Goal: Task Accomplishment & Management: Manage account settings

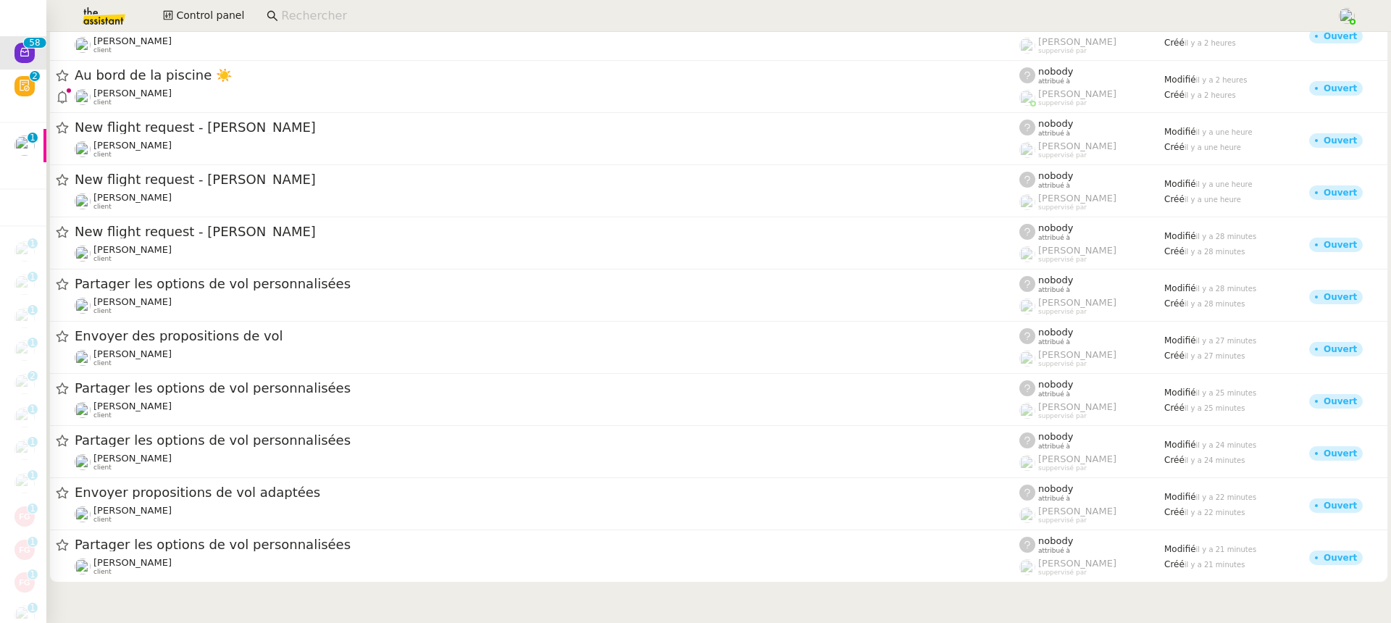
scroll to position [2601, 0]
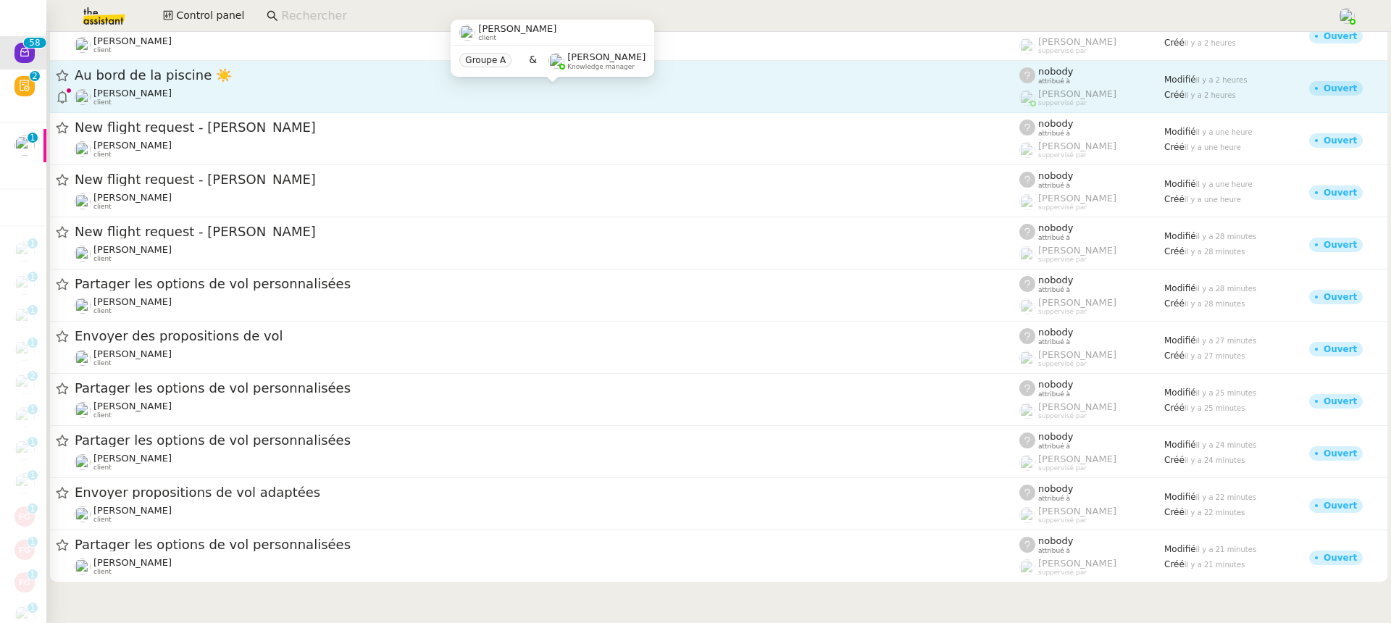
click at [169, 93] on span "[PERSON_NAME]" at bounding box center [132, 93] width 78 height 11
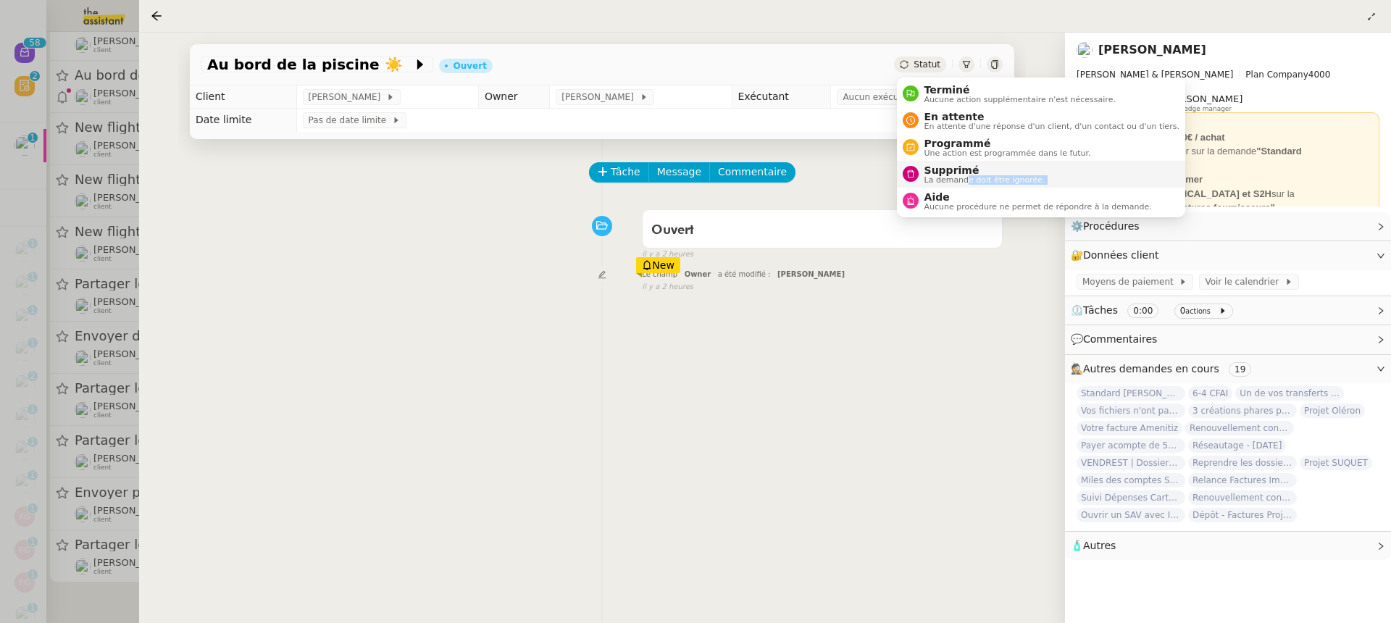
drag, startPoint x: 976, startPoint y: 191, endPoint x: 967, endPoint y: 177, distance: 16.3
click at [967, 177] on ul "Terminé Aucune action supplémentaire n'est nécessaire. En attente En attente d'…" at bounding box center [1041, 147] width 288 height 140
click at [967, 177] on span "La demande doit être ignorée." at bounding box center [984, 180] width 121 height 8
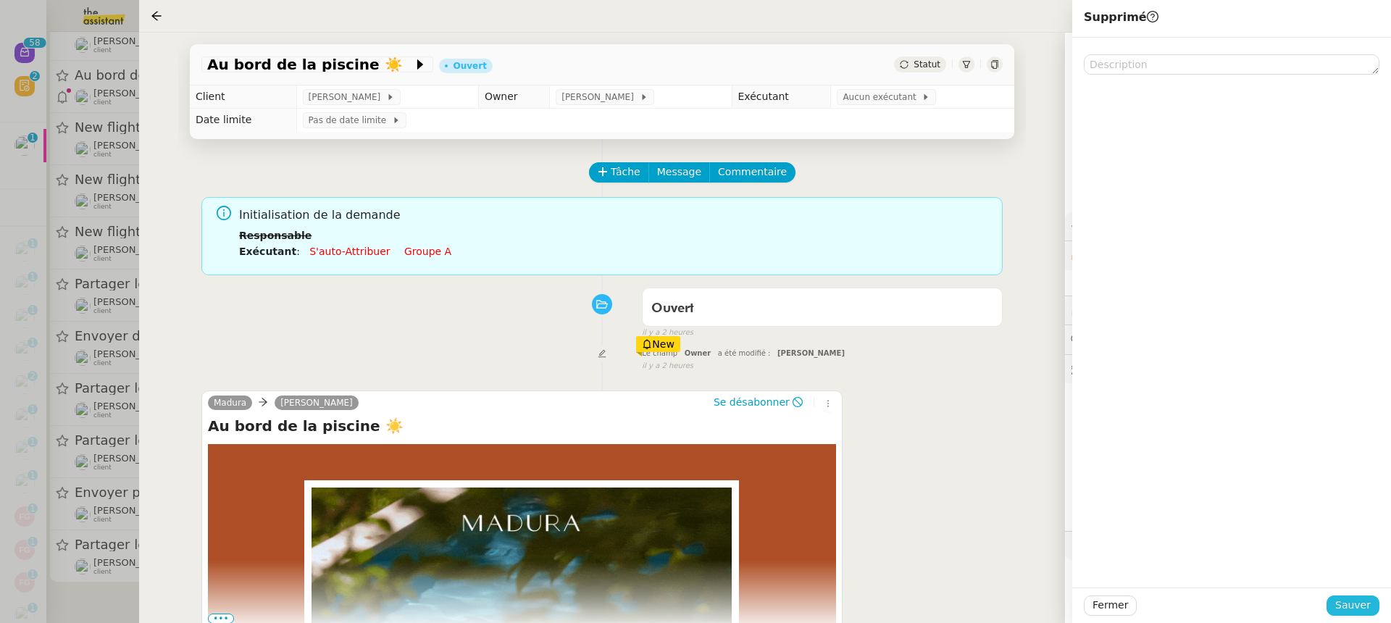
click at [1356, 611] on span "Sauver" at bounding box center [1352, 605] width 35 height 17
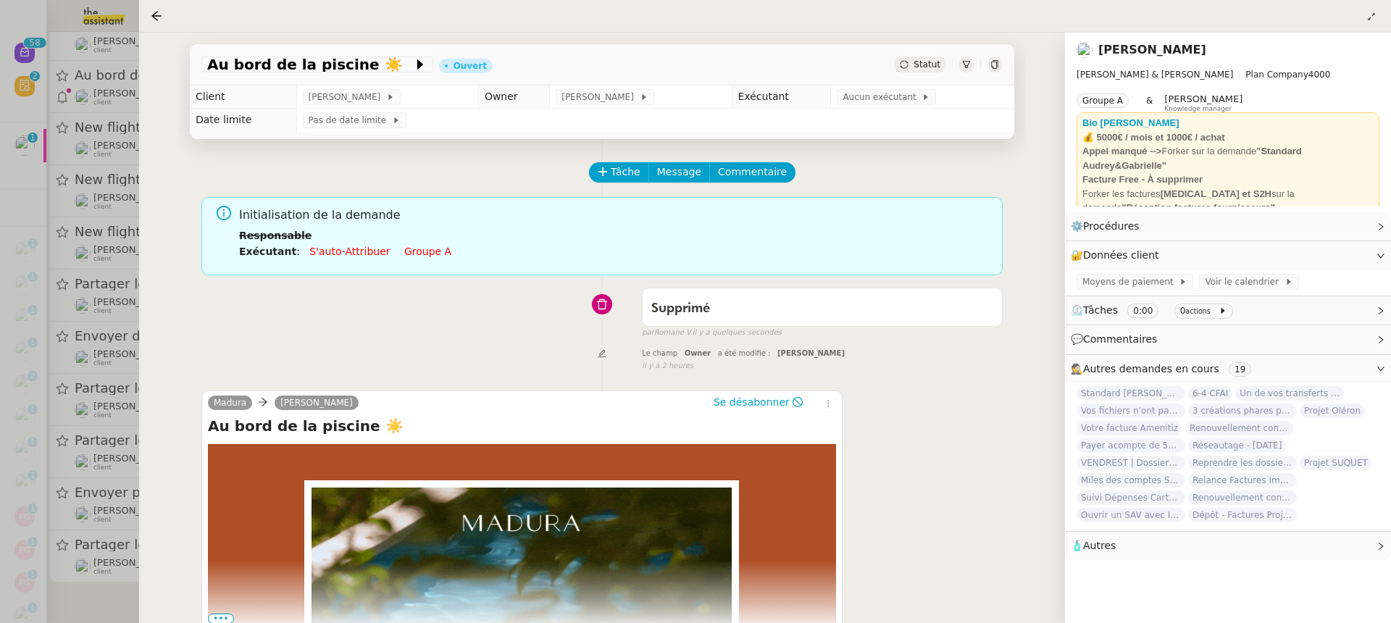
click at [41, 300] on div at bounding box center [695, 311] width 1391 height 623
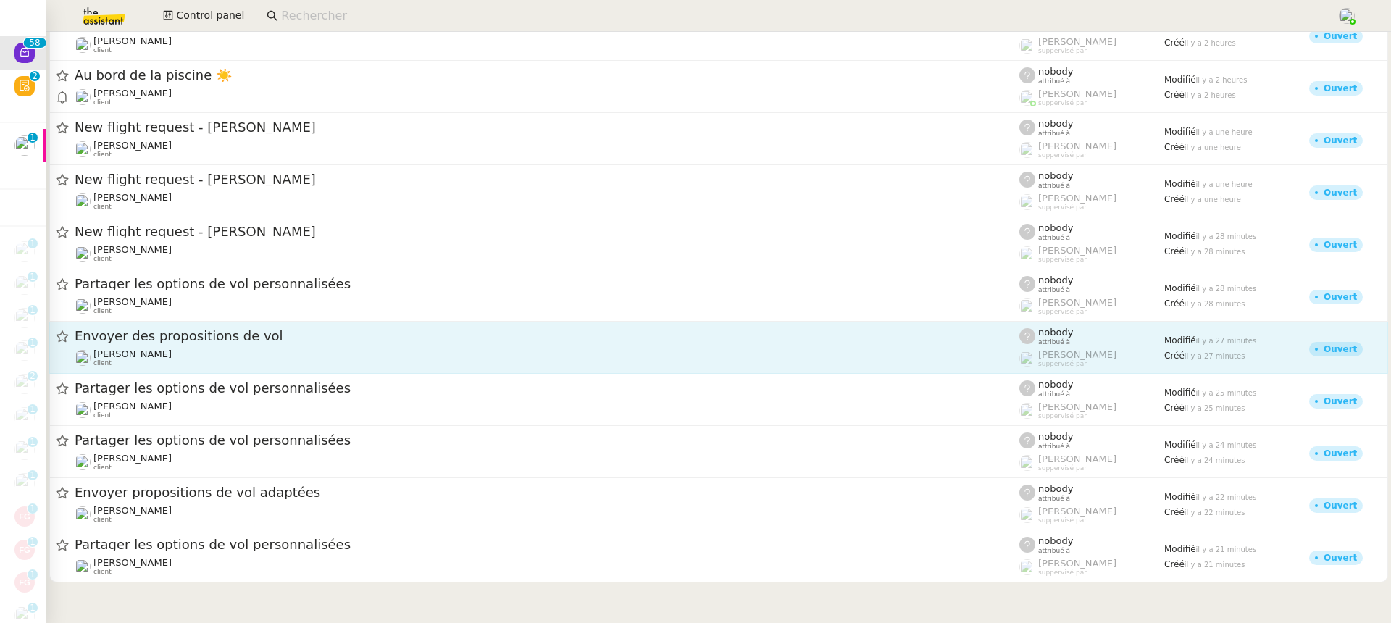
scroll to position [2546, 0]
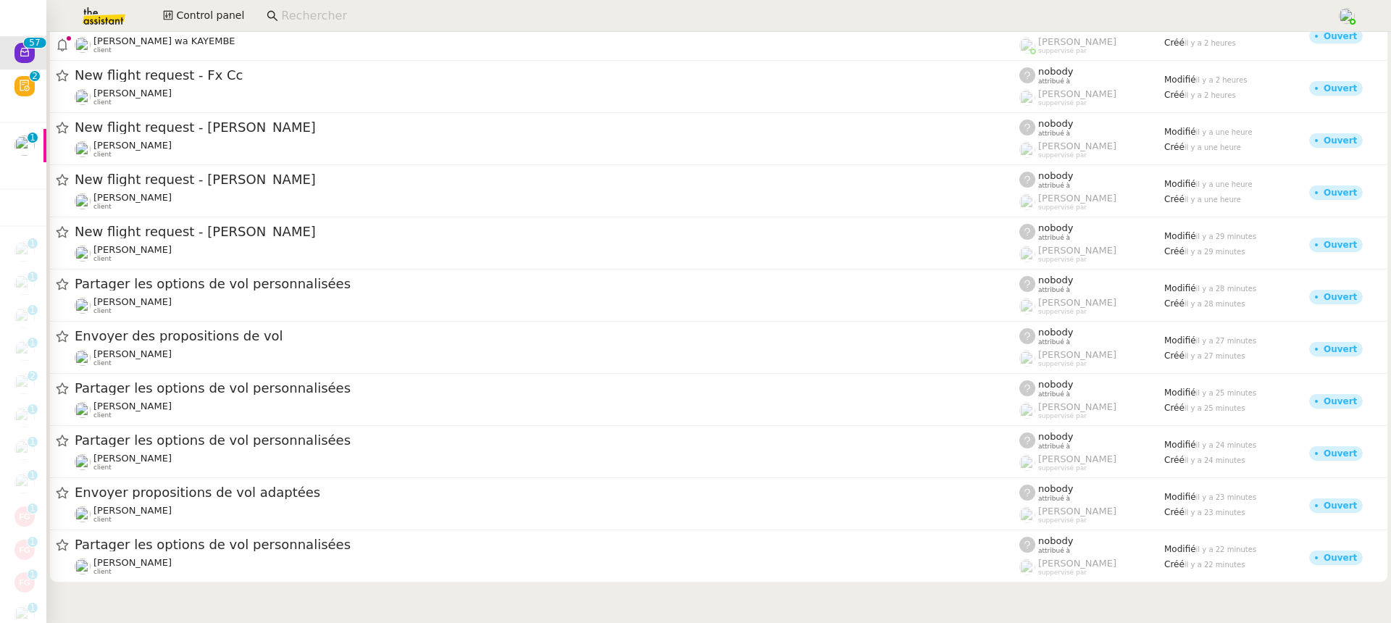
click at [198, 4] on div "Control panel" at bounding box center [695, 16] width 1318 height 32
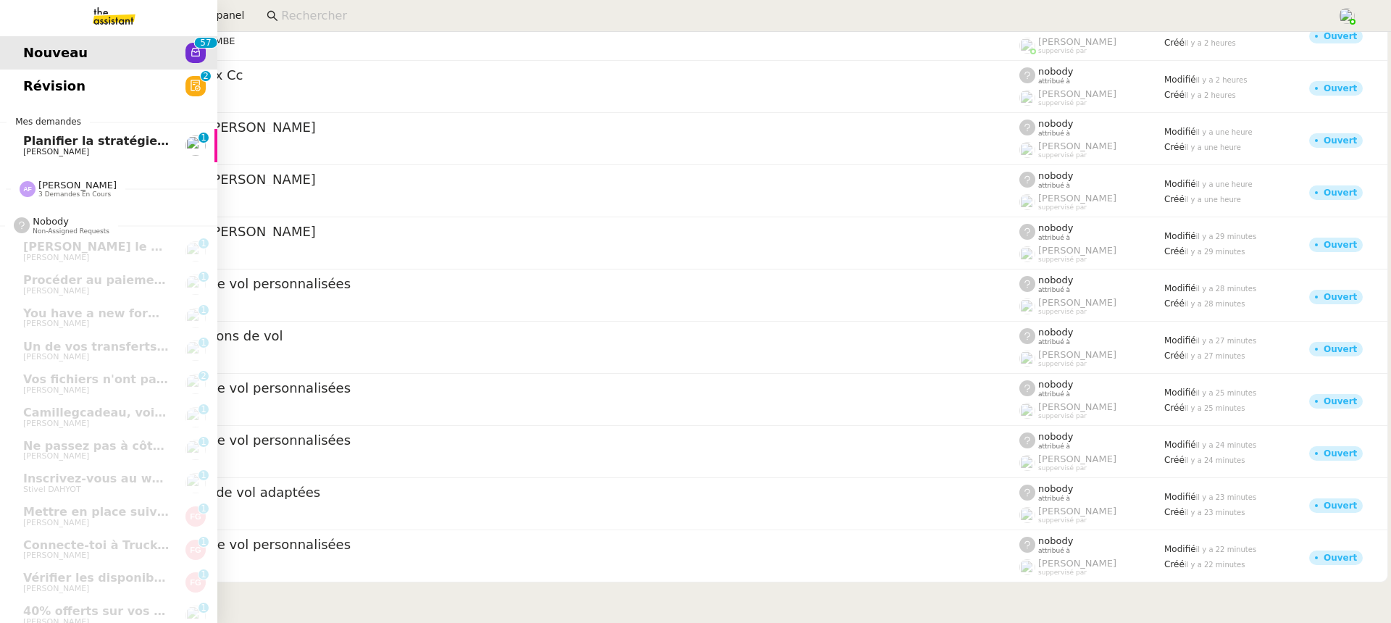
click at [35, 139] on span "Planifier la stratégie de communication Cobra Fantastic" at bounding box center [205, 141] width 364 height 14
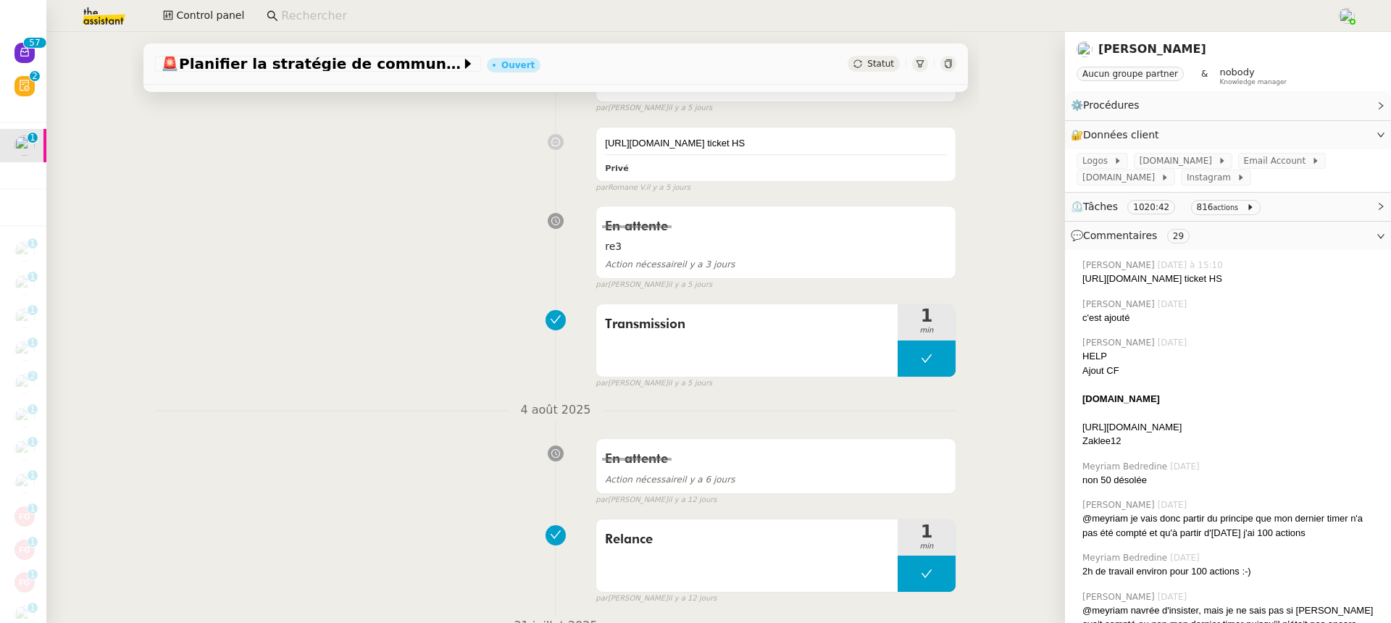
scroll to position [382, 0]
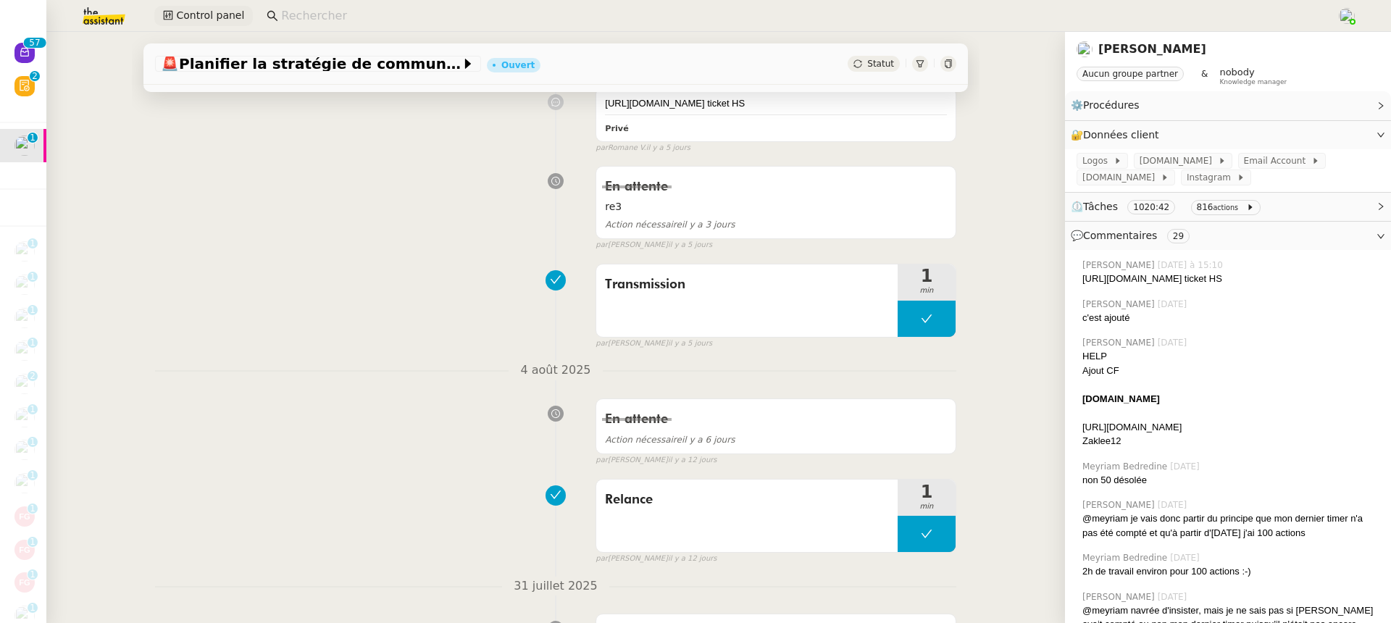
click at [180, 13] on span "Control panel" at bounding box center [210, 15] width 68 height 17
click at [196, 21] on span "Control panel" at bounding box center [210, 15] width 68 height 17
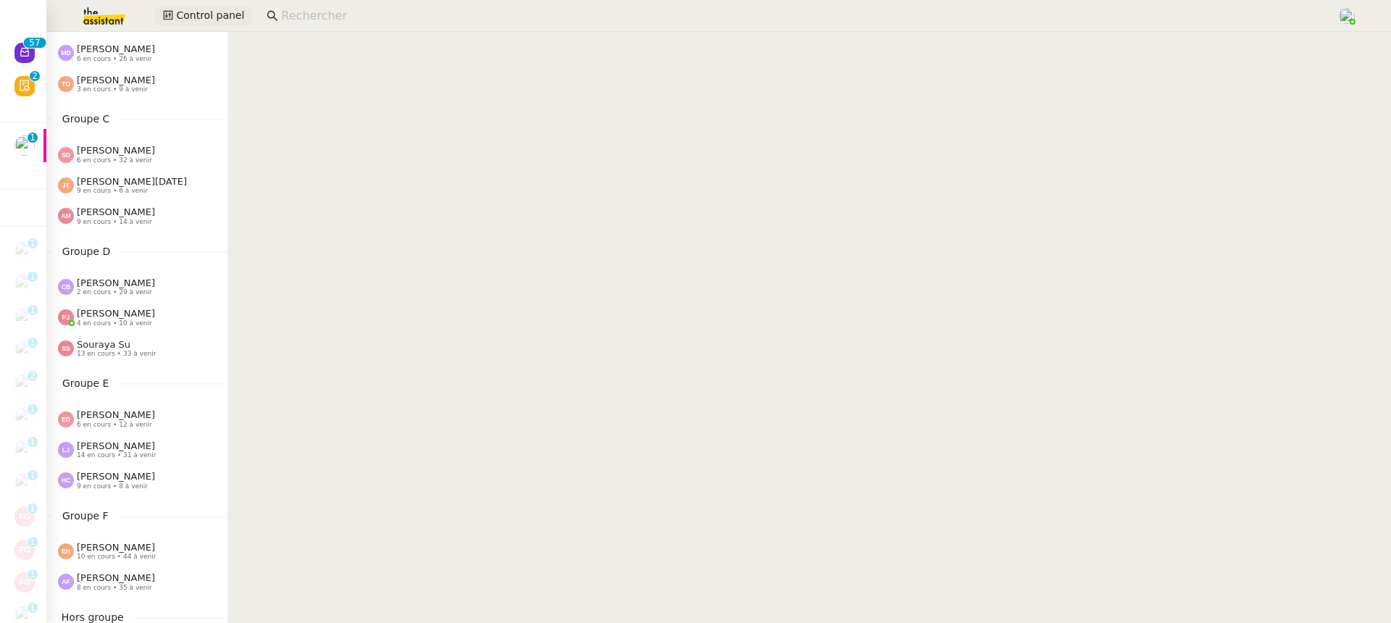
scroll to position [563, 0]
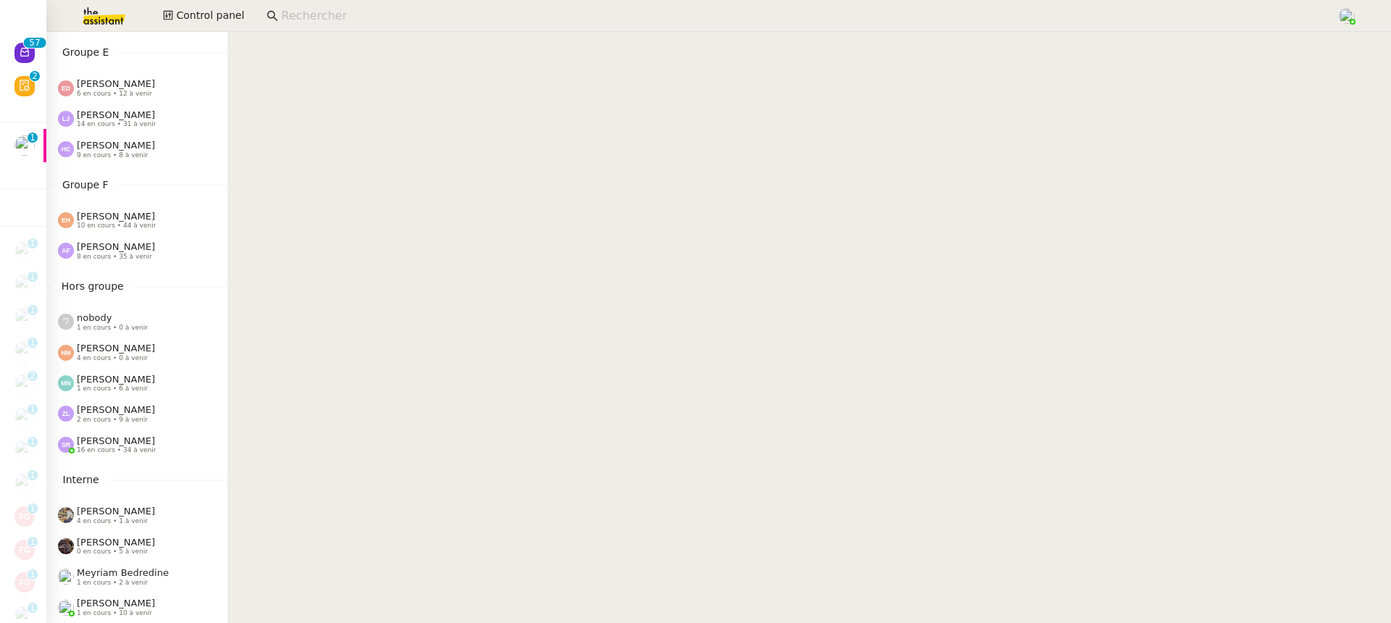
click at [114, 228] on span "10 en cours • 44 à venir" at bounding box center [116, 226] width 79 height 8
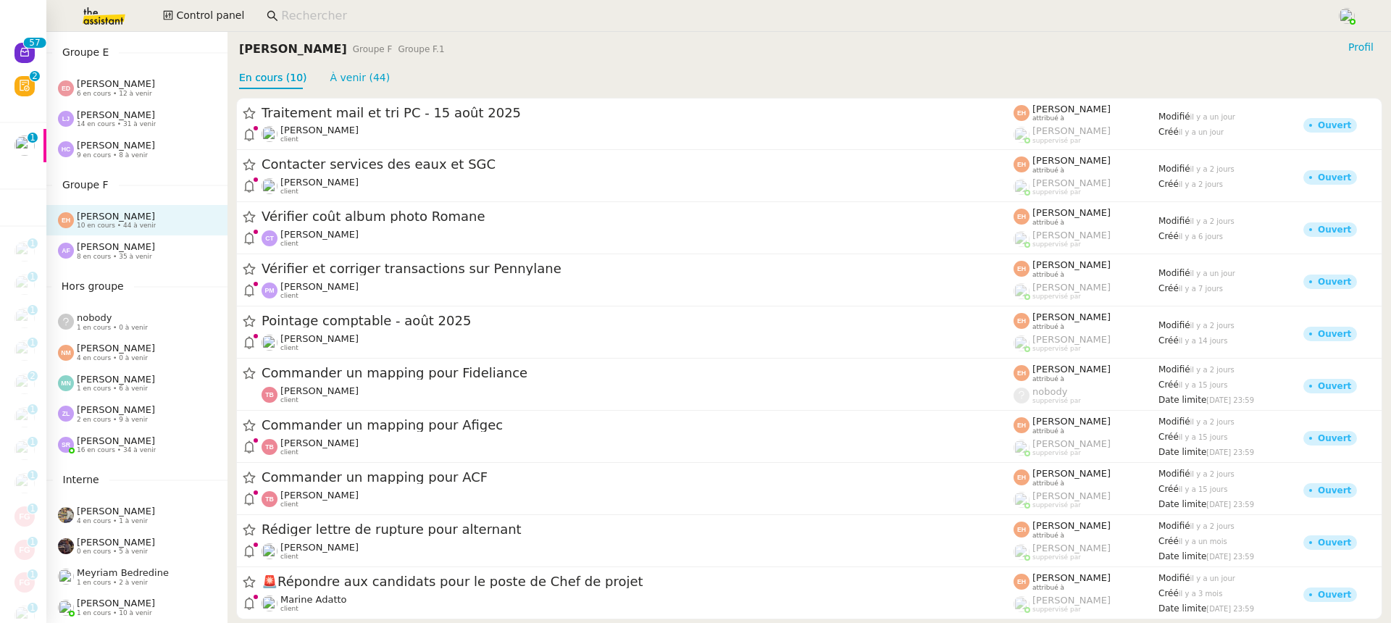
click at [133, 259] on span "8 en cours • 35 à venir" at bounding box center [114, 257] width 75 height 8
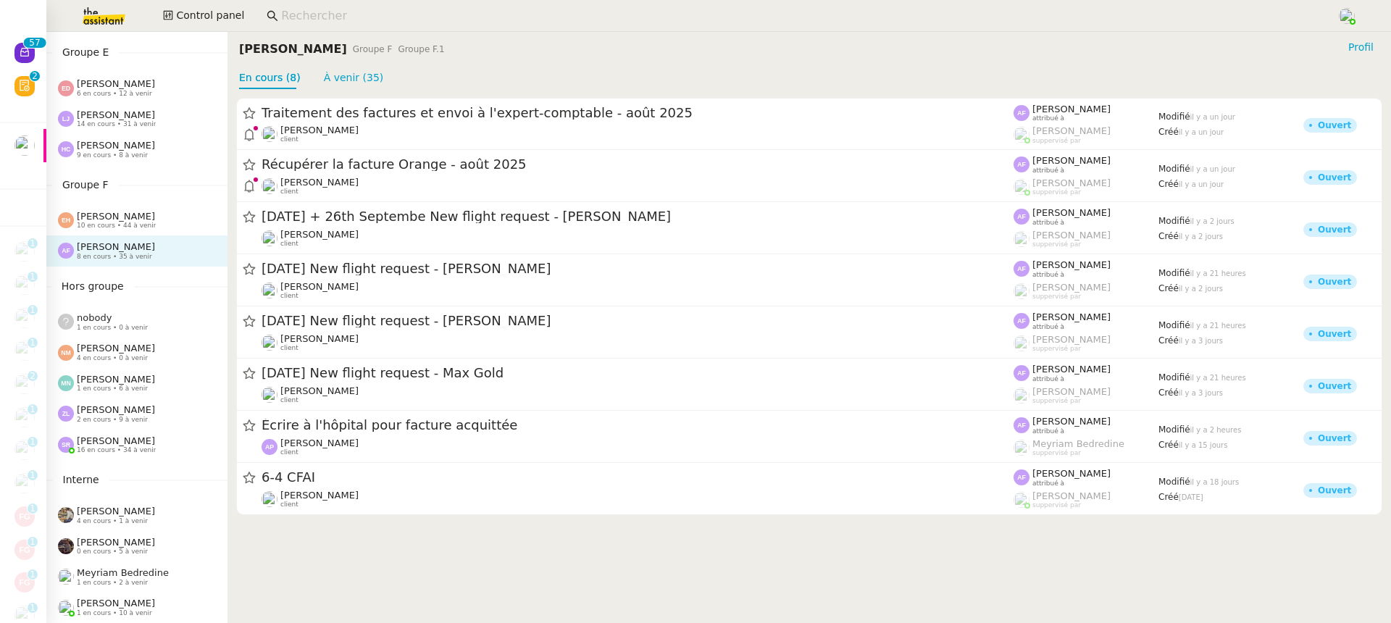
click at [143, 223] on span "10 en cours • 44 à venir" at bounding box center [116, 226] width 79 height 8
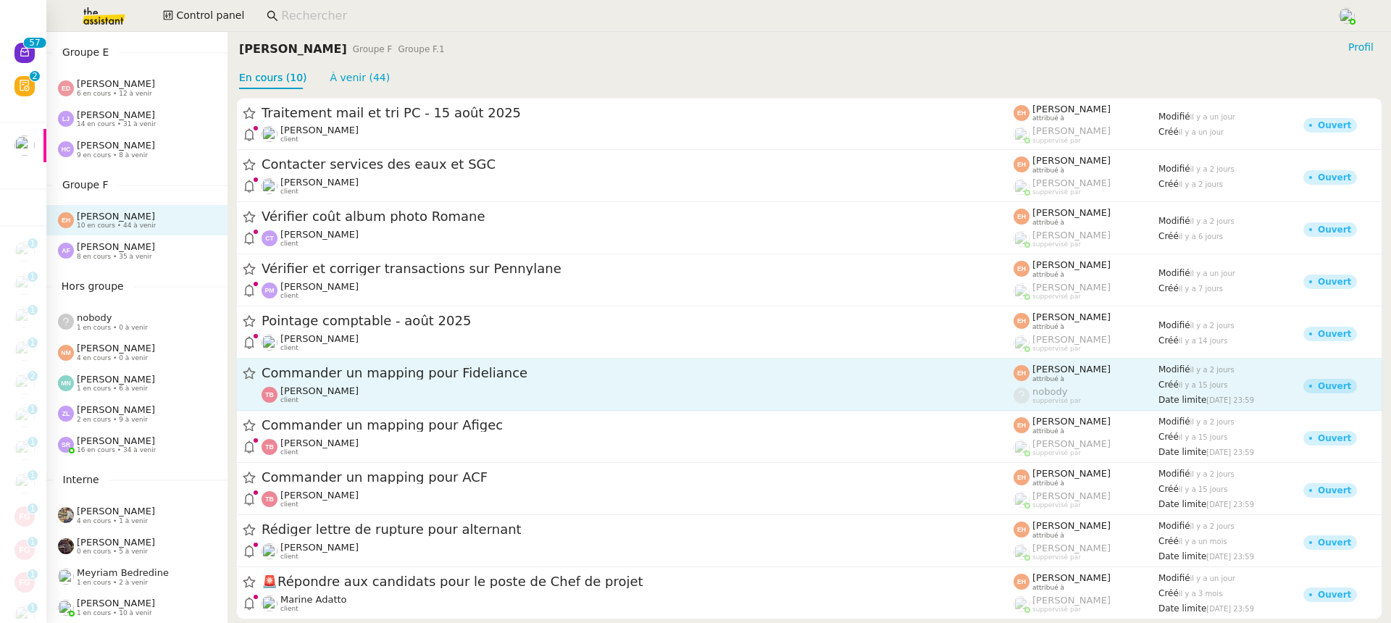
scroll to position [17, 0]
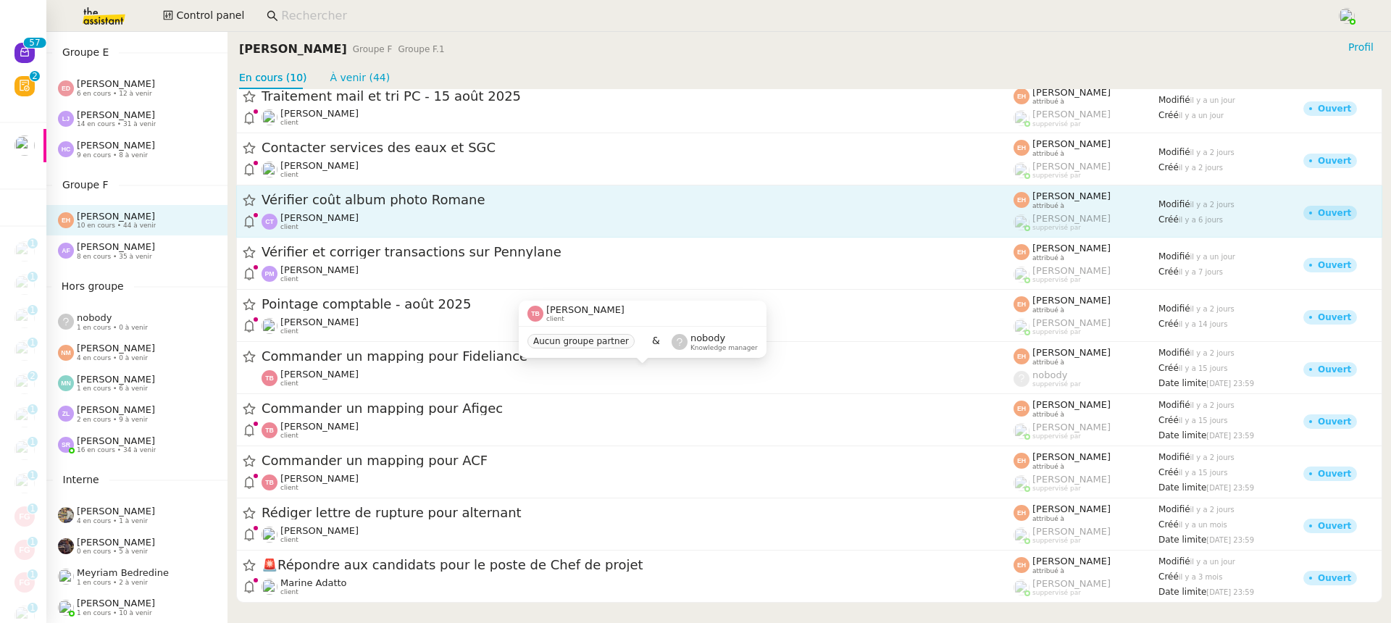
click at [366, 199] on span "Vérifier coût album photo Romane" at bounding box center [637, 200] width 752 height 13
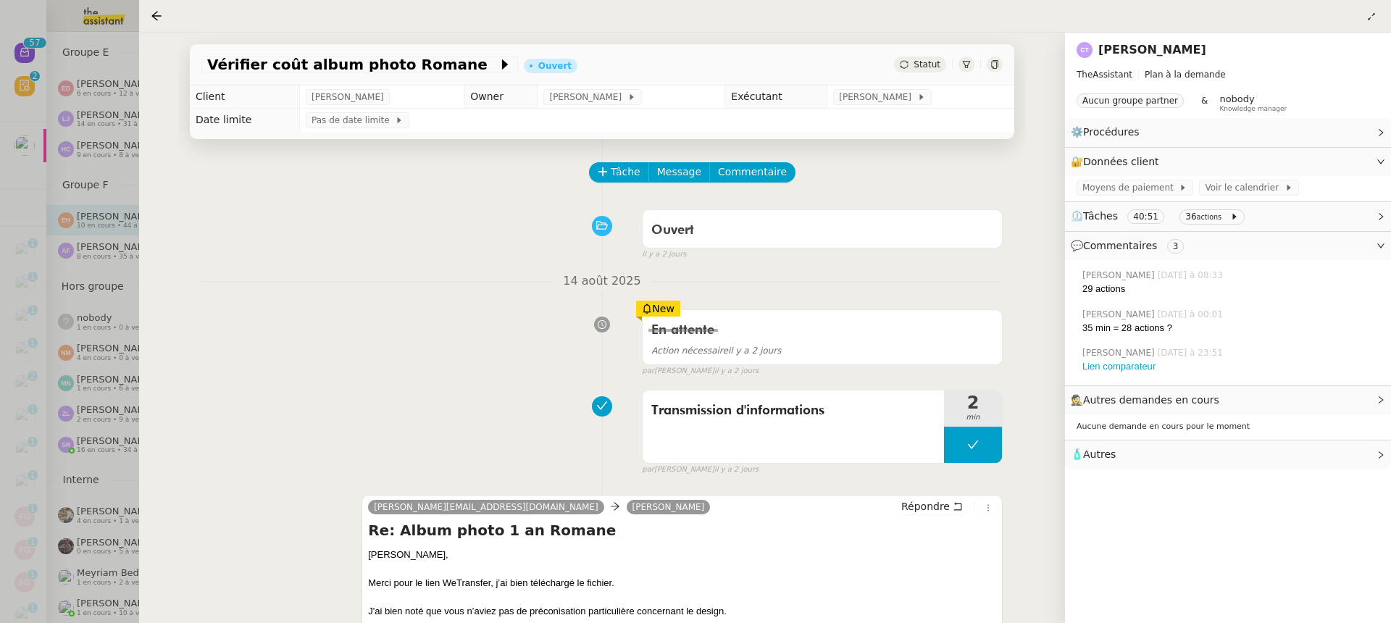
scroll to position [255, 0]
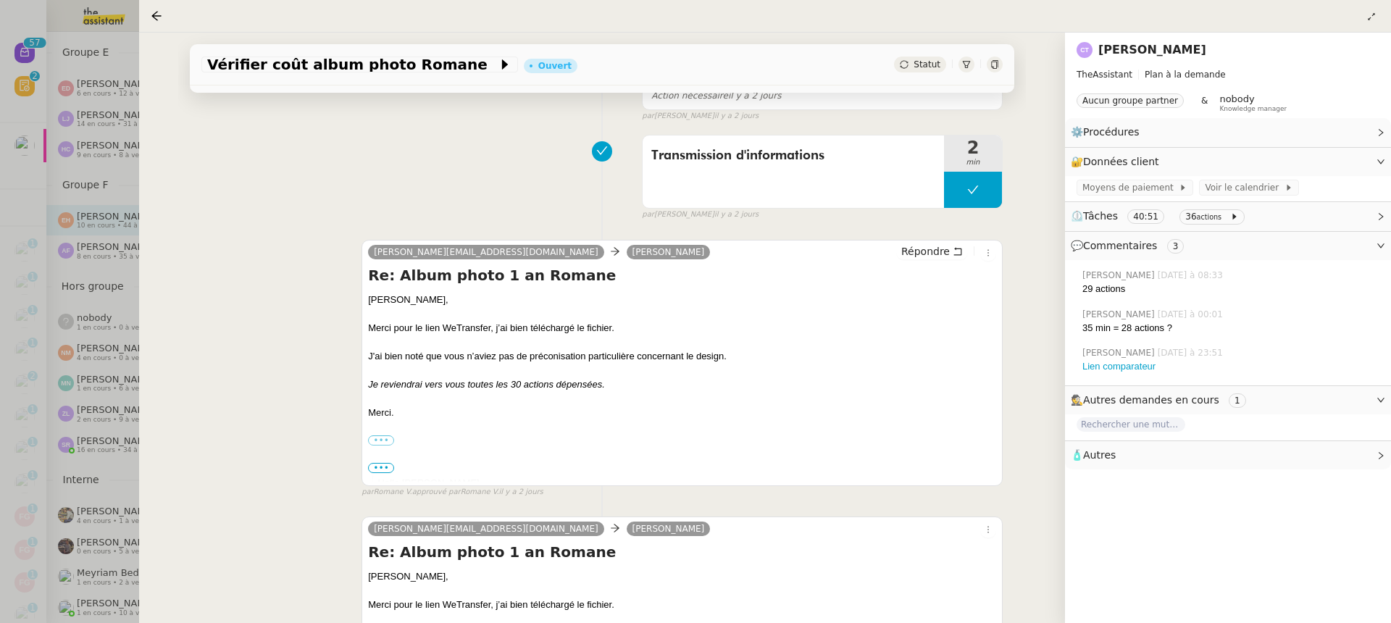
click at [97, 217] on div at bounding box center [695, 311] width 1391 height 623
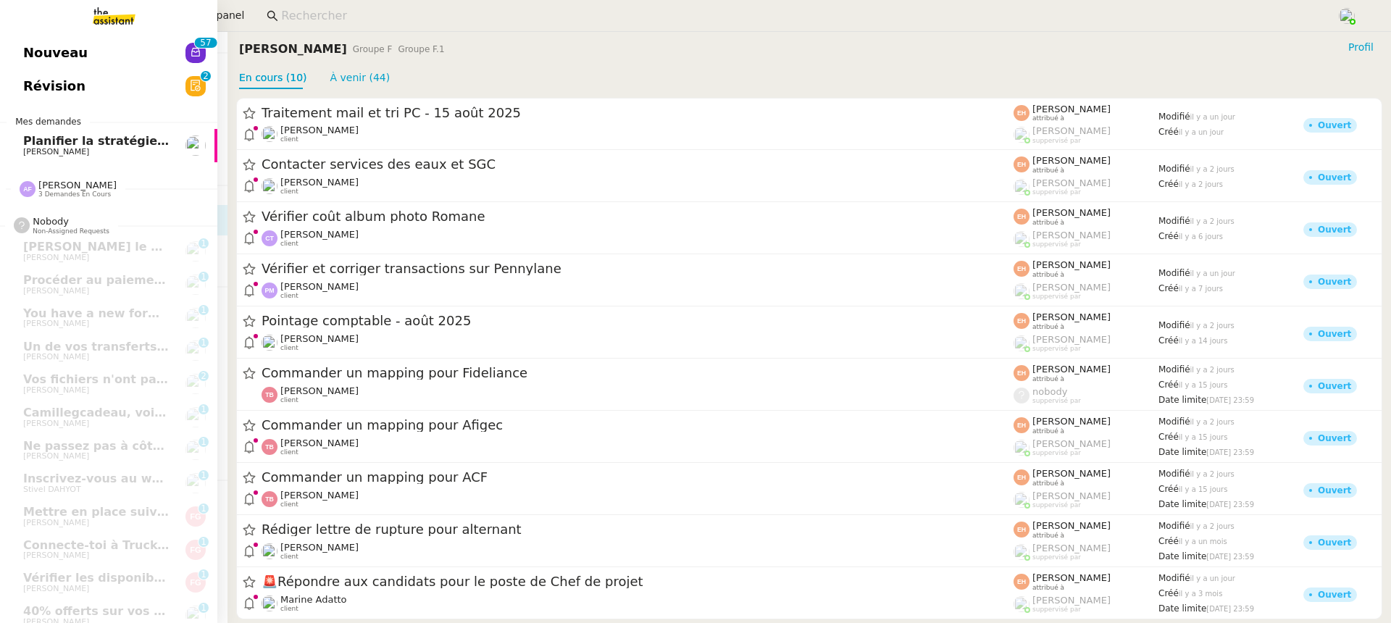
click at [47, 42] on span "Nouveau" at bounding box center [55, 53] width 64 height 22
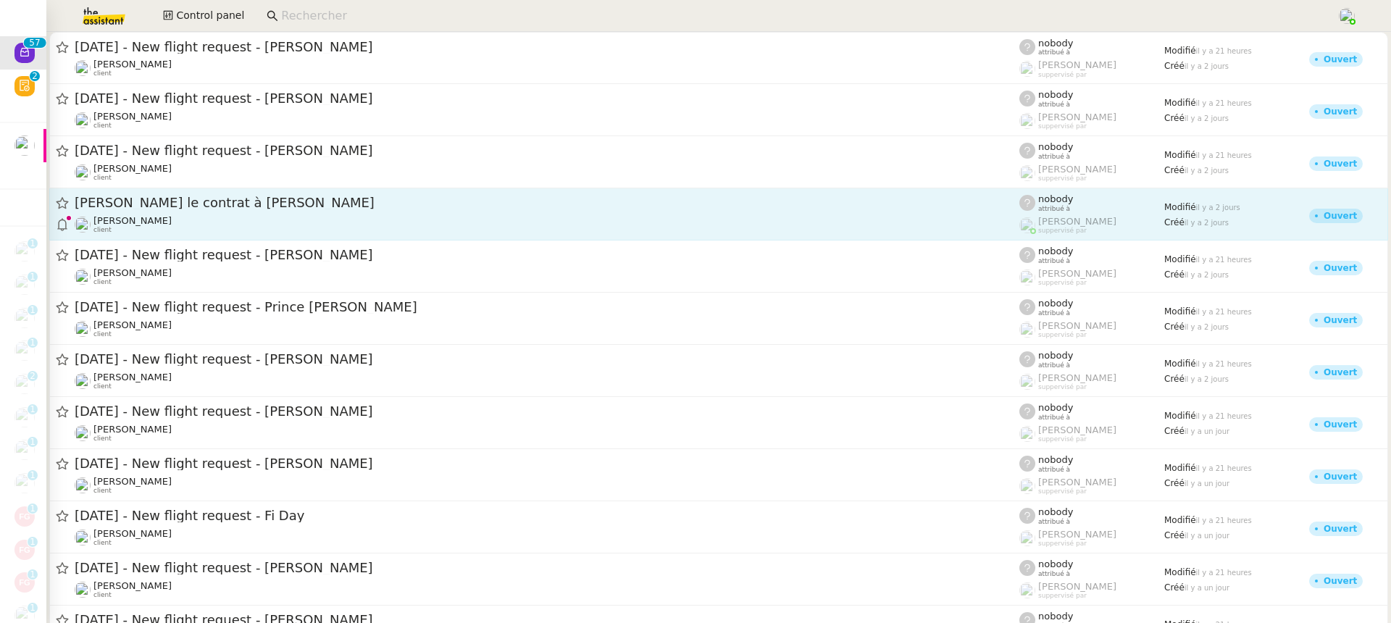
click at [305, 206] on span "[PERSON_NAME] le contrat à [PERSON_NAME]" at bounding box center [547, 202] width 944 height 13
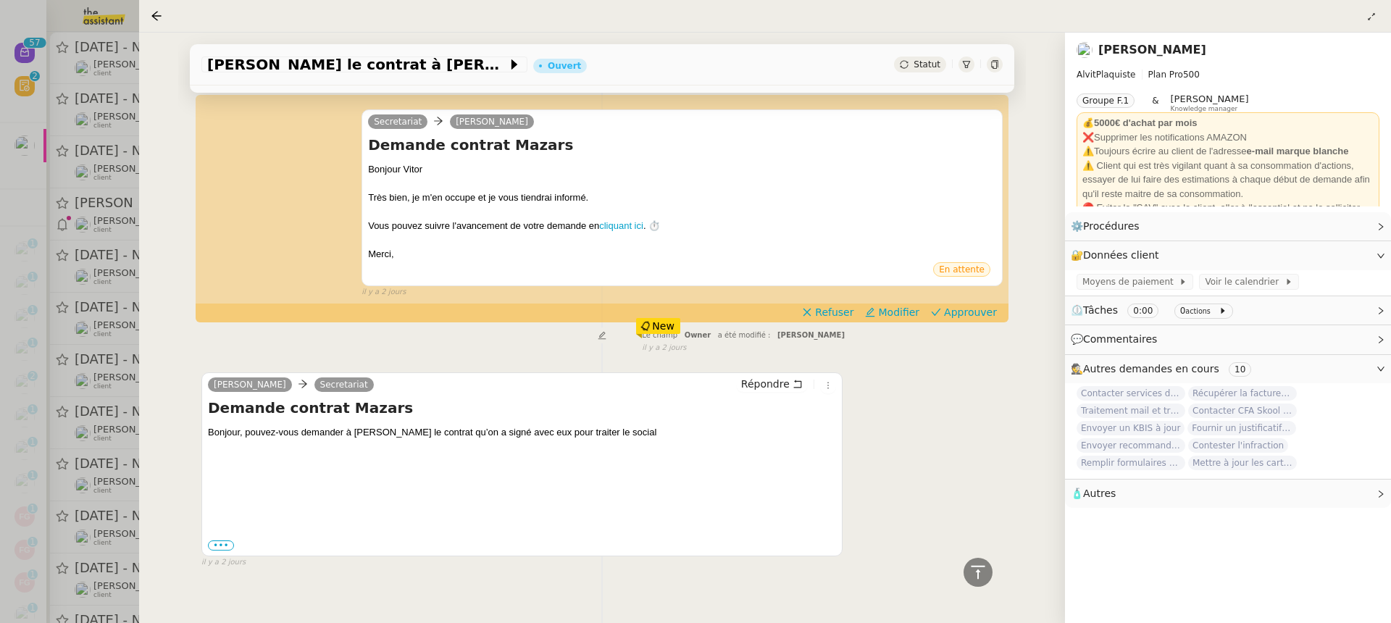
scroll to position [294, 0]
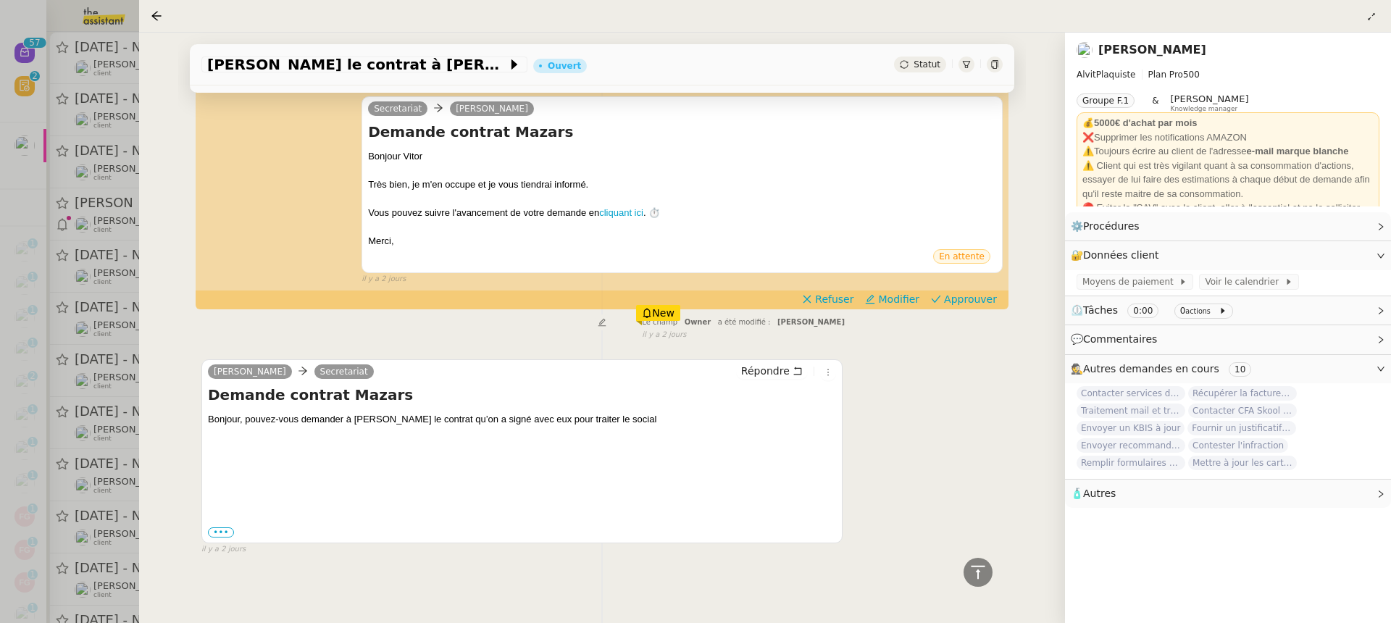
click at [86, 403] on div at bounding box center [695, 311] width 1391 height 623
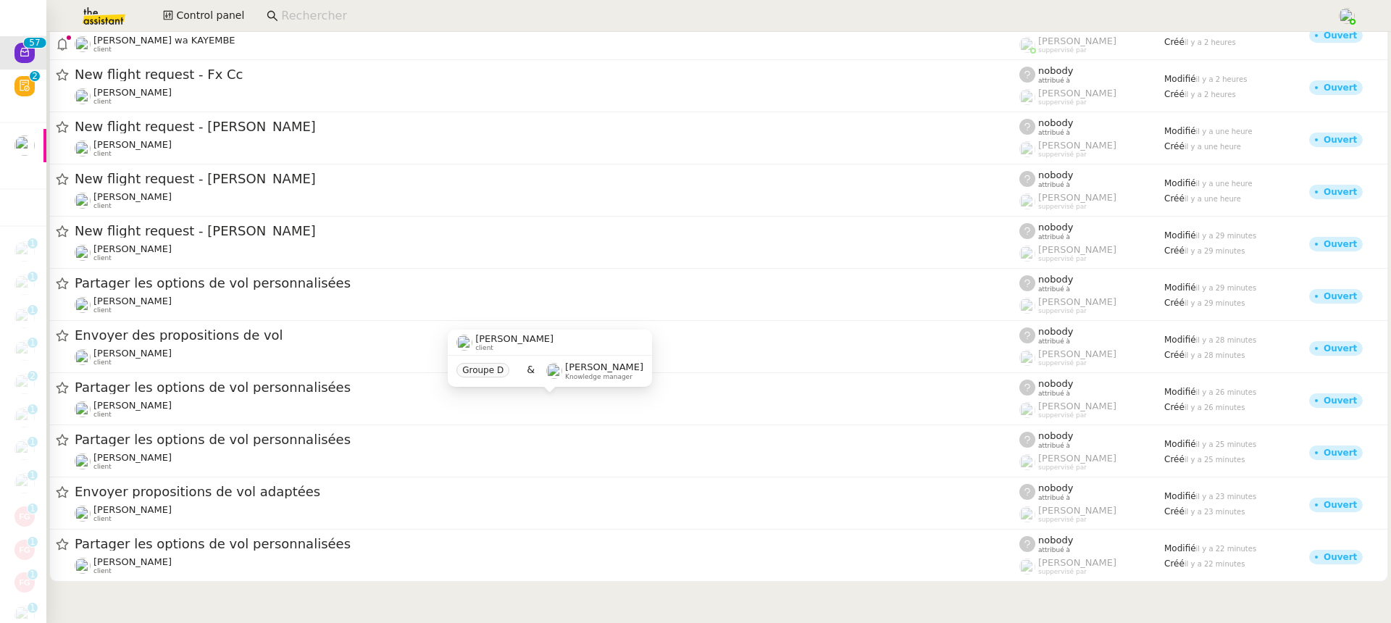
scroll to position [2546, 0]
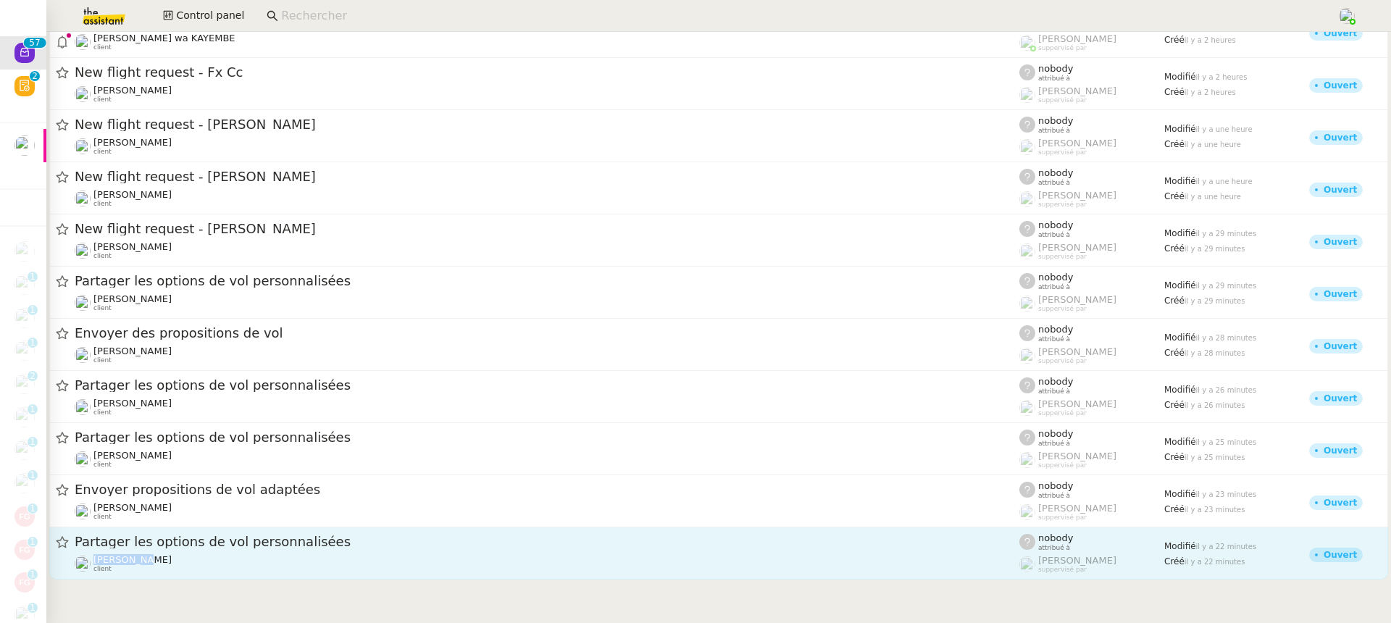
click at [342, 554] on div "[PERSON_NAME] client" at bounding box center [547, 563] width 944 height 19
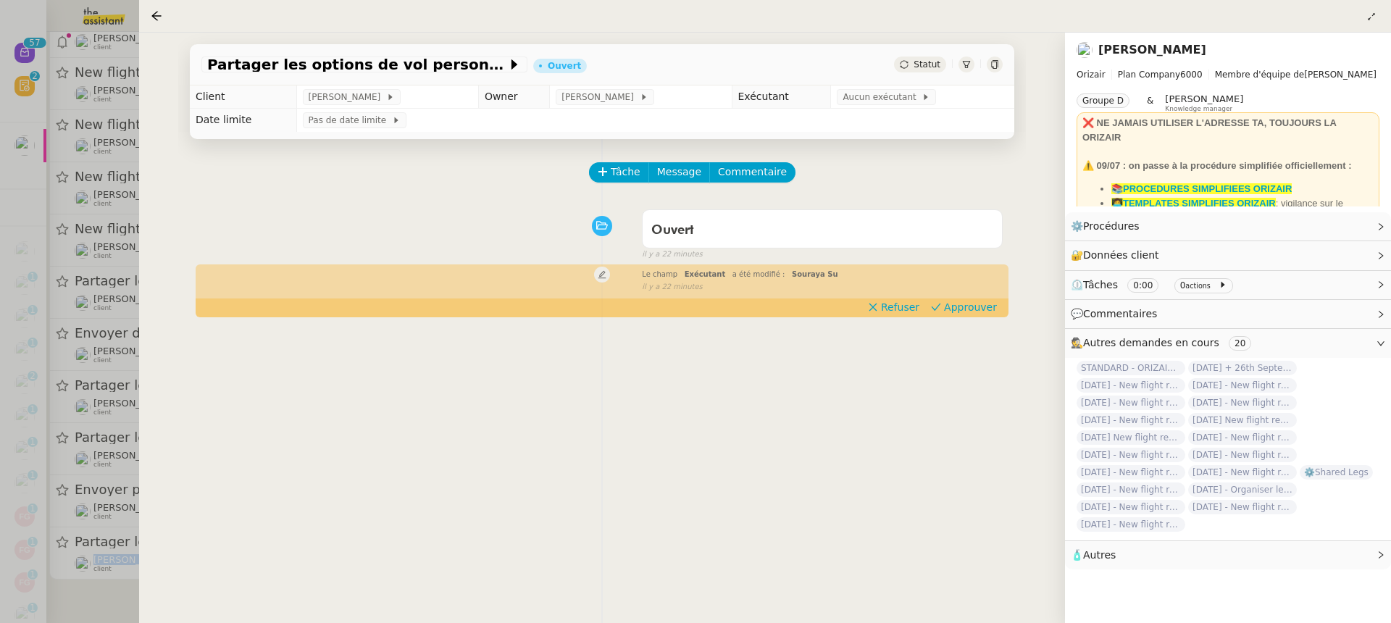
scroll to position [185, 0]
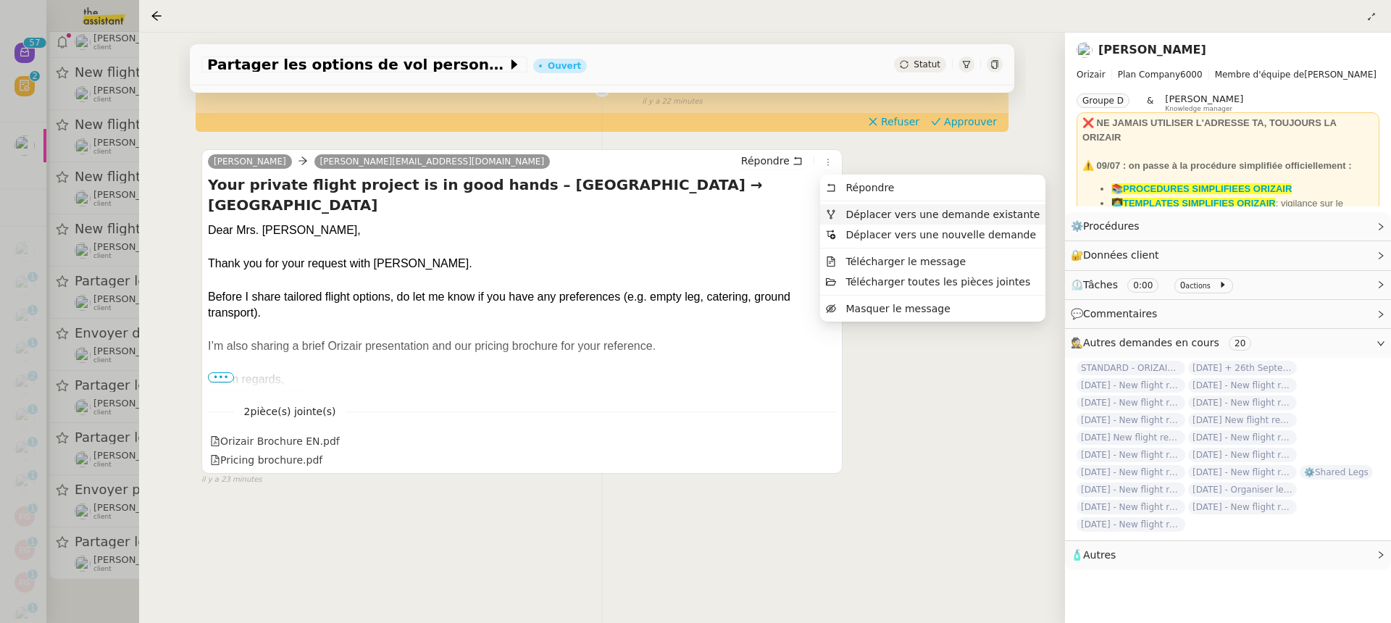
click at [860, 214] on span "Déplacer vers une demande existante" at bounding box center [942, 215] width 194 height 12
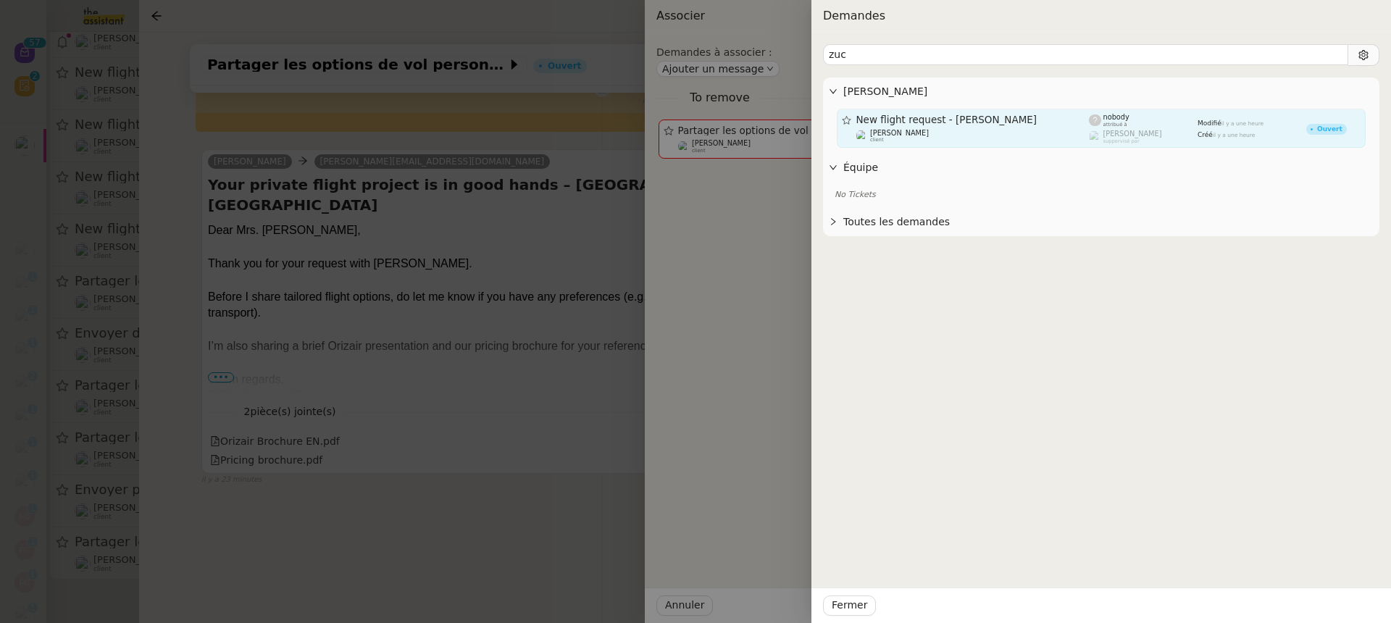
type input "zuc"
click at [967, 119] on span "New flight request - [PERSON_NAME]" at bounding box center [972, 120] width 233 height 10
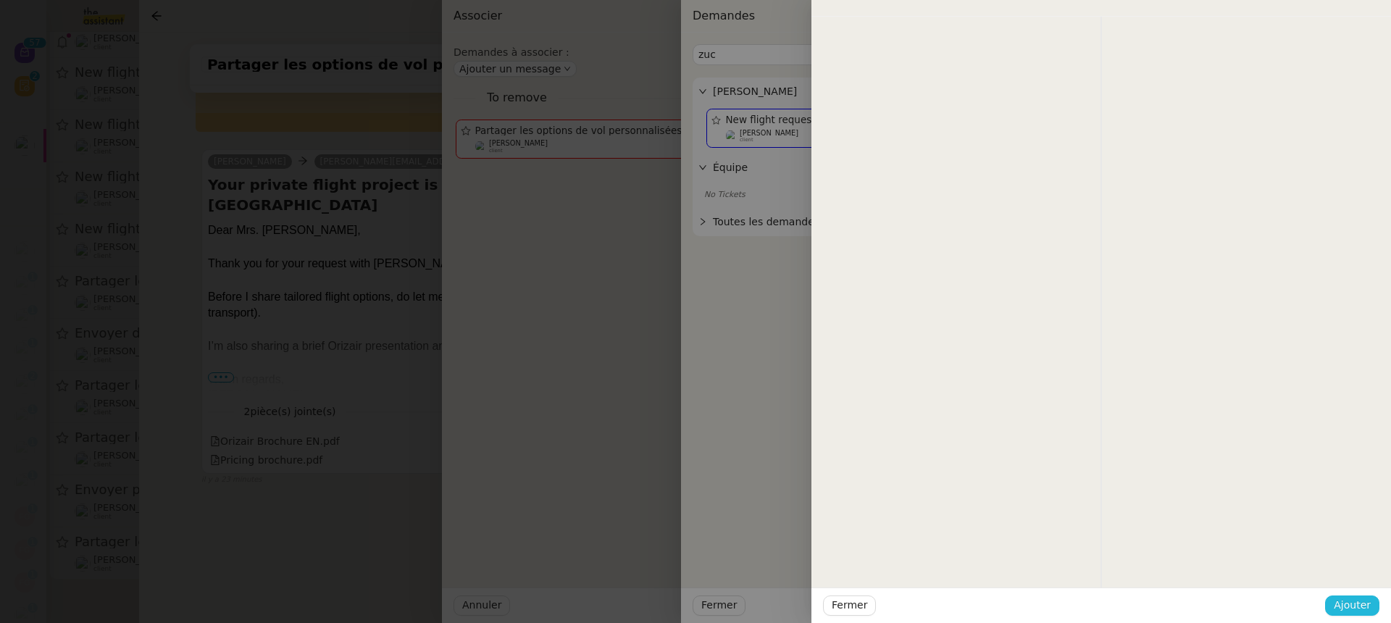
click at [1359, 609] on span "Ajouter" at bounding box center [1351, 605] width 37 height 17
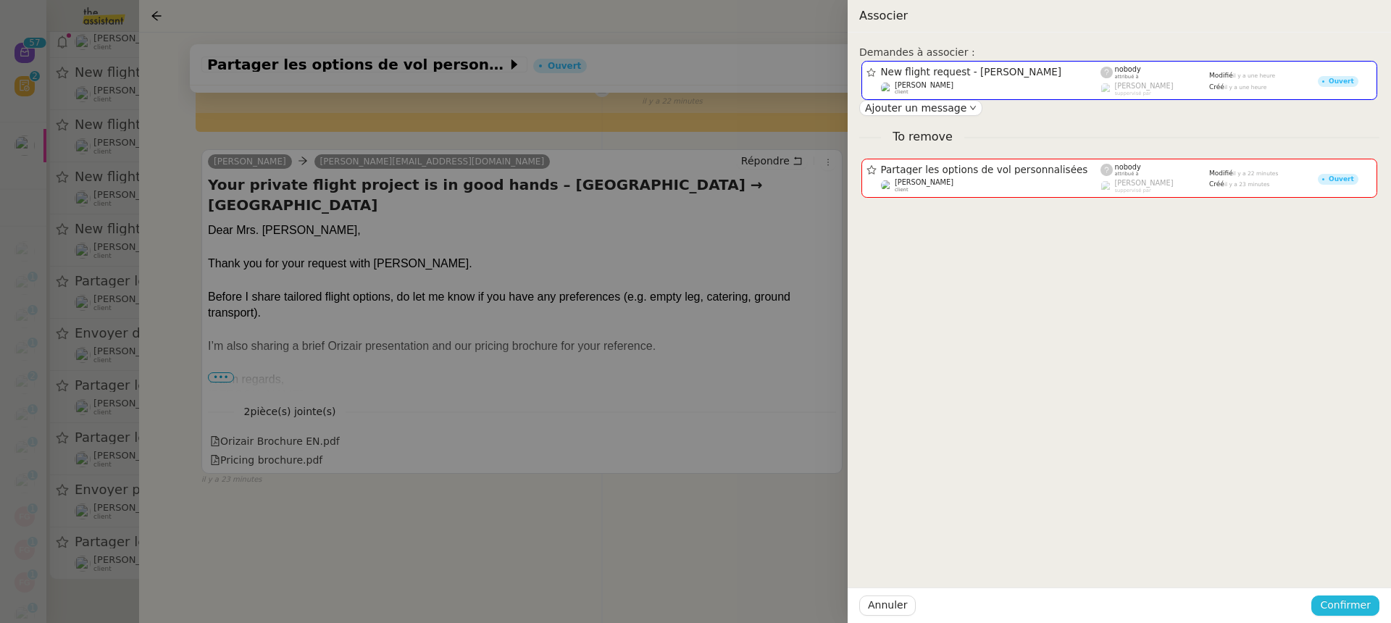
click at [1358, 608] on span "Confirmer" at bounding box center [1345, 605] width 51 height 17
click at [1353, 567] on span "Ajouter" at bounding box center [1346, 566] width 37 height 14
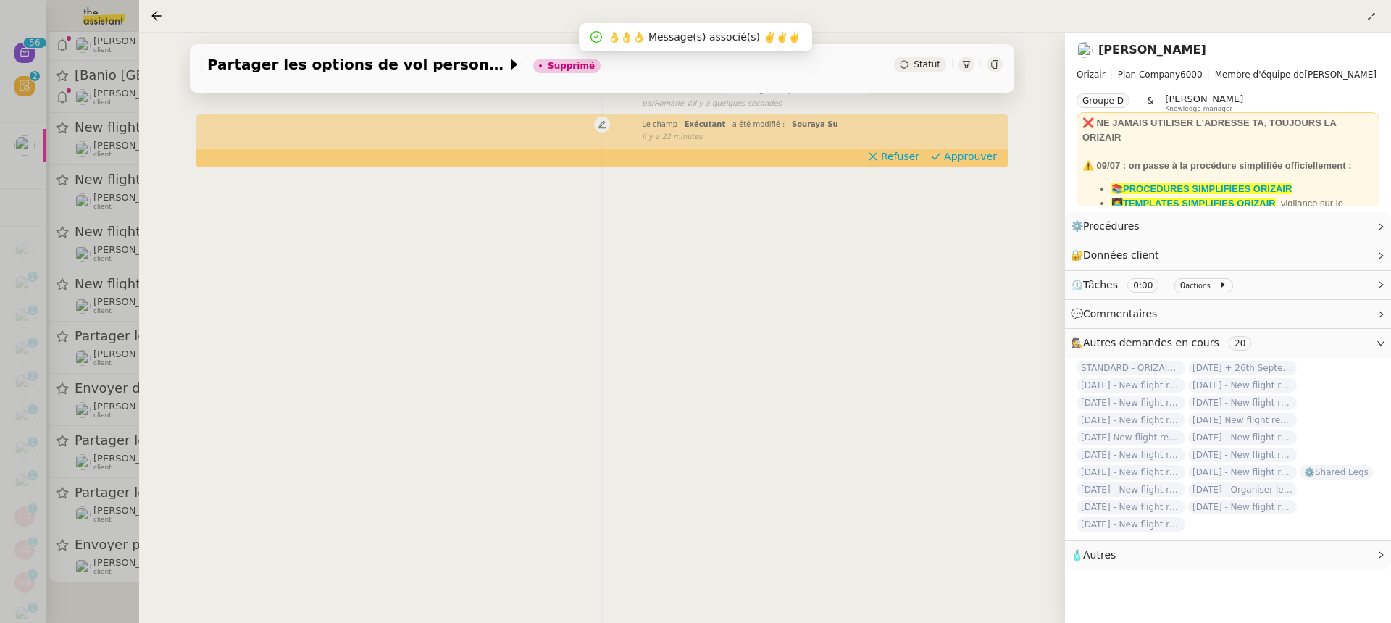
scroll to position [2491, 0]
click at [85, 412] on div at bounding box center [695, 311] width 1391 height 623
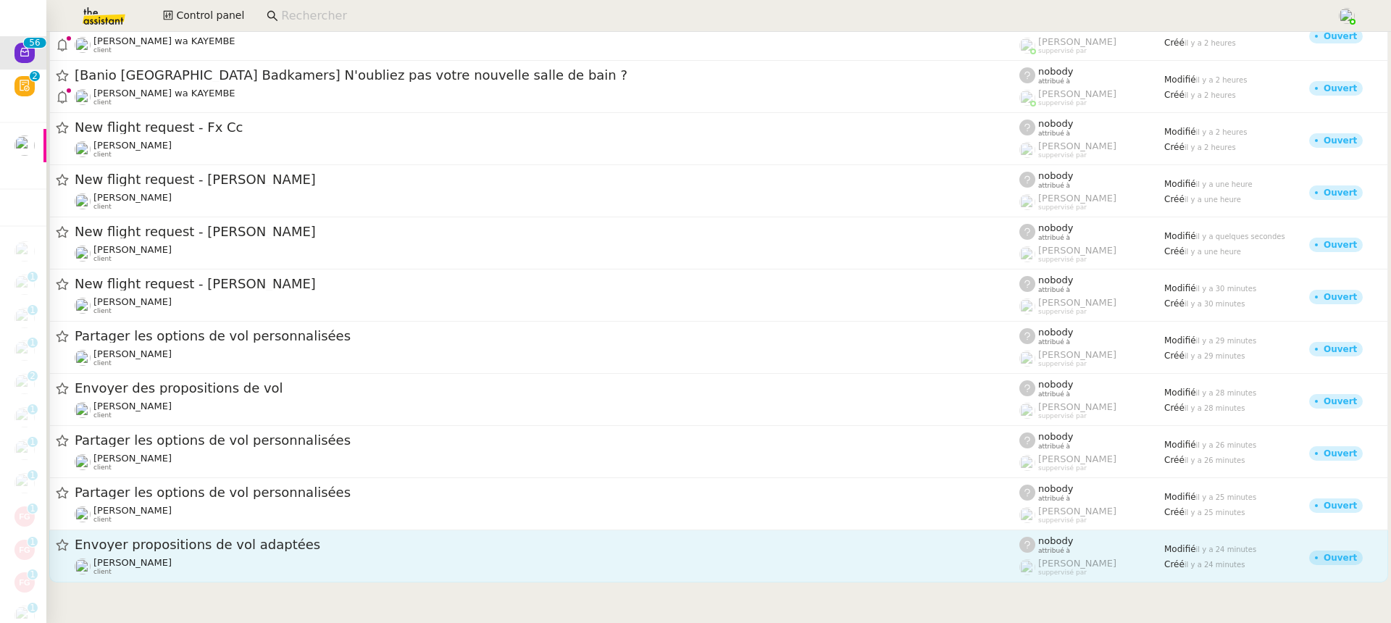
click at [309, 546] on span "Envoyer propositions de vol adaptées" at bounding box center [547, 544] width 944 height 13
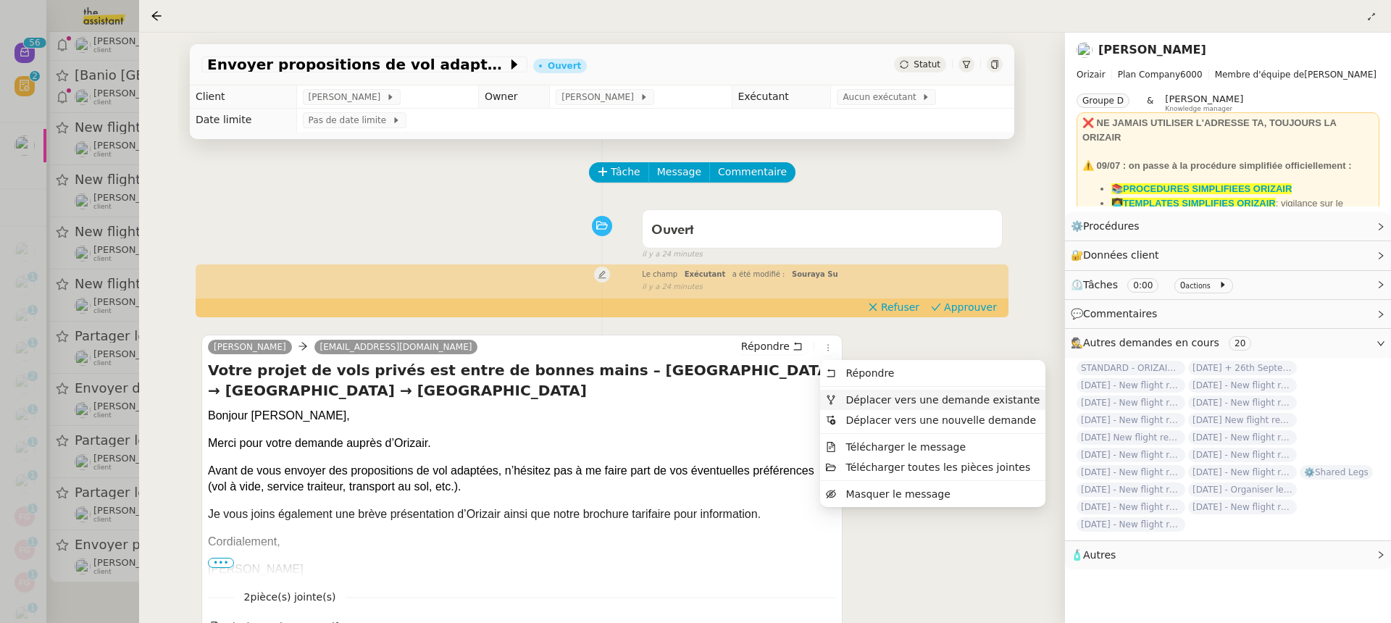
click at [860, 403] on span "Déplacer vers une demande existante" at bounding box center [942, 400] width 194 height 12
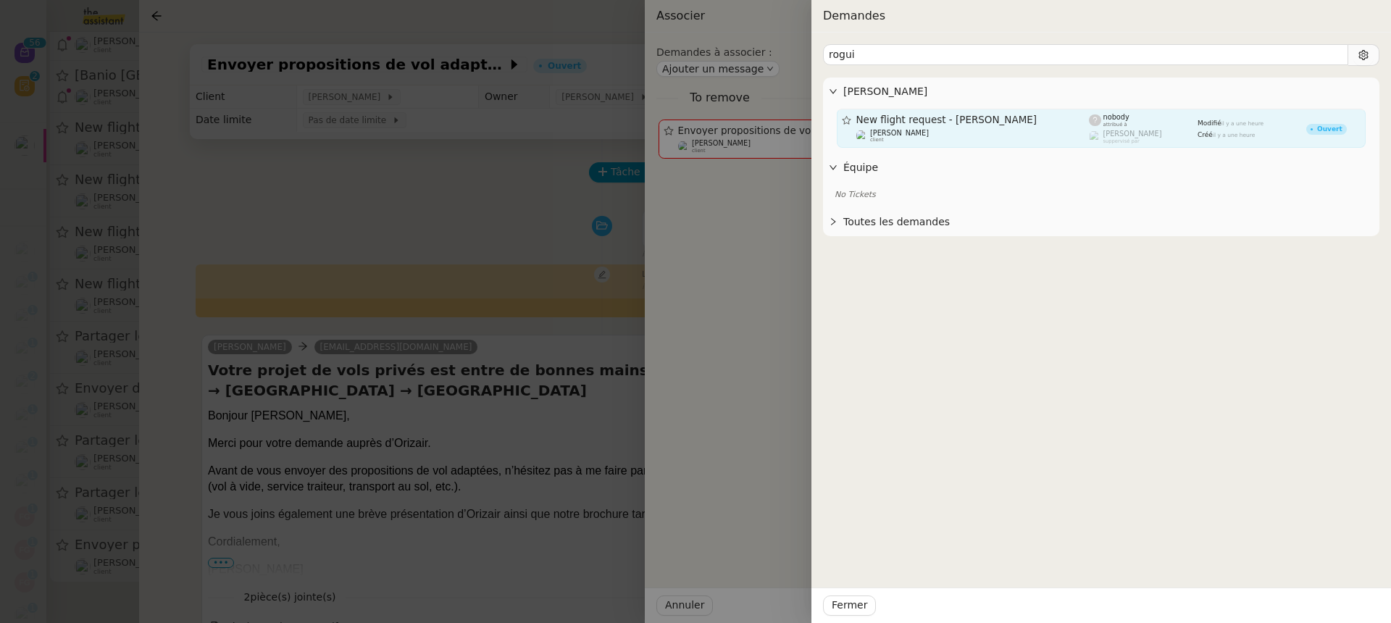
type input "rogui"
click at [976, 119] on span "New flight request - [PERSON_NAME]" at bounding box center [972, 120] width 233 height 10
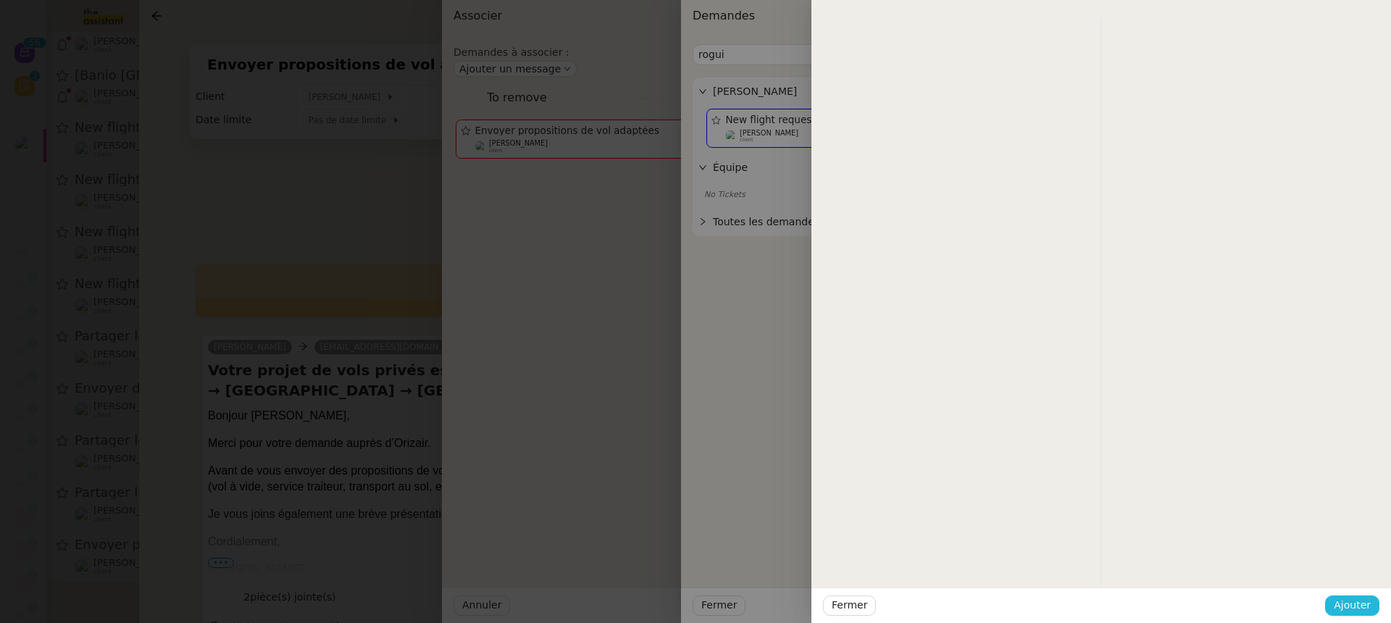
click at [1351, 600] on span "Ajouter" at bounding box center [1351, 605] width 37 height 17
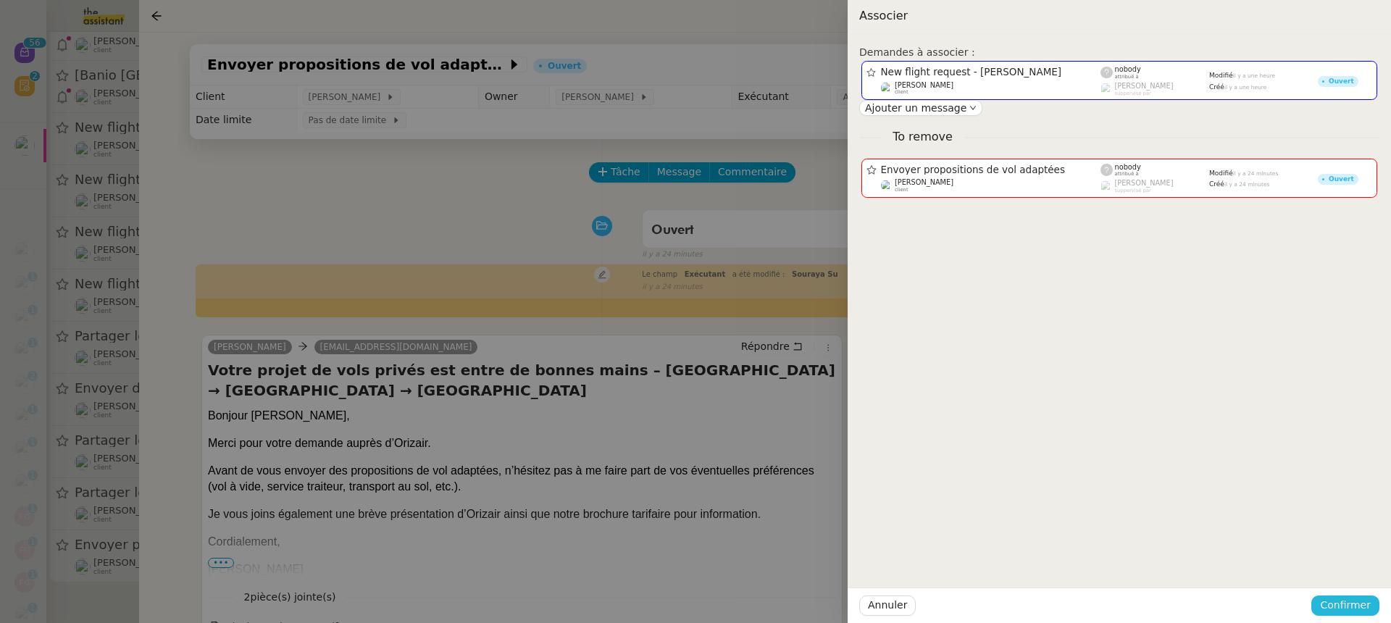
click at [1351, 599] on span "Confirmer" at bounding box center [1345, 605] width 51 height 17
click at [1350, 578] on div "Êtes-vous sûr? Annuler Ajouter" at bounding box center [1318, 554] width 122 height 60
click at [1346, 571] on span "Ajouter" at bounding box center [1346, 566] width 37 height 14
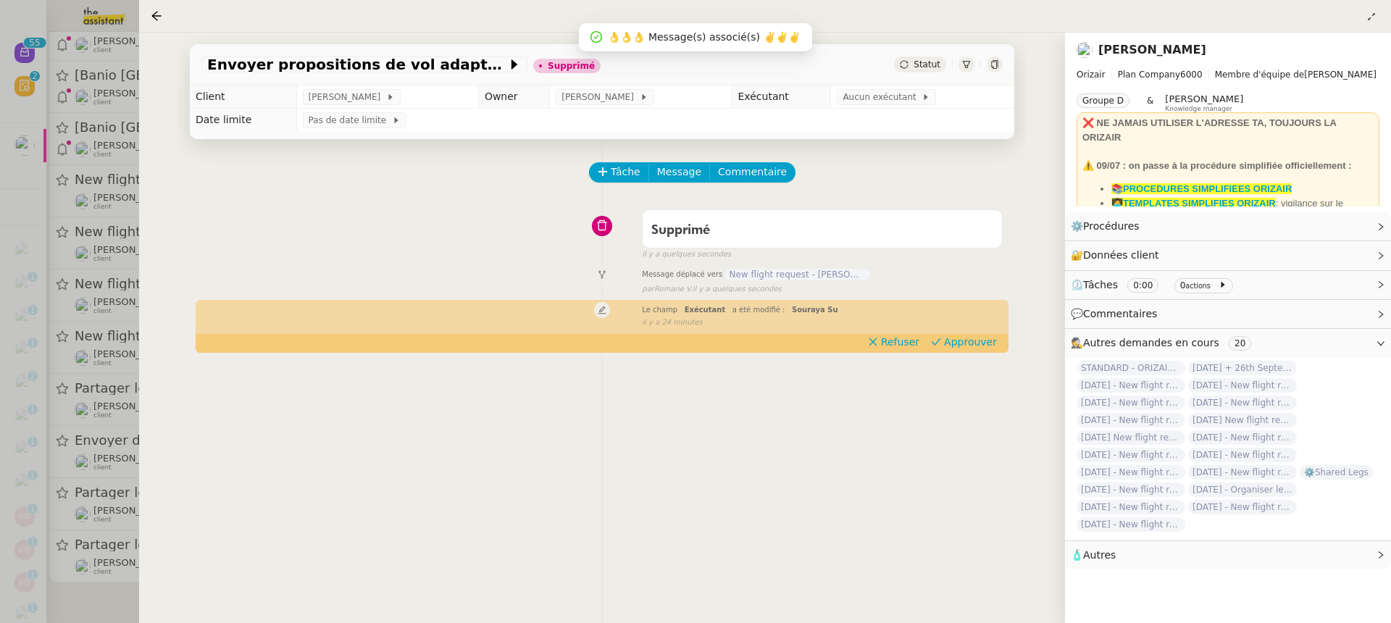
scroll to position [185, 0]
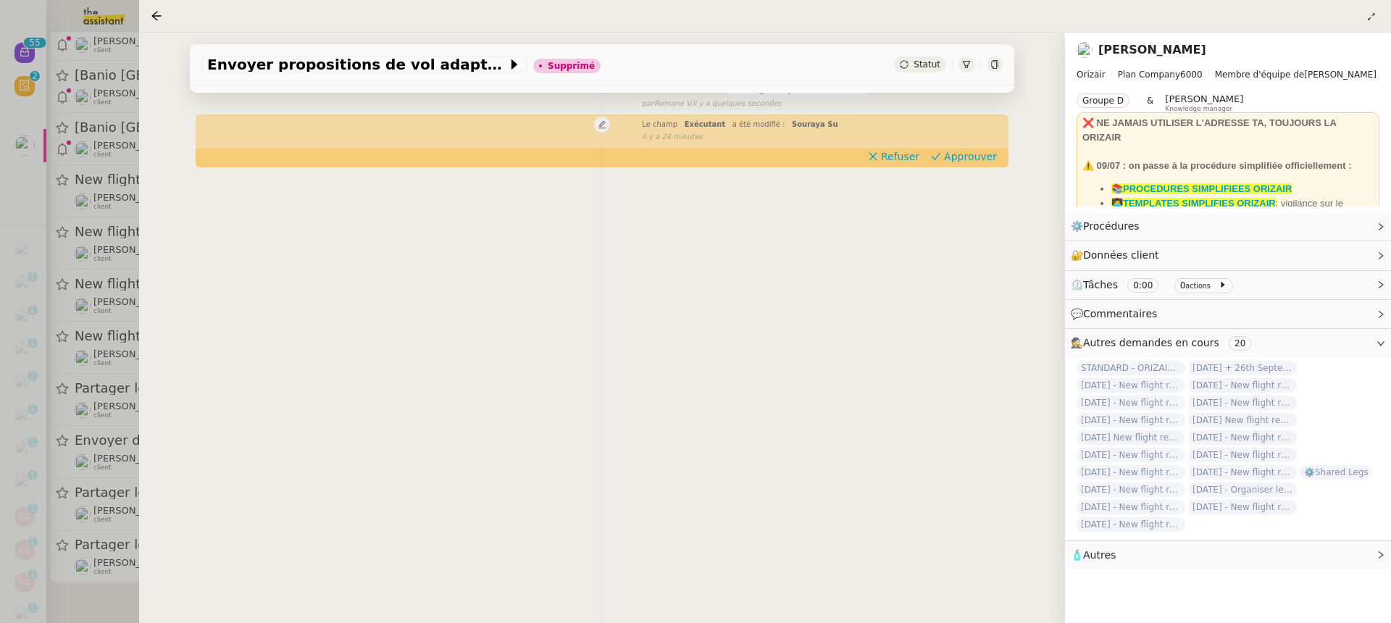
click at [138, 334] on div at bounding box center [695, 311] width 1391 height 623
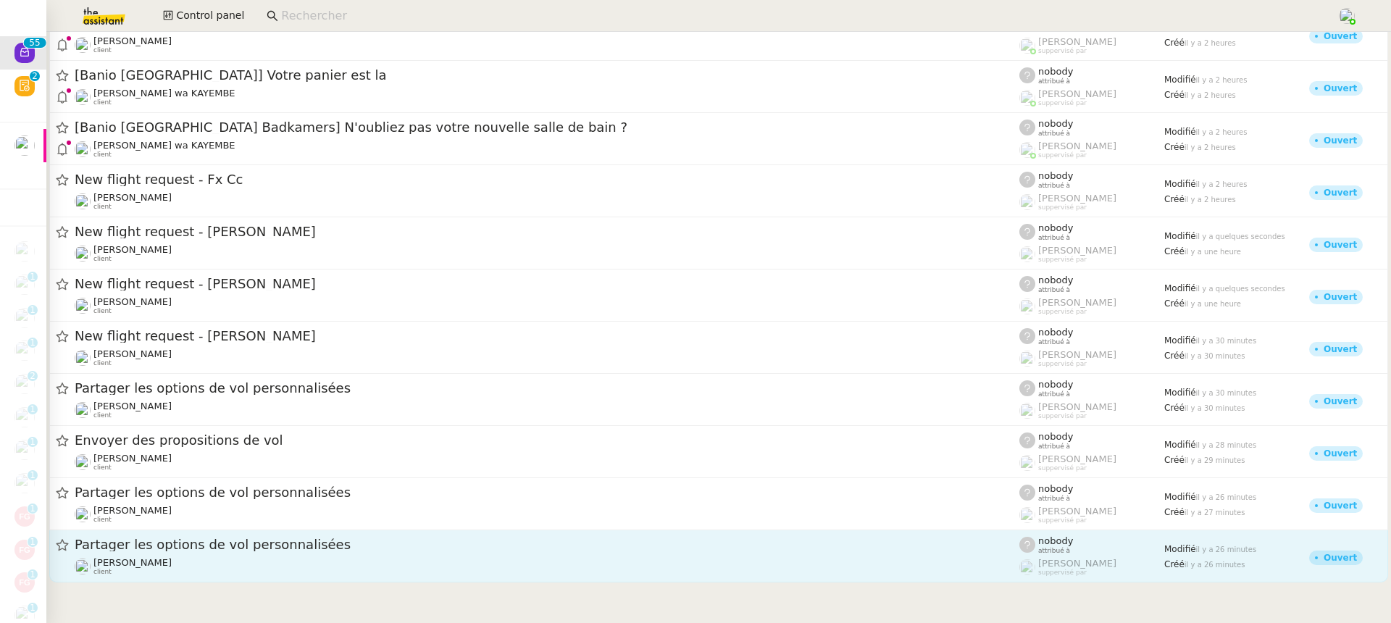
click at [366, 555] on div "Partager les options de vol personnalisées [PERSON_NAME] client" at bounding box center [547, 556] width 944 height 40
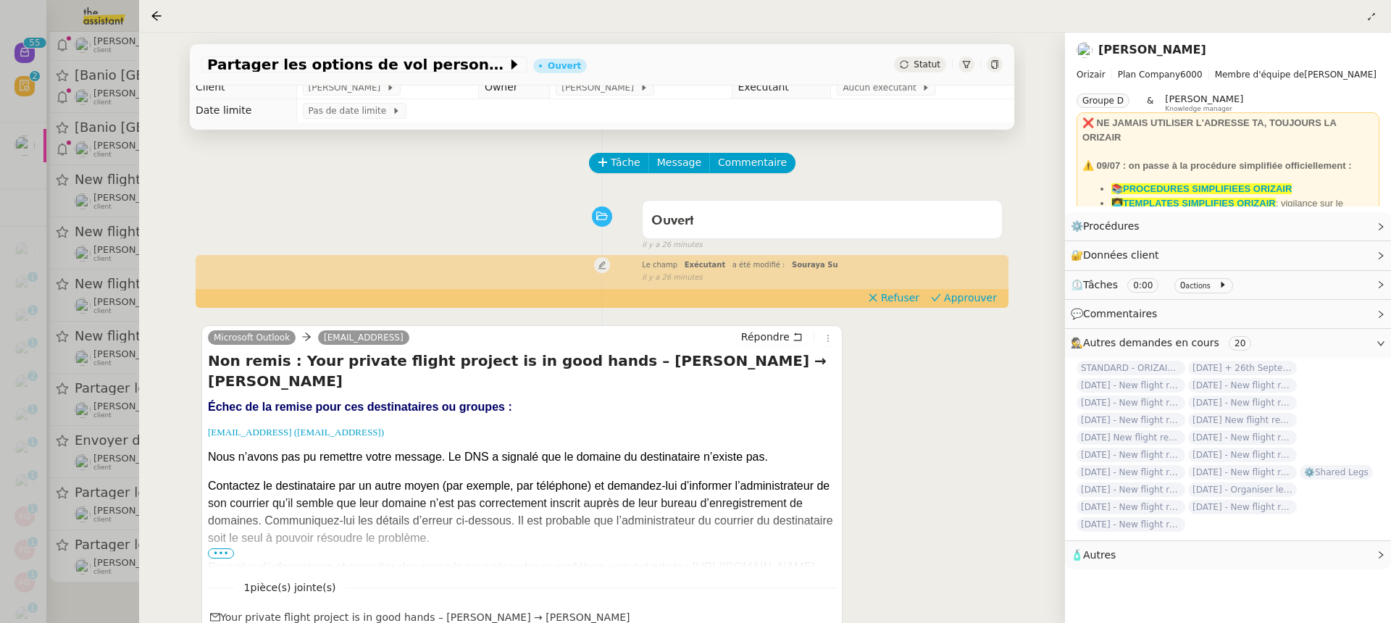
scroll to position [12, 0]
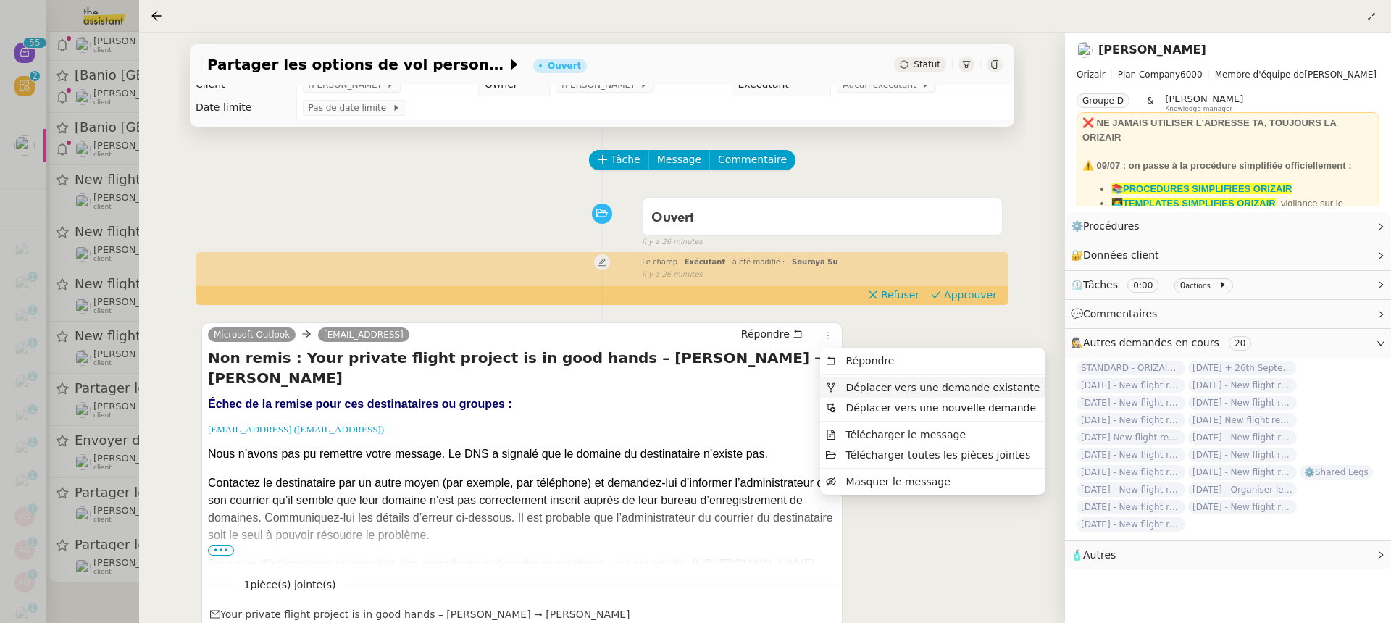
click at [871, 386] on span "Déplacer vers une demande existante" at bounding box center [942, 388] width 194 height 12
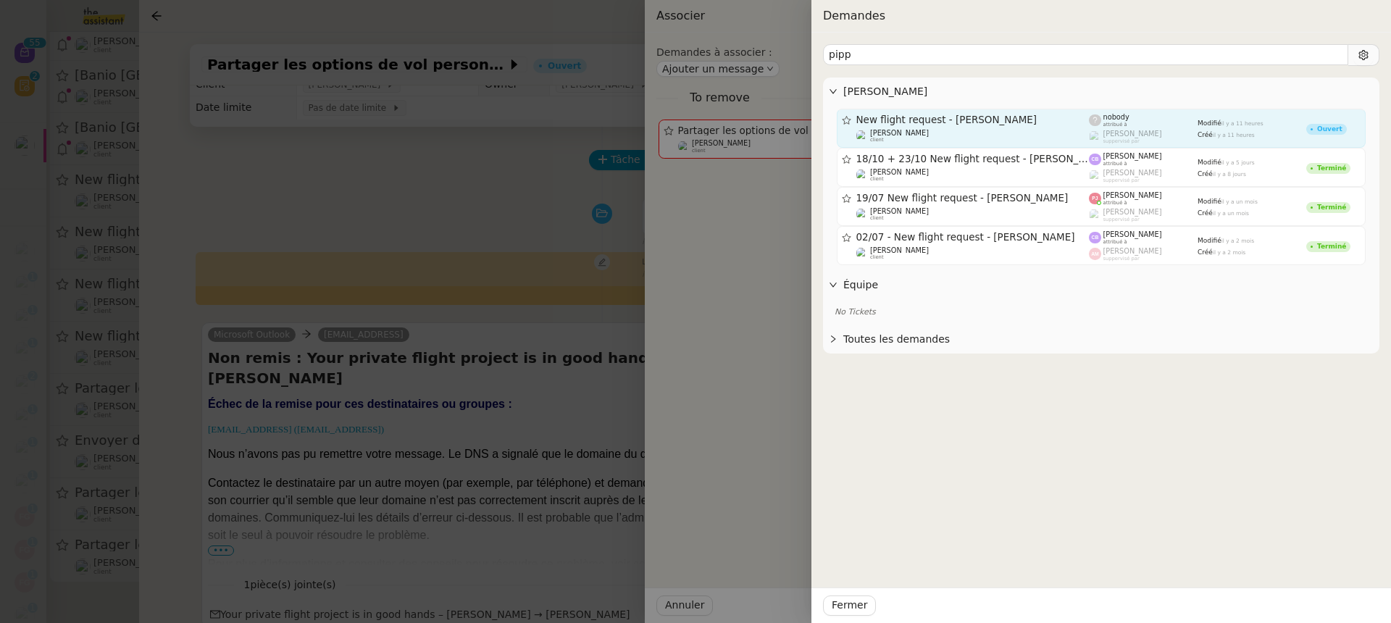
type input "pipp"
click at [940, 144] on link "New flight request - [PERSON_NAME] [PERSON_NAME] client nobody attribué à [PERS…" at bounding box center [1100, 128] width 529 height 39
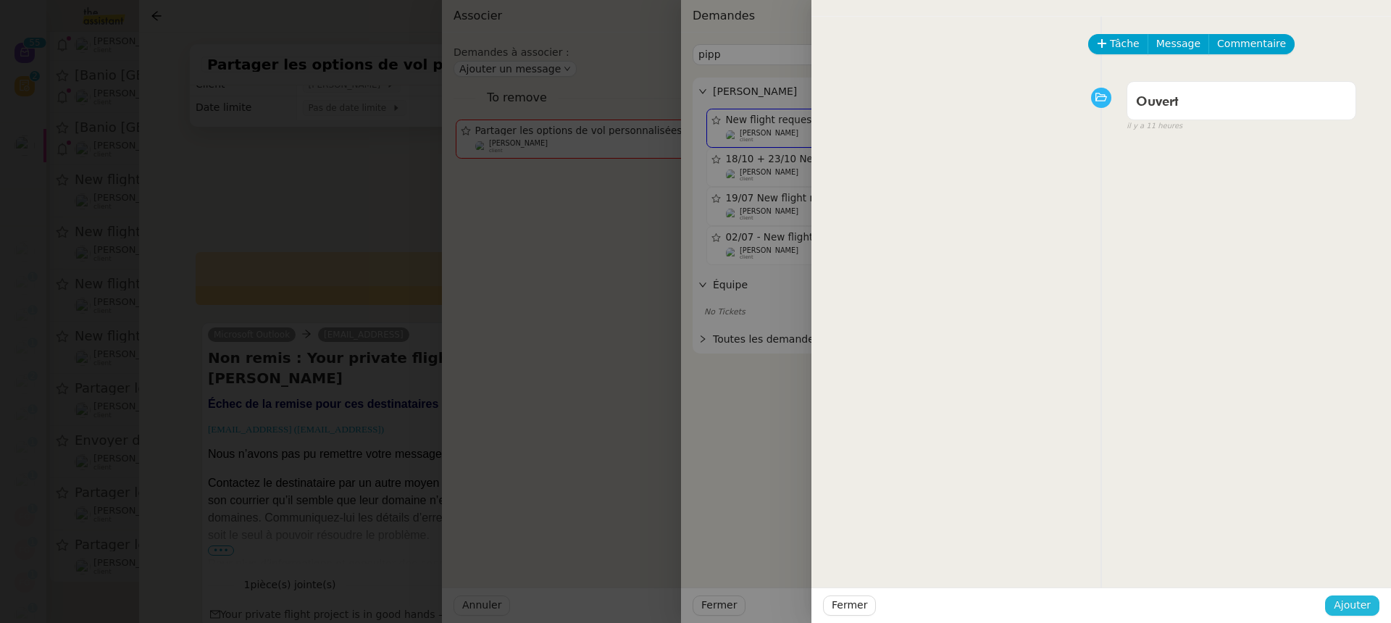
click at [1365, 611] on span "Ajouter" at bounding box center [1351, 605] width 37 height 17
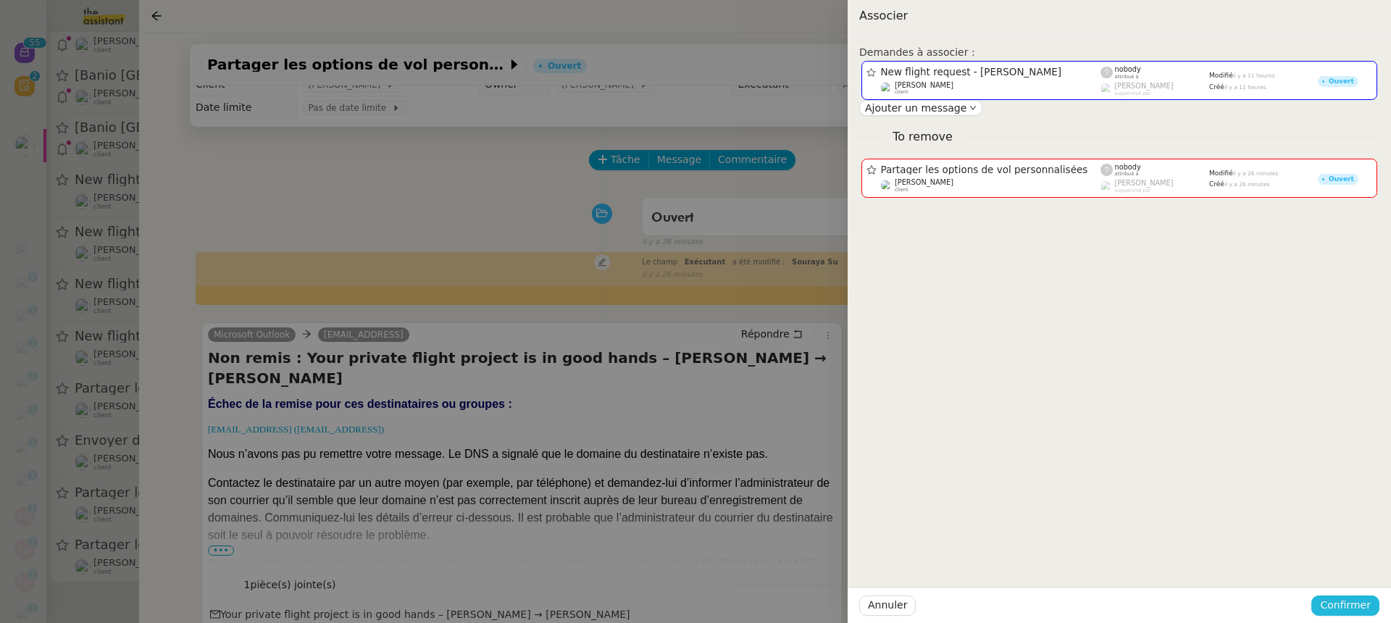
click at [1362, 607] on span "Confirmer" at bounding box center [1345, 605] width 51 height 17
click at [1340, 571] on span "Ajouter" at bounding box center [1346, 566] width 37 height 14
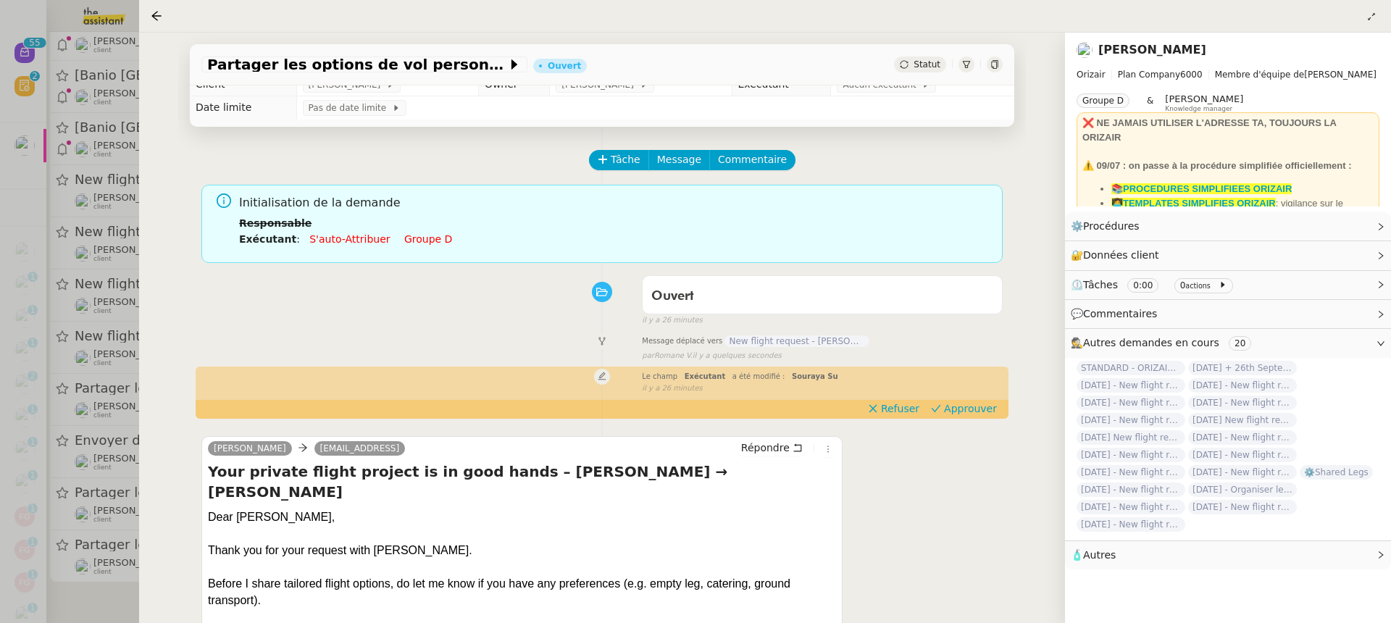
click at [83, 364] on div at bounding box center [695, 311] width 1391 height 623
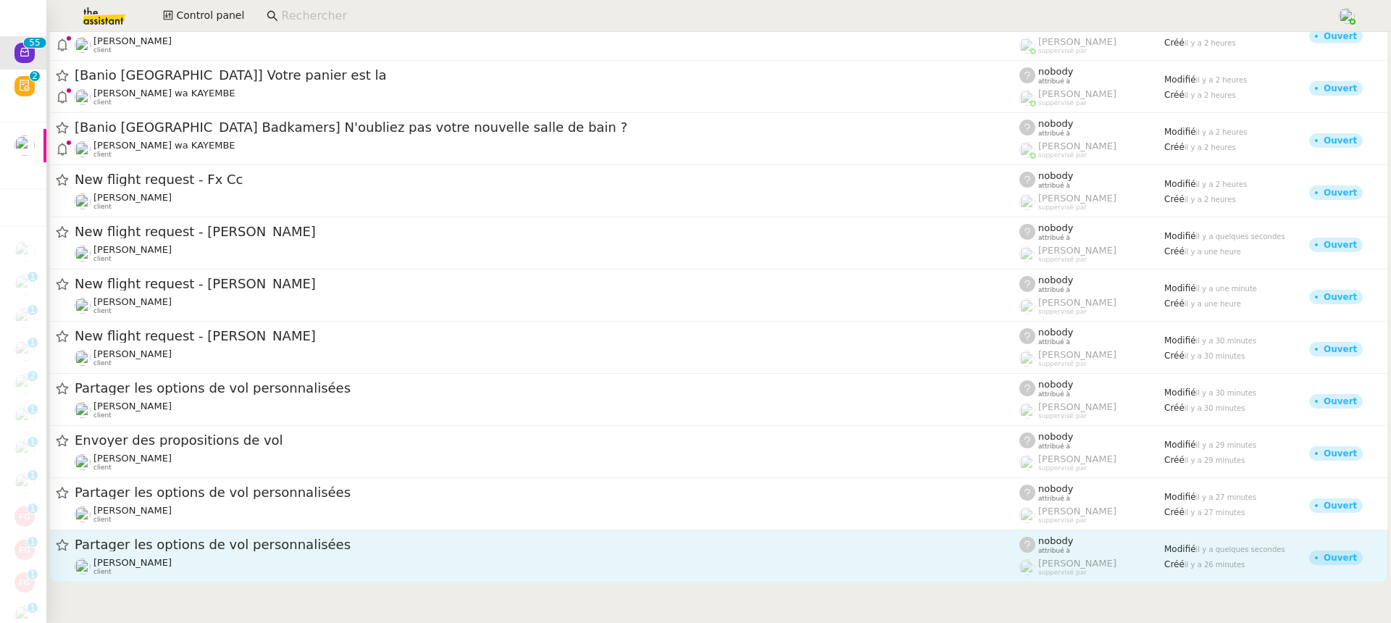
click at [264, 537] on div "Partager les options de vol personnalisées" at bounding box center [547, 545] width 944 height 18
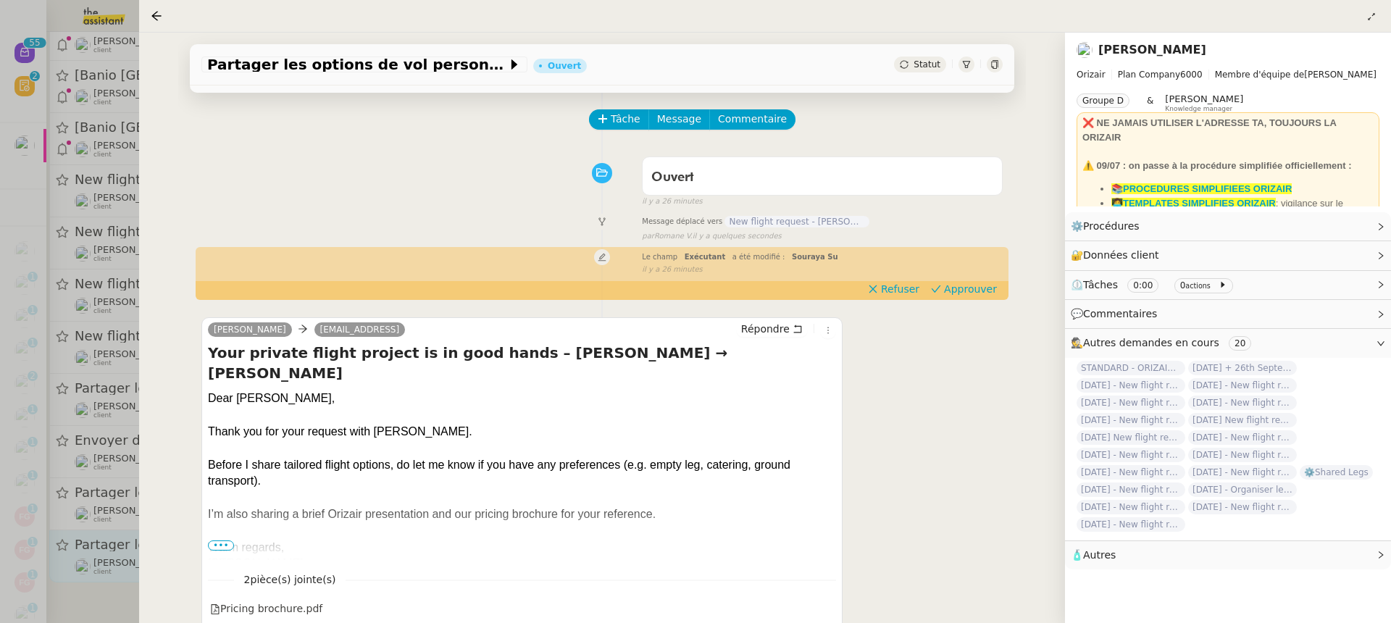
scroll to position [56, 0]
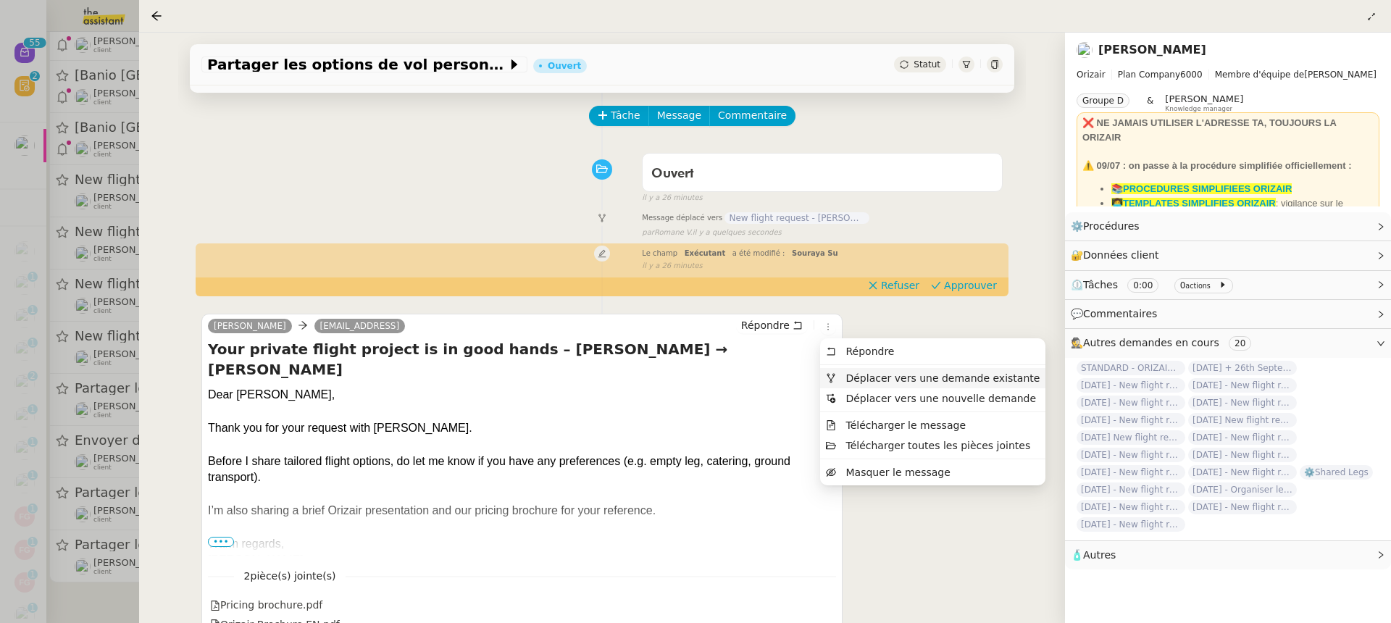
click at [865, 382] on span "Déplacer vers une demande existante" at bounding box center [942, 378] width 194 height 12
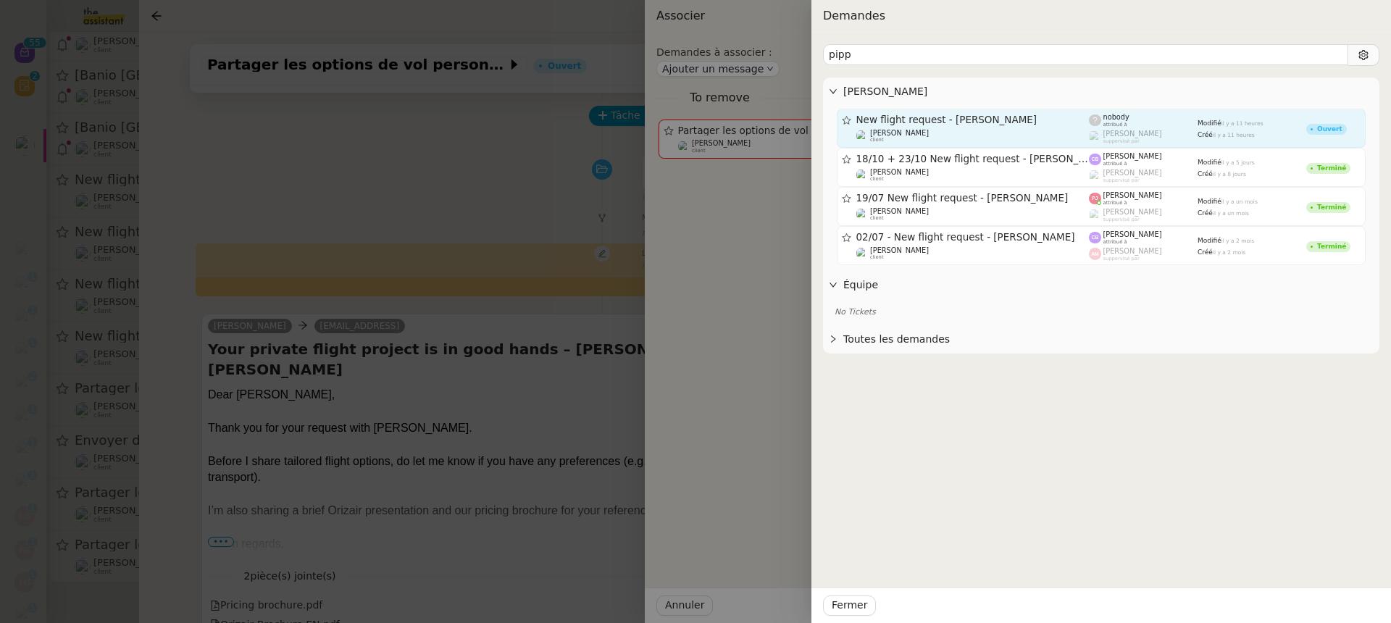
type input "pipp"
click at [967, 119] on span "New flight request - [PERSON_NAME]" at bounding box center [972, 120] width 233 height 10
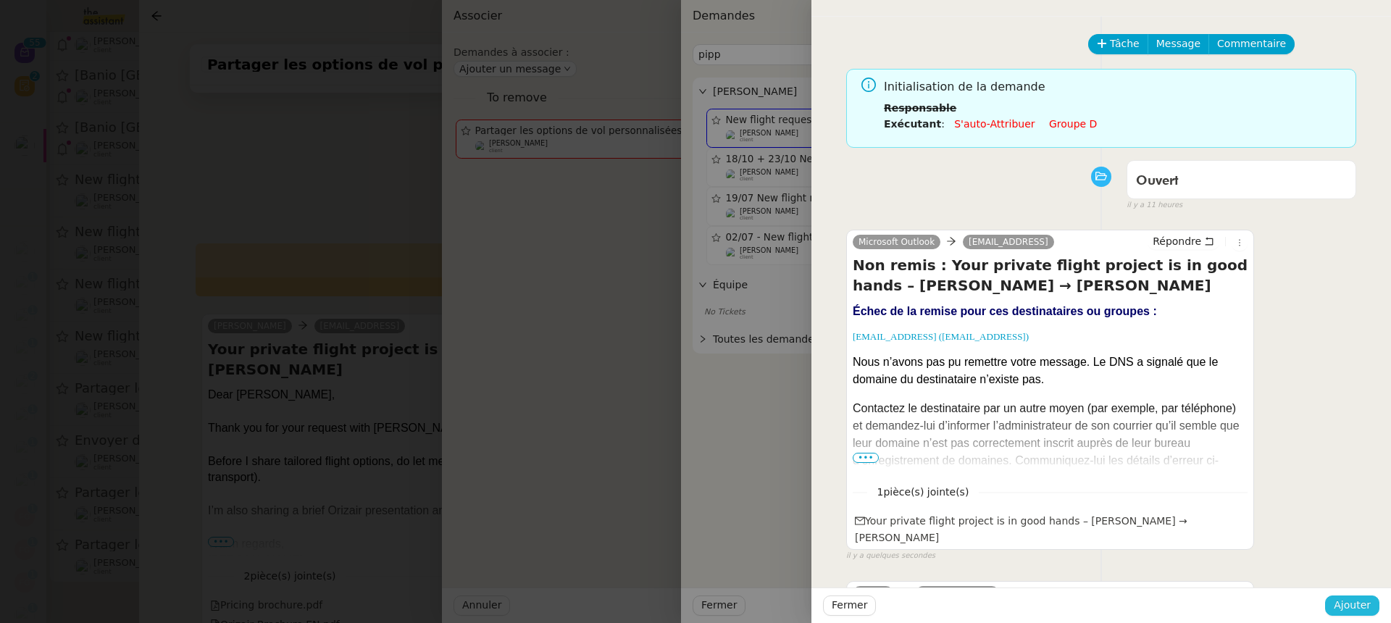
click at [1353, 602] on span "Ajouter" at bounding box center [1351, 605] width 37 height 17
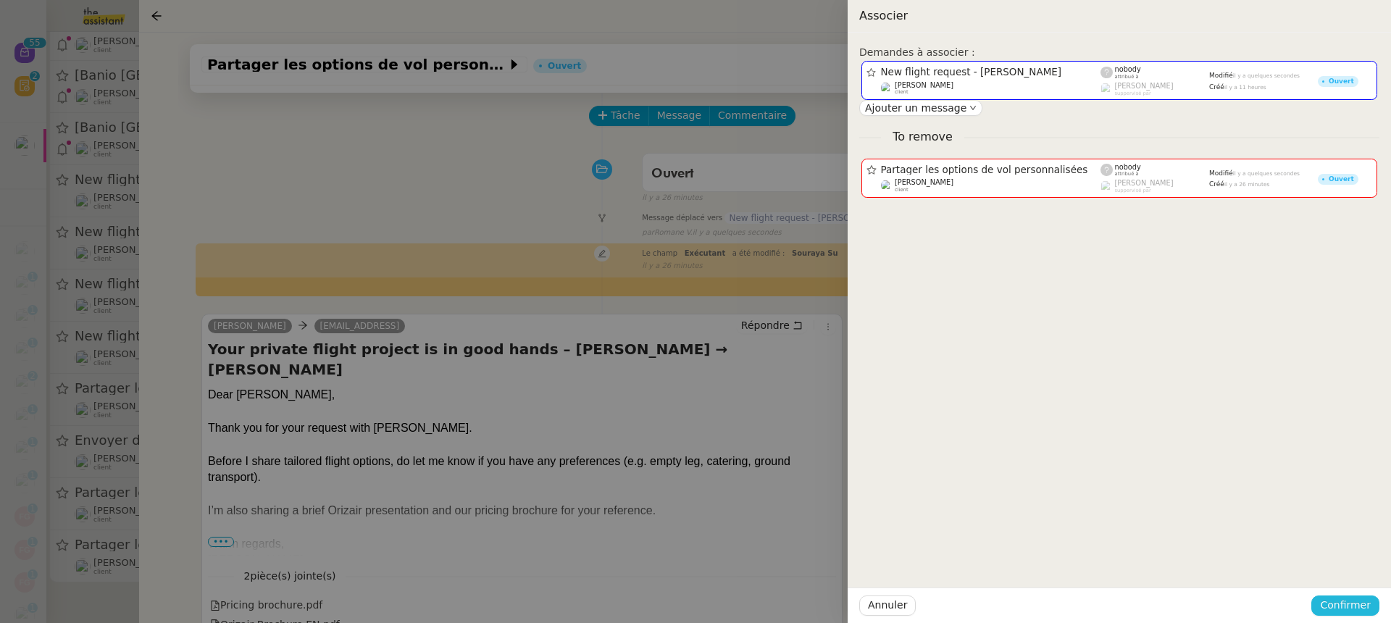
click at [1351, 602] on span "Confirmer" at bounding box center [1345, 605] width 51 height 17
click at [1335, 566] on span "Ajouter" at bounding box center [1346, 566] width 37 height 14
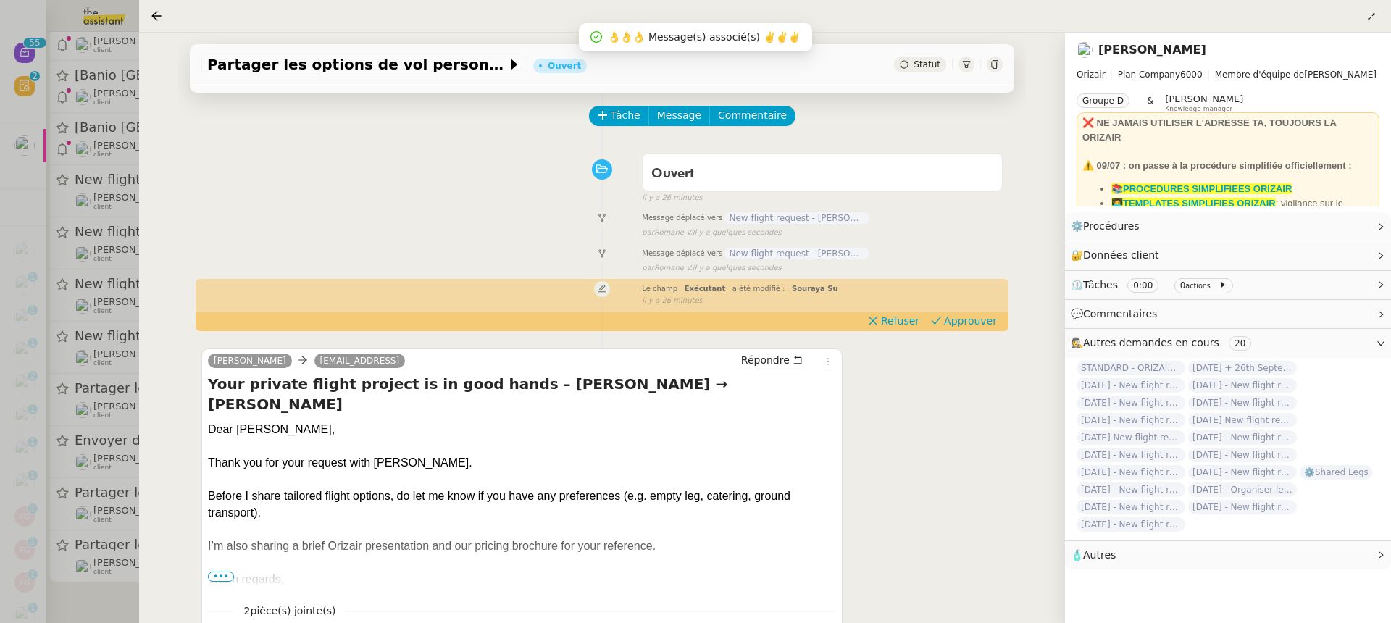
click at [105, 292] on div at bounding box center [695, 311] width 1391 height 623
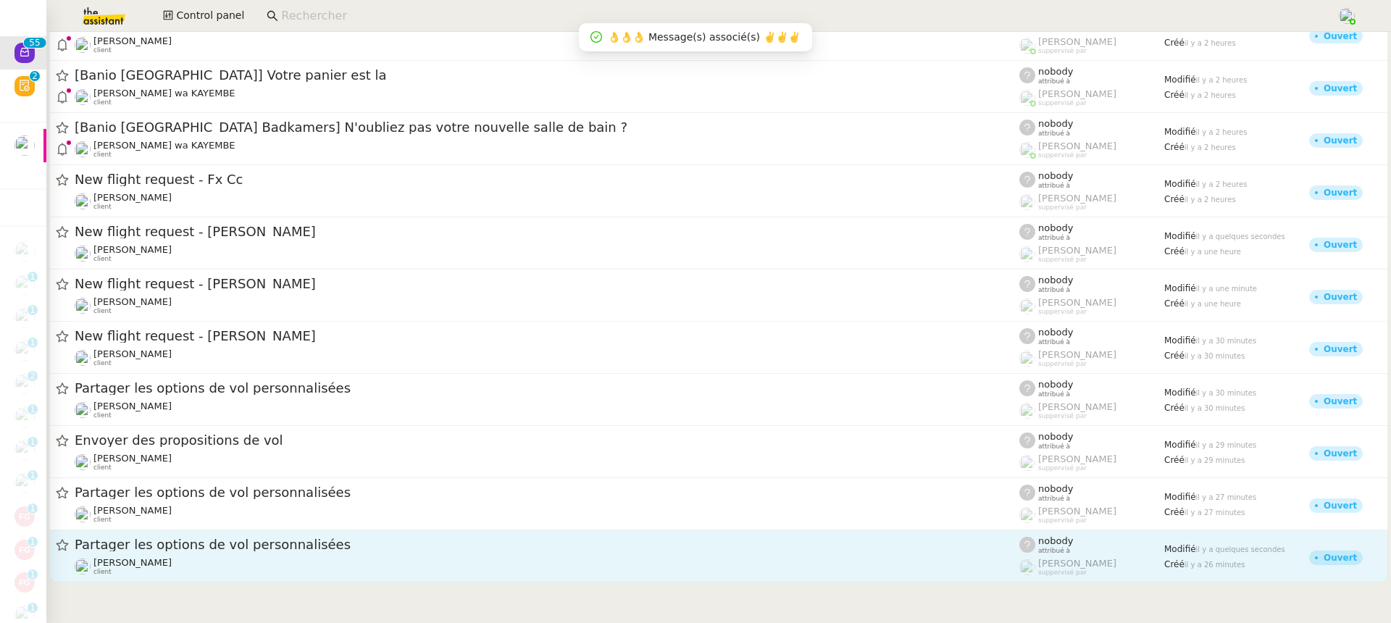
click at [219, 547] on span "Partager les options de vol personnalisées" at bounding box center [547, 544] width 944 height 13
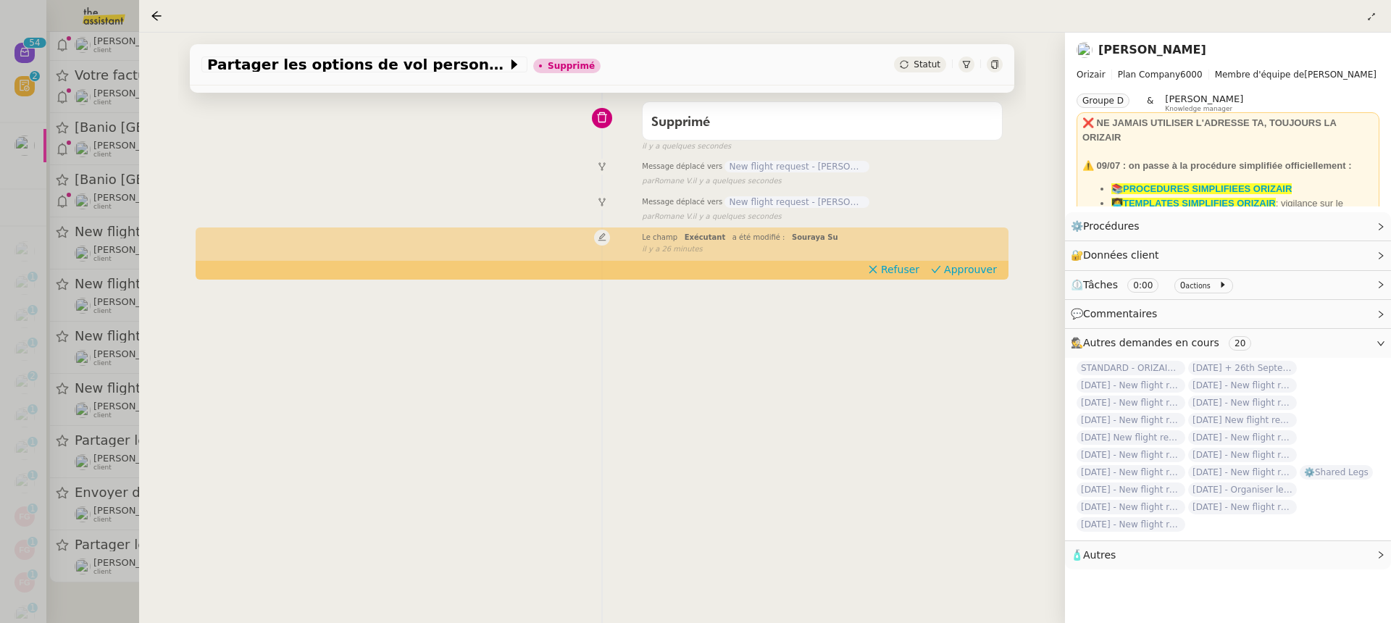
scroll to position [185, 0]
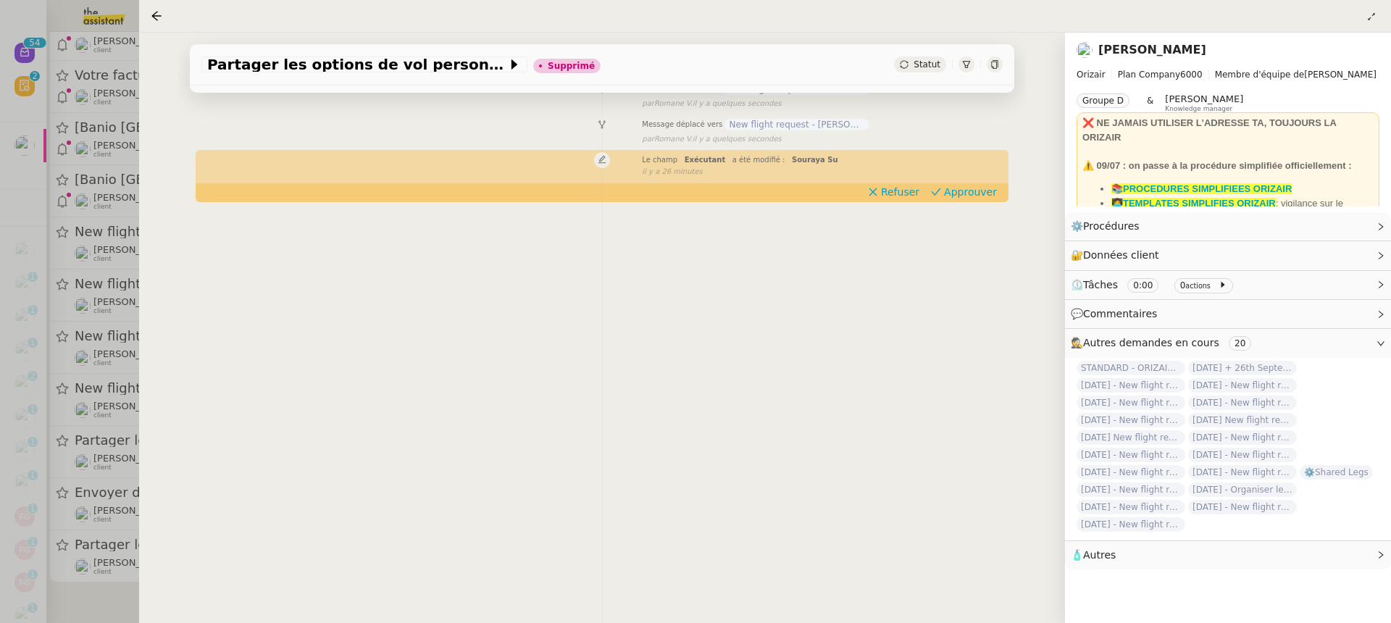
click at [67, 393] on div at bounding box center [695, 311] width 1391 height 623
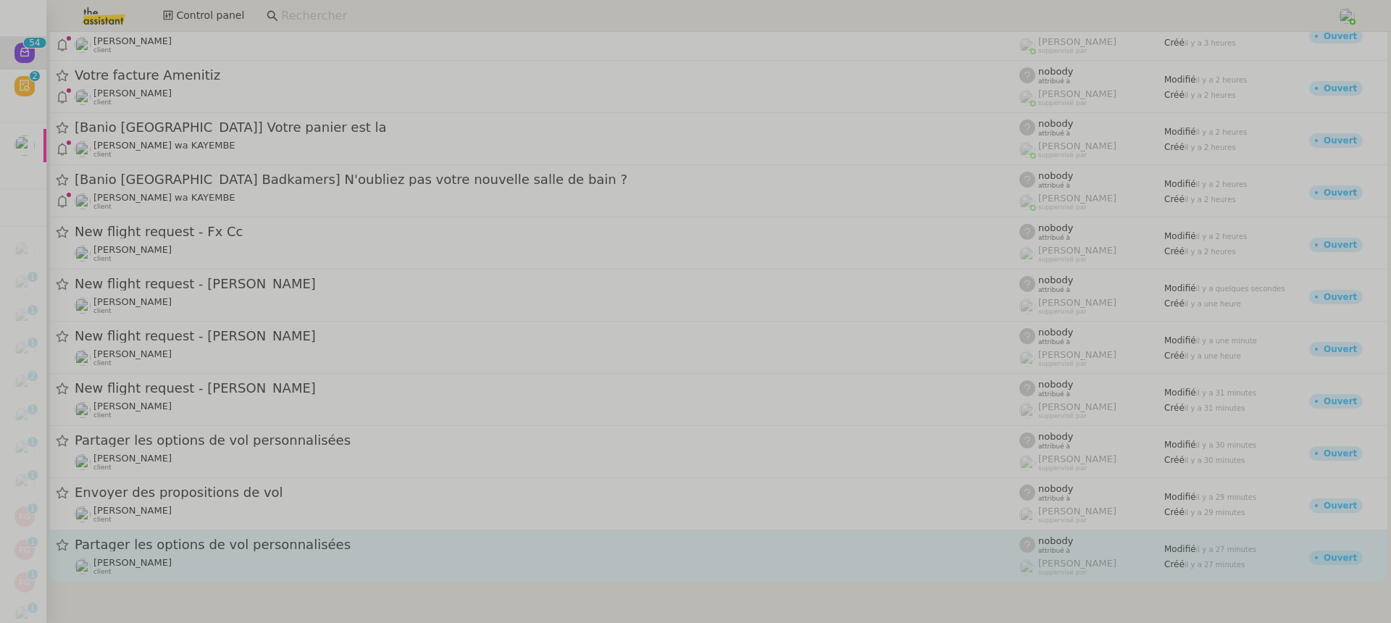
click at [195, 547] on span "Partager les options de vol personnalisées" at bounding box center [547, 544] width 944 height 13
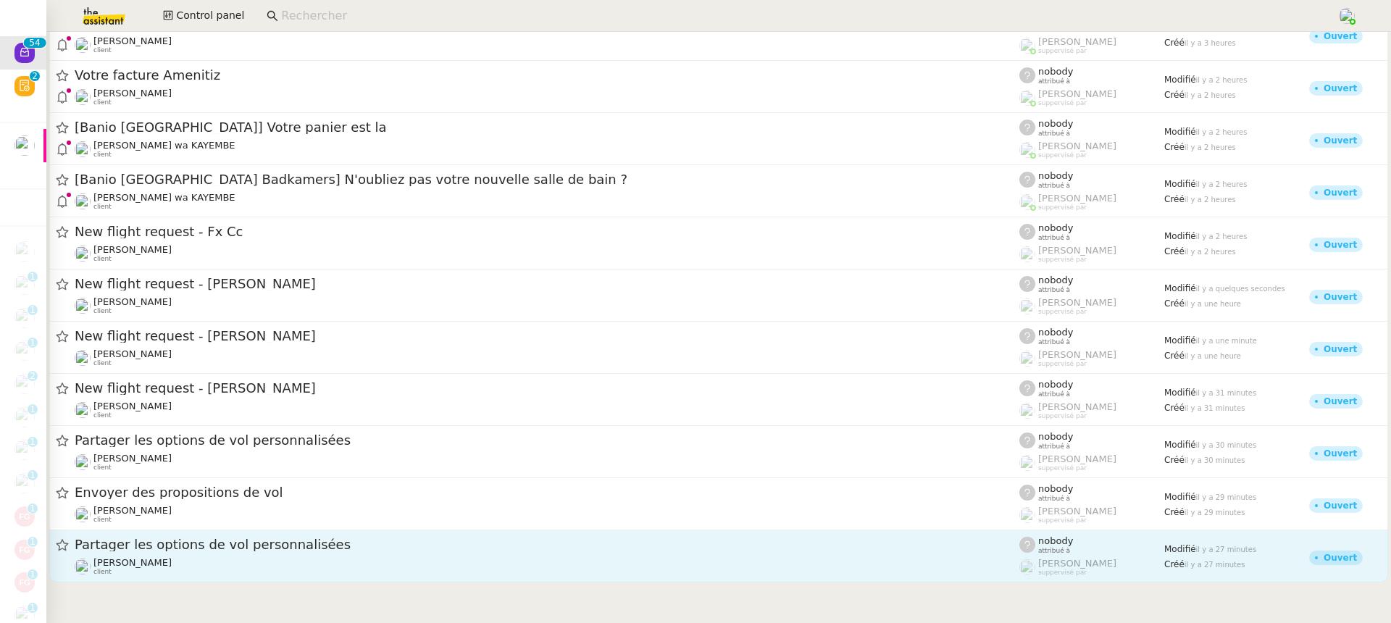
click at [199, 548] on span "Partager les options de vol personnalisées" at bounding box center [547, 544] width 944 height 13
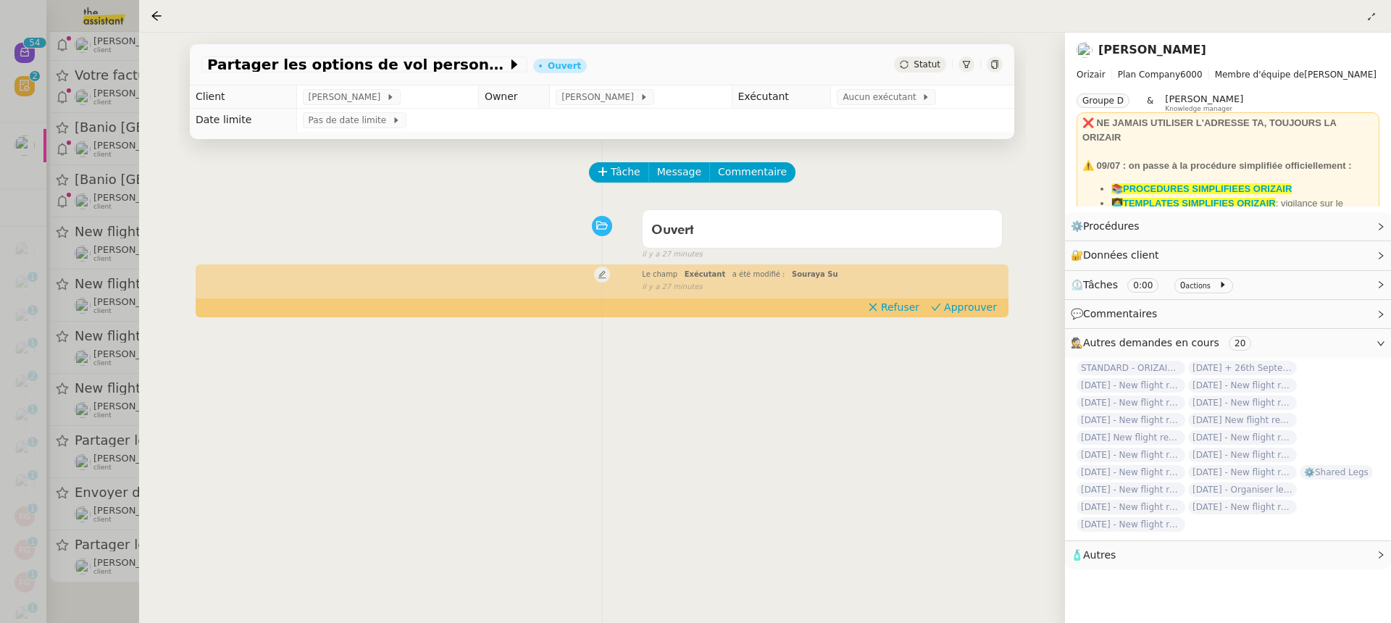
scroll to position [185, 0]
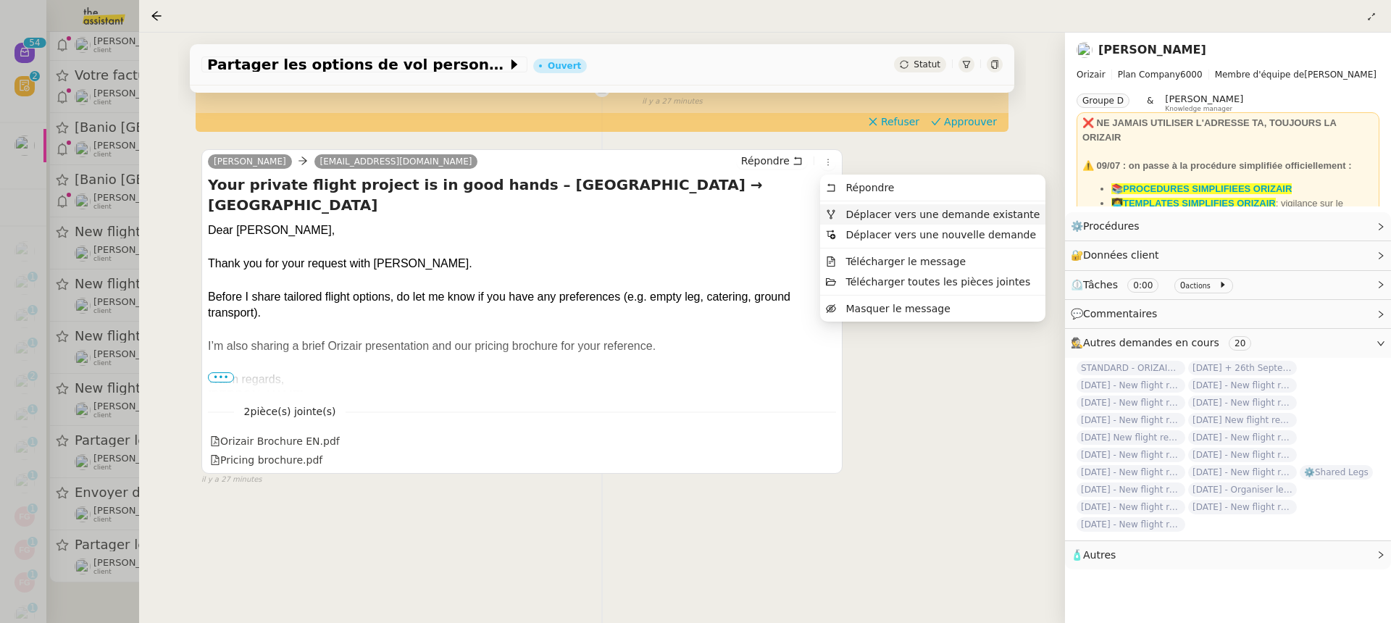
click at [868, 216] on span "Déplacer vers une demande existante" at bounding box center [942, 215] width 194 height 12
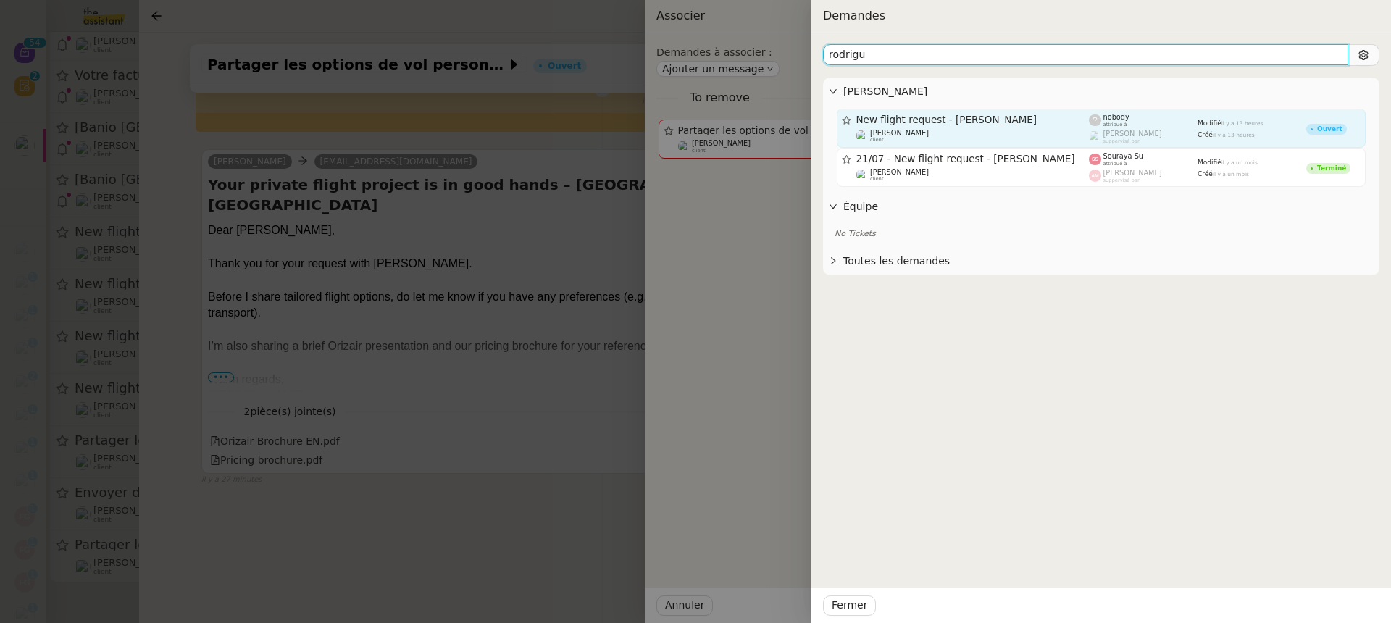
type input "rodrigu"
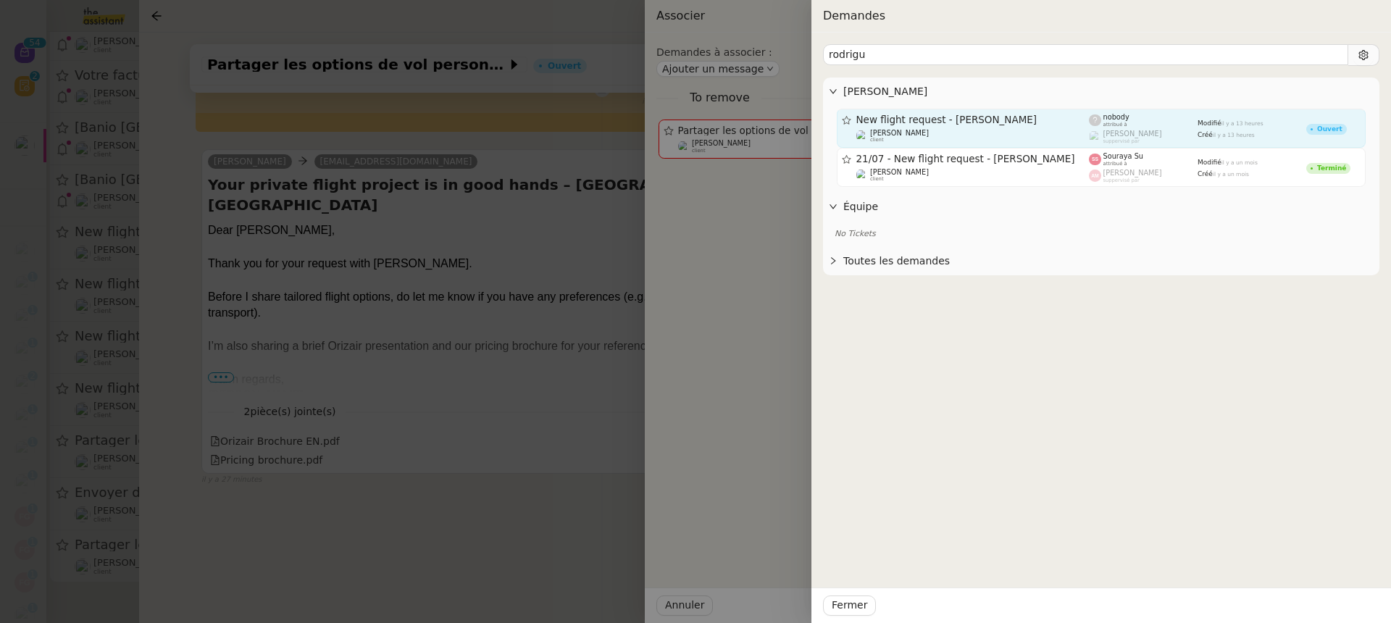
click at [947, 127] on div "New flight request - [PERSON_NAME] [PERSON_NAME] client" at bounding box center [972, 128] width 233 height 29
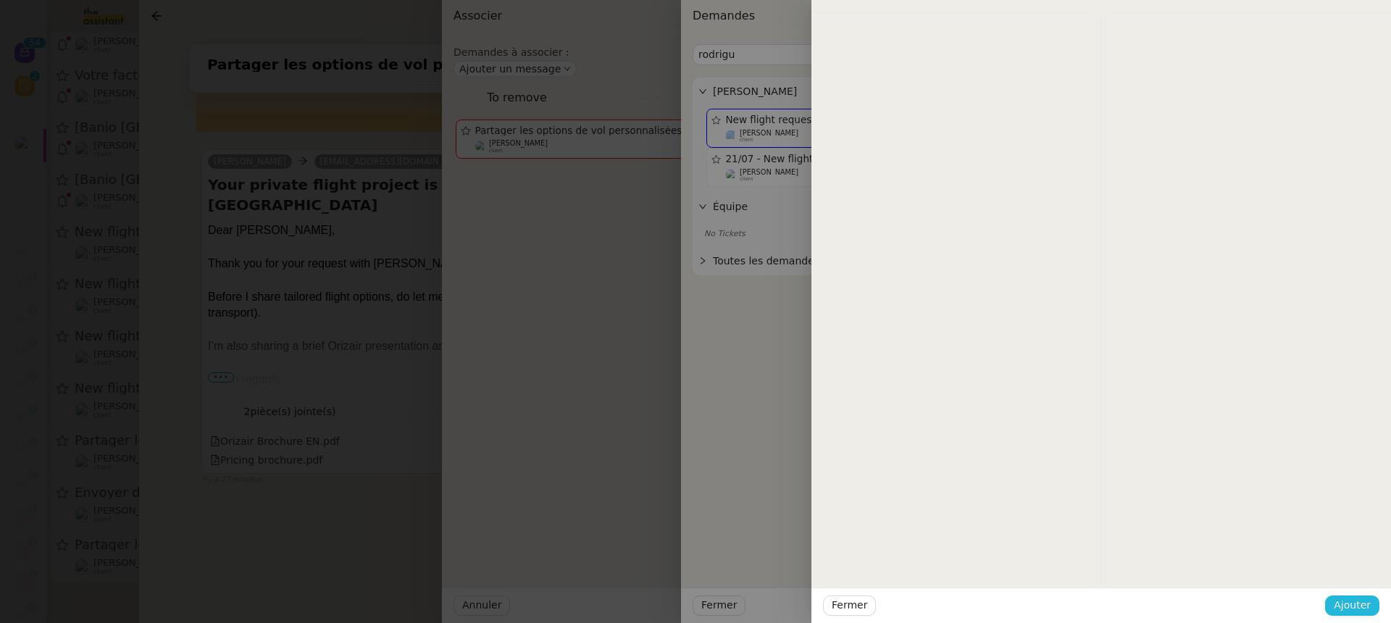
click at [1375, 606] on button "Ajouter" at bounding box center [1352, 605] width 54 height 20
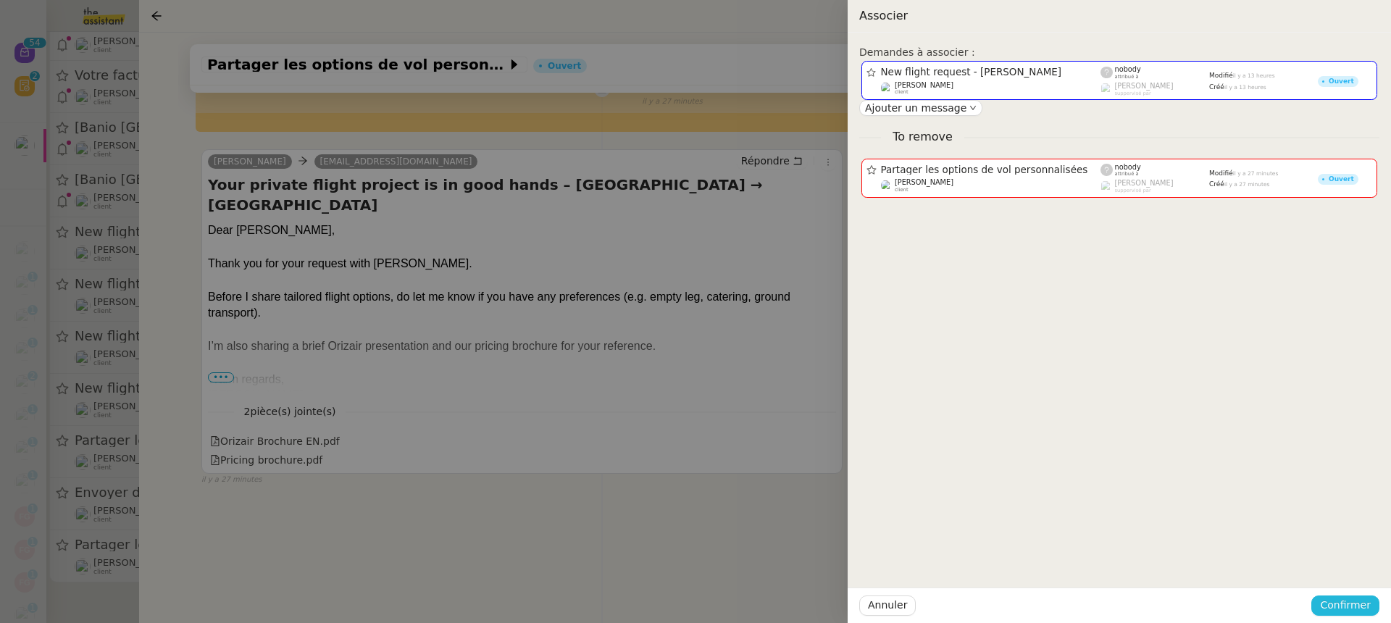
click at [1375, 605] on button "Confirmer" at bounding box center [1345, 605] width 68 height 20
click at [1346, 556] on div "Êtes-vous sûr?" at bounding box center [1317, 544] width 105 height 28
click at [1351, 566] on span "Ajouter" at bounding box center [1346, 566] width 37 height 14
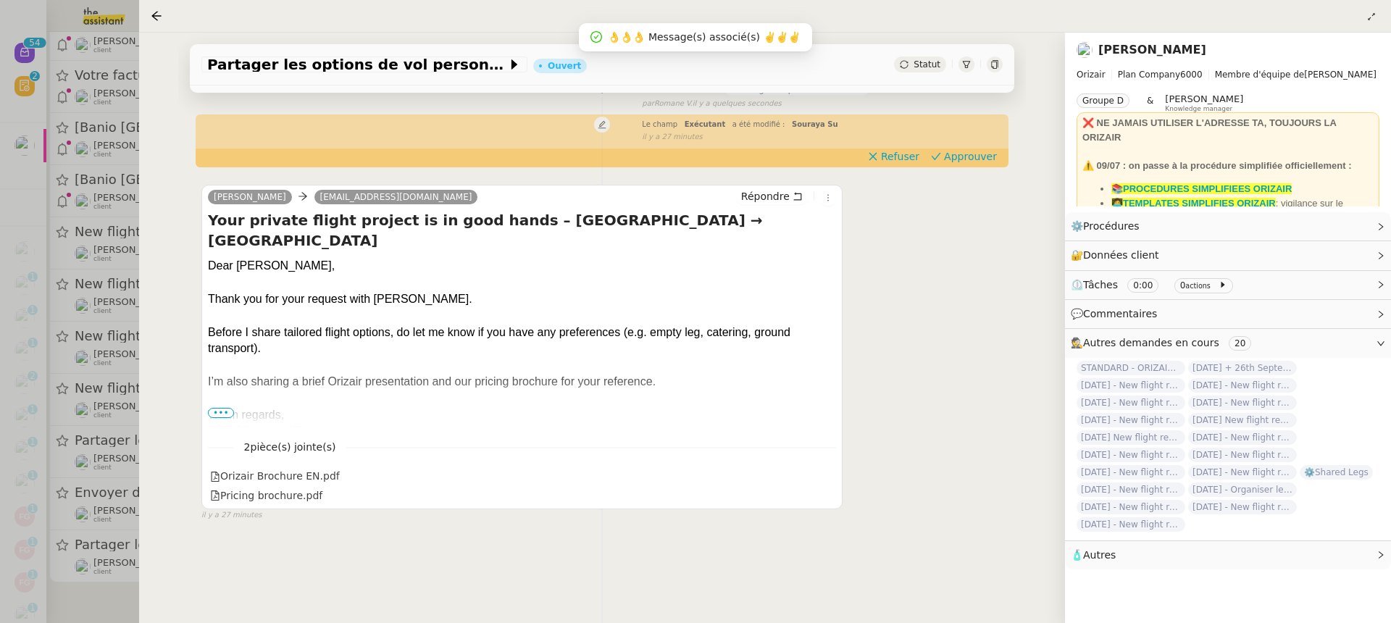
click at [52, 368] on div at bounding box center [695, 311] width 1391 height 623
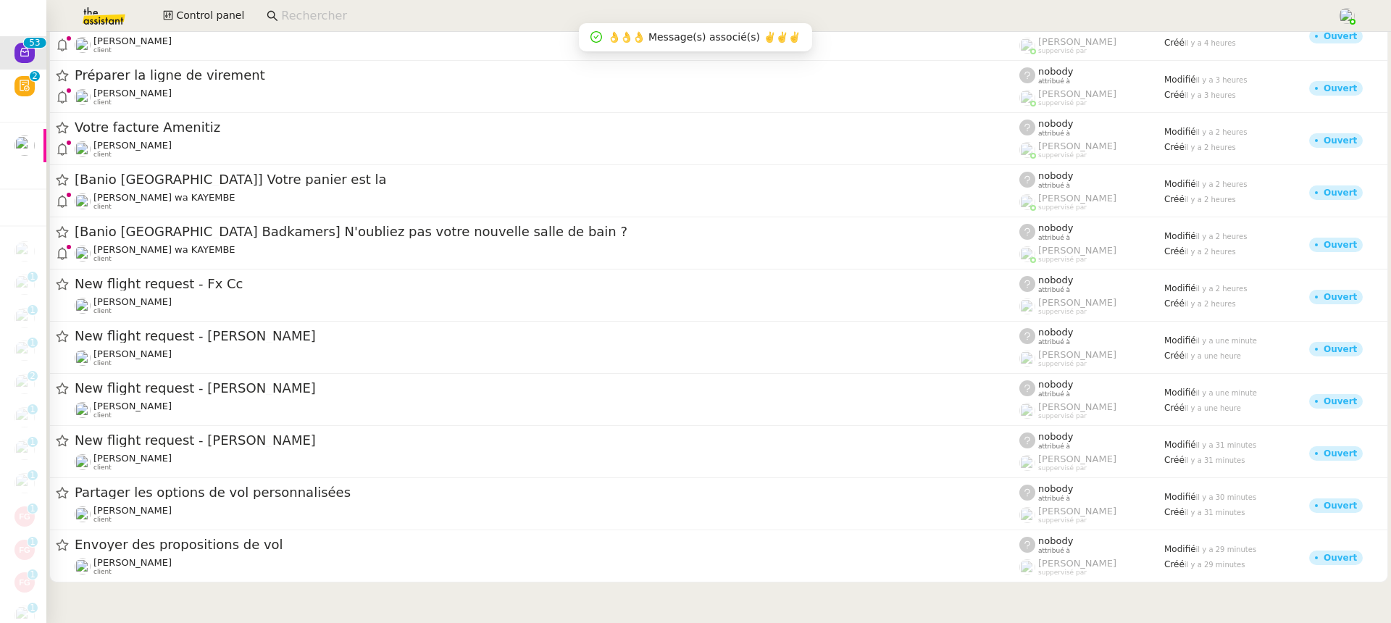
scroll to position [2326, 0]
click at [272, 542] on span "Envoyer des propositions de vol" at bounding box center [547, 544] width 944 height 13
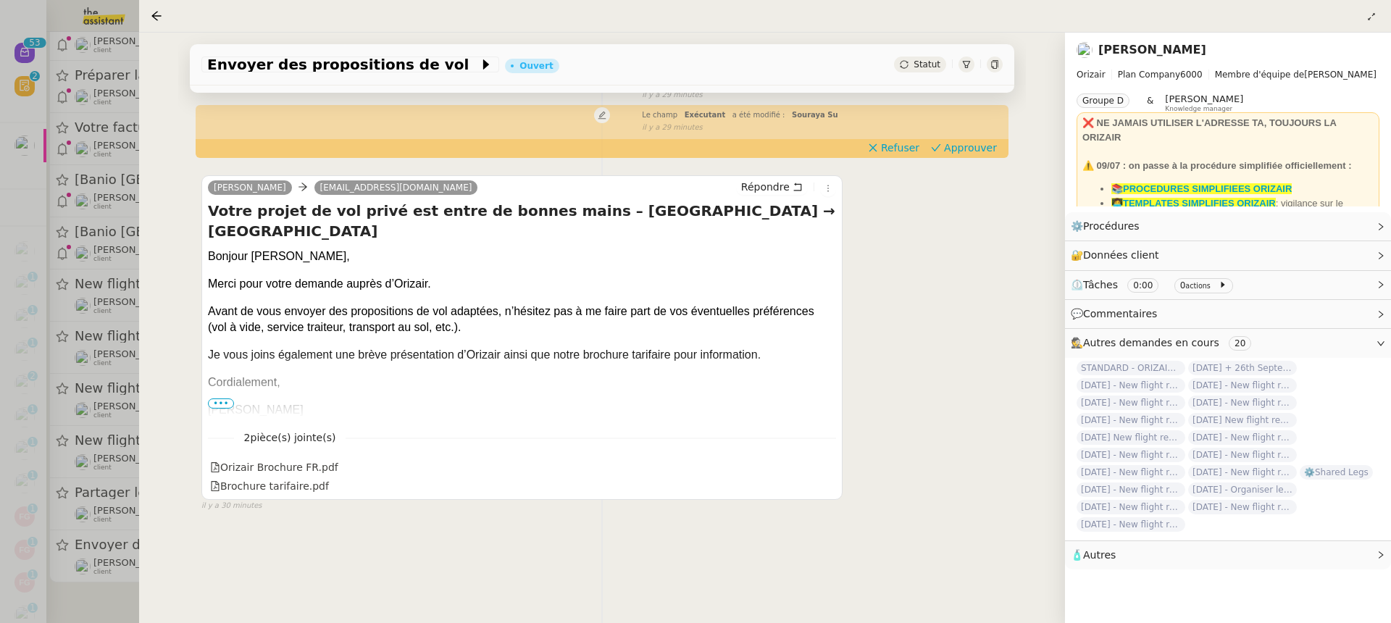
scroll to position [158, 0]
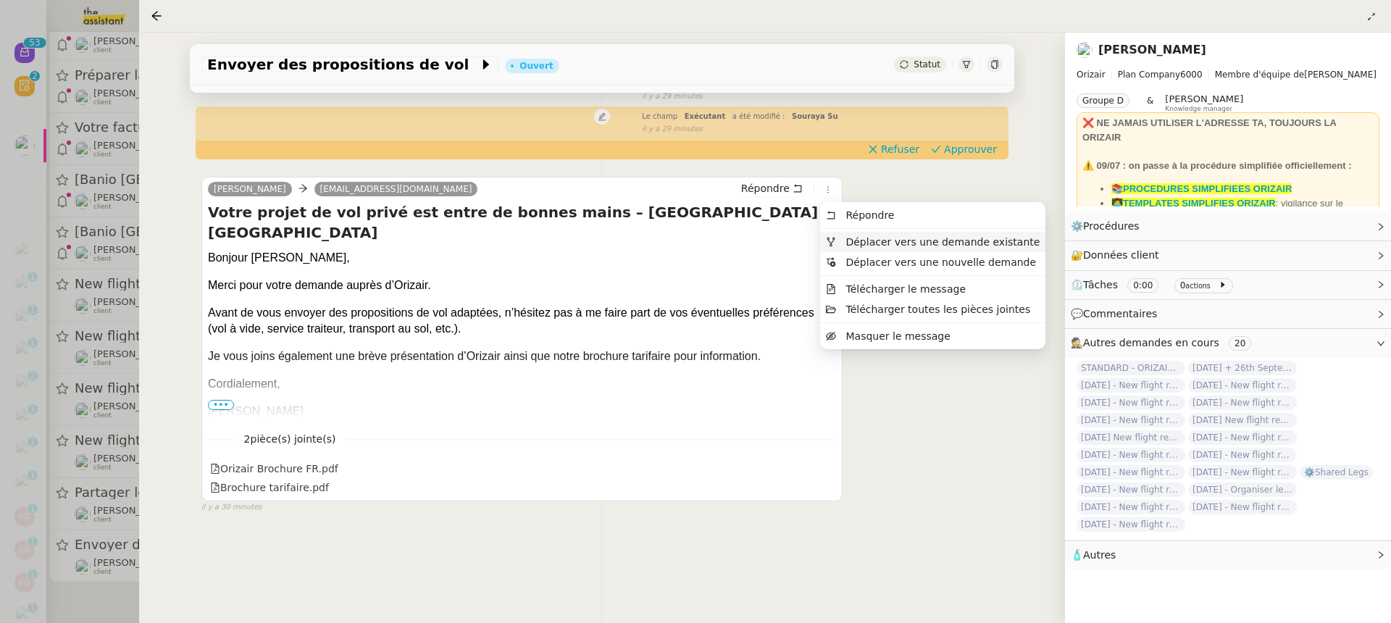
click at [862, 239] on span "Déplacer vers une demande existante" at bounding box center [942, 242] width 194 height 12
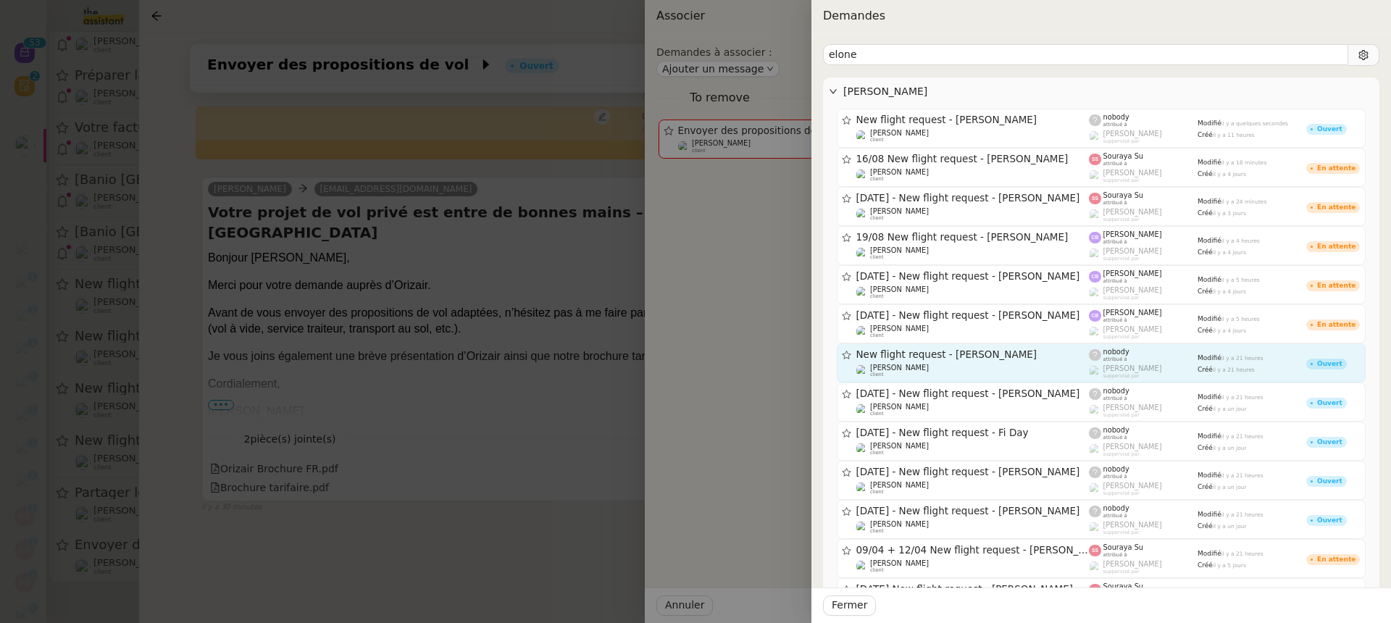
type input "elone"
click at [1001, 350] on span "New flight request - [PERSON_NAME]" at bounding box center [972, 355] width 233 height 10
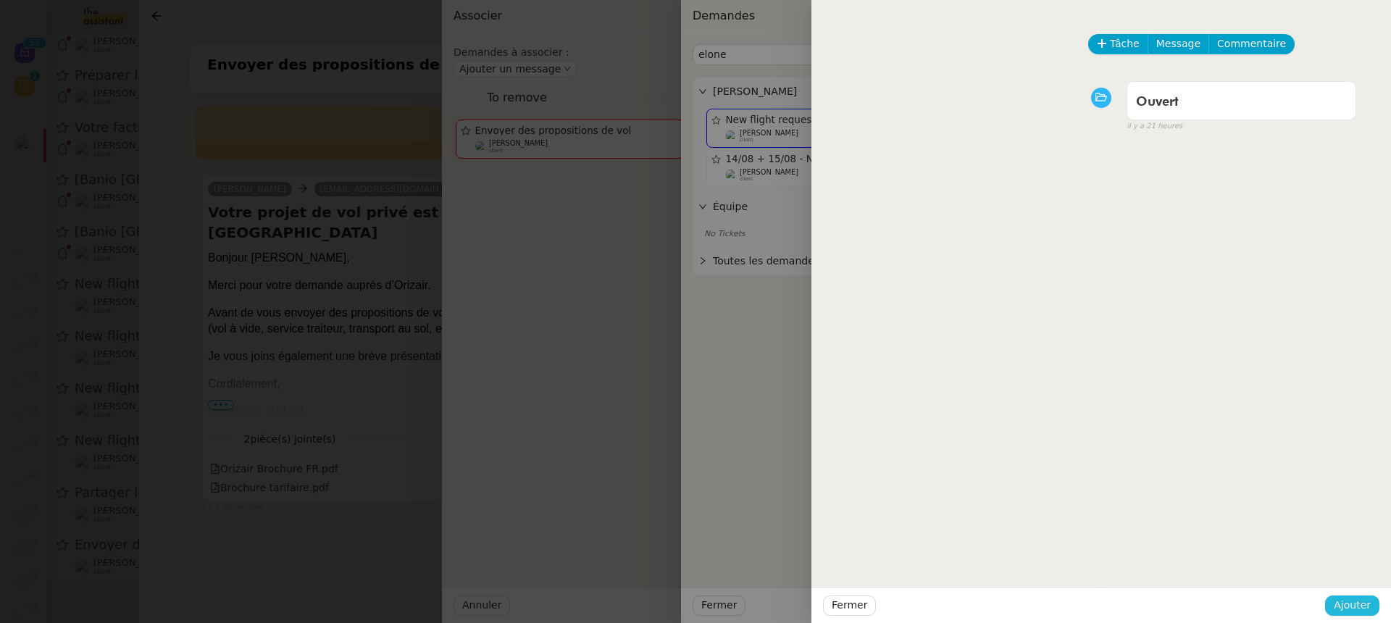
click at [1346, 602] on span "Ajouter" at bounding box center [1351, 605] width 37 height 17
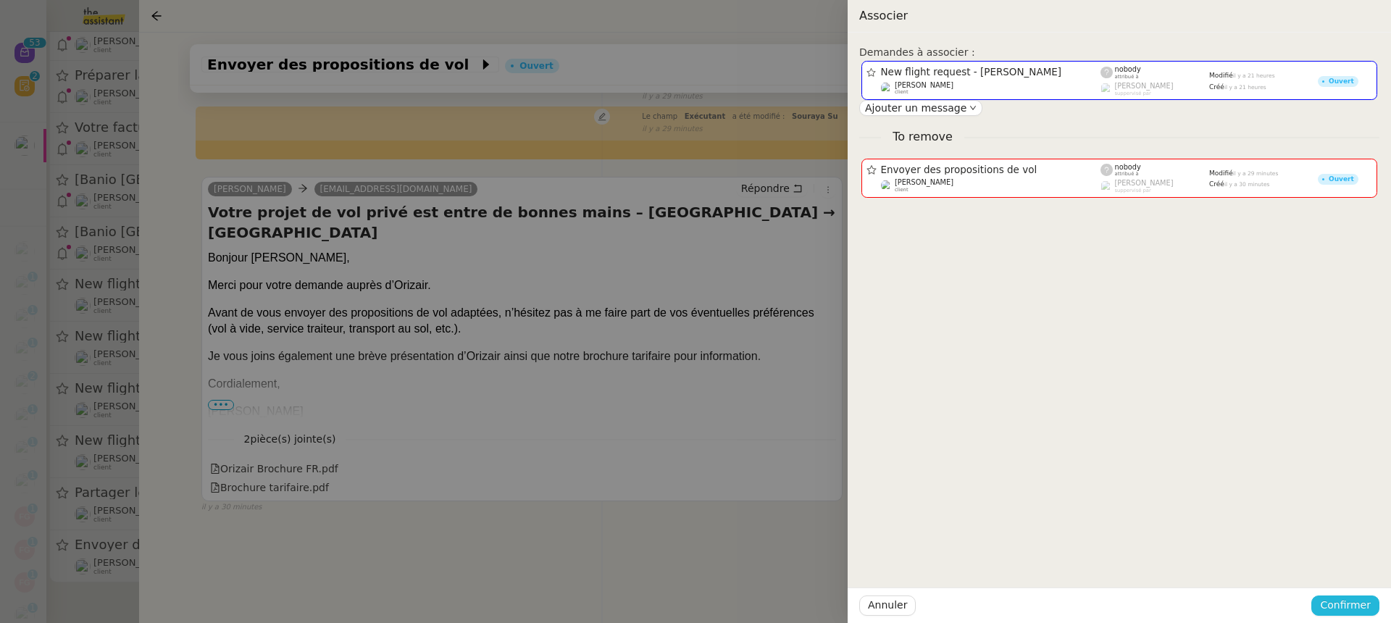
click at [1346, 602] on span "Confirmer" at bounding box center [1345, 605] width 51 height 17
click at [1335, 561] on span "Ajouter" at bounding box center [1346, 566] width 37 height 14
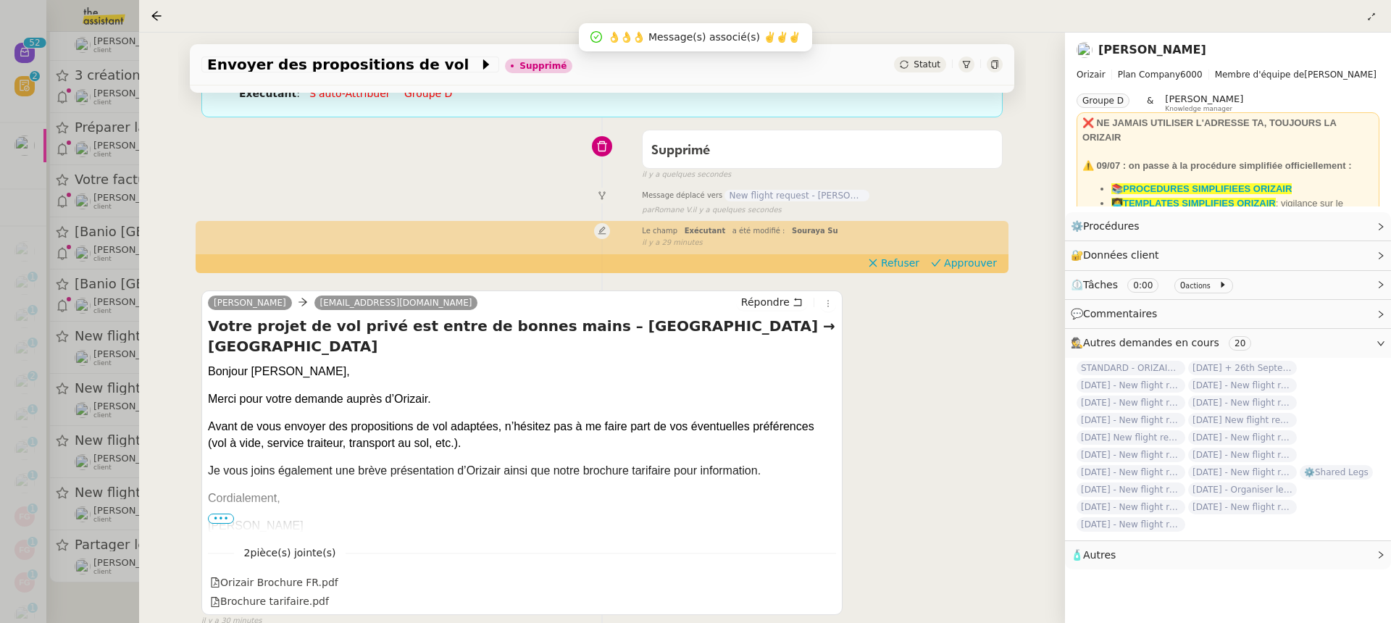
scroll to position [2271, 0]
click at [78, 293] on div at bounding box center [695, 311] width 1391 height 623
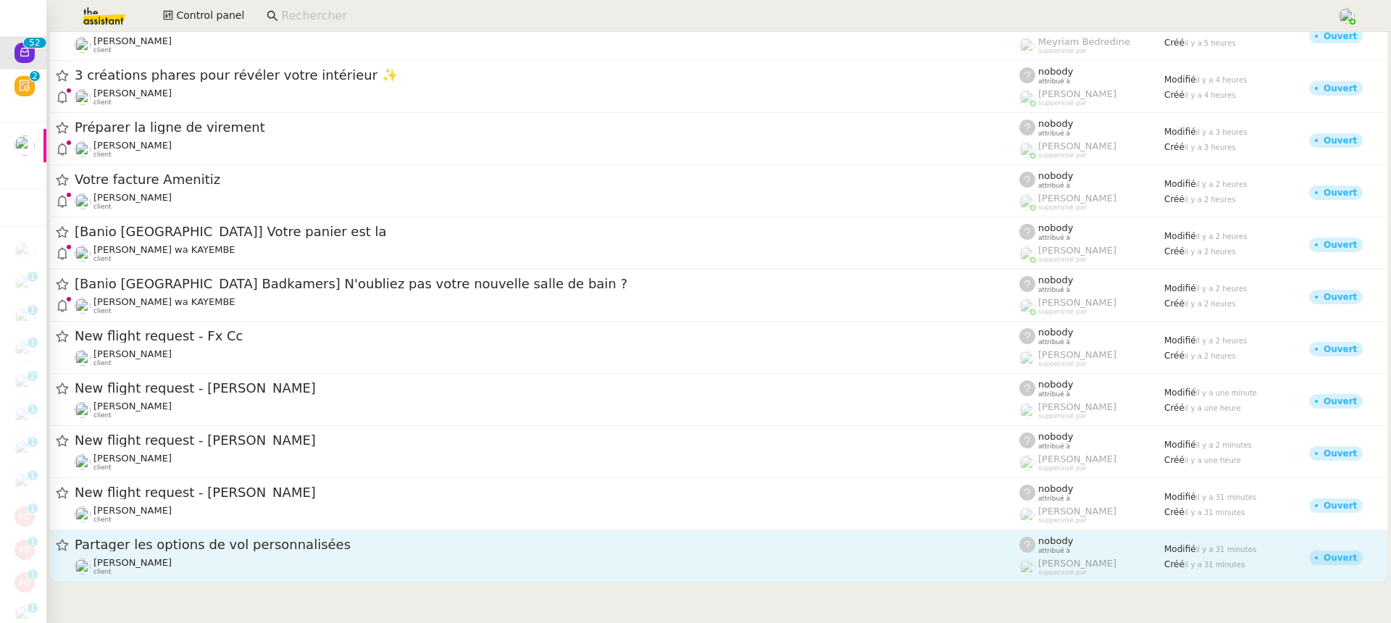
click at [293, 553] on div "Partager les options de vol personnalisées" at bounding box center [547, 545] width 944 height 18
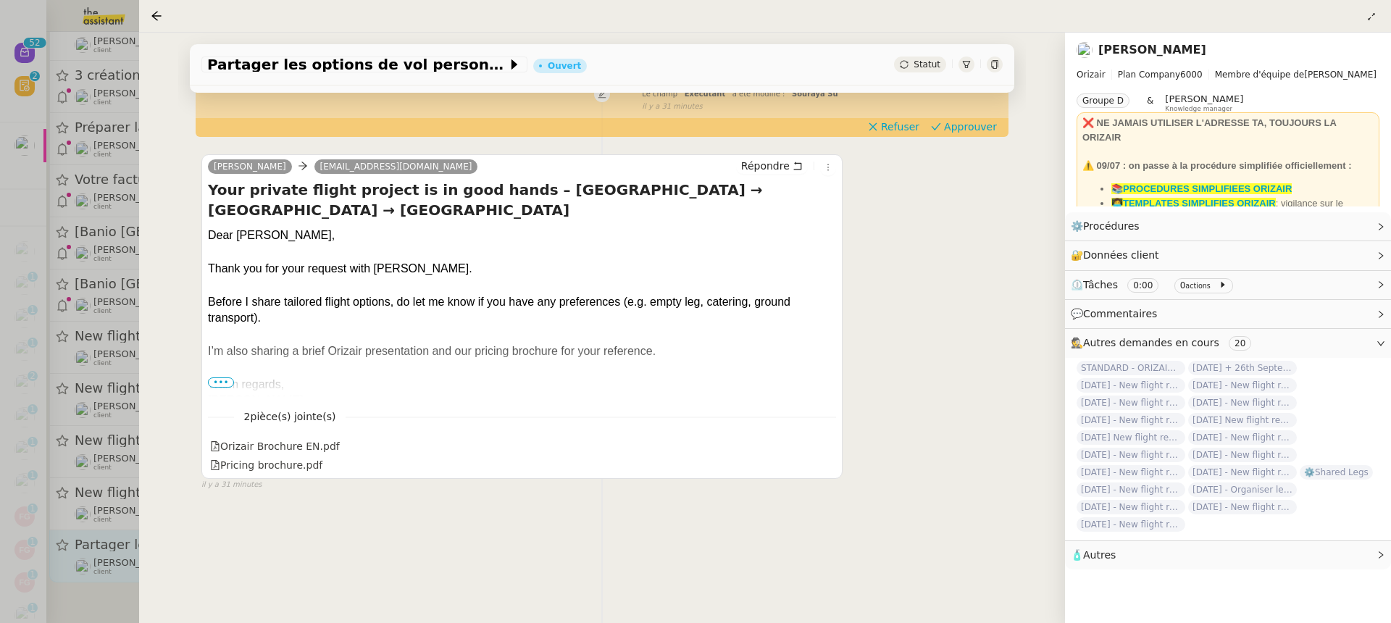
scroll to position [185, 0]
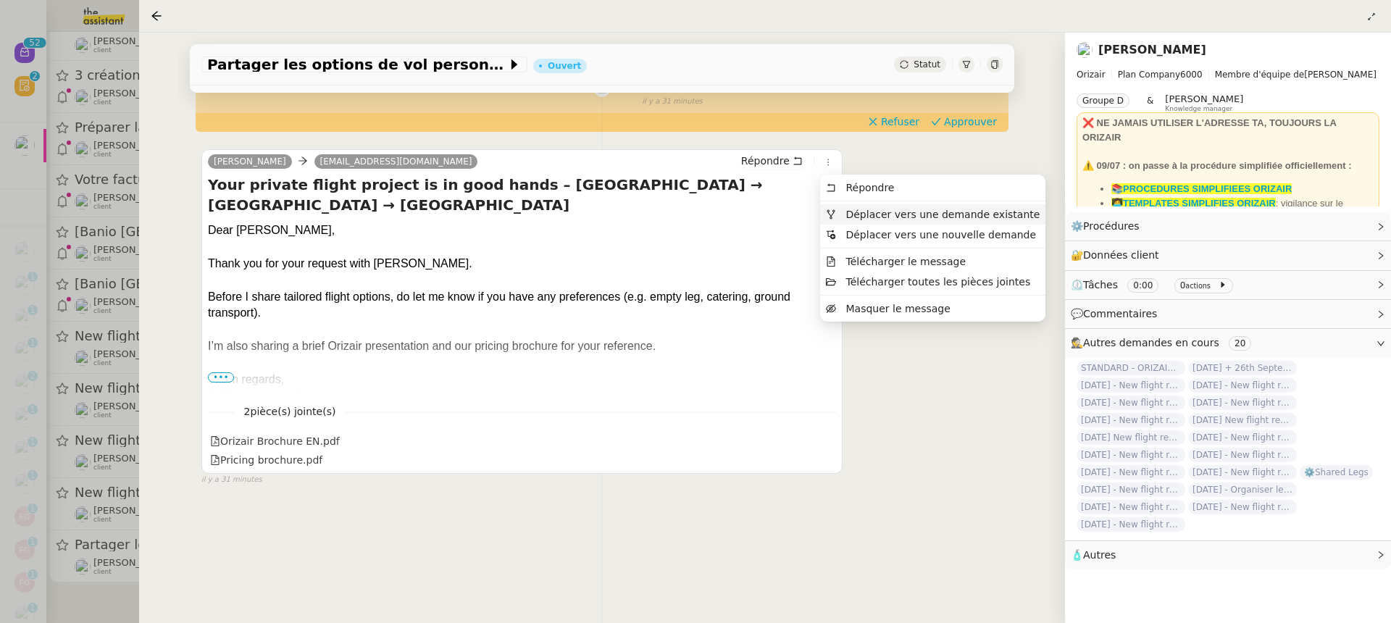
click at [860, 214] on span "Déplacer vers une demande existante" at bounding box center [942, 215] width 194 height 12
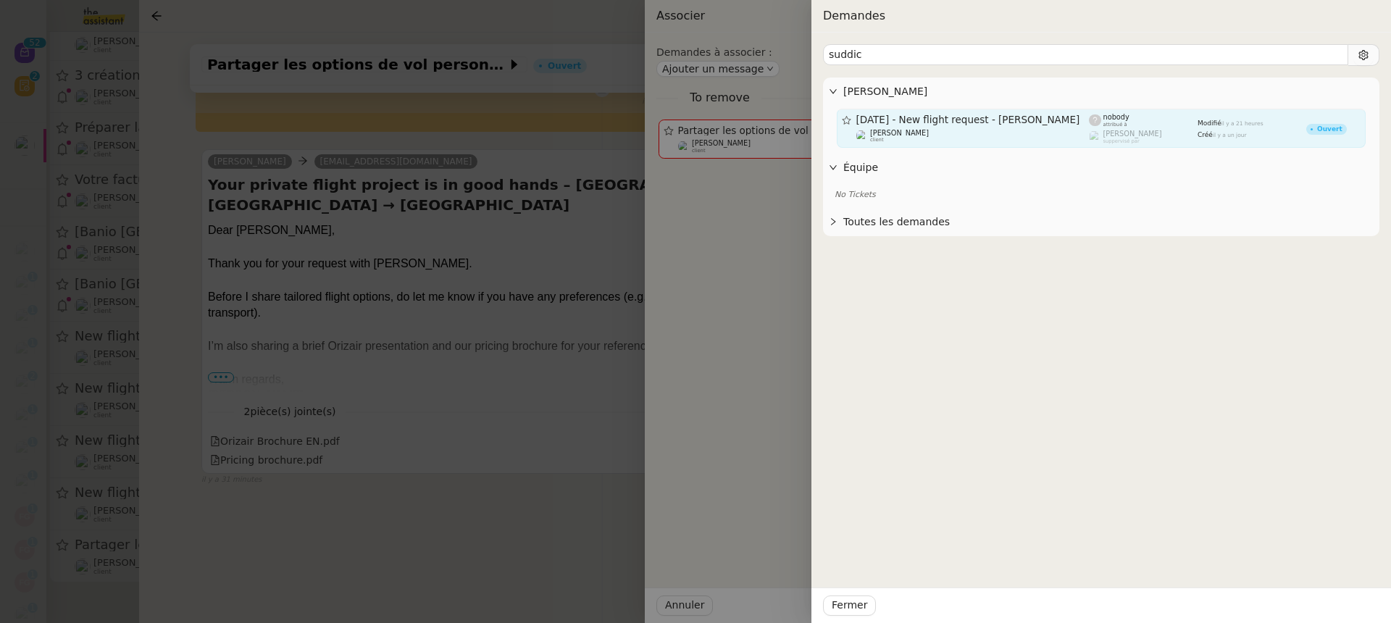
type input "suddic"
click at [981, 131] on div "[PERSON_NAME] client" at bounding box center [972, 136] width 233 height 14
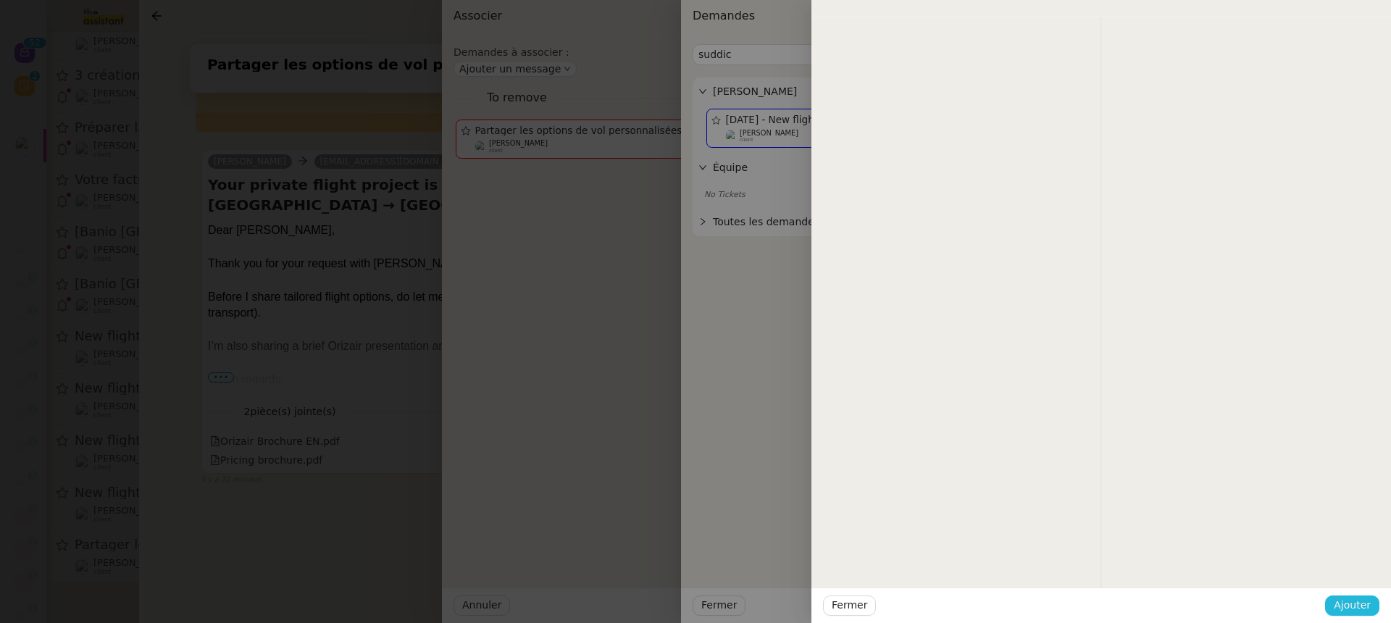
click at [1348, 598] on span "Ajouter" at bounding box center [1351, 605] width 37 height 17
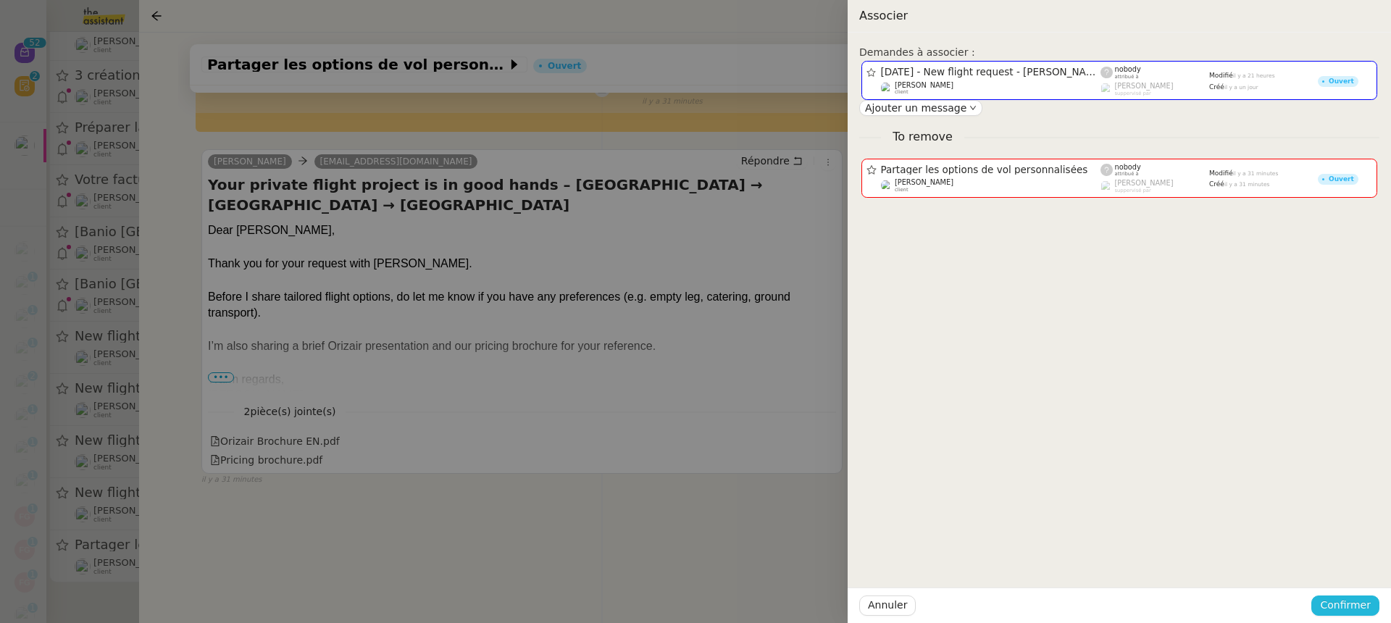
click at [1348, 597] on span "Confirmer" at bounding box center [1345, 605] width 51 height 17
click at [1349, 563] on span "Ajouter" at bounding box center [1346, 566] width 37 height 14
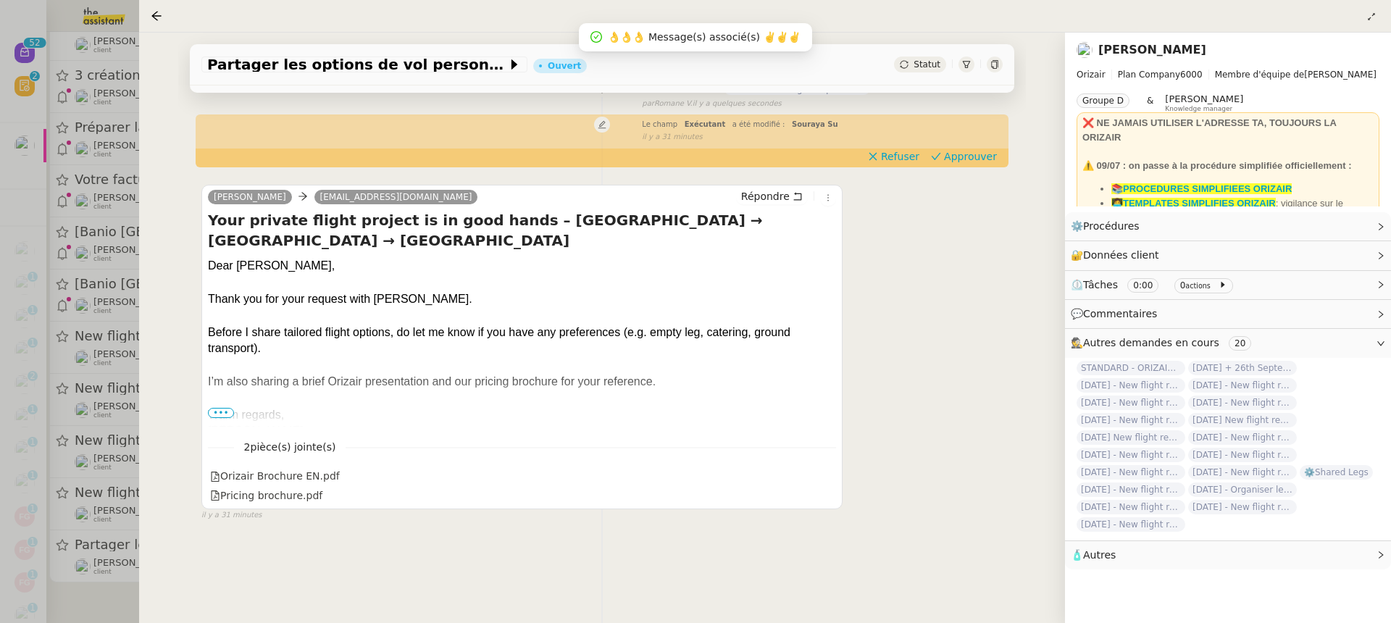
click at [106, 285] on div at bounding box center [695, 311] width 1391 height 623
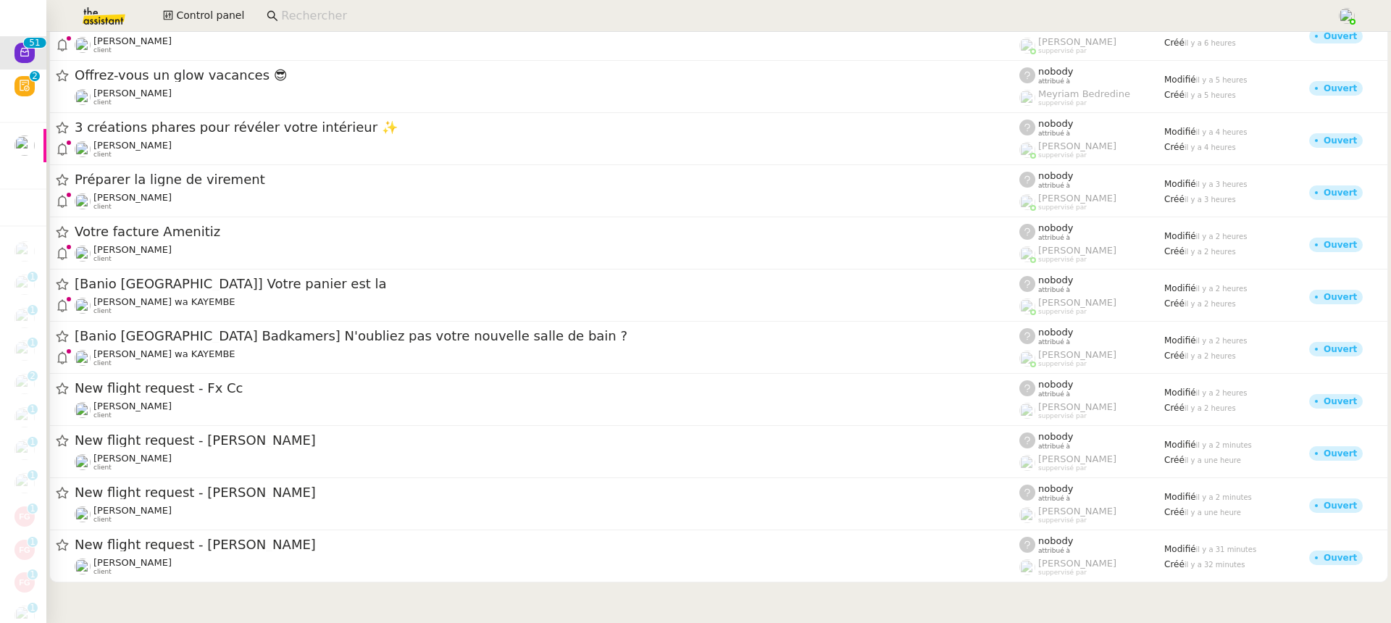
scroll to position [2216, 0]
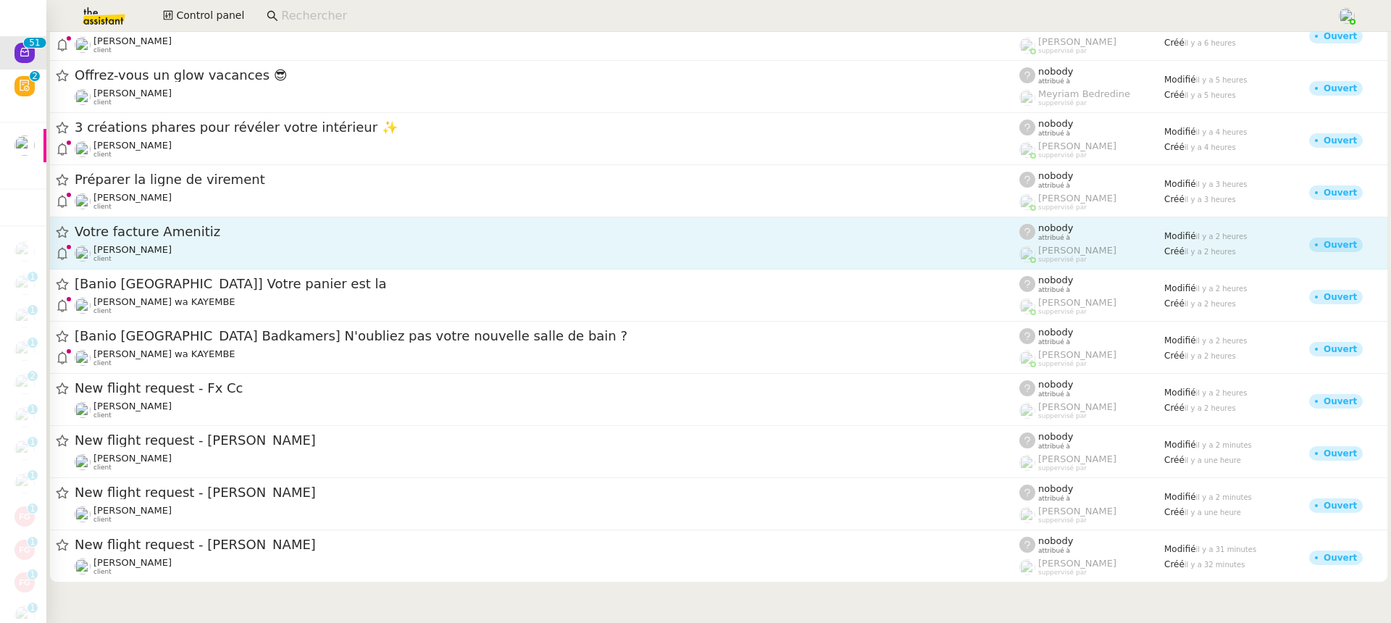
click at [214, 236] on span "Votre facture Amenitiz" at bounding box center [547, 231] width 944 height 13
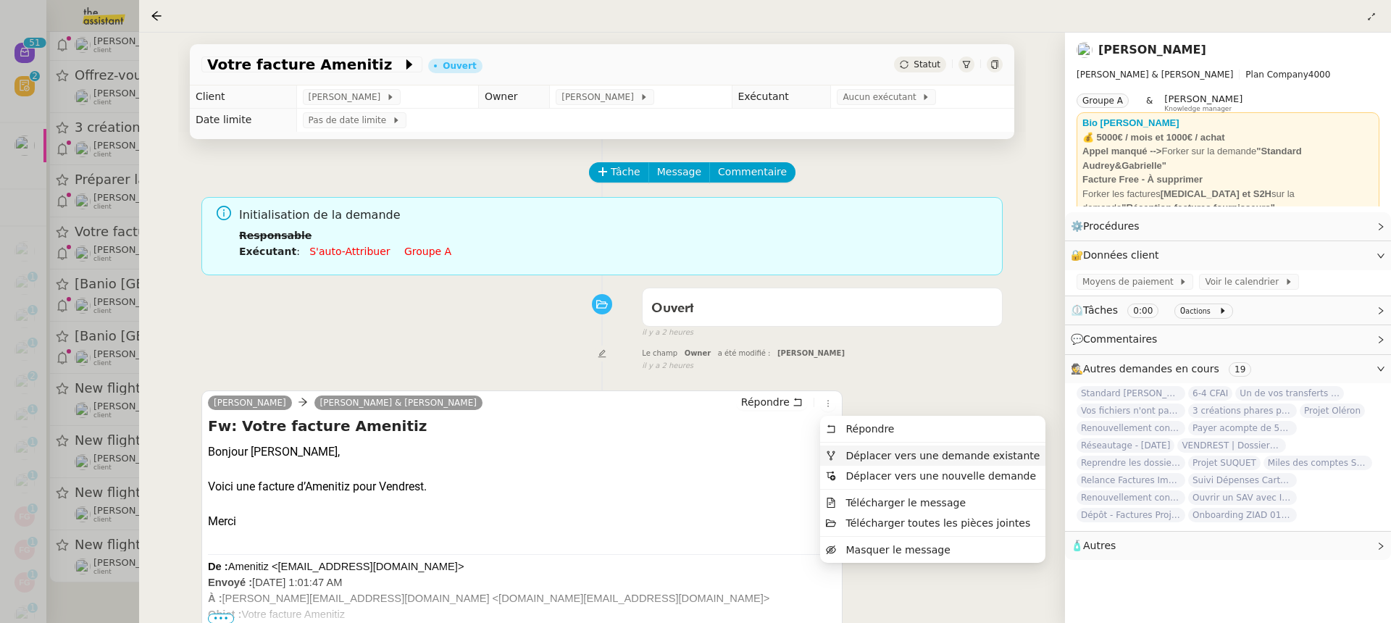
click at [860, 463] on li "Déplacer vers une demande existante" at bounding box center [932, 455] width 225 height 20
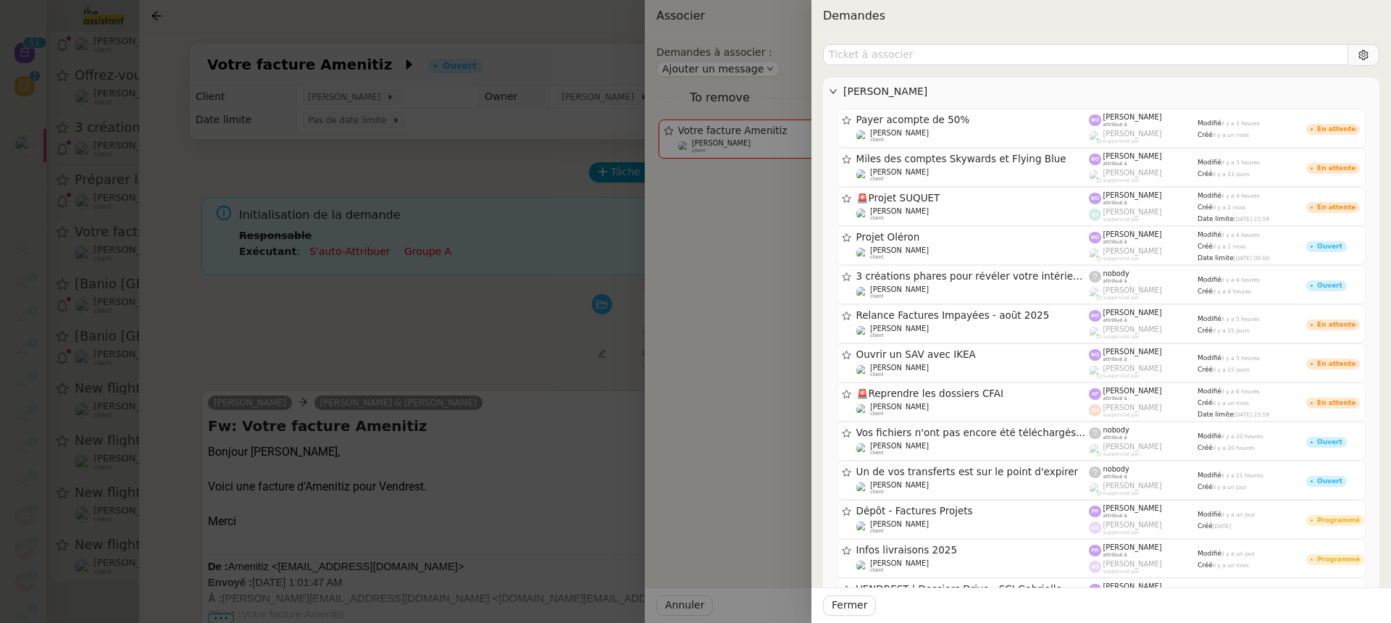
click at [431, 370] on div at bounding box center [695, 311] width 1391 height 623
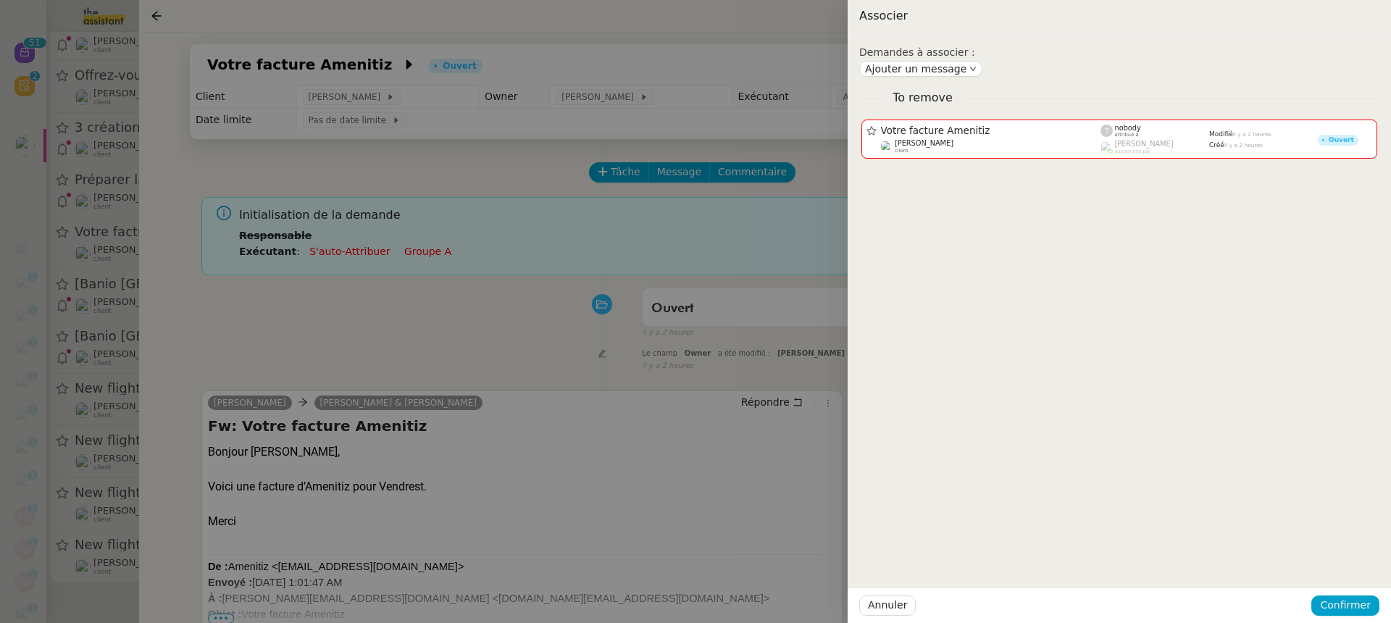
click at [431, 342] on div at bounding box center [695, 311] width 1391 height 623
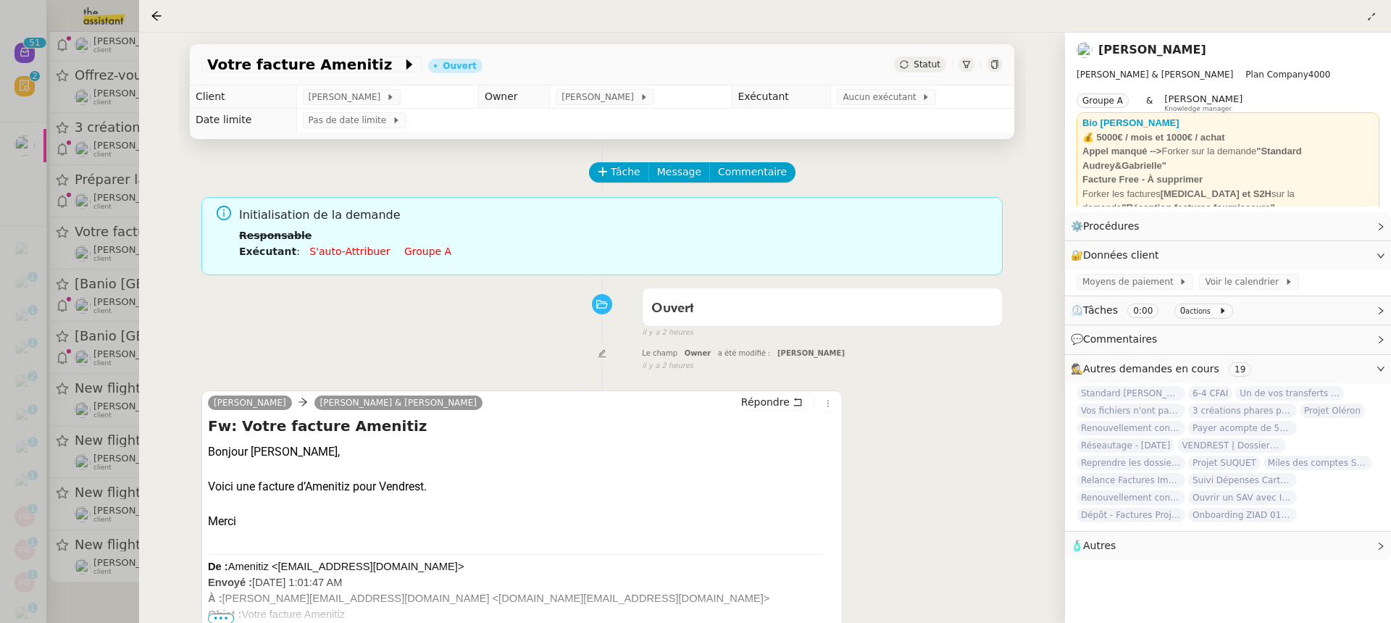
click at [406, 243] on li "Exécutant : S'auto-attribuer Groupe a" at bounding box center [615, 251] width 752 height 16
click at [414, 251] on link "Groupe a" at bounding box center [427, 252] width 47 height 12
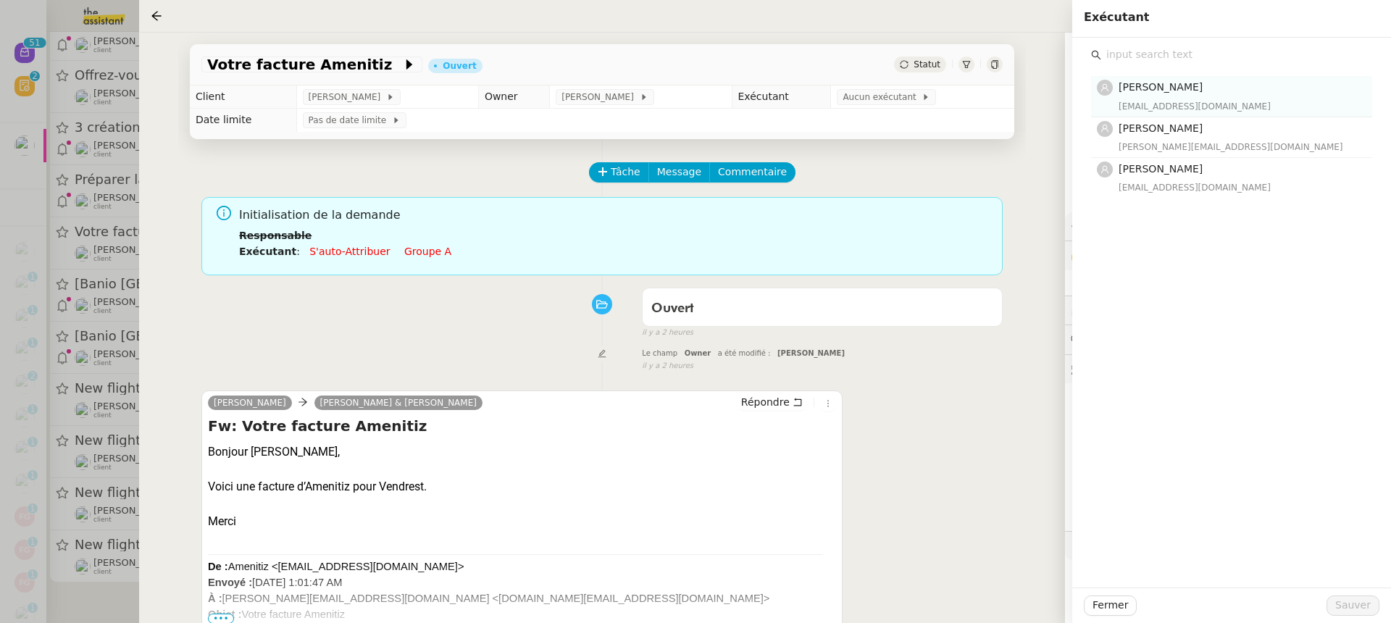
click at [1189, 106] on div "[EMAIL_ADDRESS][DOMAIN_NAME]" at bounding box center [1240, 106] width 245 height 14
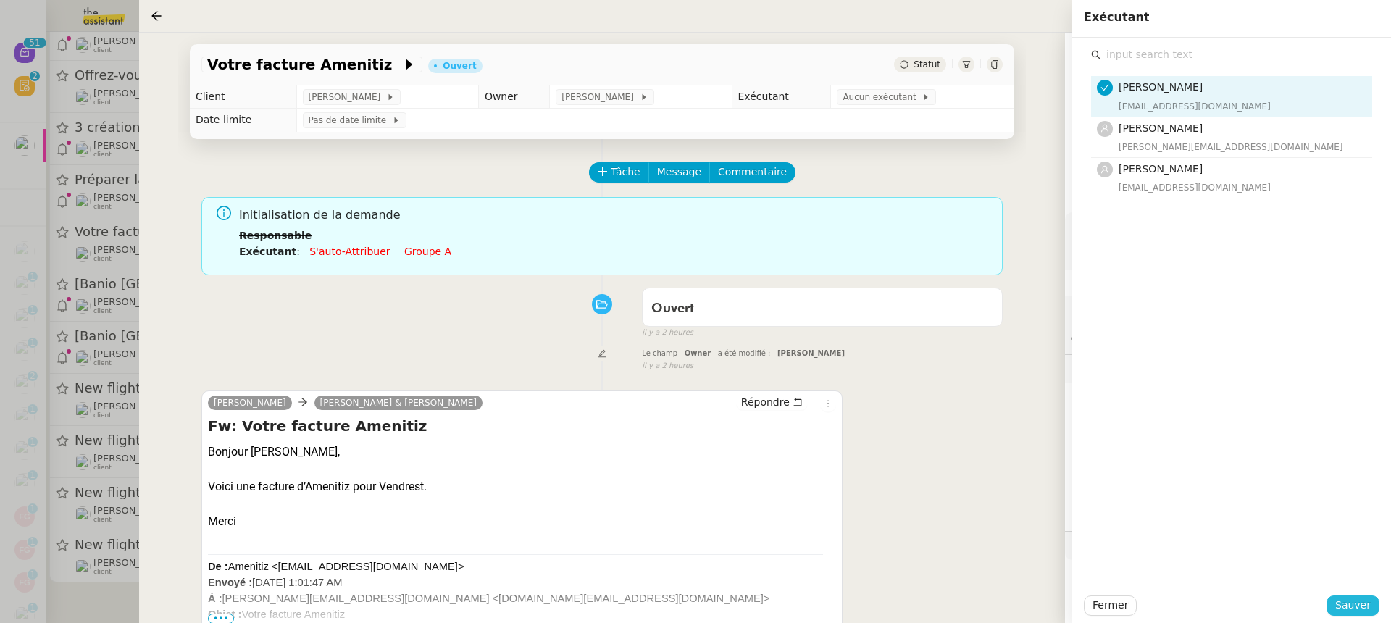
click at [1367, 600] on span "Sauver" at bounding box center [1352, 605] width 35 height 17
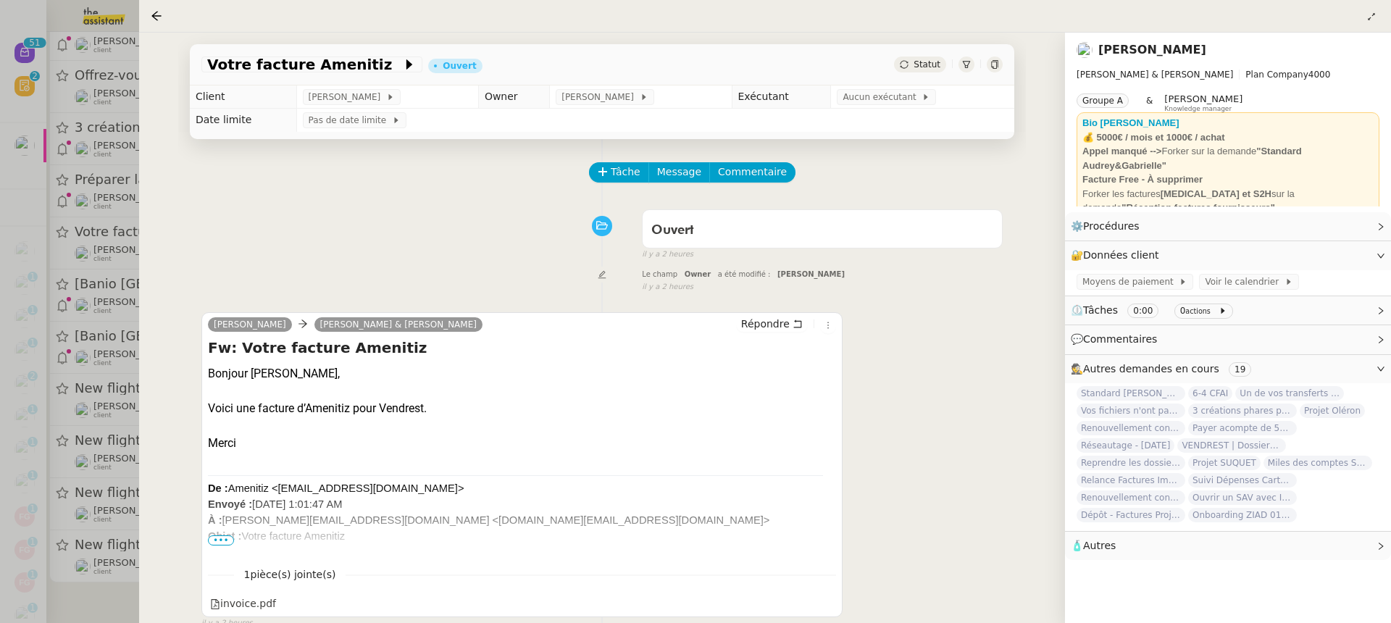
click at [113, 330] on div at bounding box center [695, 311] width 1391 height 623
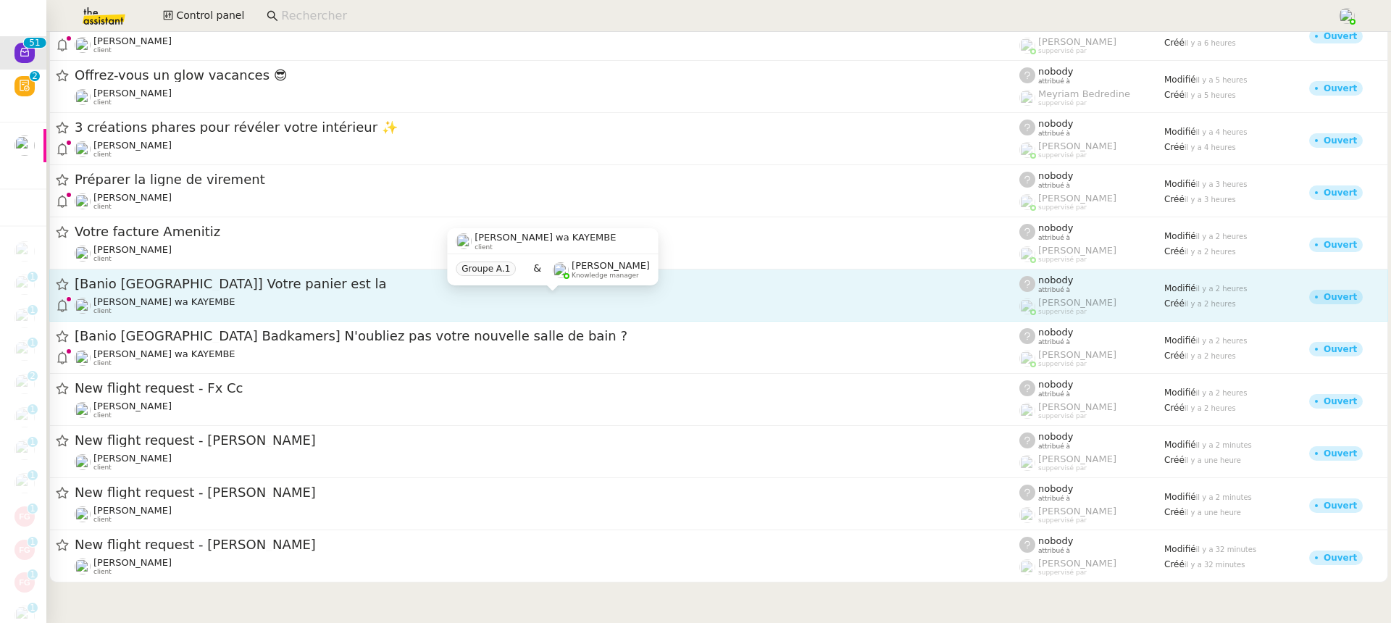
click at [303, 301] on div "[PERSON_NAME] wa KAYEMBE client" at bounding box center [547, 305] width 944 height 19
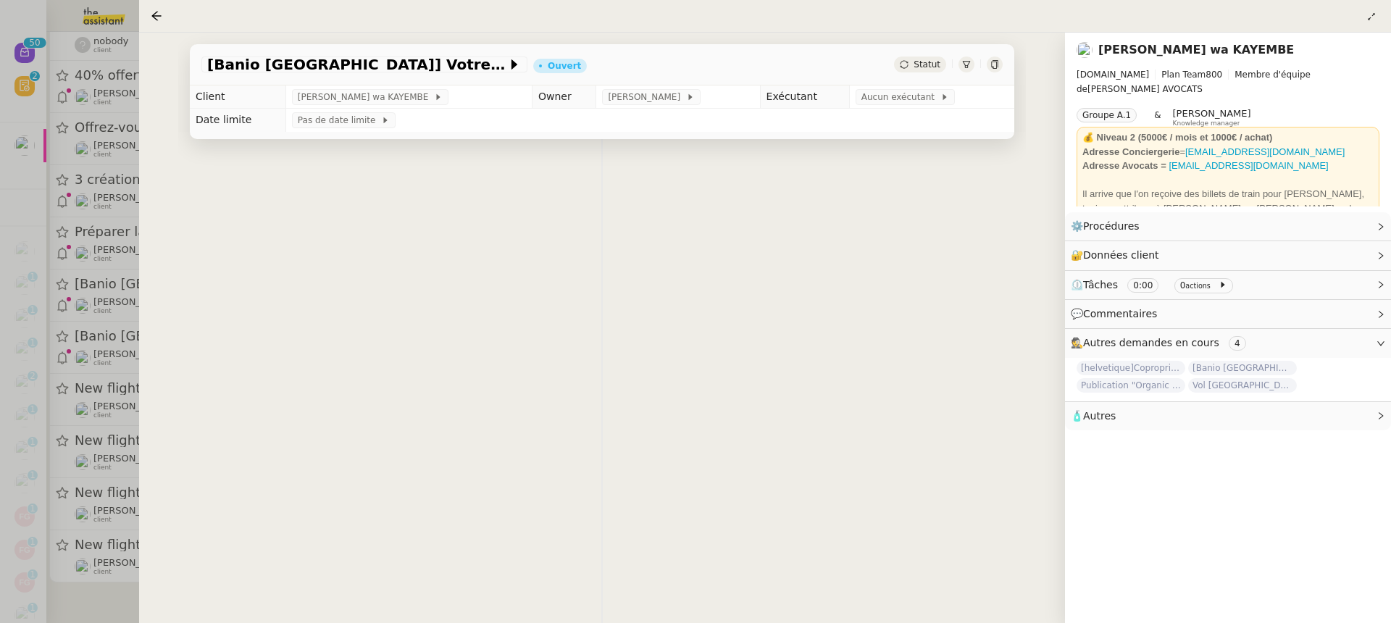
scroll to position [2161, 0]
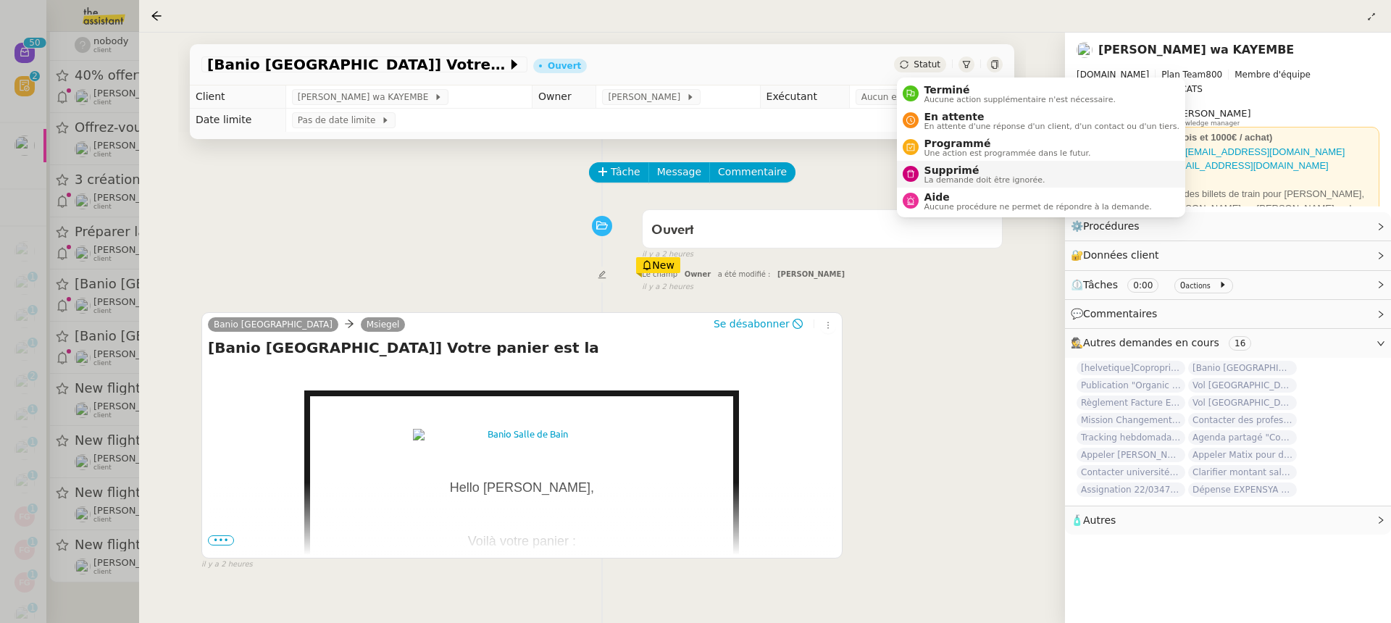
click at [952, 176] on span "La demande doit être ignorée." at bounding box center [984, 180] width 121 height 8
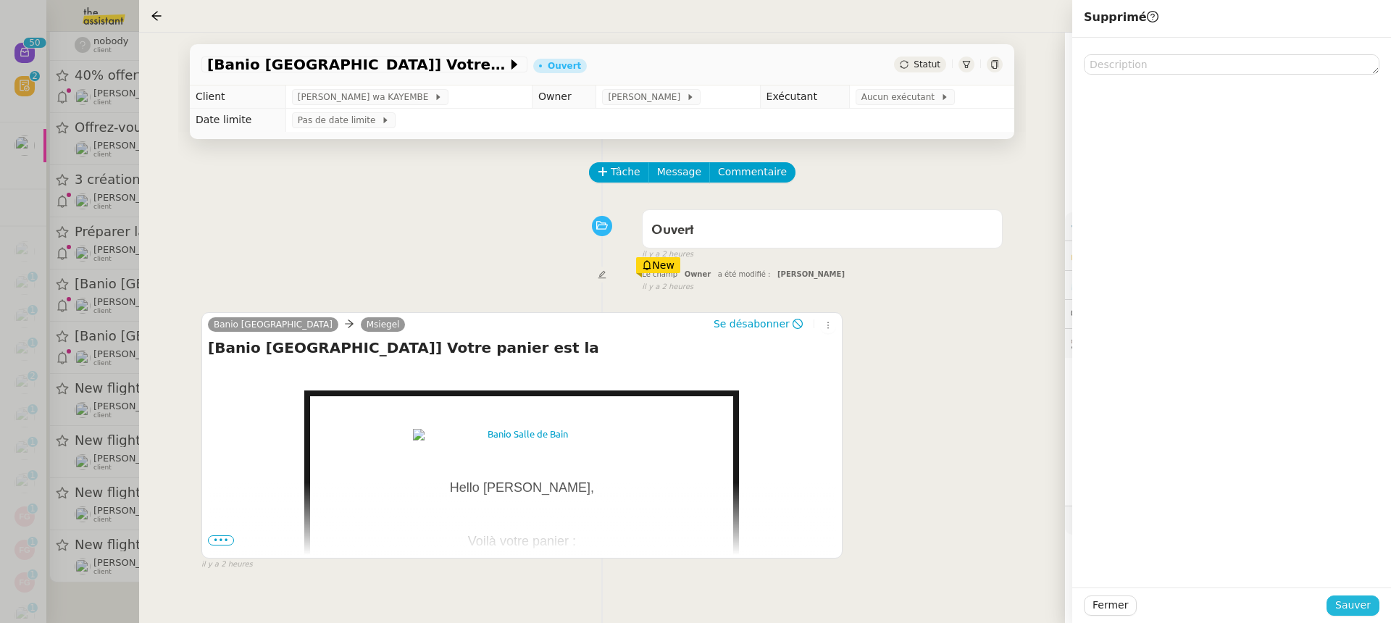
click at [1352, 600] on span "Sauver" at bounding box center [1352, 605] width 35 height 17
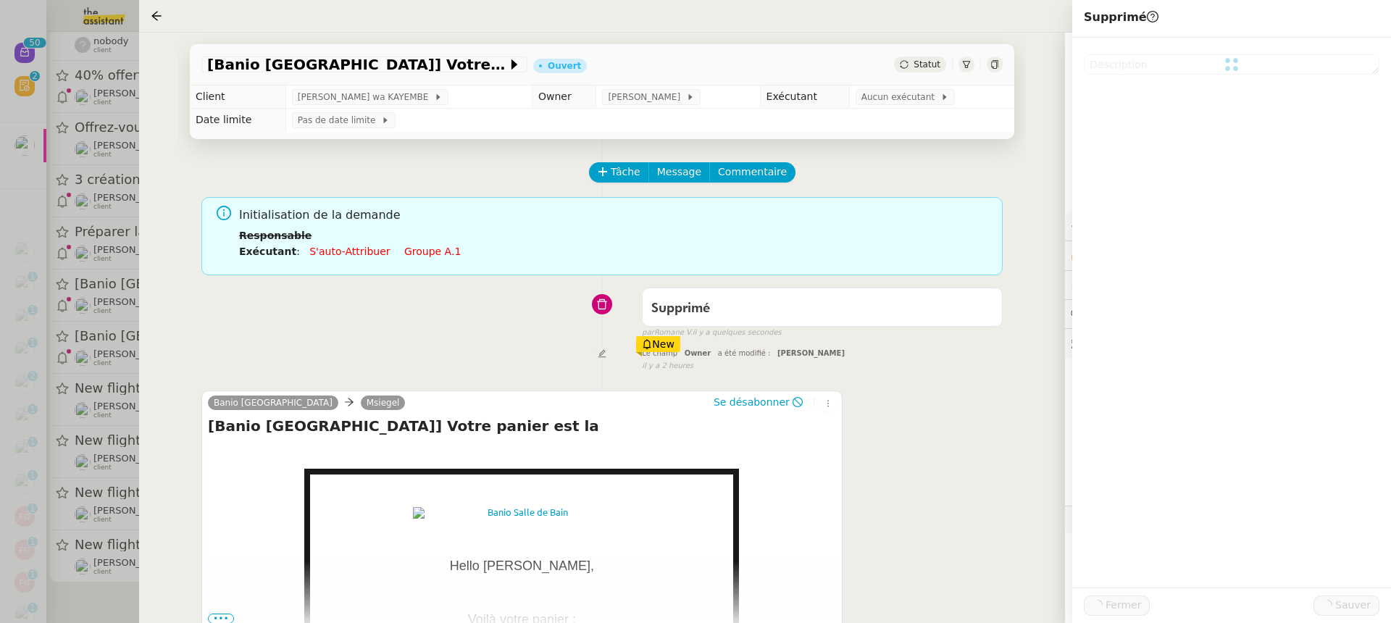
click at [135, 345] on div at bounding box center [695, 311] width 1391 height 623
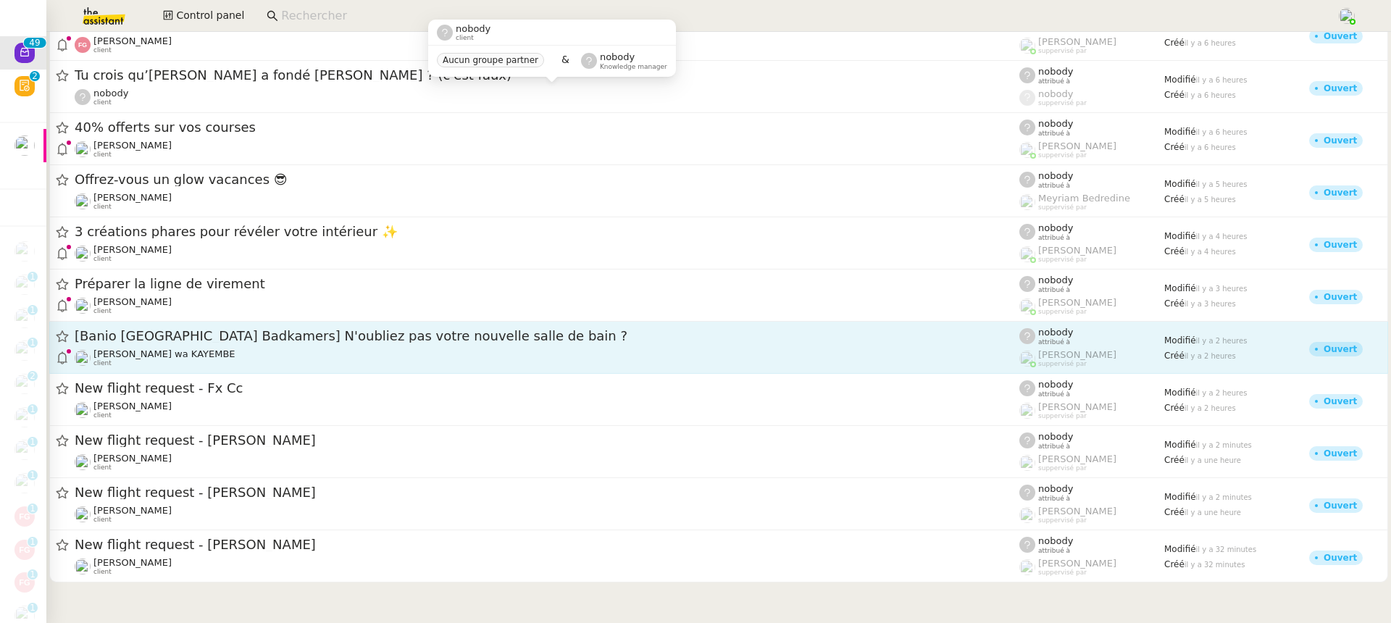
scroll to position [2106, 0]
click at [377, 343] on div "[Banio [GEOGRAPHIC_DATA] Badkamers] N'oubliez pas votre nouvelle salle de bain ?" at bounding box center [547, 336] width 944 height 18
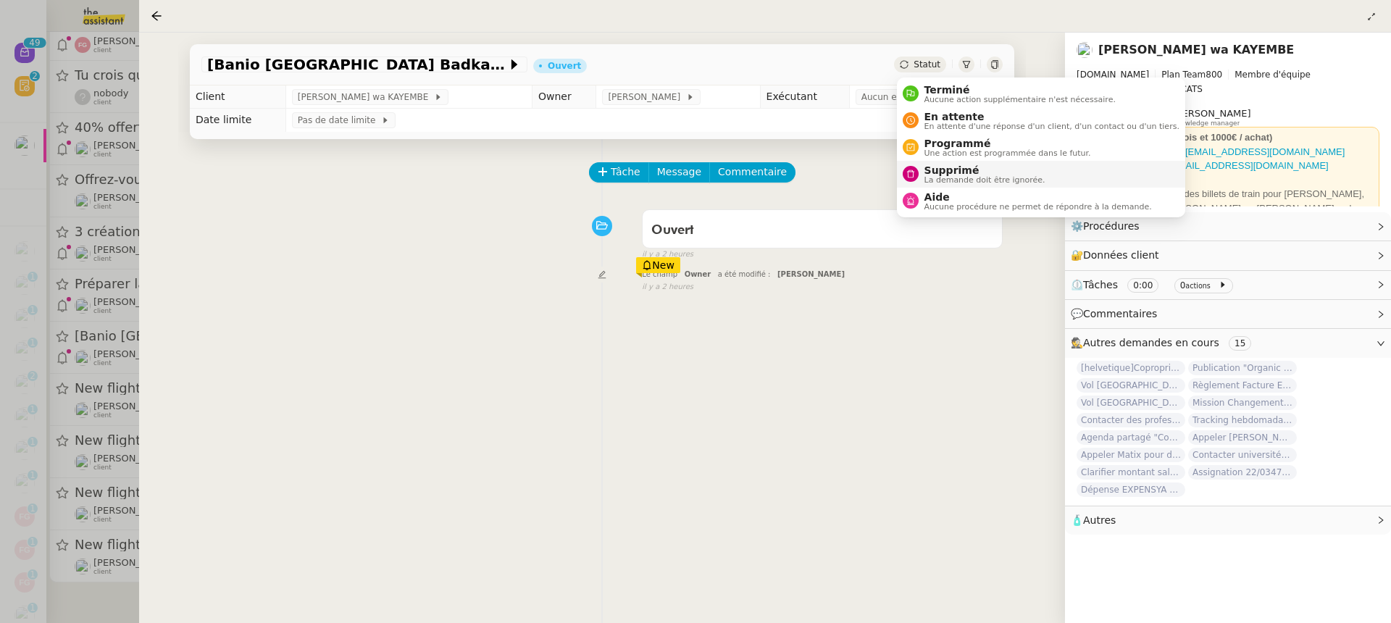
click at [993, 171] on span "Supprimé" at bounding box center [984, 170] width 121 height 12
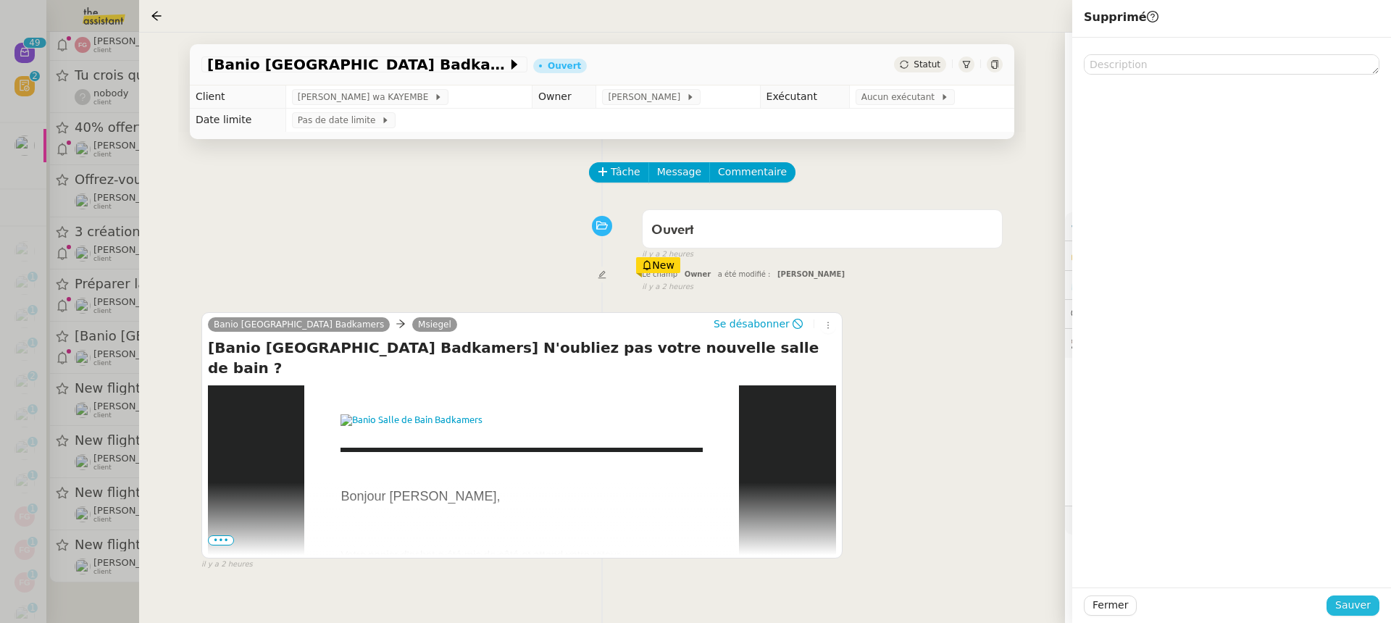
click at [1357, 599] on span "Sauver" at bounding box center [1352, 605] width 35 height 17
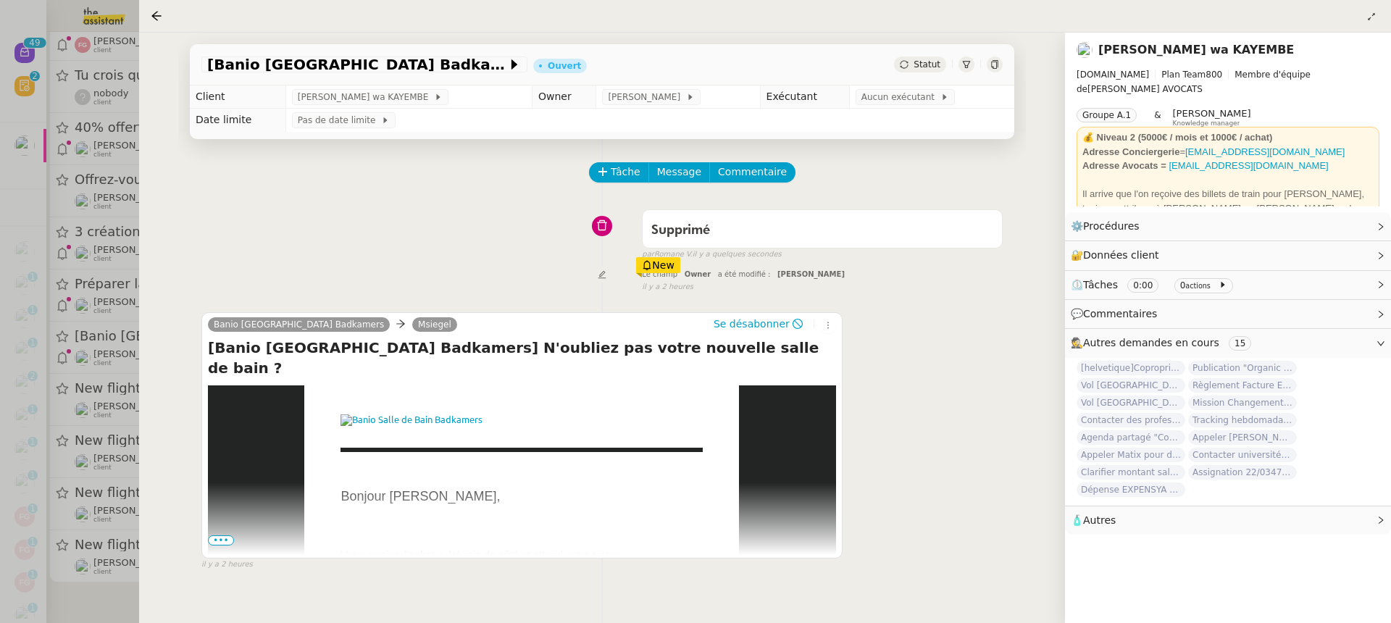
click at [97, 201] on div at bounding box center [695, 311] width 1391 height 623
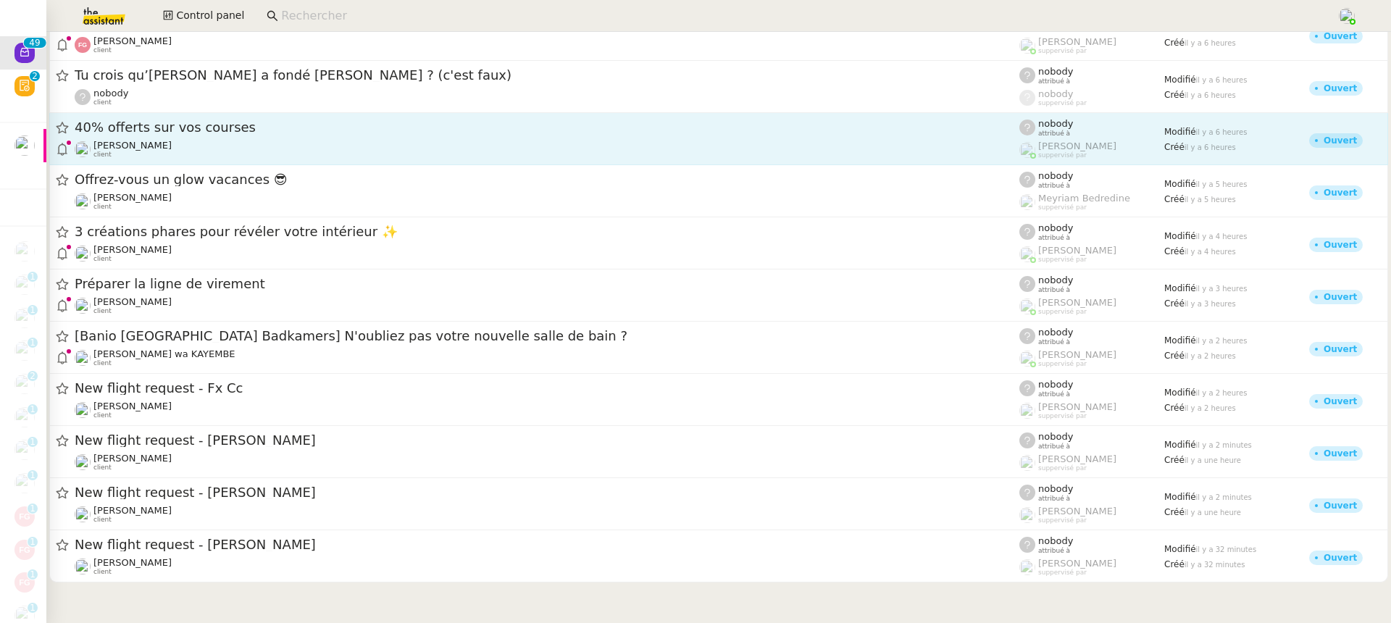
click at [245, 151] on div "[PERSON_NAME] client" at bounding box center [547, 149] width 944 height 19
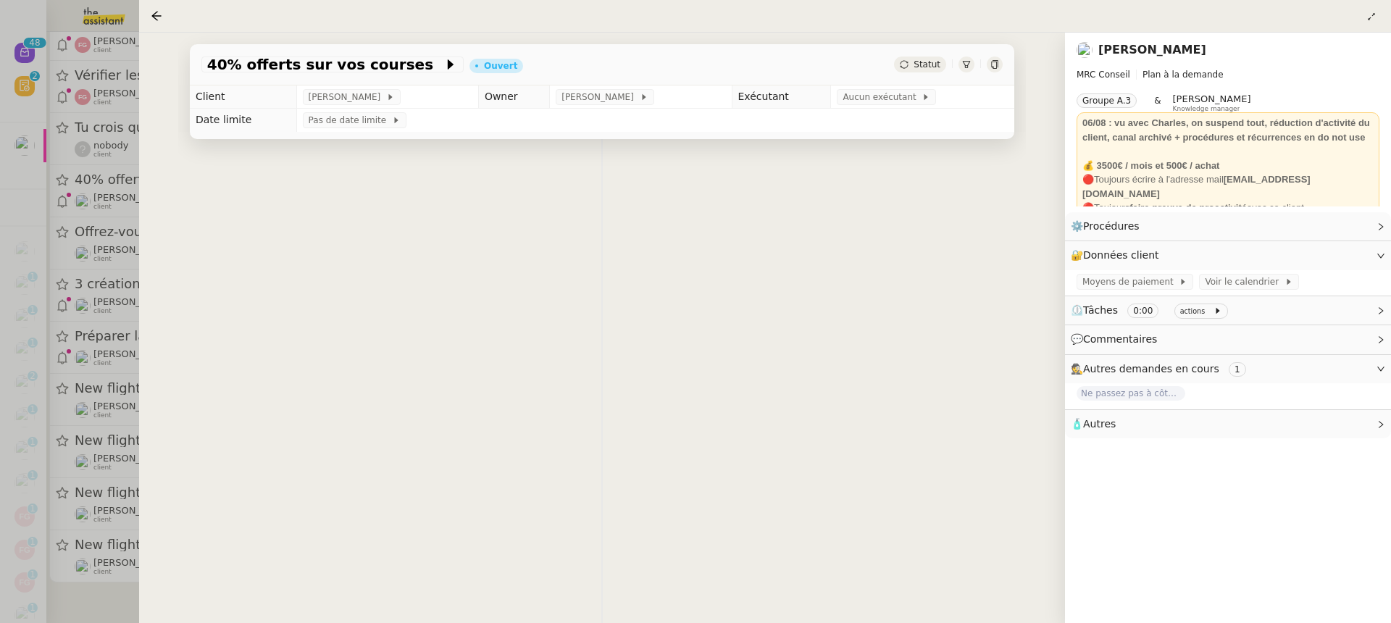
scroll to position [2051, 0]
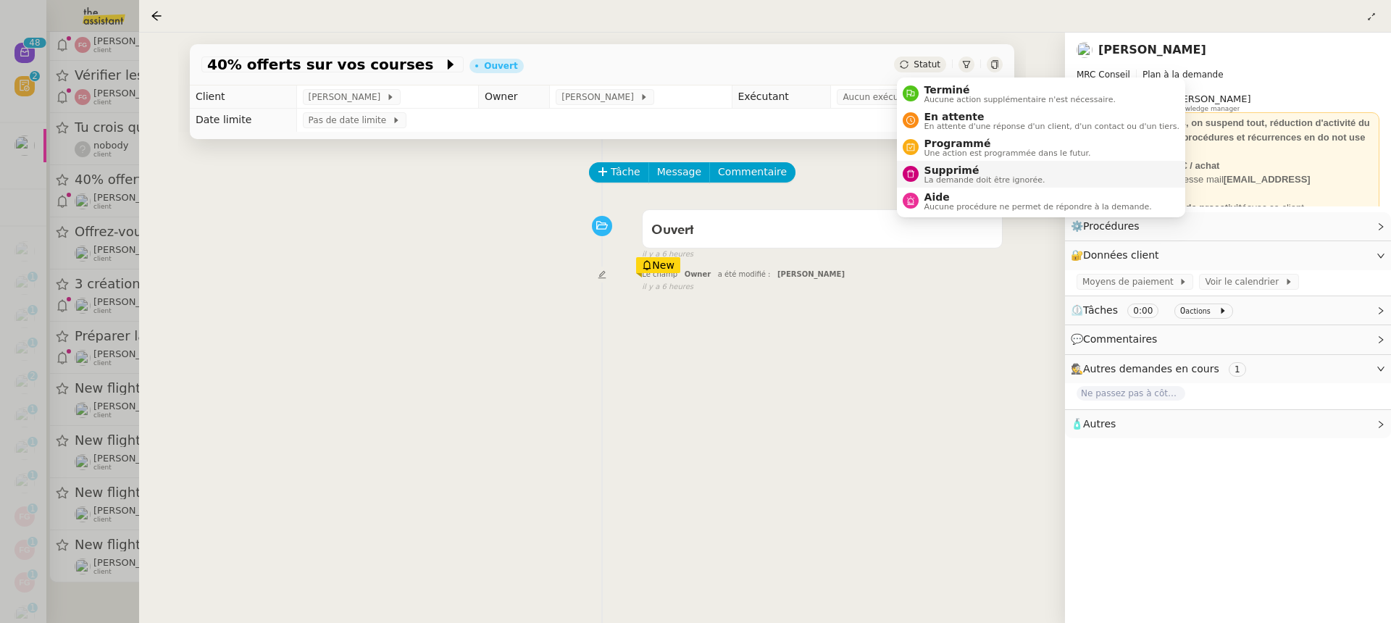
click at [991, 182] on span "La demande doit être ignorée." at bounding box center [984, 180] width 121 height 8
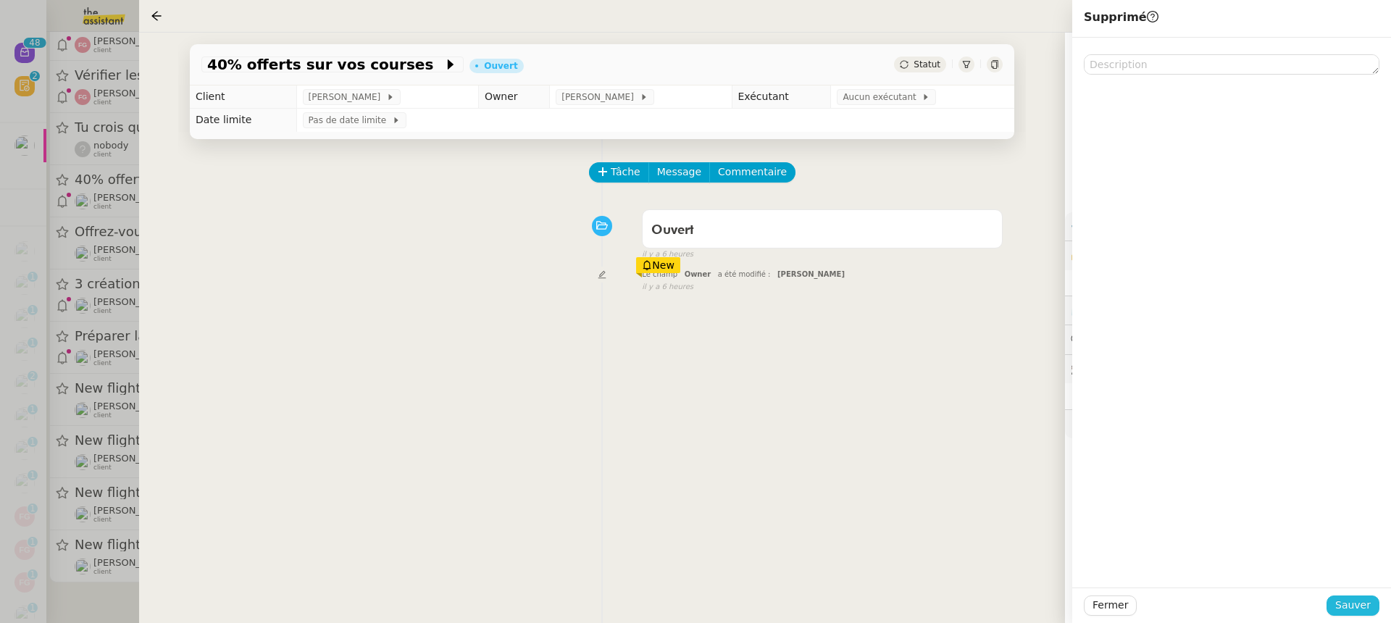
click at [1370, 616] on div "Fermer Sauver" at bounding box center [1231, 604] width 319 height 35
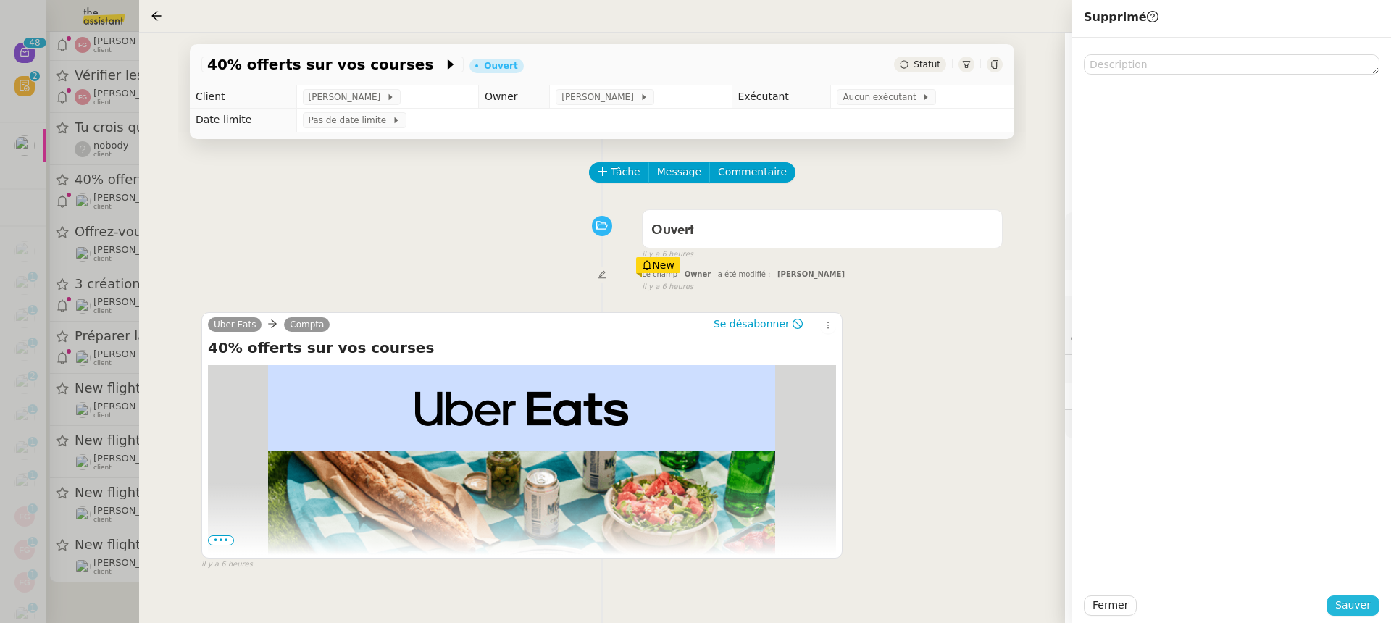
drag, startPoint x: 1370, startPoint y: 613, endPoint x: 1349, endPoint y: 598, distance: 25.5
click at [1349, 598] on button "Sauver" at bounding box center [1352, 605] width 53 height 20
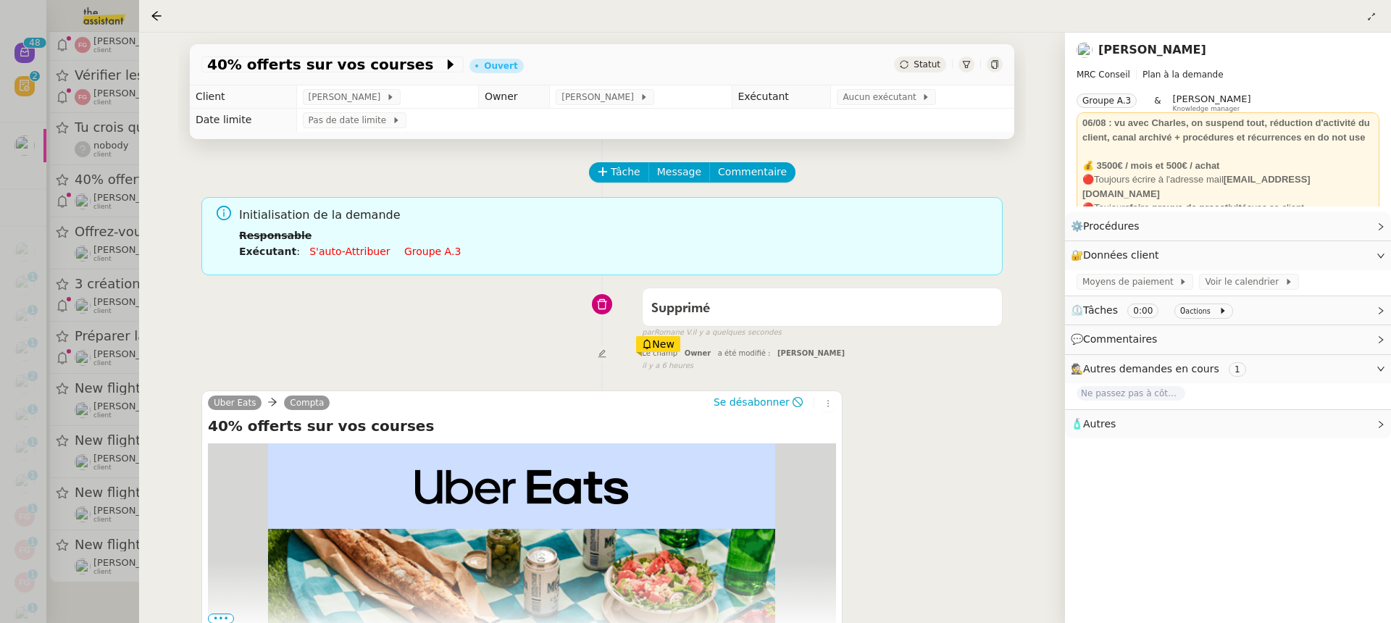
click at [124, 87] on div at bounding box center [695, 311] width 1391 height 623
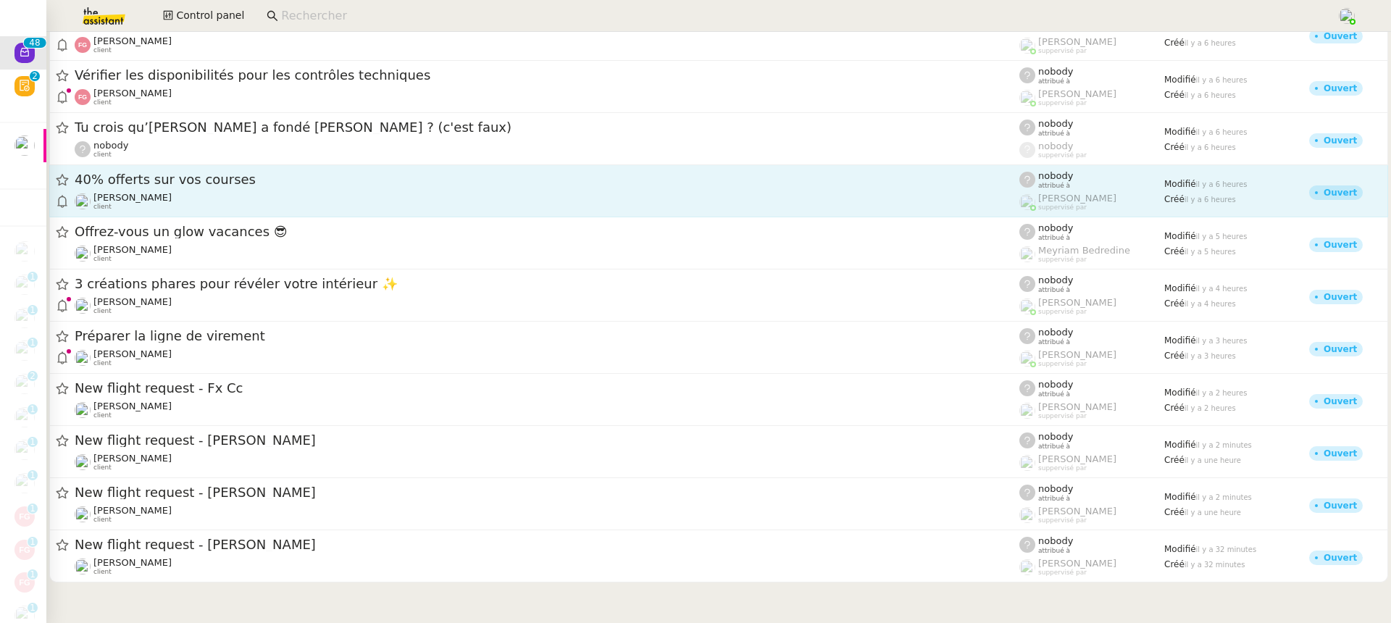
scroll to position [1996, 0]
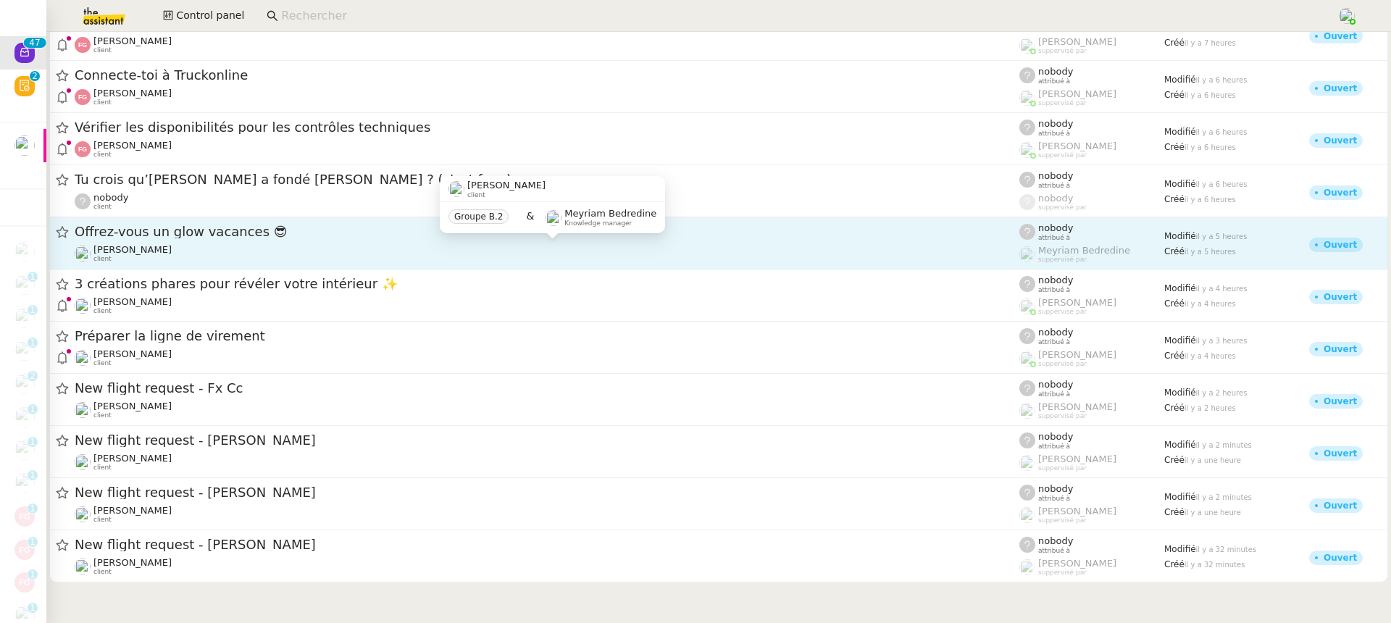
click at [192, 261] on div "[PERSON_NAME] client" at bounding box center [547, 253] width 944 height 19
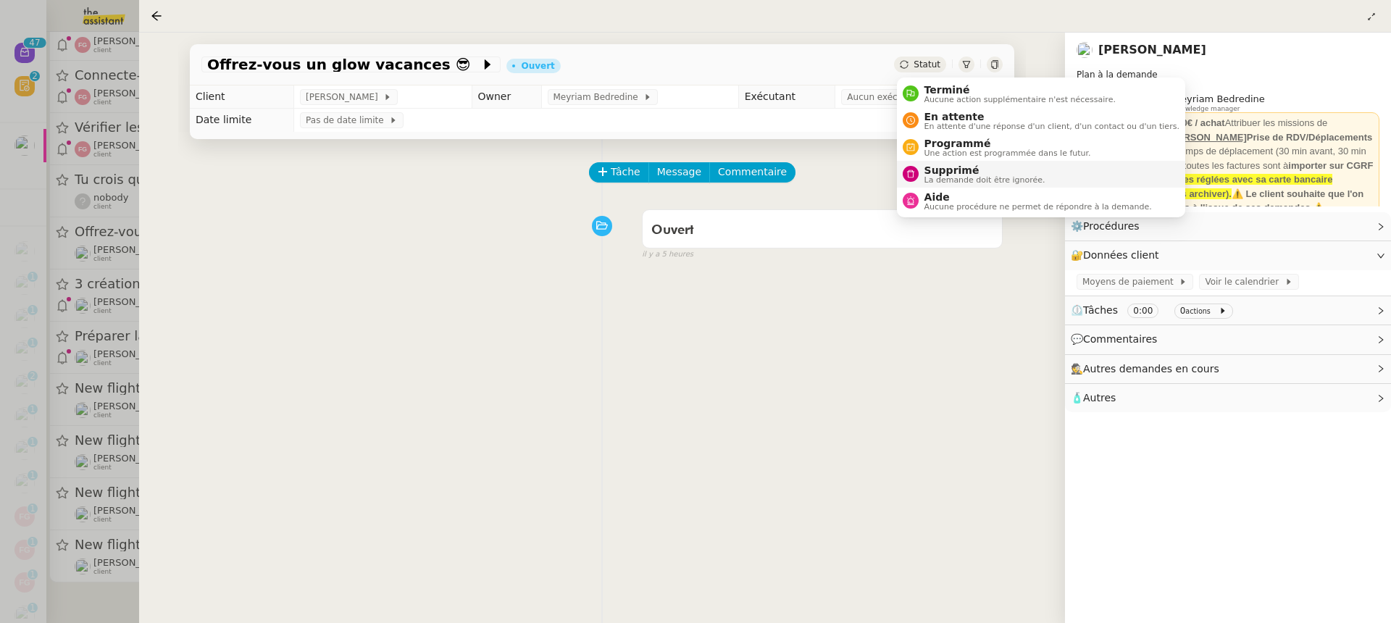
click at [980, 169] on span "Supprimé" at bounding box center [984, 170] width 121 height 12
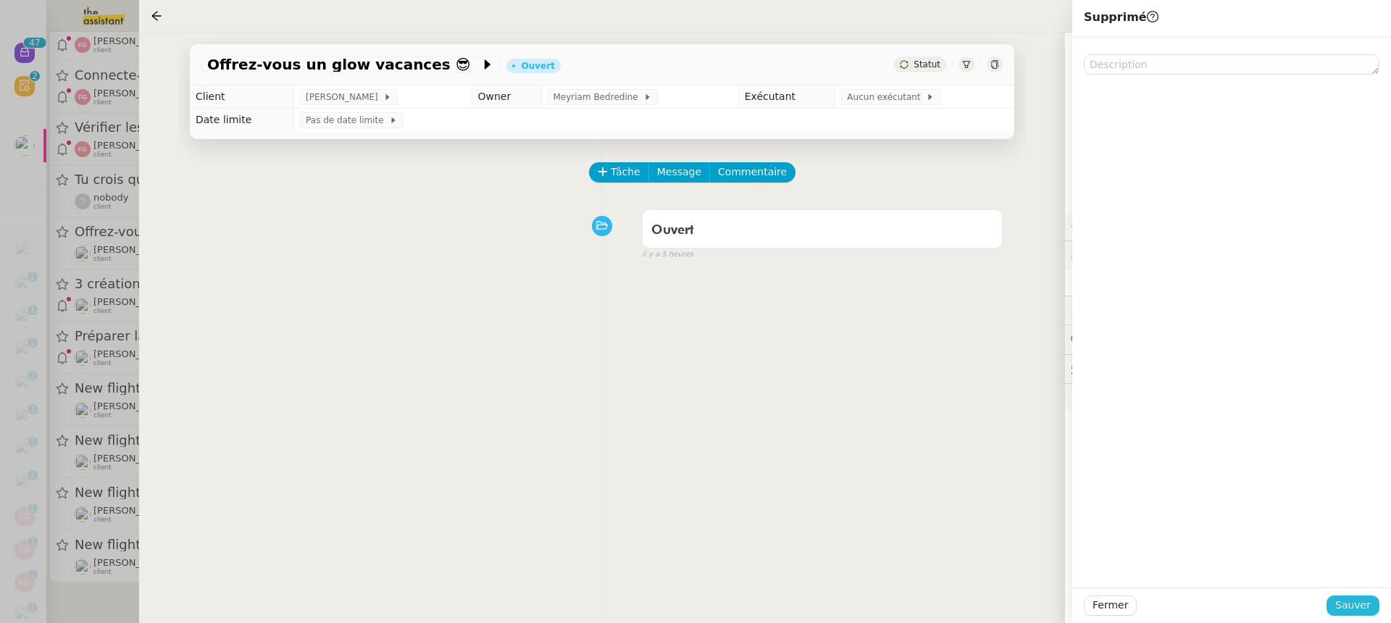
click at [1354, 595] on div "Fermer Sauver" at bounding box center [1231, 604] width 319 height 35
click at [1361, 609] on span "Sauver" at bounding box center [1352, 605] width 35 height 17
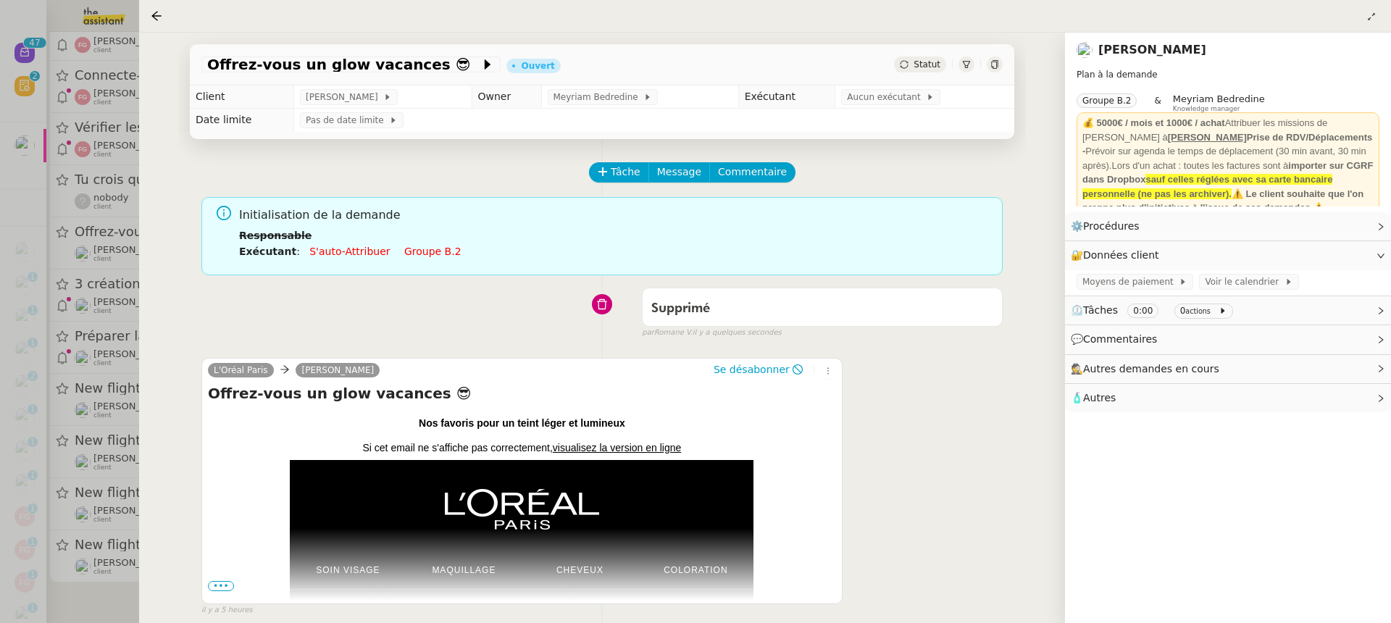
scroll to position [1941, 0]
click at [68, 312] on div at bounding box center [695, 311] width 1391 height 623
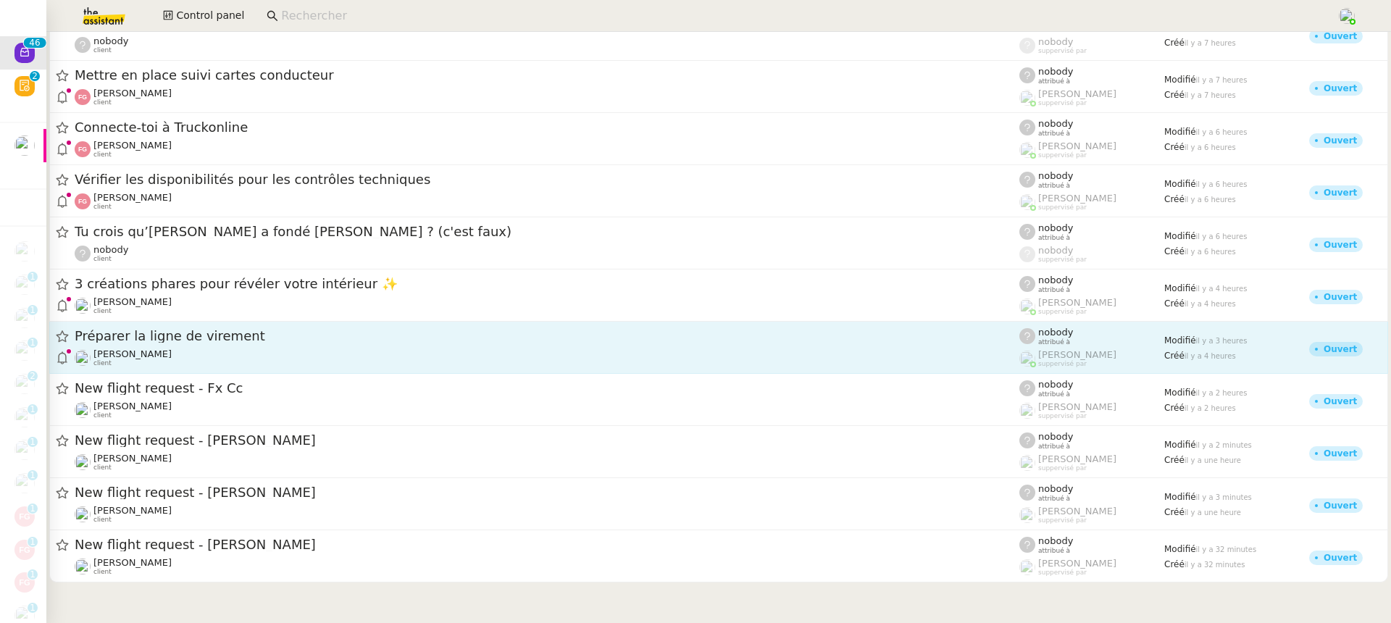
click at [267, 340] on span "Préparer la ligne de virement" at bounding box center [547, 336] width 944 height 13
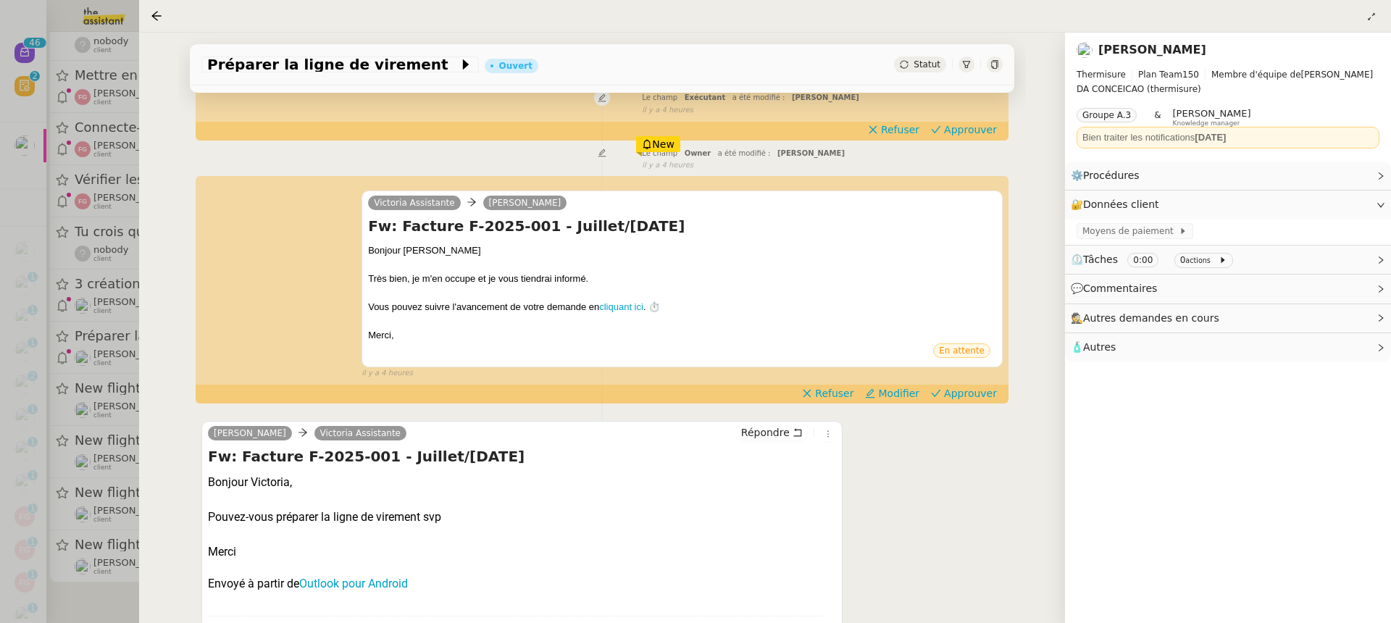
scroll to position [291, 0]
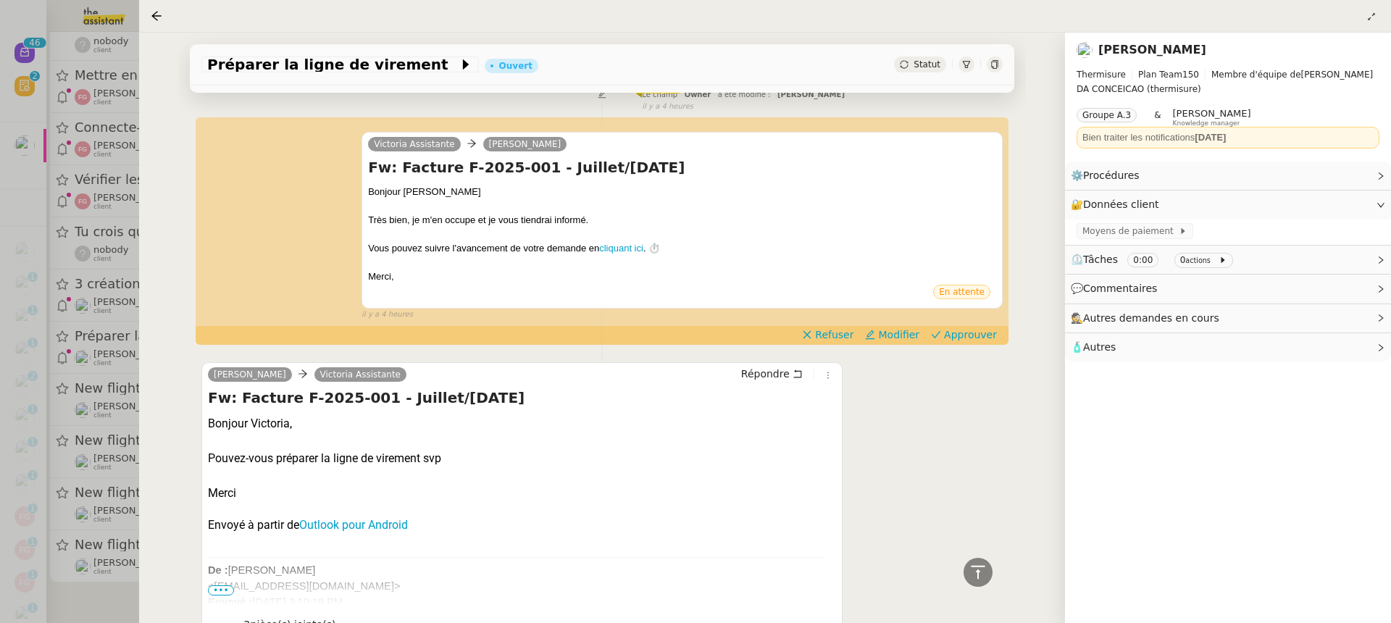
click at [102, 295] on div at bounding box center [695, 311] width 1391 height 623
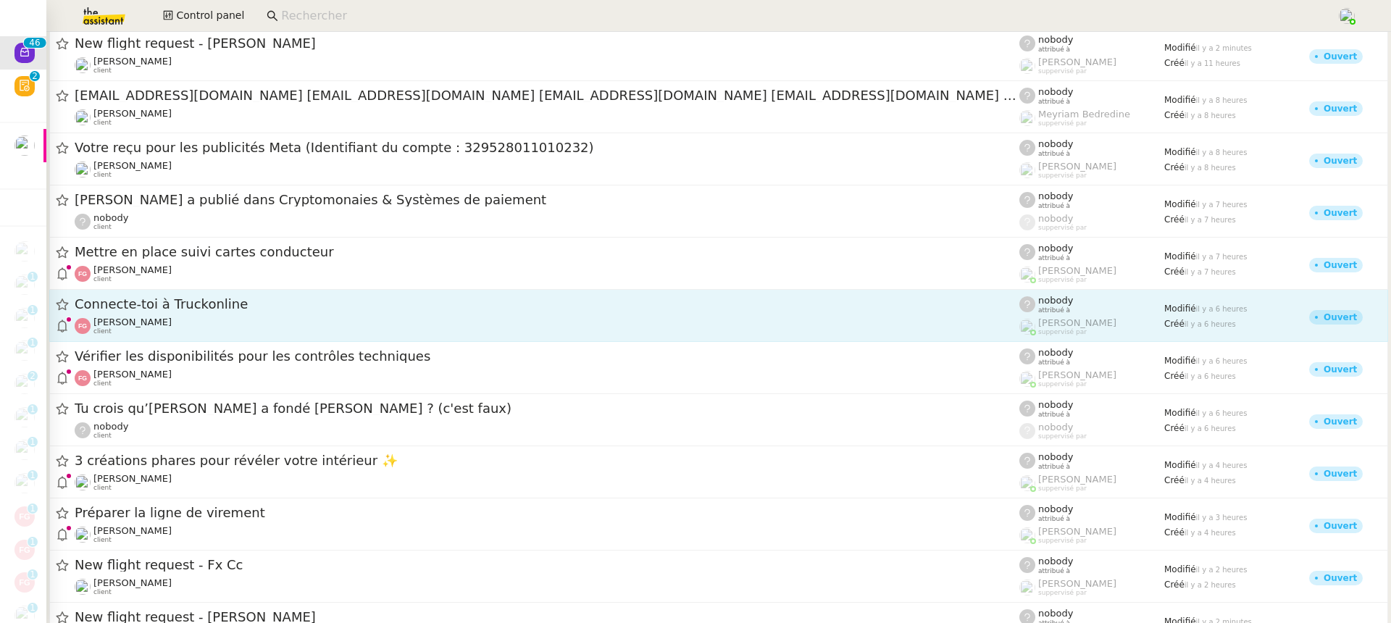
scroll to position [1750, 0]
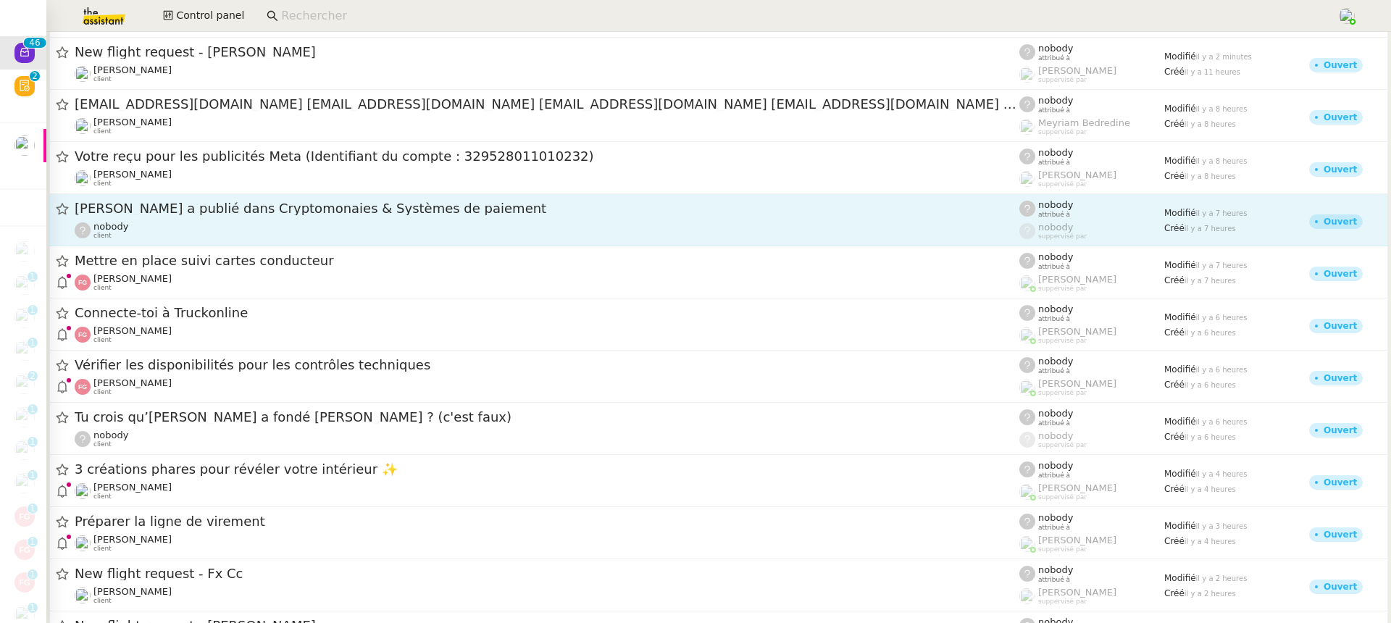
click at [279, 213] on span "[PERSON_NAME] a publié dans Cryptomonaies & Systèmes de paiement" at bounding box center [547, 208] width 944 height 13
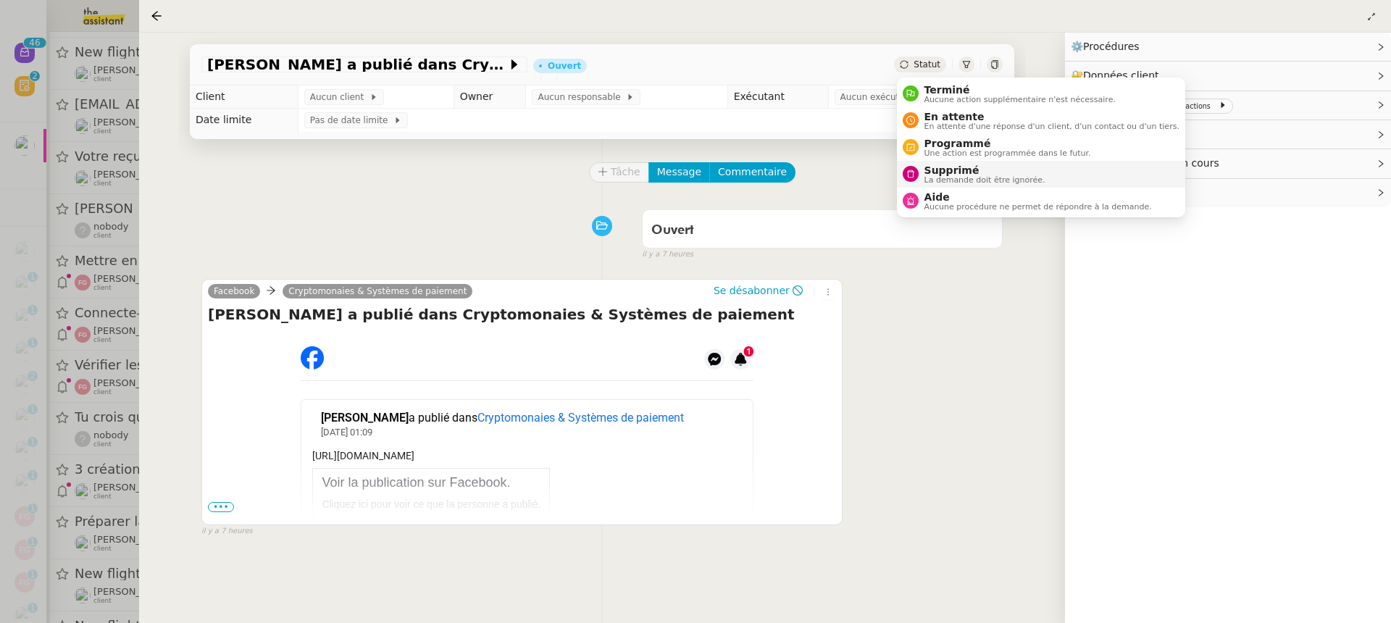
click at [1011, 170] on span "Supprimé" at bounding box center [984, 170] width 121 height 12
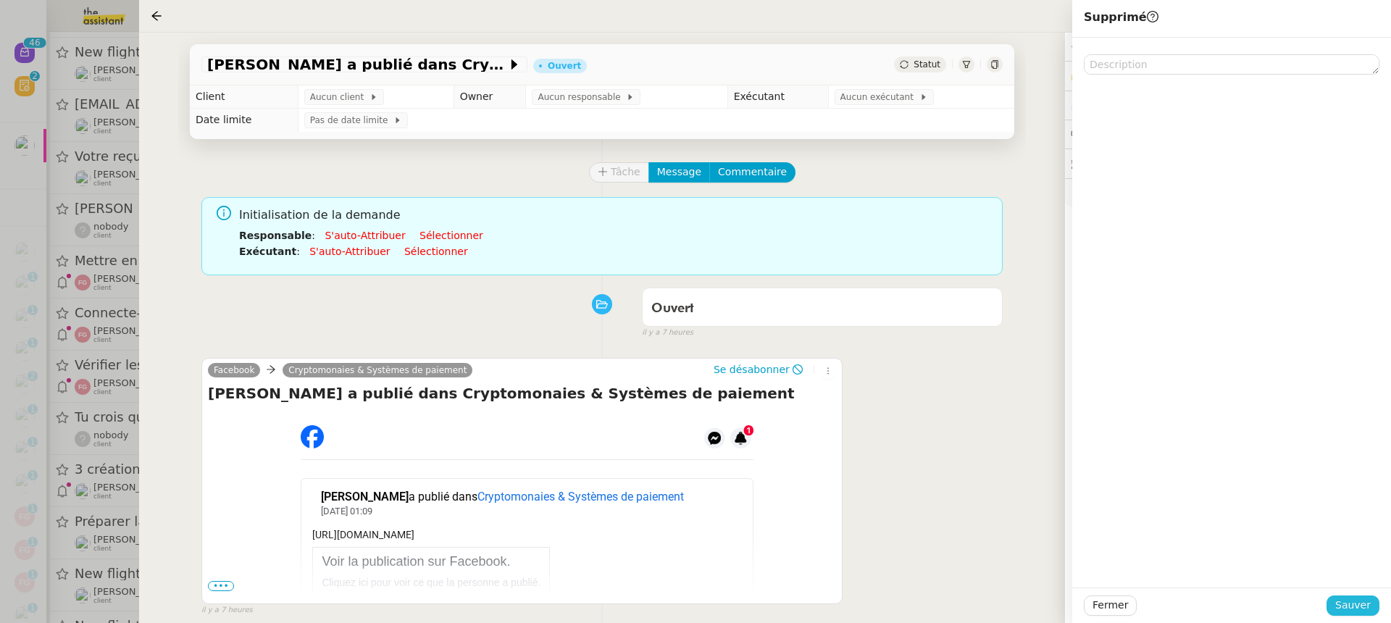
click at [1367, 603] on span "Sauver" at bounding box center [1352, 605] width 35 height 17
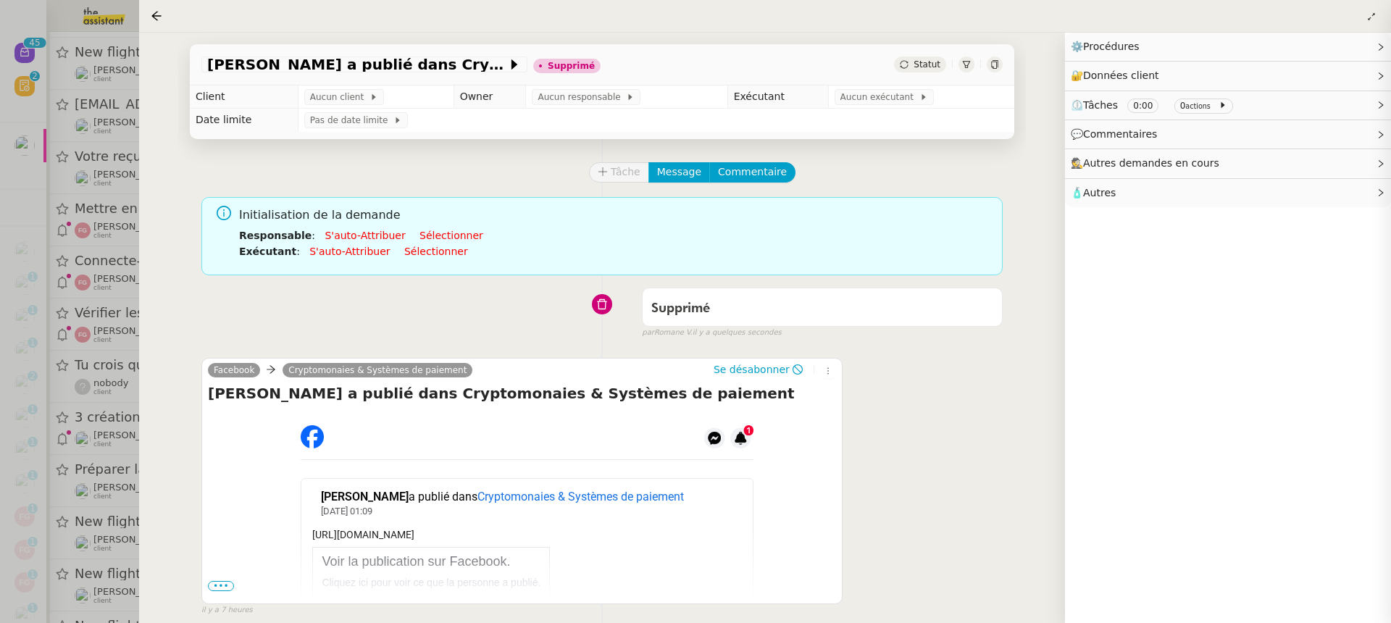
click at [126, 138] on div at bounding box center [695, 311] width 1391 height 623
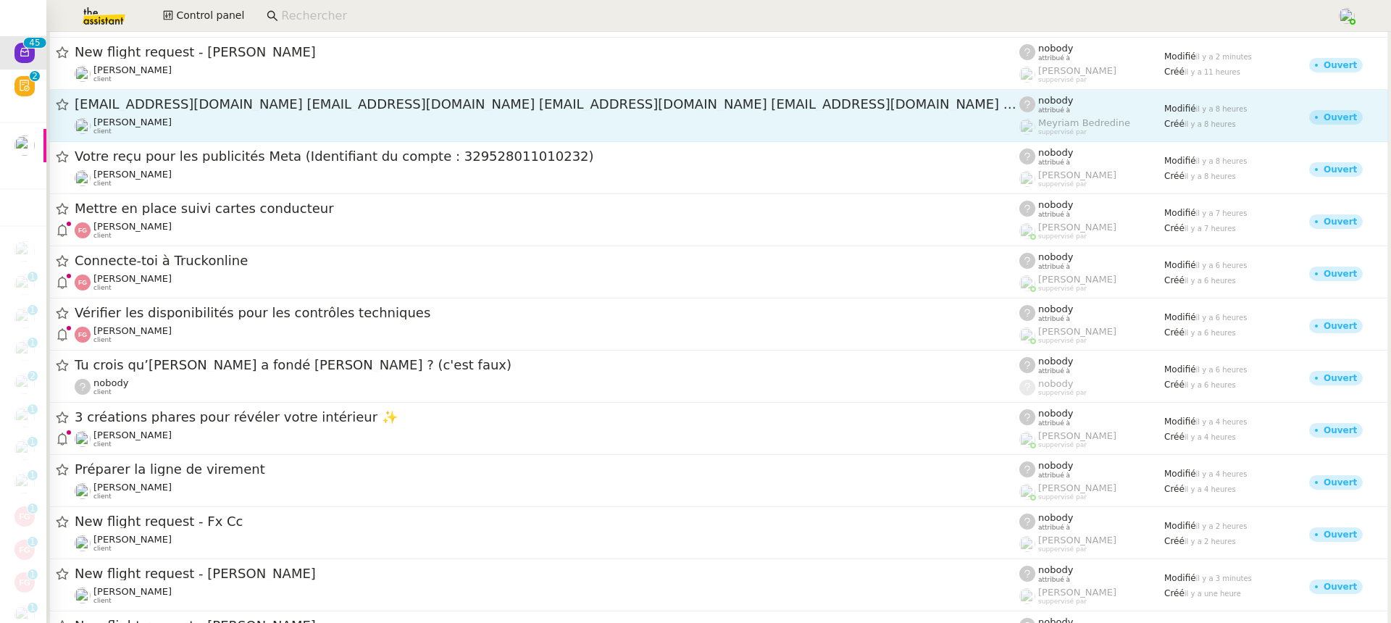
click at [267, 110] on span "[EMAIL_ADDRESS][DOMAIN_NAME] [EMAIL_ADDRESS][DOMAIN_NAME] [EMAIL_ADDRESS][DOMAI…" at bounding box center [547, 104] width 944 height 13
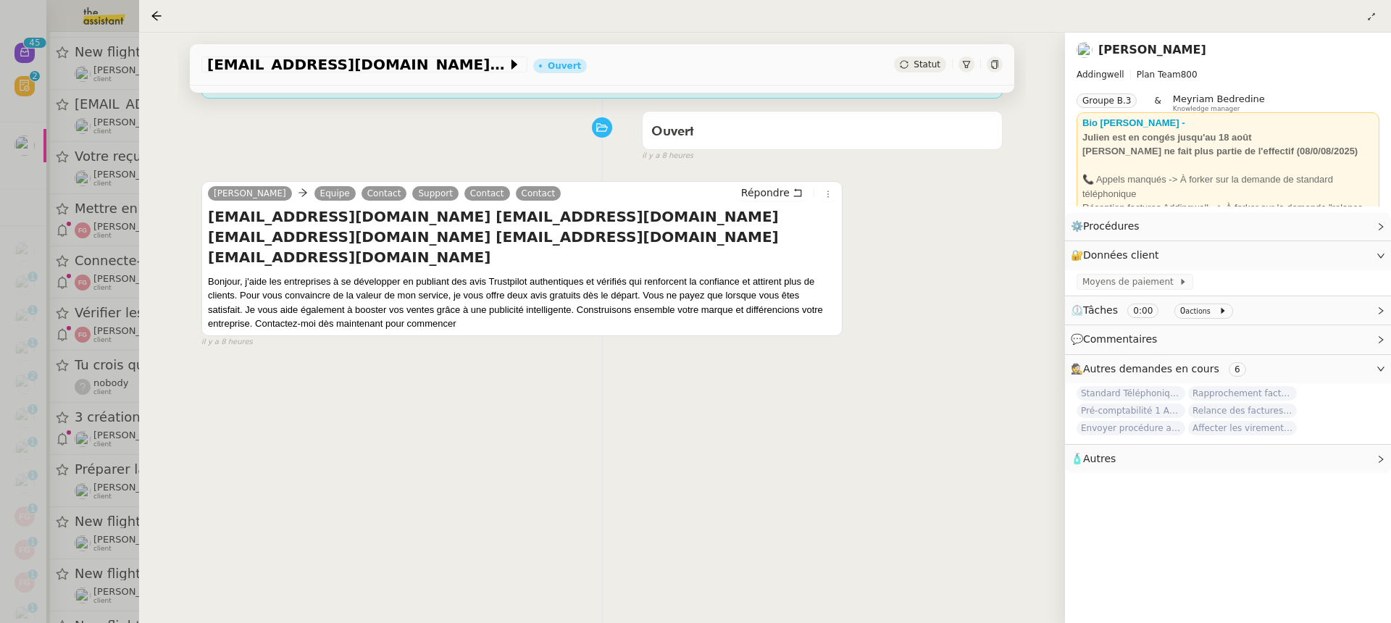
scroll to position [185, 0]
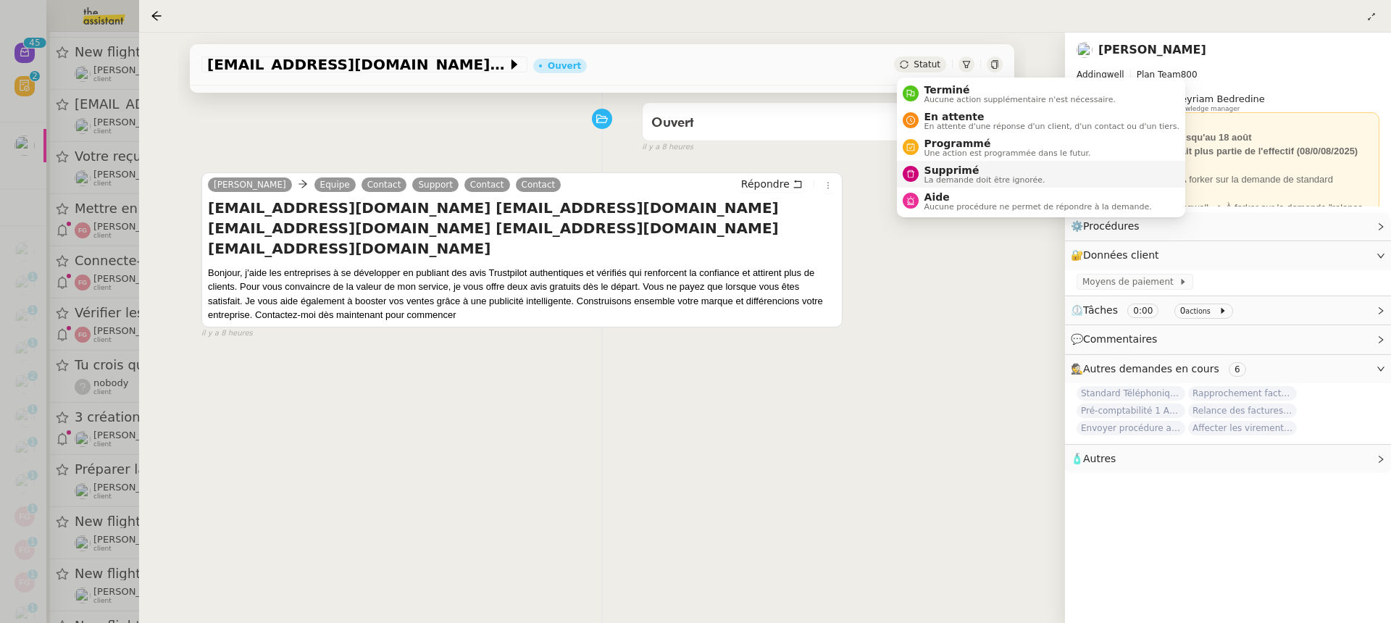
click at [969, 183] on span "La demande doit être ignorée." at bounding box center [984, 180] width 121 height 8
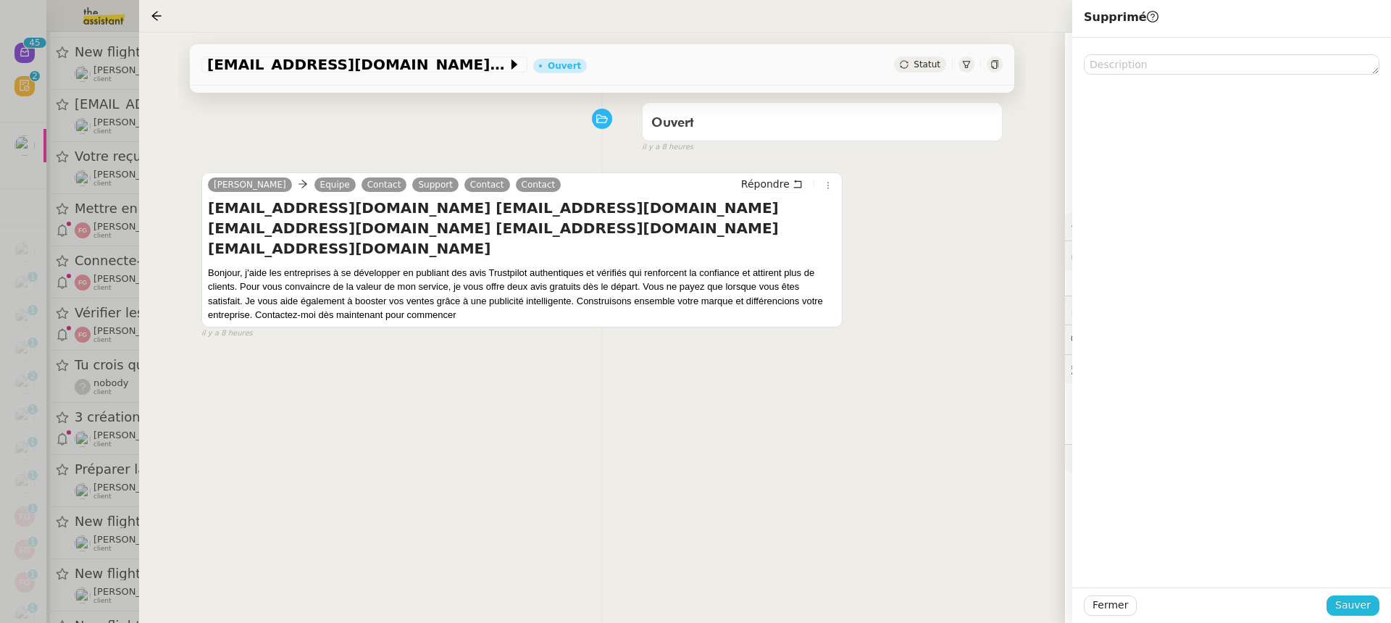
click at [1356, 608] on span "Sauver" at bounding box center [1352, 605] width 35 height 17
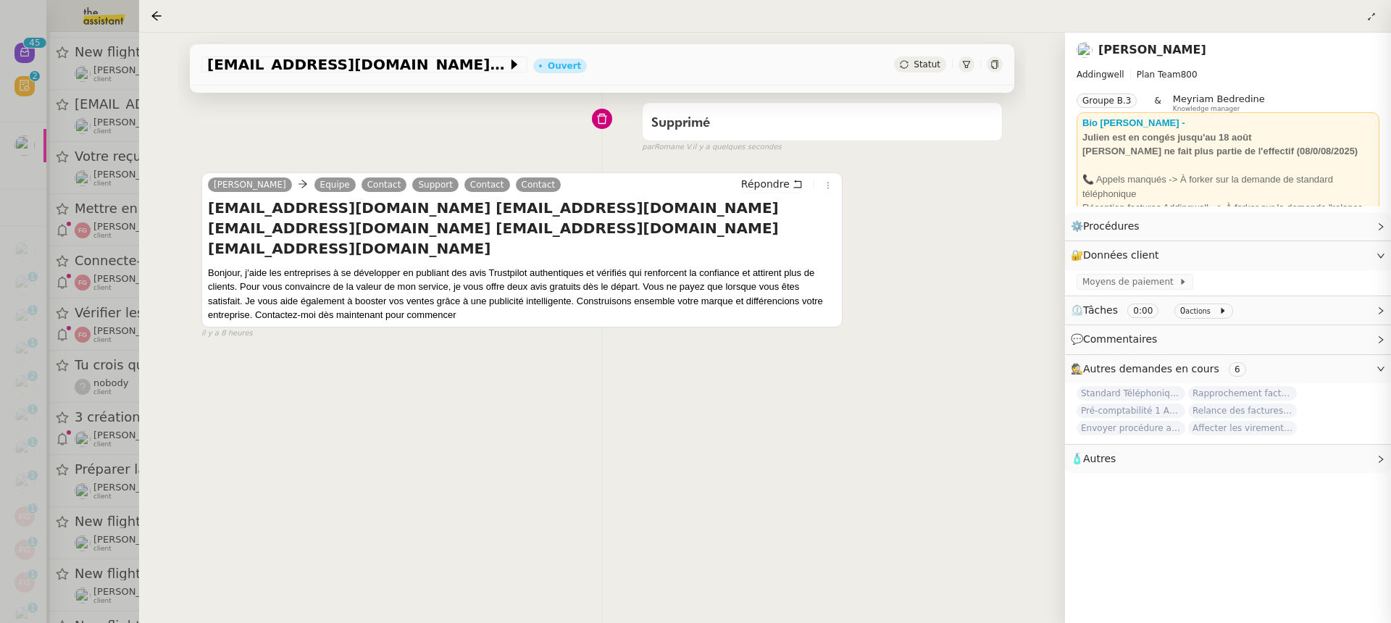
click at [80, 159] on div at bounding box center [695, 311] width 1391 height 623
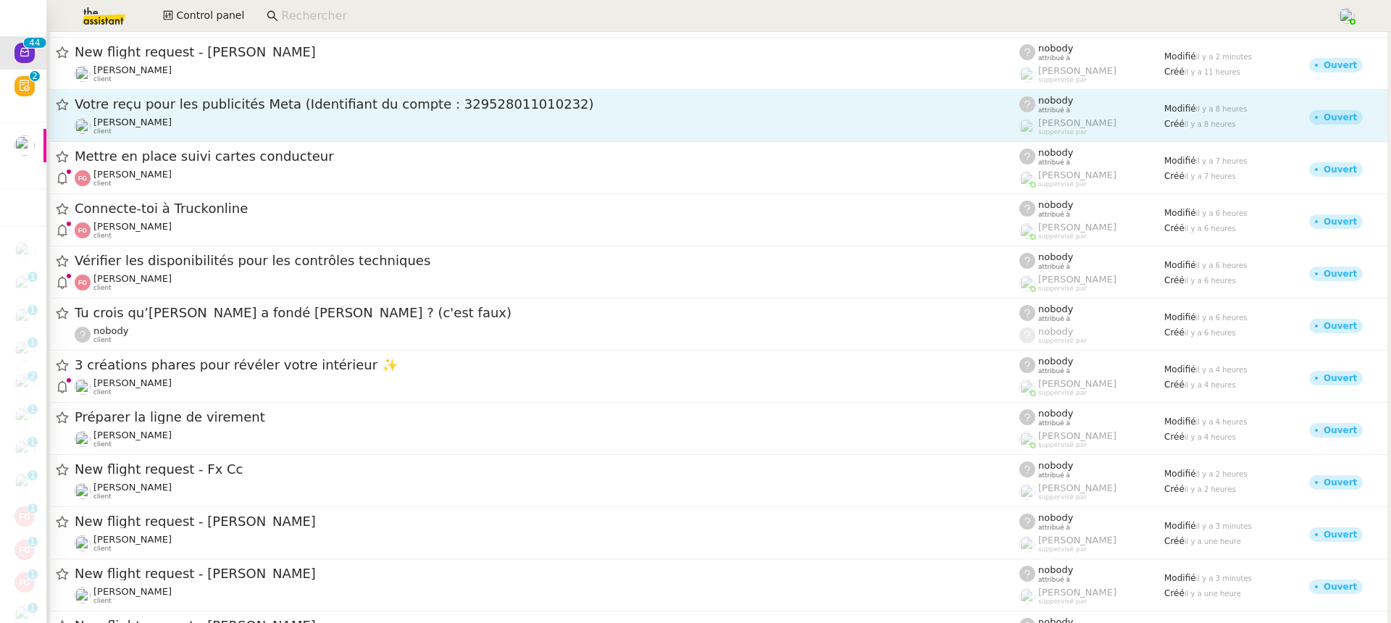
click at [230, 117] on div "[PERSON_NAME] client" at bounding box center [547, 126] width 944 height 19
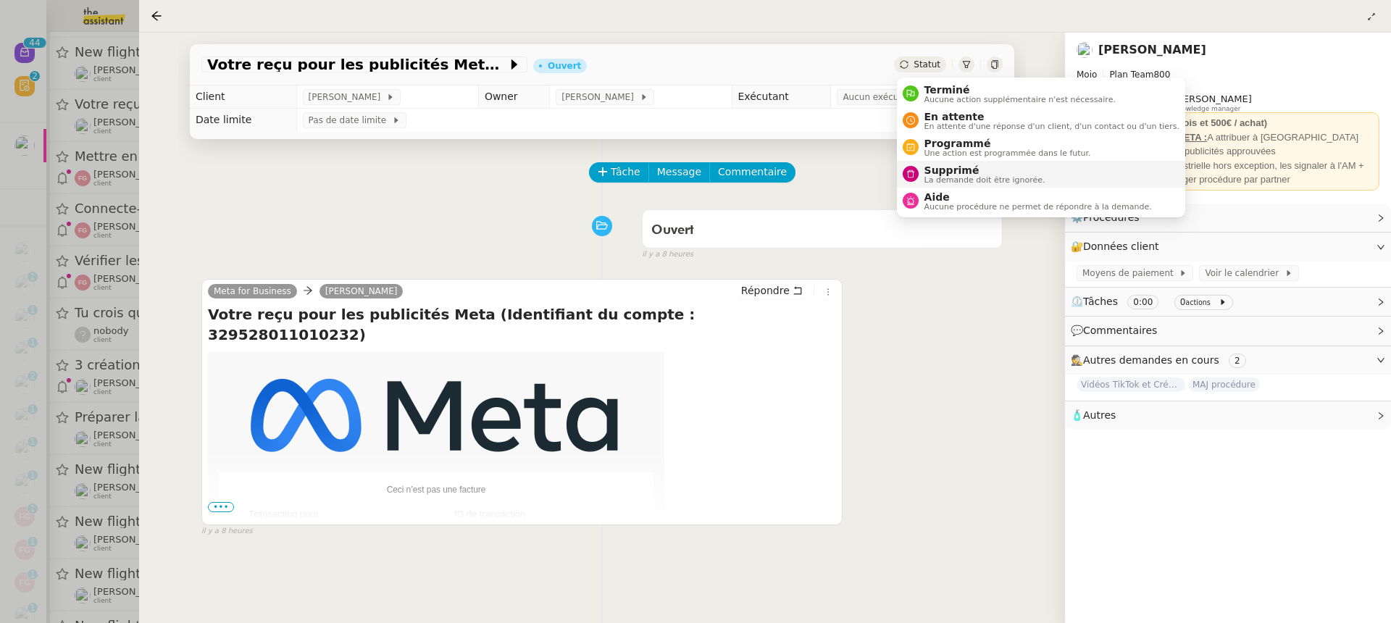
click at [981, 176] on span "La demande doit être ignorée." at bounding box center [984, 180] width 121 height 8
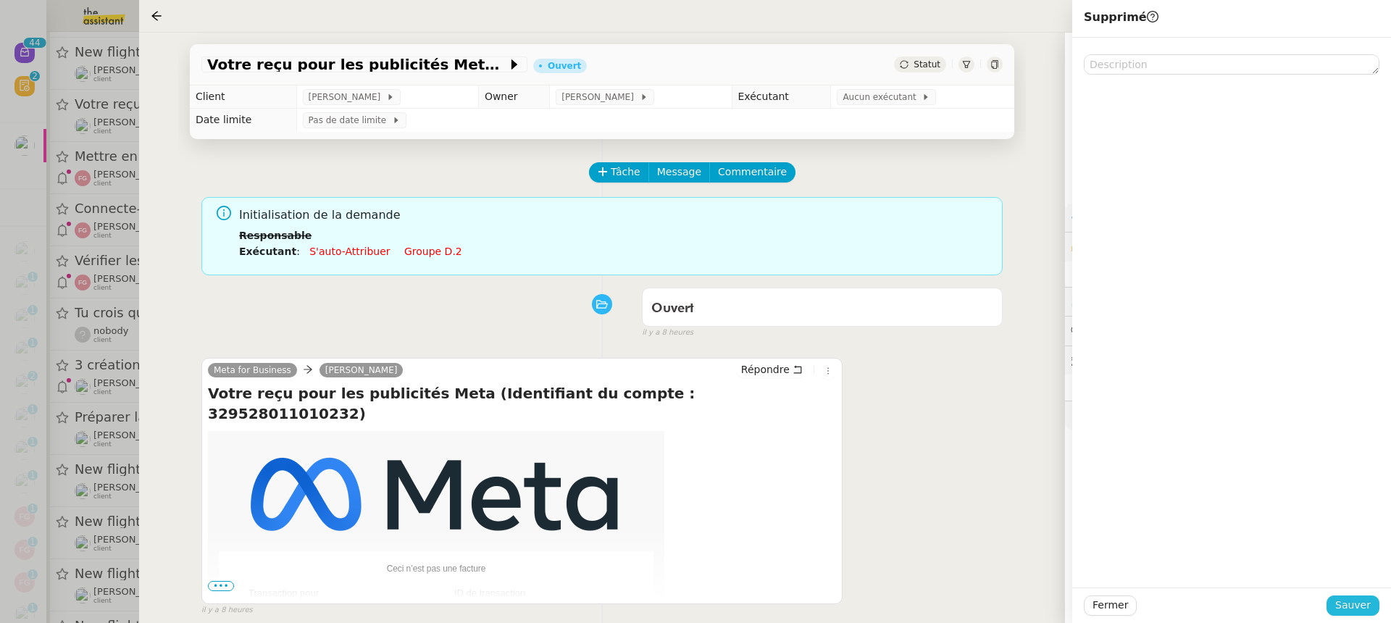
click at [1359, 600] on span "Sauver" at bounding box center [1352, 605] width 35 height 17
click at [98, 283] on div at bounding box center [695, 311] width 1391 height 623
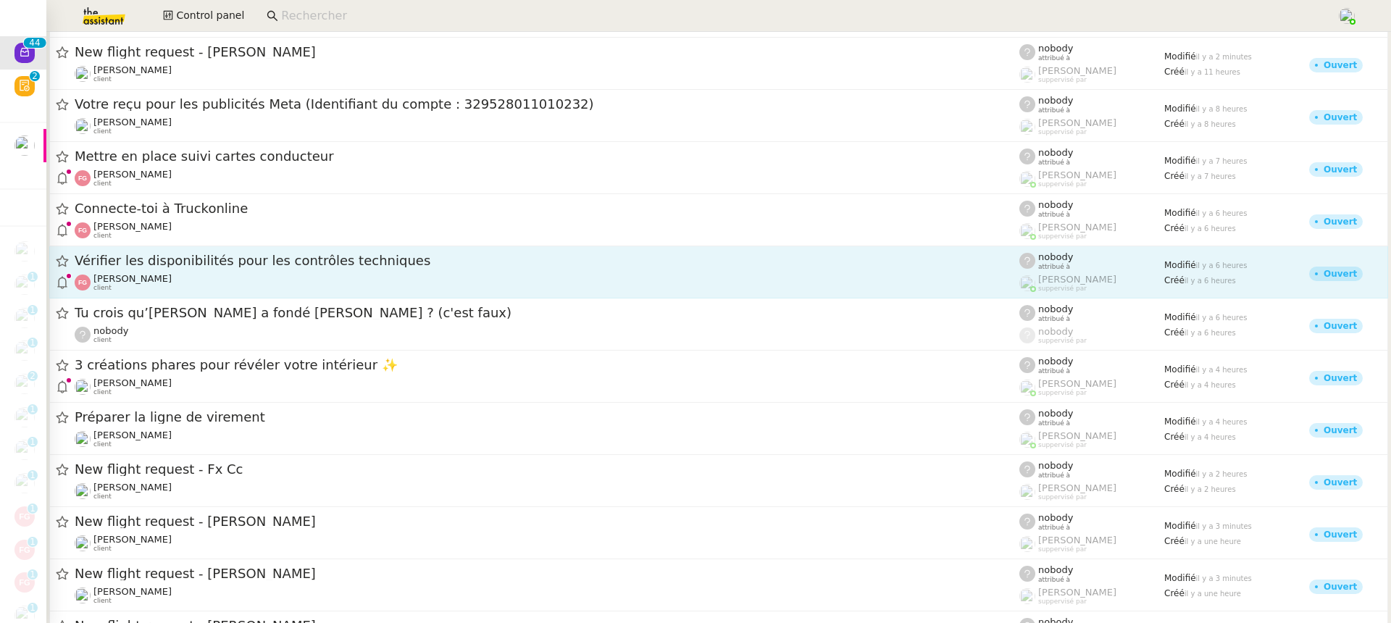
click at [194, 298] on link "Tu crois qu’[PERSON_NAME] a fondé [PERSON_NAME] ? (c'est faux) nobody client no…" at bounding box center [718, 324] width 1338 height 52
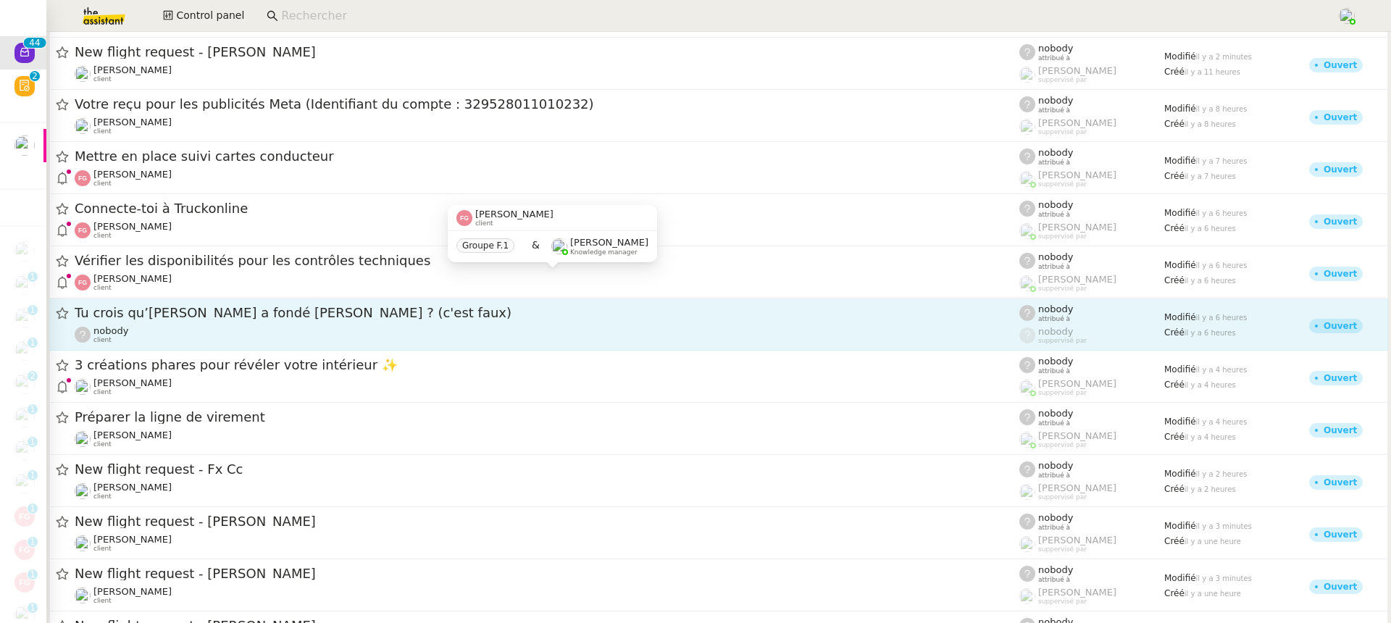
click at [203, 326] on div "nobody client" at bounding box center [547, 334] width 944 height 19
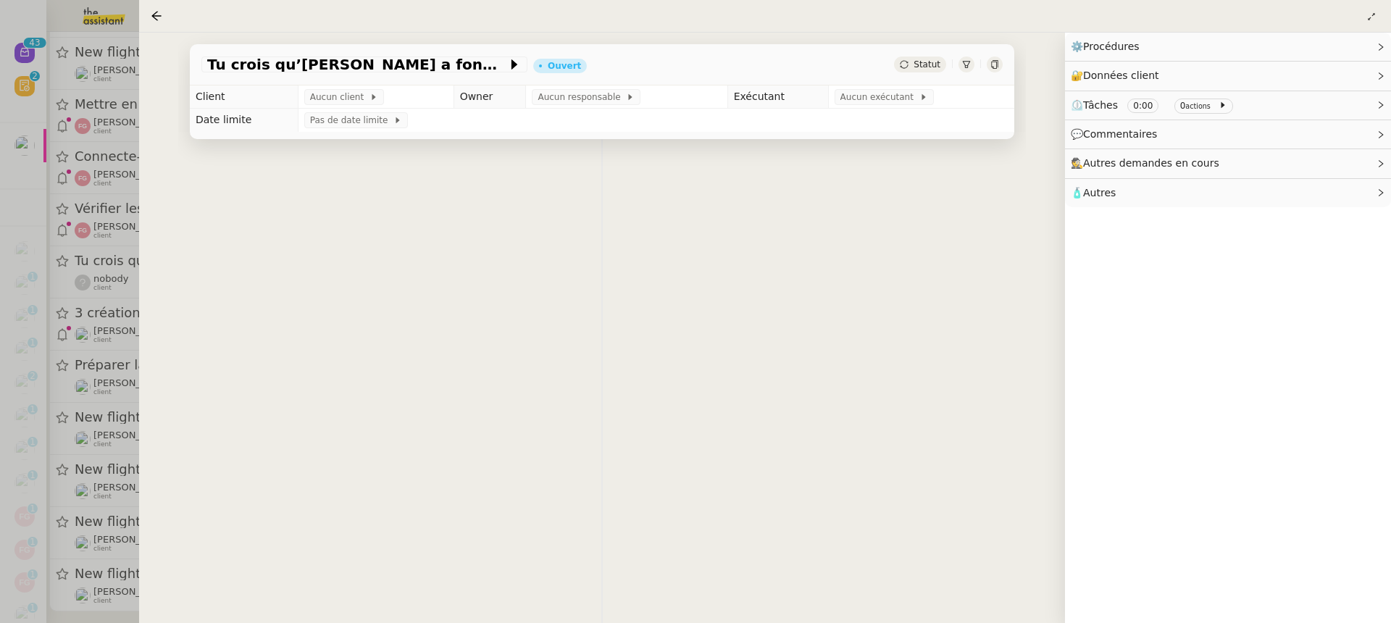
click at [91, 265] on div at bounding box center [695, 311] width 1391 height 623
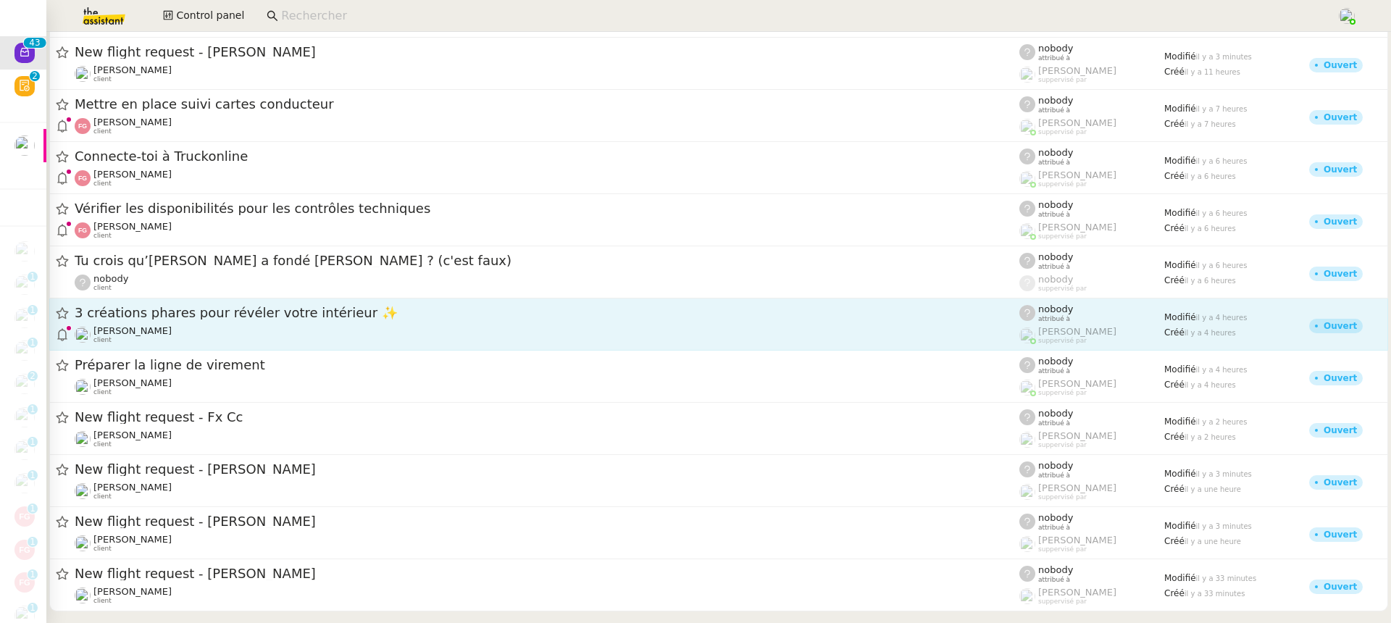
click at [278, 326] on div "[PERSON_NAME] client" at bounding box center [547, 334] width 944 height 19
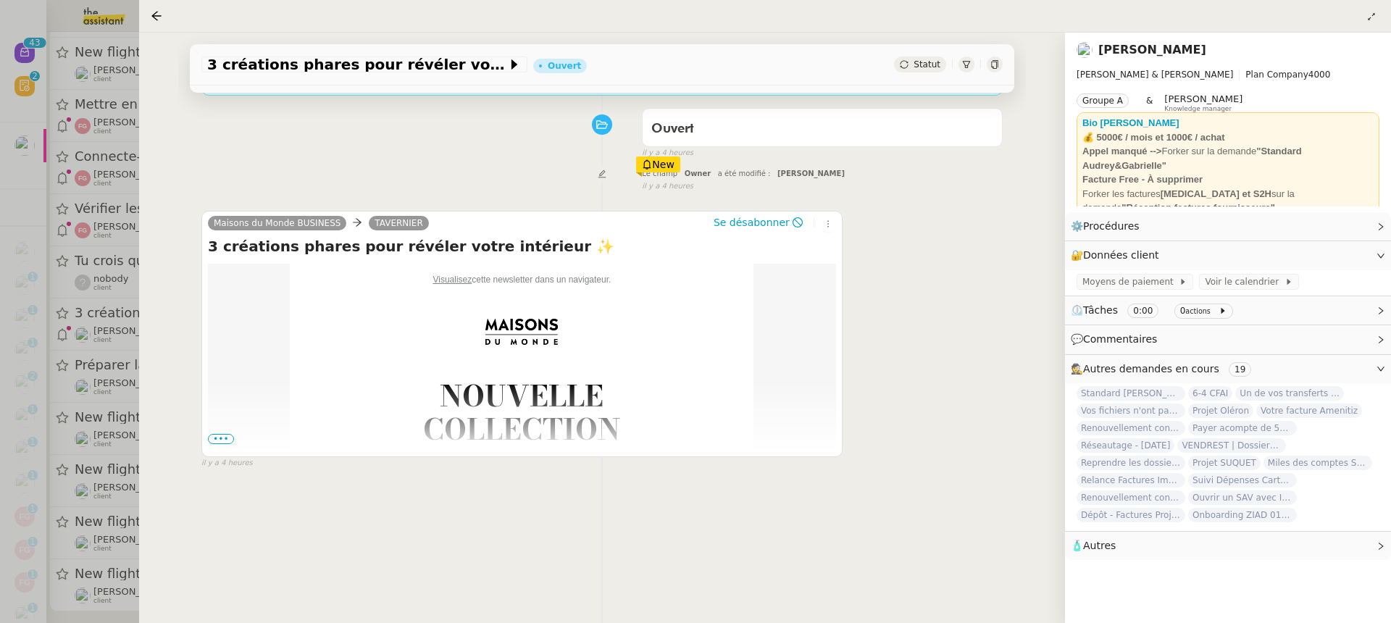
scroll to position [185, 0]
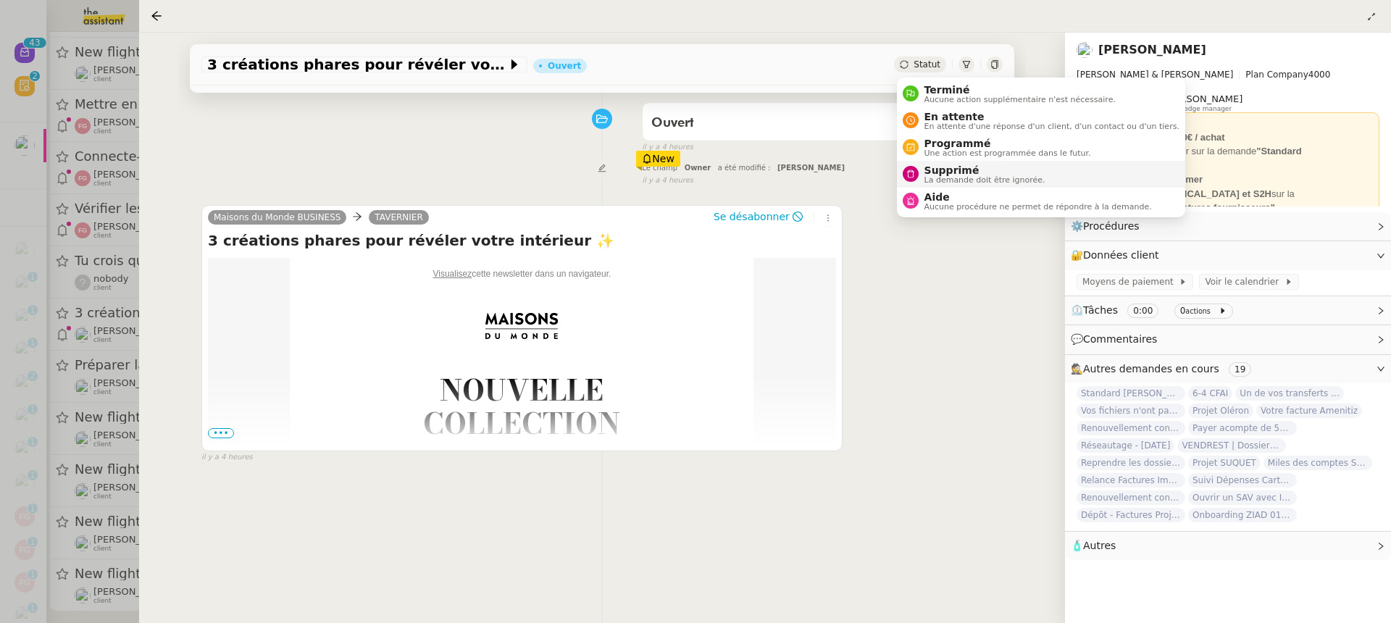
click at [989, 177] on span "La demande doit être ignorée." at bounding box center [984, 180] width 121 height 8
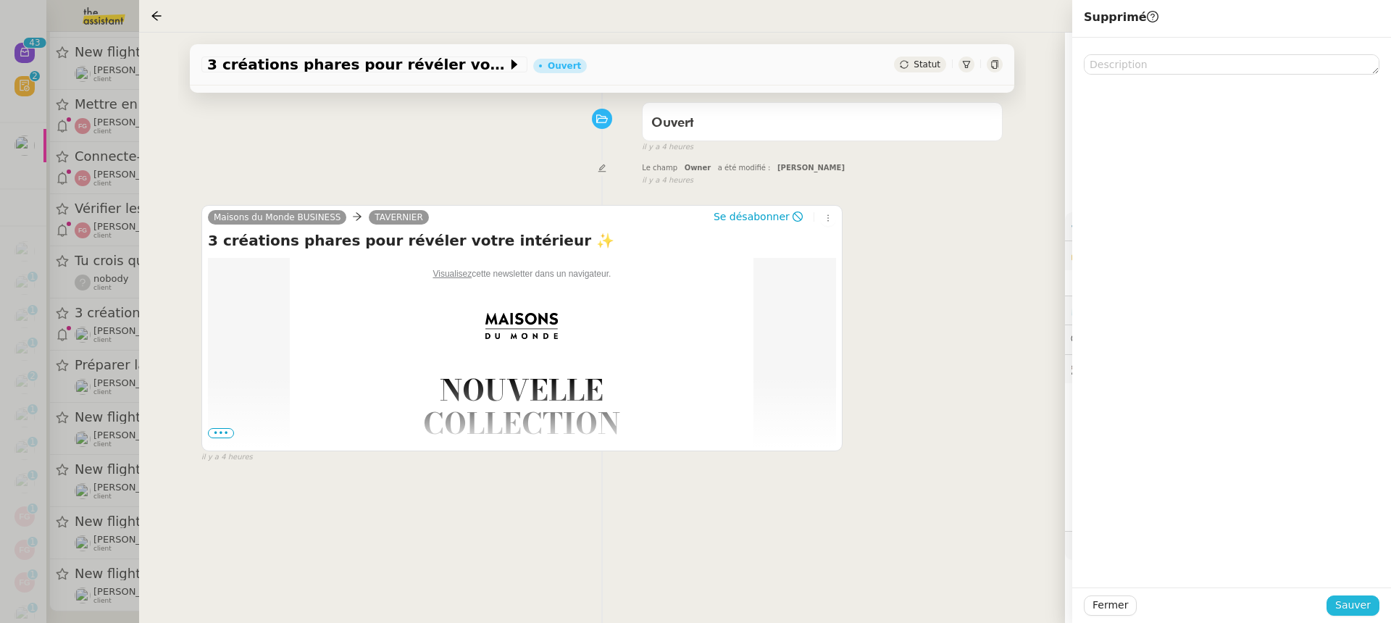
click at [1343, 595] on button "Sauver" at bounding box center [1352, 605] width 53 height 20
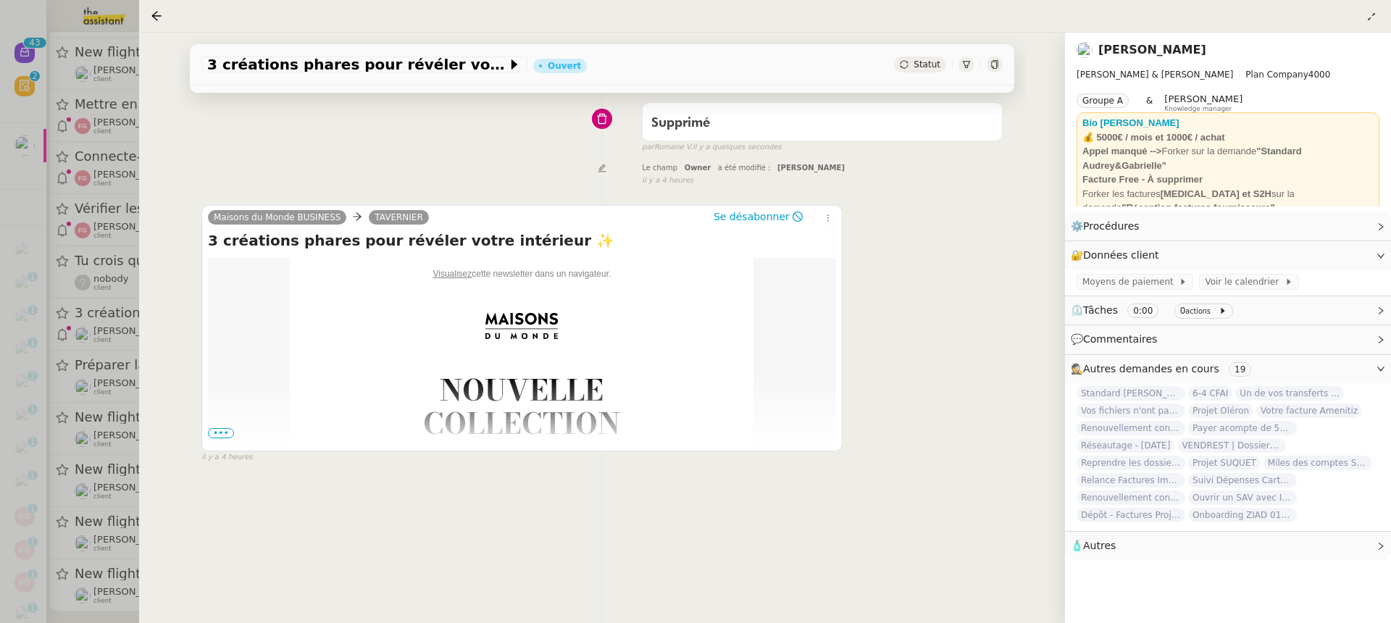
click at [101, 264] on div at bounding box center [695, 311] width 1391 height 623
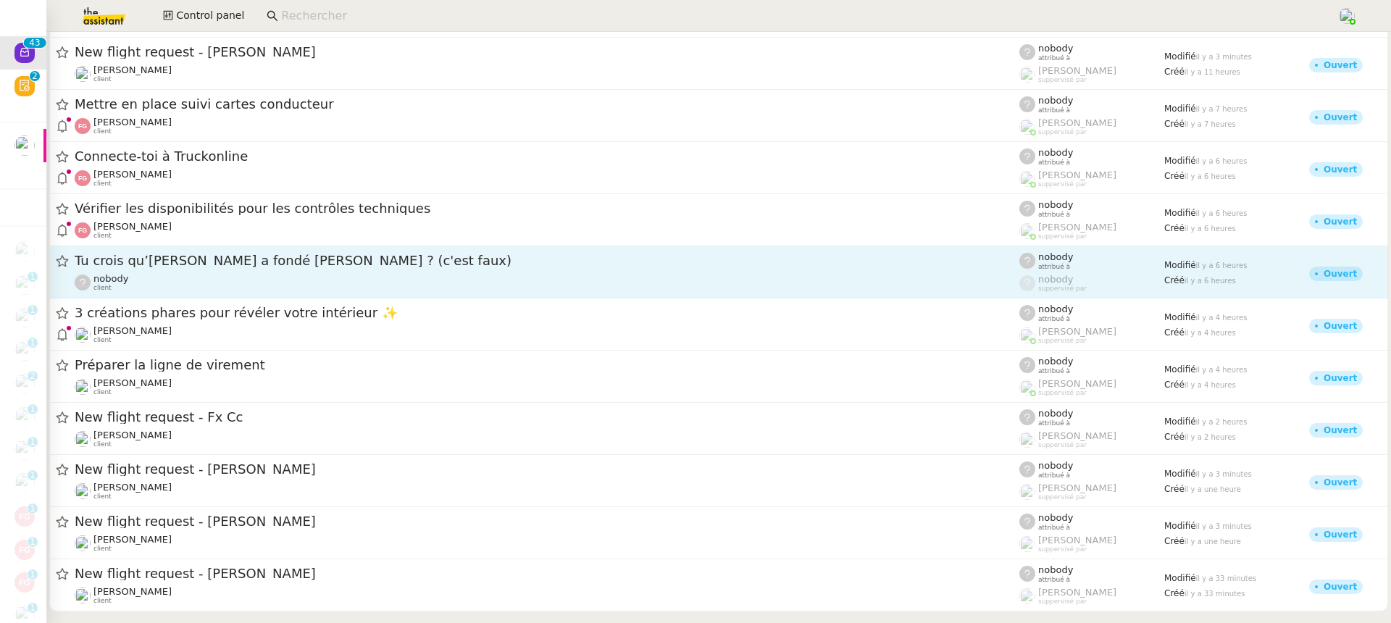
click at [227, 277] on div "nobody client" at bounding box center [547, 282] width 944 height 19
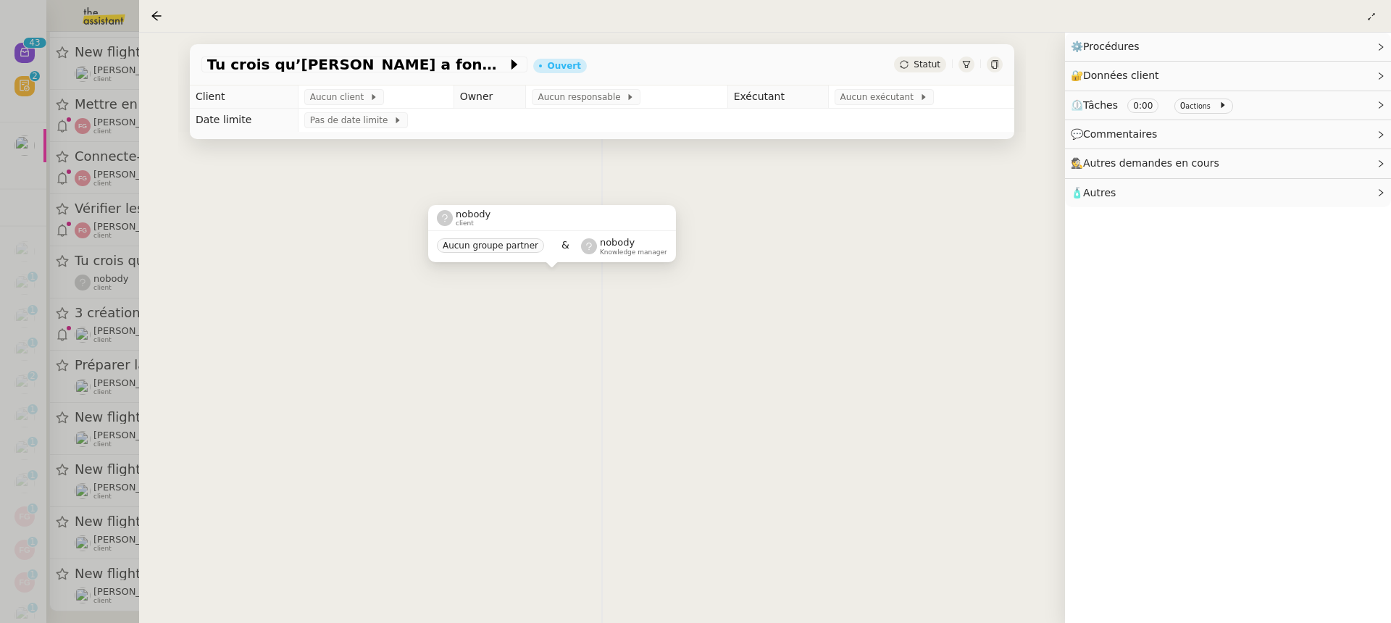
scroll to position [1721, 0]
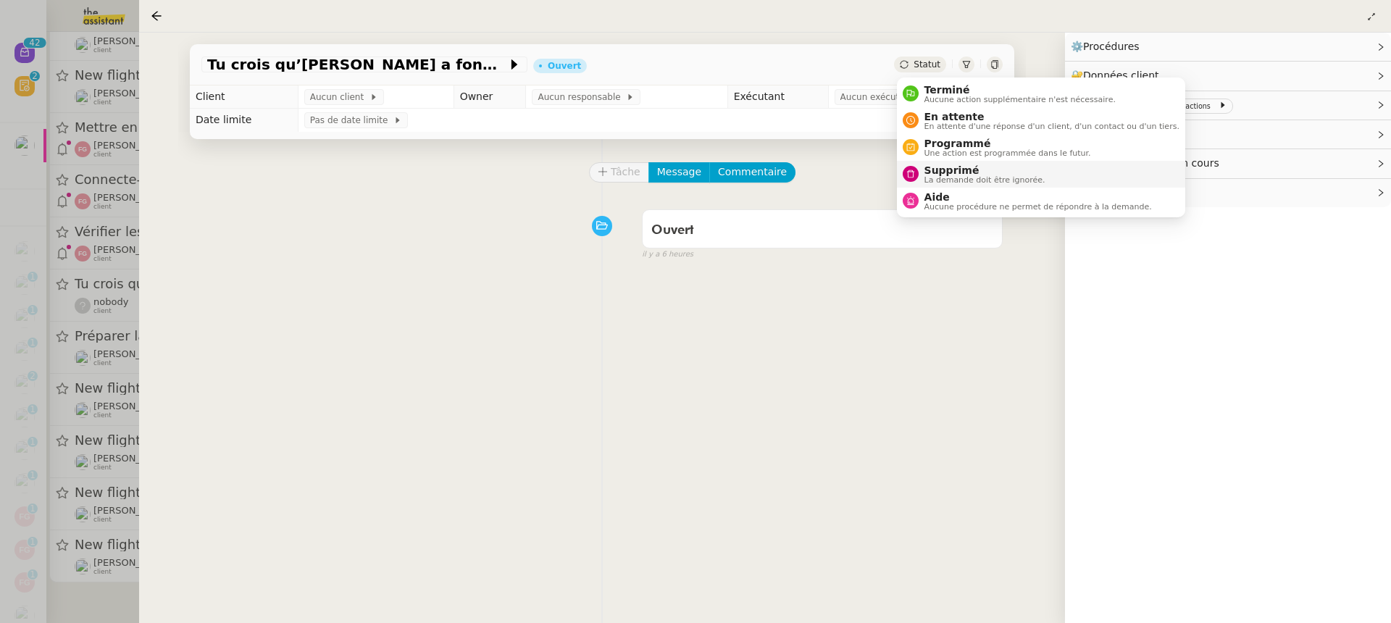
click at [983, 169] on span "Supprimé" at bounding box center [984, 170] width 121 height 12
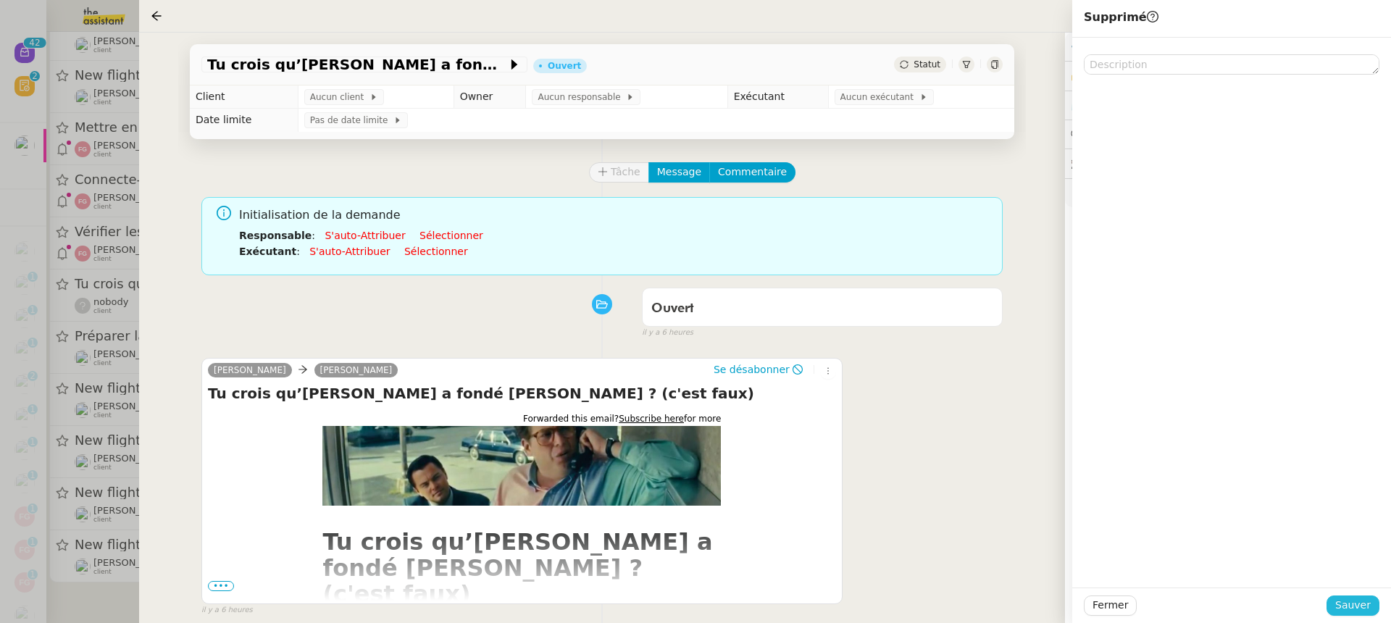
click at [1347, 605] on span "Sauver" at bounding box center [1352, 605] width 35 height 17
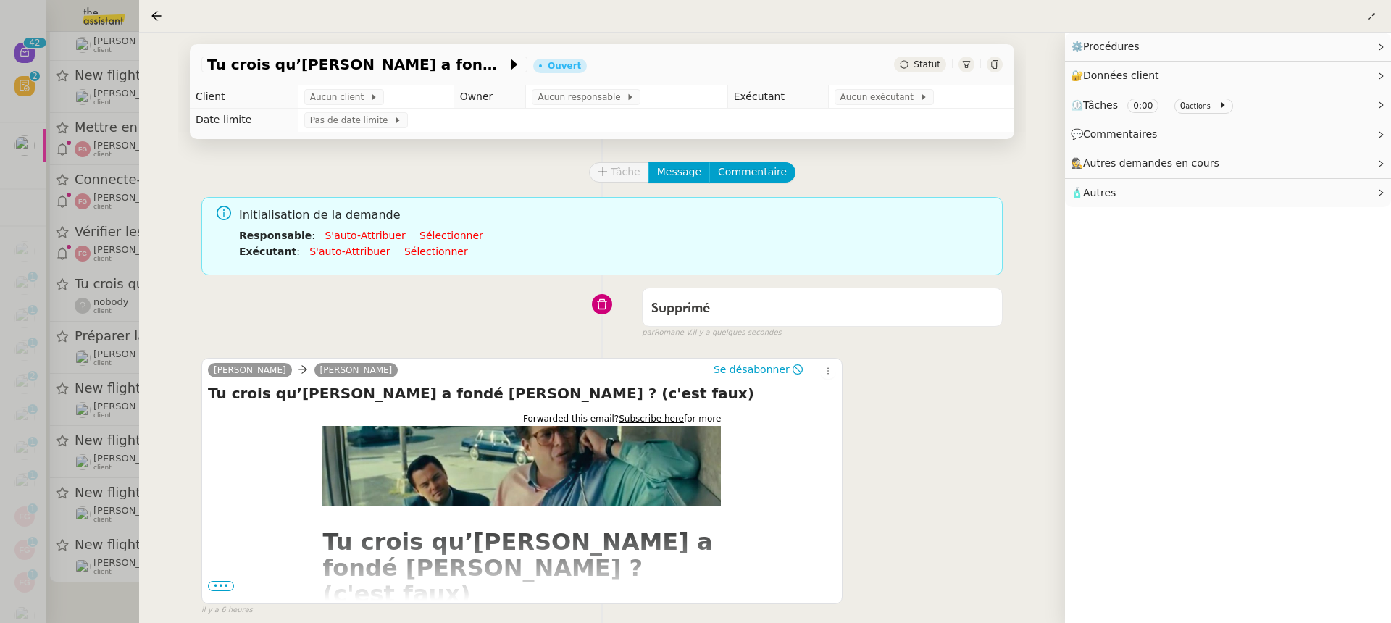
click at [101, 169] on div at bounding box center [695, 311] width 1391 height 623
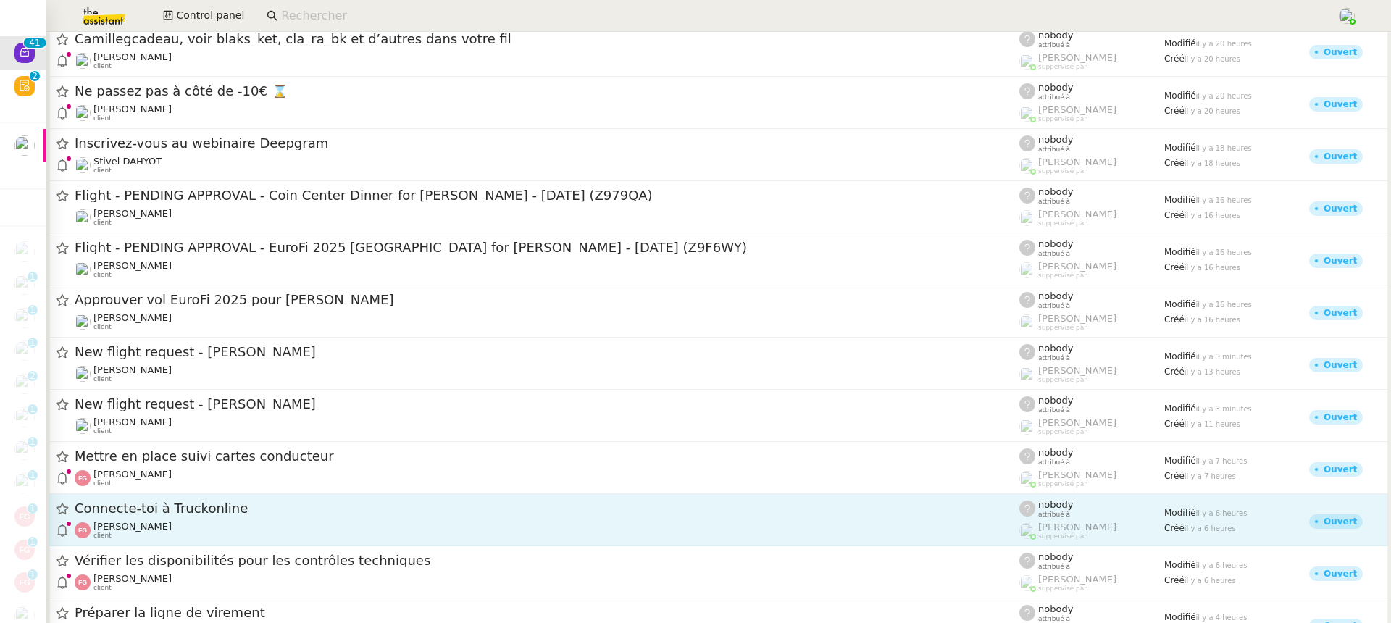
scroll to position [1339, 0]
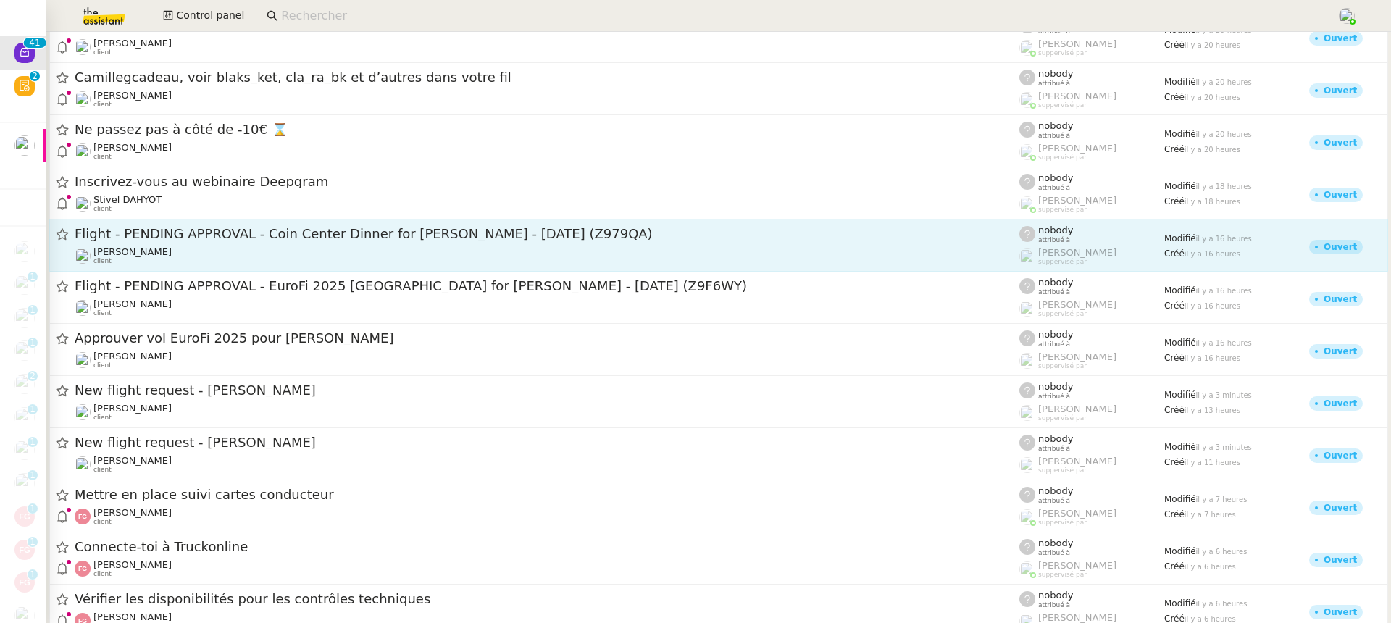
click at [212, 232] on span "Flight - PENDING APPROVAL - Coin Center Dinner for [PERSON_NAME] - [DATE] (Z979…" at bounding box center [547, 233] width 944 height 13
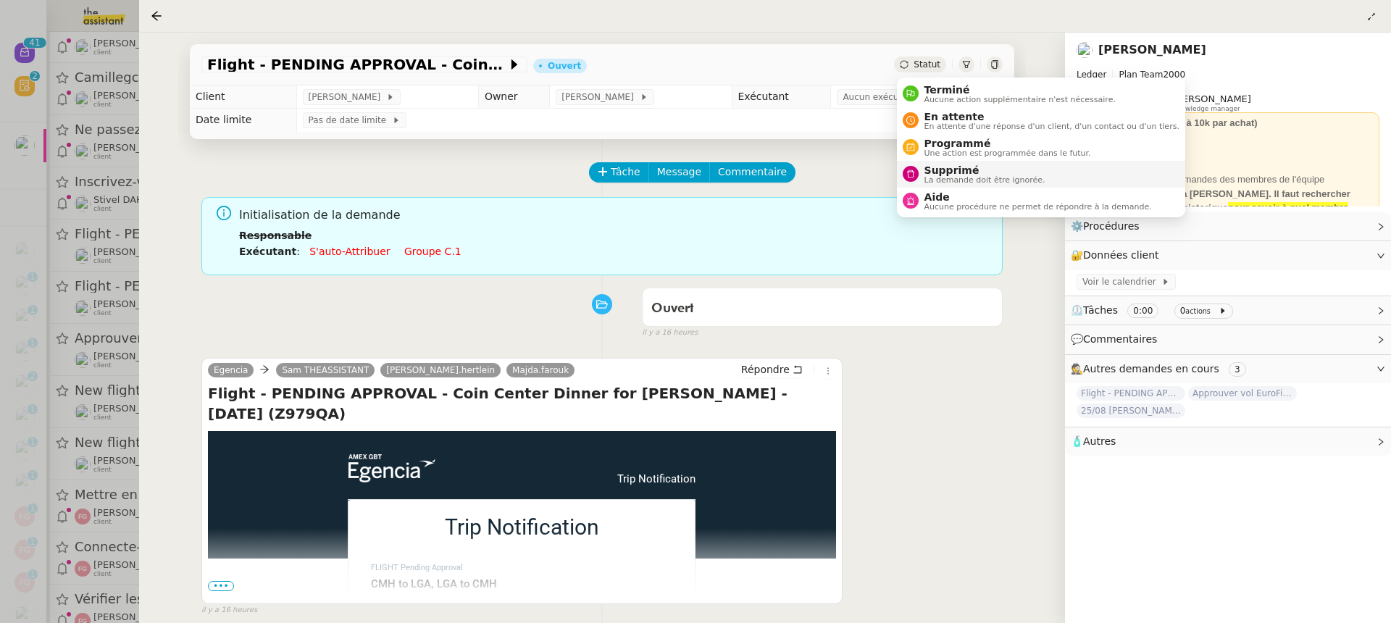
click at [977, 177] on span "La demande doit être ignorée." at bounding box center [984, 180] width 121 height 8
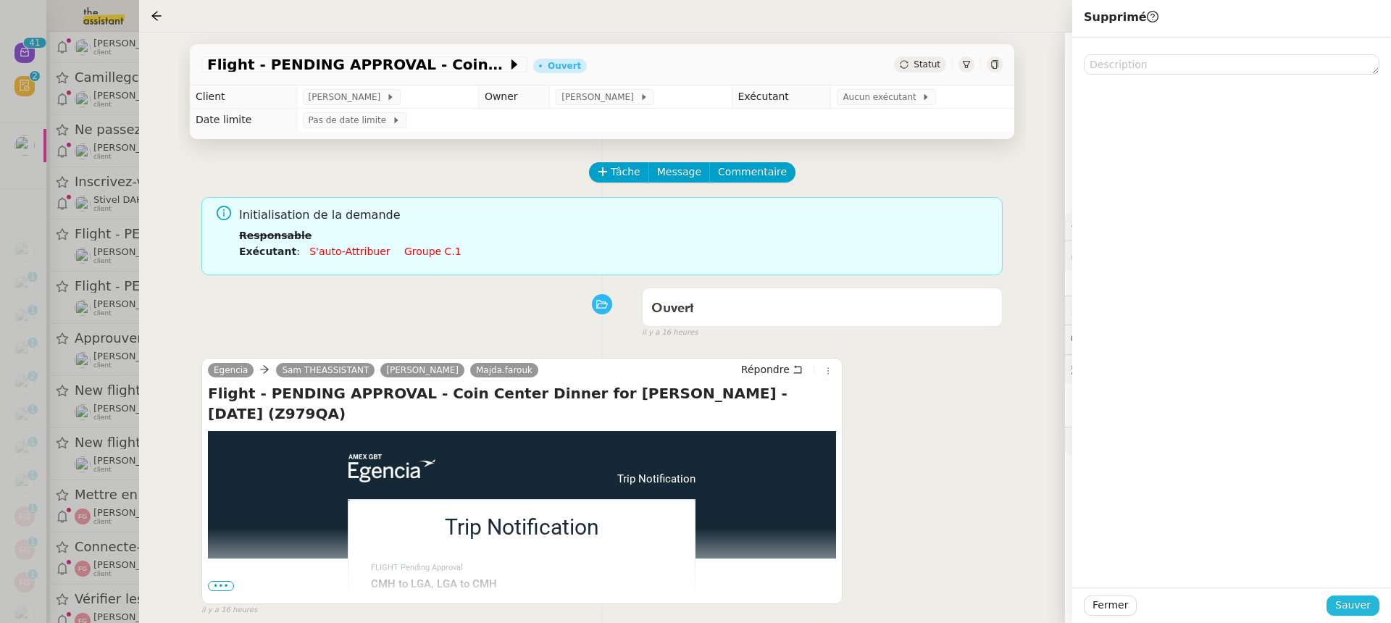
click at [1353, 605] on span "Sauver" at bounding box center [1352, 605] width 35 height 17
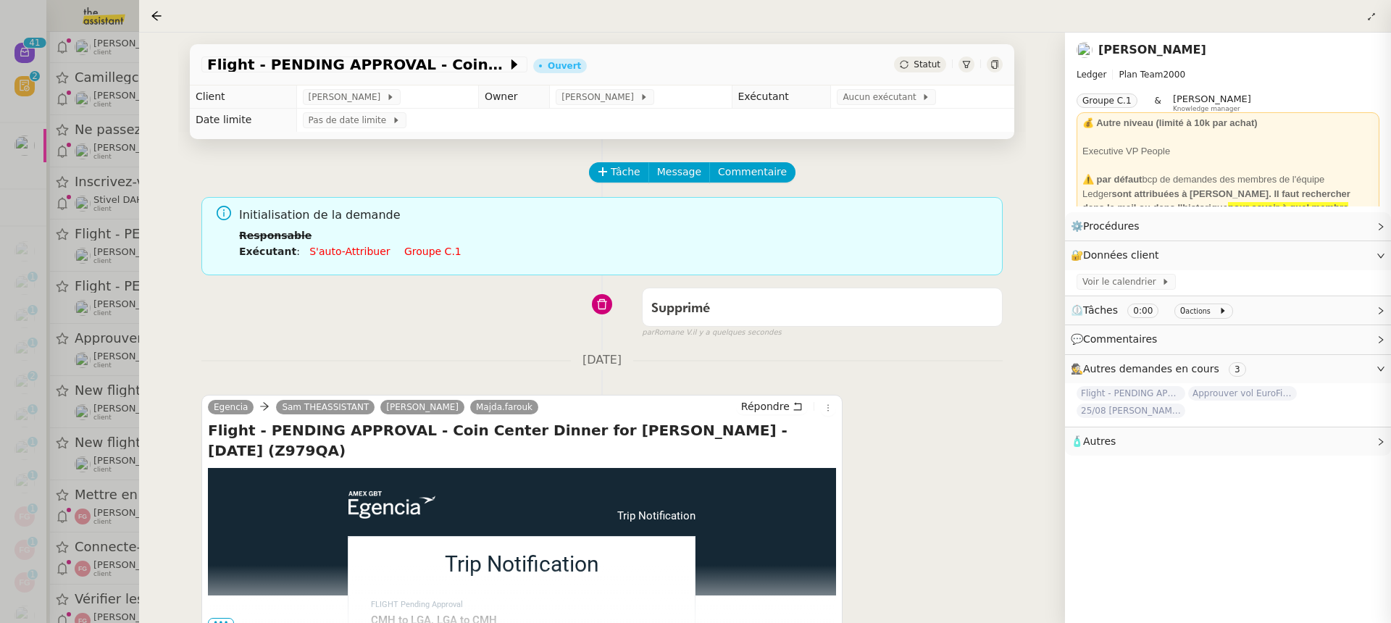
click at [83, 235] on div at bounding box center [695, 311] width 1391 height 623
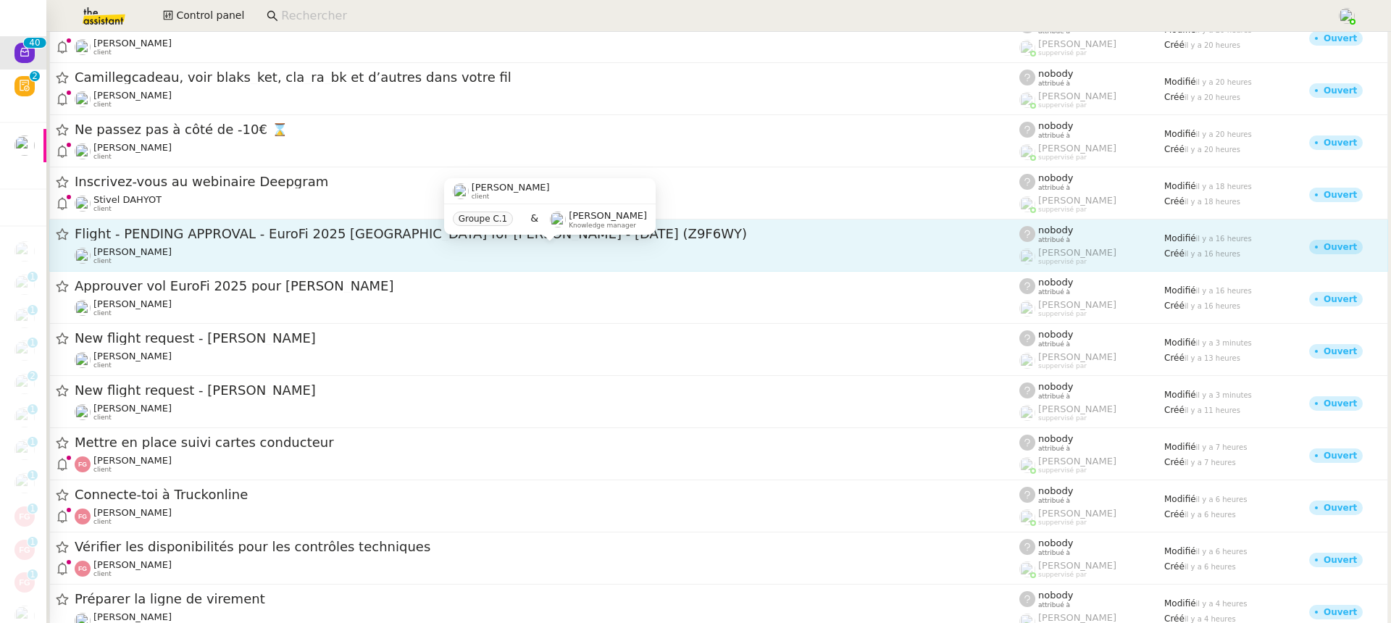
click at [255, 251] on div "[PERSON_NAME] client" at bounding box center [547, 255] width 944 height 19
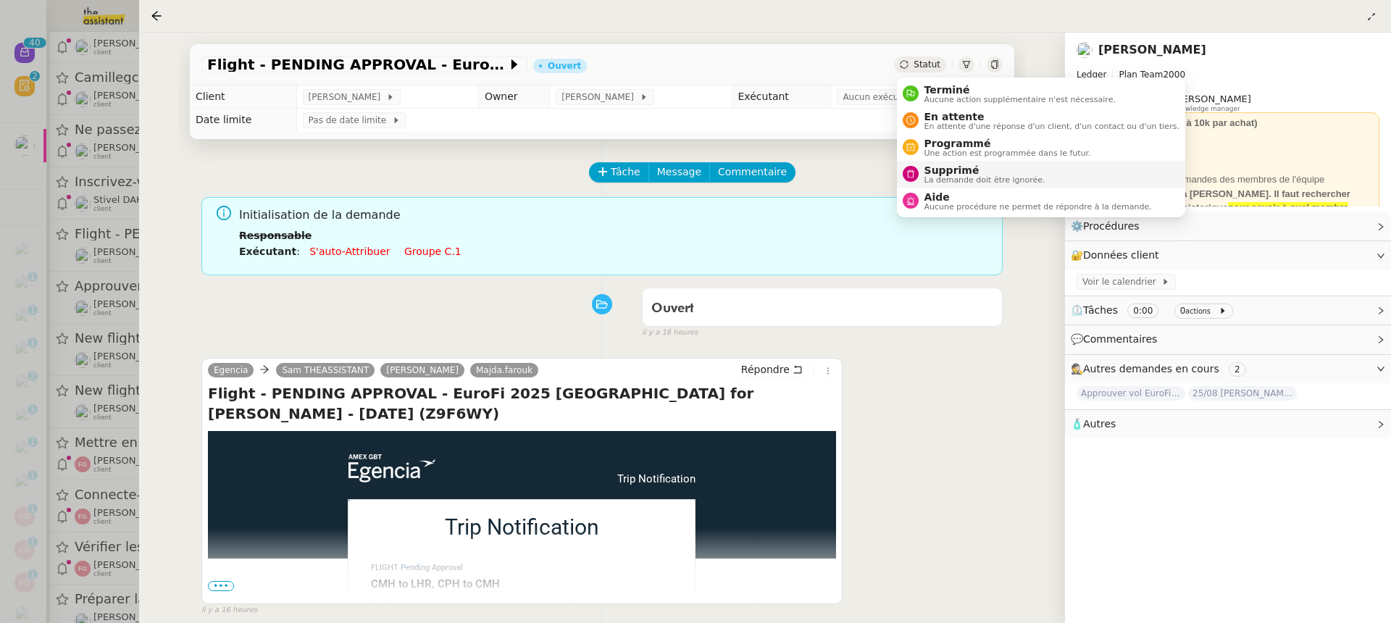
click at [994, 172] on span "Supprimé" at bounding box center [984, 170] width 121 height 12
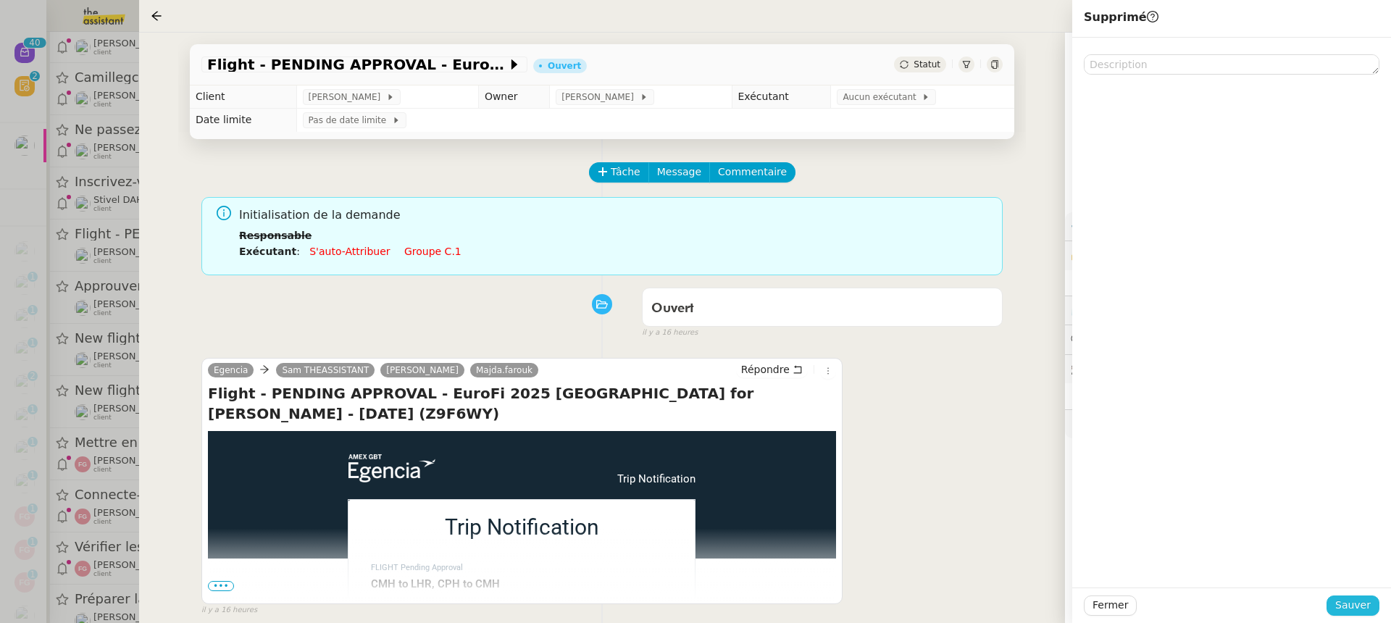
click at [1352, 605] on span "Sauver" at bounding box center [1352, 605] width 35 height 17
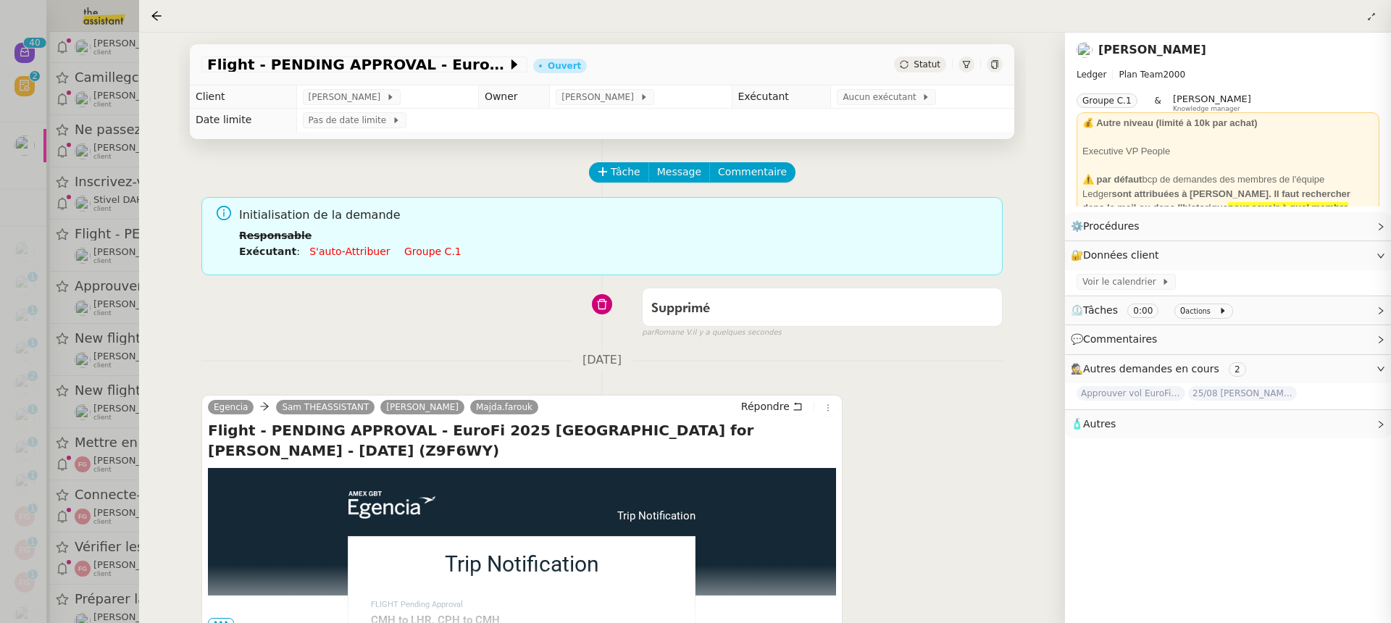
click at [103, 177] on div at bounding box center [695, 311] width 1391 height 623
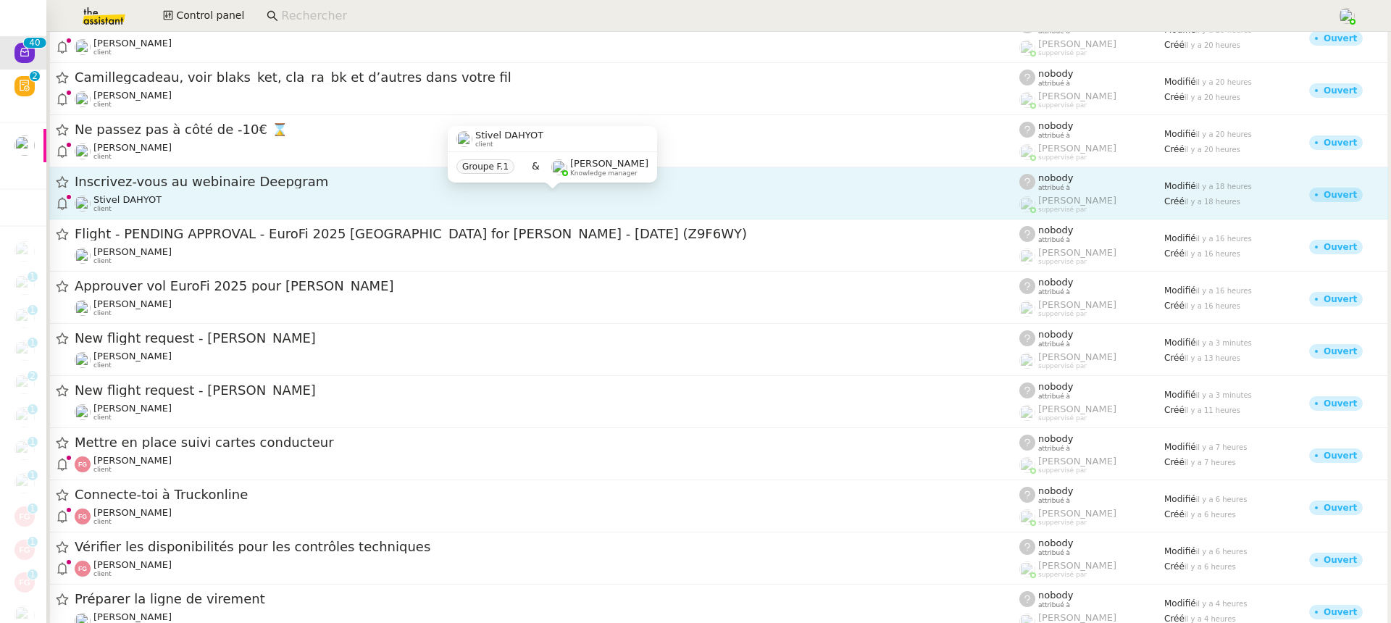
click at [214, 198] on div "Stivel DAHYOT client" at bounding box center [547, 203] width 944 height 19
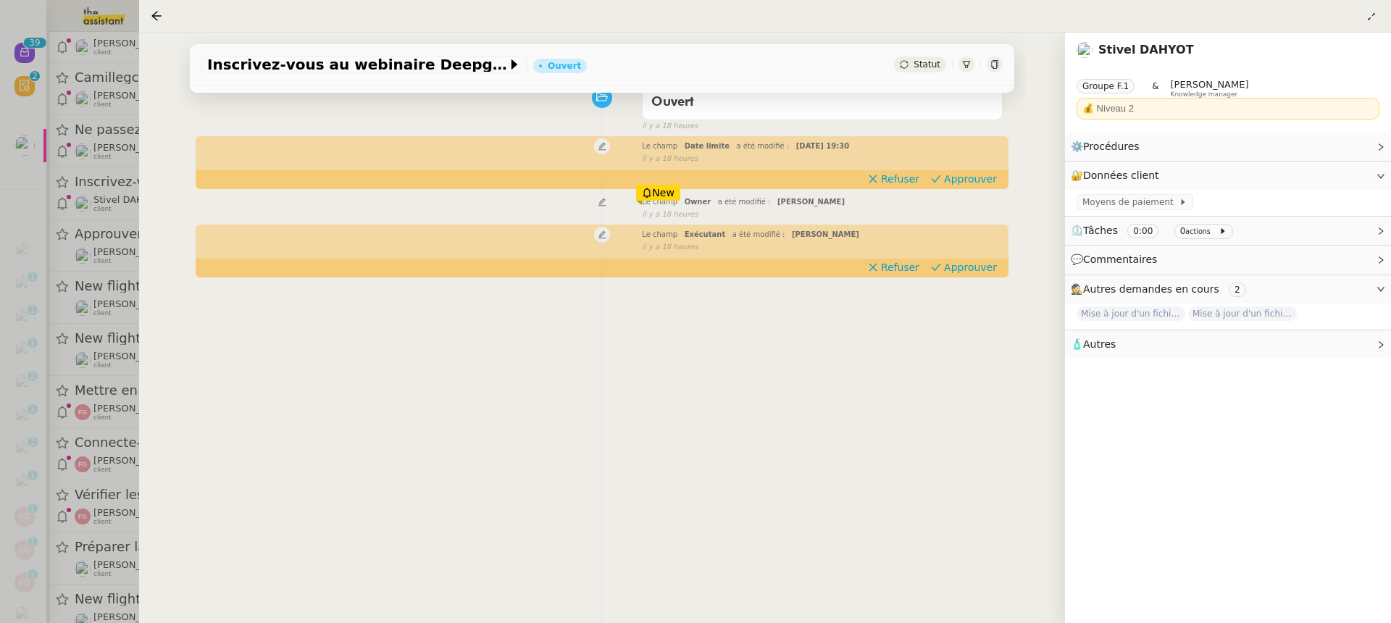
scroll to position [185, 0]
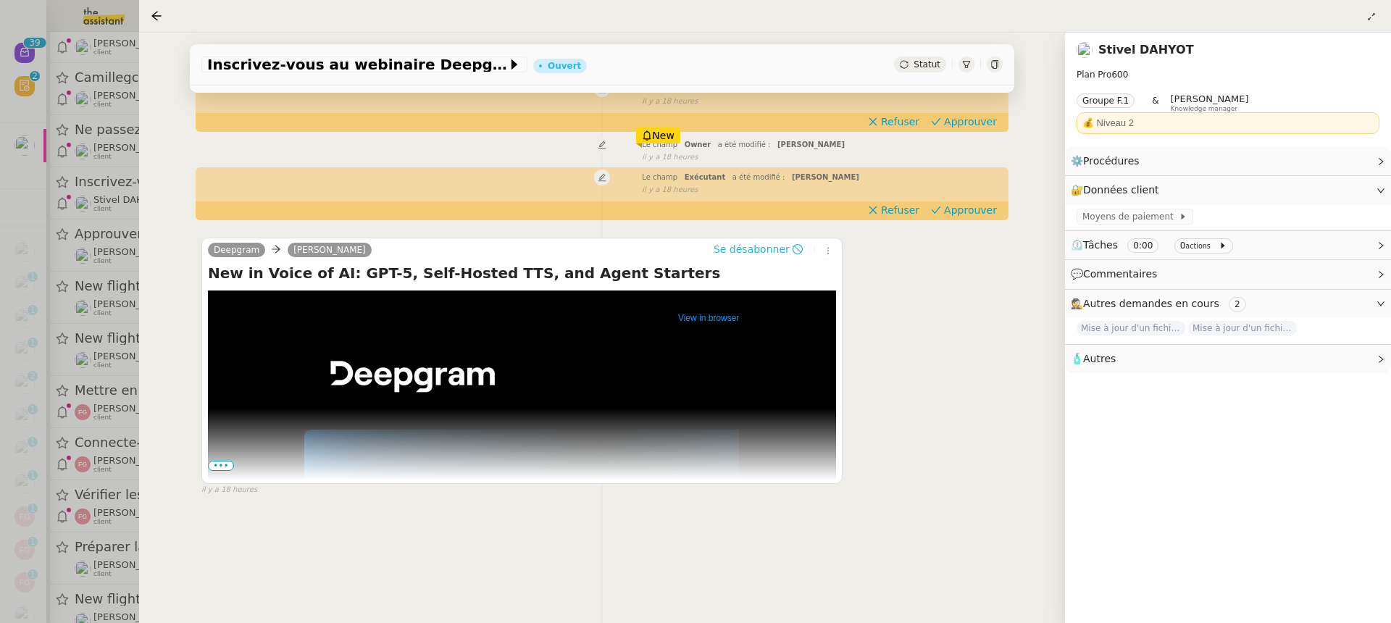
click at [744, 256] on button "Se désabonner" at bounding box center [757, 249] width 99 height 16
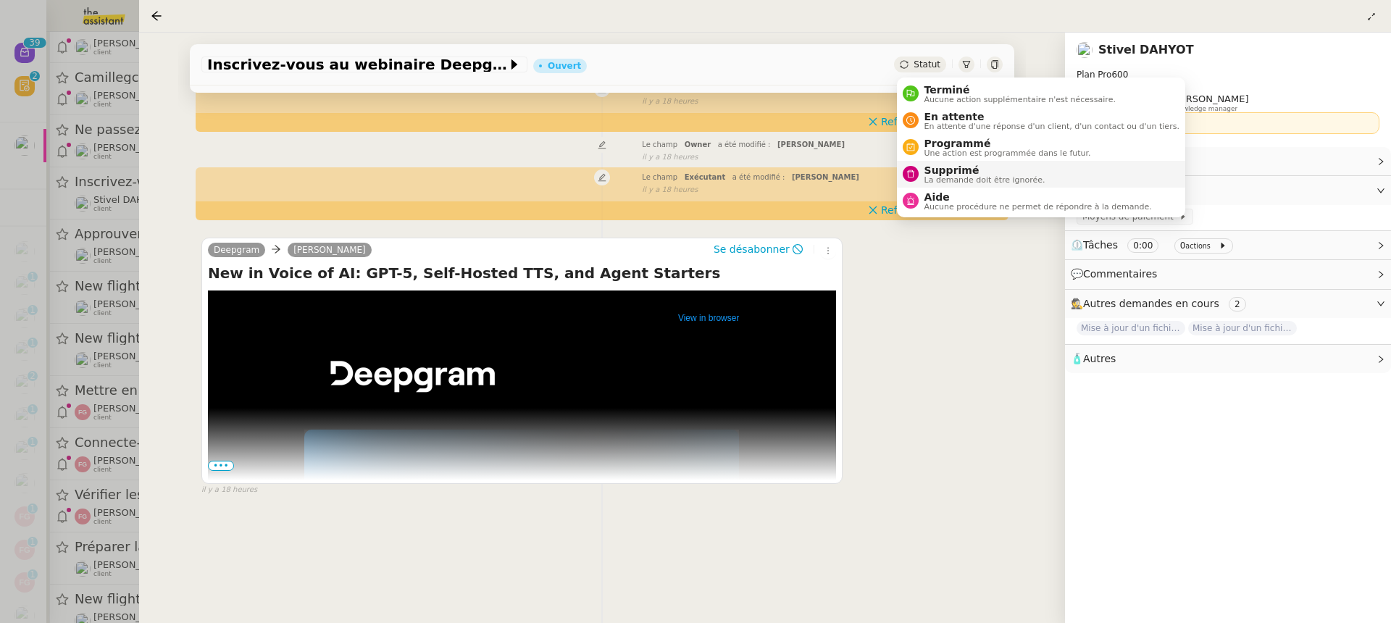
click at [986, 176] on span "La demande doit être ignorée." at bounding box center [984, 180] width 121 height 8
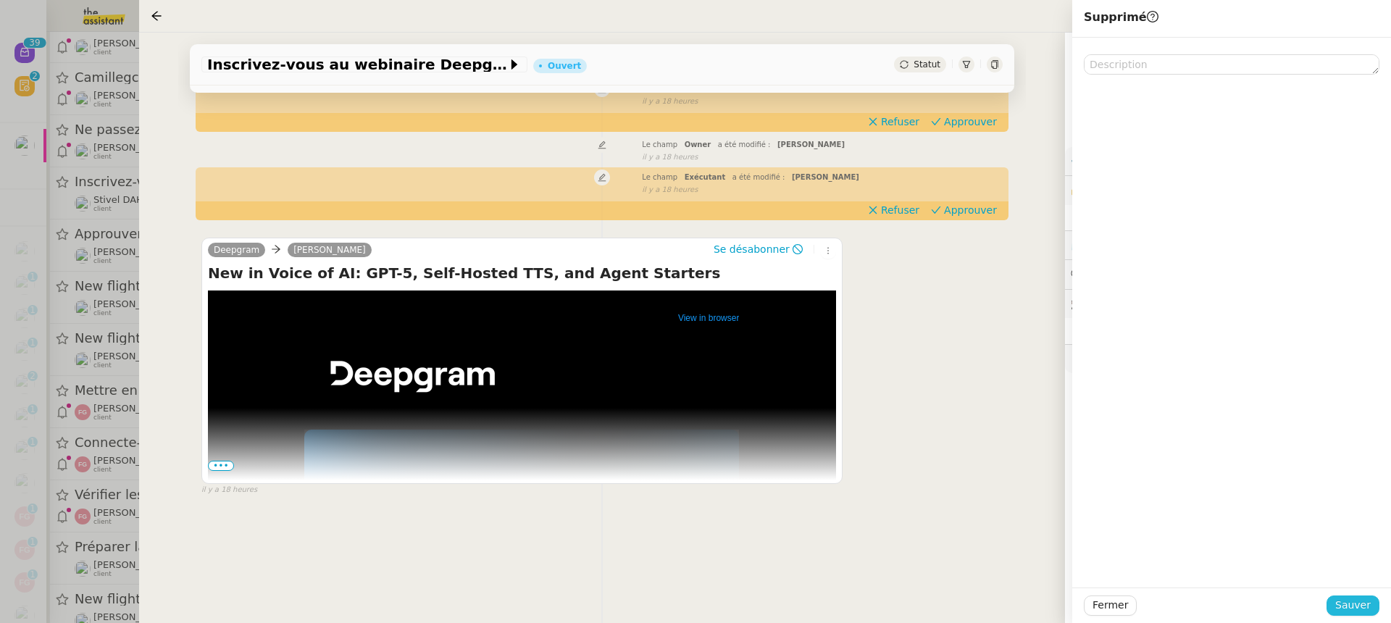
click at [1360, 611] on span "Sauver" at bounding box center [1352, 605] width 35 height 17
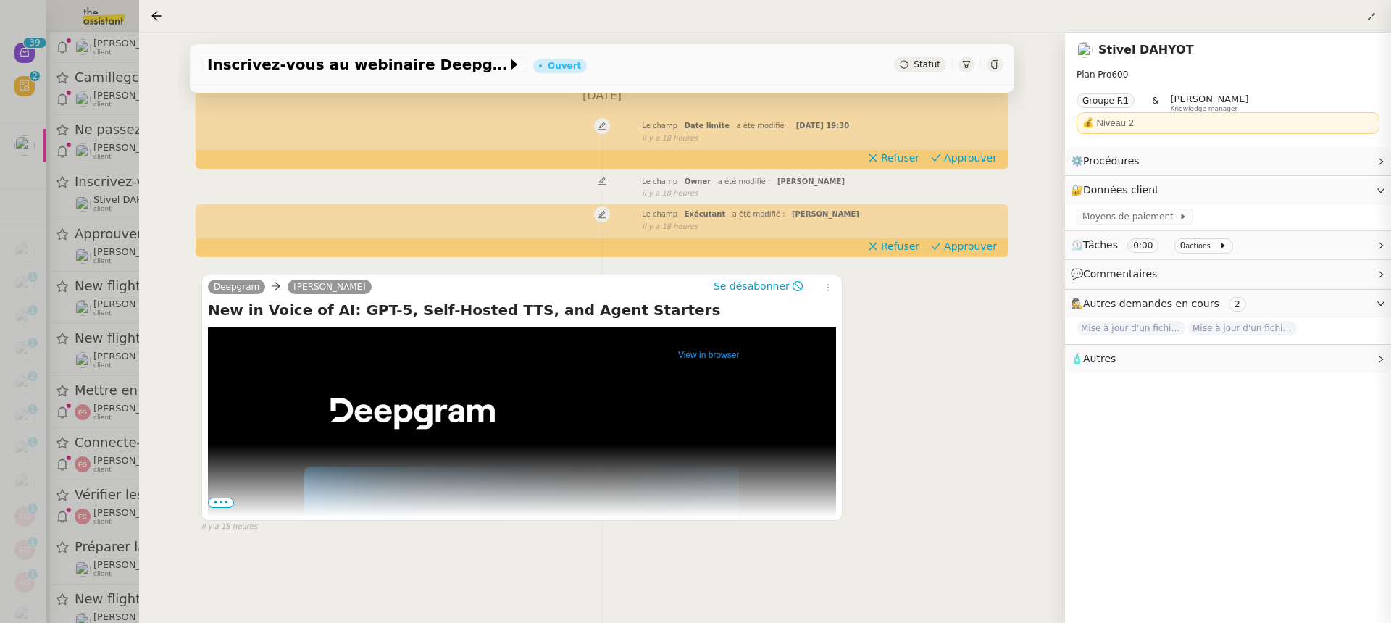
click at [83, 229] on div at bounding box center [695, 311] width 1391 height 623
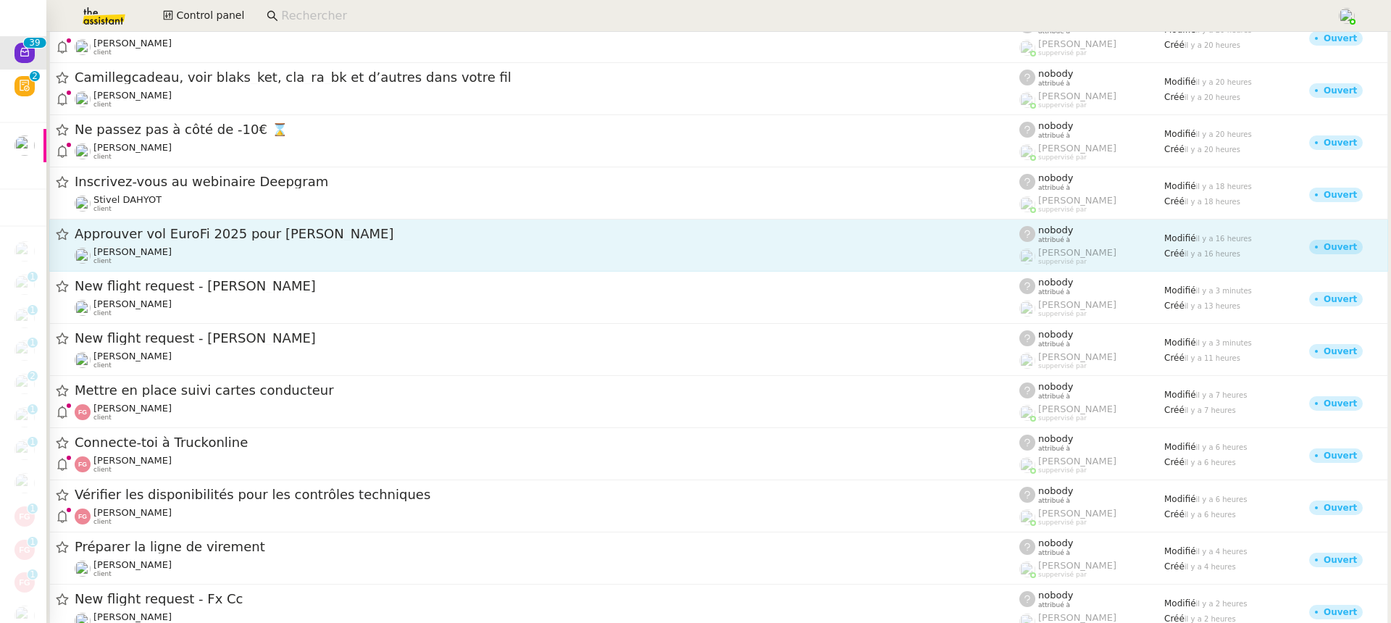
click at [259, 248] on div "[PERSON_NAME] client" at bounding box center [547, 255] width 944 height 19
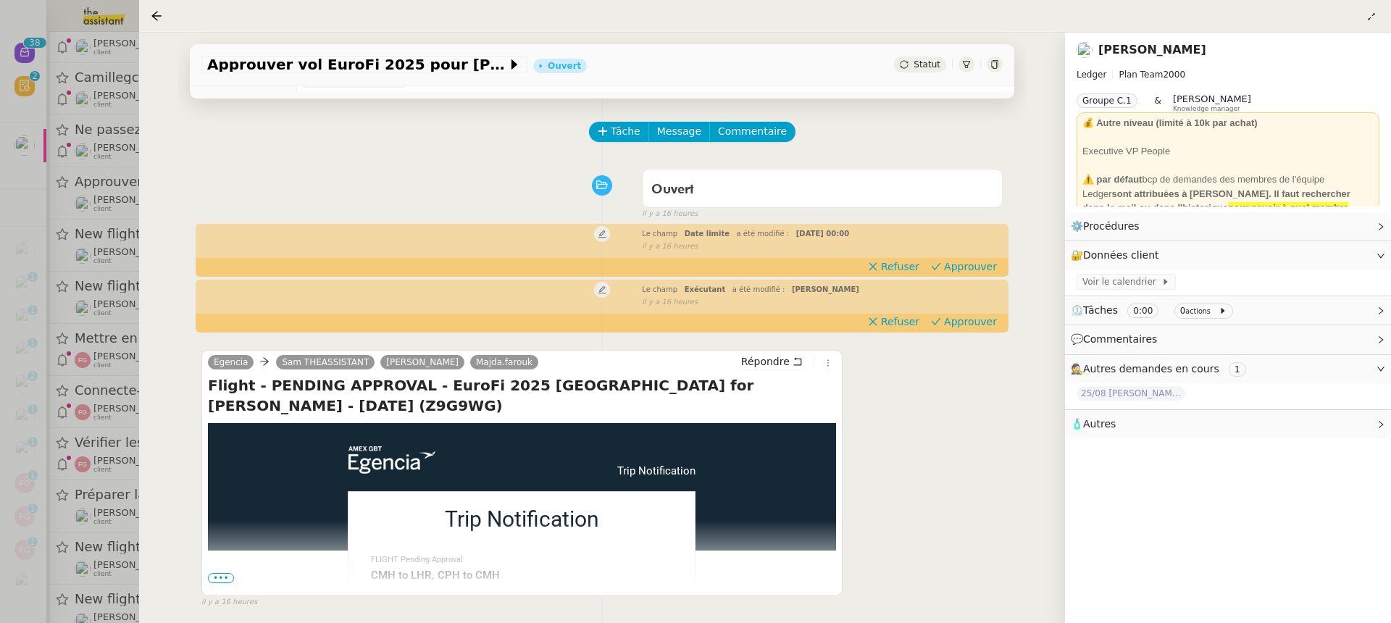
scroll to position [185, 0]
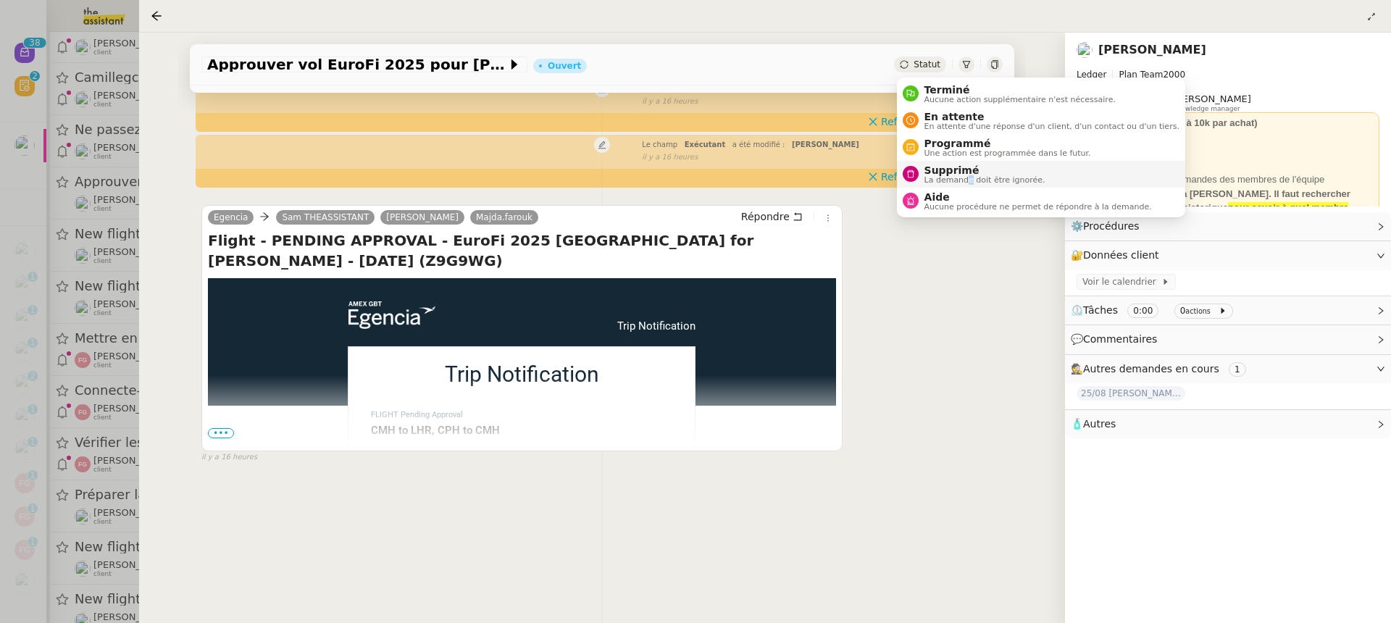
click at [968, 180] on span "La demande doit être ignorée." at bounding box center [984, 180] width 121 height 8
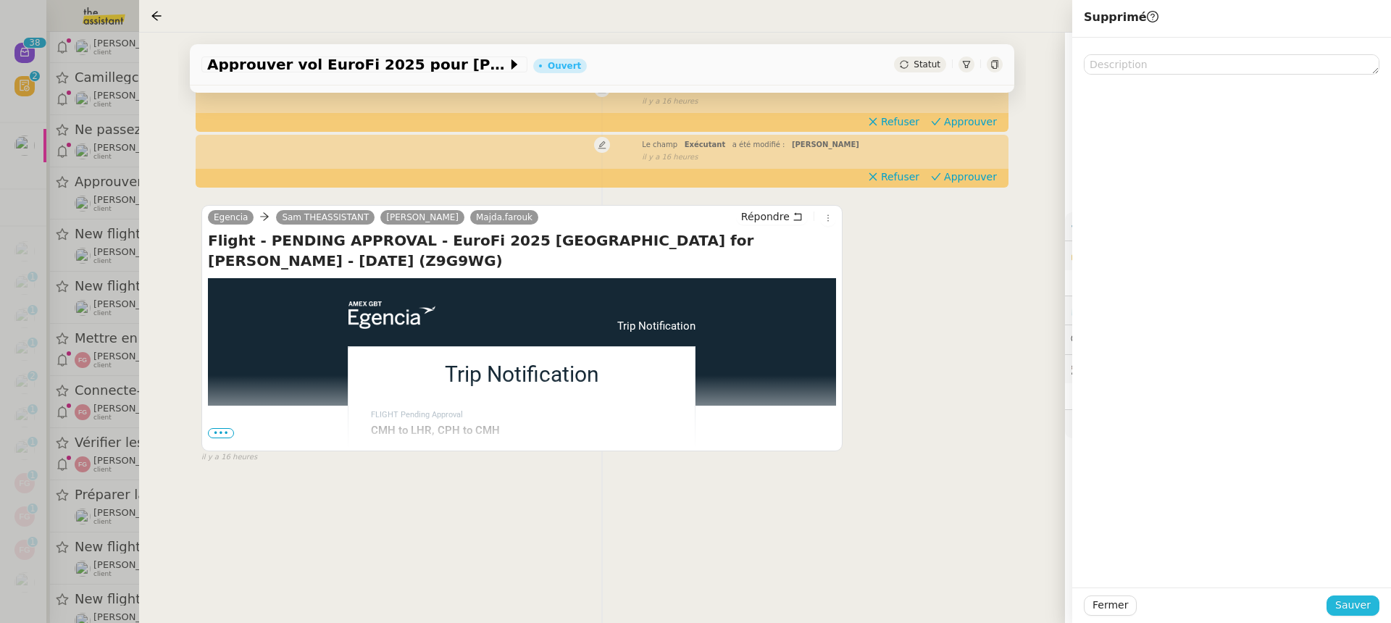
click at [1361, 600] on span "Sauver" at bounding box center [1352, 605] width 35 height 17
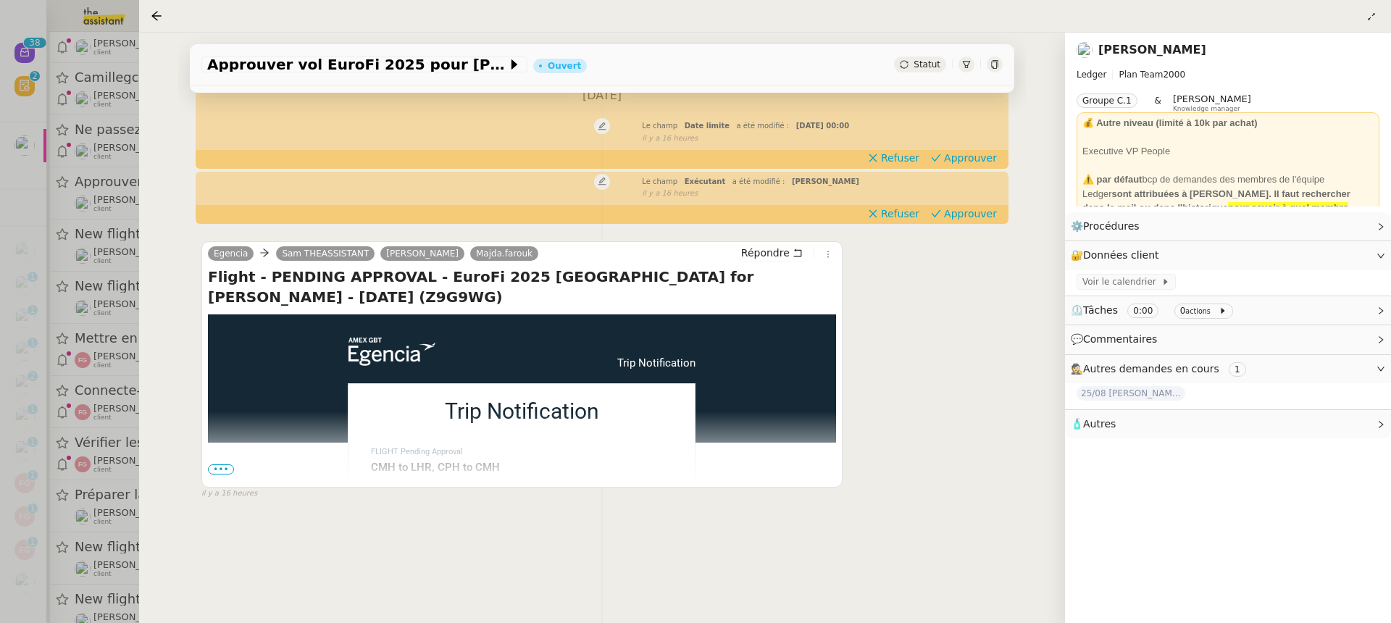
click at [134, 244] on div at bounding box center [695, 311] width 1391 height 623
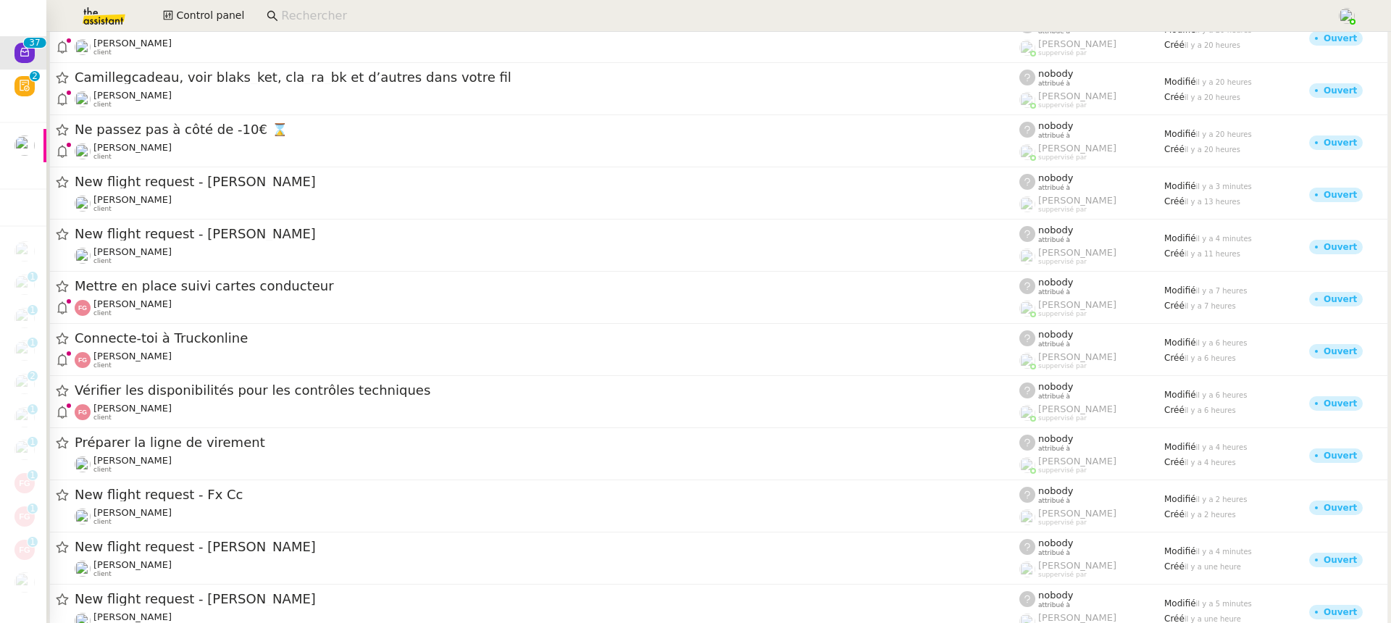
click at [266, 154] on div "[PERSON_NAME] client" at bounding box center [547, 151] width 944 height 19
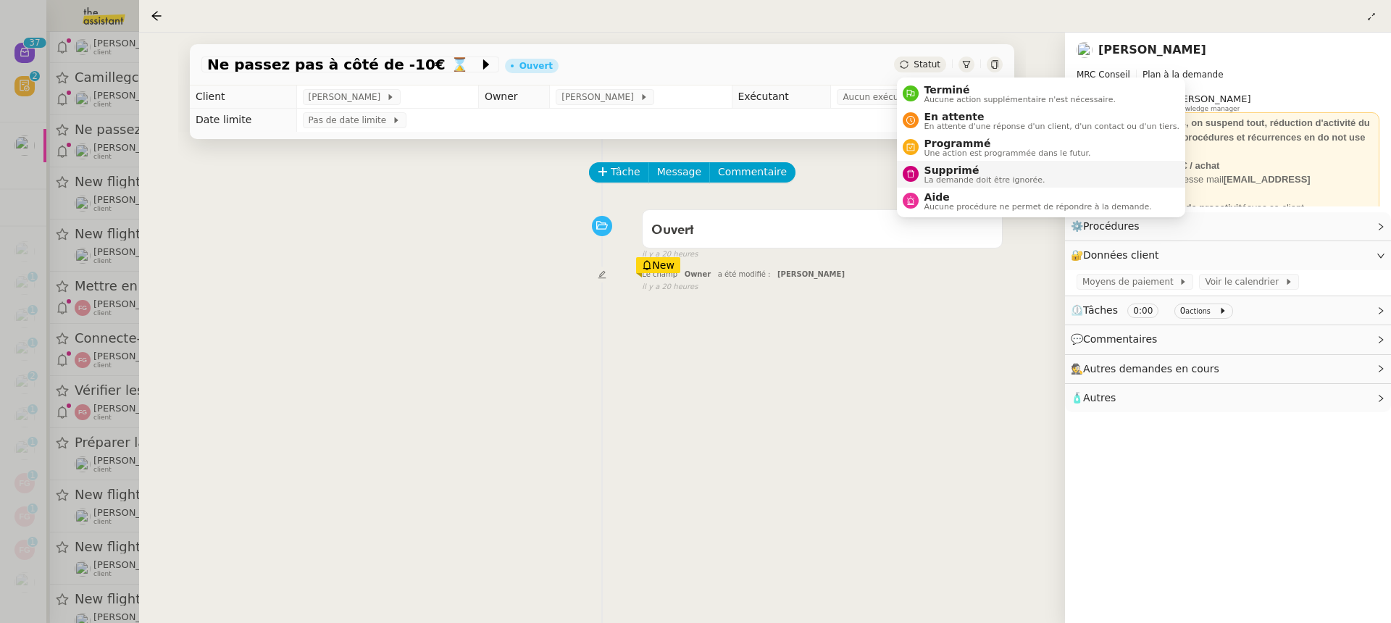
click at [1001, 172] on span "Supprimé" at bounding box center [984, 170] width 121 height 12
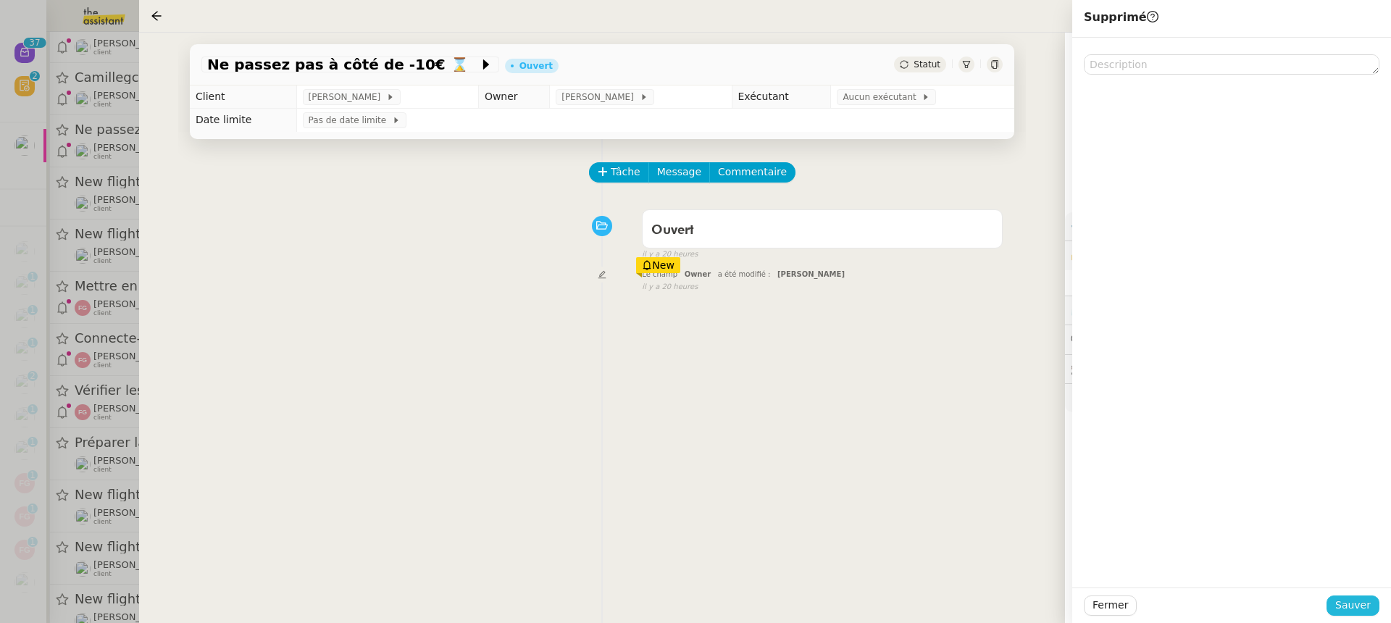
click at [1344, 600] on span "Sauver" at bounding box center [1352, 605] width 35 height 17
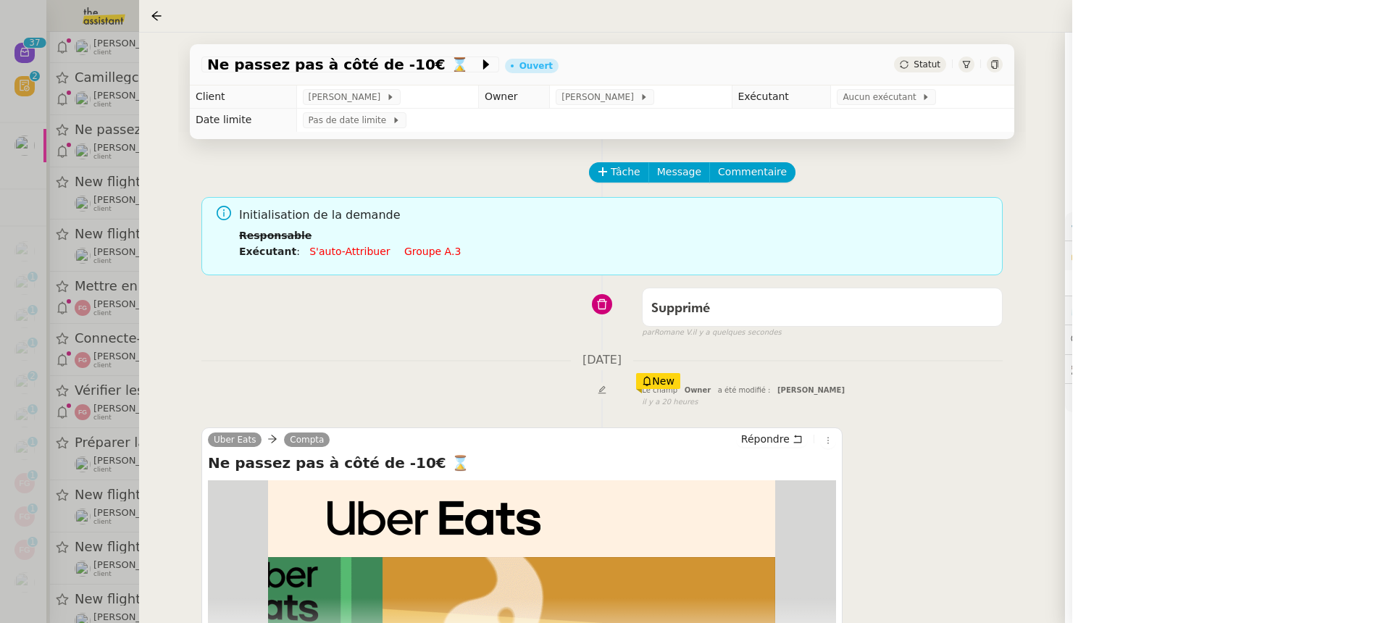
click at [54, 180] on div at bounding box center [695, 311] width 1391 height 623
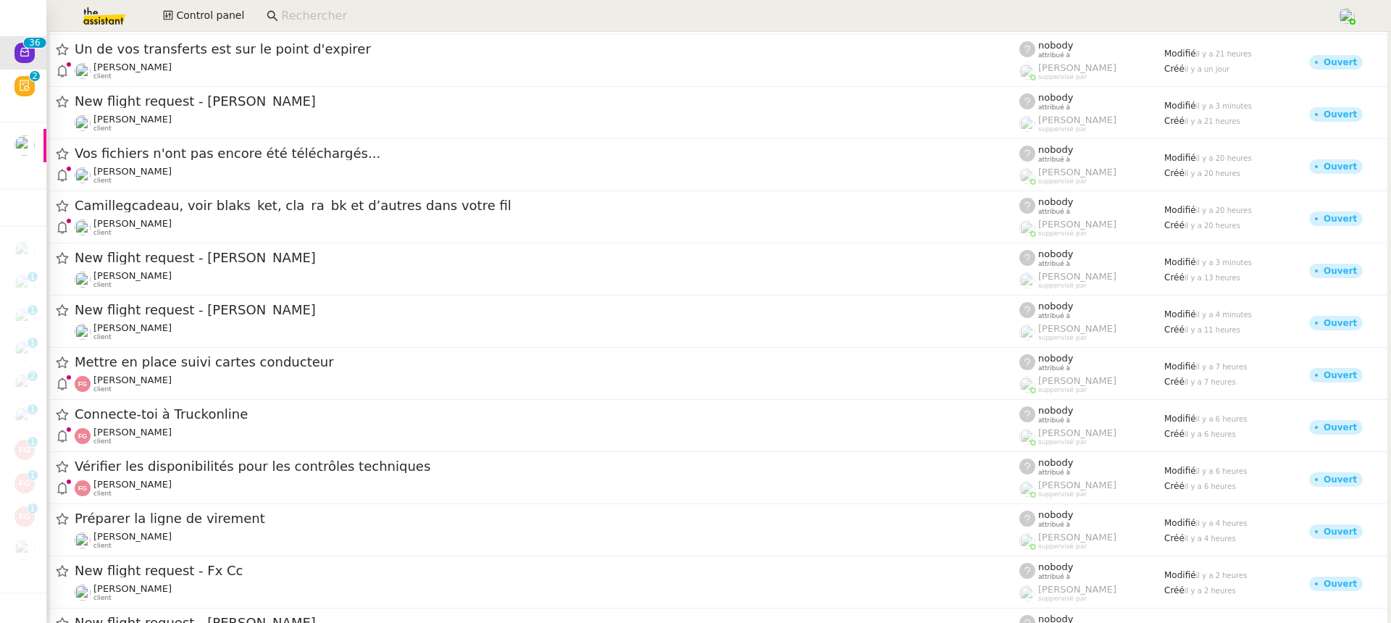
scroll to position [1196, 0]
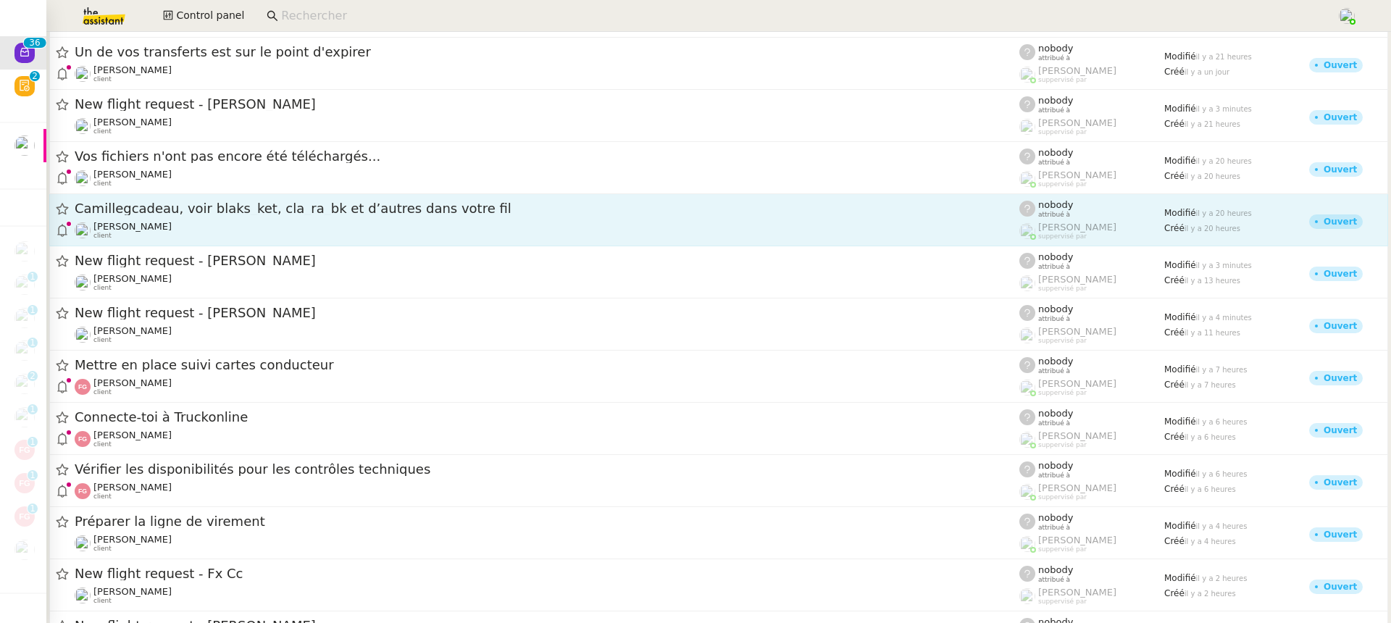
click at [324, 217] on div "Camillegcadeau, voir blaks_ket, cla_ra_bk et d’autres dans votre fil" at bounding box center [547, 209] width 944 height 18
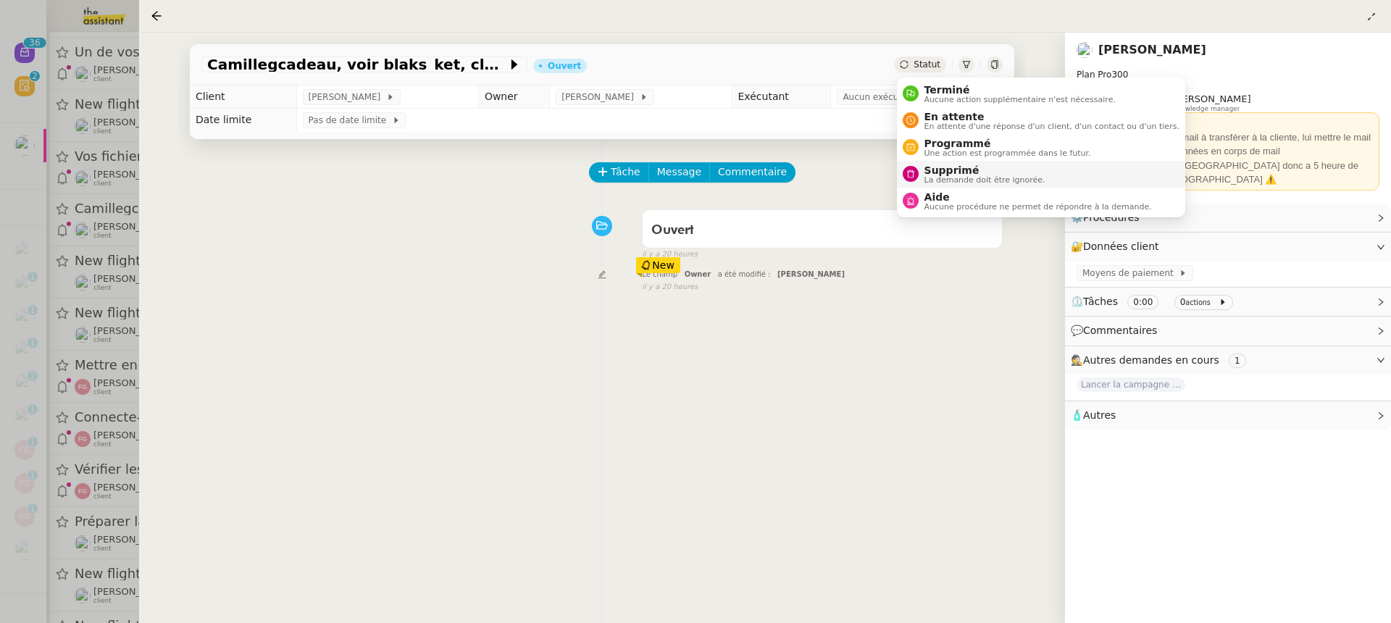
click at [994, 176] on span "La demande doit être ignorée." at bounding box center [984, 180] width 121 height 8
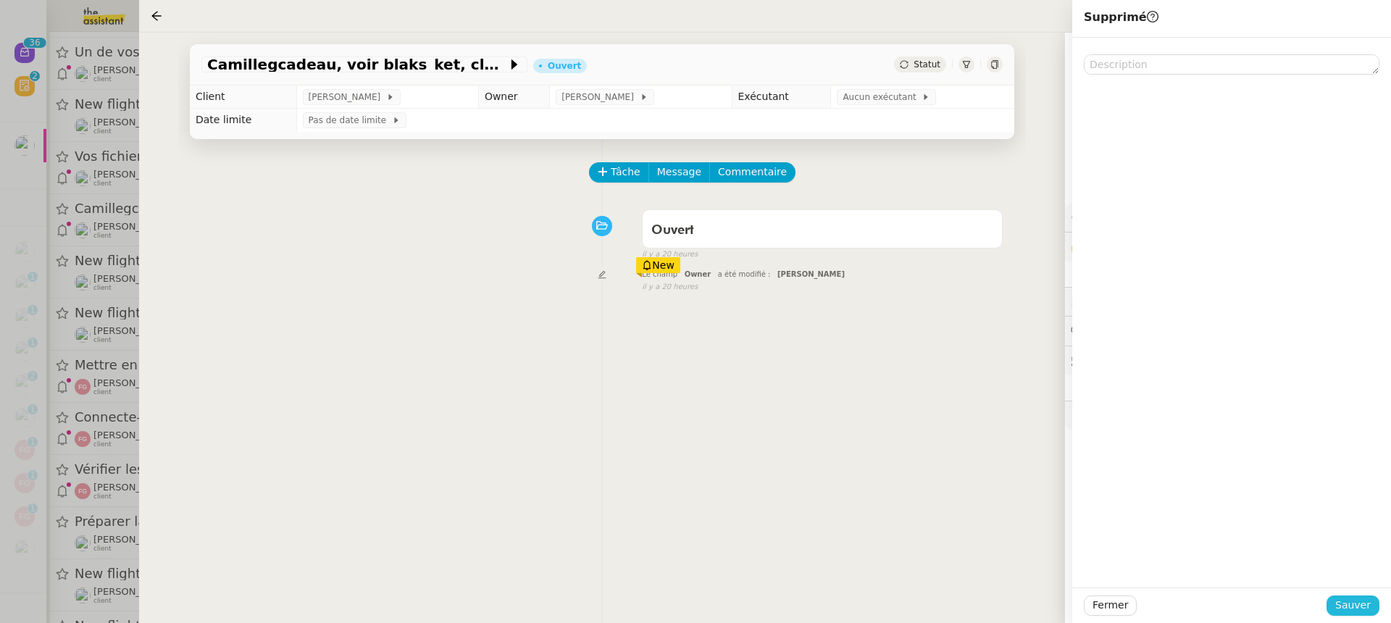
click at [1354, 611] on span "Sauver" at bounding box center [1352, 605] width 35 height 17
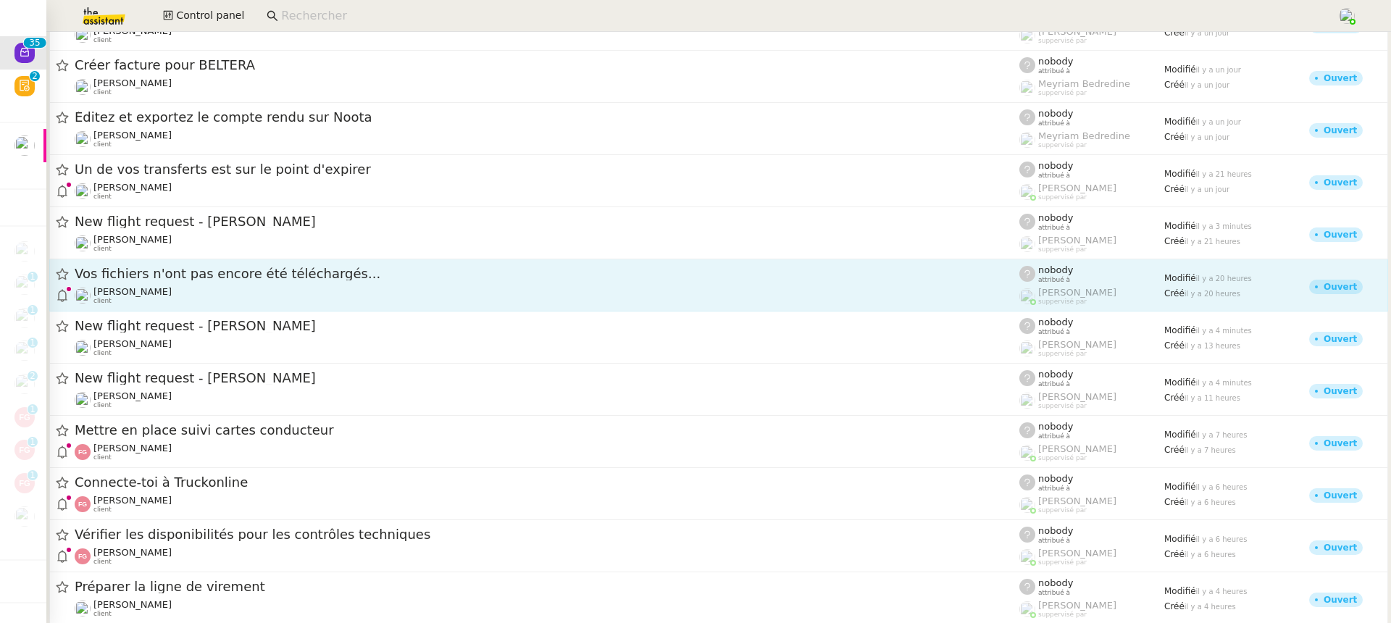
scroll to position [1070, 0]
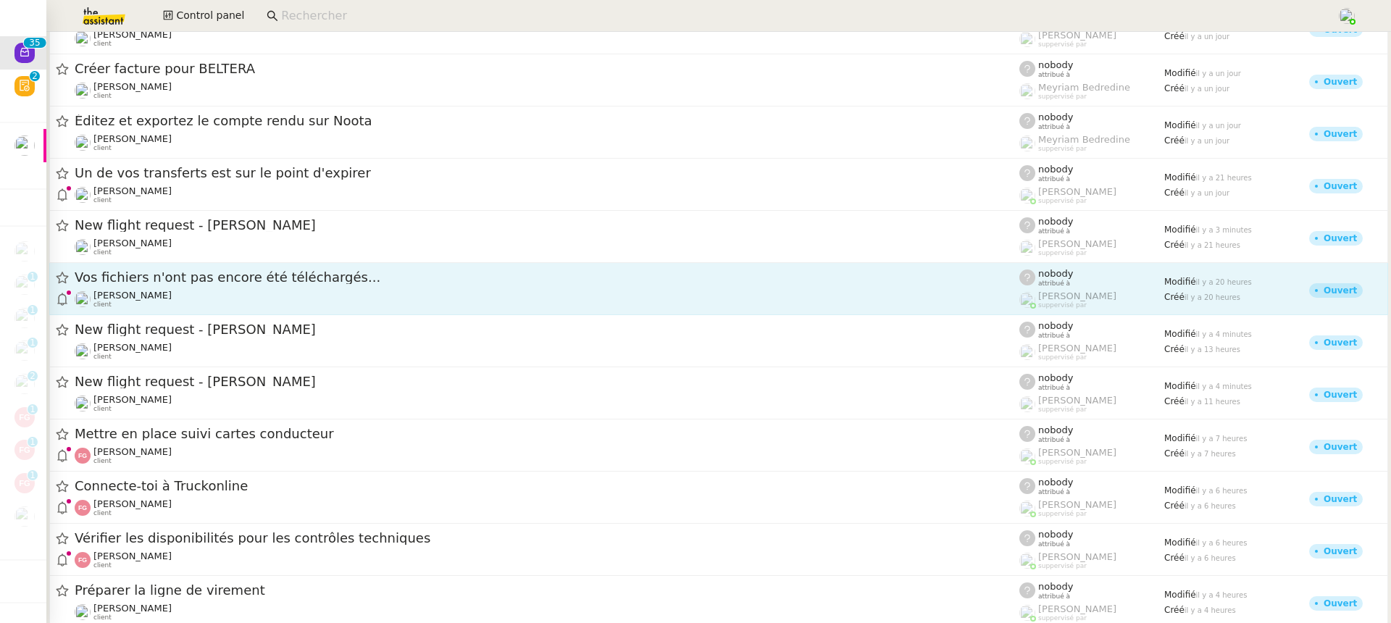
click at [298, 296] on div "[PERSON_NAME] client" at bounding box center [547, 299] width 944 height 19
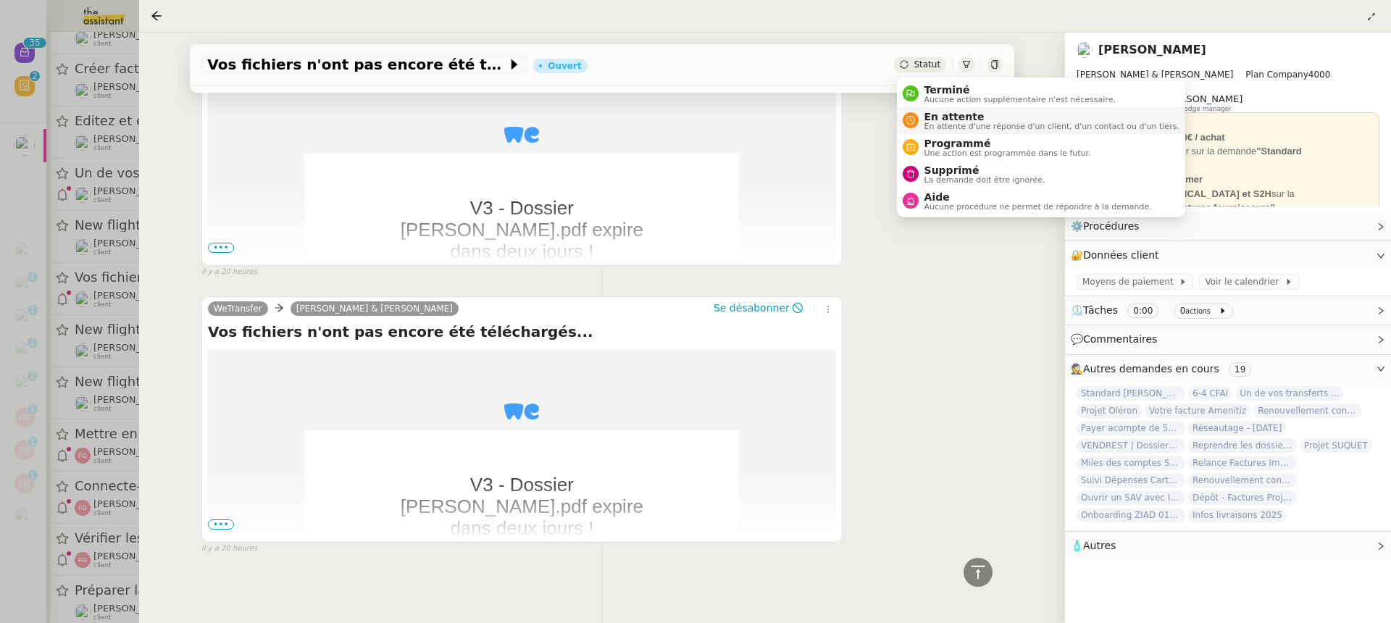
scroll to position [371, 0]
click at [976, 181] on span "La demande doit être ignorée." at bounding box center [984, 180] width 121 height 8
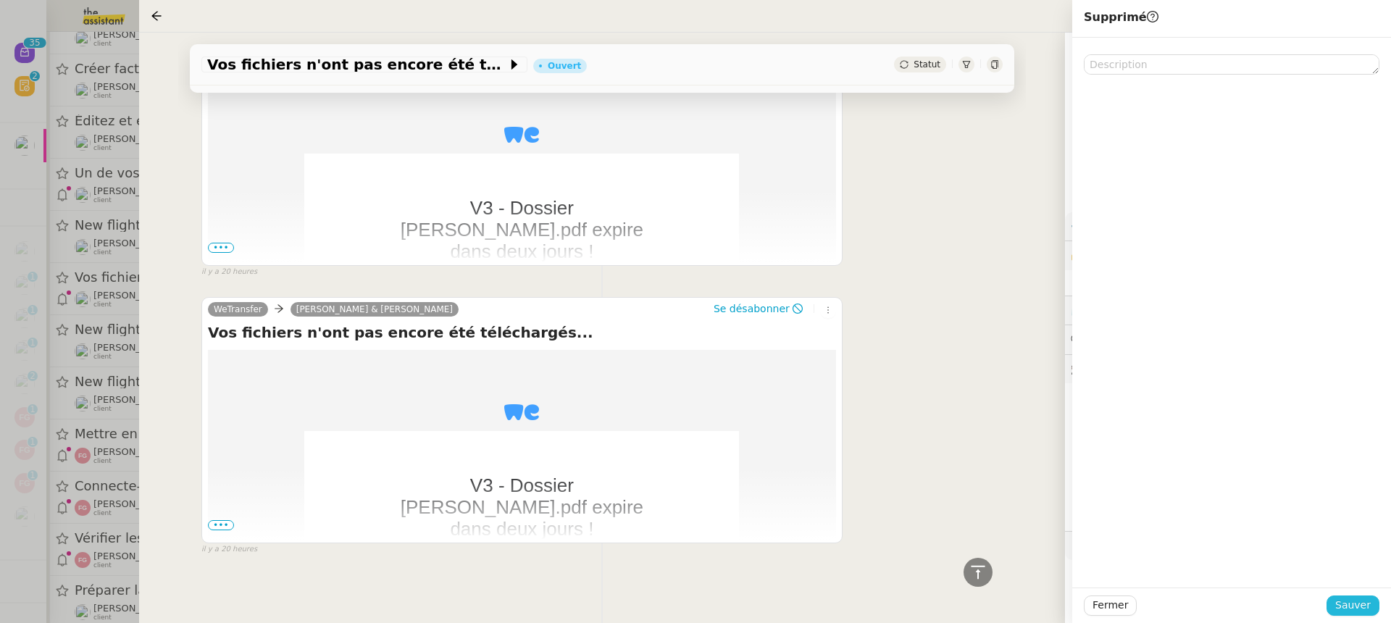
click at [1364, 605] on span "Sauver" at bounding box center [1352, 605] width 35 height 17
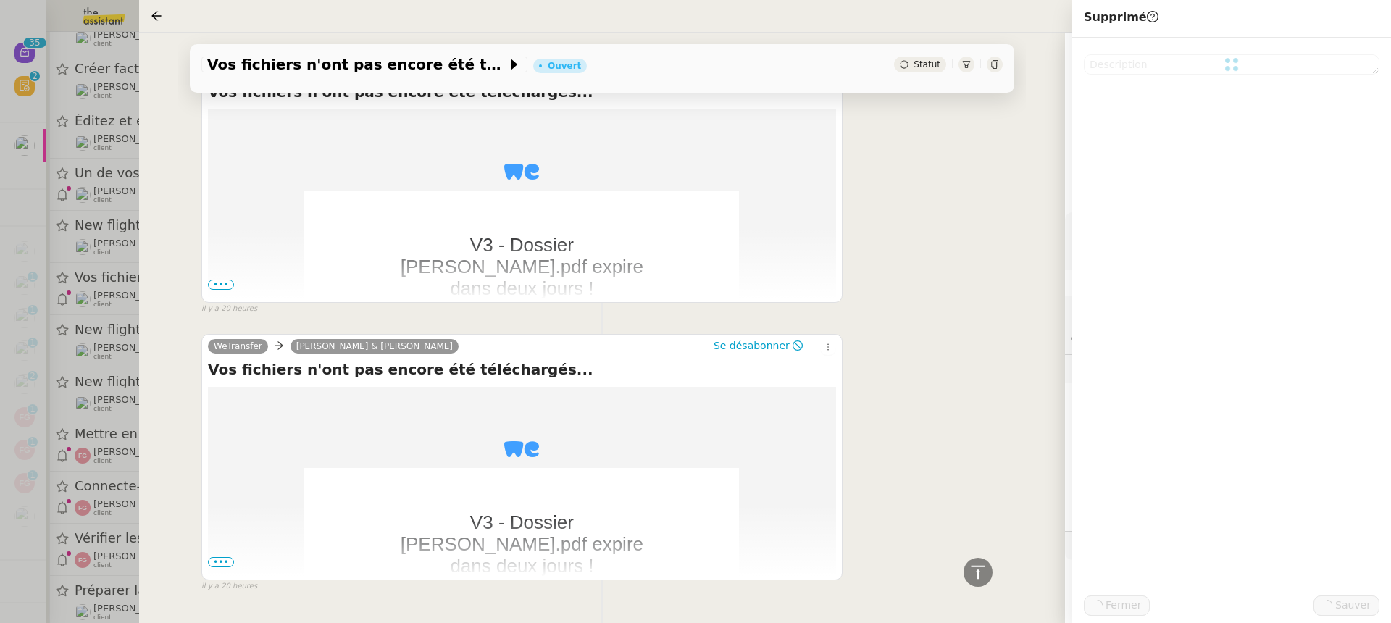
scroll to position [408, 0]
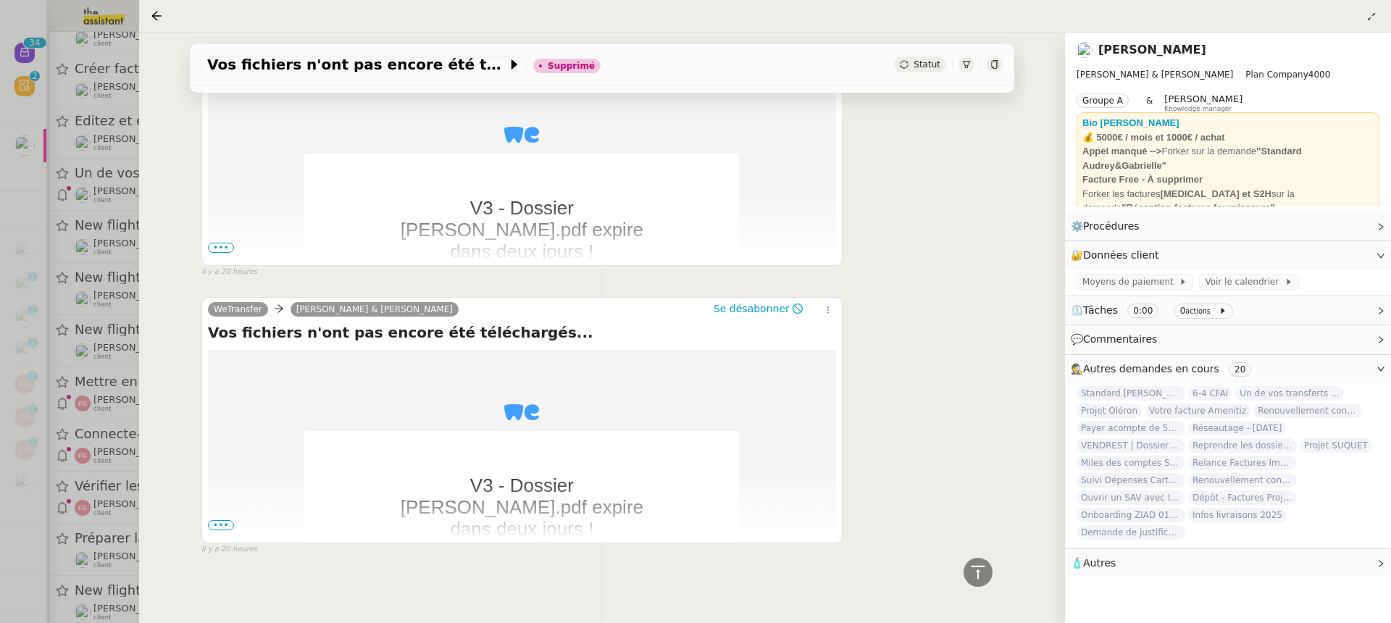
click at [62, 234] on div at bounding box center [695, 311] width 1391 height 623
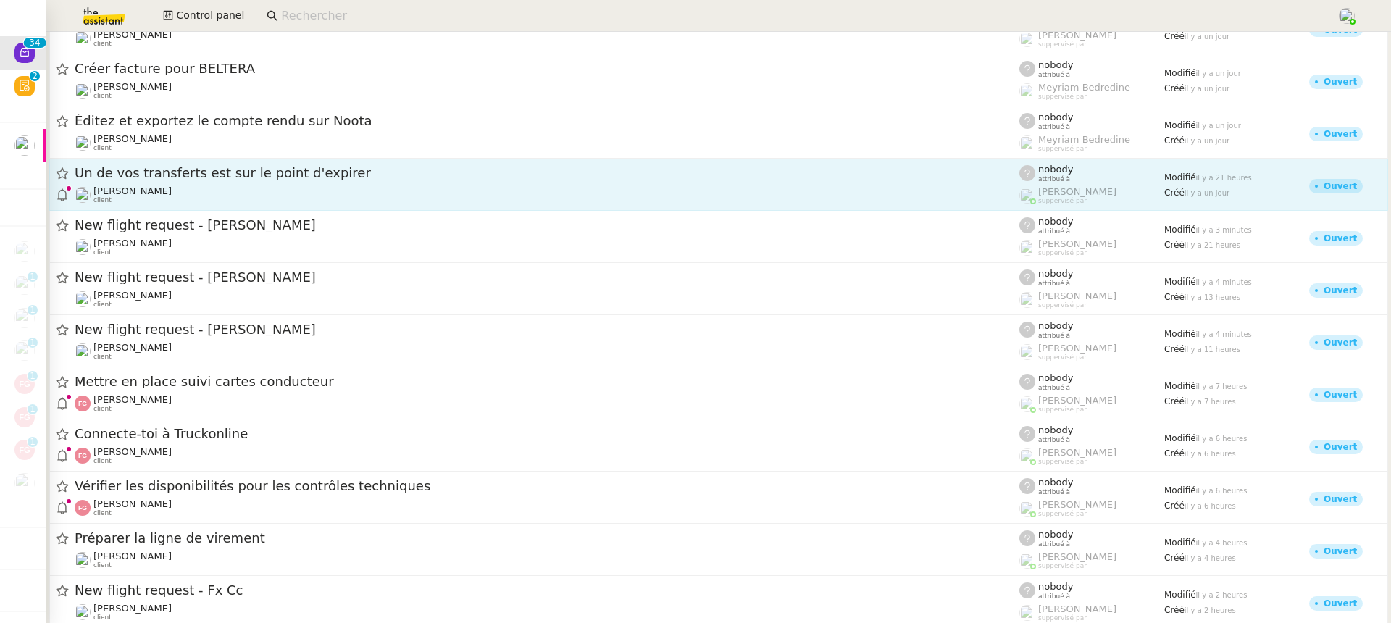
click at [213, 182] on div "Un de vos transferts est sur le point d'expirer Gabrielle Tavernier client" at bounding box center [547, 184] width 944 height 40
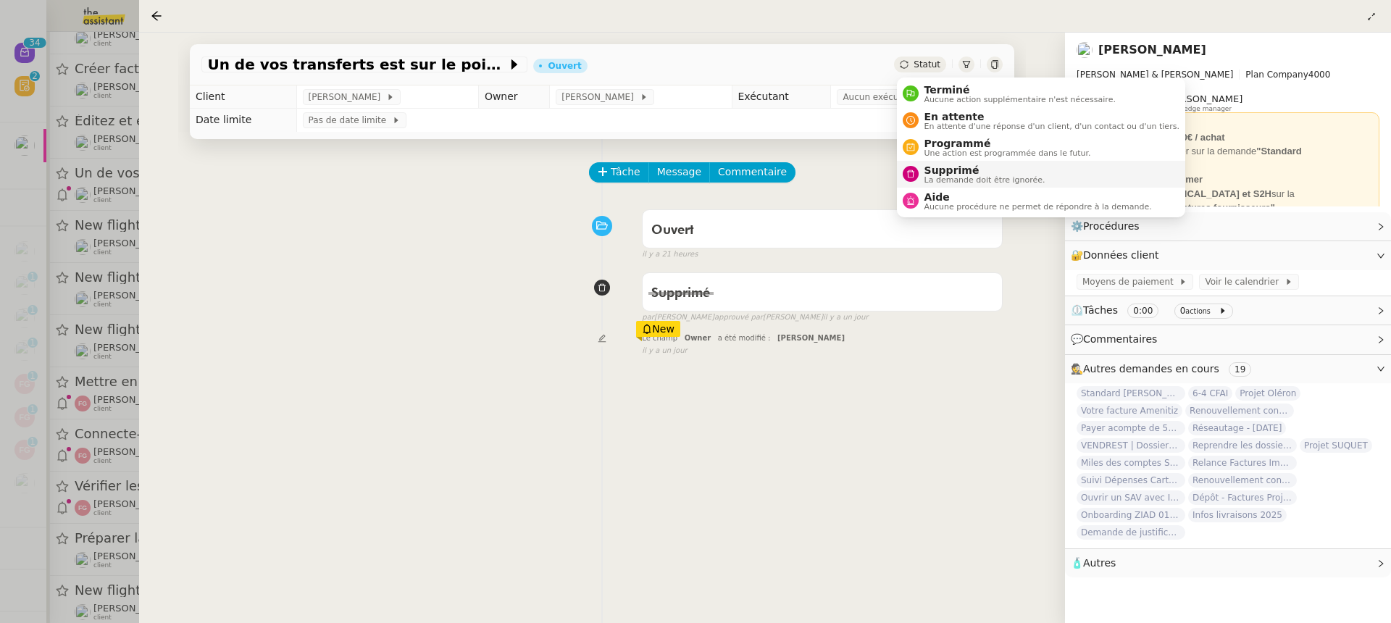
click at [967, 177] on span "La demande doit être ignorée." at bounding box center [984, 180] width 121 height 8
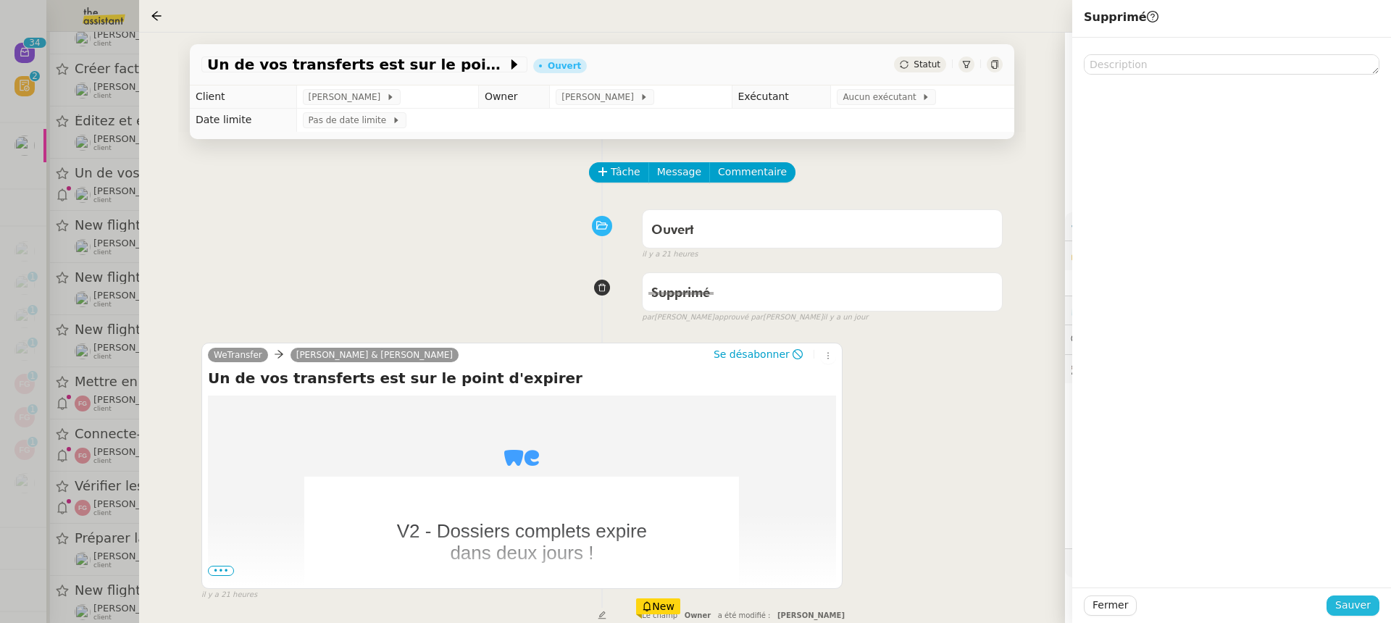
click at [1351, 608] on span "Sauver" at bounding box center [1352, 605] width 35 height 17
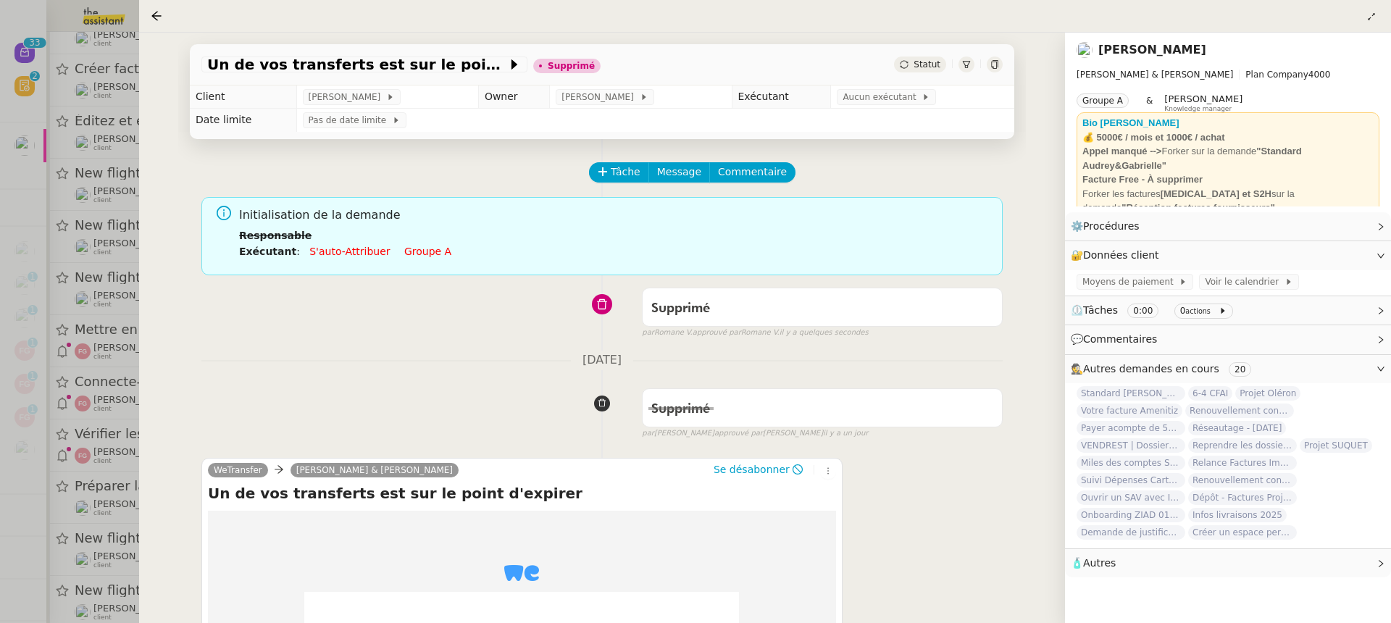
click at [135, 215] on div at bounding box center [695, 311] width 1391 height 623
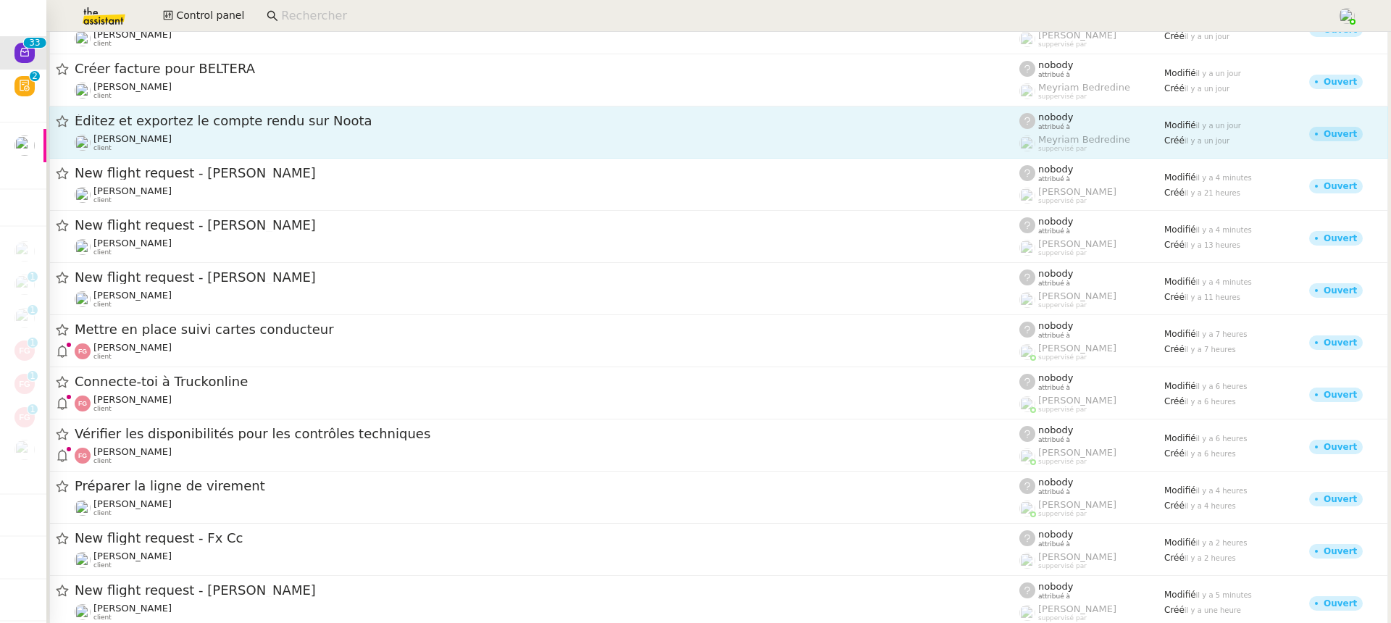
click at [229, 117] on span "Éditez et exportez le compte rendu sur Noota" at bounding box center [547, 120] width 944 height 13
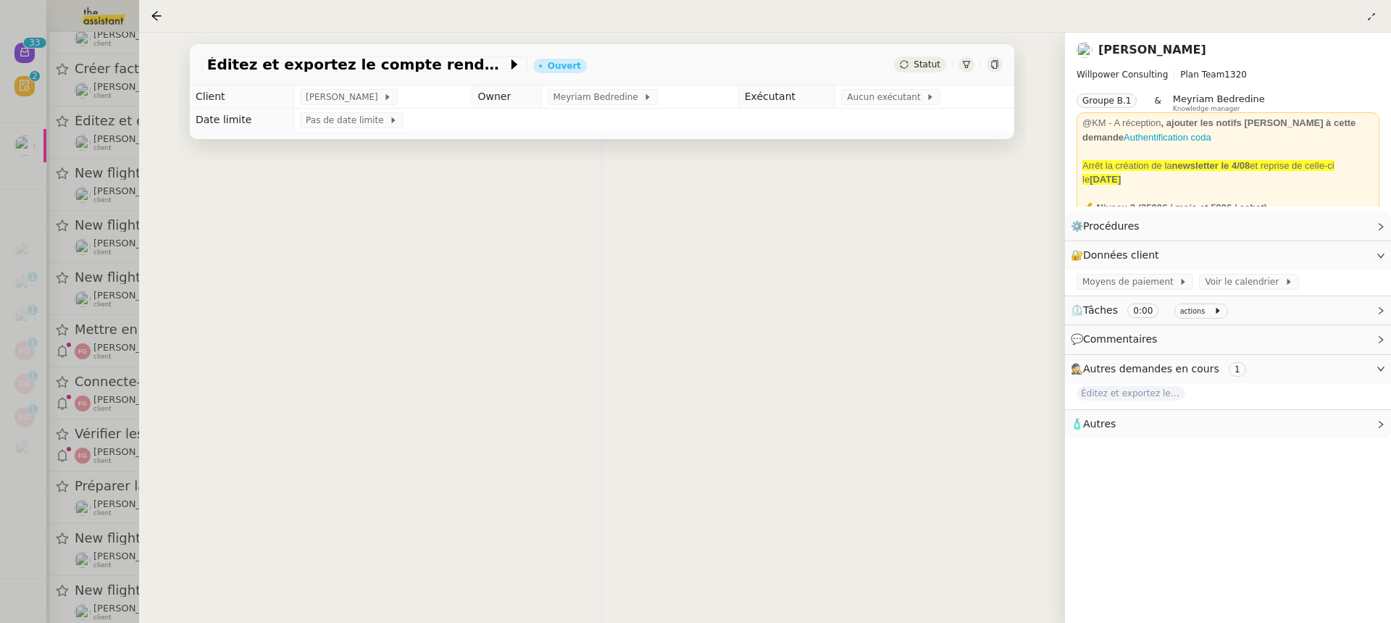
click at [112, 146] on div at bounding box center [695, 311] width 1391 height 623
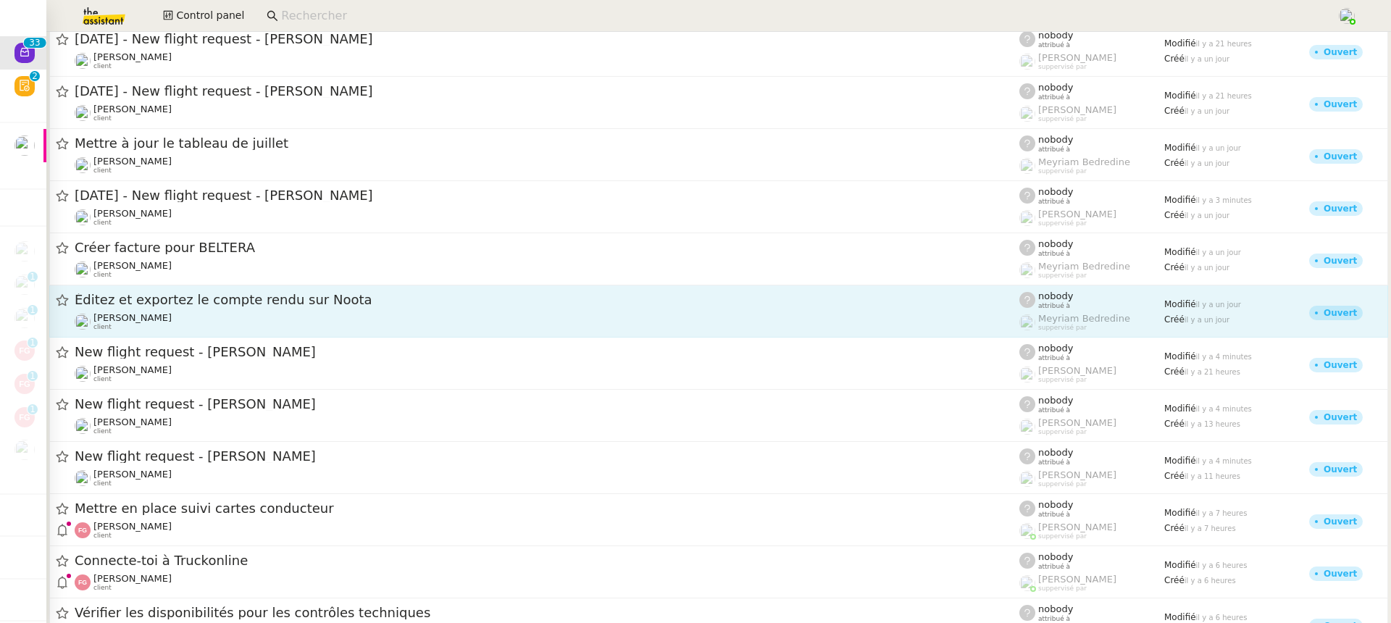
scroll to position [782, 0]
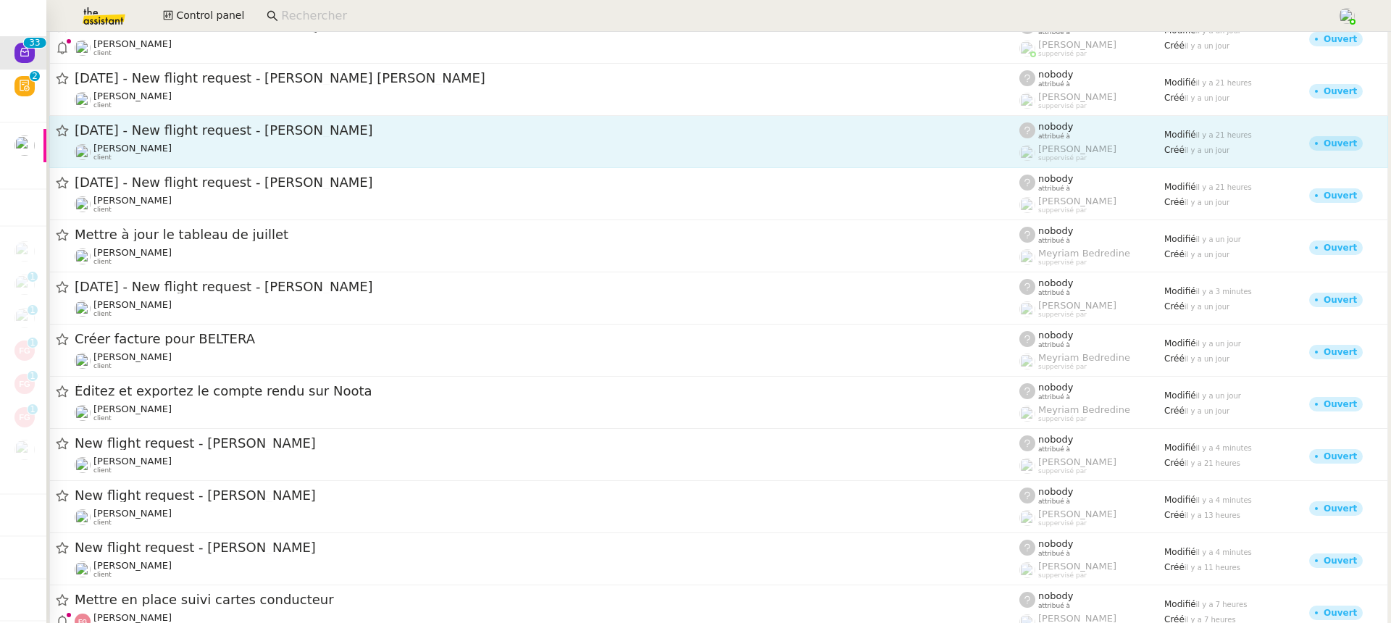
click at [214, 133] on span "[DATE] - New flight request - [PERSON_NAME]" at bounding box center [547, 130] width 944 height 13
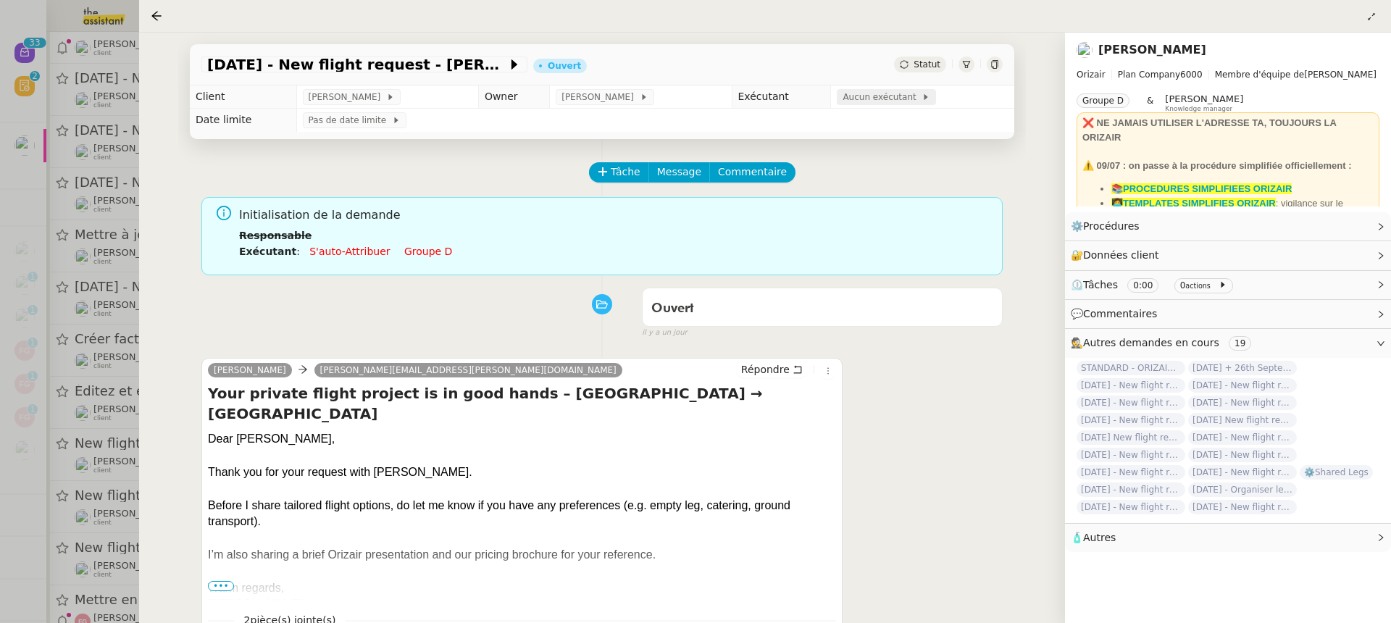
click at [865, 98] on span "Aucun exécutant" at bounding box center [881, 97] width 79 height 14
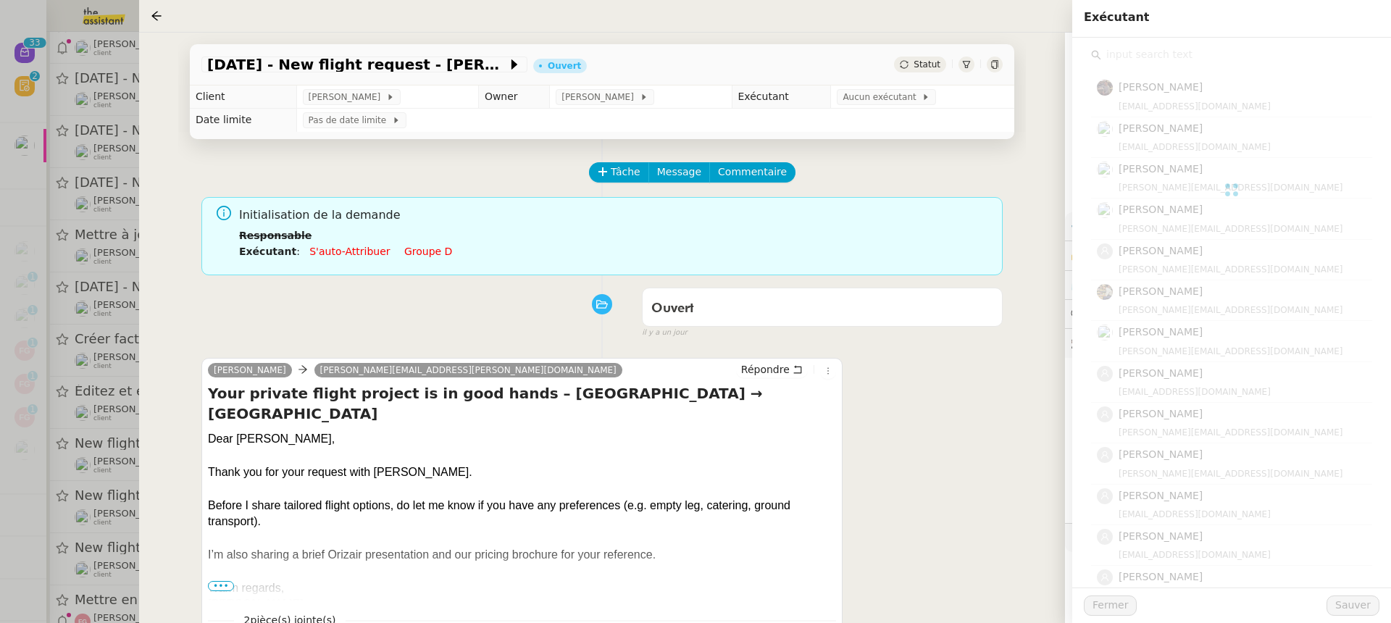
click at [1129, 53] on div at bounding box center [1231, 190] width 281 height 290
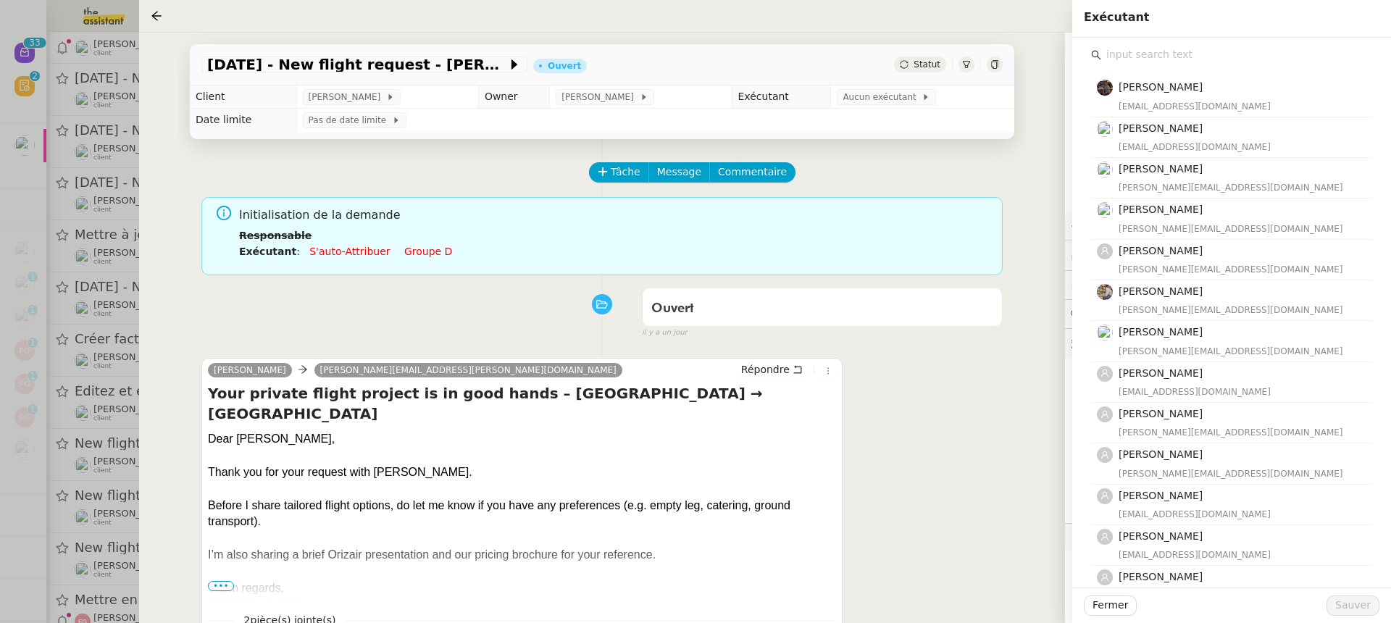
click at [1169, 47] on input "text" at bounding box center [1236, 55] width 271 height 20
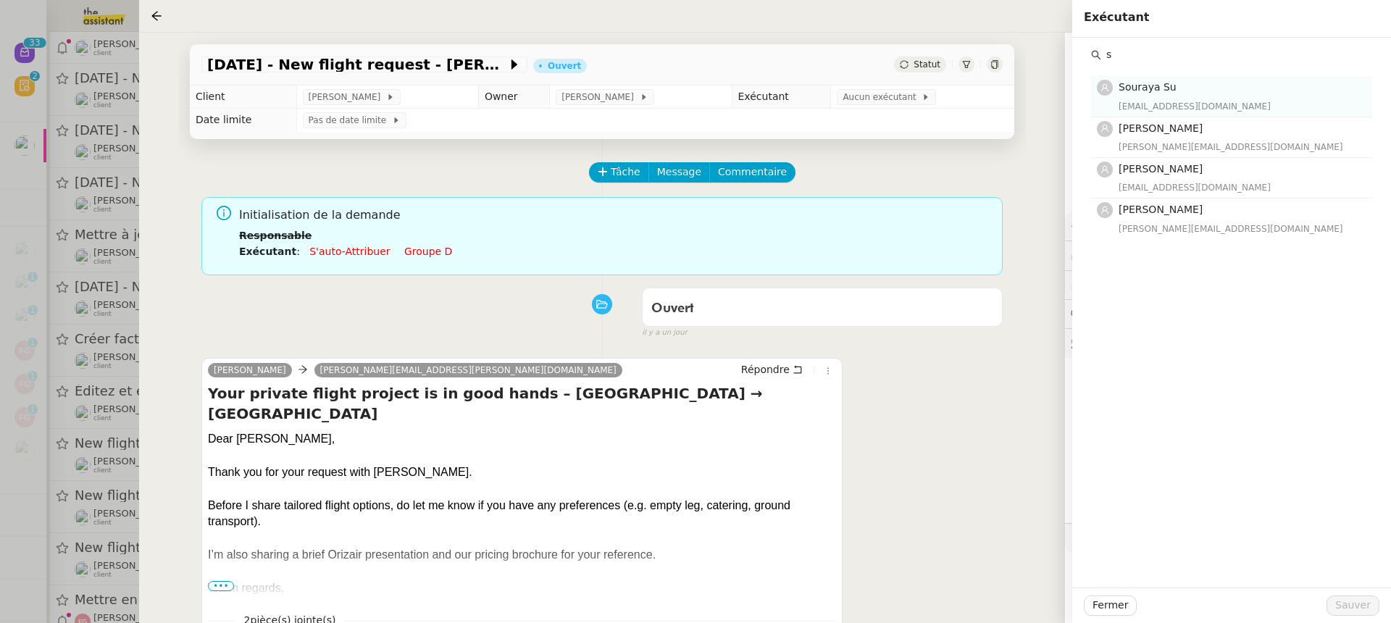
type input "s"
click at [1177, 101] on div "souraya@team.theassistant.com" at bounding box center [1240, 106] width 245 height 14
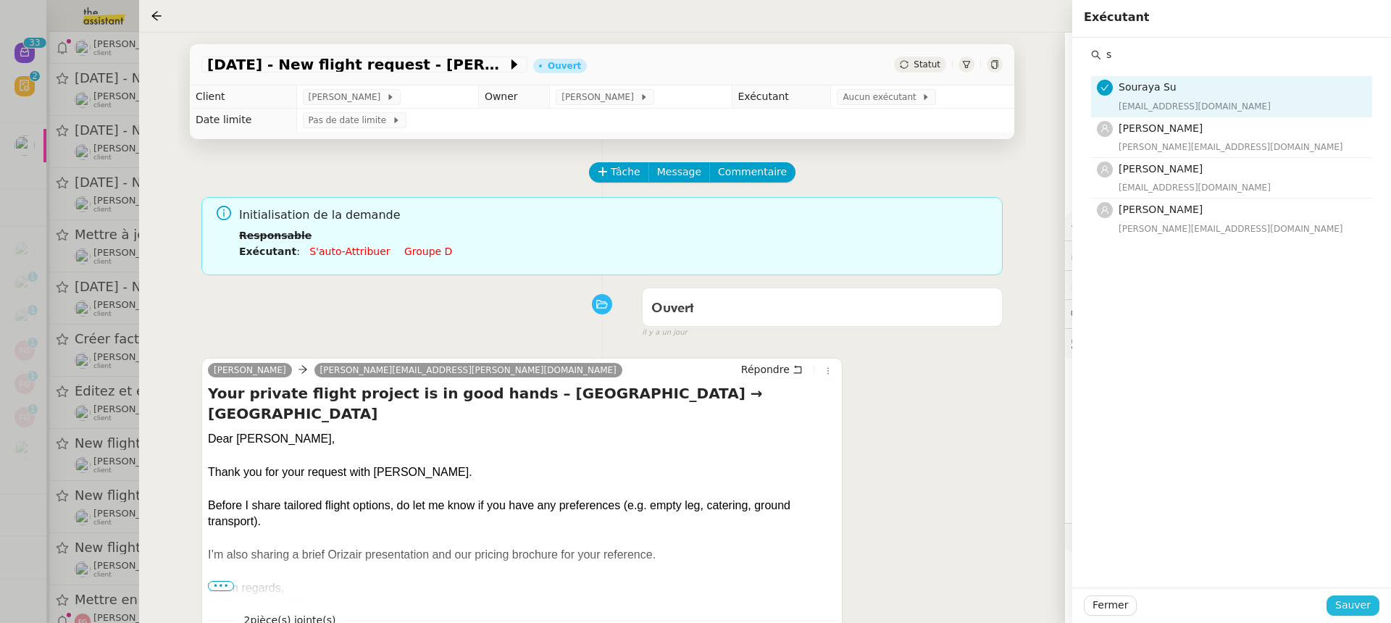
click at [1356, 608] on span "Sauver" at bounding box center [1352, 605] width 35 height 17
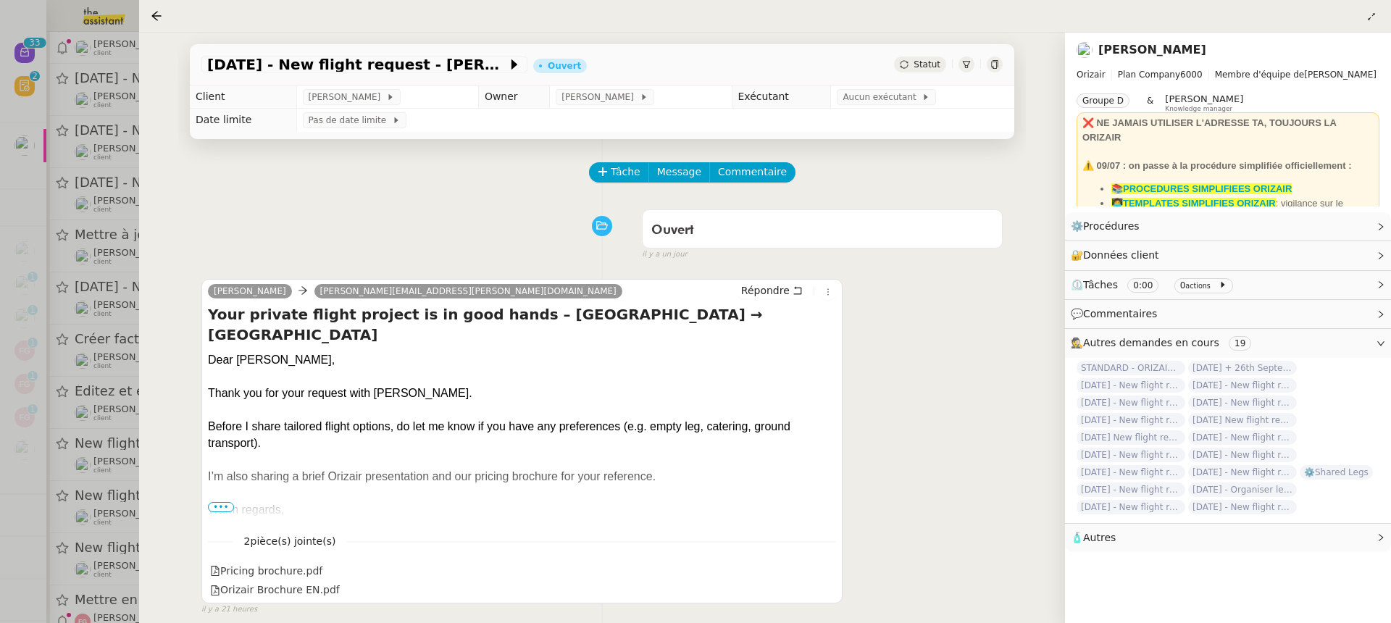
click at [69, 160] on div at bounding box center [695, 311] width 1391 height 623
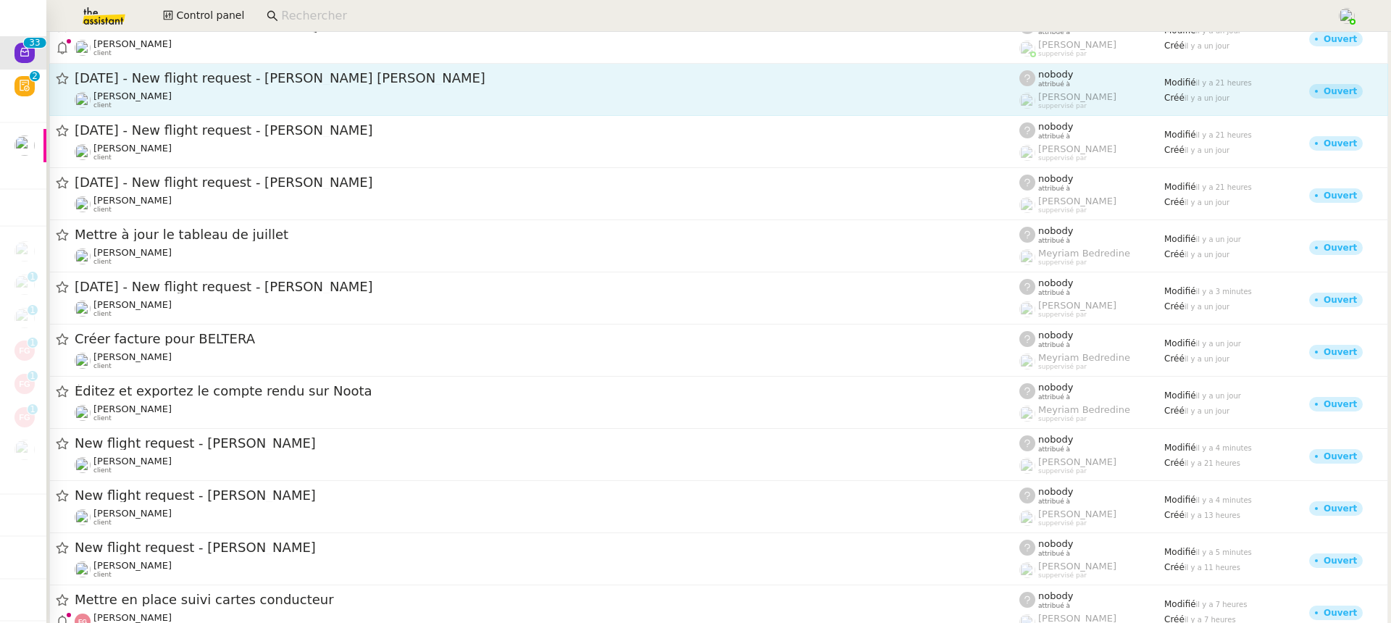
click at [301, 93] on div "[PERSON_NAME] client" at bounding box center [547, 100] width 944 height 19
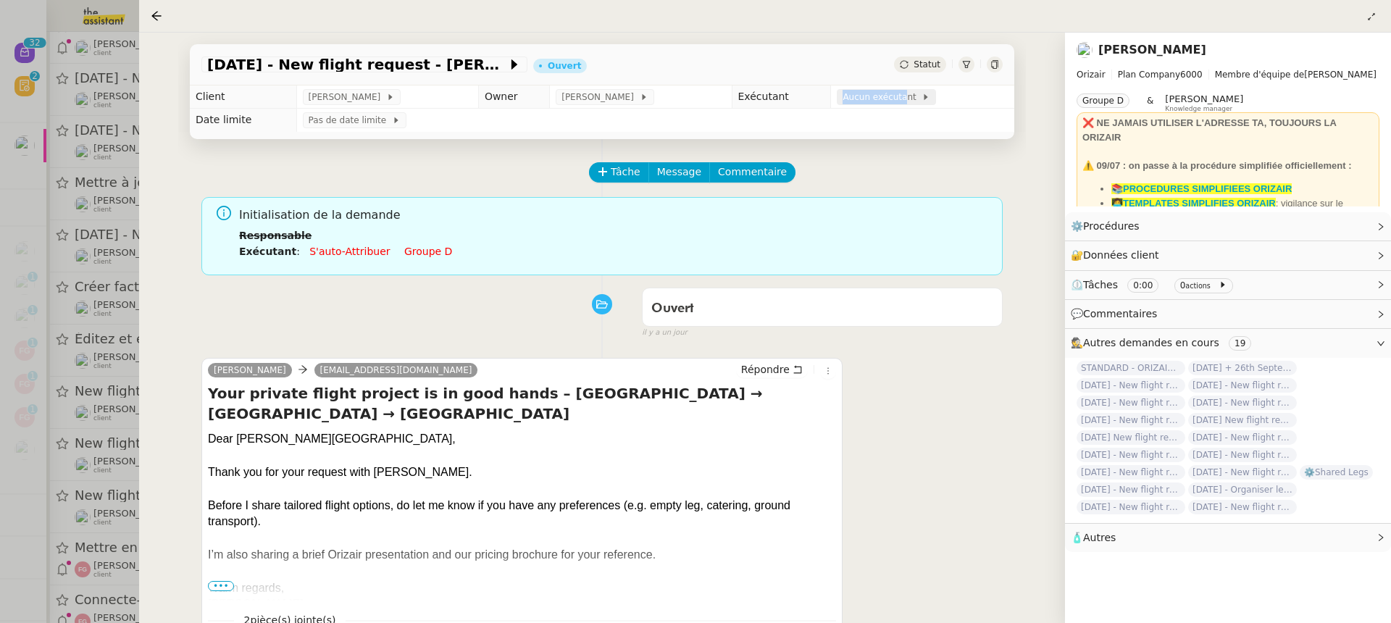
click at [890, 91] on span "Aucun exécutant" at bounding box center [881, 97] width 79 height 14
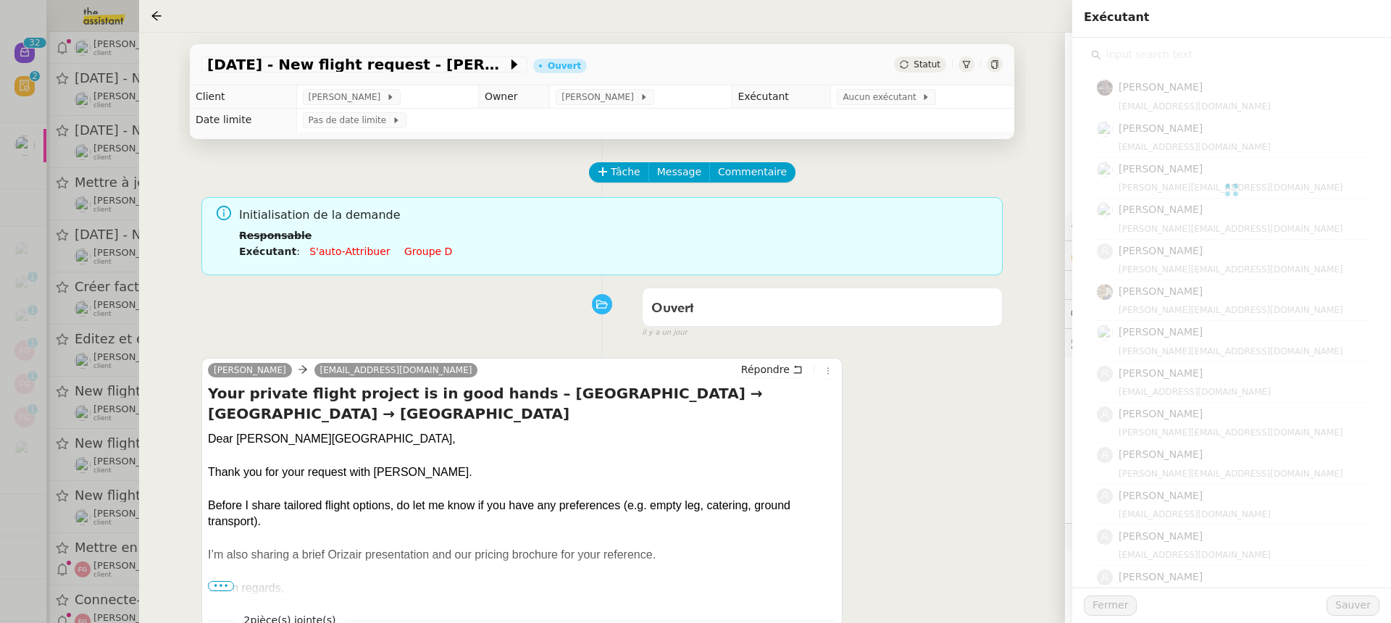
click at [1199, 70] on div at bounding box center [1231, 190] width 281 height 290
click at [1188, 60] on div at bounding box center [1231, 190] width 281 height 290
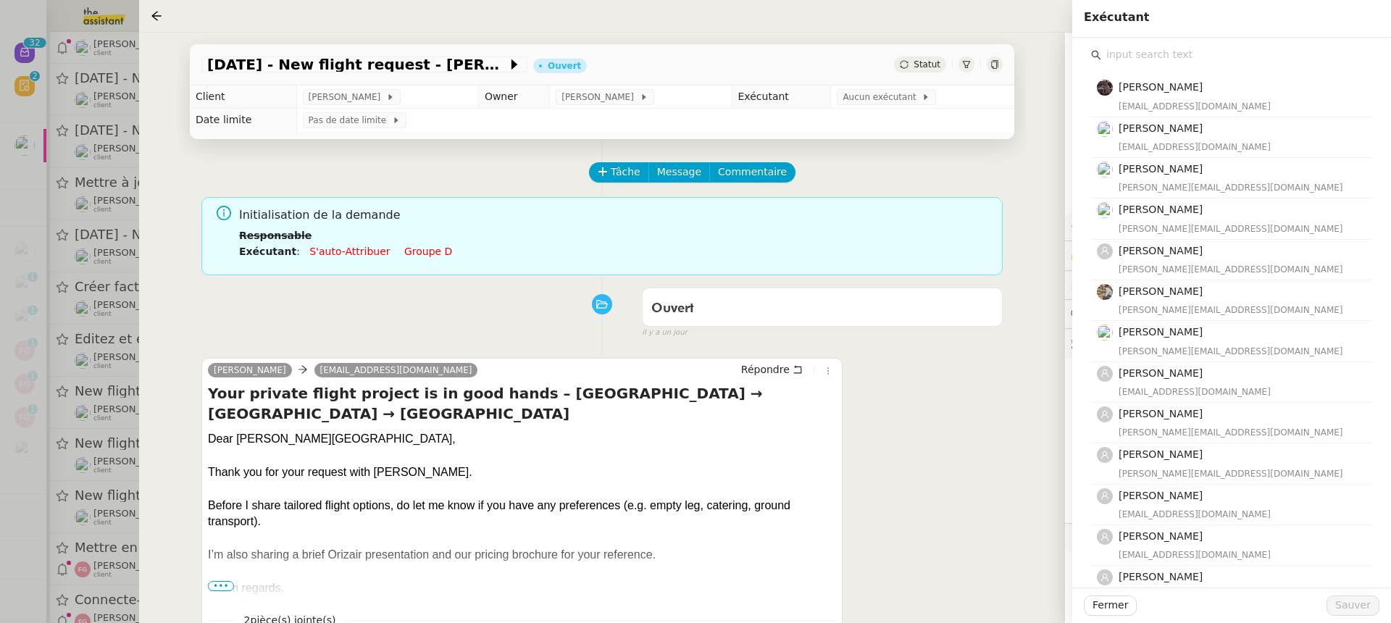
click at [1175, 46] on input "text" at bounding box center [1236, 55] width 271 height 20
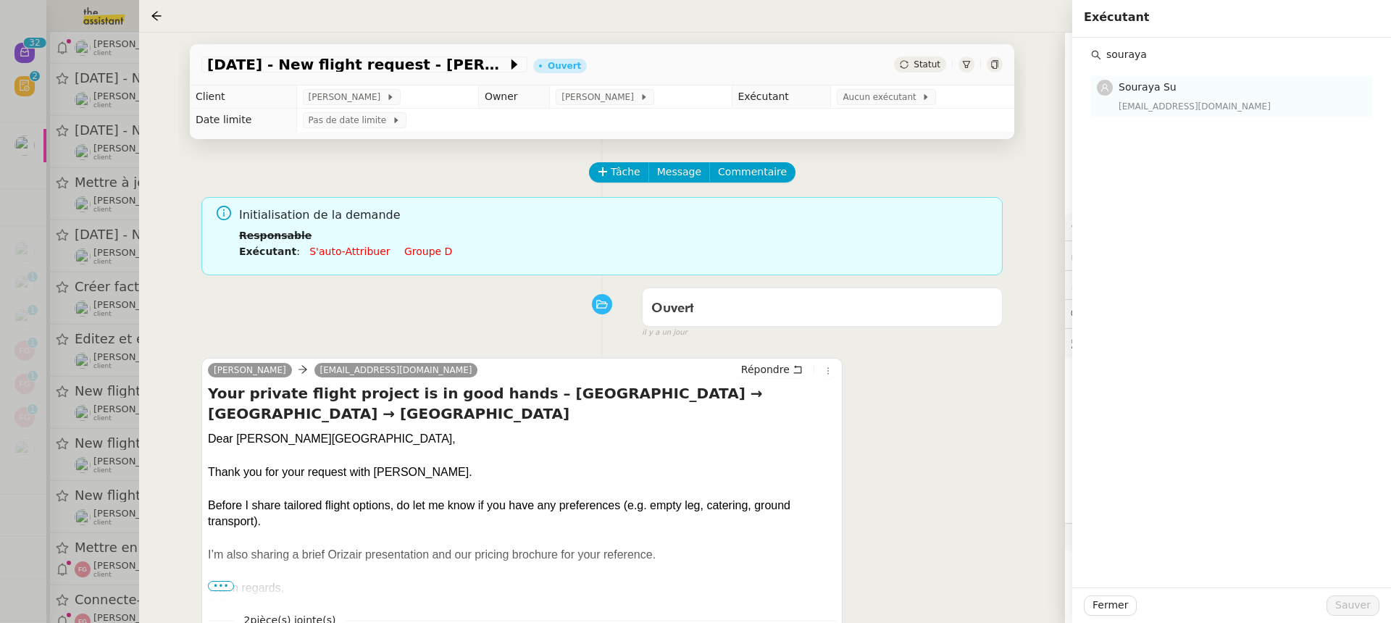
type input "souraya"
click at [1175, 96] on div "Souraya Su souraya@team.theassistant.com" at bounding box center [1240, 96] width 245 height 34
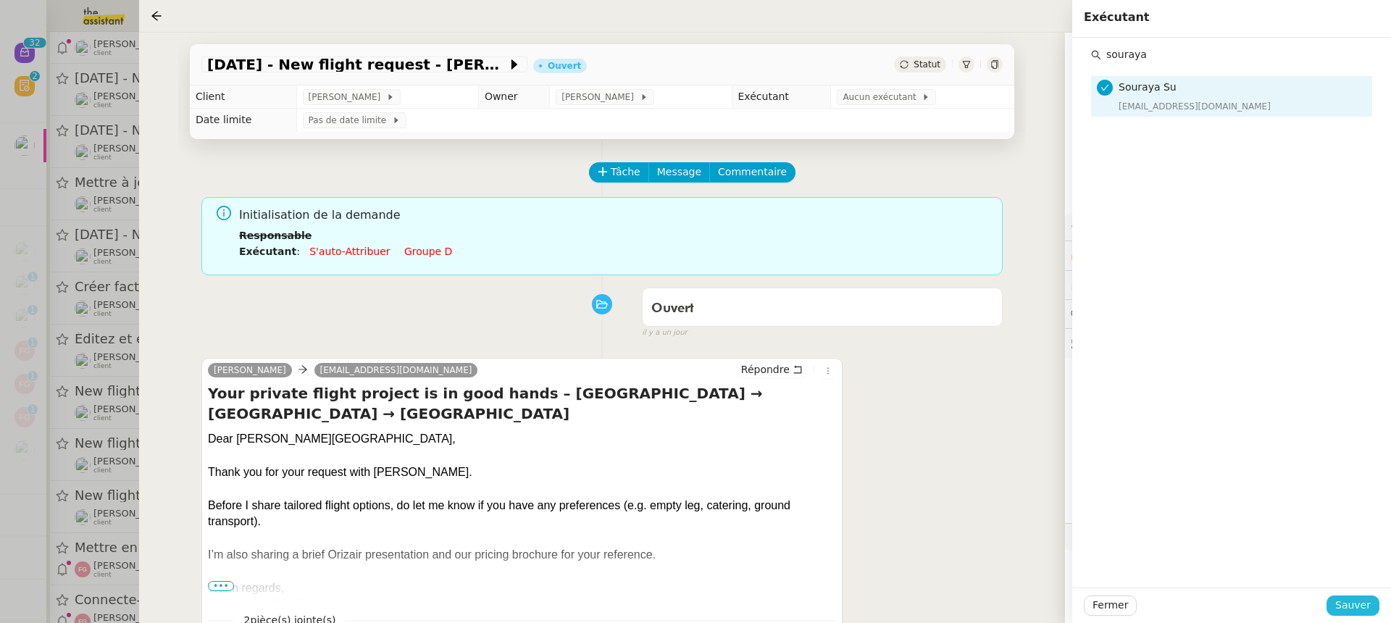
click at [1359, 608] on span "Sauver" at bounding box center [1352, 605] width 35 height 17
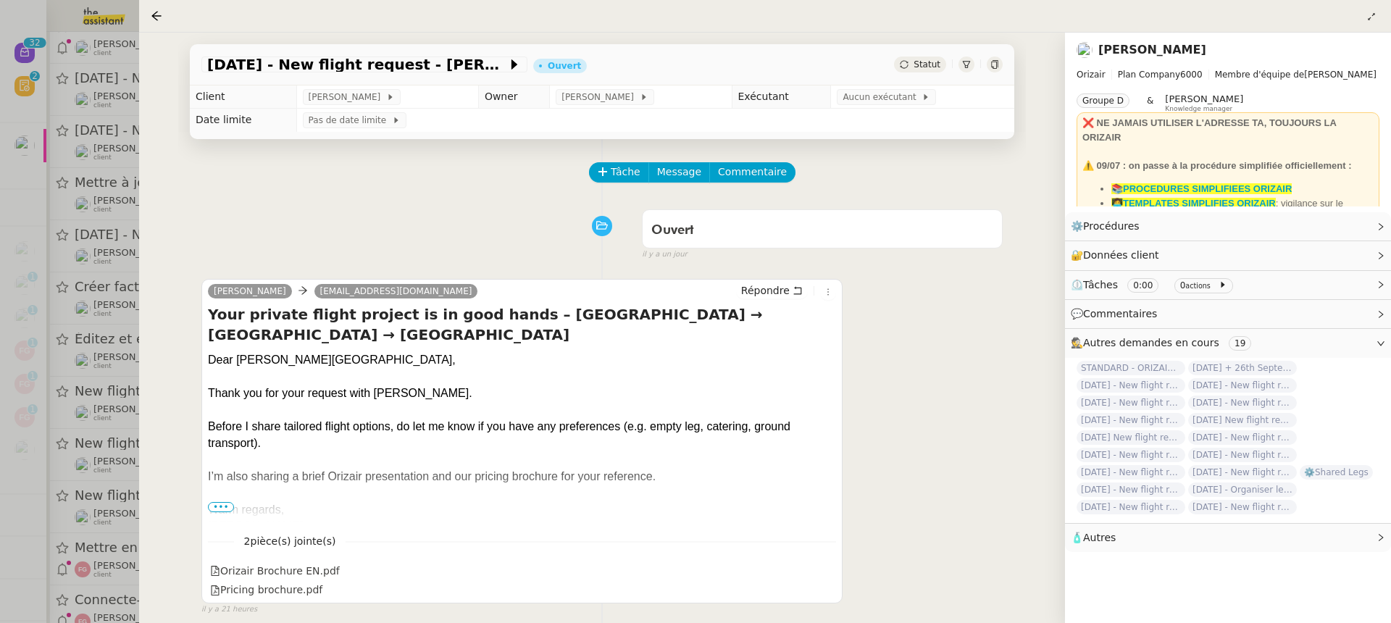
click at [64, 103] on div at bounding box center [695, 311] width 1391 height 623
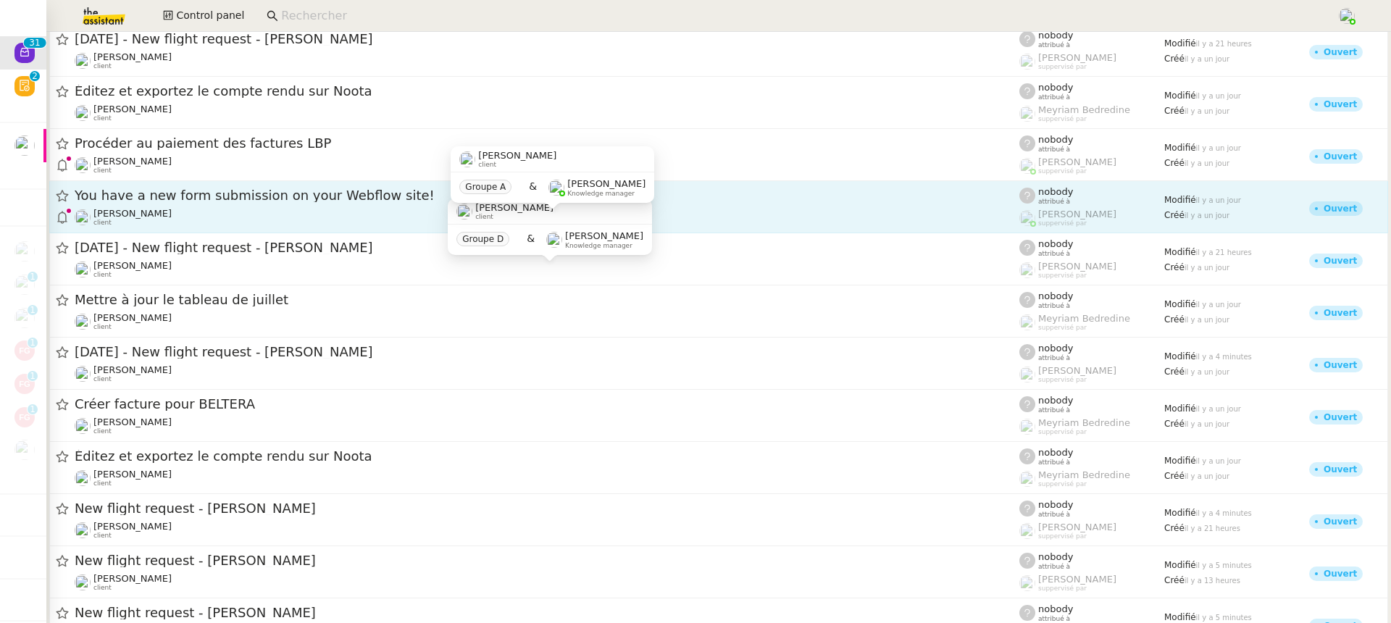
scroll to position [600, 0]
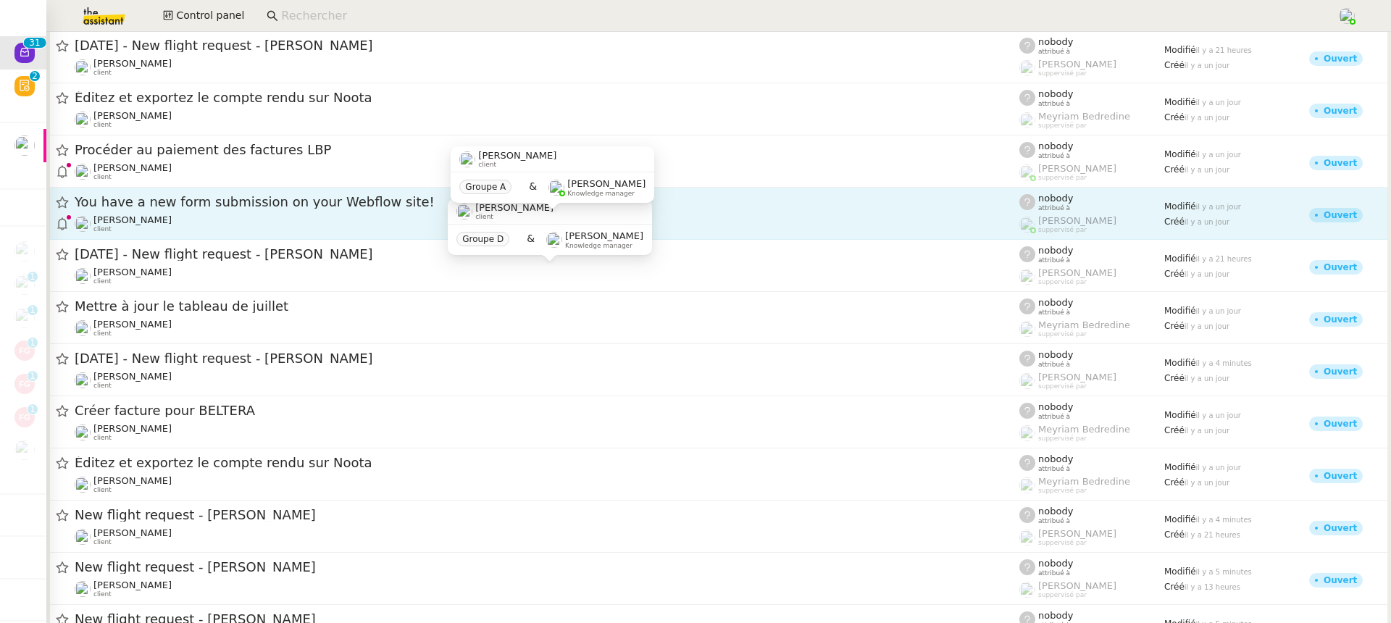
click at [287, 218] on div "Jeremy DUMONT-FILLON client" at bounding box center [547, 223] width 944 height 19
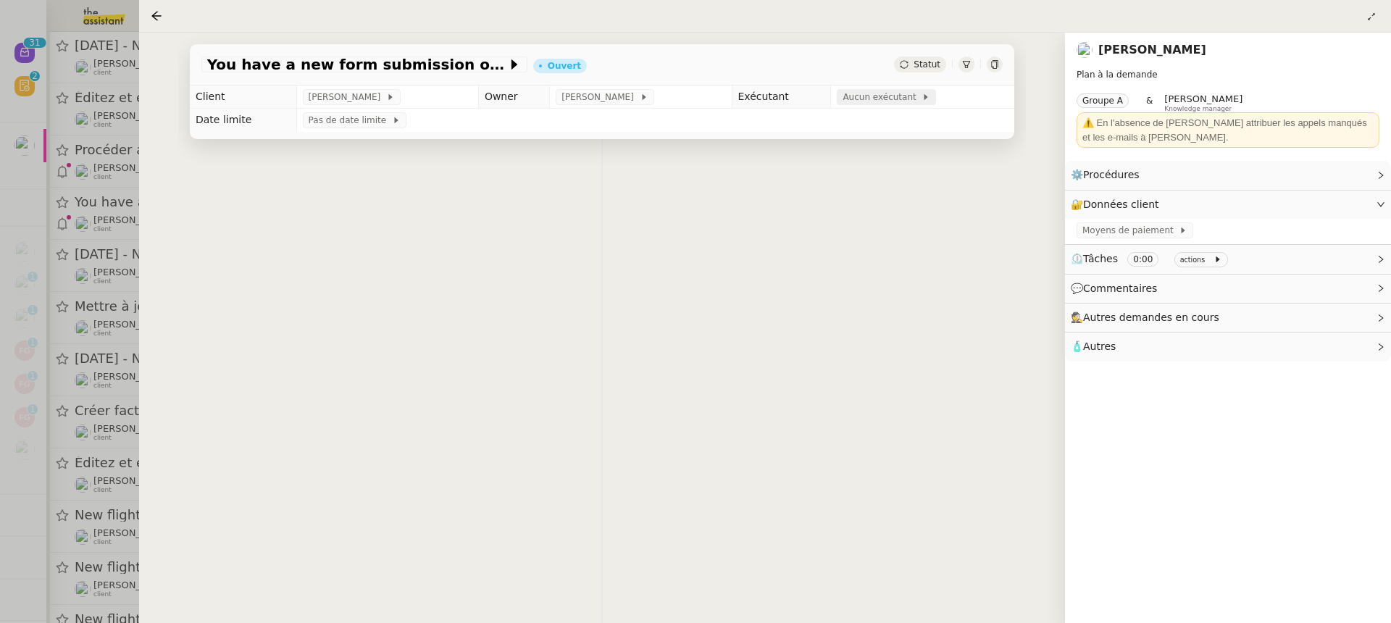
click at [870, 96] on span "Aucun exécutant" at bounding box center [881, 97] width 79 height 14
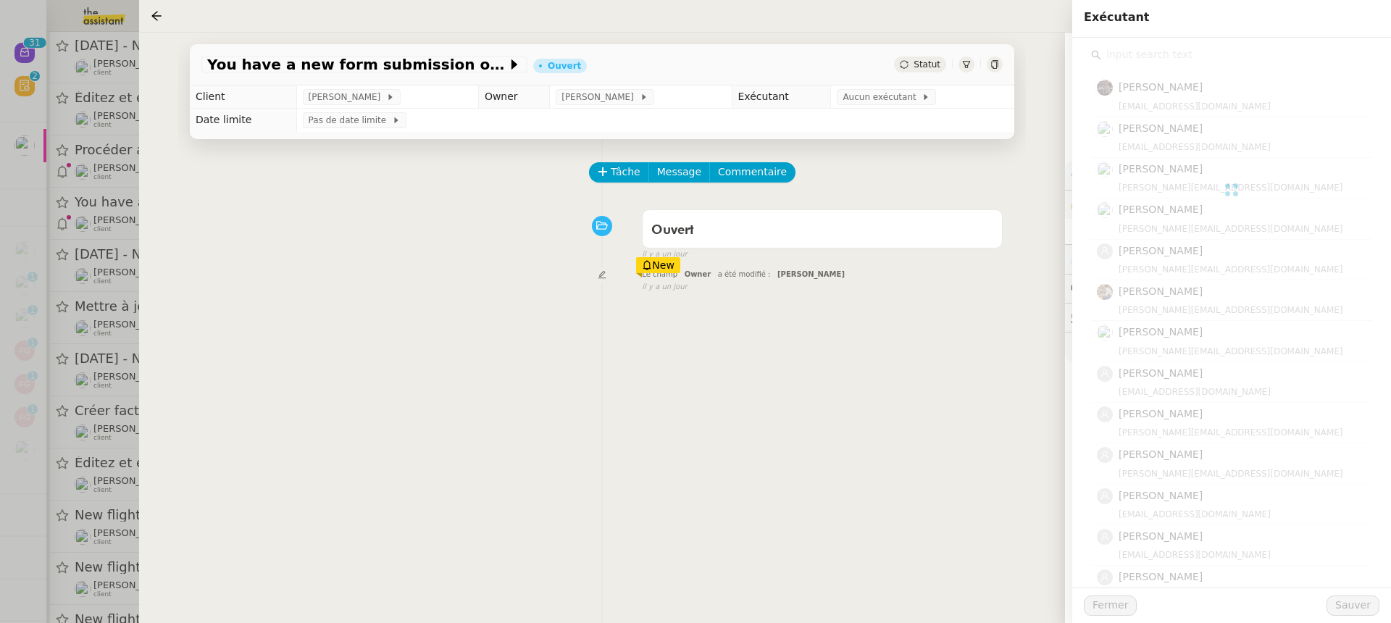
click at [1196, 59] on div at bounding box center [1231, 190] width 281 height 290
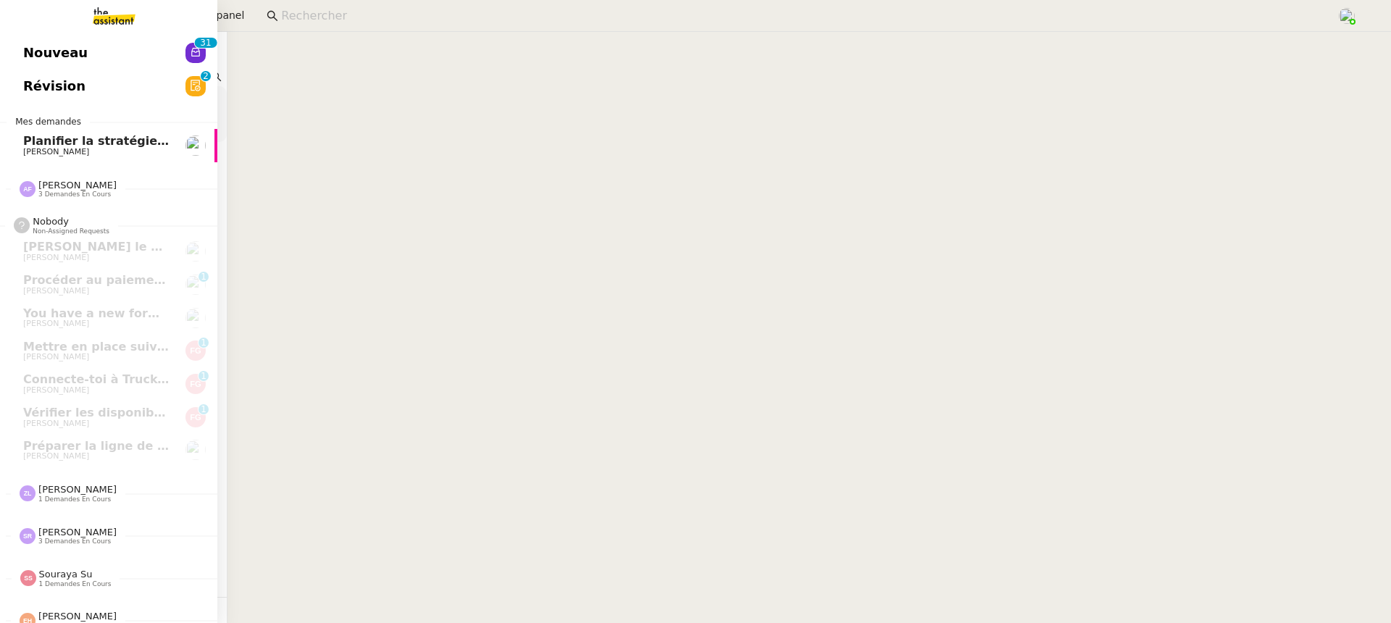
click at [41, 60] on span "Nouveau" at bounding box center [55, 53] width 64 height 22
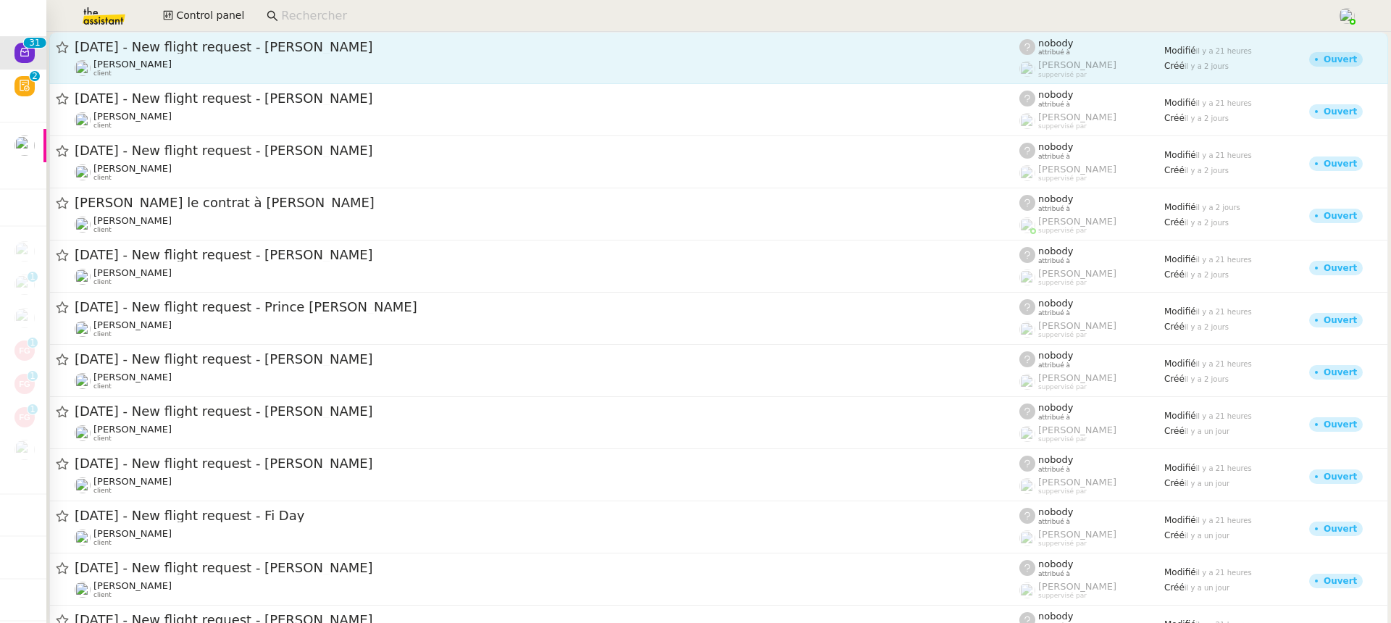
click at [302, 64] on div "[PERSON_NAME] client" at bounding box center [547, 68] width 944 height 19
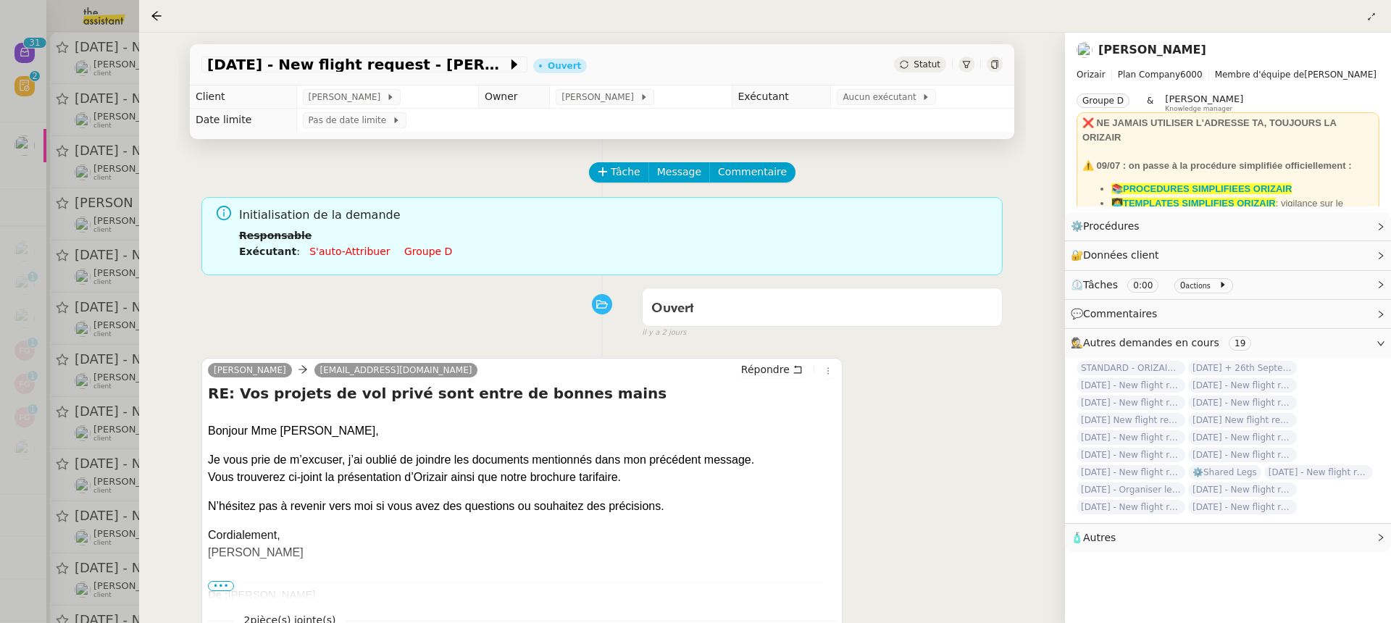
click at [406, 247] on link "Groupe d" at bounding box center [428, 252] width 48 height 12
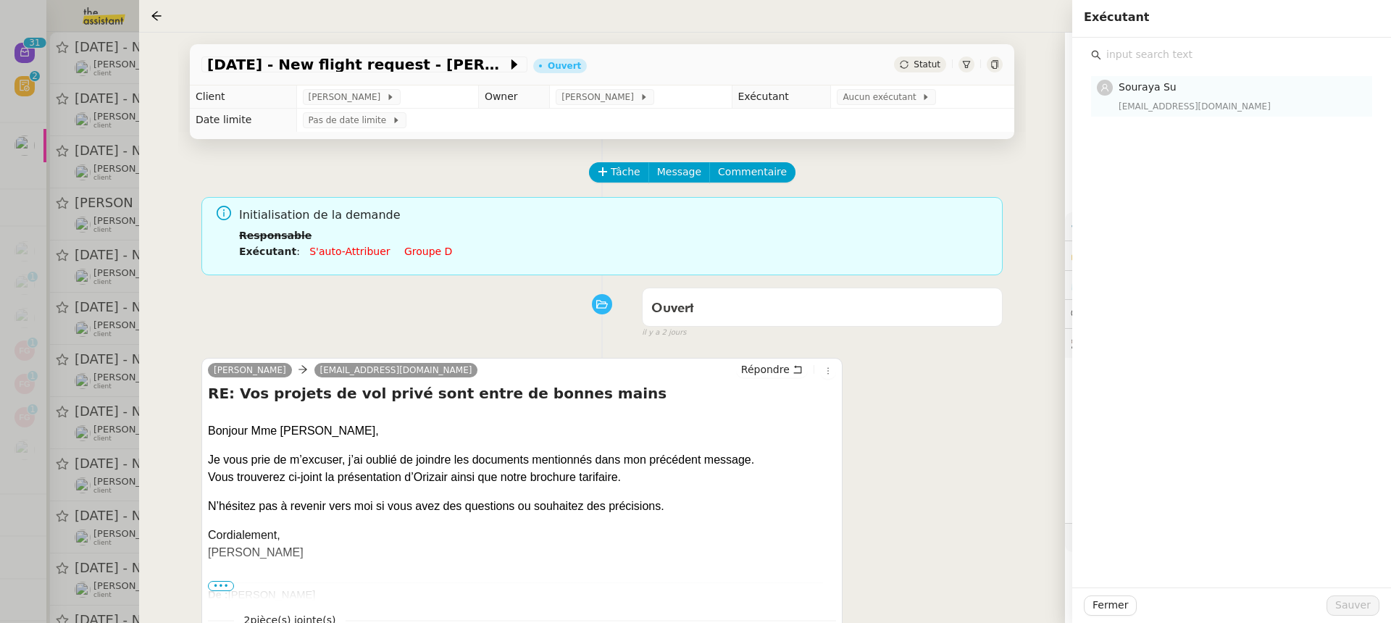
click at [1152, 88] on span "Souraya Su" at bounding box center [1147, 87] width 58 height 12
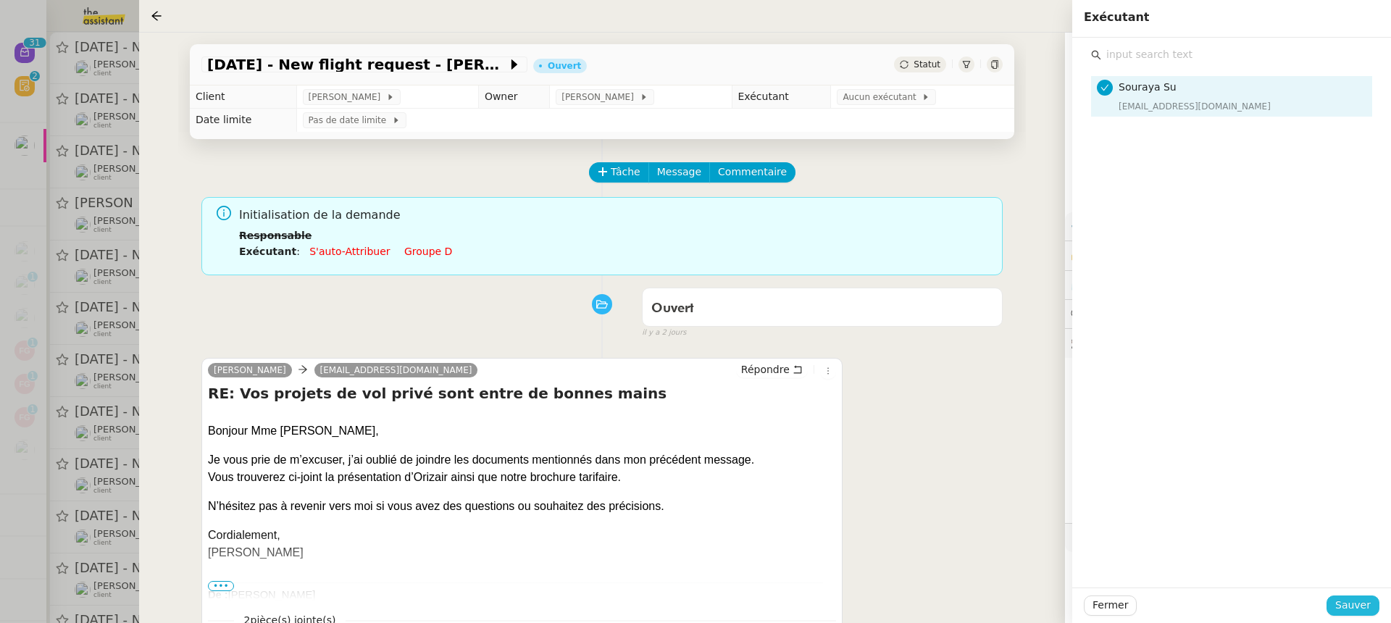
click at [1362, 611] on span "Sauver" at bounding box center [1352, 605] width 35 height 17
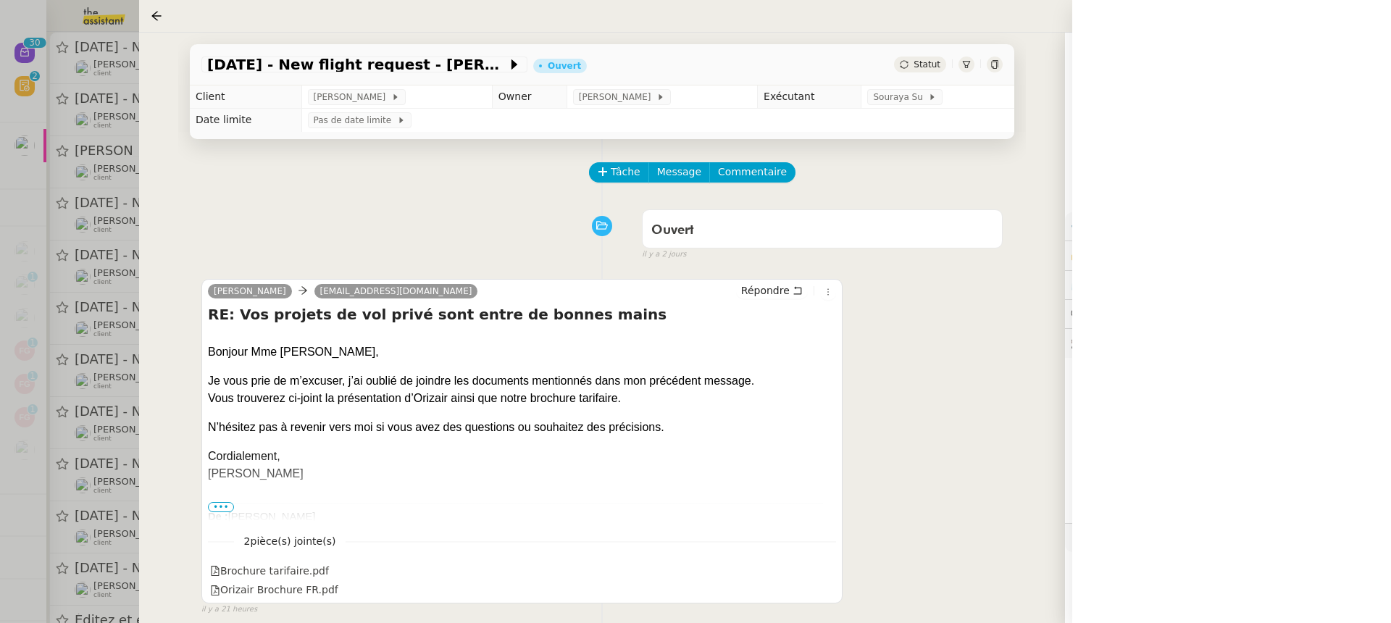
click at [74, 134] on div at bounding box center [695, 311] width 1391 height 623
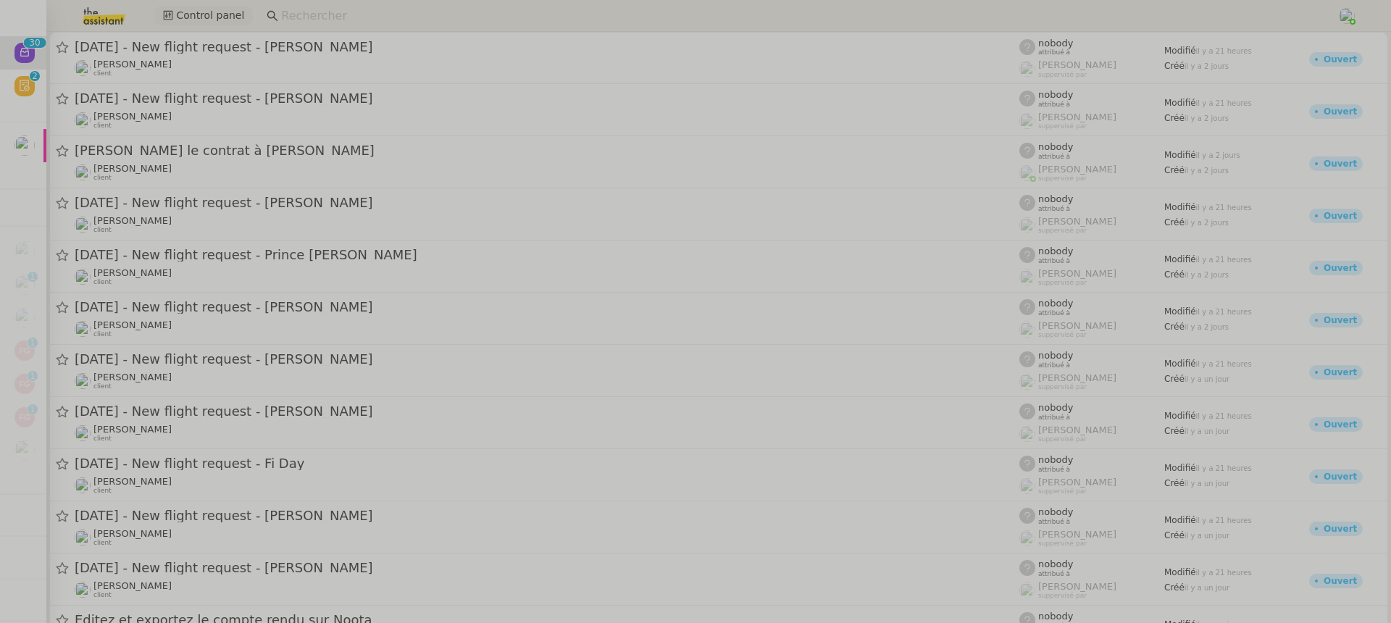
click at [214, 25] on button "Control panel" at bounding box center [203, 16] width 98 height 20
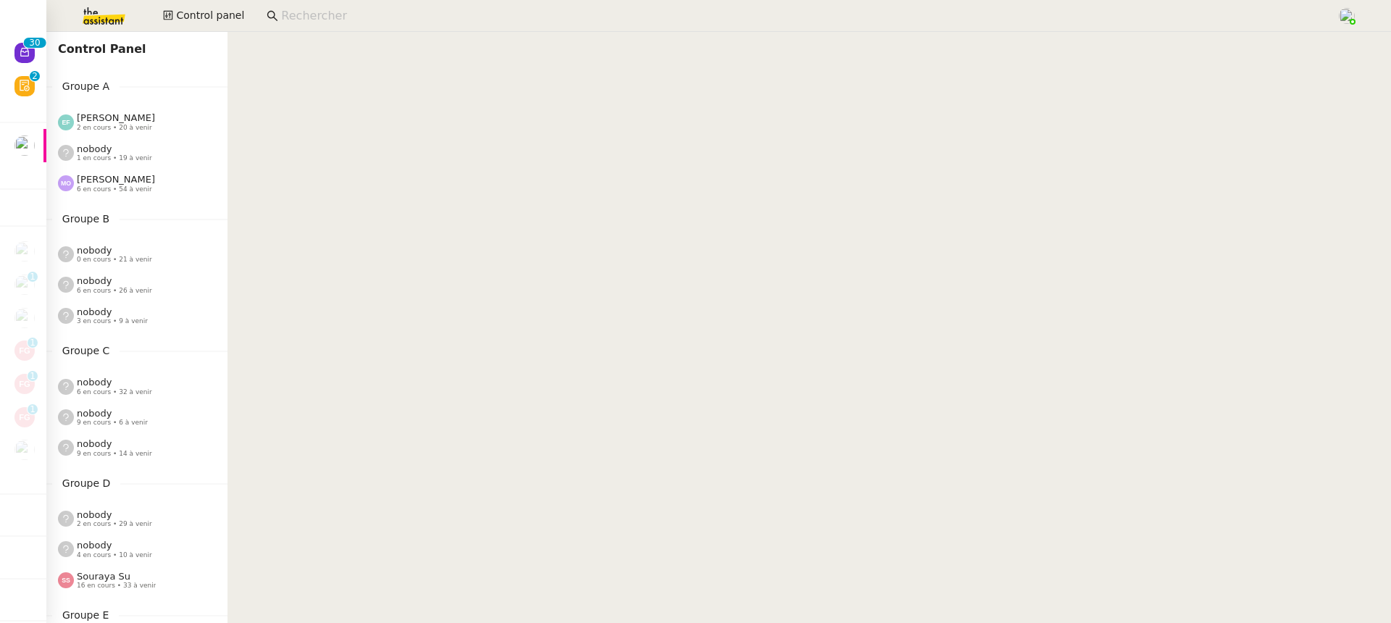
click at [47, 35] on nz-page-header "Control Panel" at bounding box center [136, 49] width 181 height 35
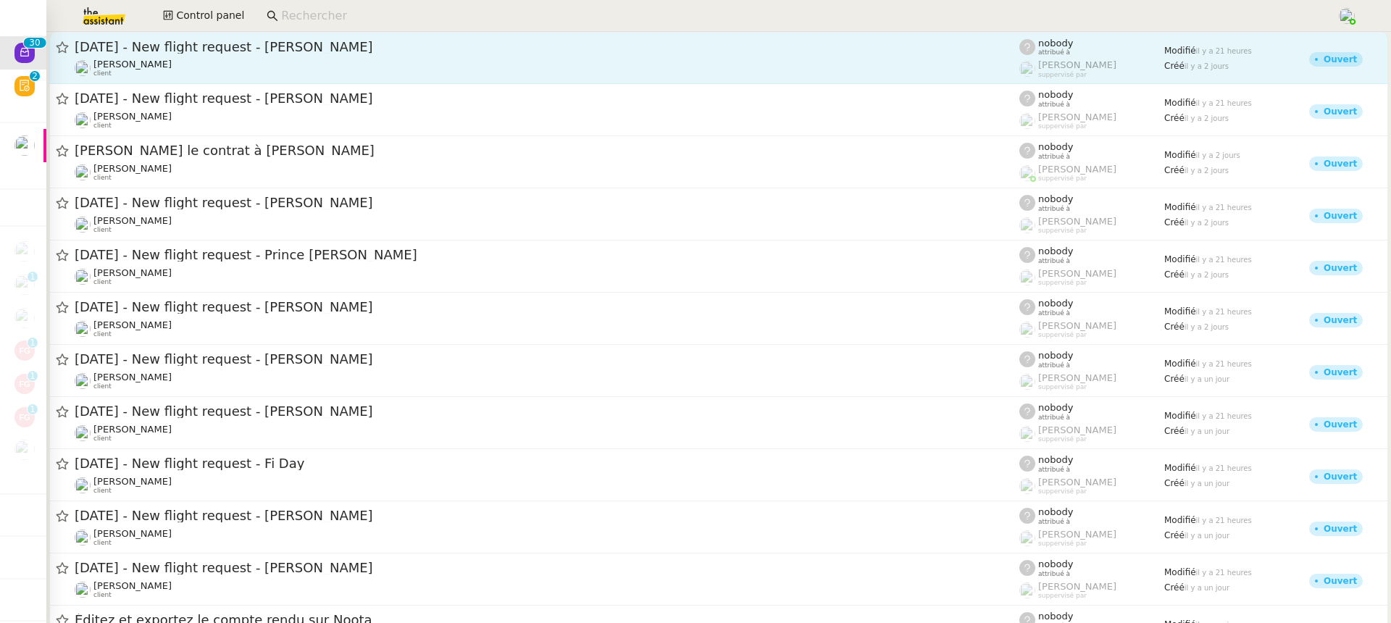
click at [276, 69] on div "[PERSON_NAME] client" at bounding box center [547, 68] width 944 height 19
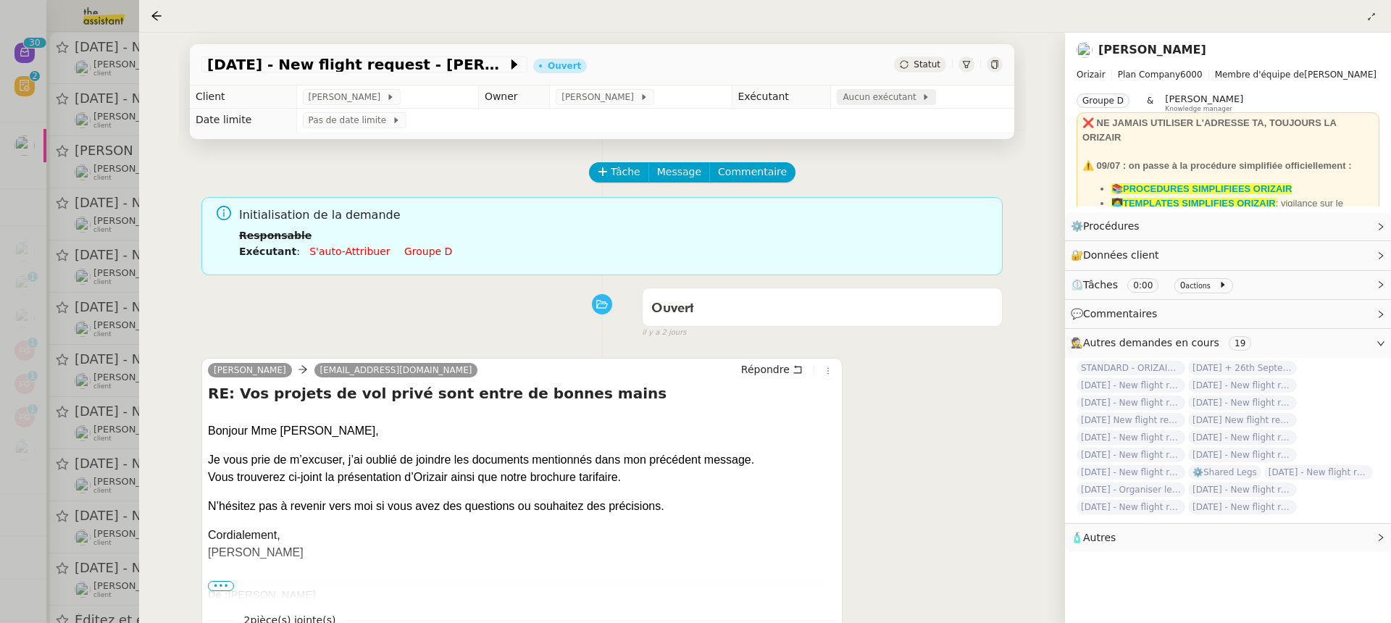
click at [887, 103] on span "Aucun exécutant" at bounding box center [881, 97] width 79 height 14
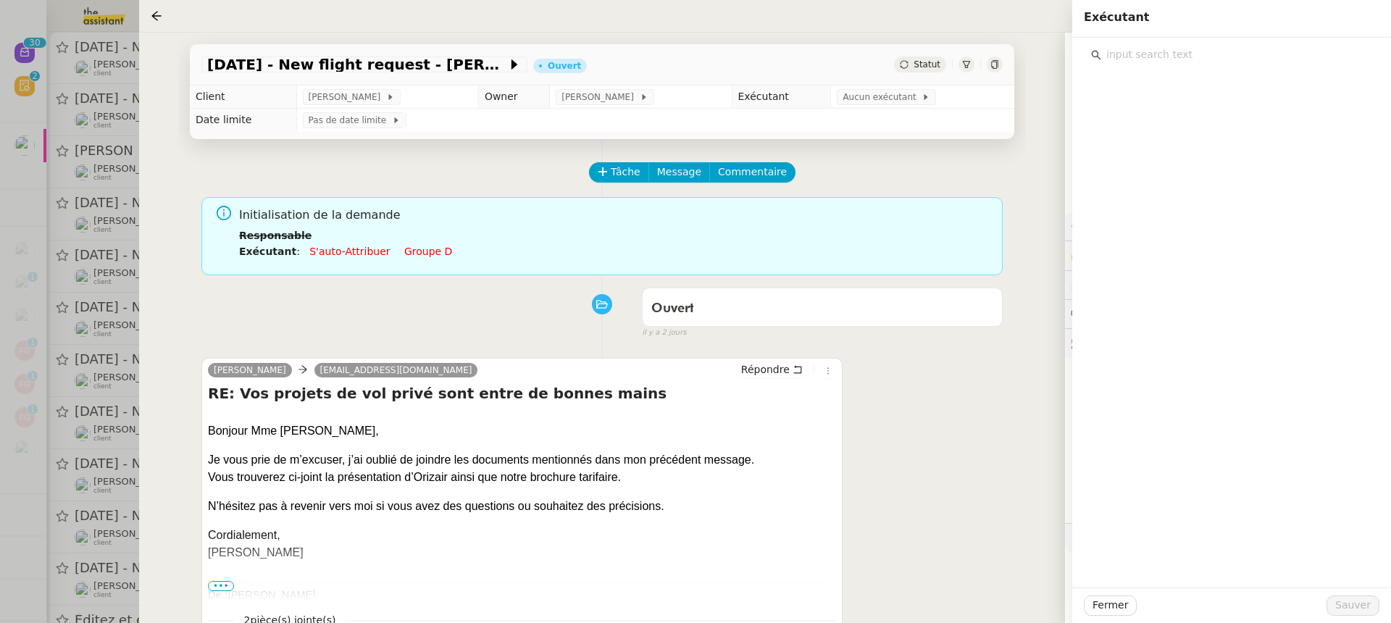
click at [1204, 61] on input "text" at bounding box center [1236, 55] width 271 height 20
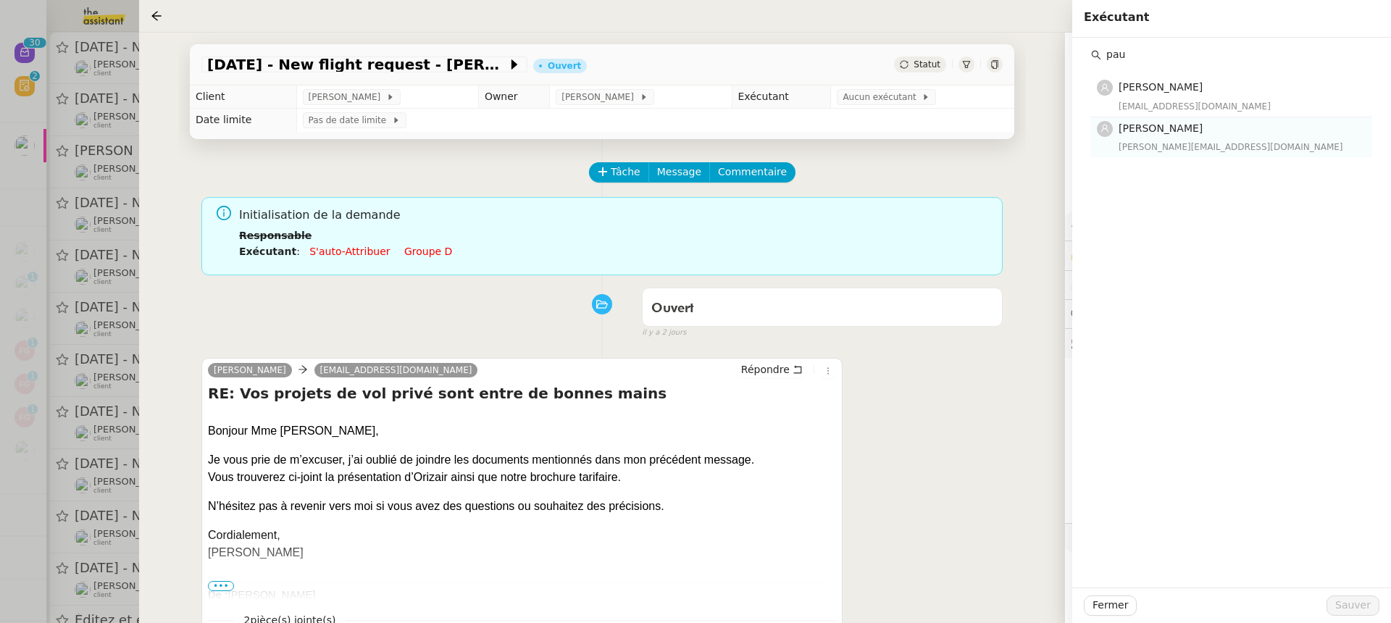
type input "pau"
click at [1223, 134] on h4 "[PERSON_NAME]" at bounding box center [1240, 128] width 245 height 17
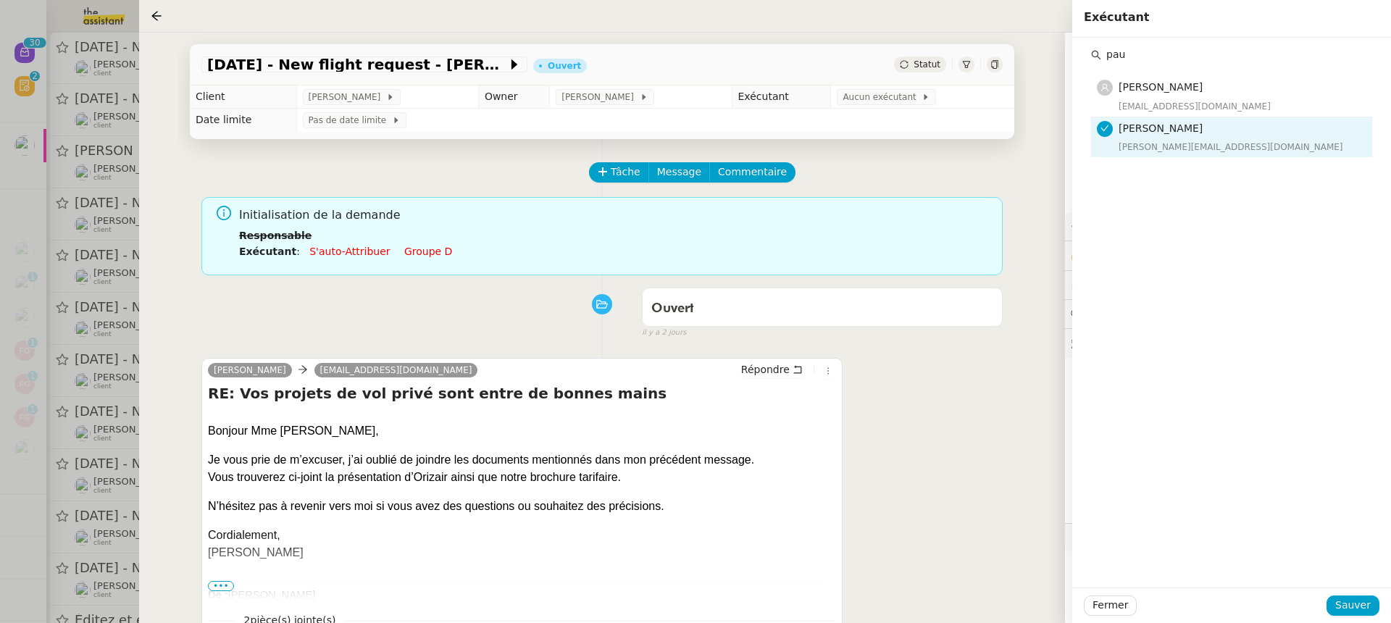
click at [1173, 75] on div "Pauline Jennah paulinej@team.theassistant.com Pauline Ribas pauline@team.theass…" at bounding box center [1231, 110] width 281 height 93
click at [1178, 94] on h4 "[PERSON_NAME]" at bounding box center [1240, 87] width 245 height 17
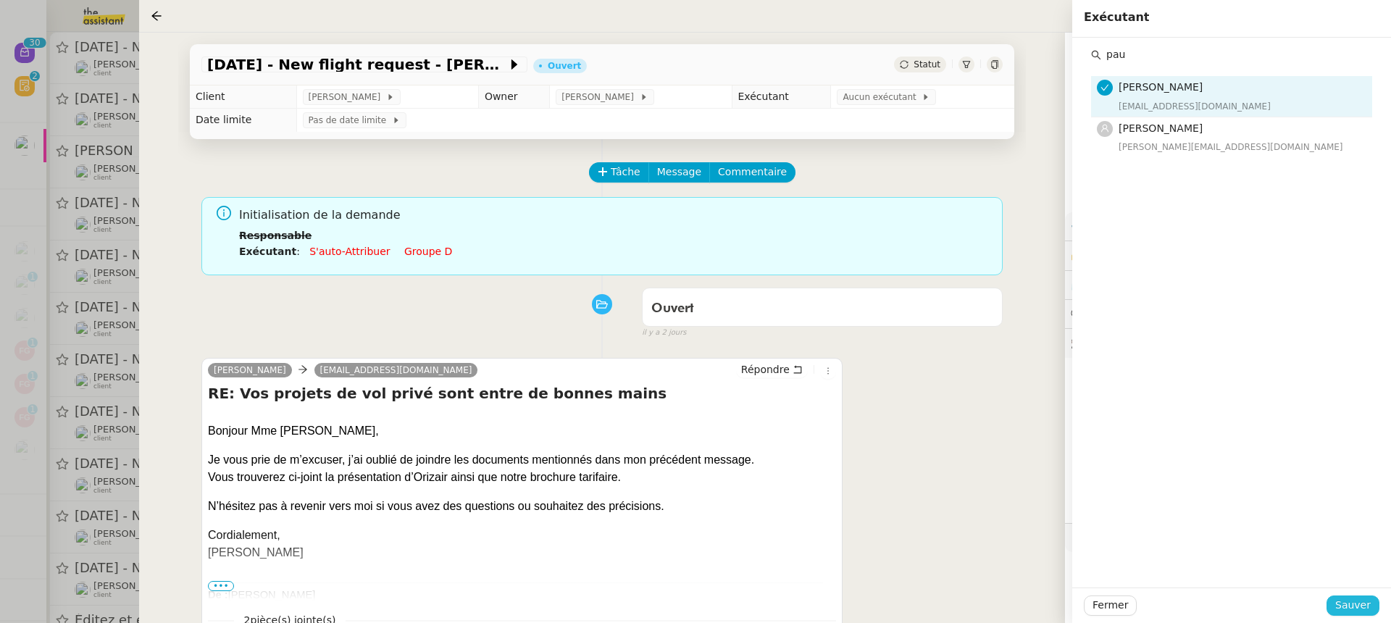
click at [1366, 603] on span "Sauver" at bounding box center [1352, 605] width 35 height 17
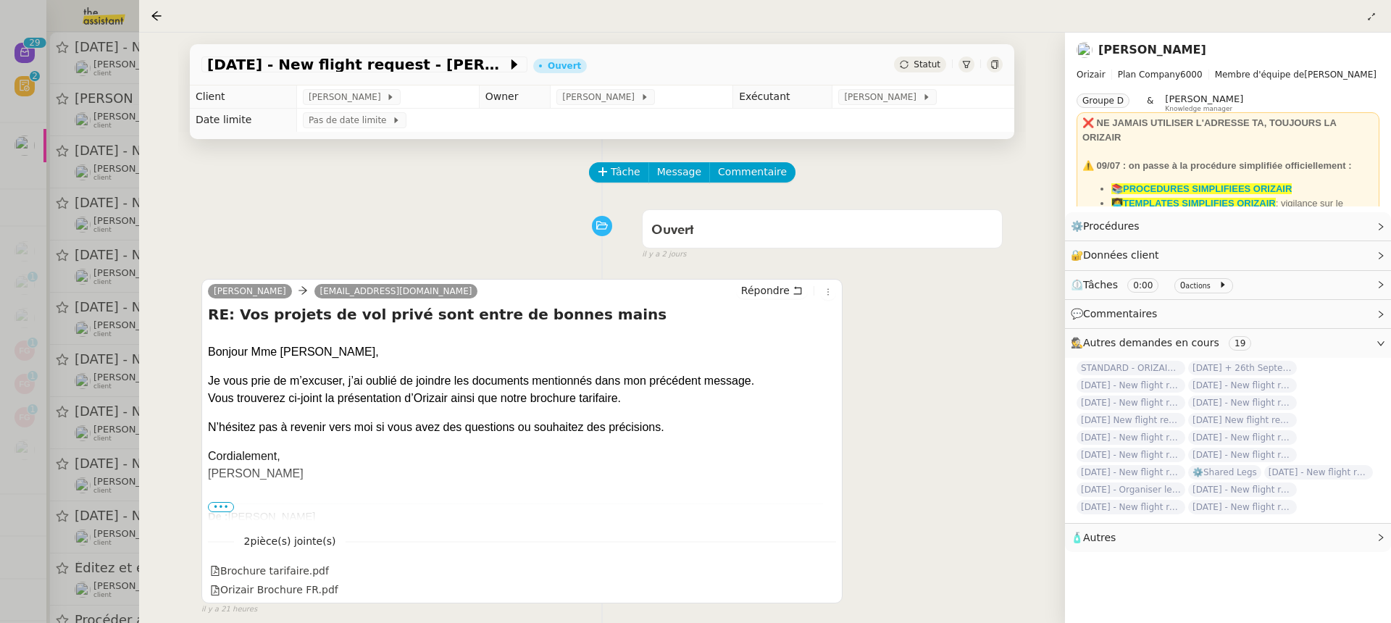
click at [114, 7] on div at bounding box center [695, 311] width 1391 height 623
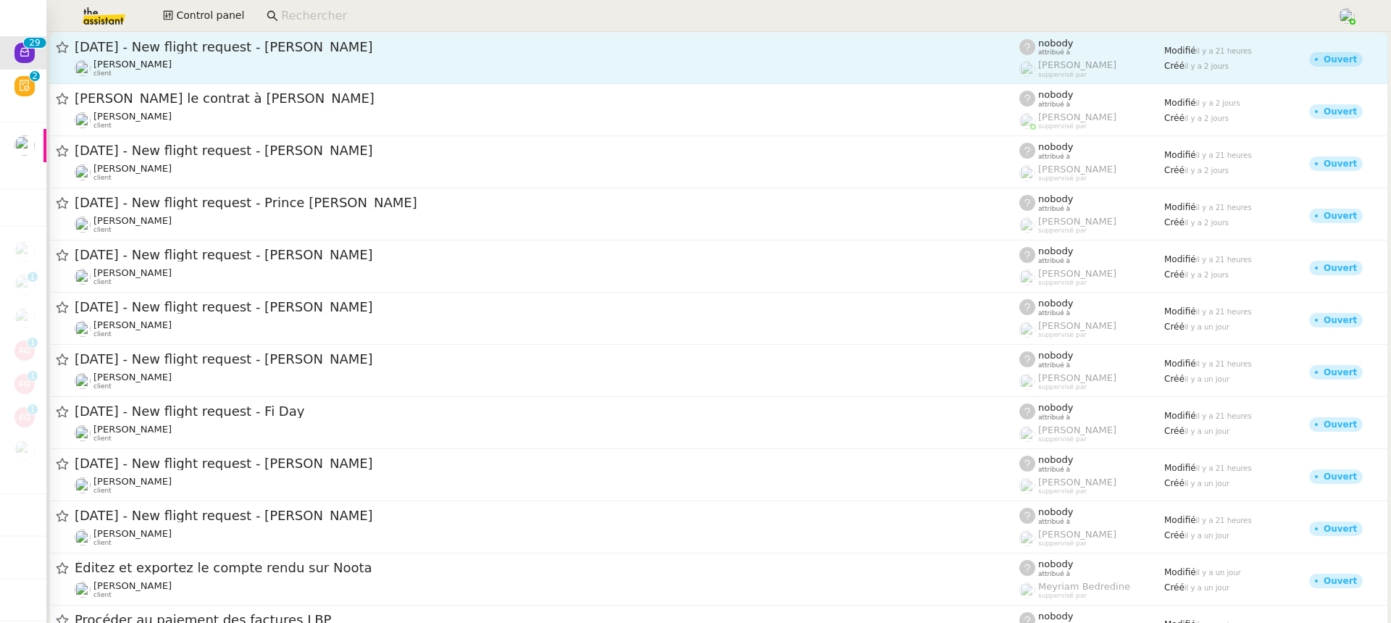
click at [241, 43] on span "[DATE] - New flight request - [PERSON_NAME]" at bounding box center [547, 47] width 944 height 13
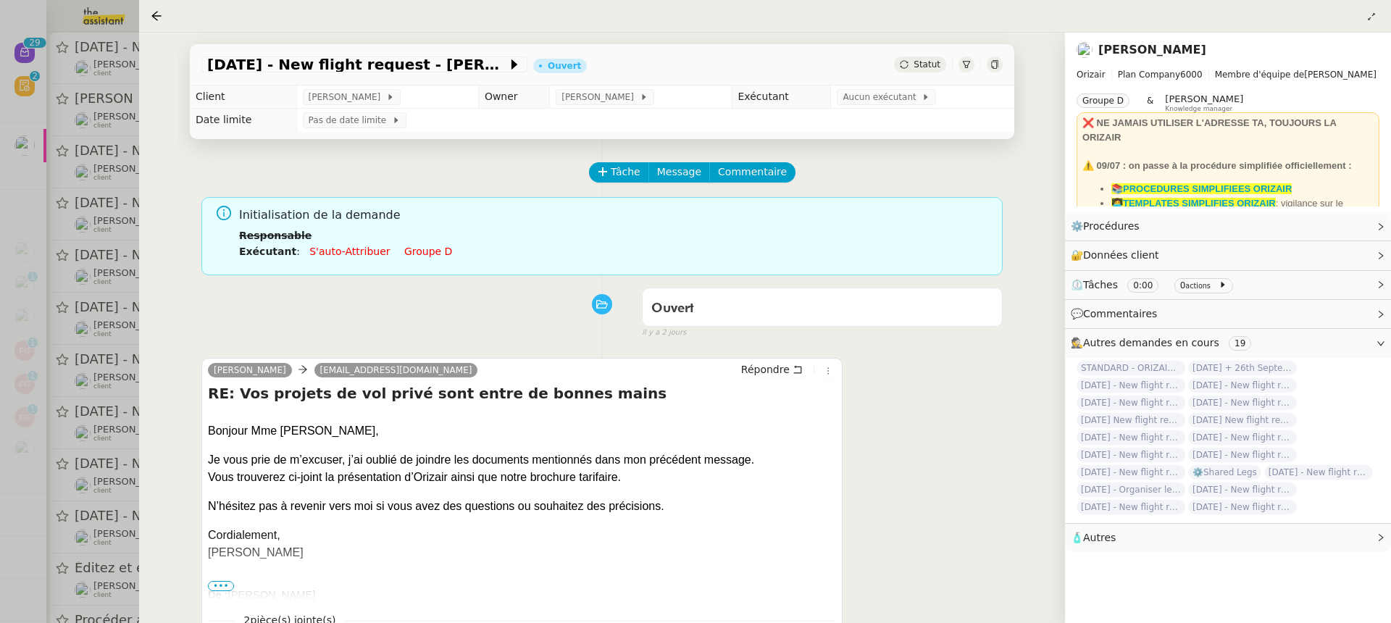
click at [872, 106] on td "Aucun exécutant" at bounding box center [922, 96] width 183 height 23
click at [842, 102] on span "Aucun exécutant" at bounding box center [881, 97] width 79 height 14
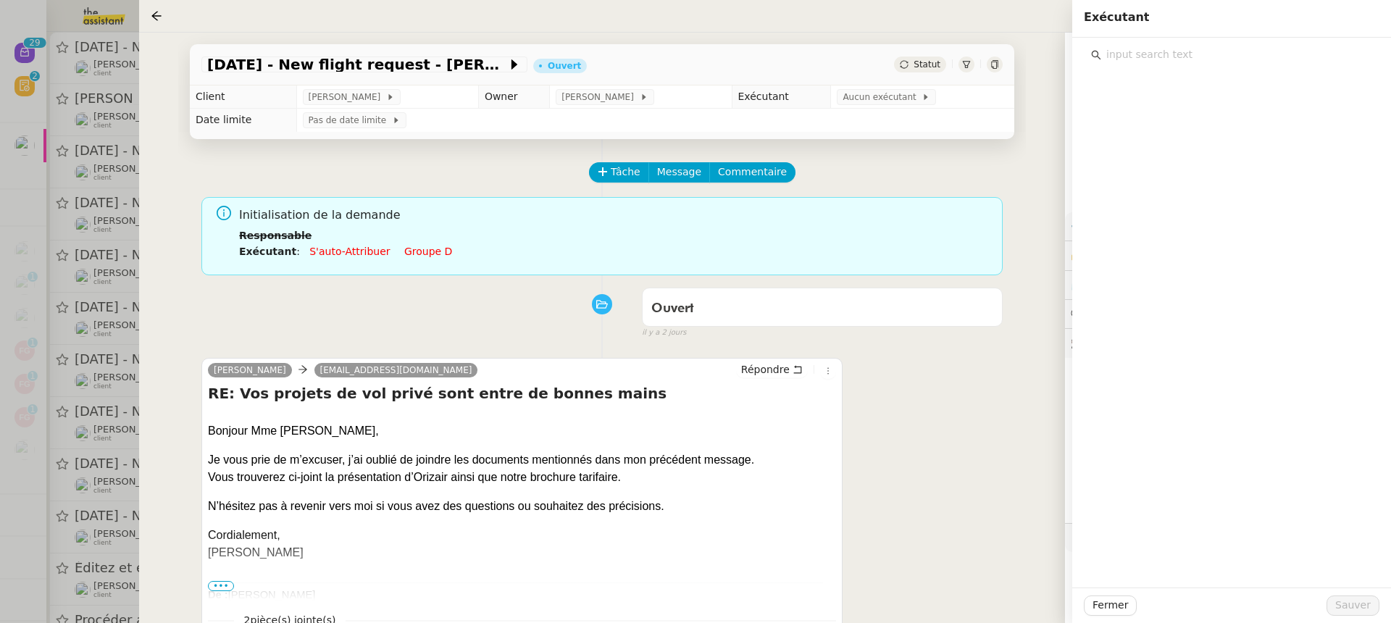
click at [1152, 54] on input "text" at bounding box center [1236, 55] width 271 height 20
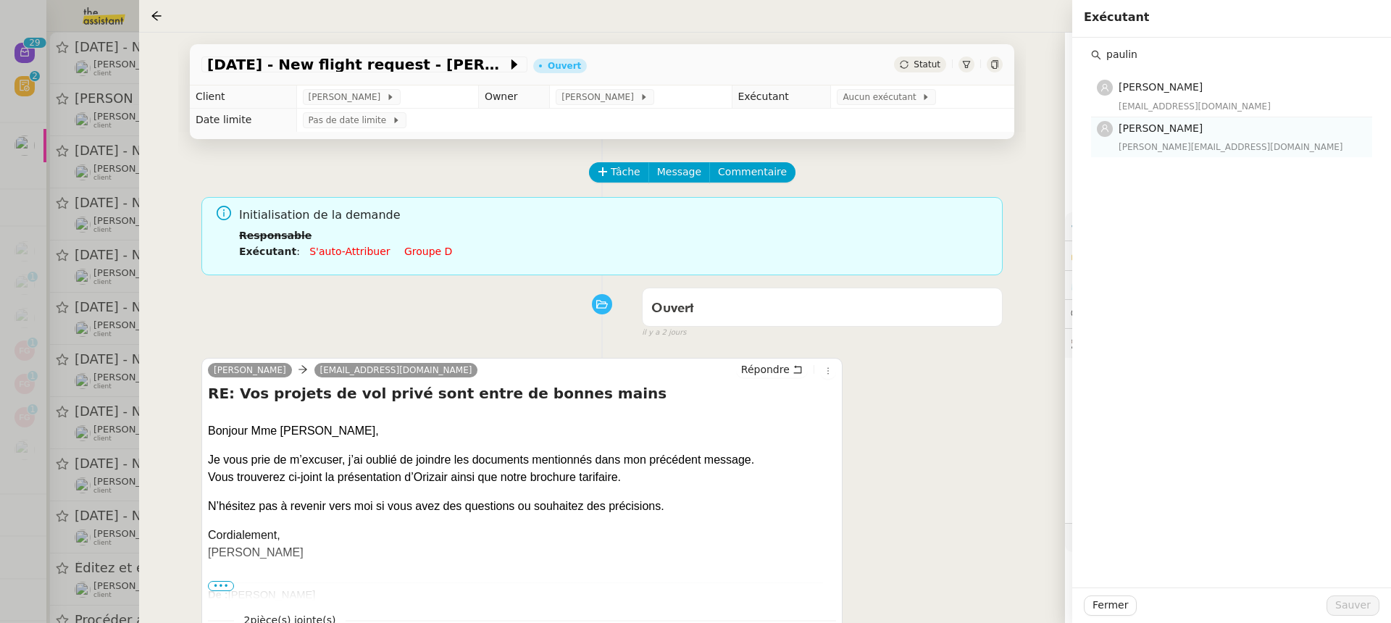
type input "paulin"
click at [1154, 127] on span "[PERSON_NAME]" at bounding box center [1160, 128] width 84 height 12
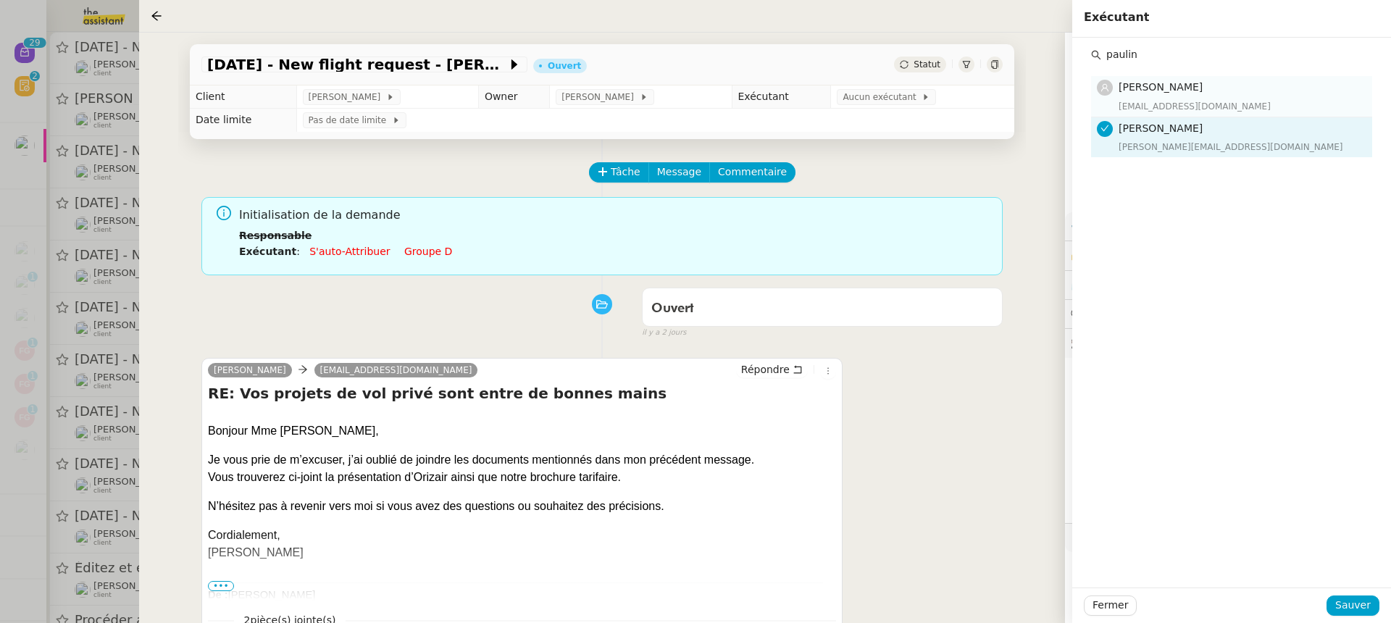
click at [1181, 89] on span "[PERSON_NAME]" at bounding box center [1160, 87] width 84 height 12
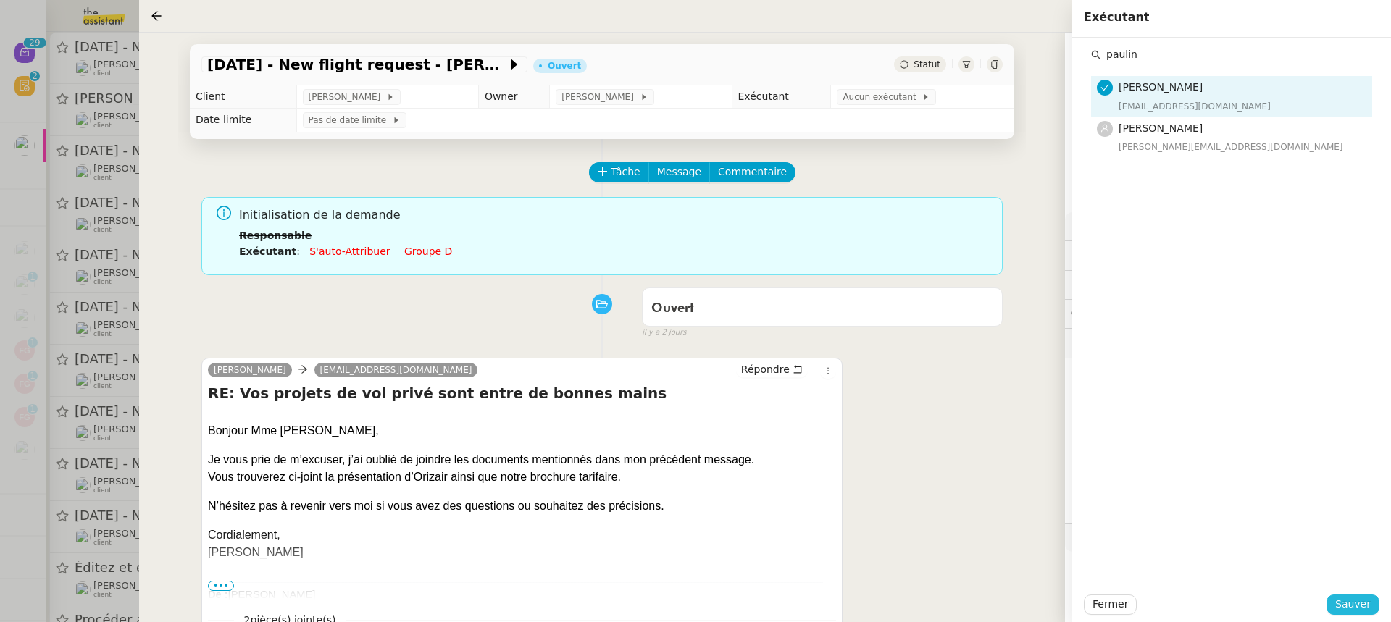
click at [1348, 611] on span "Sauver" at bounding box center [1352, 604] width 35 height 17
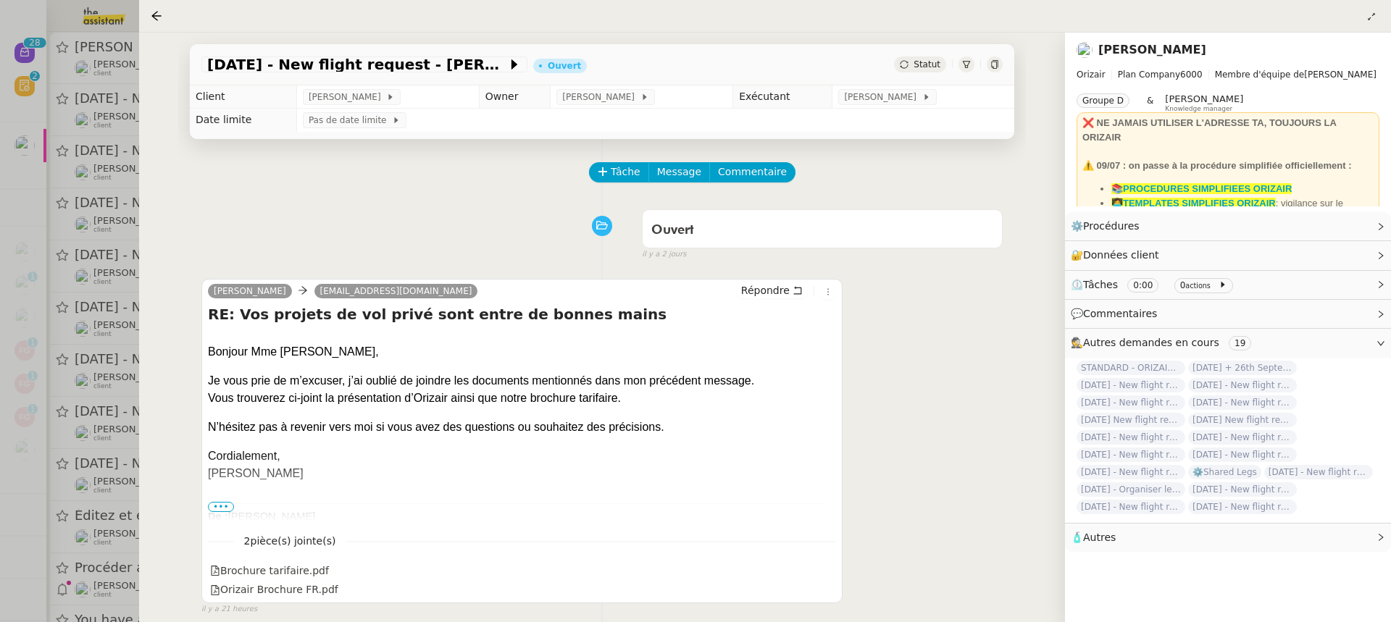
click at [43, 101] on div at bounding box center [695, 311] width 1391 height 622
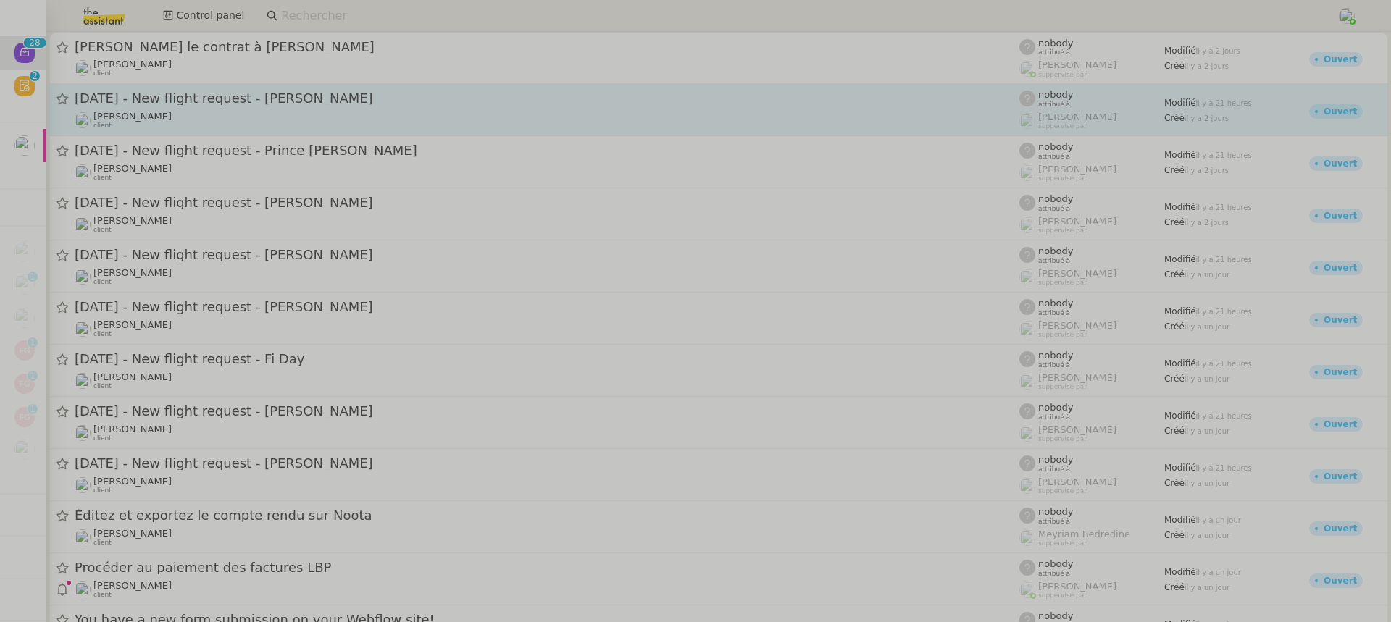
click at [242, 130] on link "21st April 2026 - New flight request - Michael Webb Louis Frei client nobody at…" at bounding box center [718, 110] width 1338 height 52
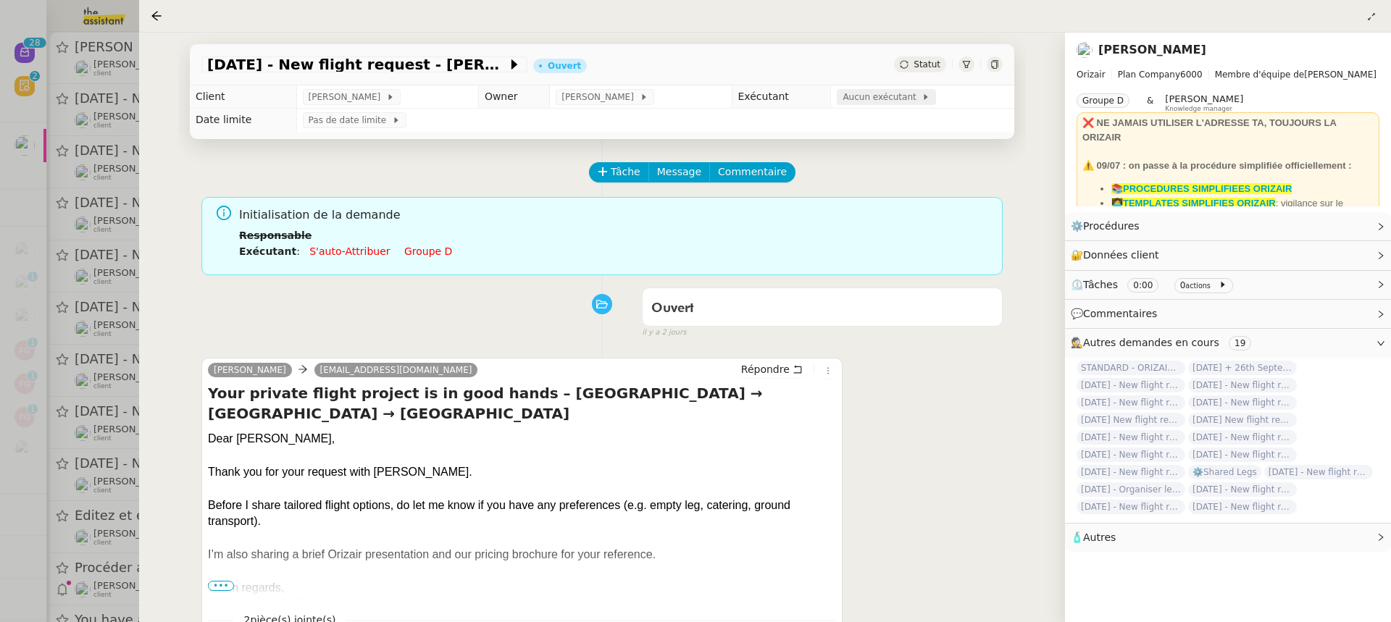
click at [863, 96] on span "Aucun exécutant" at bounding box center [881, 97] width 79 height 14
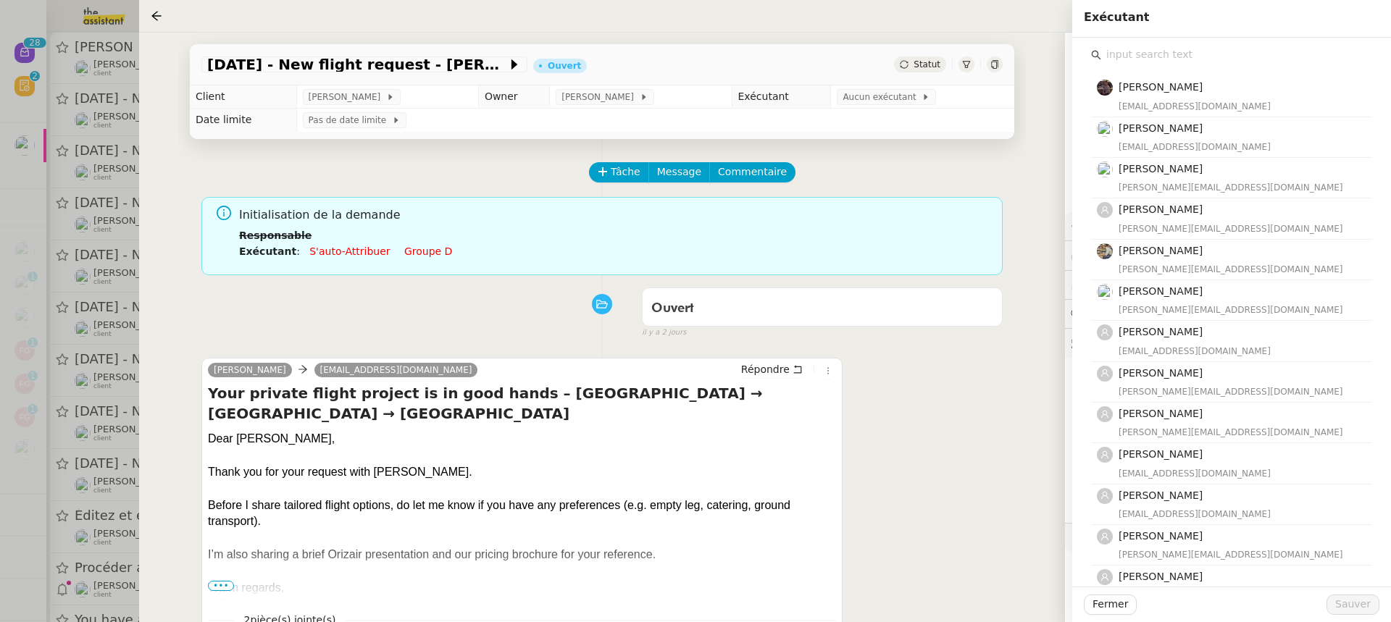
click at [1178, 52] on input "text" at bounding box center [1236, 55] width 271 height 20
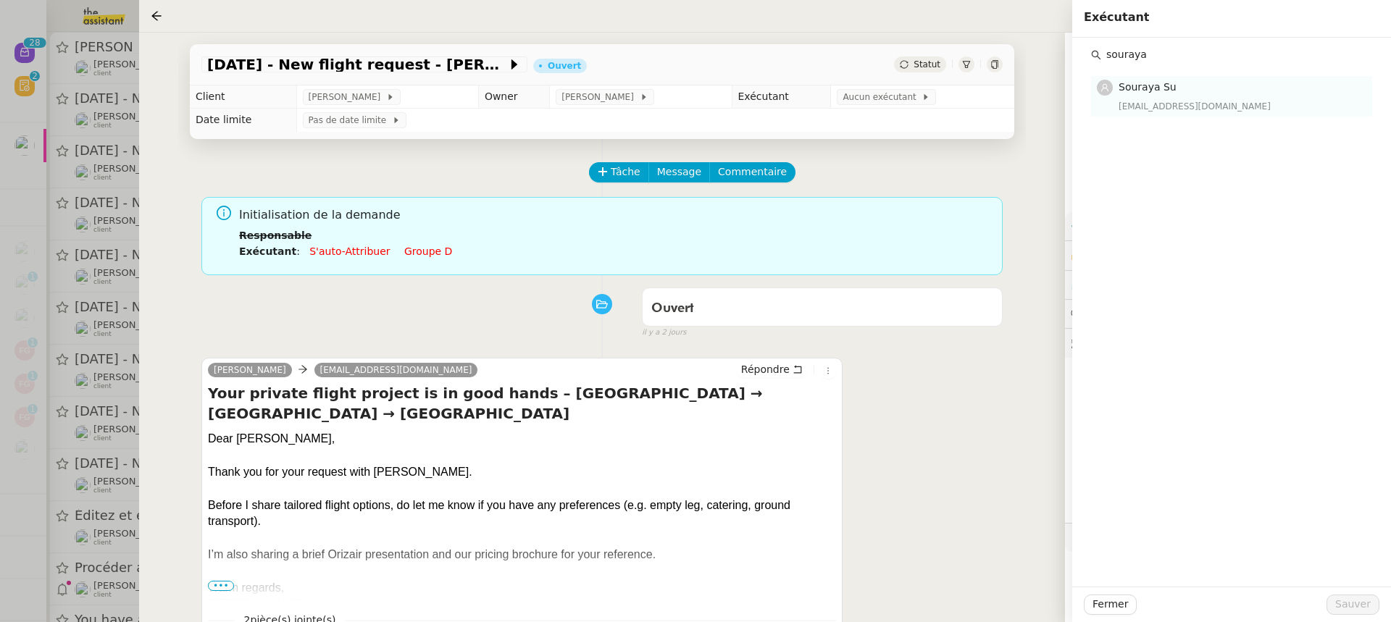
type input "souraya"
click at [1172, 92] on span "Souraya Su" at bounding box center [1147, 87] width 58 height 12
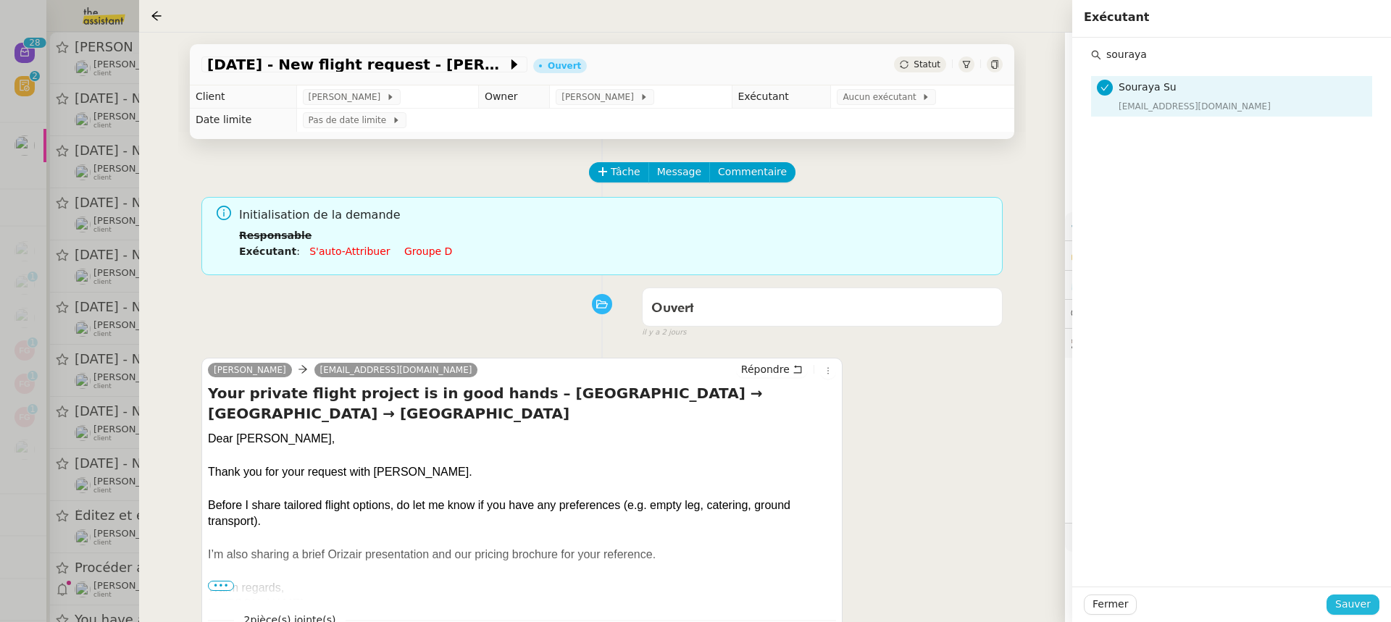
click at [1365, 610] on span "Sauver" at bounding box center [1352, 604] width 35 height 17
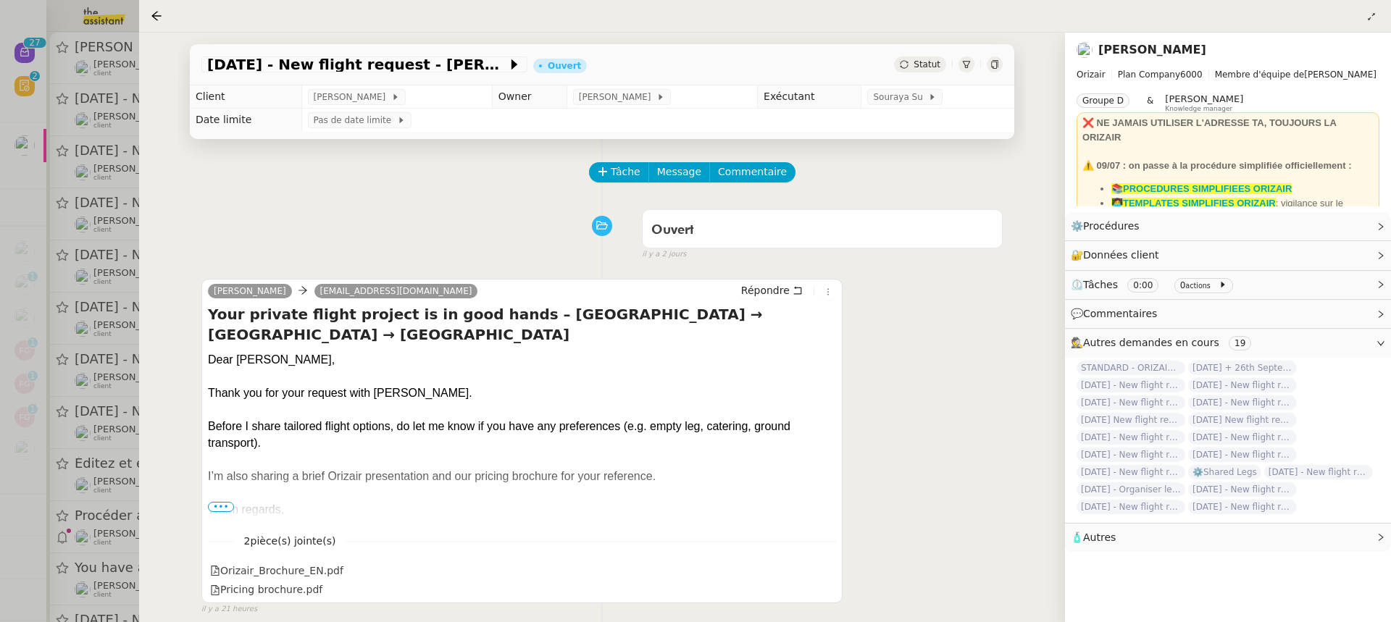
click at [96, 159] on div at bounding box center [695, 311] width 1391 height 622
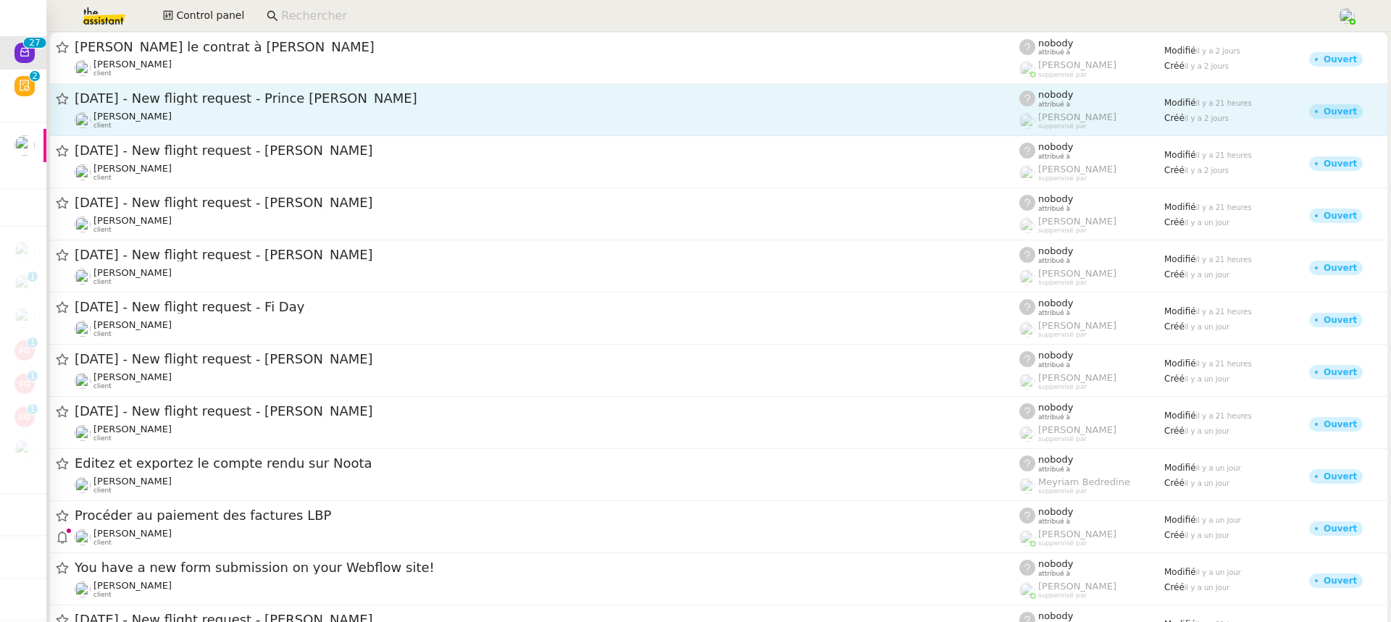
click at [176, 115] on div "[PERSON_NAME] client" at bounding box center [547, 120] width 944 height 19
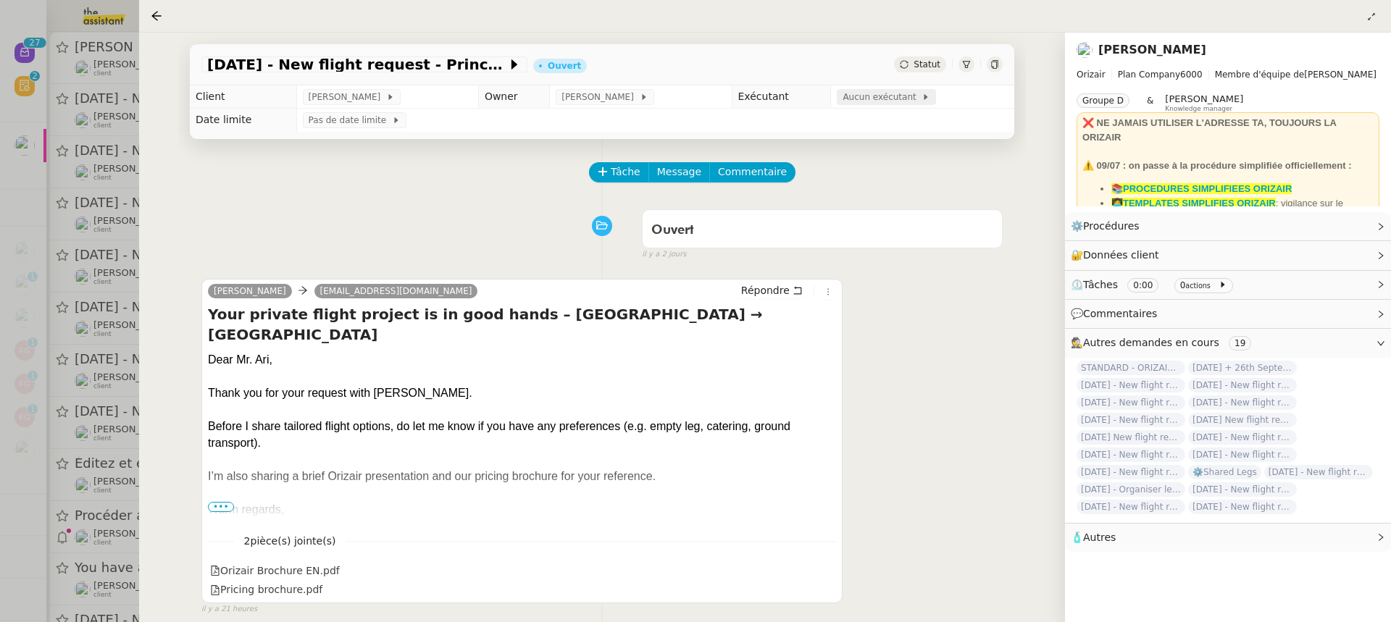
click at [897, 104] on span "Aucun exécutant" at bounding box center [881, 97] width 79 height 14
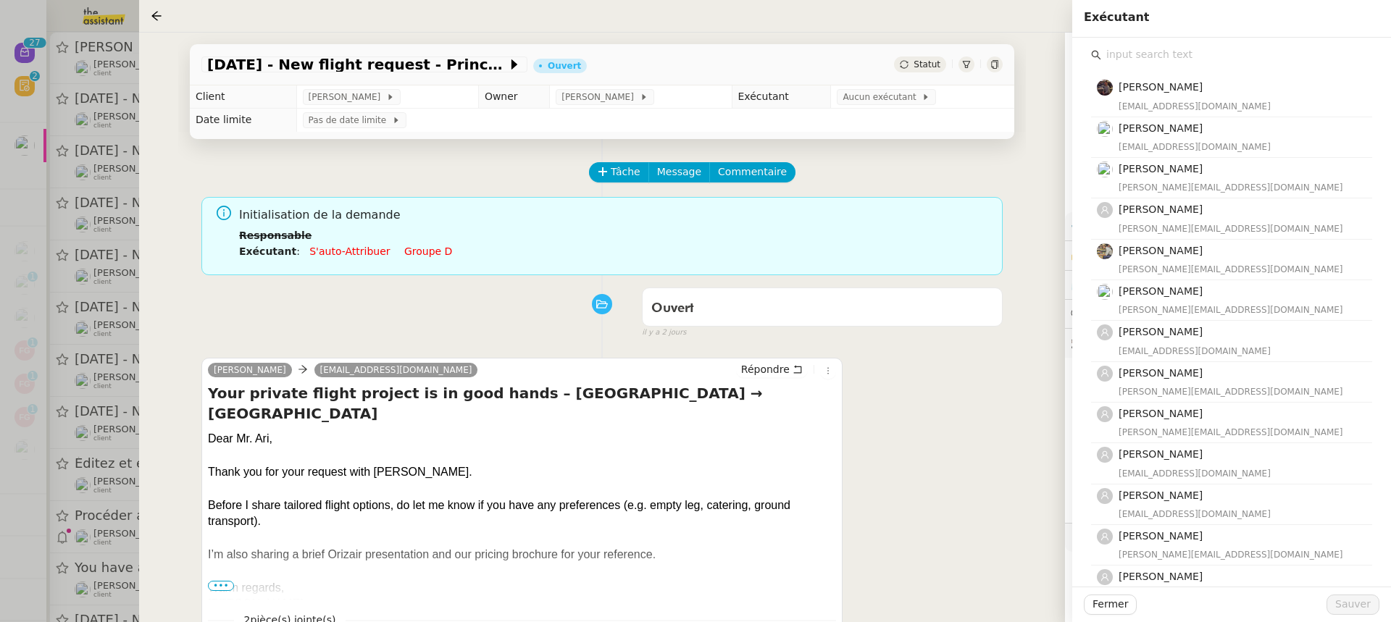
click at [1228, 62] on input "text" at bounding box center [1236, 55] width 271 height 20
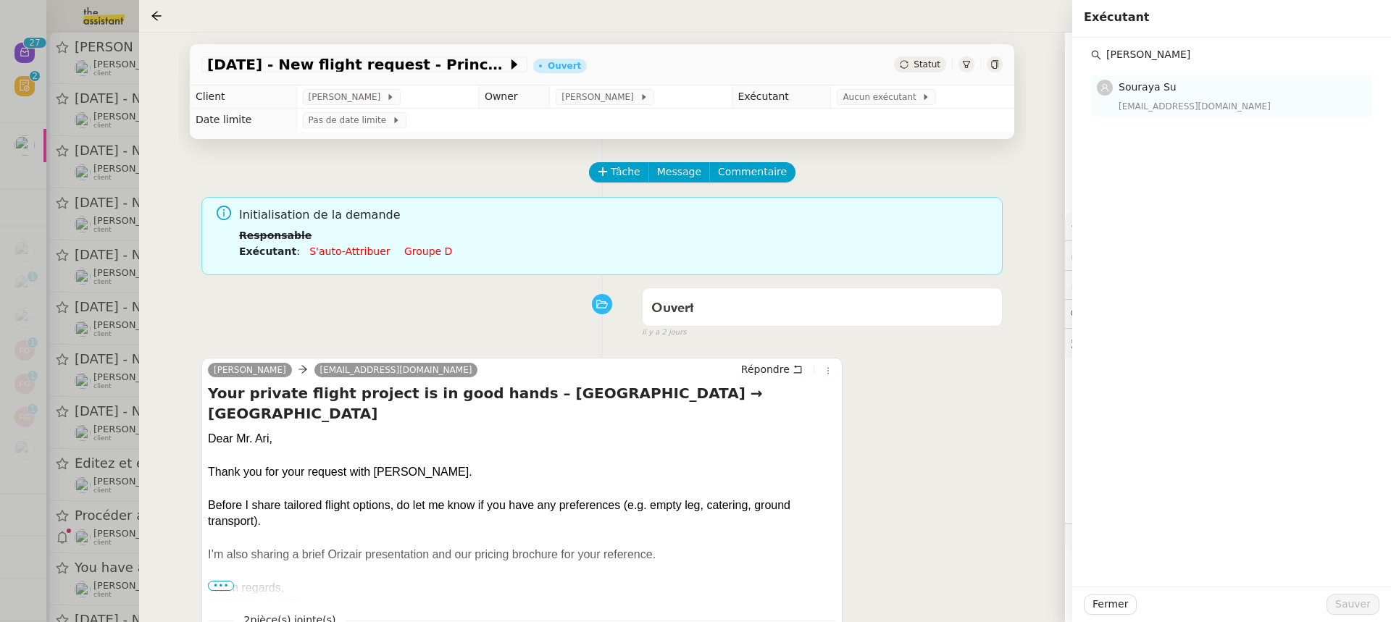
type input "souray"
click at [1223, 110] on div "souraya@team.theassistant.com" at bounding box center [1240, 106] width 245 height 14
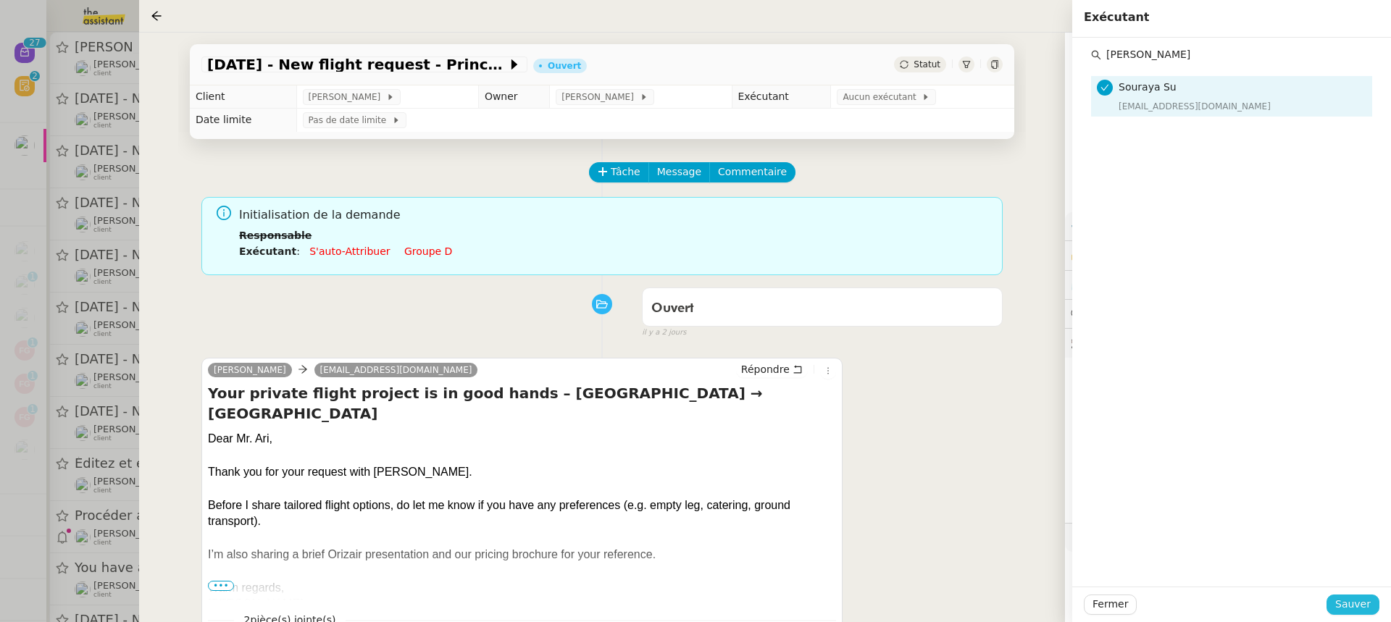
click at [1348, 604] on span "Sauver" at bounding box center [1352, 604] width 35 height 17
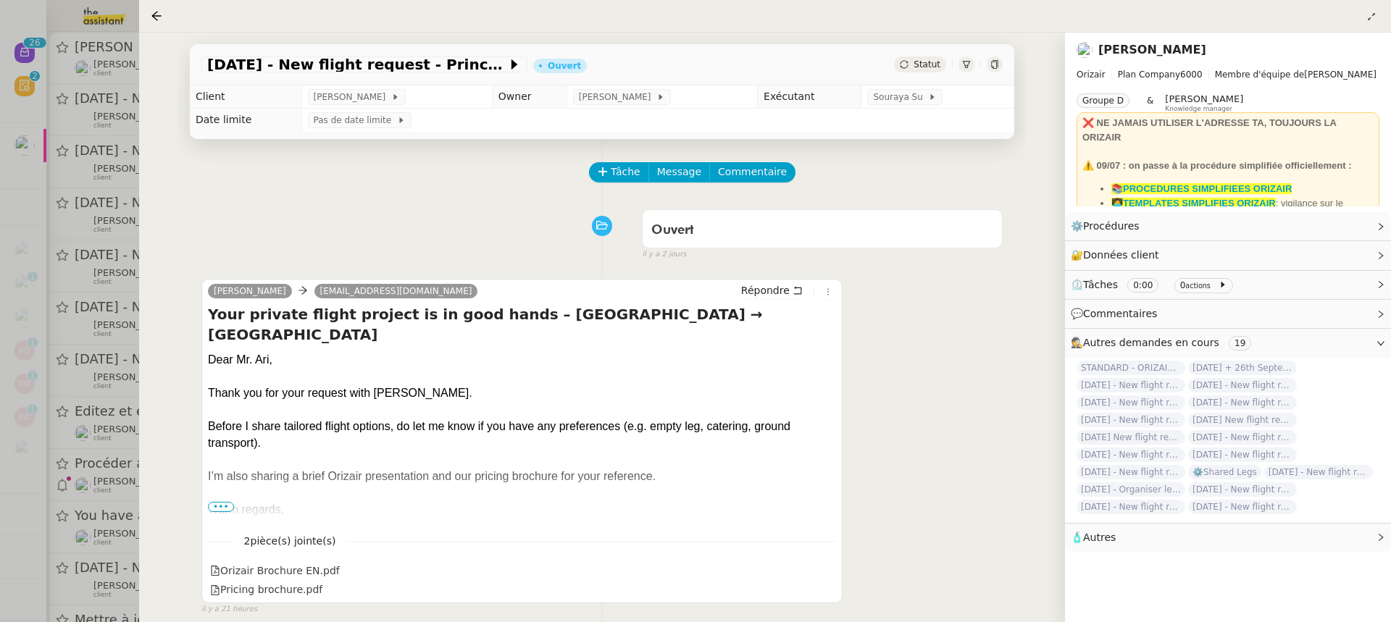
click at [89, 126] on div at bounding box center [695, 311] width 1391 height 622
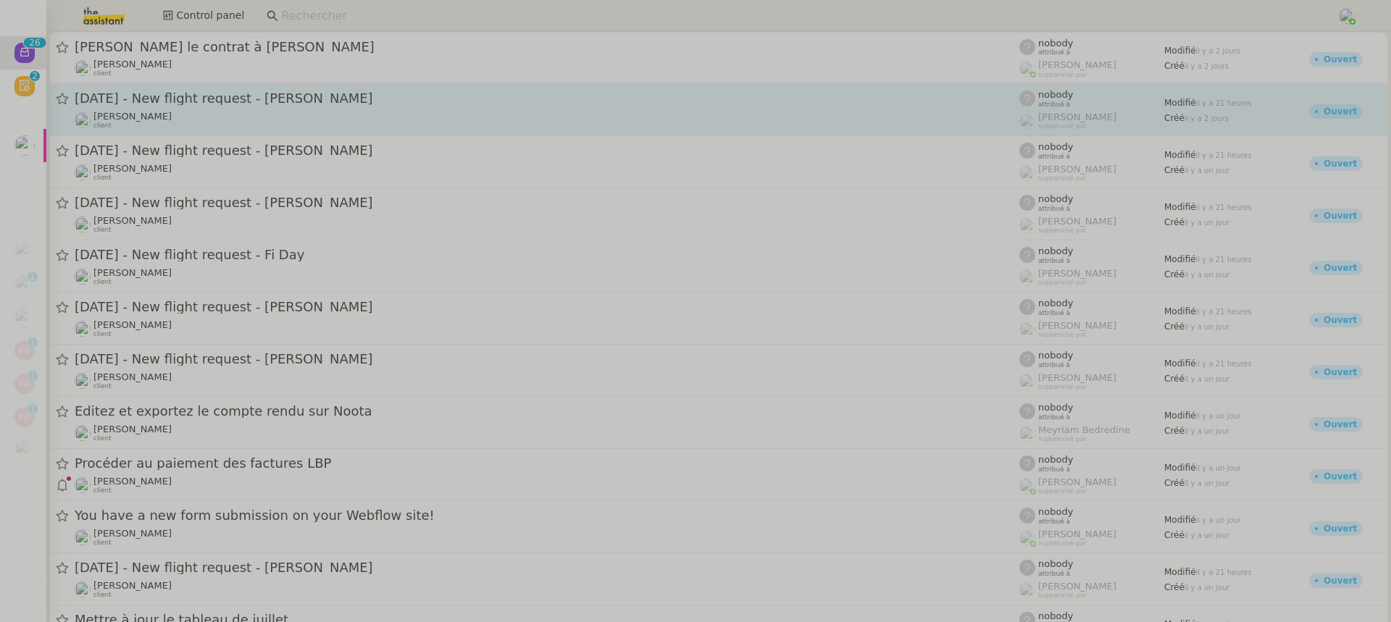
click at [204, 127] on div "[PERSON_NAME] client" at bounding box center [547, 120] width 944 height 19
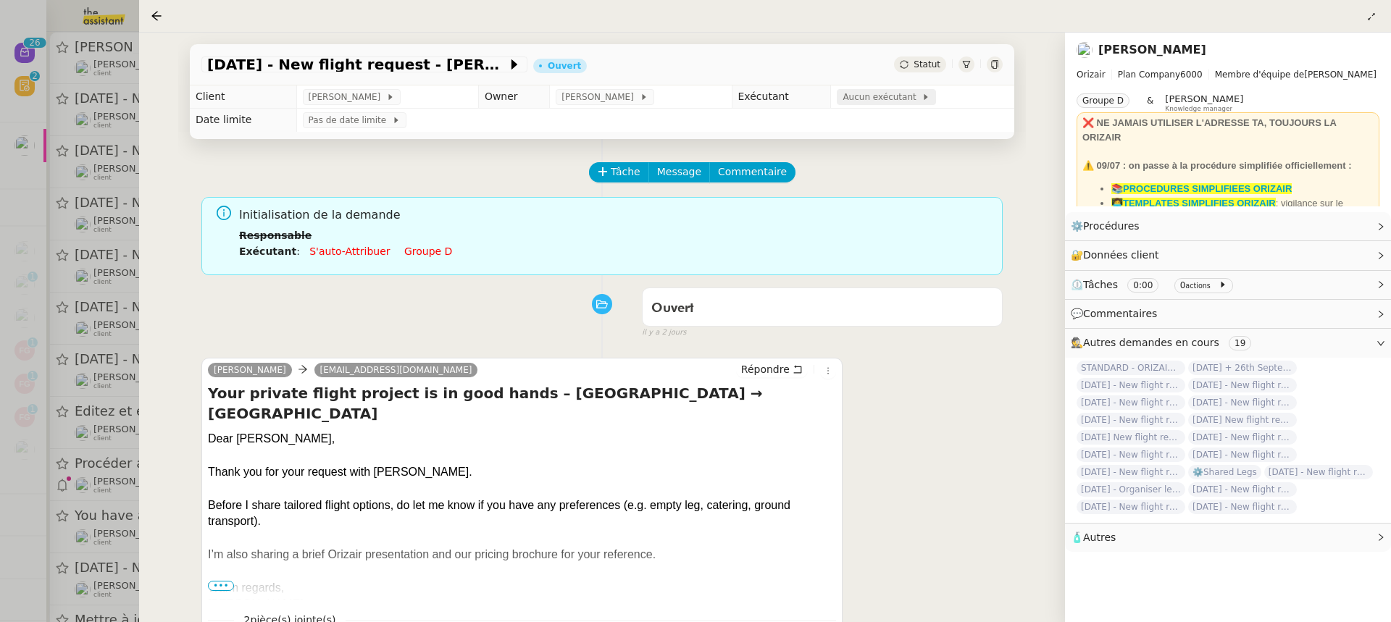
click at [881, 97] on span "Aucun exécutant" at bounding box center [881, 97] width 79 height 14
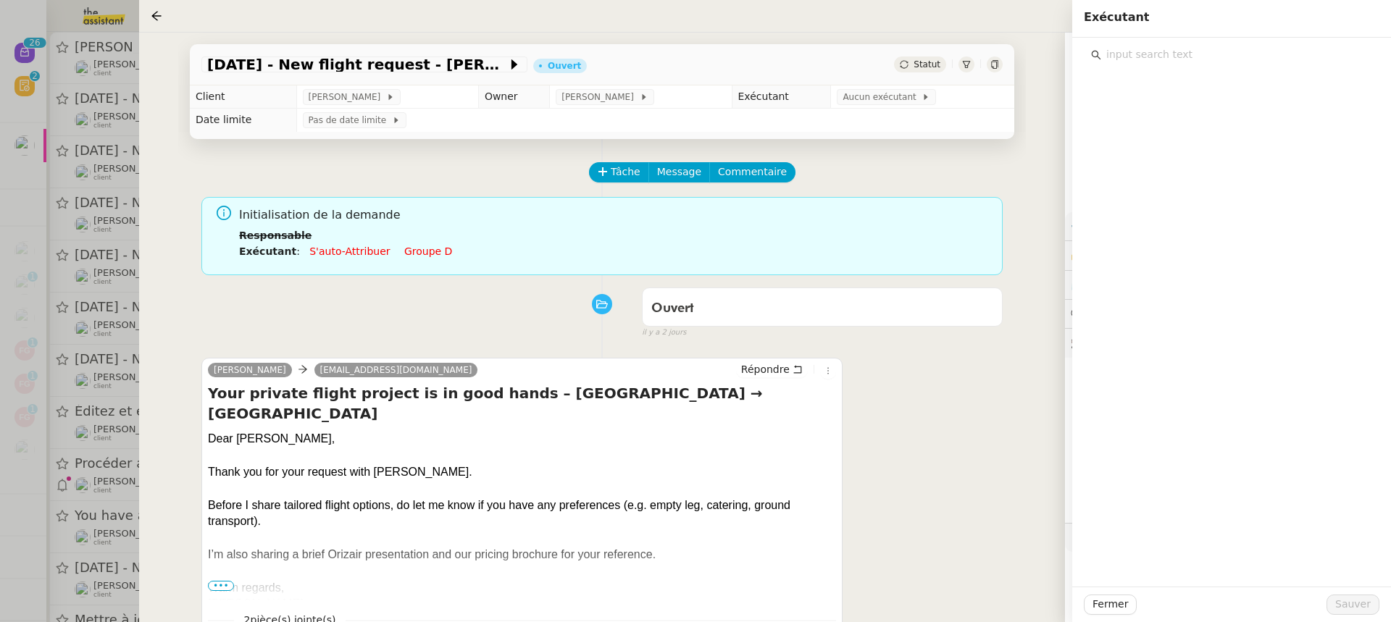
click at [1125, 60] on input "text" at bounding box center [1236, 55] width 271 height 20
type input "pauline"
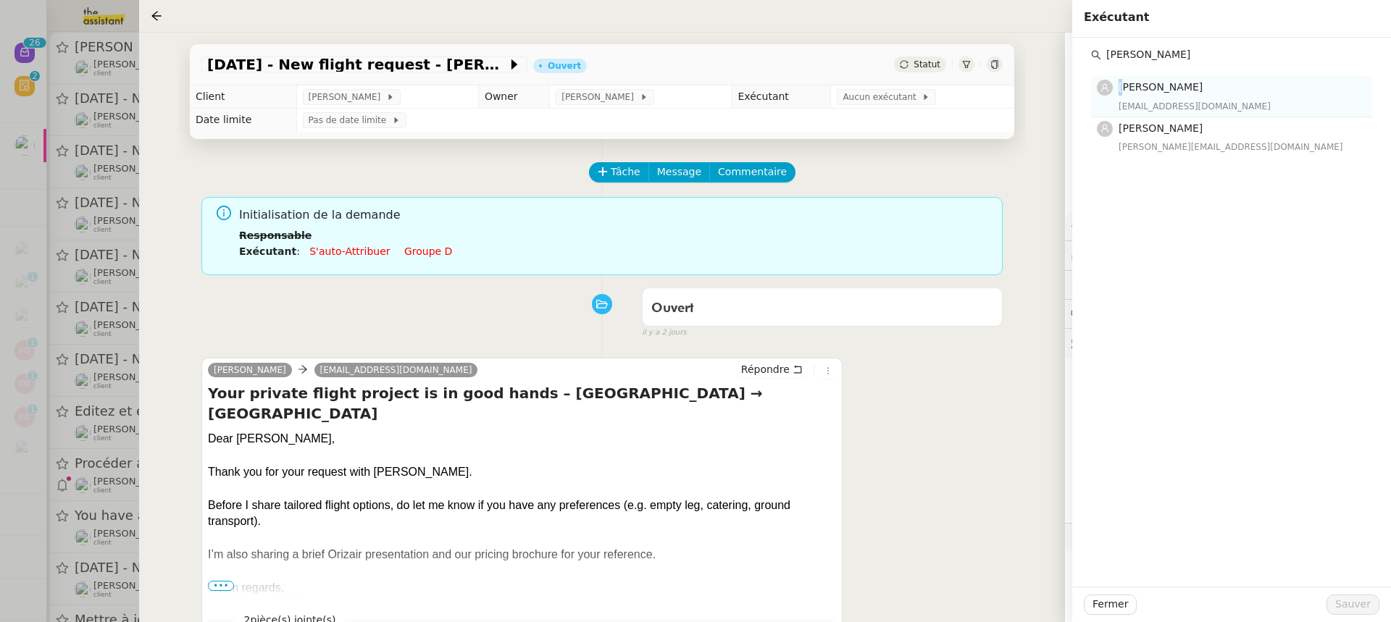
drag, startPoint x: 1125, startPoint y: 68, endPoint x: 1127, endPoint y: 78, distance: 10.2
click at [1127, 78] on div "Pauline Jennah paulinej@team.theassistant.com Pauline Ribas pauline@team.theass…" at bounding box center [1231, 110] width 281 height 93
click at [1157, 105] on div "paulinej@team.theassistant.com" at bounding box center [1240, 106] width 245 height 14
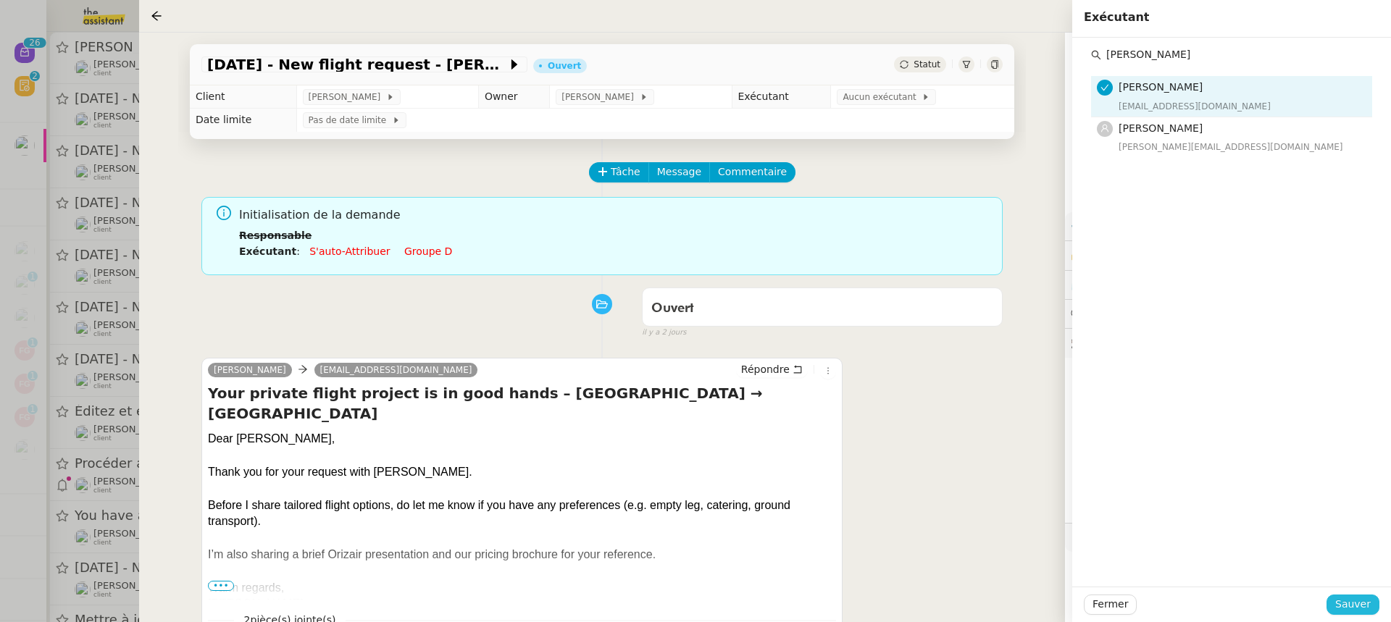
click at [1352, 602] on span "Sauver" at bounding box center [1352, 604] width 35 height 17
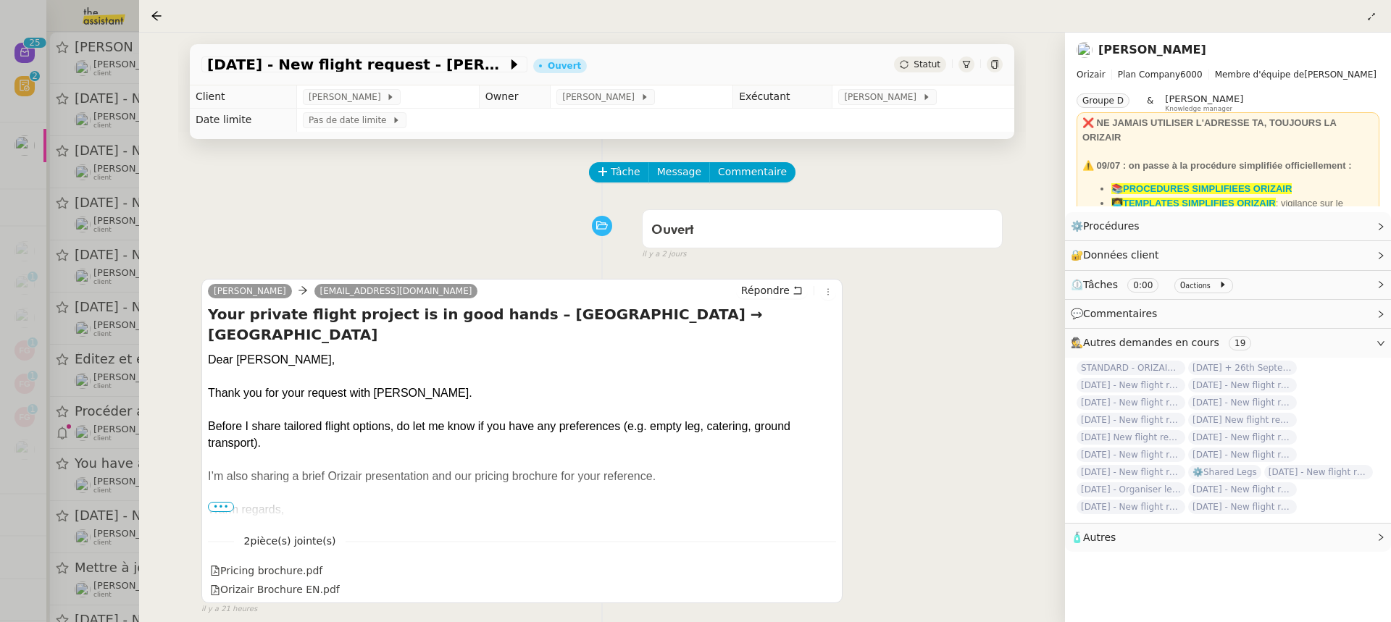
click at [115, 109] on div at bounding box center [695, 311] width 1391 height 622
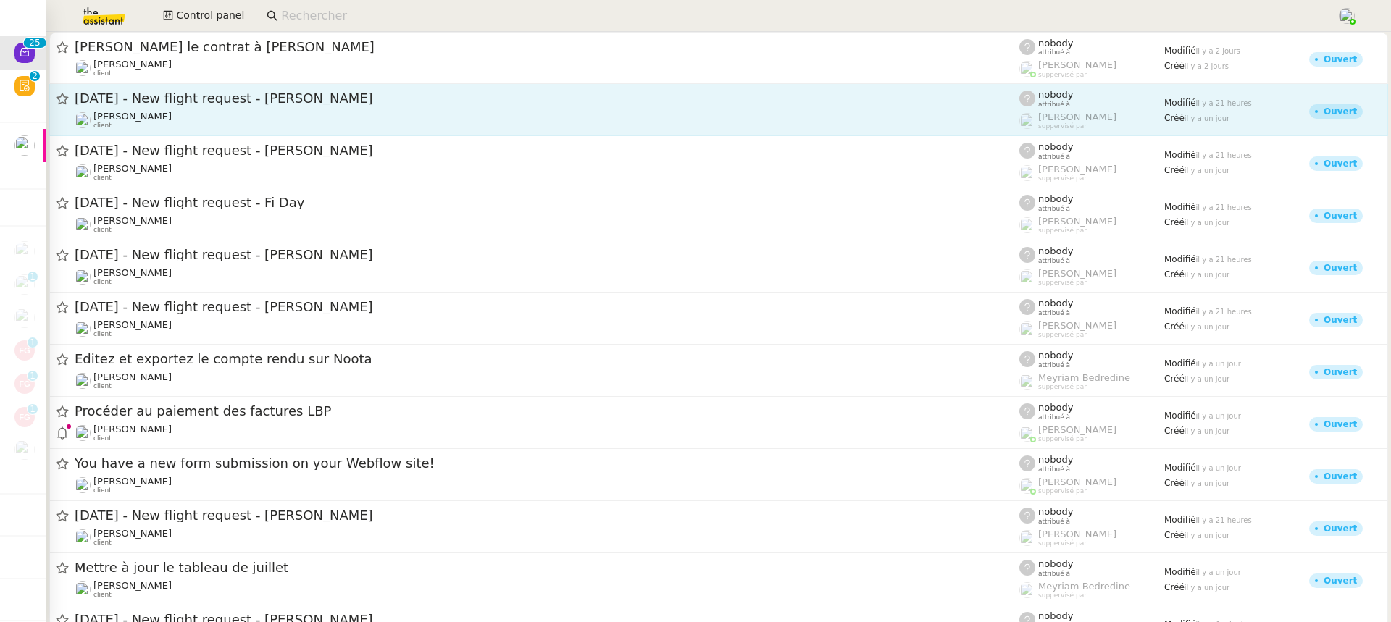
click at [200, 122] on div "[PERSON_NAME] client" at bounding box center [547, 120] width 944 height 19
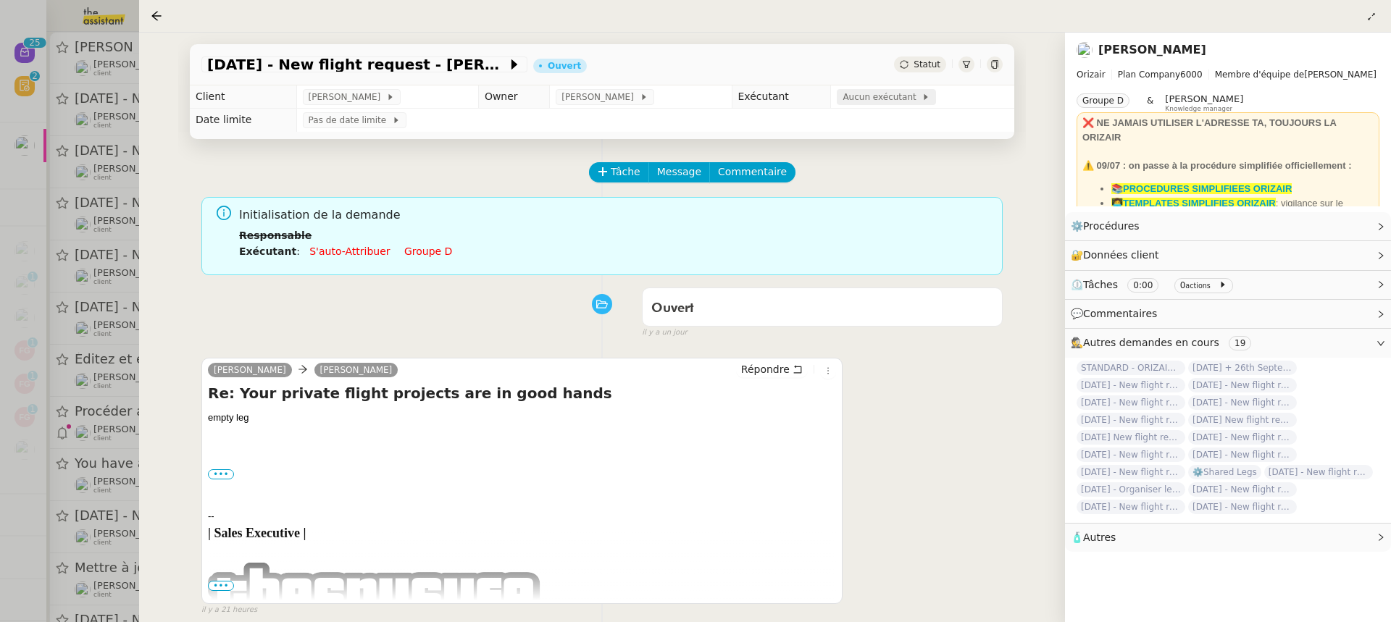
click at [878, 90] on td "Aucun exécutant" at bounding box center [922, 96] width 183 height 23
click at [868, 101] on span "Aucun exécutant" at bounding box center [881, 97] width 79 height 14
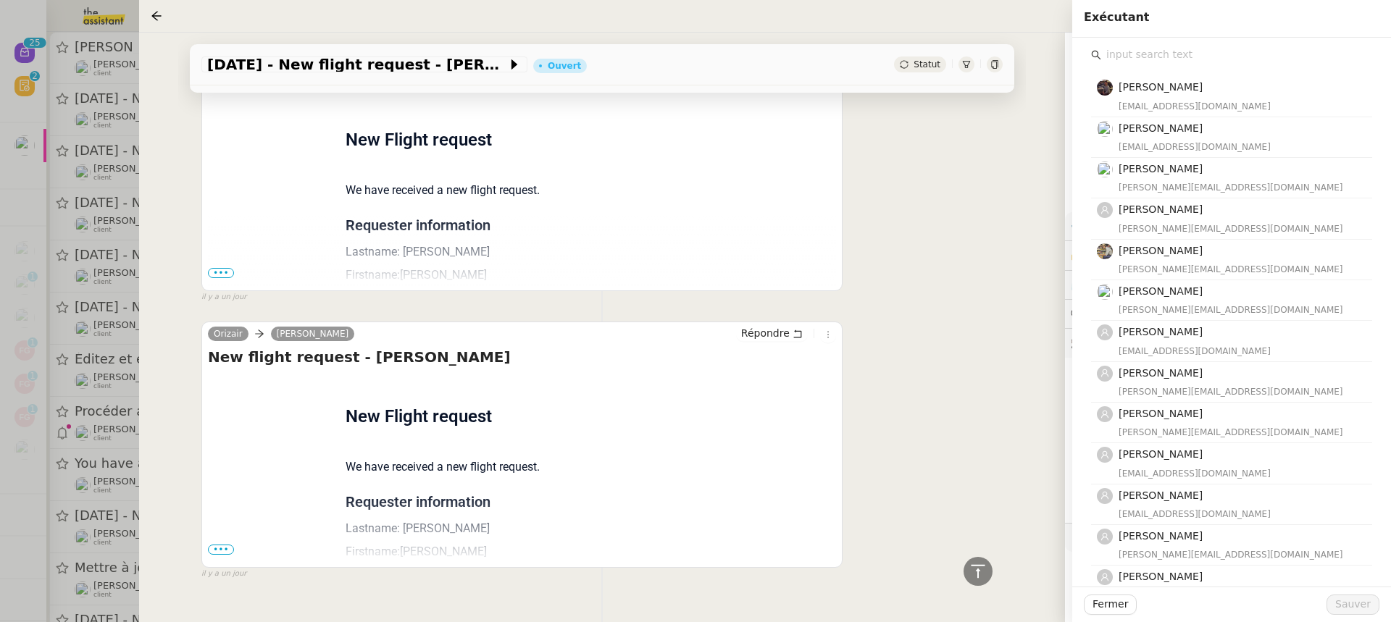
scroll to position [963, 0]
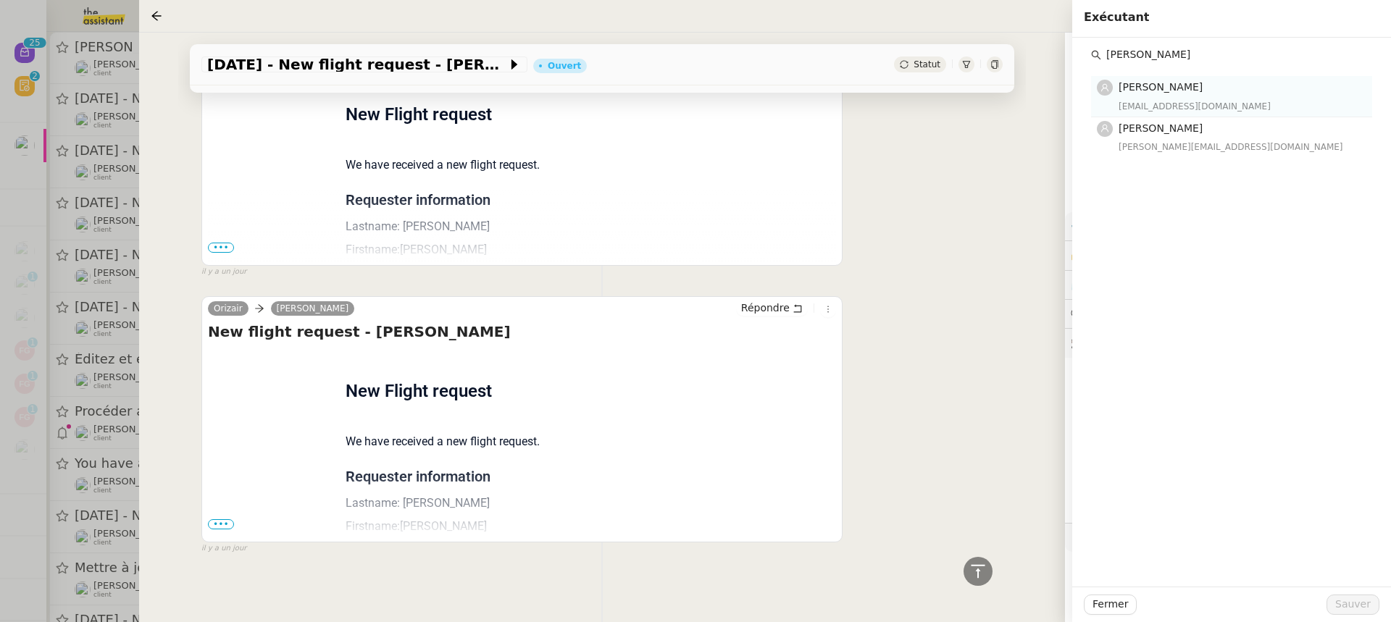
type input "pauli"
click at [1173, 88] on span "[PERSON_NAME]" at bounding box center [1160, 87] width 84 height 12
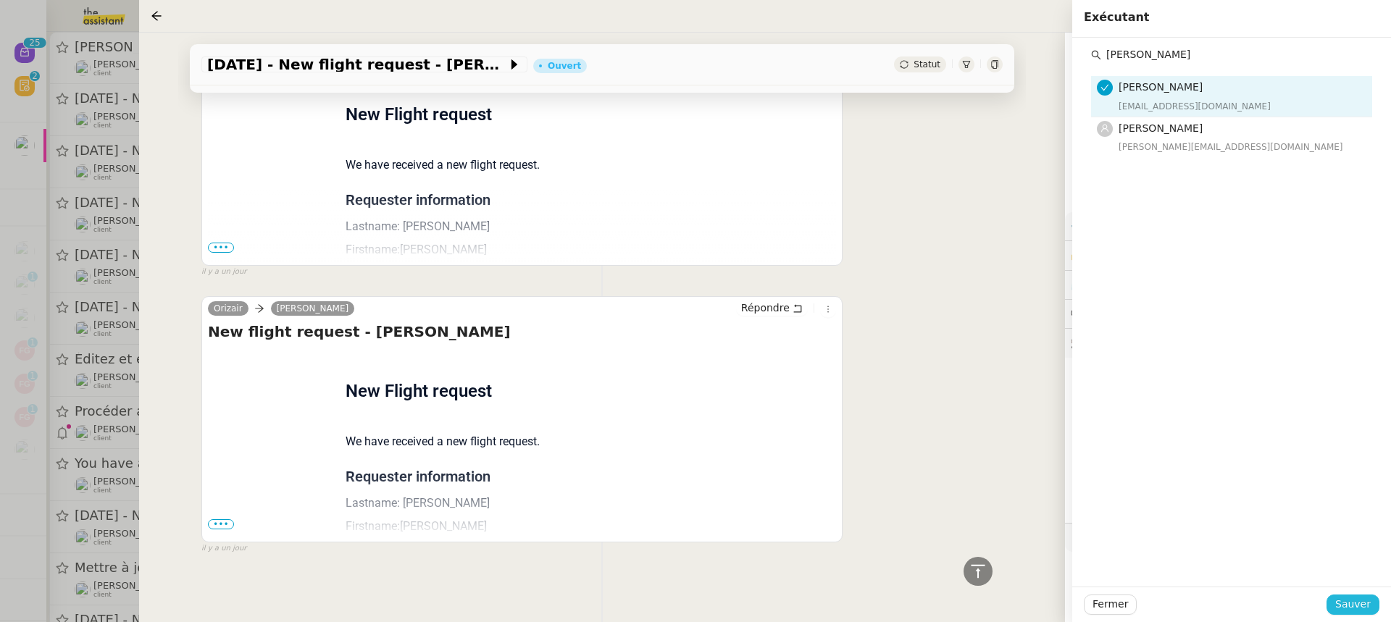
click at [1370, 603] on span "Sauver" at bounding box center [1352, 604] width 35 height 17
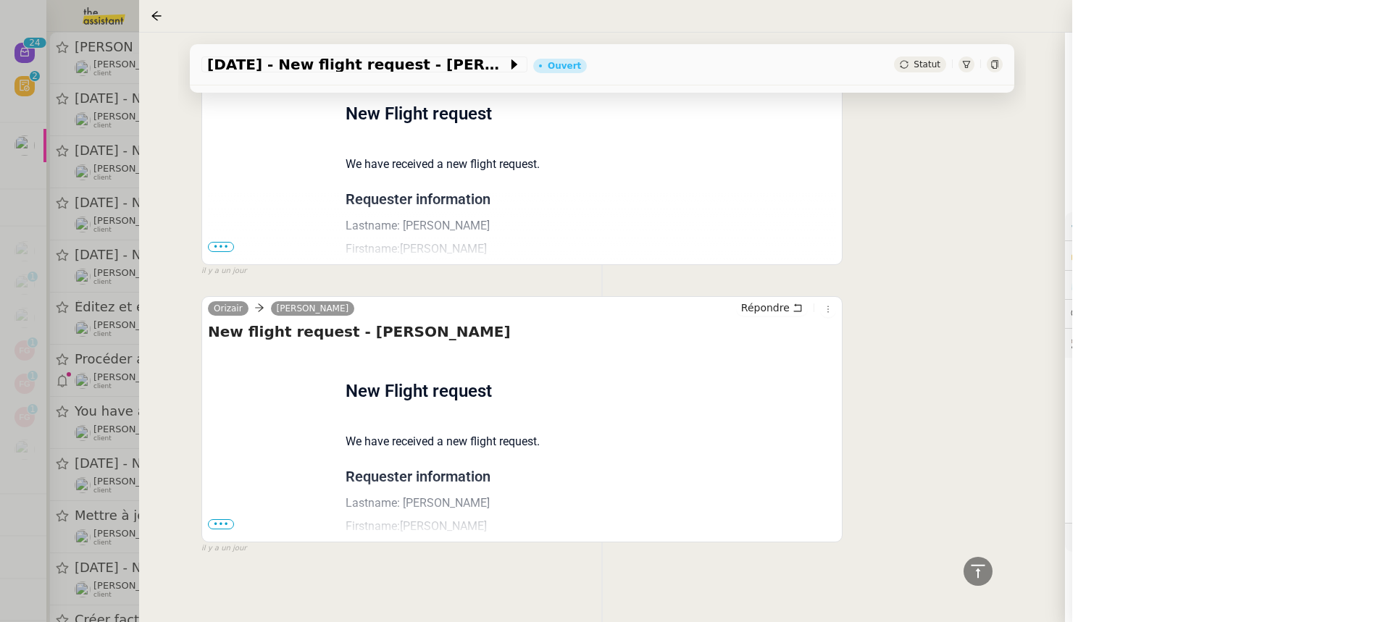
click at [115, 162] on div at bounding box center [695, 311] width 1391 height 622
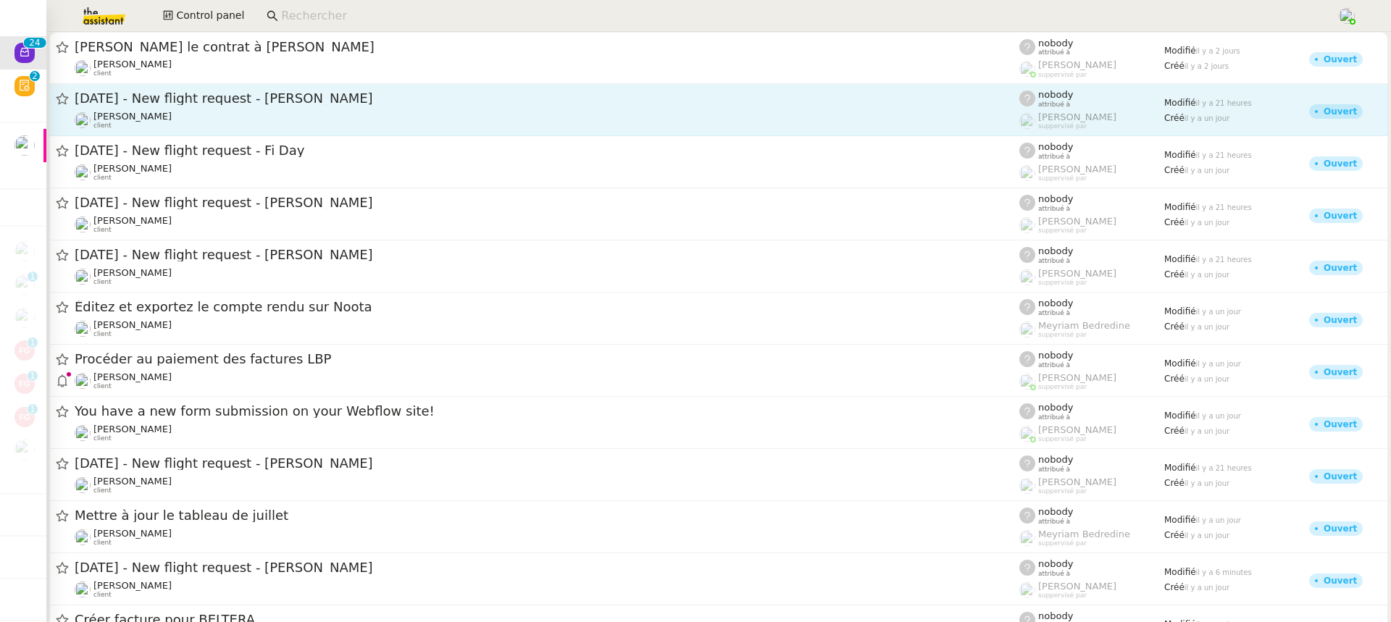
click at [202, 106] on div "[DATE] - New flight request - [PERSON_NAME]" at bounding box center [547, 99] width 944 height 18
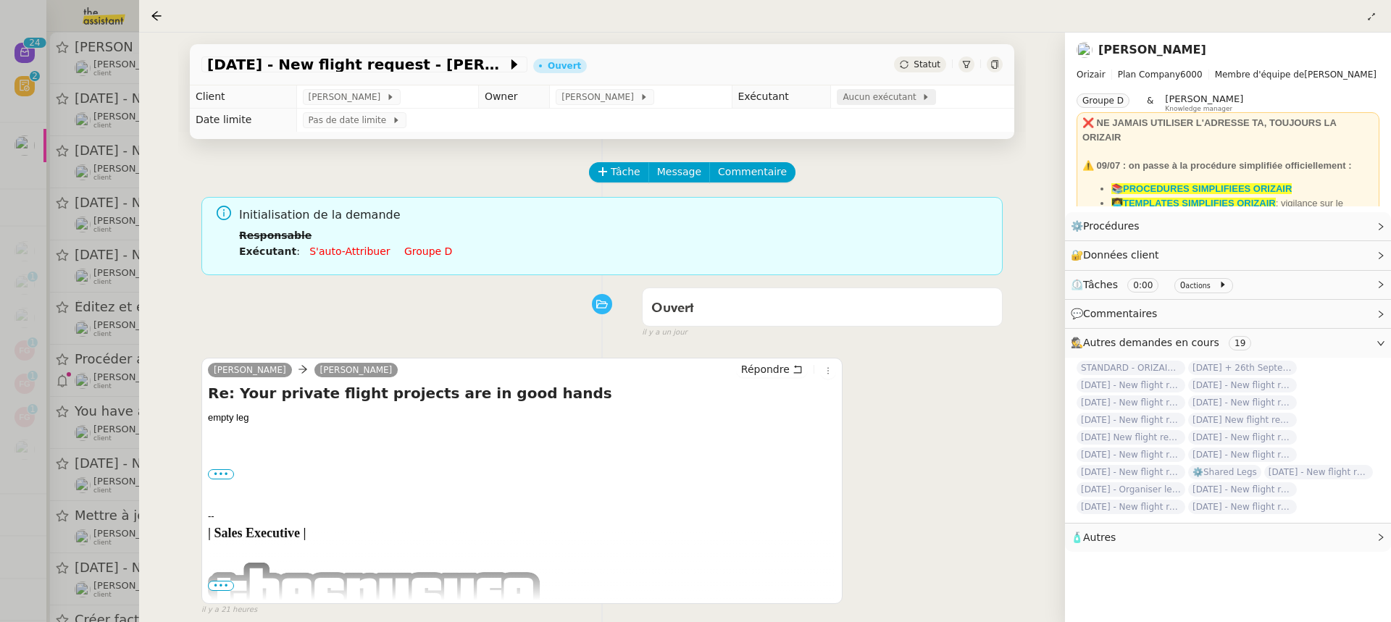
click at [860, 93] on span "Aucun exécutant" at bounding box center [881, 97] width 79 height 14
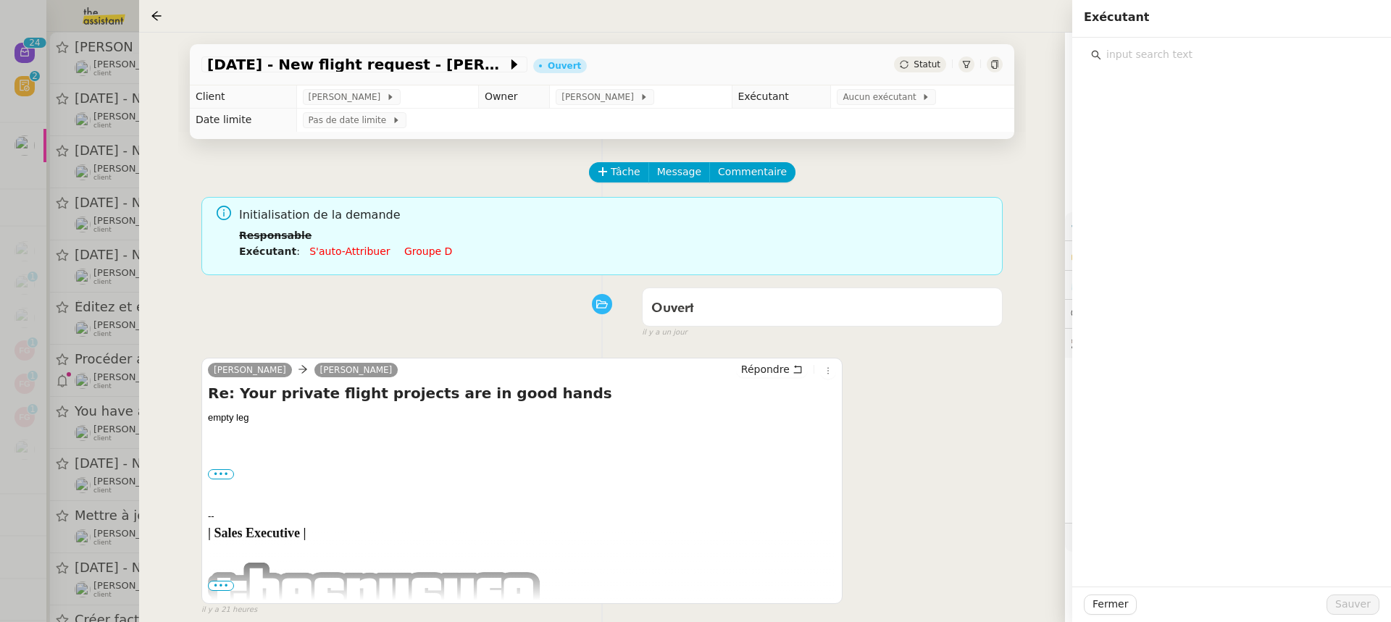
click at [1207, 62] on input "text" at bounding box center [1236, 55] width 271 height 20
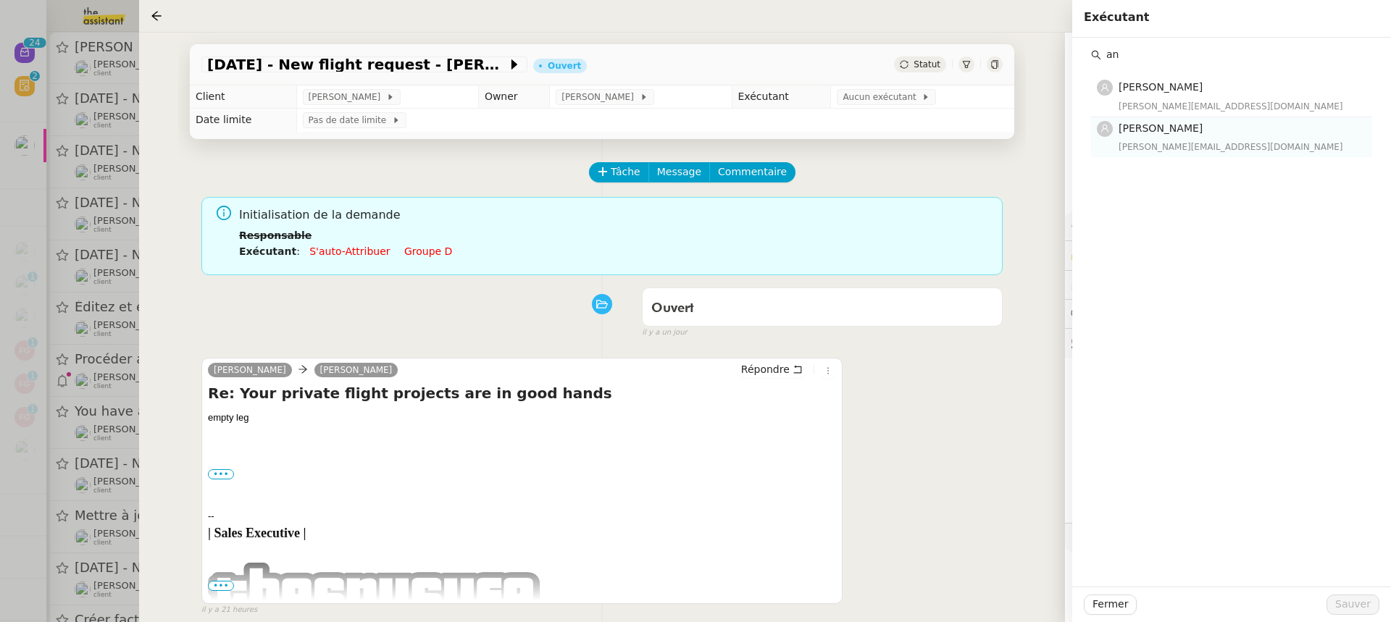
type input "an"
click at [1182, 125] on h4 "[PERSON_NAME]" at bounding box center [1240, 128] width 245 height 17
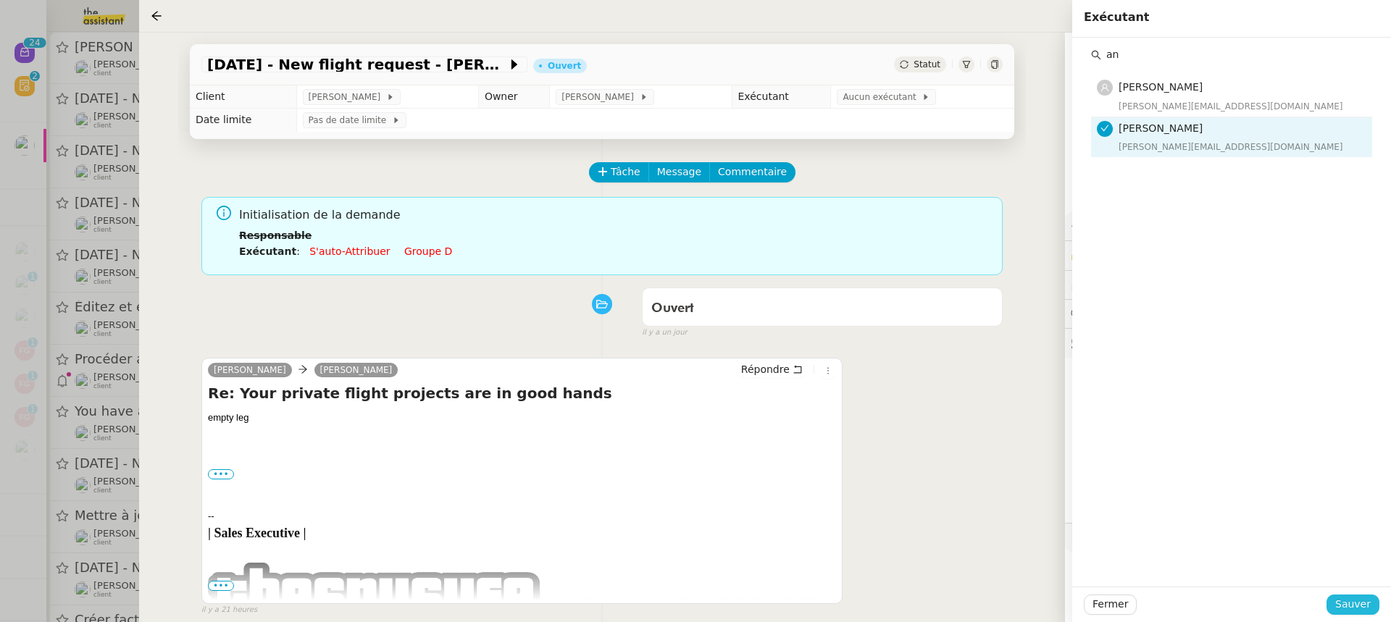
click at [1350, 603] on span "Sauver" at bounding box center [1352, 604] width 35 height 17
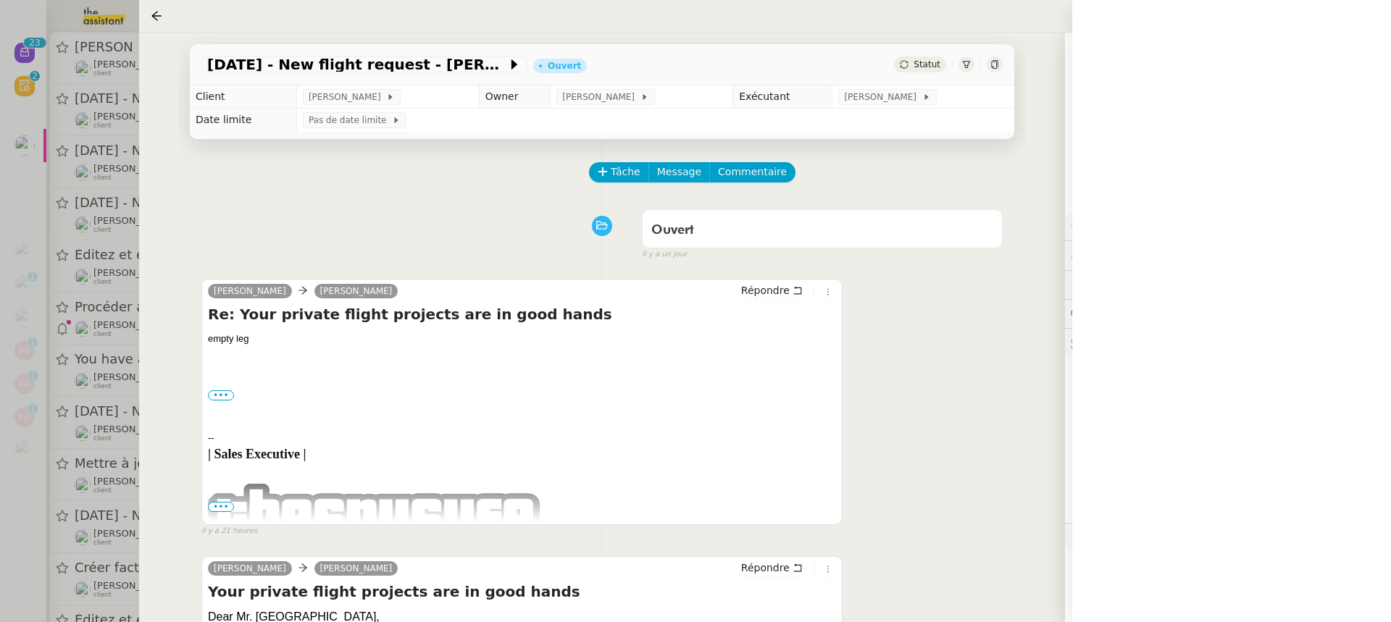
click at [91, 250] on div at bounding box center [695, 311] width 1391 height 622
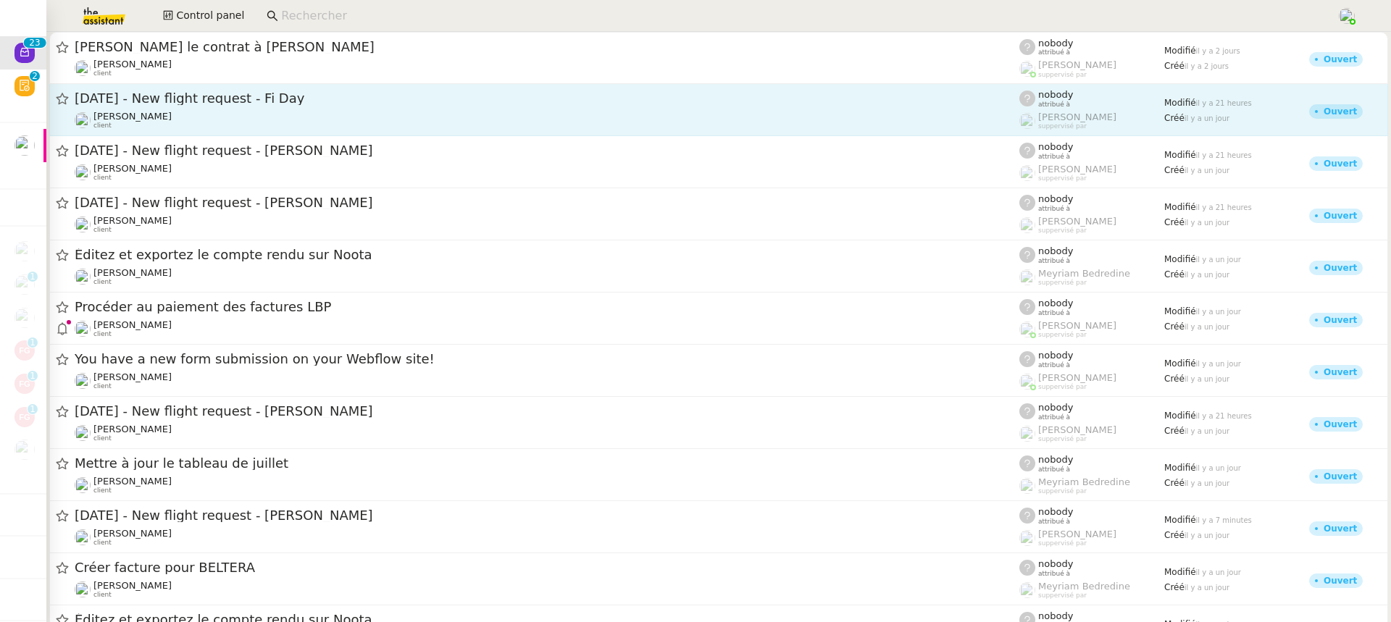
click at [239, 112] on div "[PERSON_NAME] client" at bounding box center [547, 120] width 944 height 19
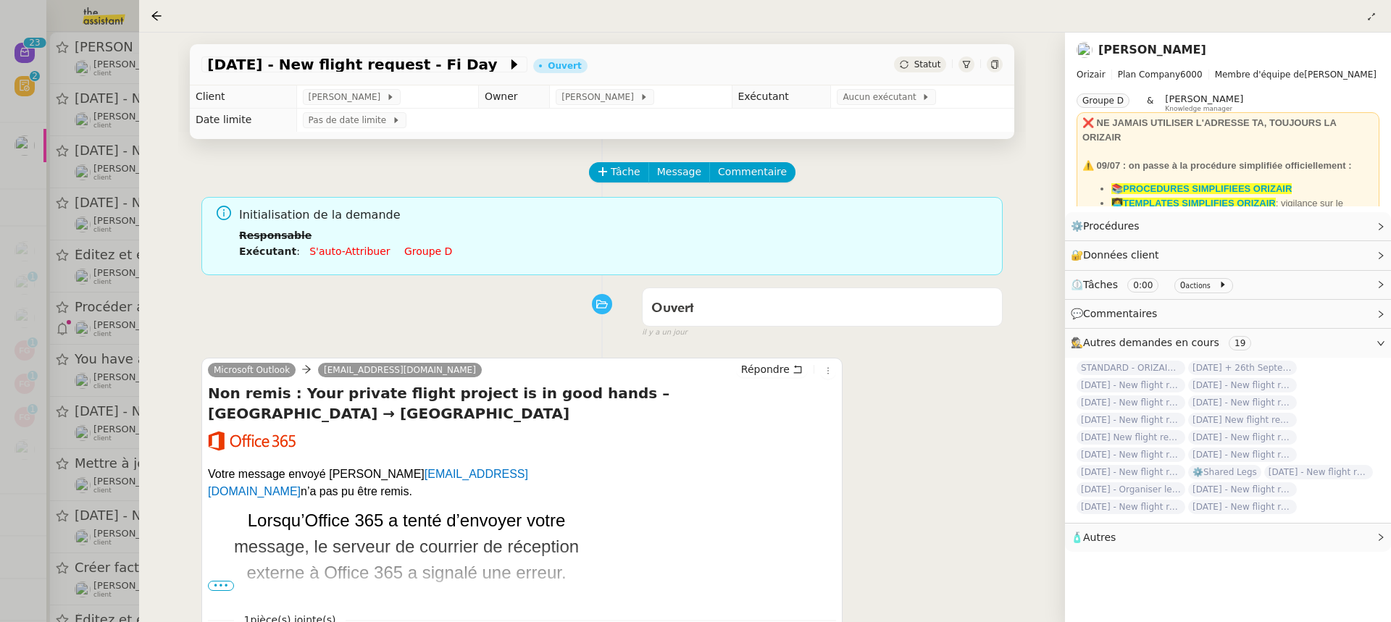
click at [871, 110] on td "Pas de date limite" at bounding box center [655, 120] width 718 height 23
click at [871, 98] on span "Aucun exécutant" at bounding box center [881, 97] width 79 height 14
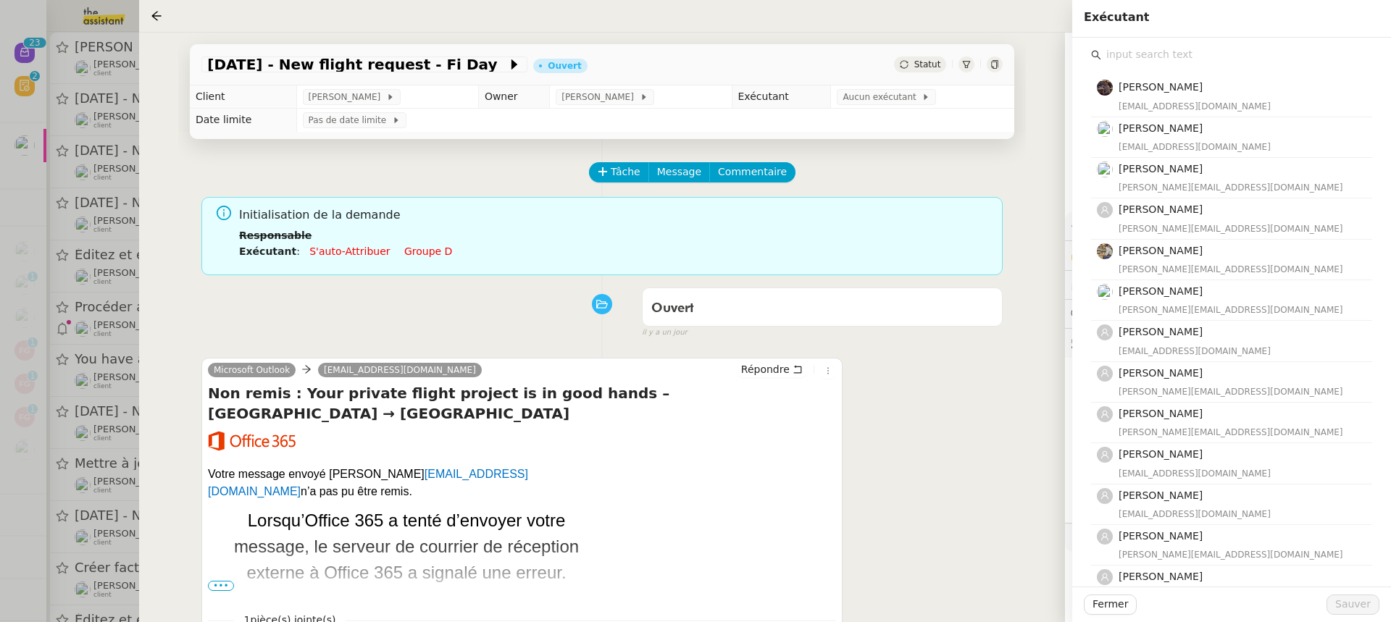
click at [1229, 60] on input "text" at bounding box center [1236, 55] width 271 height 20
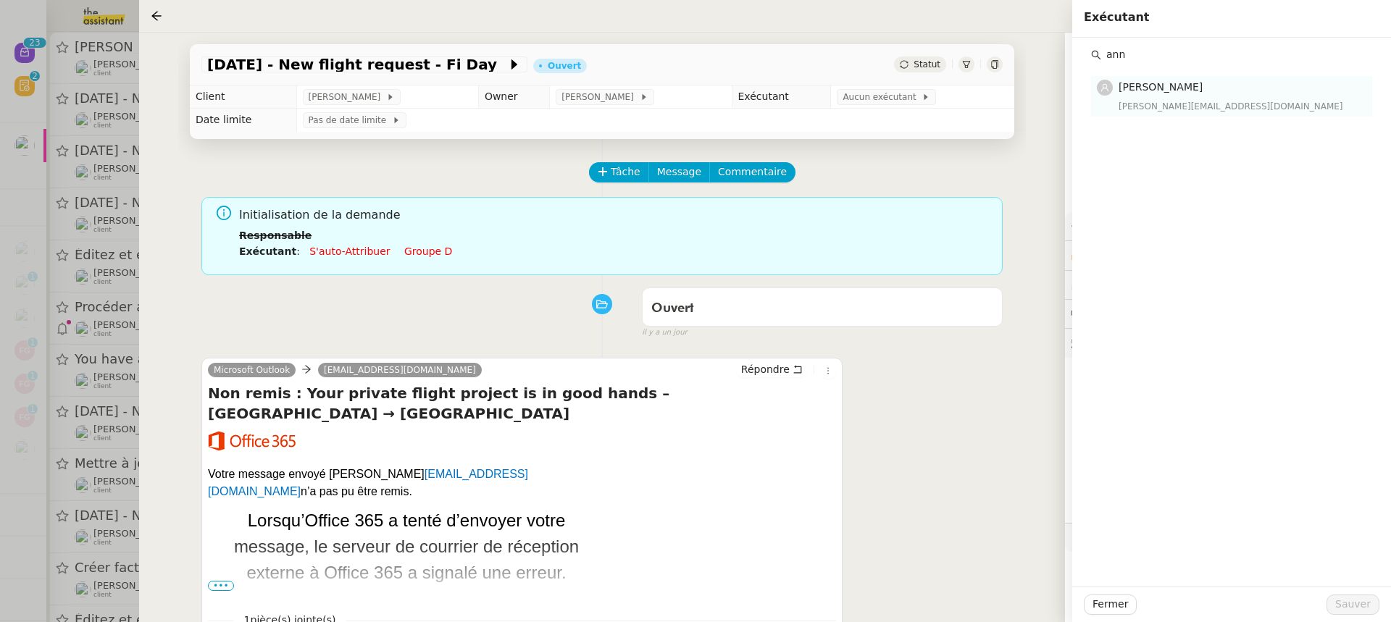
type input "ann"
click at [1238, 101] on div "anna@theassistant.team" at bounding box center [1240, 106] width 245 height 14
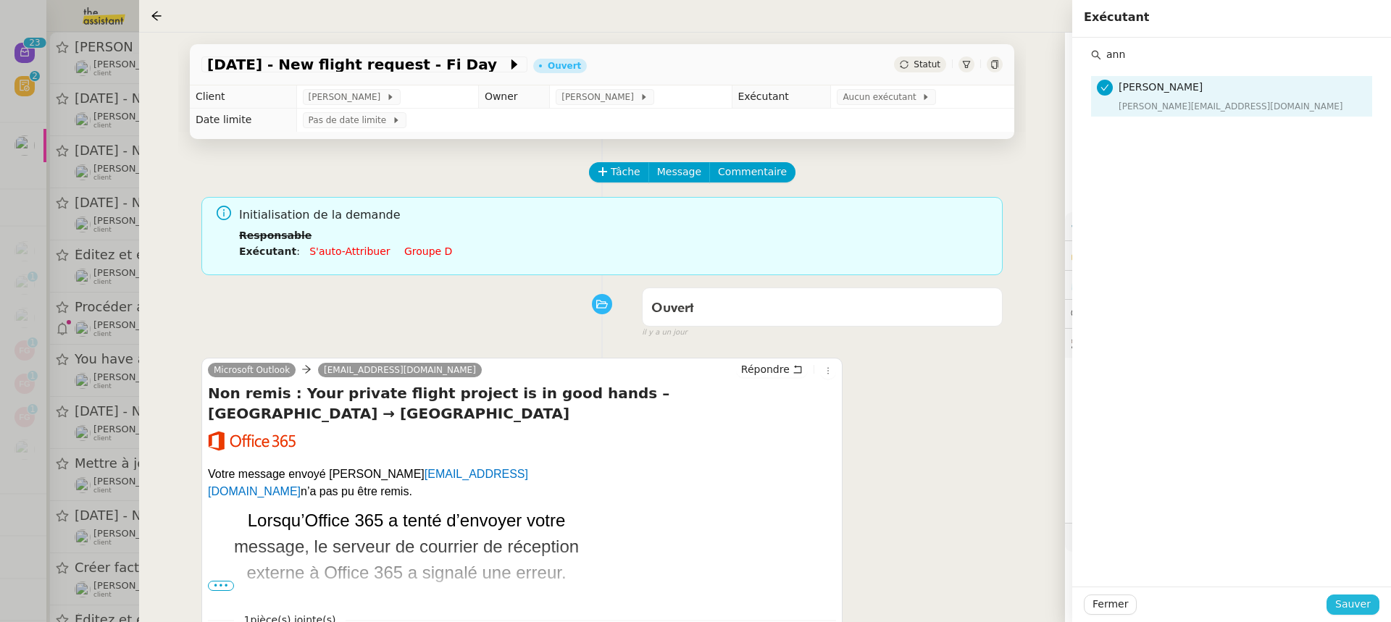
click at [1367, 602] on span "Sauver" at bounding box center [1352, 604] width 35 height 17
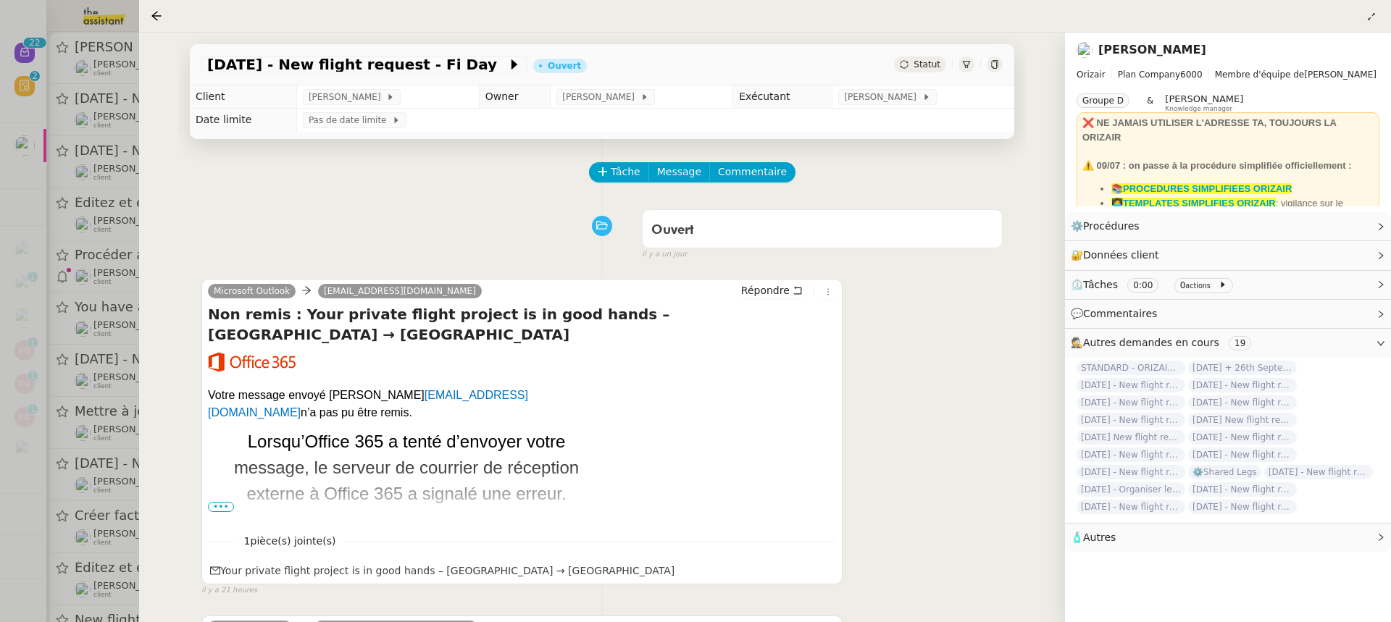
click at [35, 46] on div at bounding box center [695, 311] width 1391 height 622
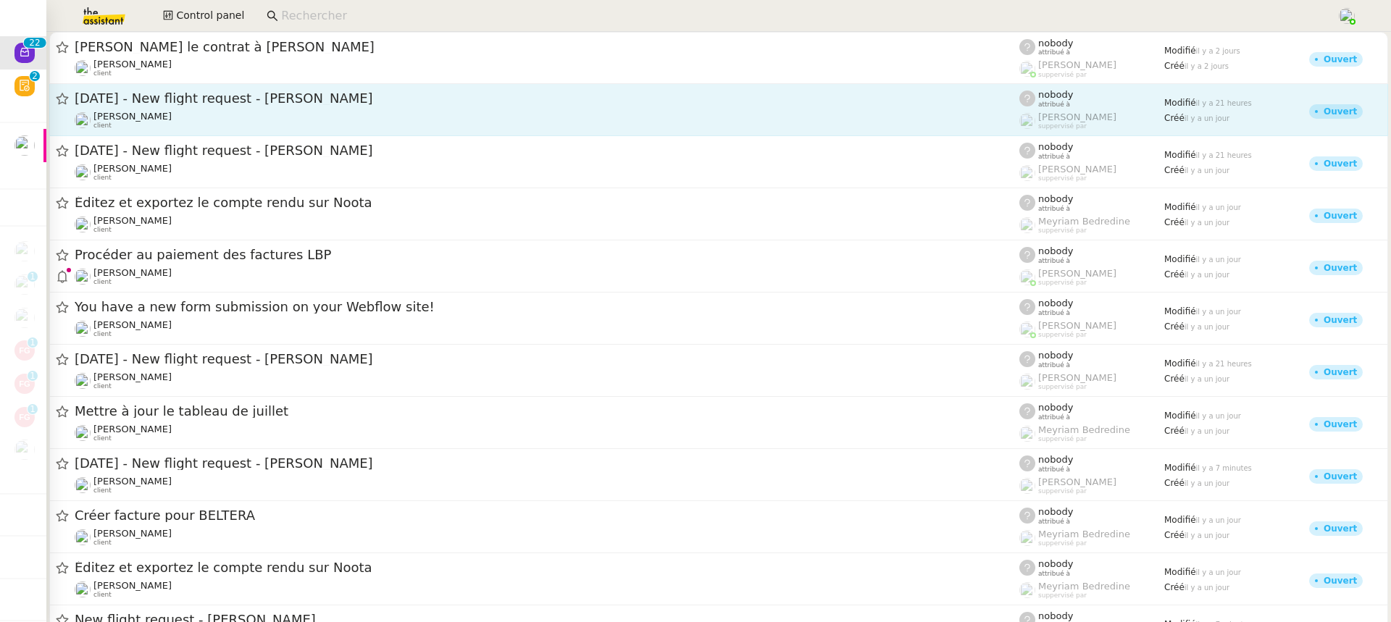
click at [262, 116] on div "[PERSON_NAME] client" at bounding box center [547, 120] width 944 height 19
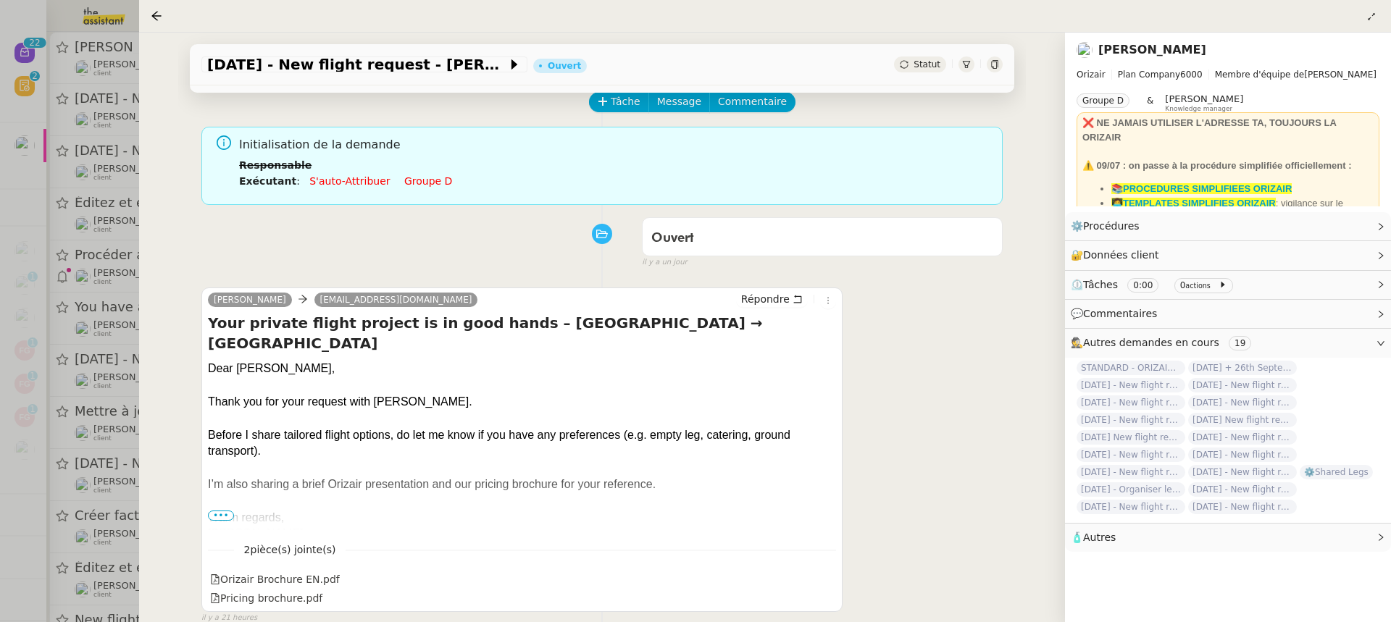
scroll to position [417, 0]
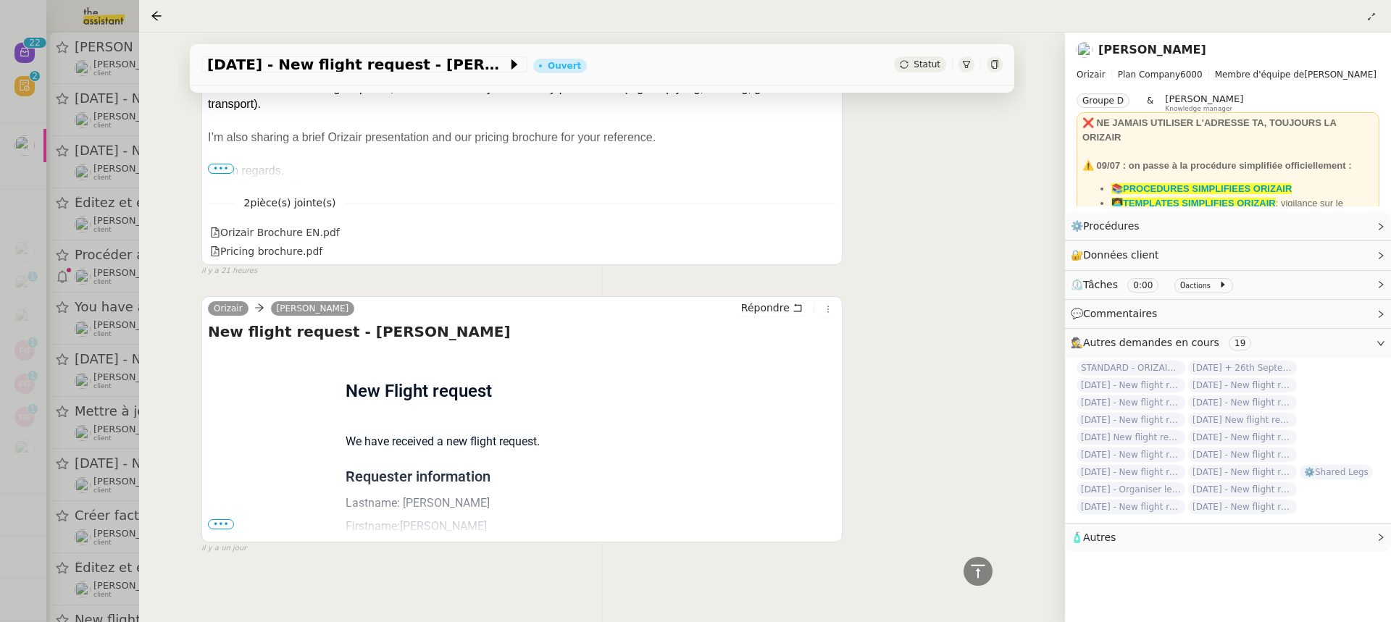
click at [130, 227] on div at bounding box center [695, 311] width 1391 height 622
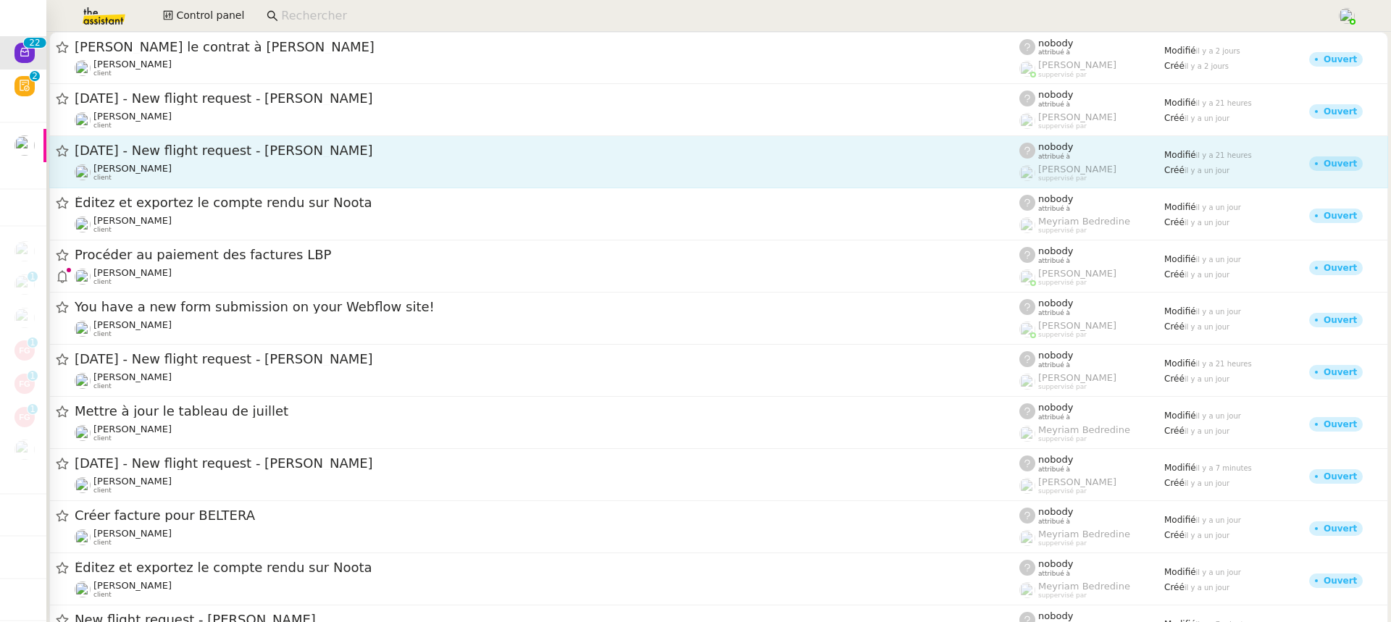
click at [281, 156] on span "[DATE] - New flight request - [PERSON_NAME]" at bounding box center [547, 150] width 944 height 13
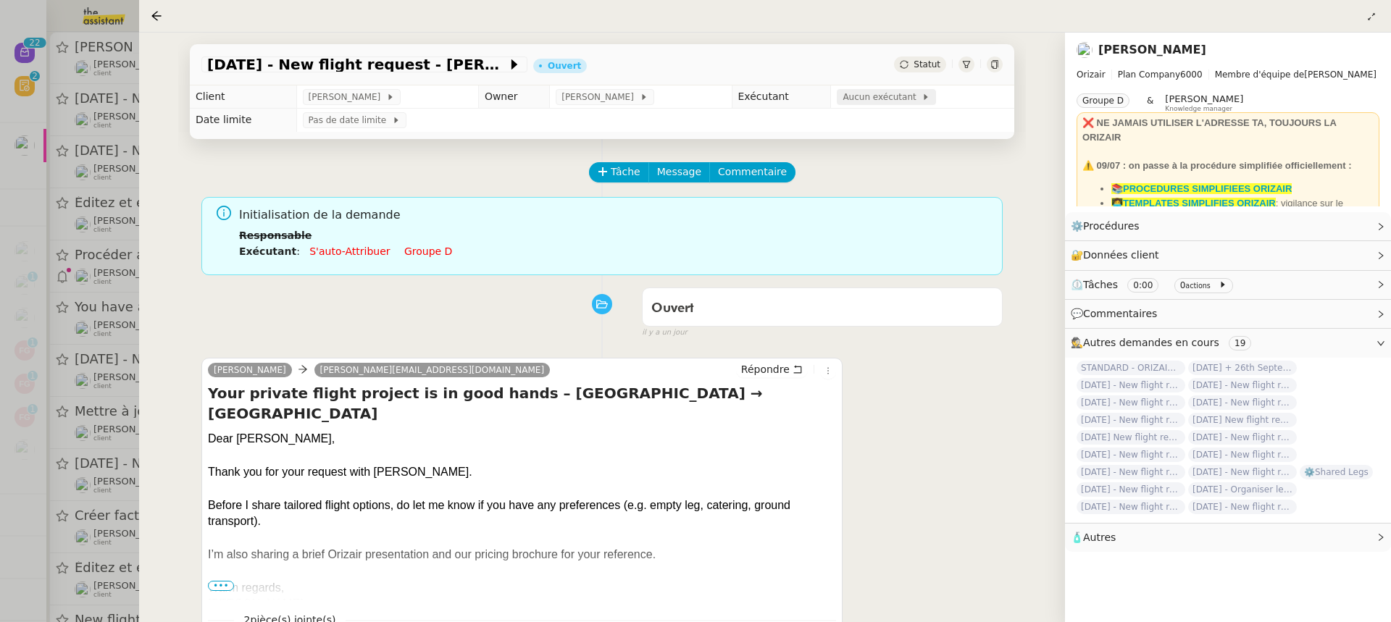
click at [873, 93] on span "Aucun exécutant" at bounding box center [881, 97] width 79 height 14
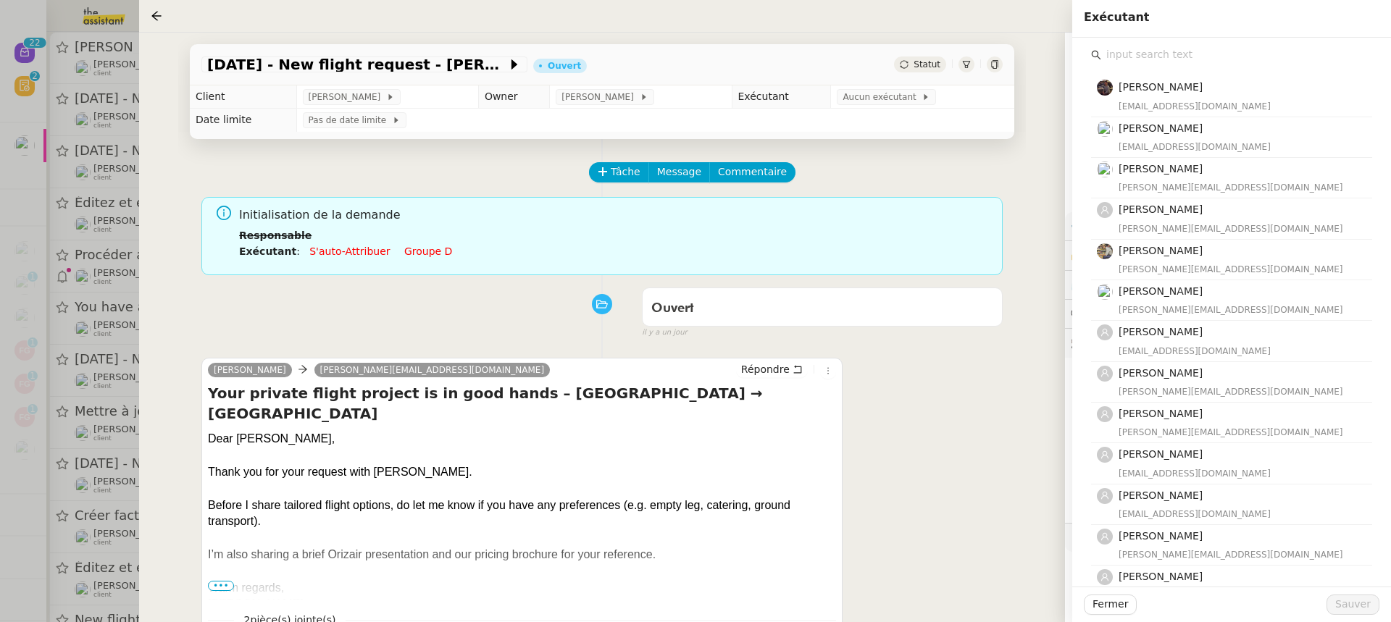
click at [1223, 50] on input "text" at bounding box center [1236, 55] width 271 height 20
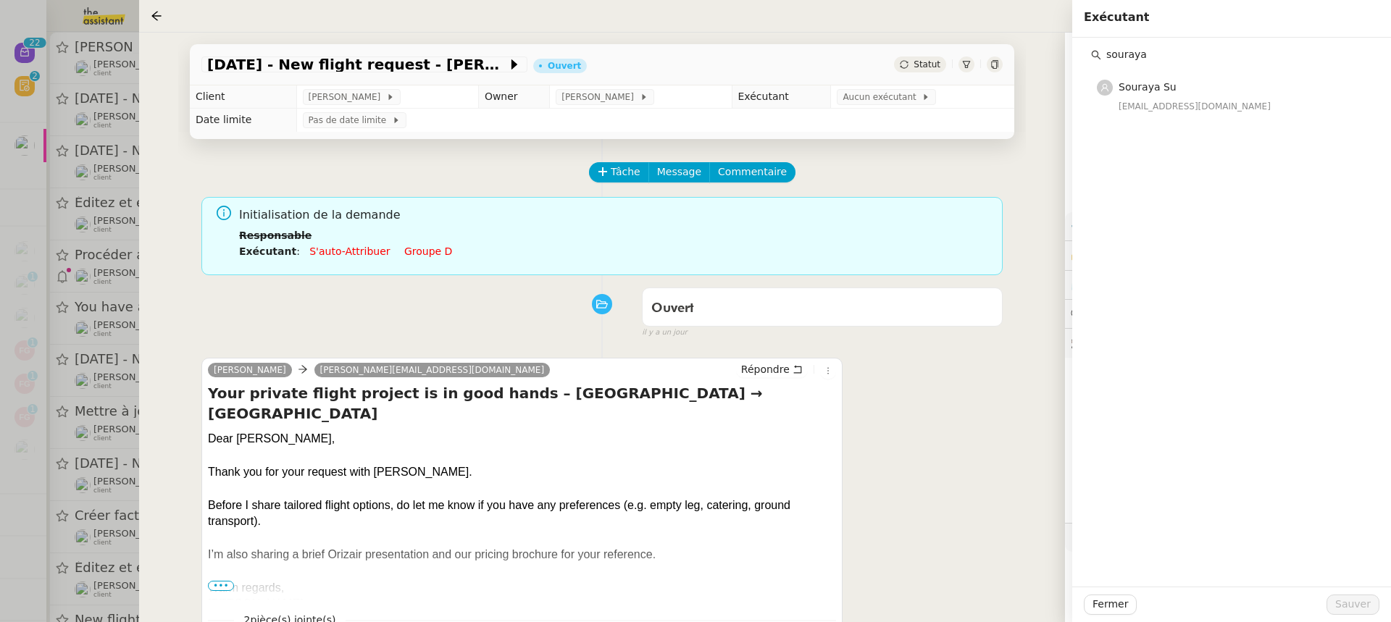
type input "souraya"
click at [1232, 88] on h4 "Souraya Su" at bounding box center [1240, 87] width 245 height 17
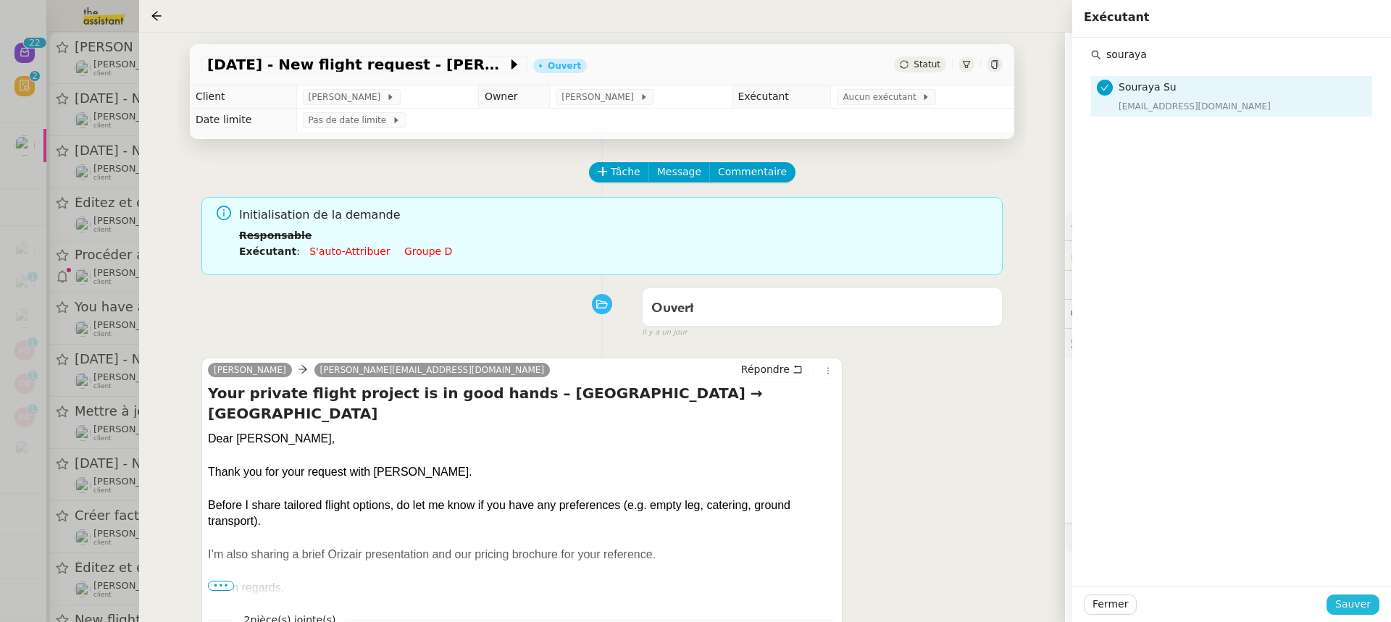
click at [1352, 604] on span "Sauver" at bounding box center [1352, 604] width 35 height 17
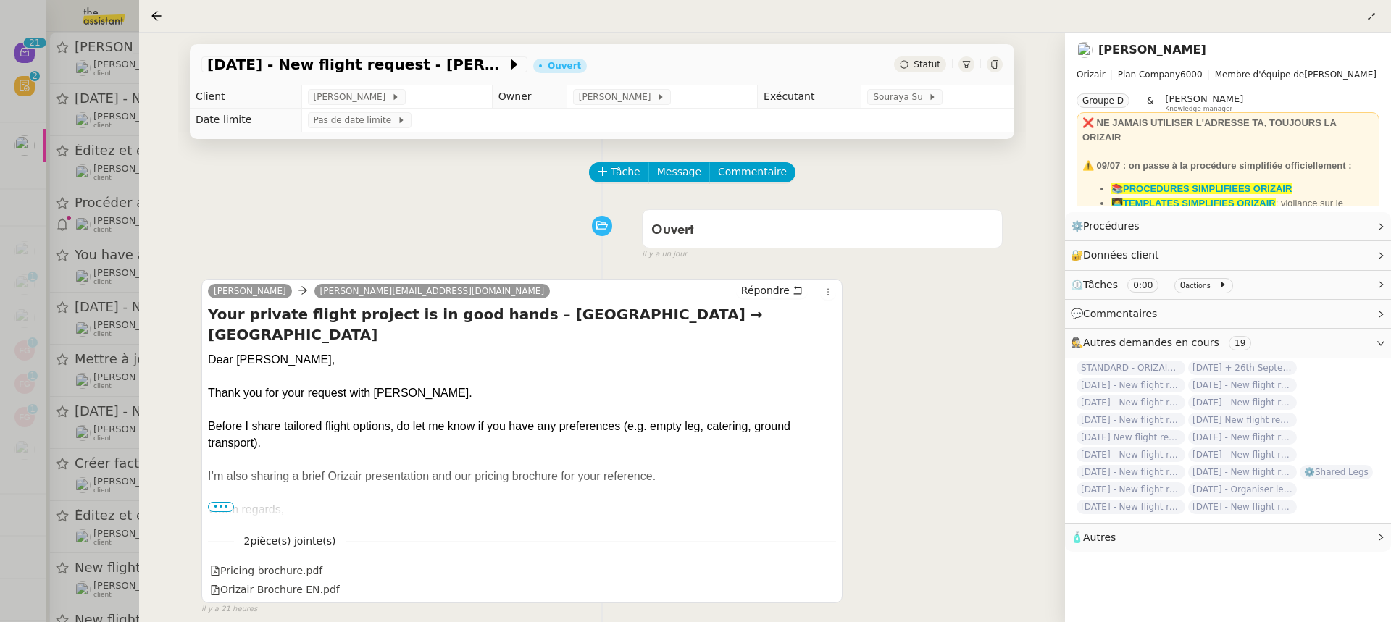
click at [85, 159] on div at bounding box center [695, 311] width 1391 height 622
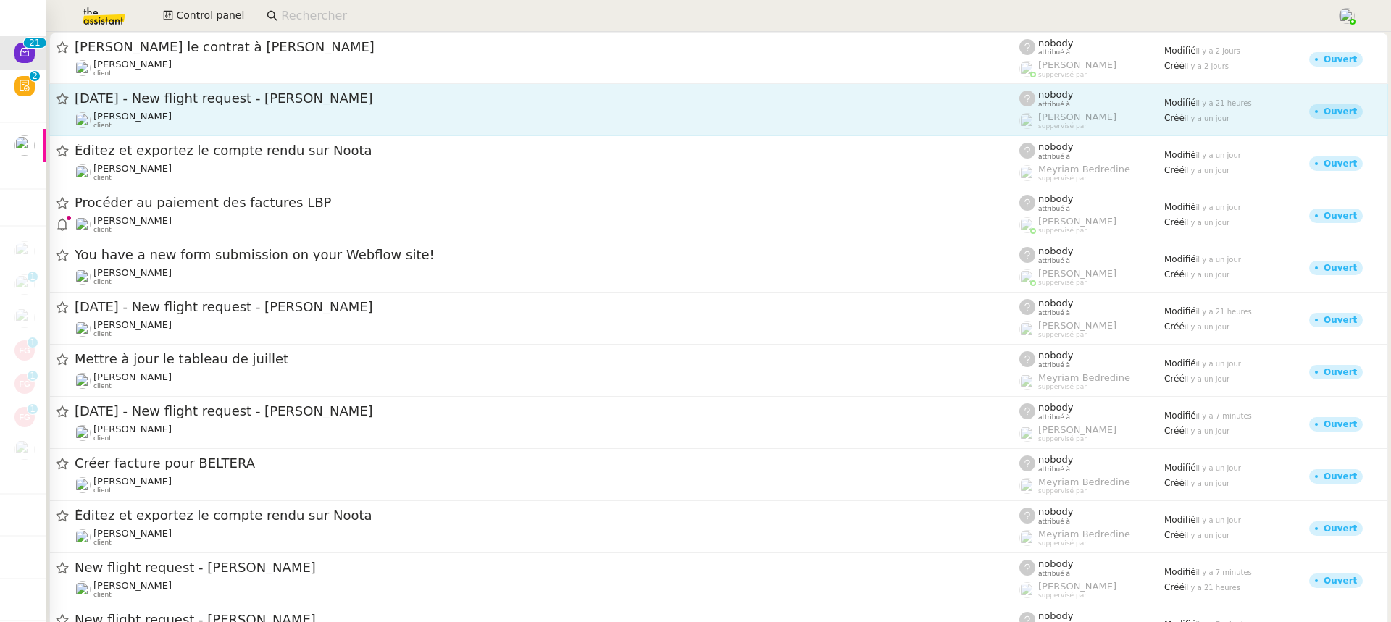
click at [311, 89] on link "22nd August 2025 - New flight request - Earl Perkins Louis Frei client nobody a…" at bounding box center [718, 110] width 1338 height 52
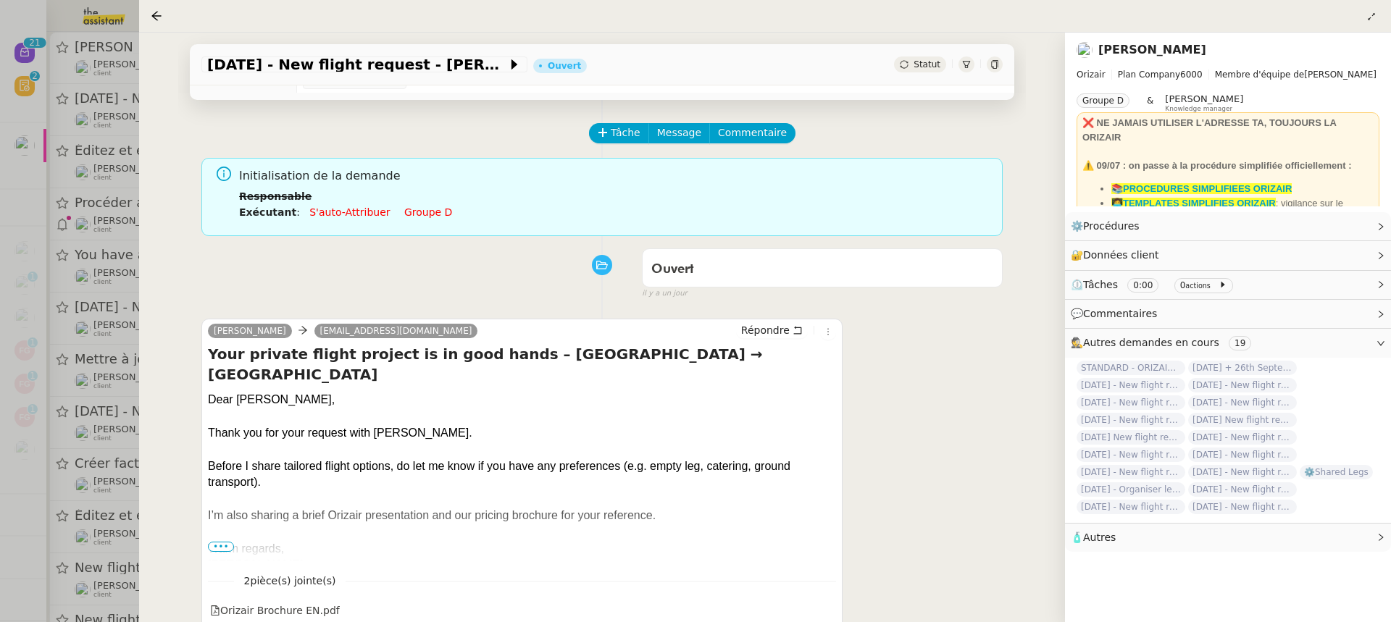
scroll to position [6, 0]
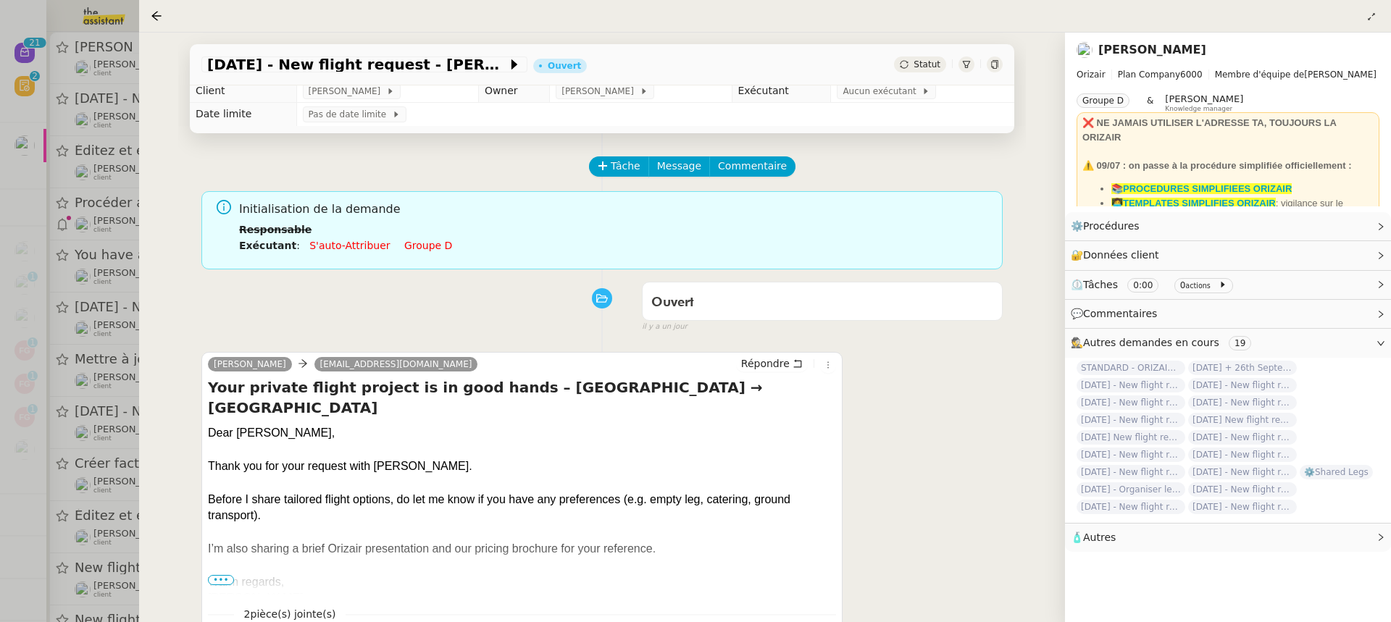
click at [842, 105] on td "Pas de date limite" at bounding box center [655, 114] width 718 height 23
click at [842, 93] on span "Aucun exécutant" at bounding box center [881, 91] width 79 height 14
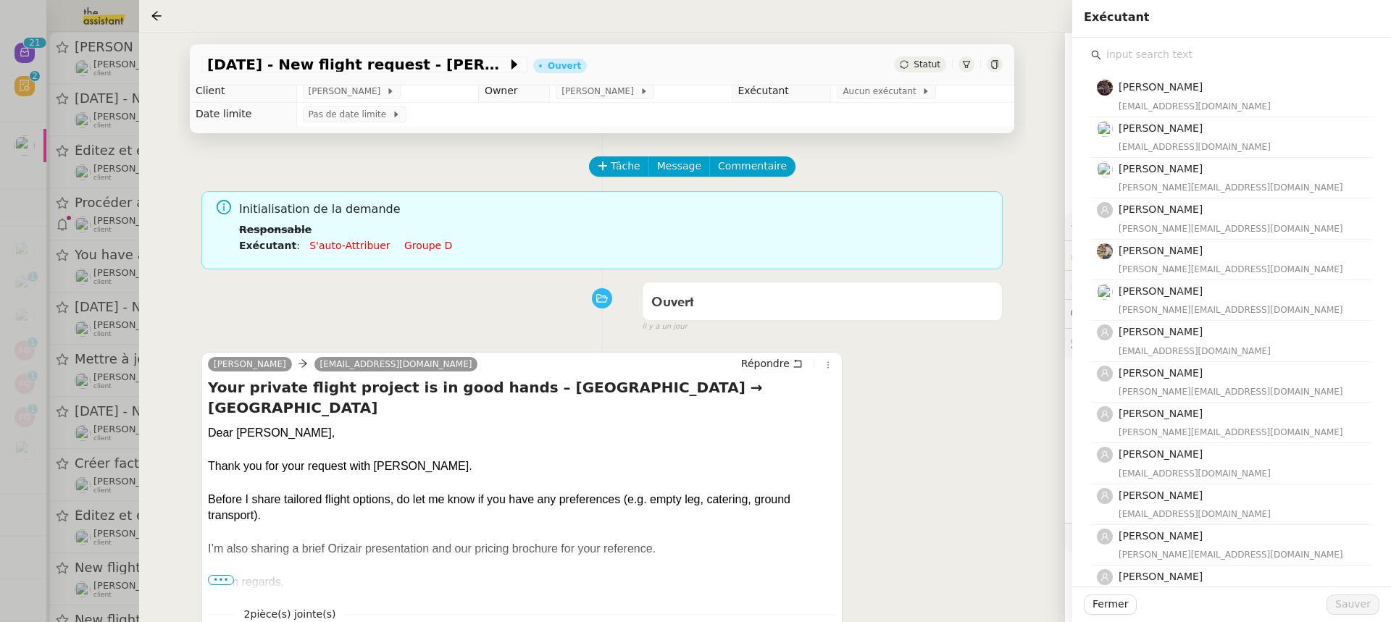
click at [1147, 67] on div "Bert Canavaggio bert.canavaggio@gmail.com Romane Vachon romane@team.theassistan…" at bounding box center [1231, 477] width 281 height 827
click at [1149, 61] on input "text" at bounding box center [1236, 55] width 271 height 20
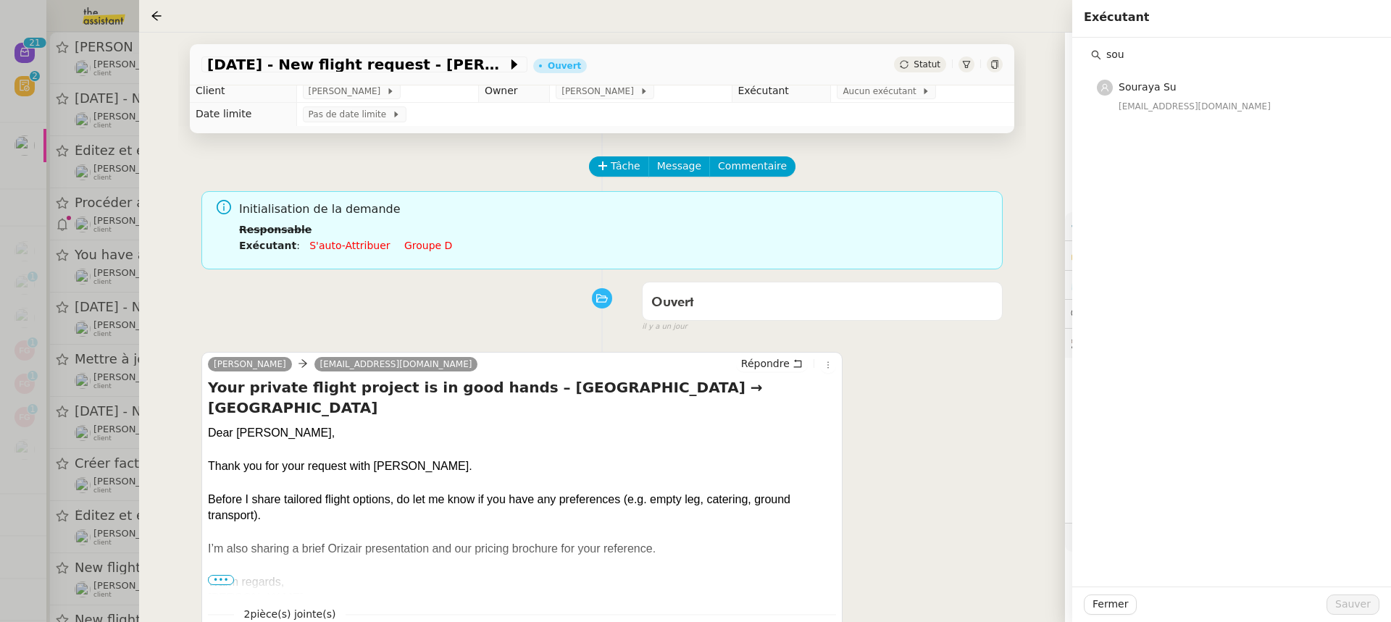
type input "sou"
click at [1149, 116] on div "sou Souraya Su souraya@team.theassistant.com" at bounding box center [1231, 312] width 319 height 549
click at [1173, 92] on h4 "Souraya Su" at bounding box center [1240, 87] width 245 height 17
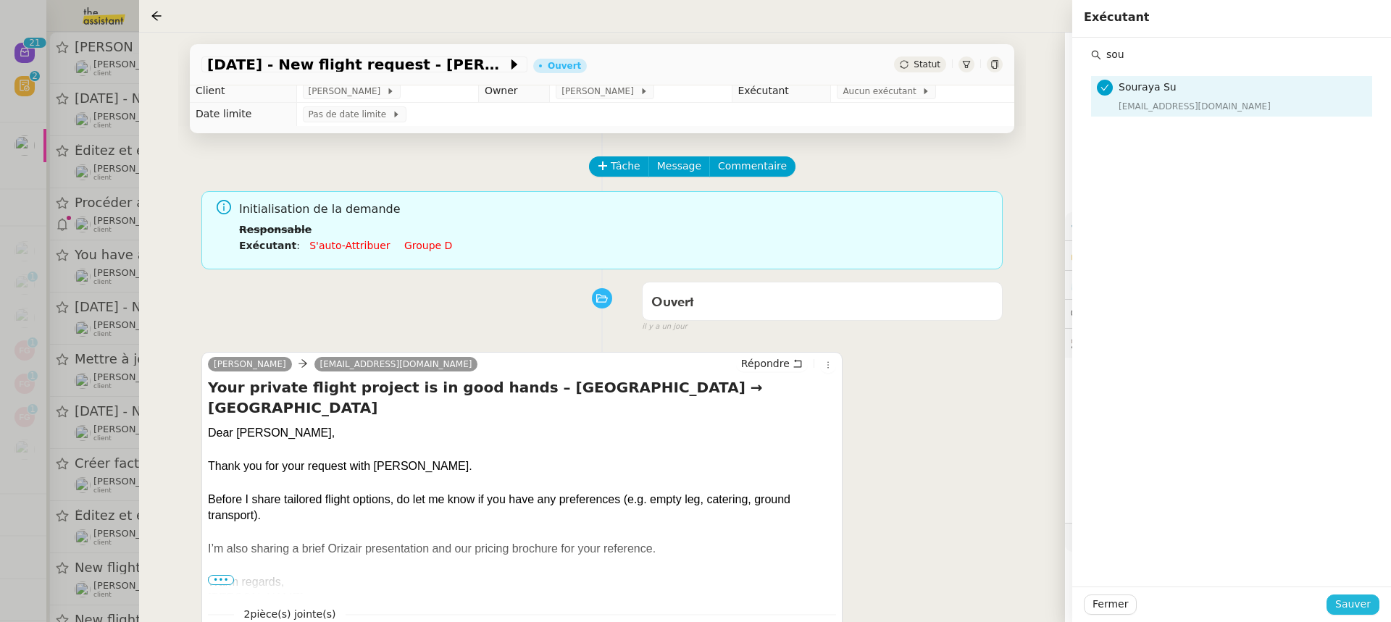
click at [1350, 603] on span "Sauver" at bounding box center [1352, 604] width 35 height 17
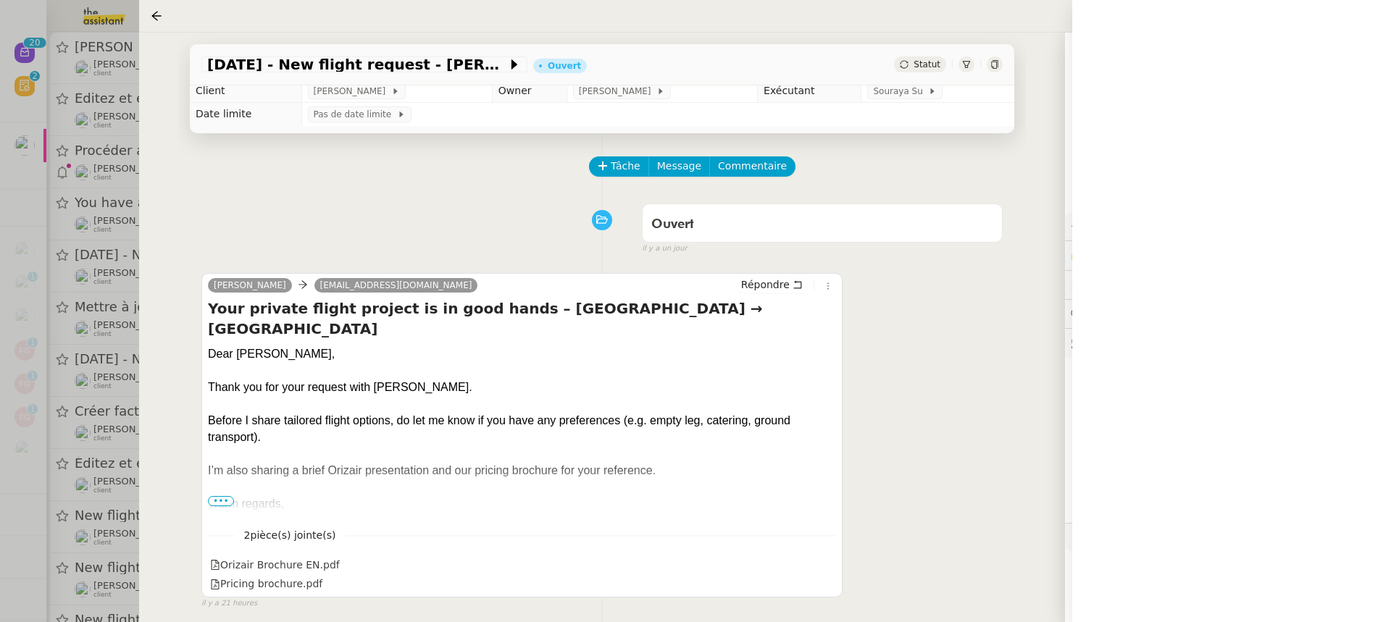
click at [81, 123] on div at bounding box center [695, 311] width 1391 height 622
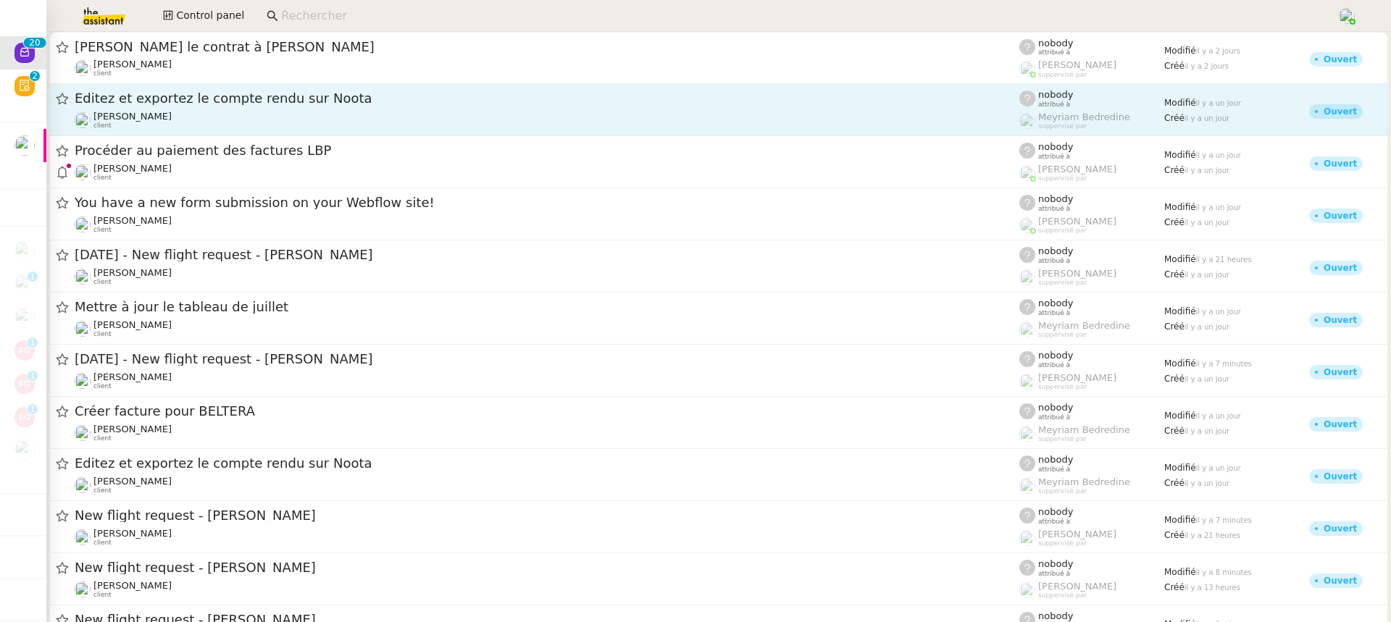
click at [183, 123] on div "Cédric Tempestini client" at bounding box center [547, 120] width 944 height 19
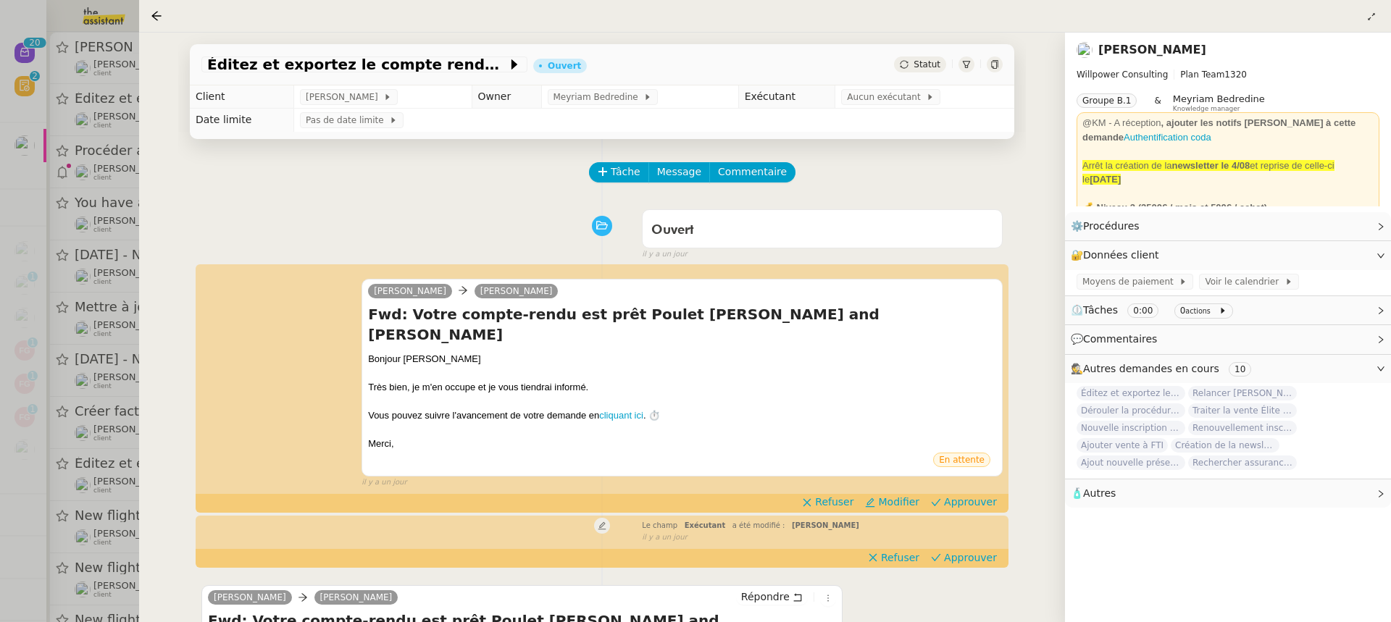
scroll to position [185, 0]
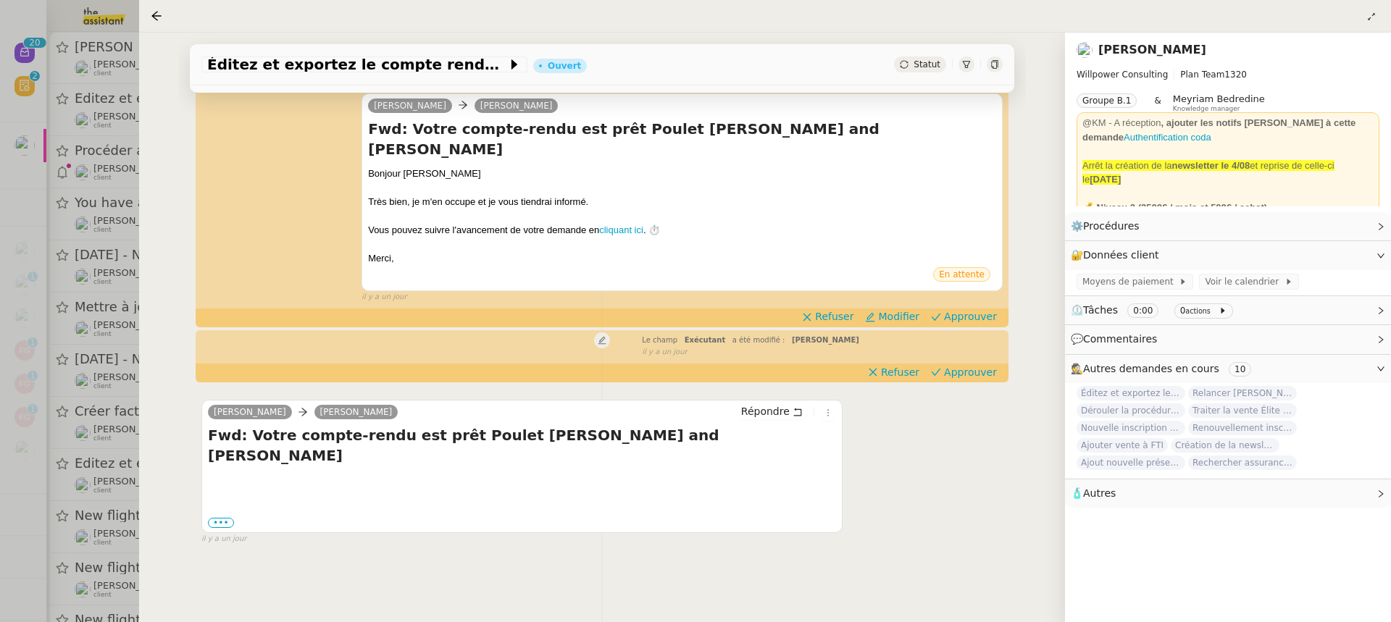
click at [107, 156] on div at bounding box center [695, 311] width 1391 height 622
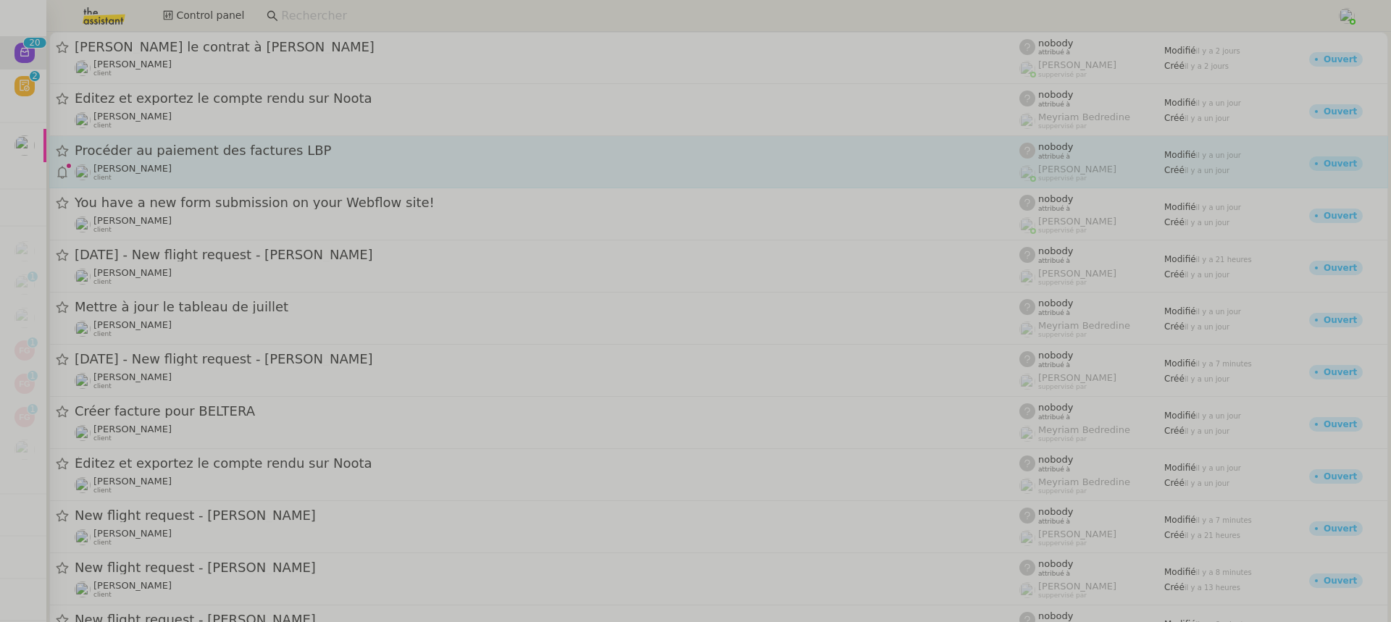
click at [209, 163] on div "Florent Seiler client" at bounding box center [547, 172] width 944 height 19
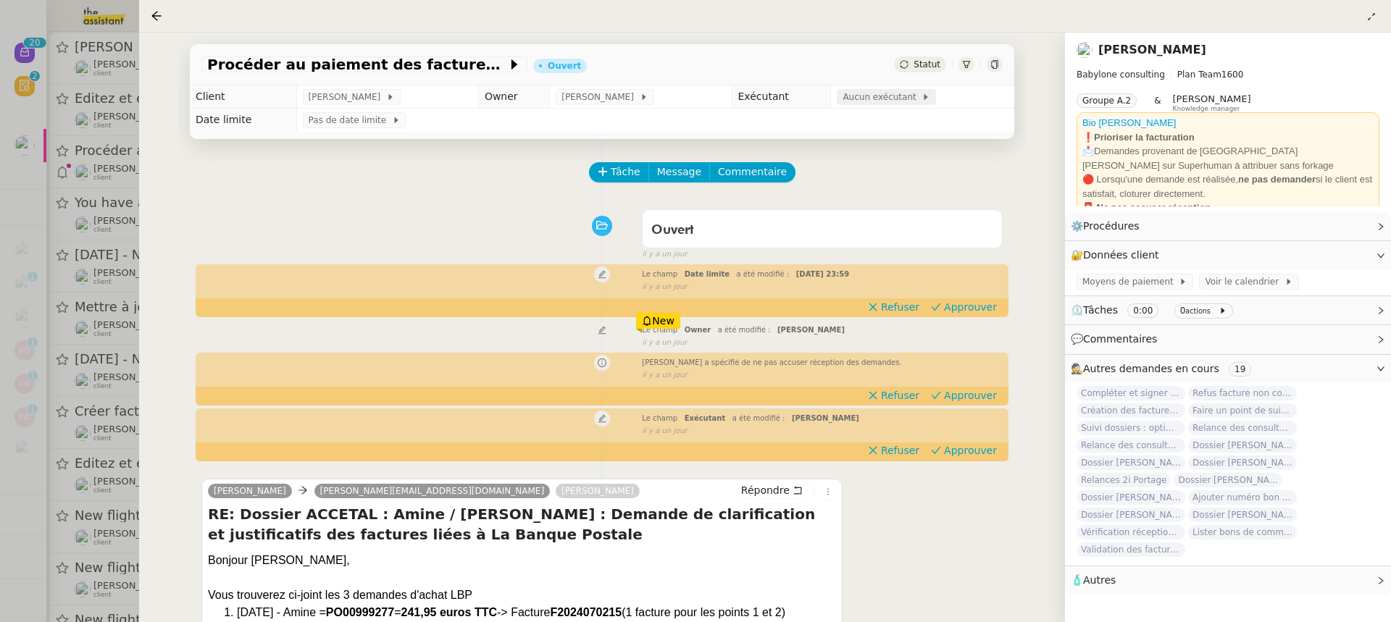
click at [851, 103] on span "Aucun exécutant" at bounding box center [881, 97] width 79 height 14
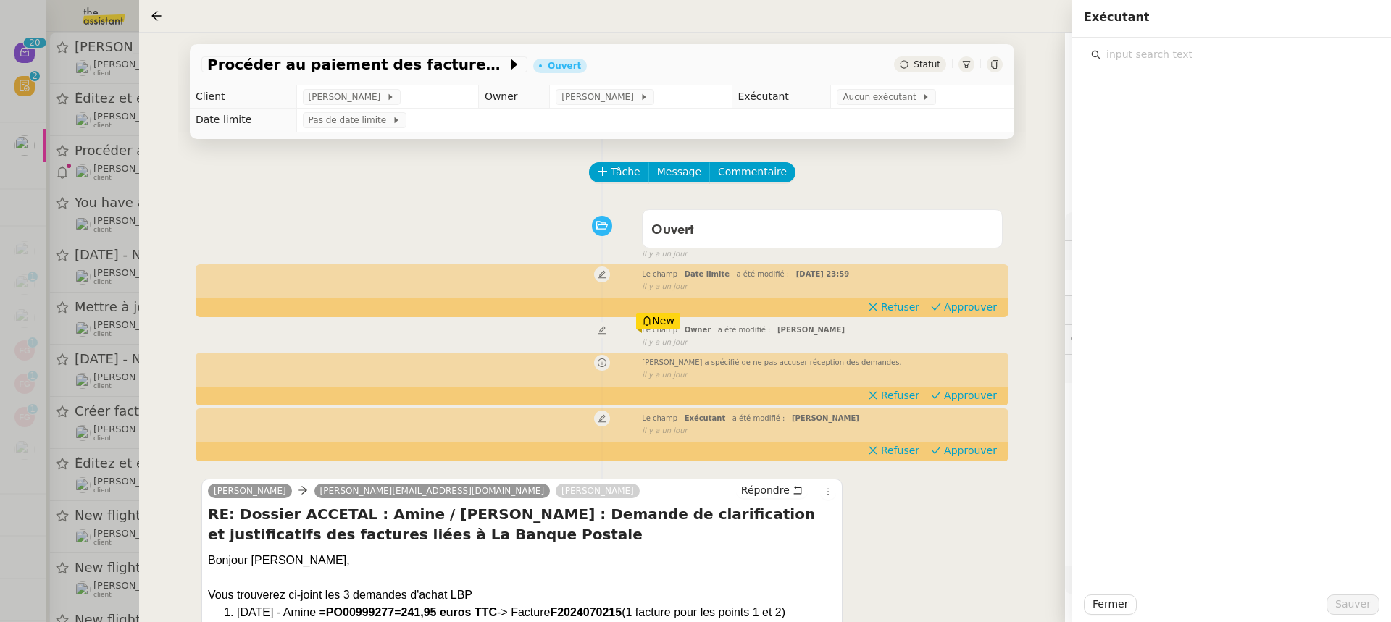
click at [1220, 51] on input "text" at bounding box center [1236, 55] width 271 height 20
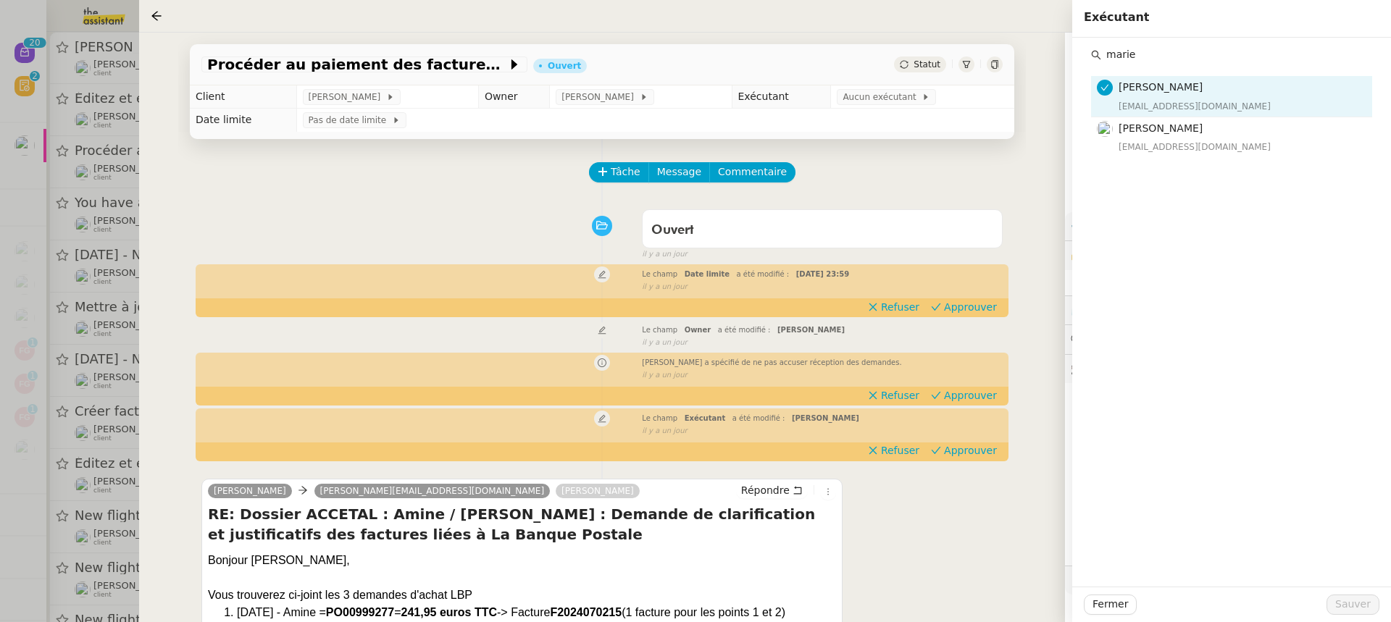
click at [1178, 169] on div "marie Marie Orsoni marie@team.theassistant.com Marie Rivoira marie.rivoira@team…" at bounding box center [1231, 312] width 319 height 549
click at [1136, 119] on nz-list-item "Marie Rivoira marie.rivoira@team.theassistant.com" at bounding box center [1231, 137] width 281 height 40
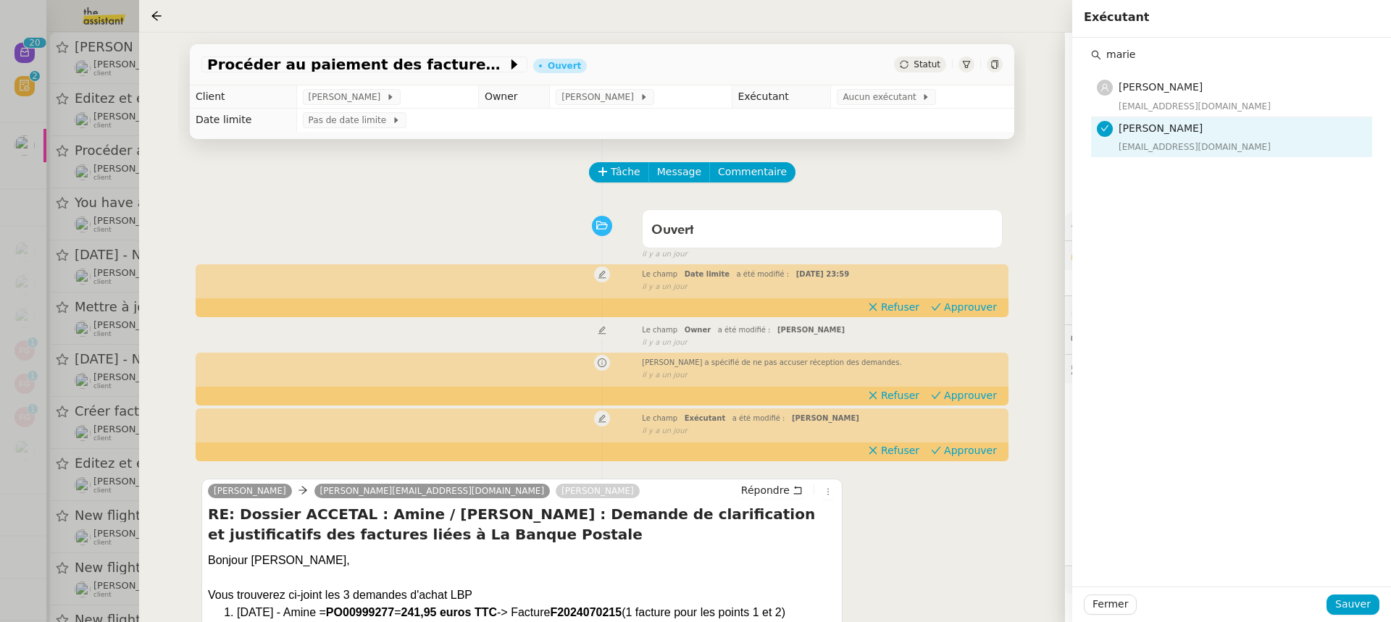
click at [1168, 50] on input "marie" at bounding box center [1236, 55] width 271 height 20
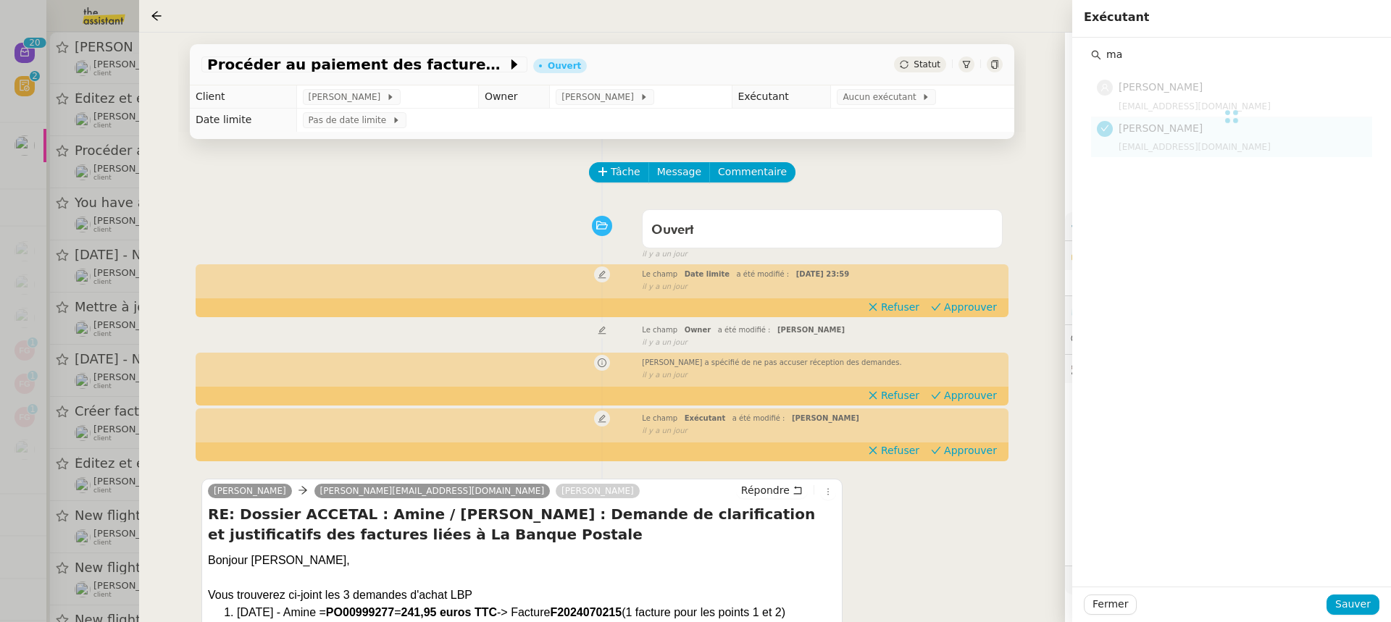
type input "m"
type input "eme"
click at [1162, 121] on h4 "[PERSON_NAME]" at bounding box center [1240, 128] width 245 height 17
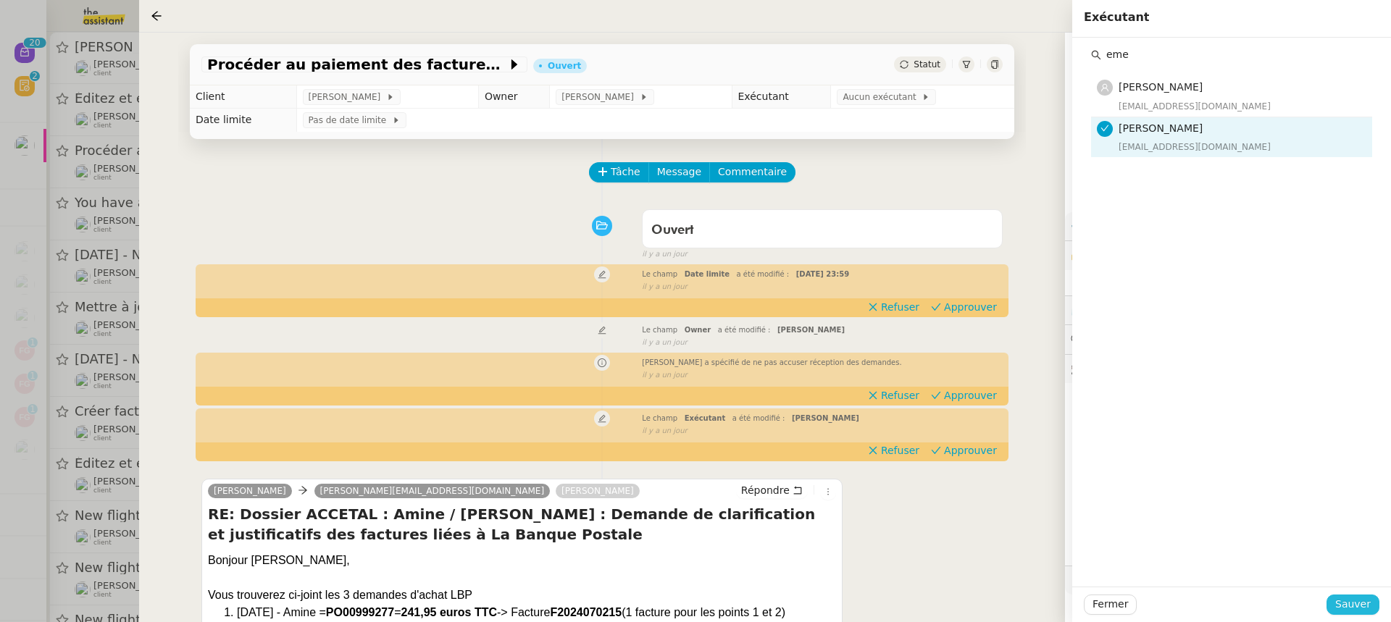
click at [1348, 611] on span "Sauver" at bounding box center [1352, 604] width 35 height 17
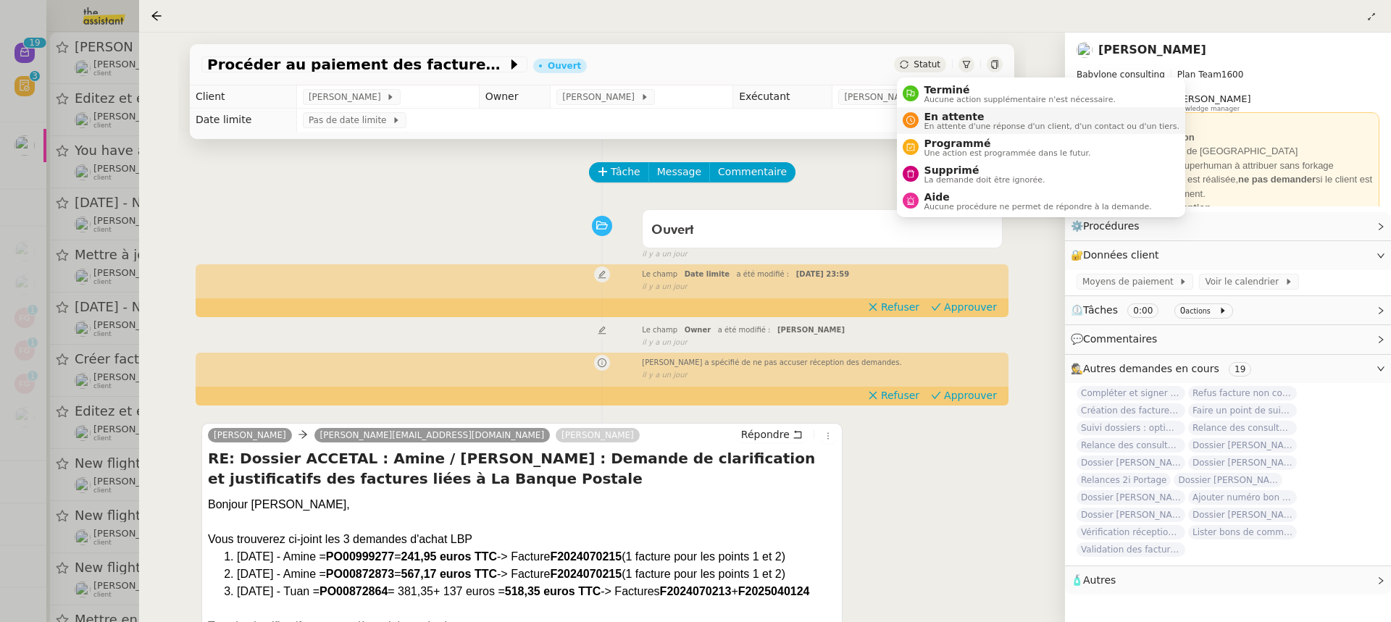
click at [963, 125] on span "En attente d'une réponse d'un client, d'un contact ou d'un tiers." at bounding box center [1051, 126] width 255 height 8
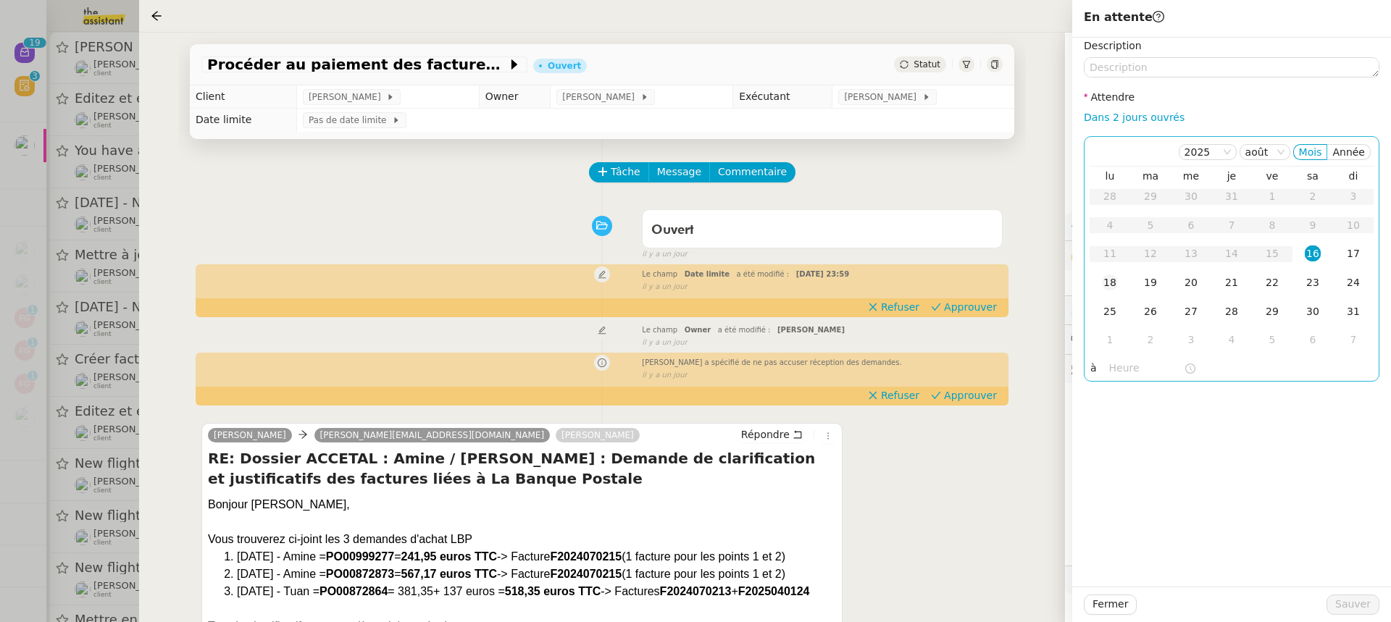
click at [1106, 290] on div "18" at bounding box center [1110, 282] width 16 height 16
click at [1346, 599] on span "Sauver" at bounding box center [1352, 604] width 35 height 17
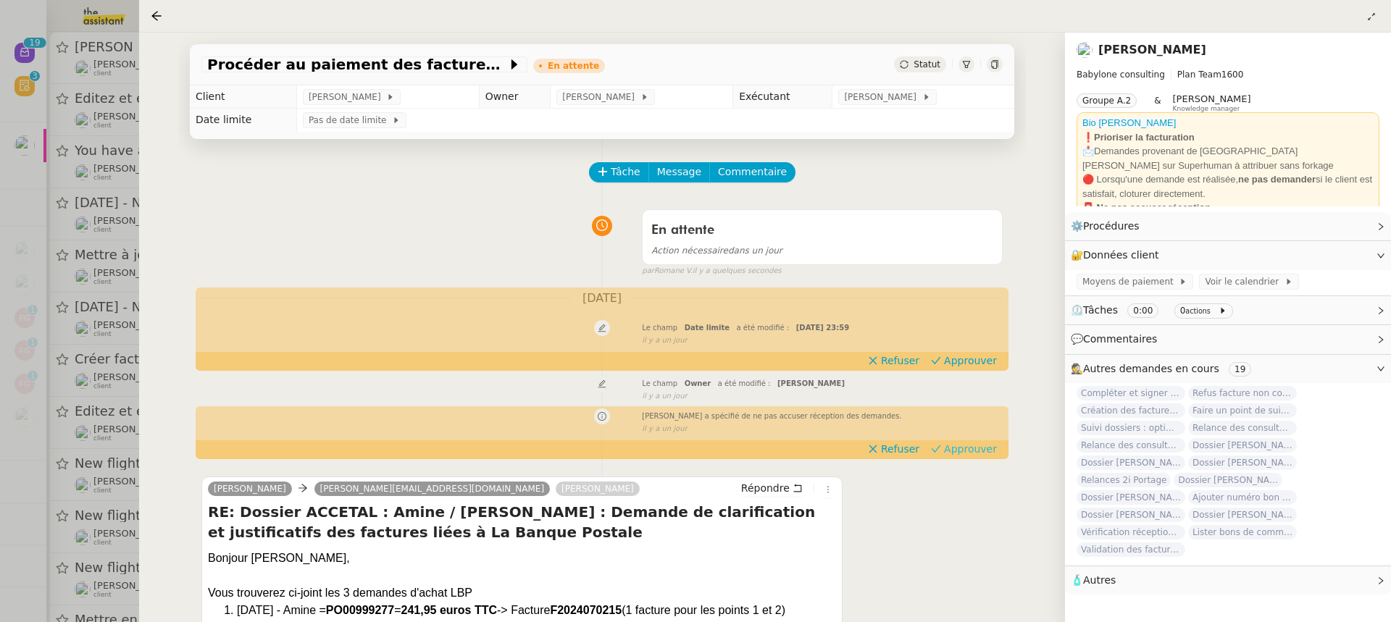
click at [964, 447] on span "Approuver" at bounding box center [970, 449] width 53 height 14
click at [980, 355] on span "Approuver" at bounding box center [970, 360] width 53 height 14
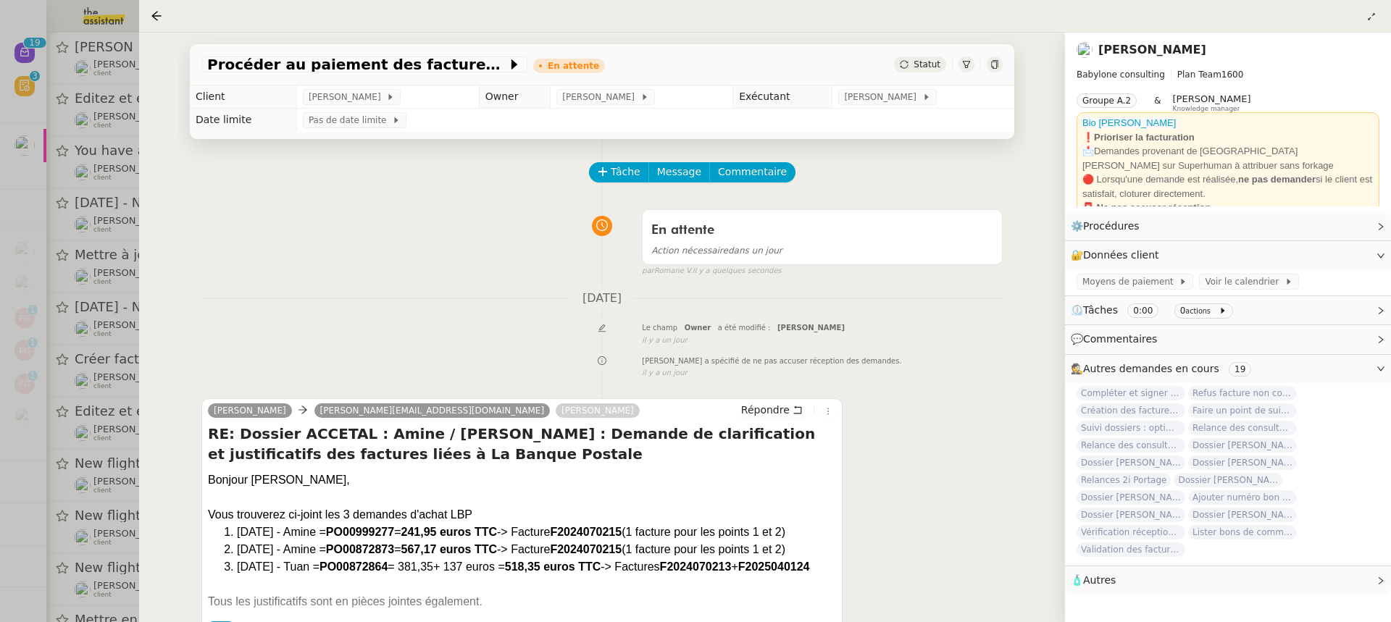
click at [103, 149] on div at bounding box center [695, 311] width 1391 height 622
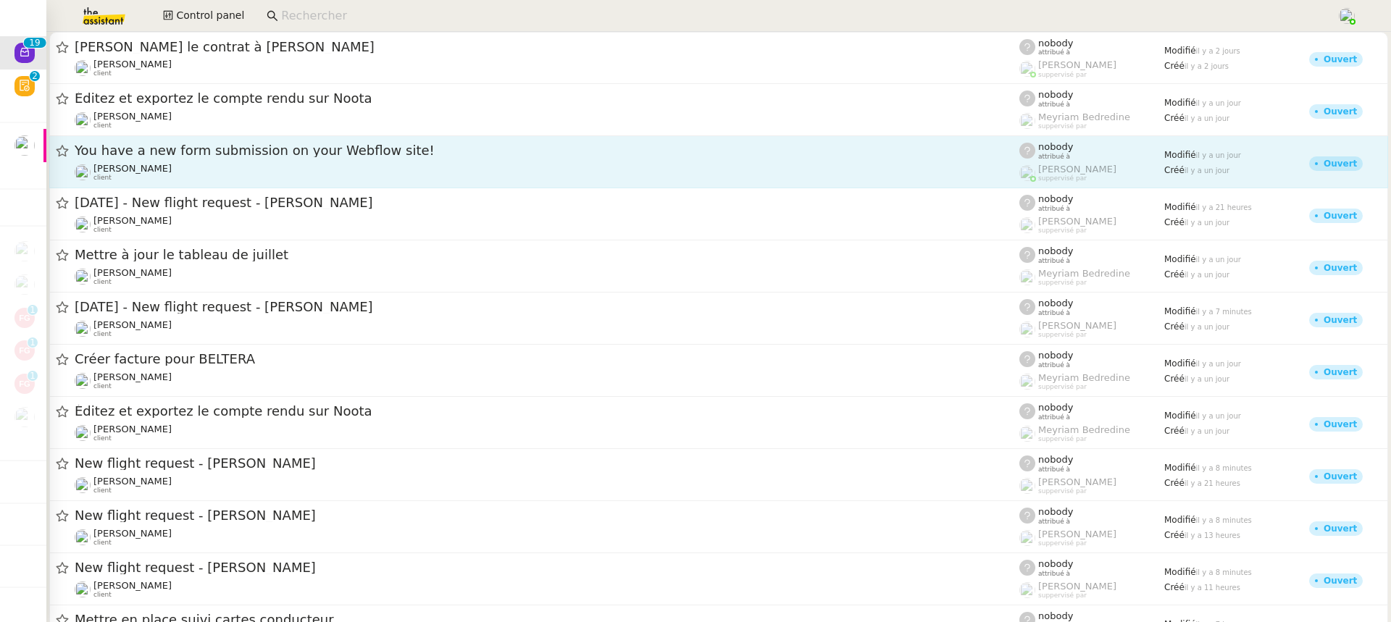
click at [212, 186] on link "You have a new form submission on your Webflow site! Jeremy DUMONT-FILLON clien…" at bounding box center [718, 162] width 1338 height 52
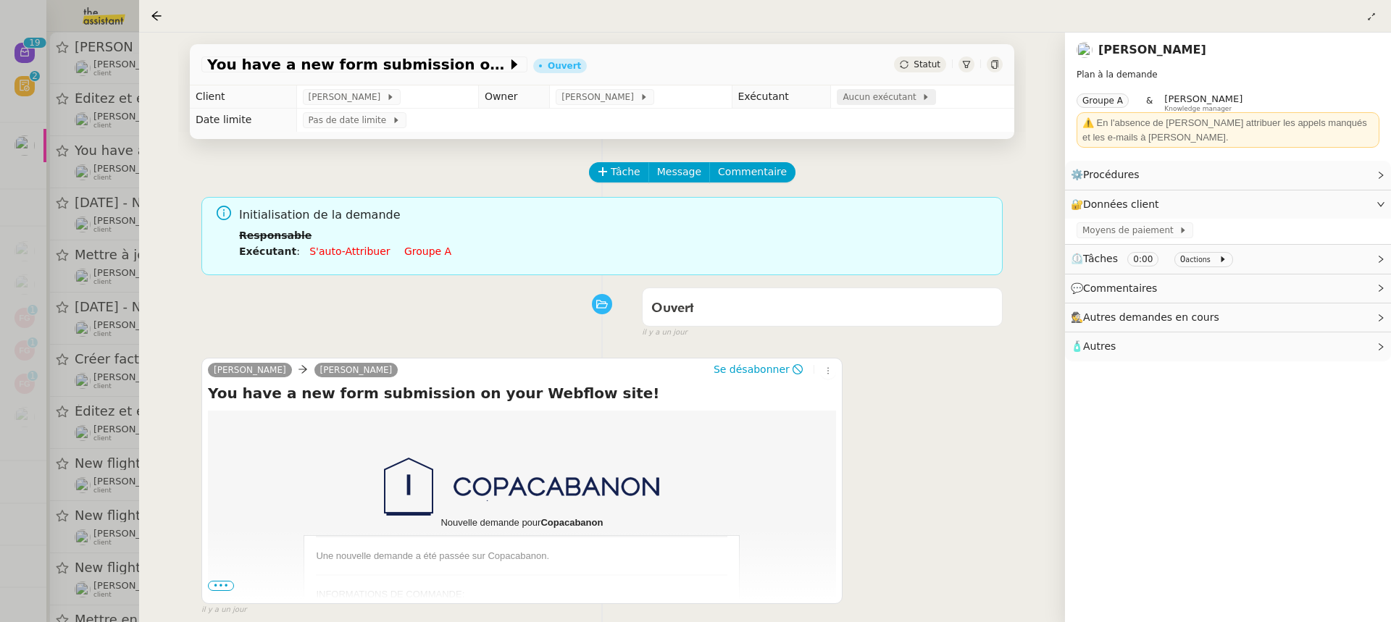
click at [876, 98] on span "Aucun exécutant" at bounding box center [881, 97] width 79 height 14
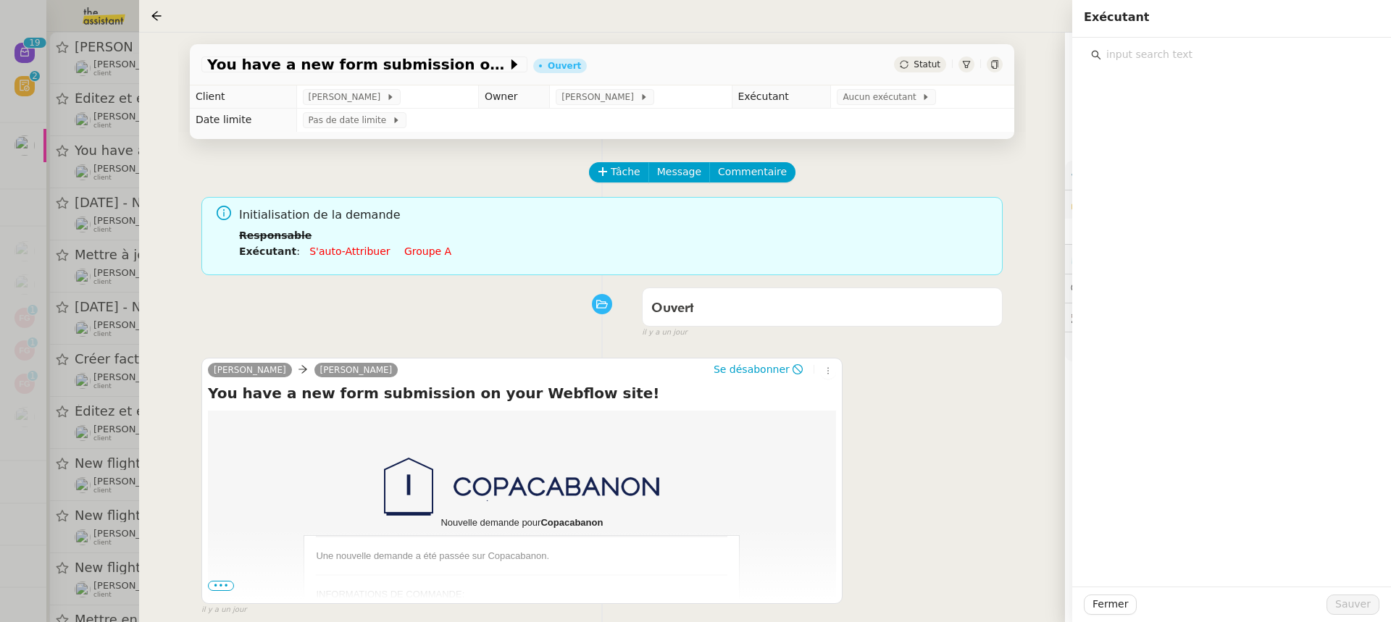
click at [1193, 51] on input "text" at bounding box center [1236, 55] width 271 height 20
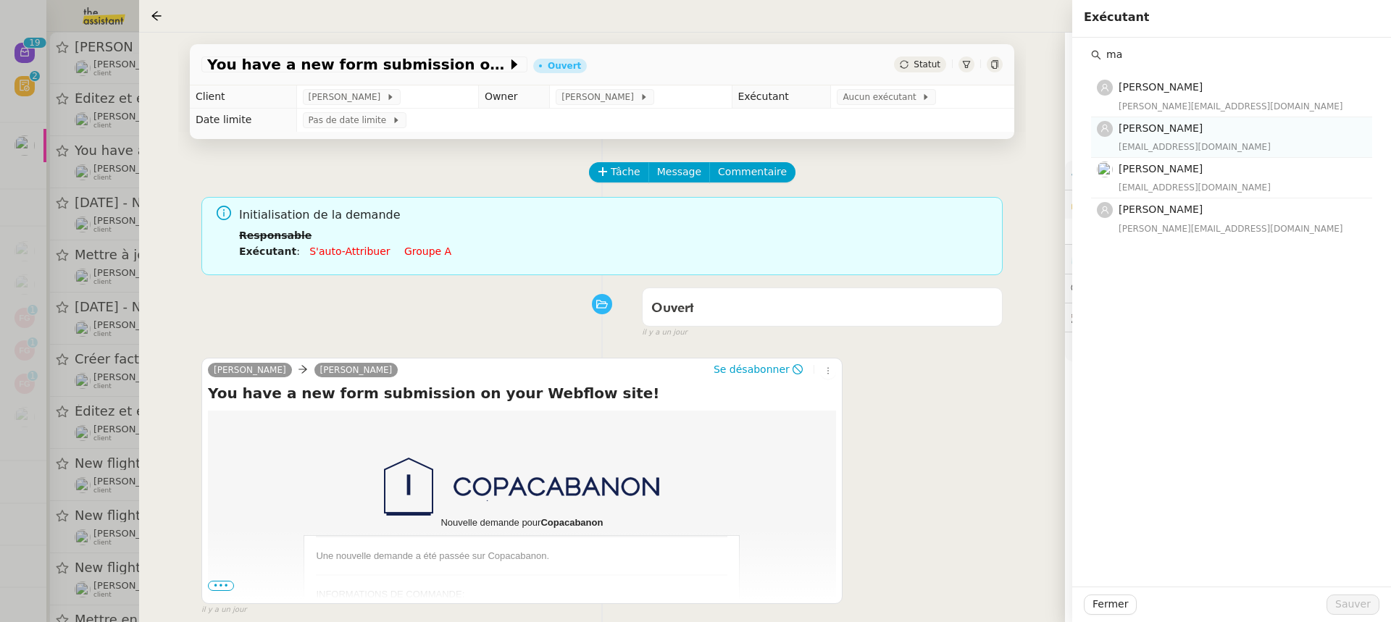
type input "ma"
click at [1202, 120] on h4 "[PERSON_NAME]" at bounding box center [1240, 128] width 245 height 17
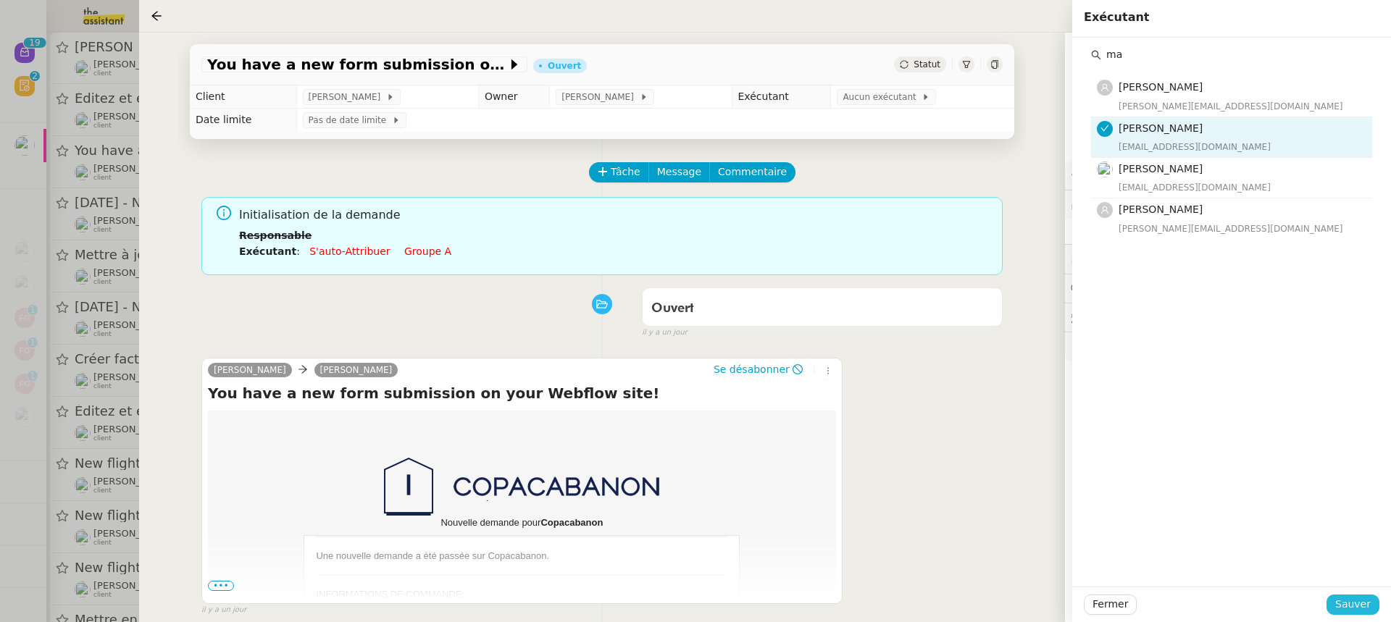
click at [1347, 602] on span "Sauver" at bounding box center [1352, 604] width 35 height 17
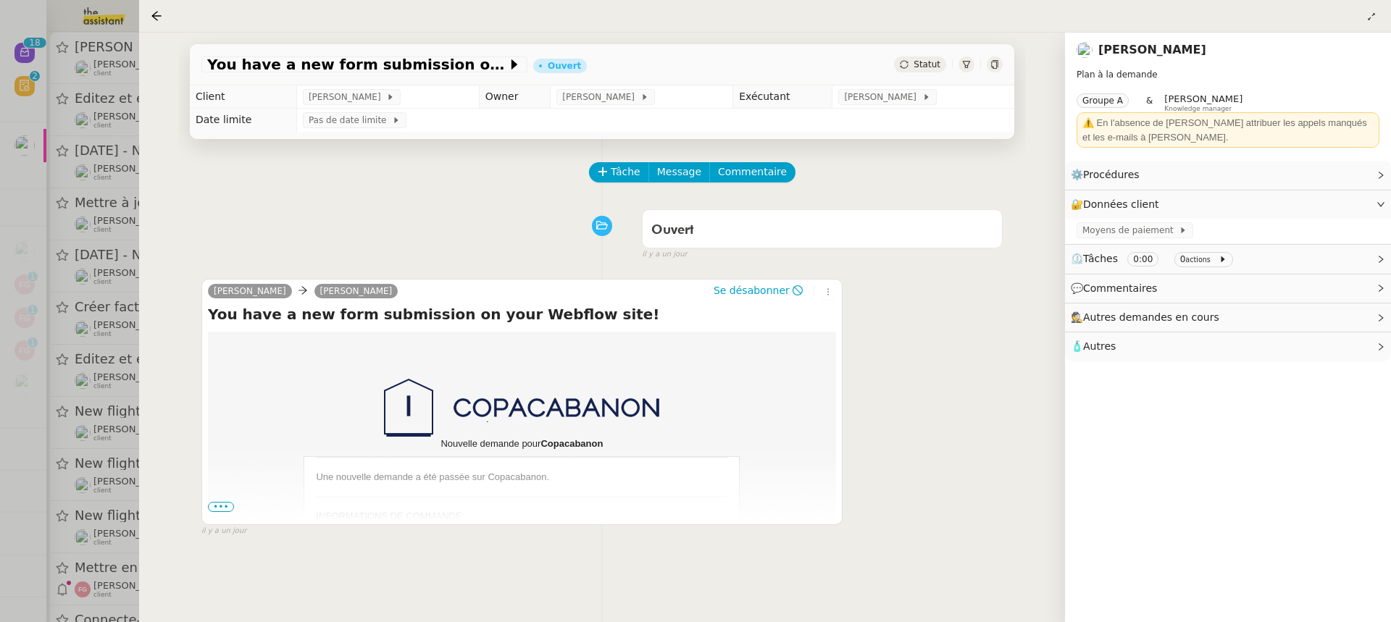
click at [68, 123] on div at bounding box center [695, 311] width 1391 height 622
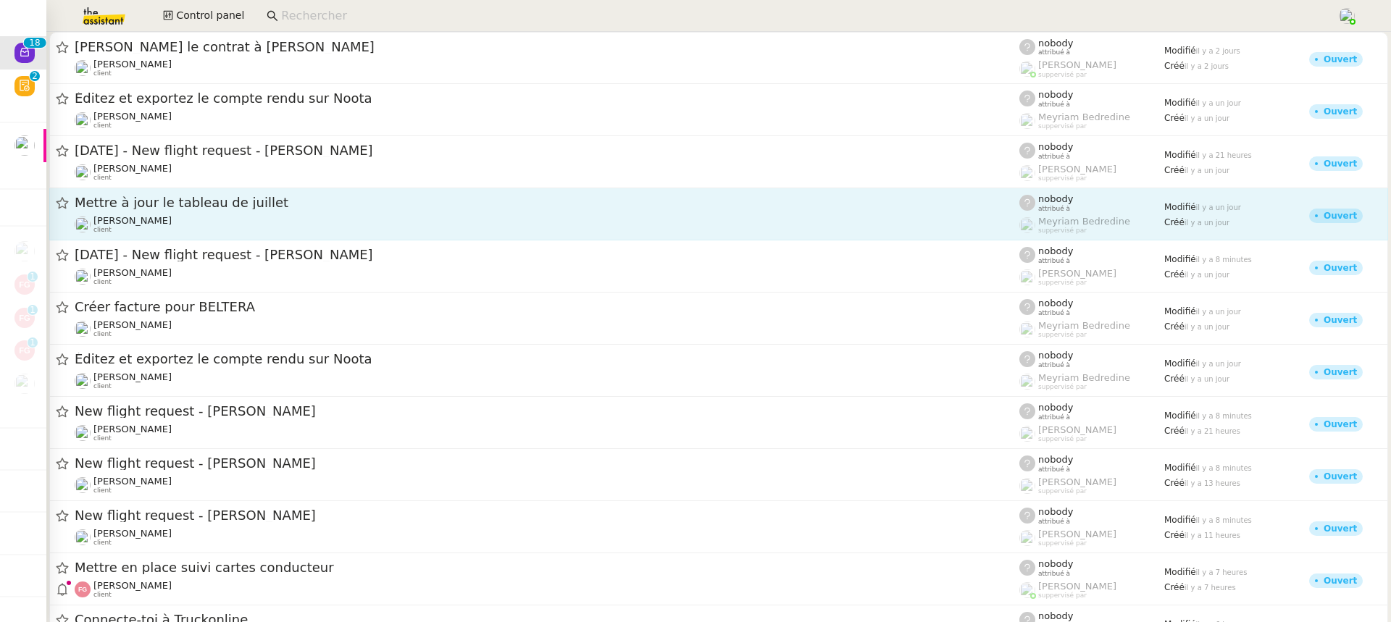
click at [309, 192] on link "Mettre à jour le tableau de juillet Sharlen Torrado client nobody attribué à Me…" at bounding box center [718, 214] width 1338 height 52
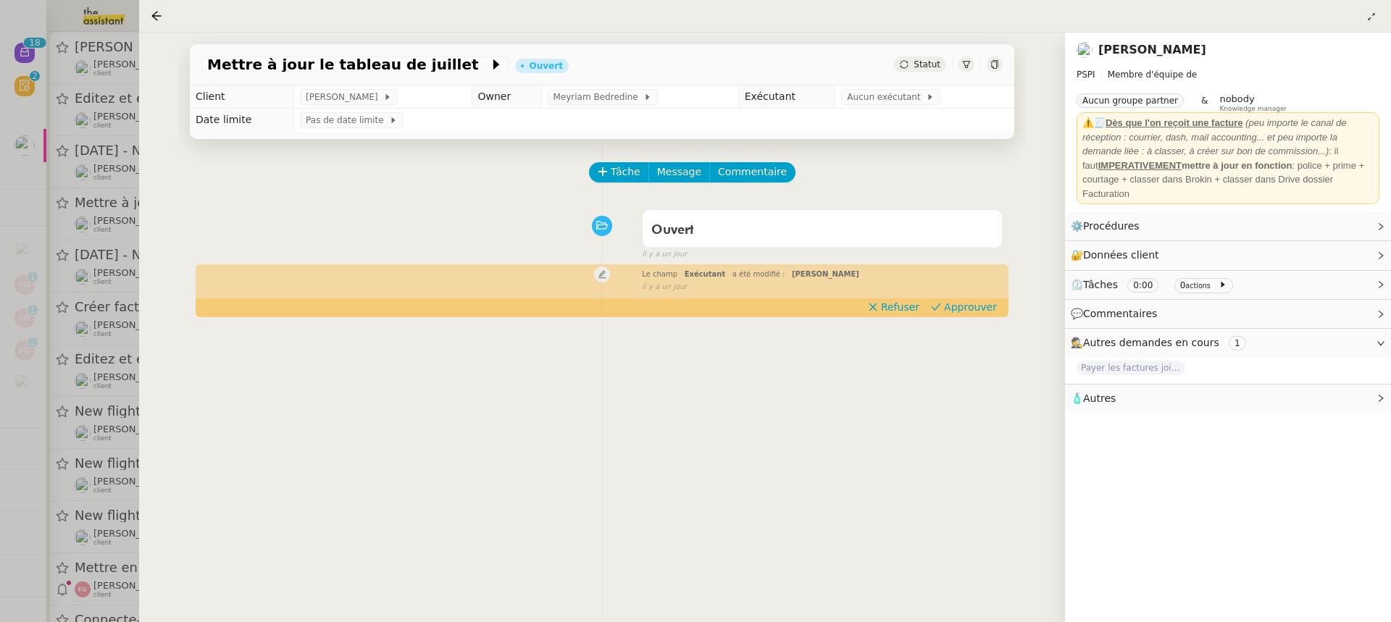
click at [115, 169] on div at bounding box center [695, 311] width 1391 height 622
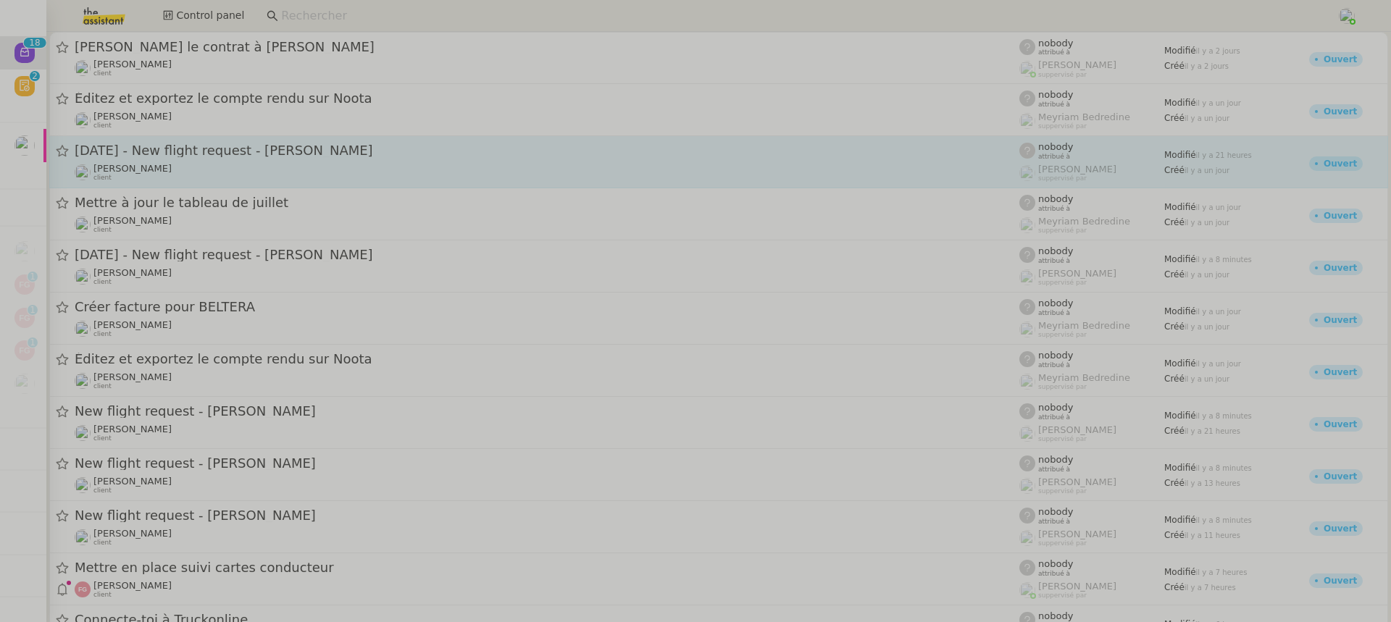
click at [256, 161] on div "21st August 2025 - New flight request - Max Hilhorst Louis Frei client" at bounding box center [547, 162] width 944 height 40
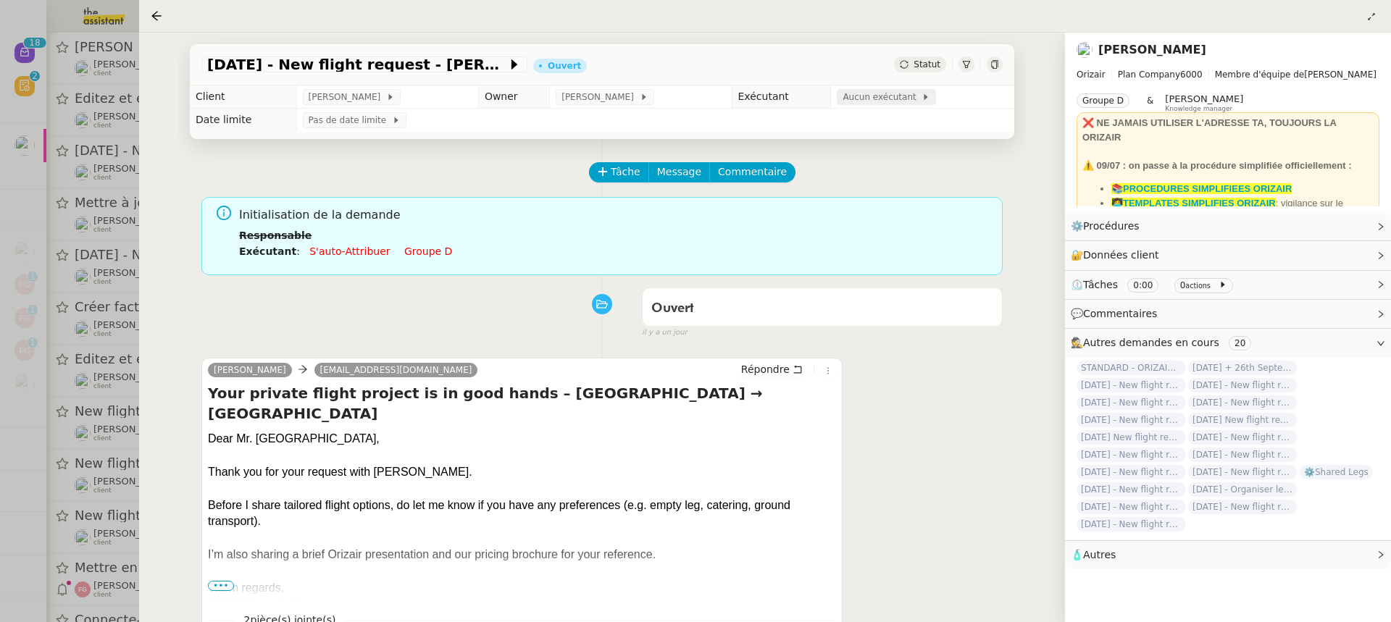
click at [842, 91] on span "Aucun exécutant" at bounding box center [881, 97] width 79 height 14
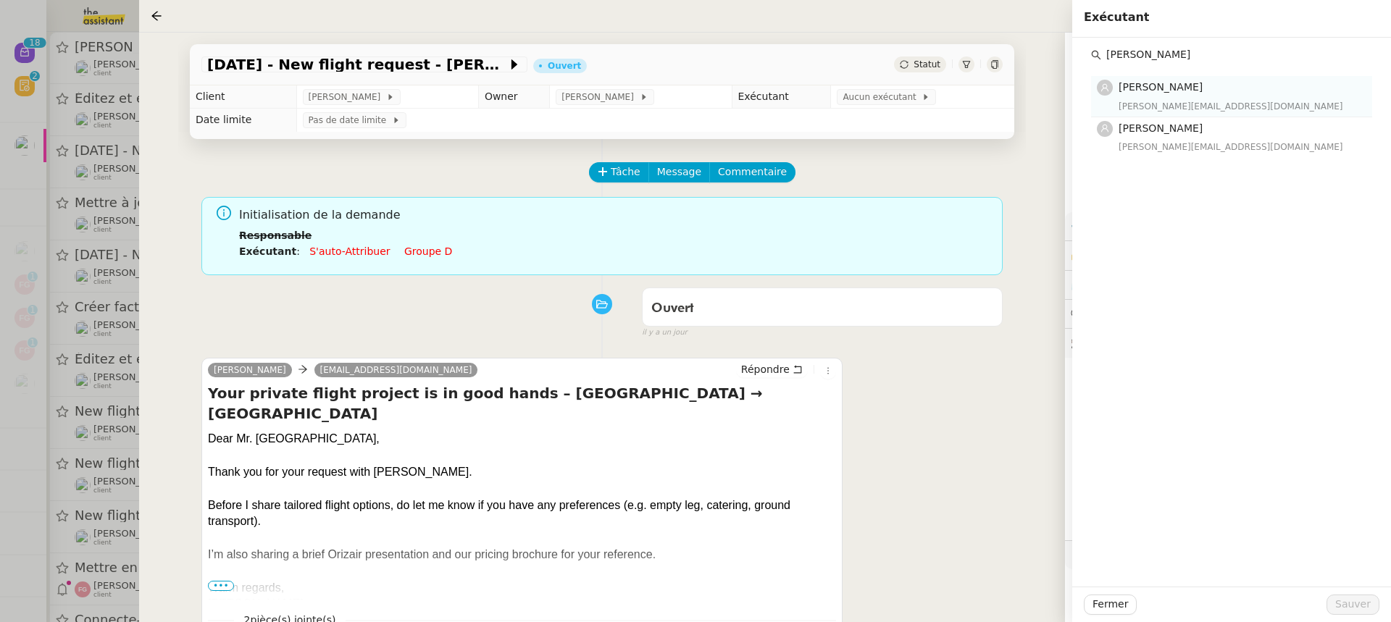
type input "anna"
click at [1196, 116] on nz-list-item "Hannah Cassar hannah@theassistant.team" at bounding box center [1231, 96] width 281 height 41
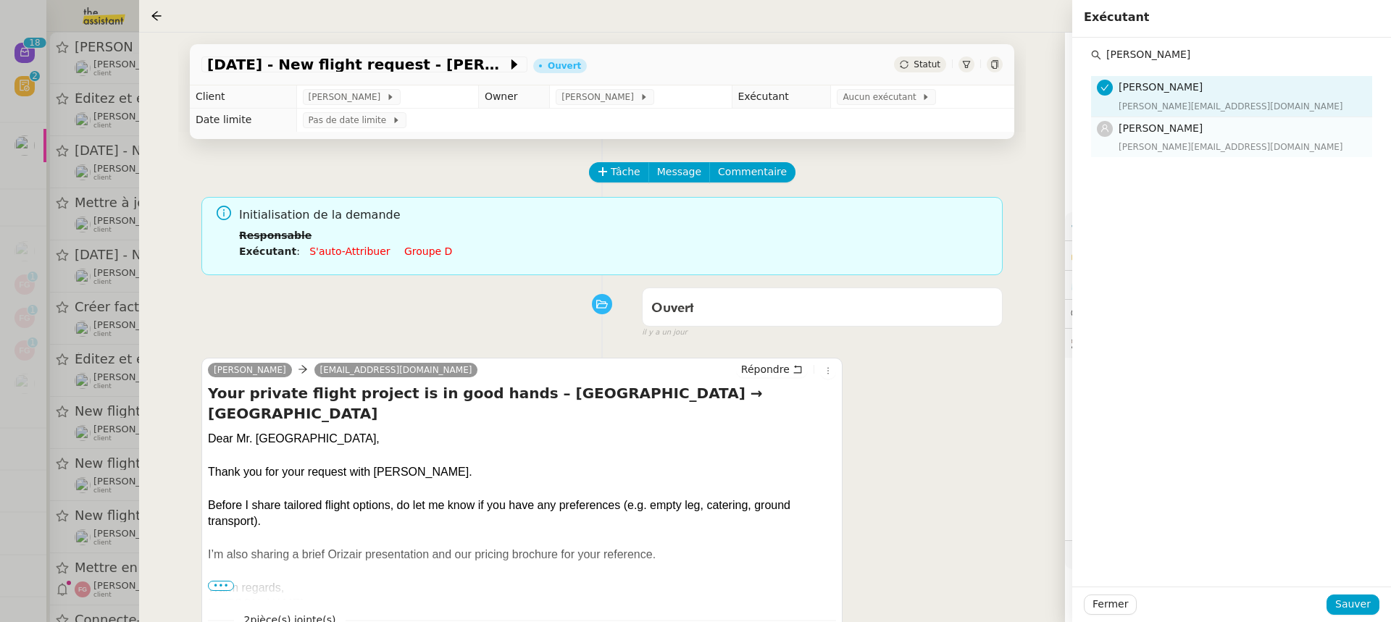
click at [1201, 135] on h4 "[PERSON_NAME]" at bounding box center [1240, 128] width 245 height 17
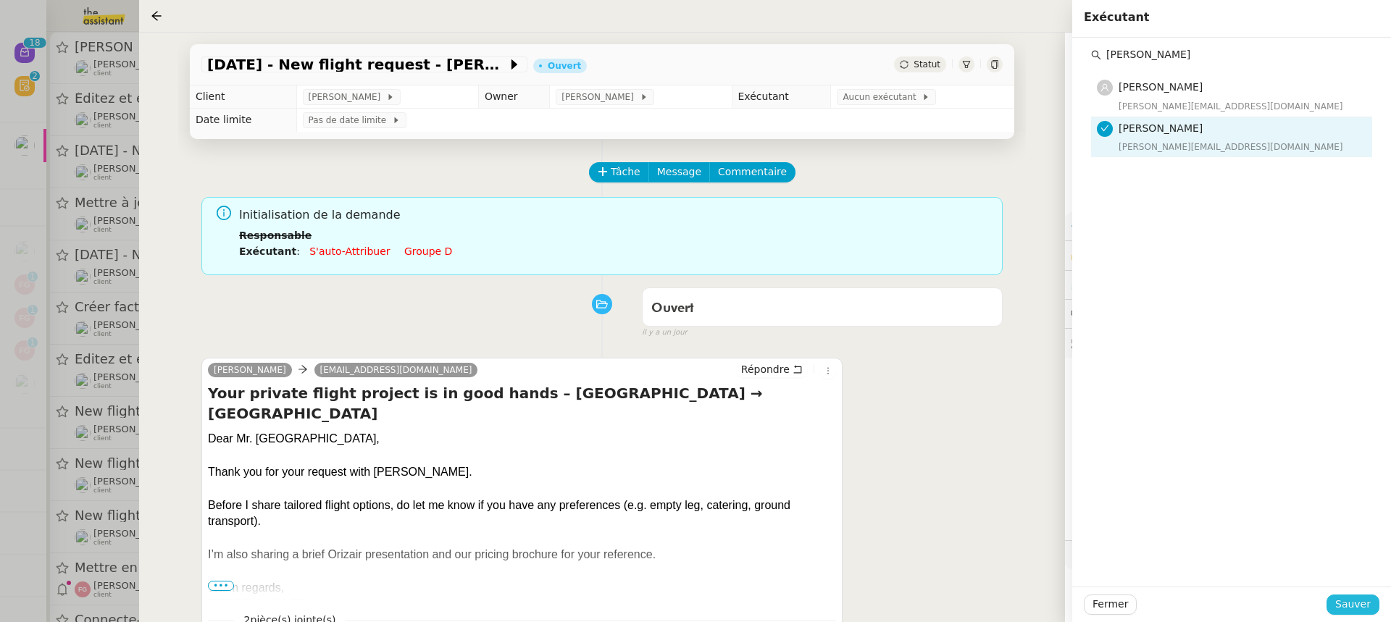
click at [1357, 614] on button "Sauver" at bounding box center [1352, 605] width 53 height 20
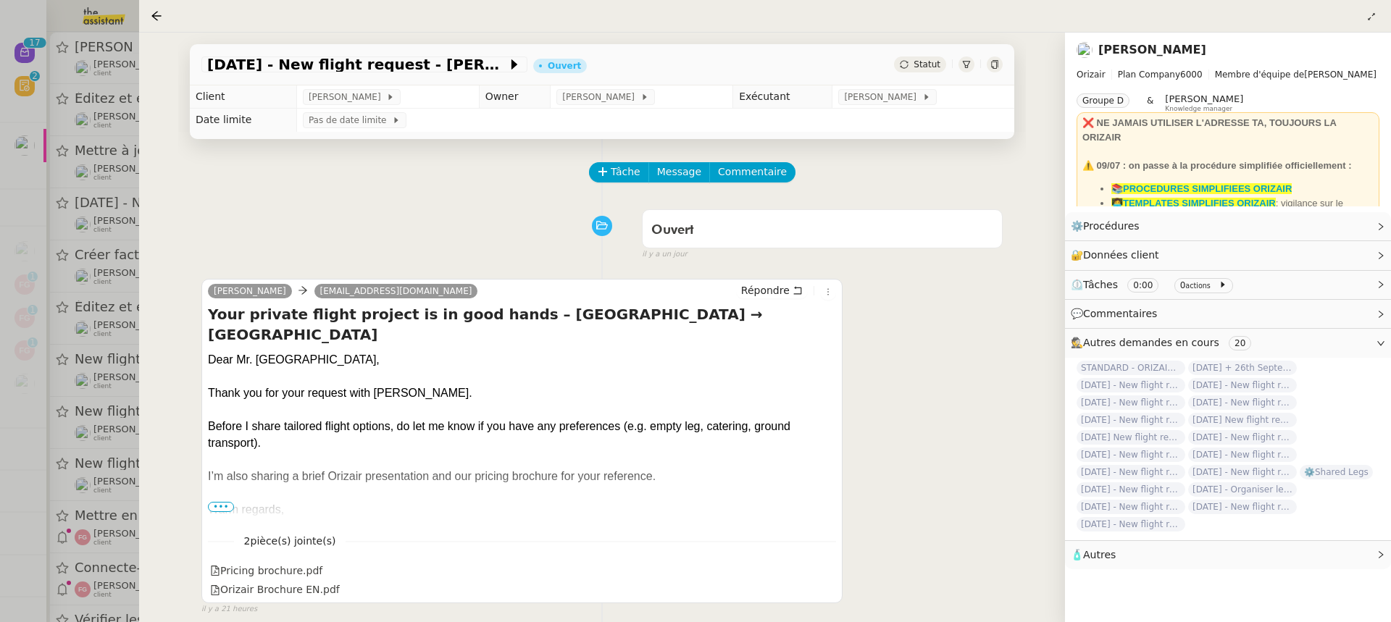
click at [75, 154] on div at bounding box center [695, 311] width 1391 height 622
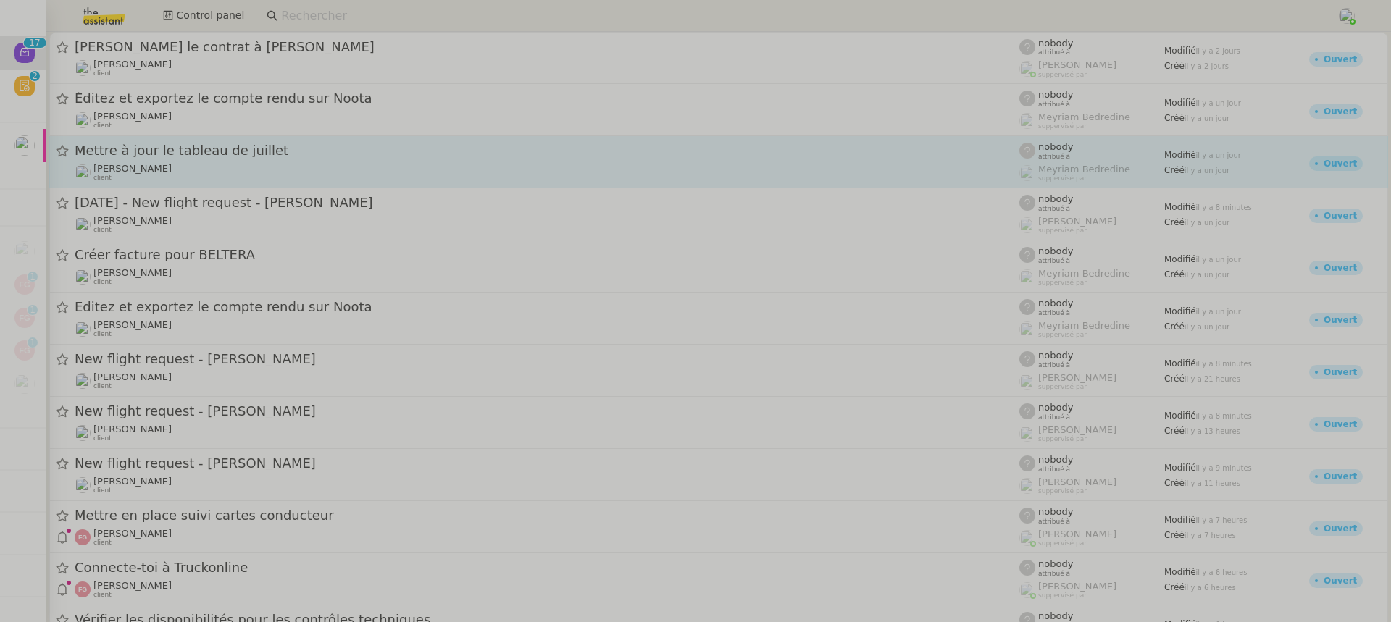
click at [217, 162] on div "Mettre à jour le tableau de juillet Sharlen Torrado client" at bounding box center [547, 162] width 944 height 40
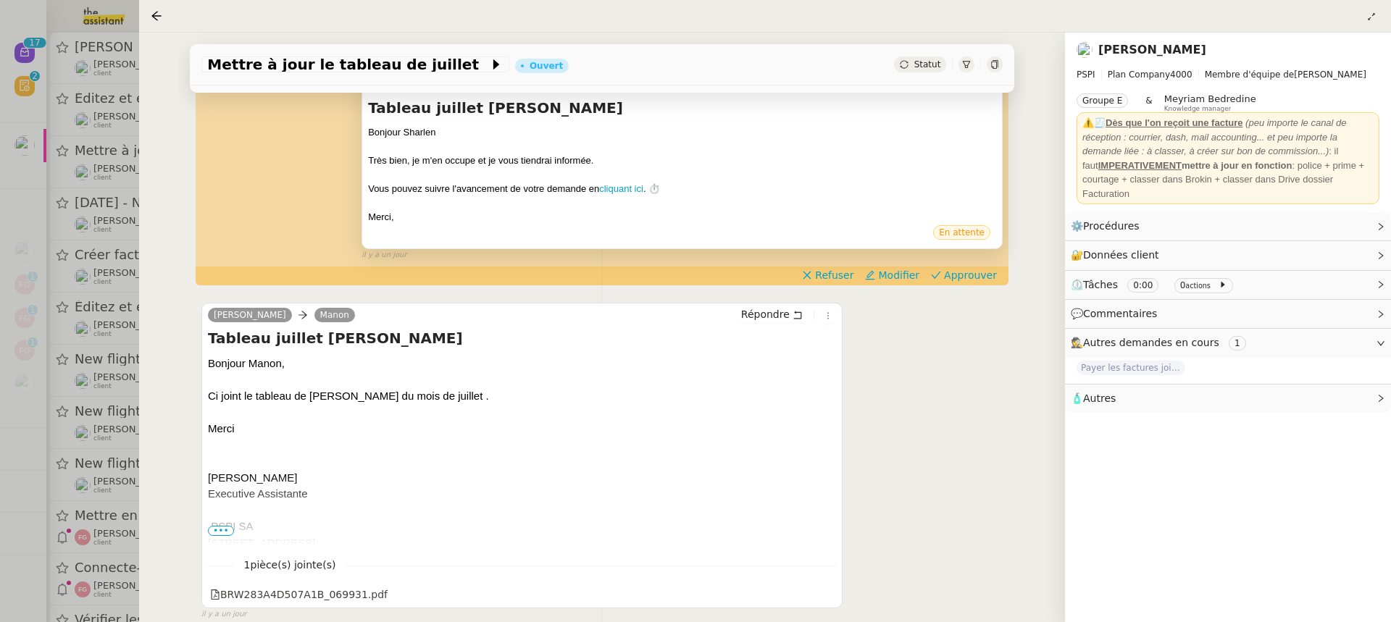
scroll to position [329, 0]
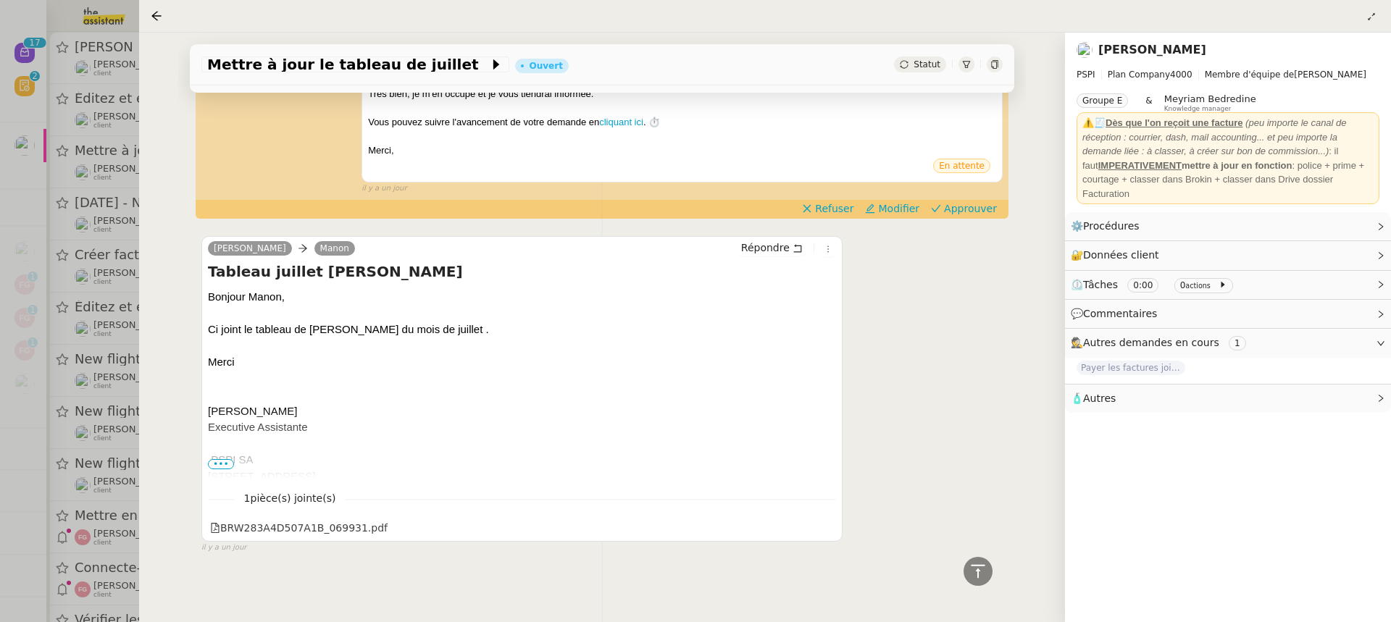
click at [61, 197] on div at bounding box center [695, 311] width 1391 height 622
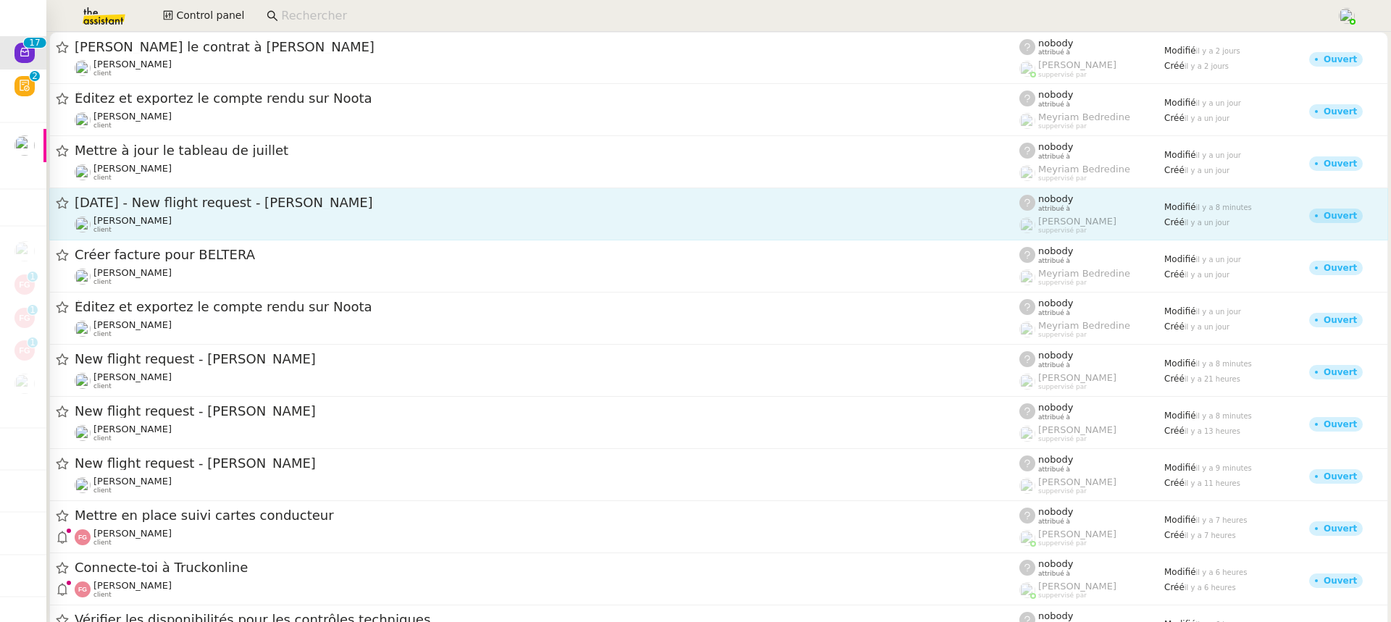
click at [186, 229] on div "[PERSON_NAME] client" at bounding box center [547, 224] width 944 height 19
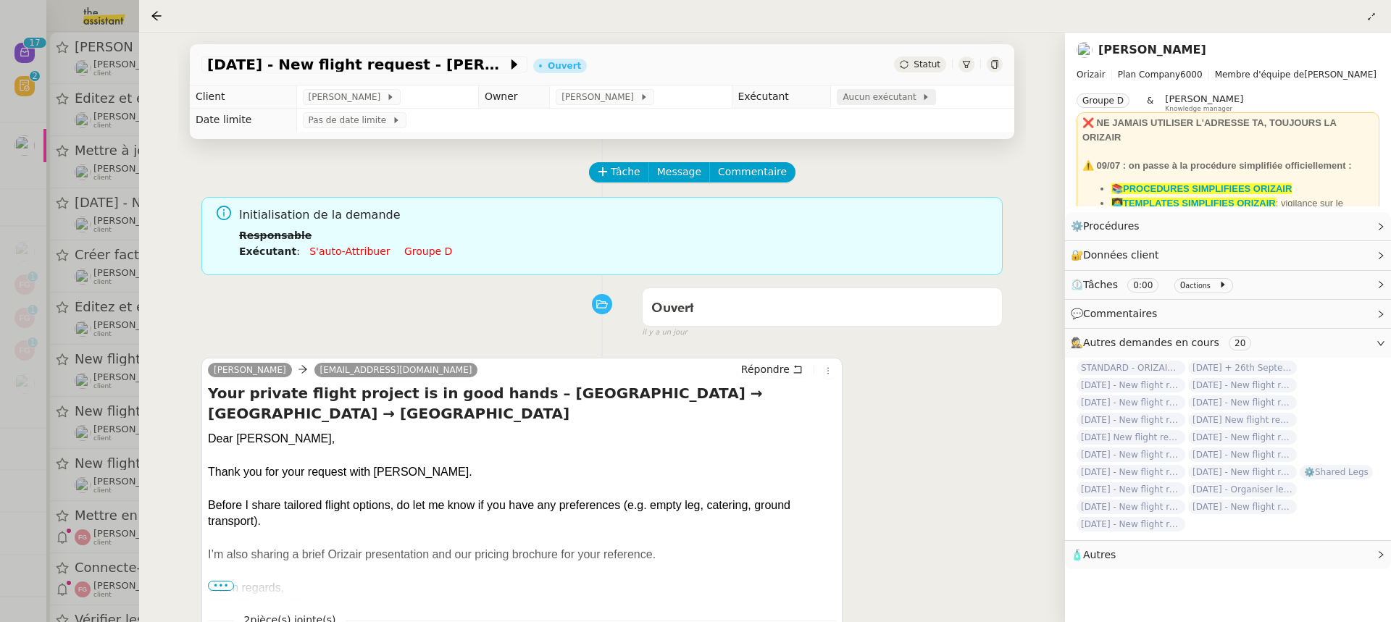
click at [881, 105] on div "Aucun exécutant" at bounding box center [885, 97] width 99 height 16
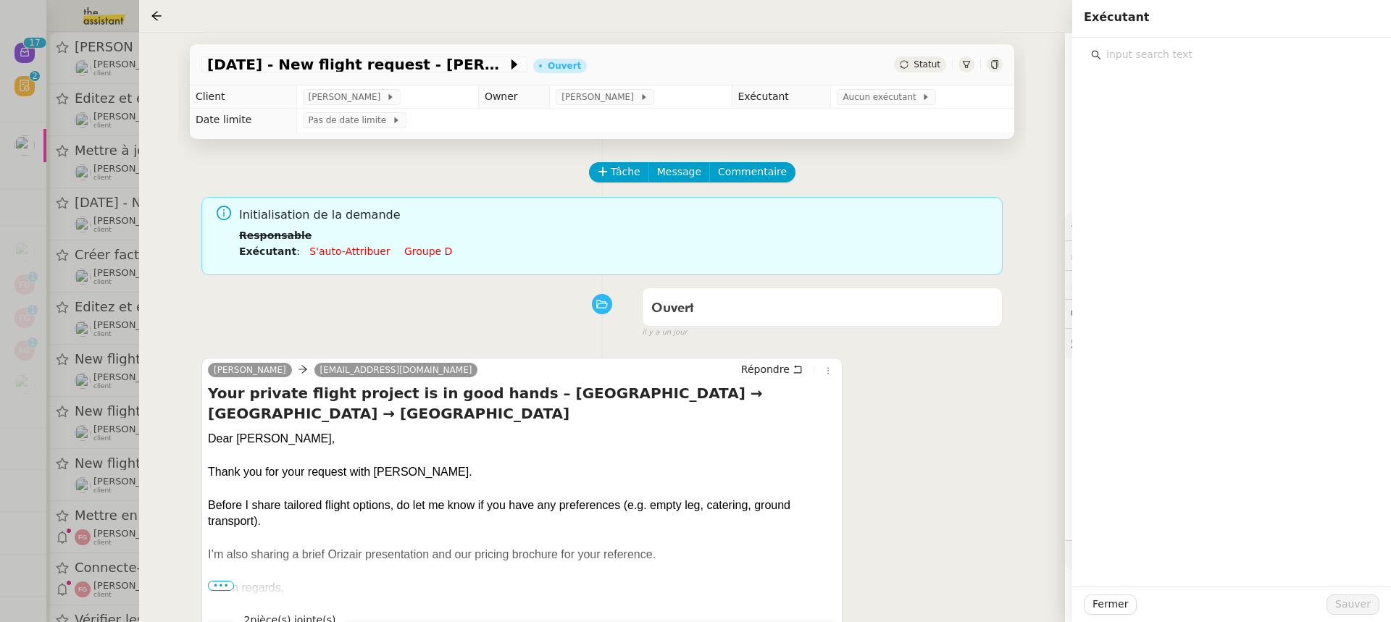
click at [1195, 58] on input "text" at bounding box center [1236, 55] width 271 height 20
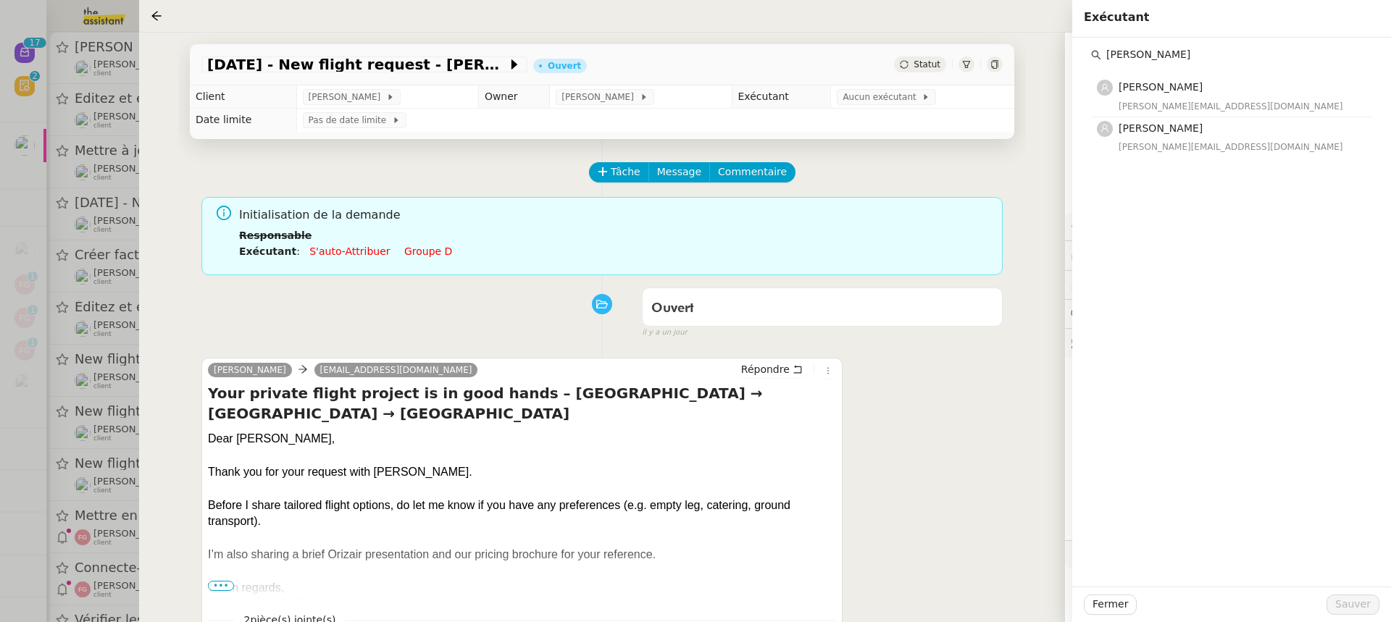
type input "anna"
click at [1202, 140] on div "anna@theassistant.team" at bounding box center [1240, 147] width 245 height 14
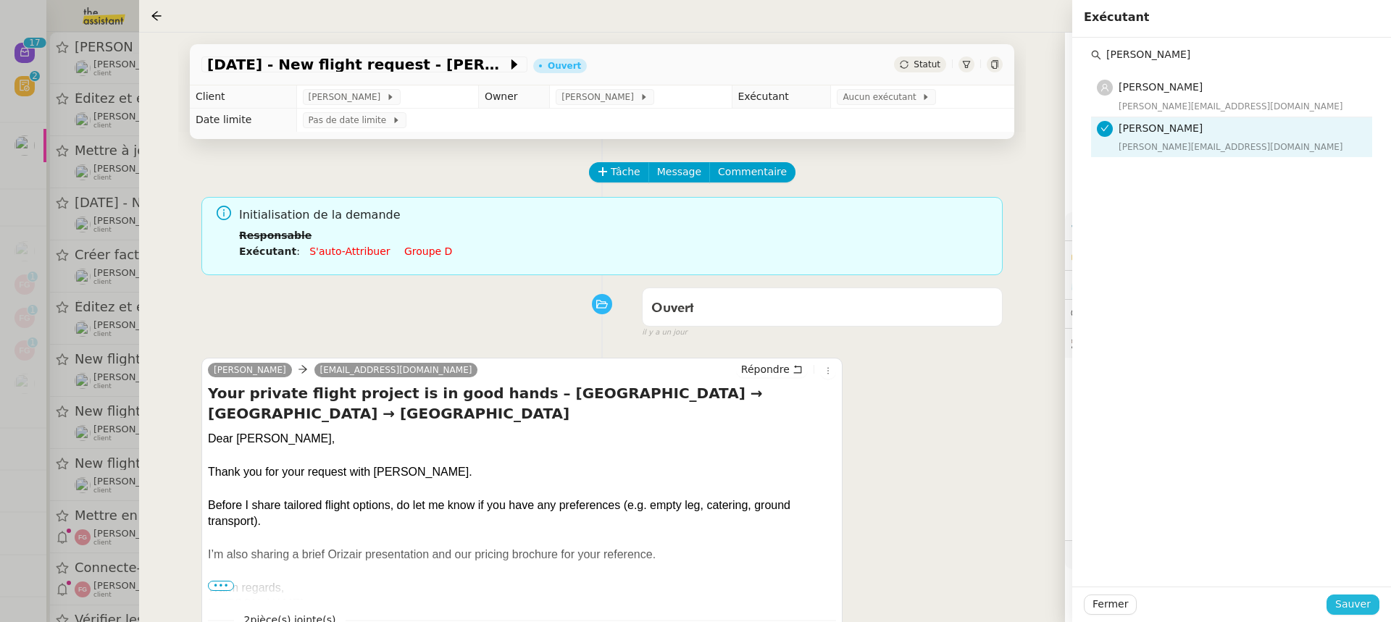
click at [1365, 604] on span "Sauver" at bounding box center [1352, 604] width 35 height 17
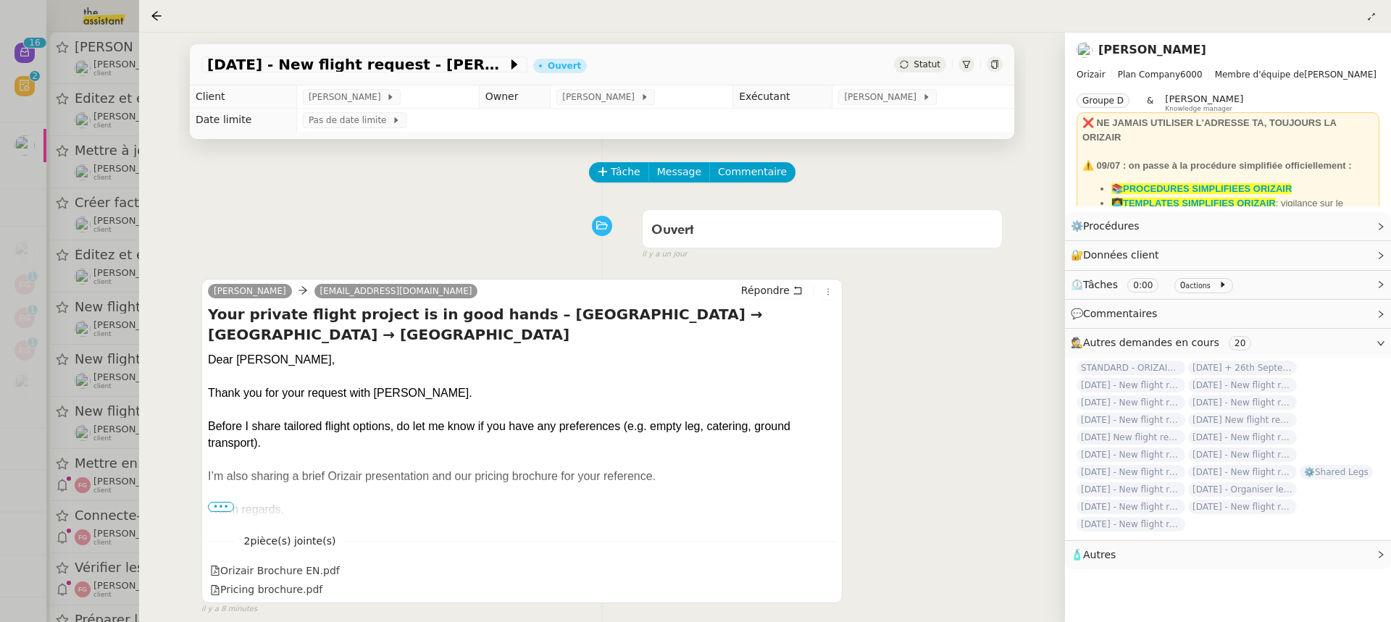
click at [118, 222] on div at bounding box center [695, 311] width 1391 height 622
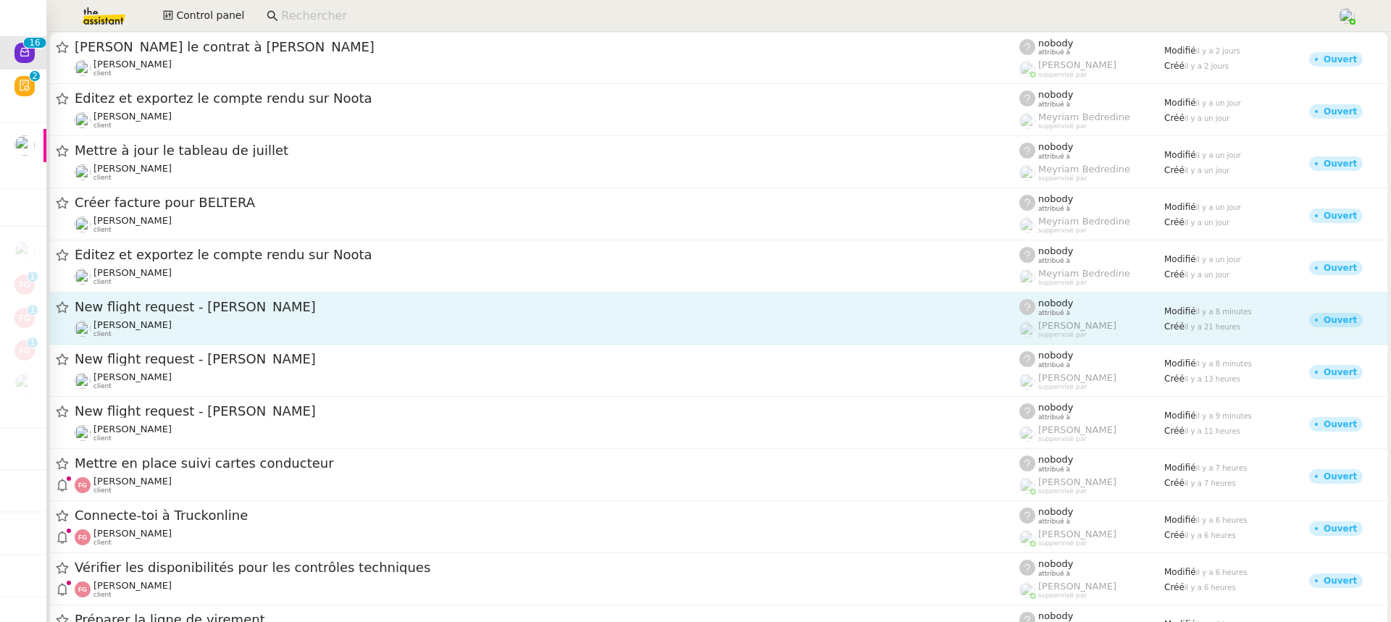
click at [199, 325] on div "[PERSON_NAME] client" at bounding box center [547, 328] width 944 height 19
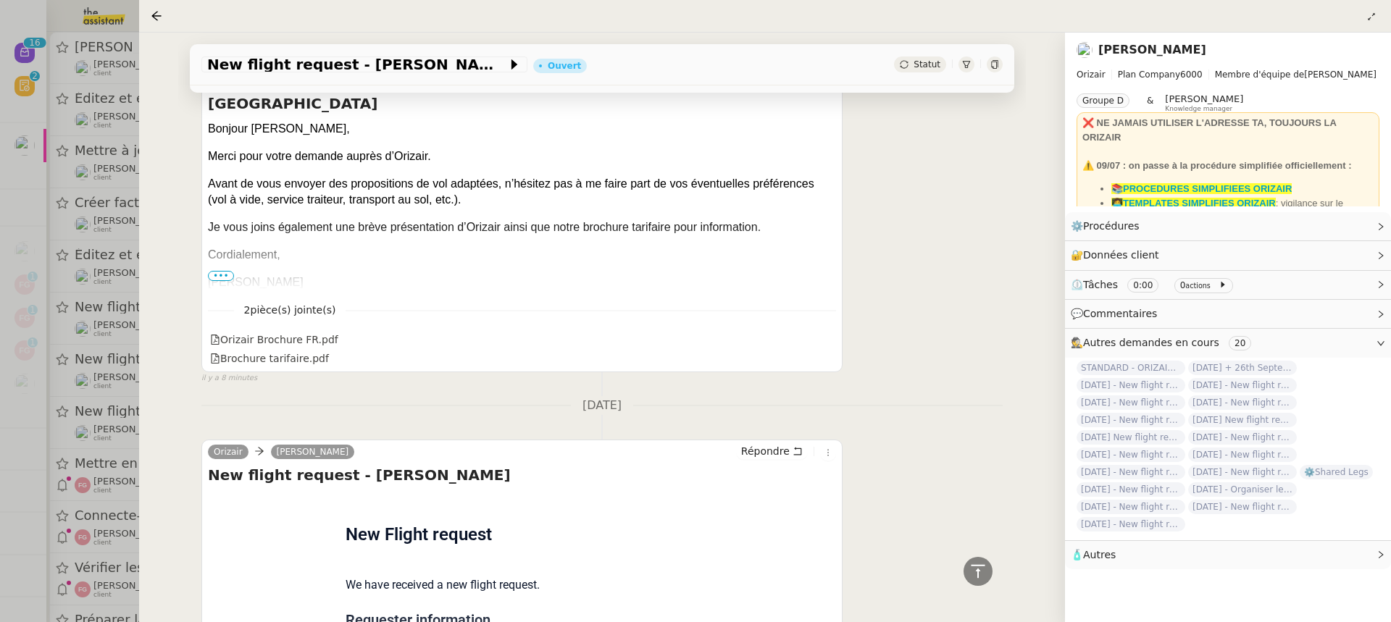
scroll to position [446, 0]
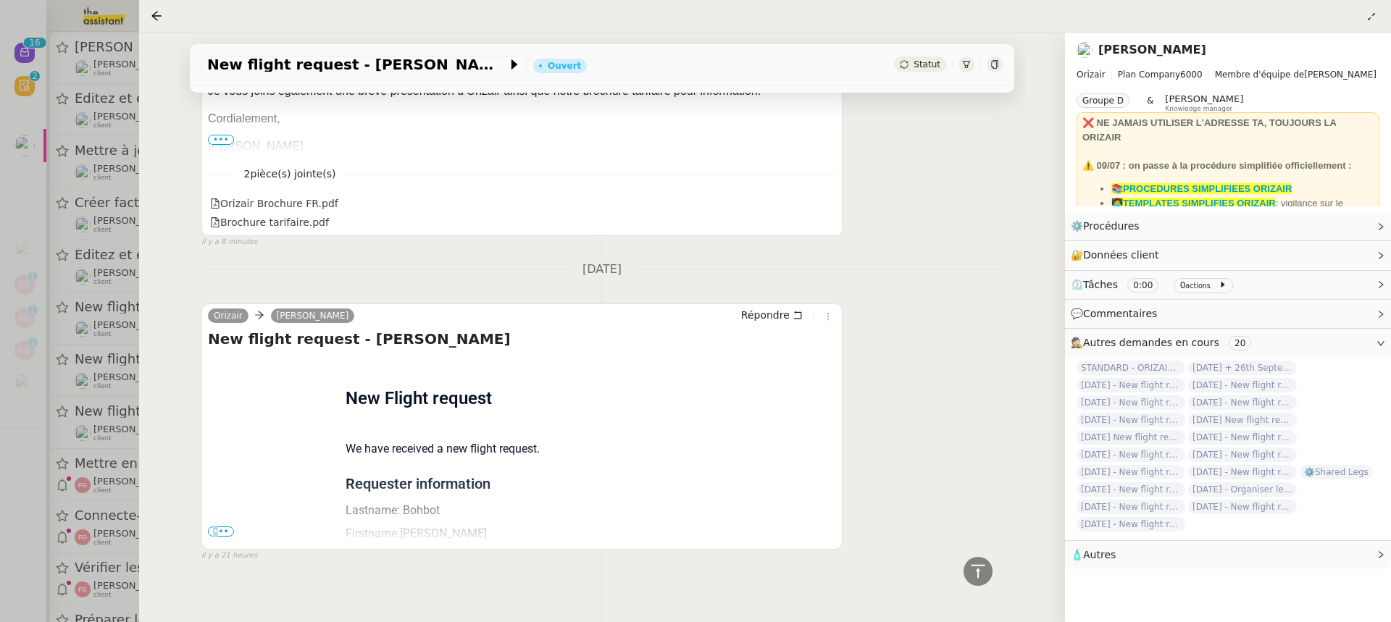
click at [215, 527] on span "•••" at bounding box center [221, 532] width 26 height 10
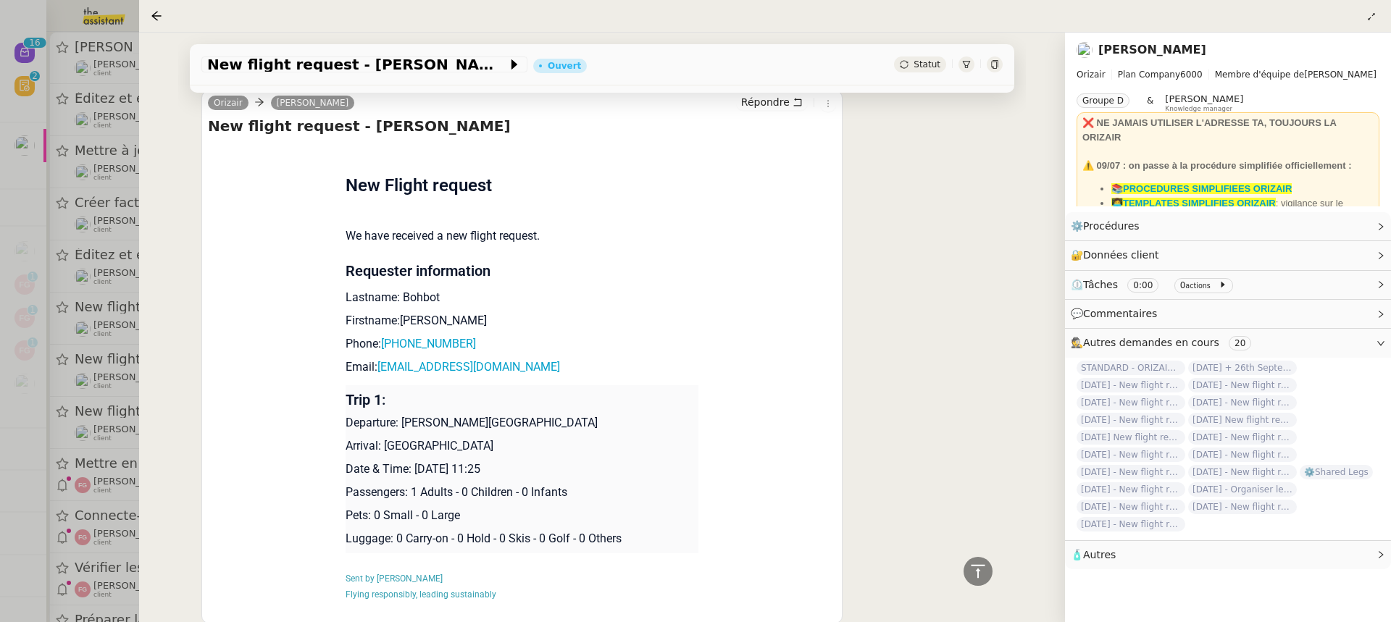
scroll to position [733, 0]
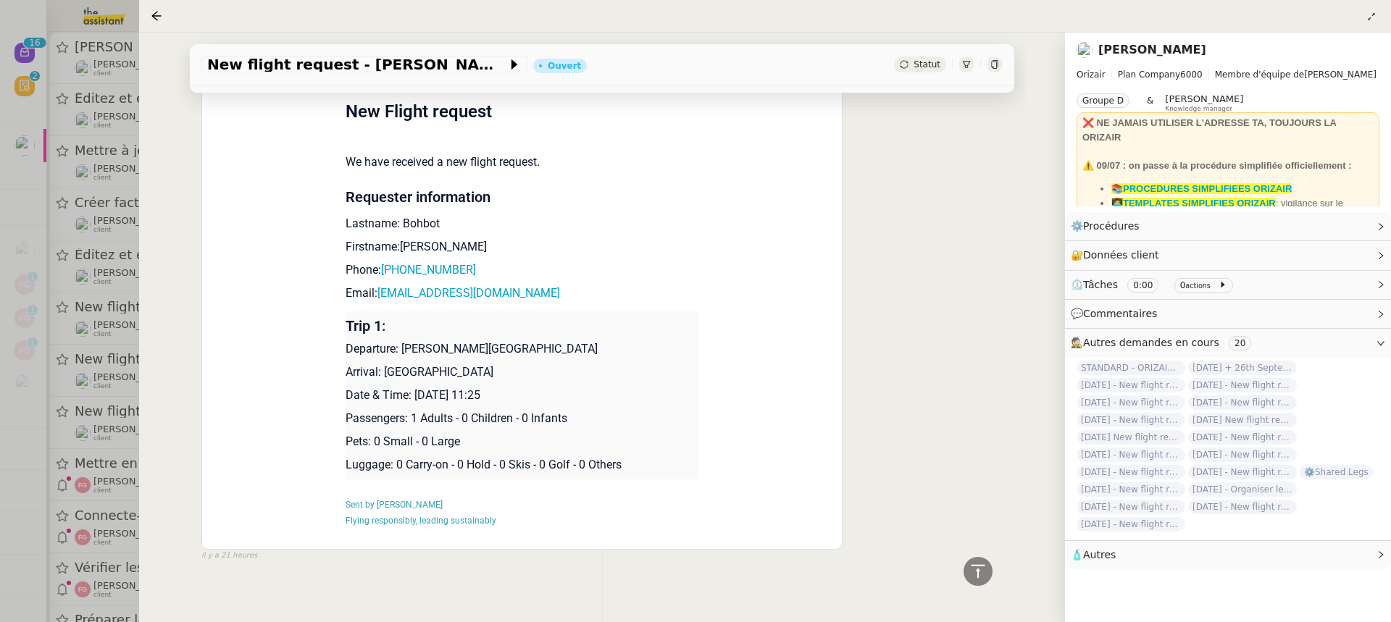
drag, startPoint x: 521, startPoint y: 387, endPoint x: 412, endPoint y: 388, distance: 109.4
click at [414, 390] on p "Date & Time: 18th September 2025 11:25" at bounding box center [521, 395] width 353 height 17
copy p "18th September 2025"
click at [321, 67] on span "New flight request - [PERSON_NAME]" at bounding box center [357, 64] width 300 height 14
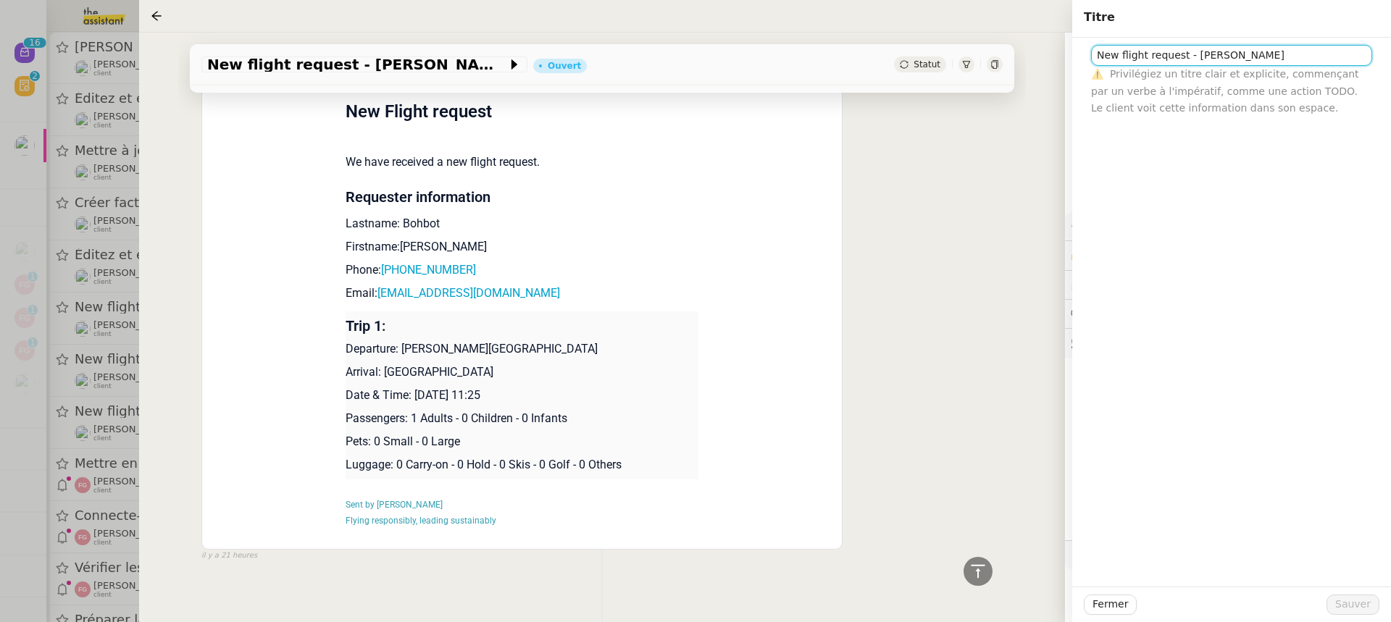
click at [1094, 56] on input "New flight request - [PERSON_NAME]" at bounding box center [1231, 55] width 281 height 21
paste input "18th September 2025"
type input "18th September 2025 New flight request - Elone Bohbot"
click at [1367, 597] on span "Sauver" at bounding box center [1352, 604] width 35 height 17
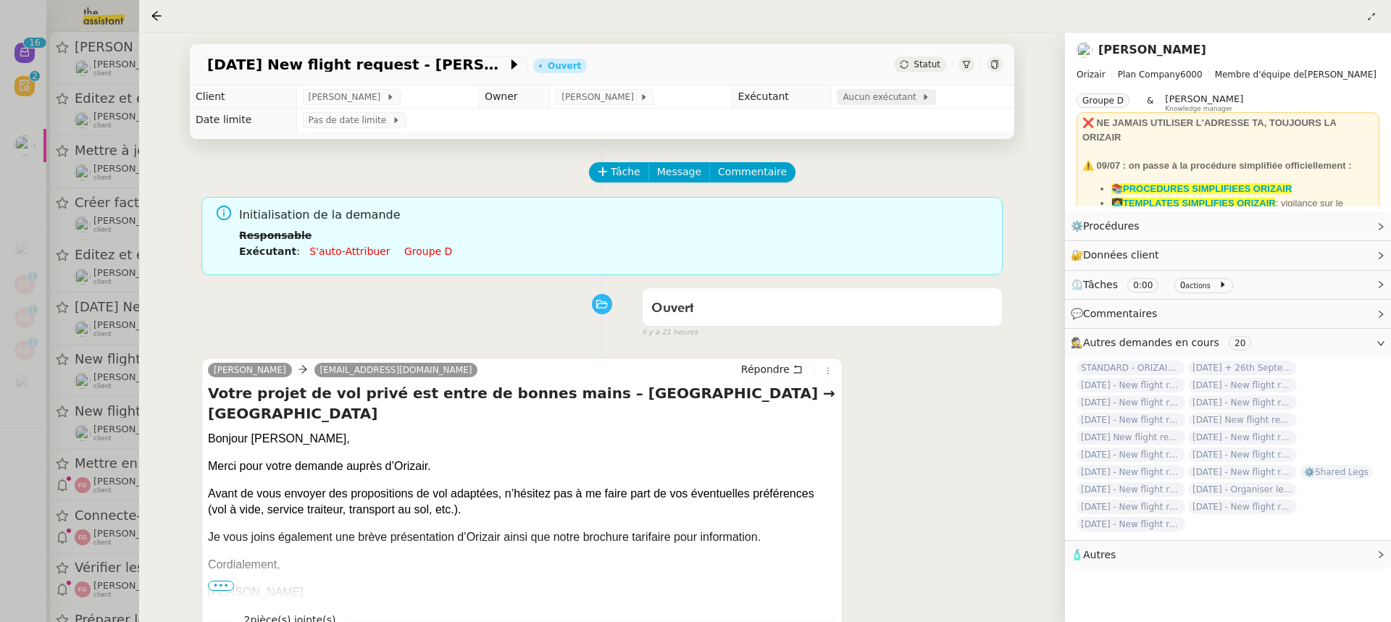
click at [883, 99] on span "Aucun exécutant" at bounding box center [881, 97] width 79 height 14
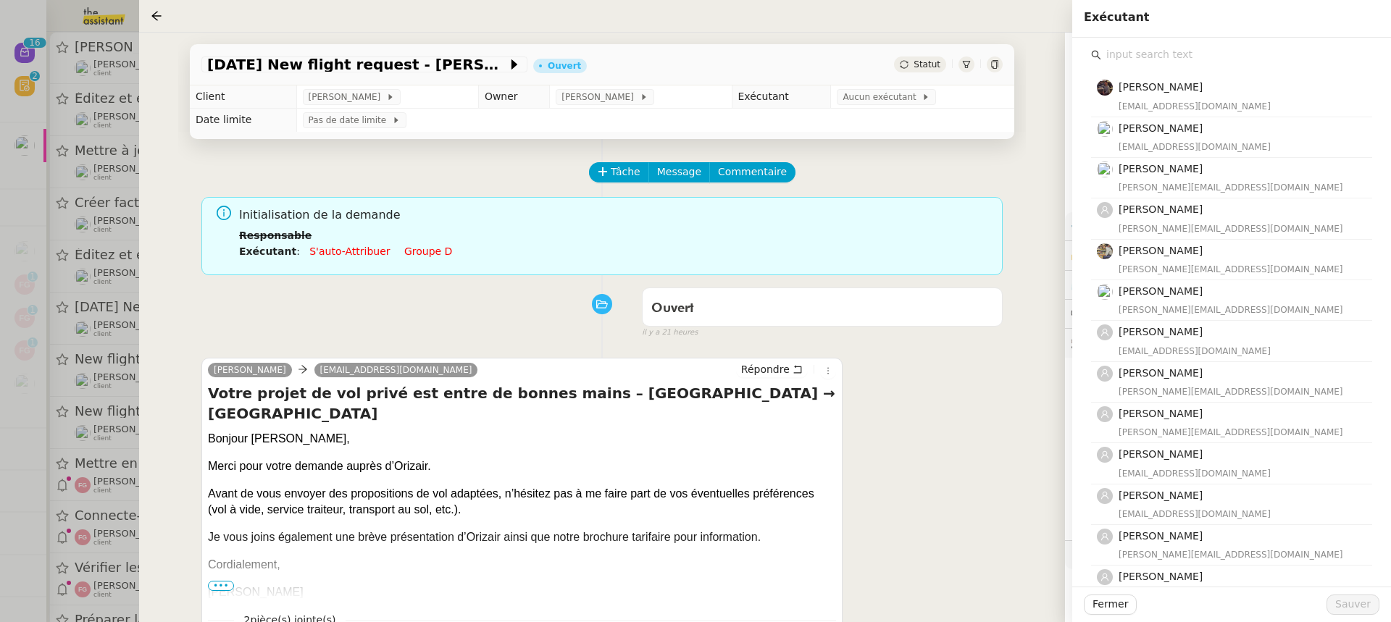
click at [1154, 51] on input "text" at bounding box center [1236, 55] width 271 height 20
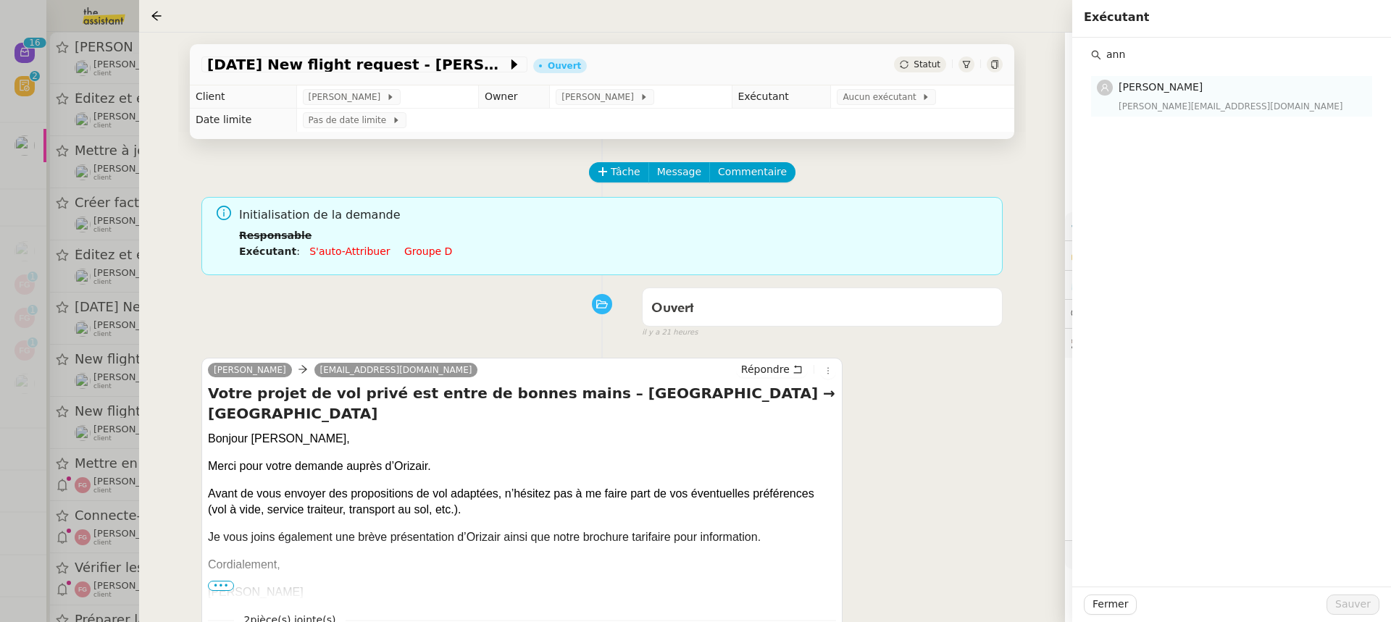
type input "ann"
click at [1152, 91] on span "[PERSON_NAME]" at bounding box center [1160, 87] width 84 height 12
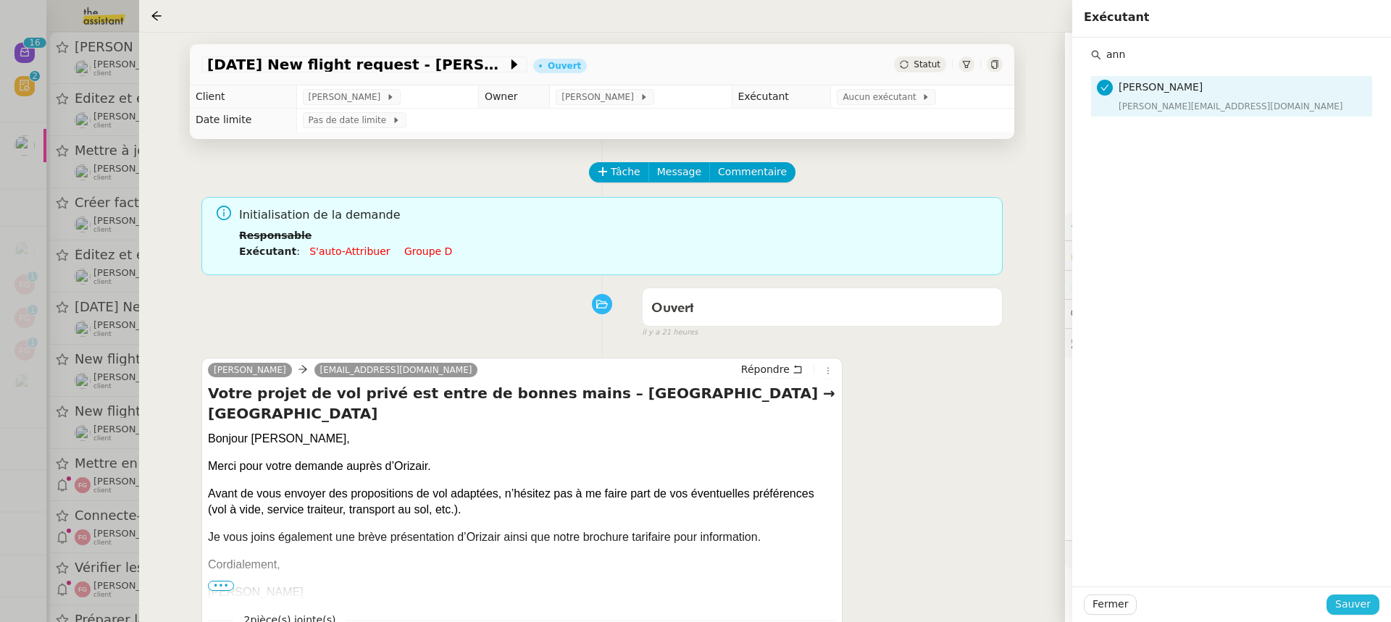
click at [1345, 603] on span "Sauver" at bounding box center [1352, 604] width 35 height 17
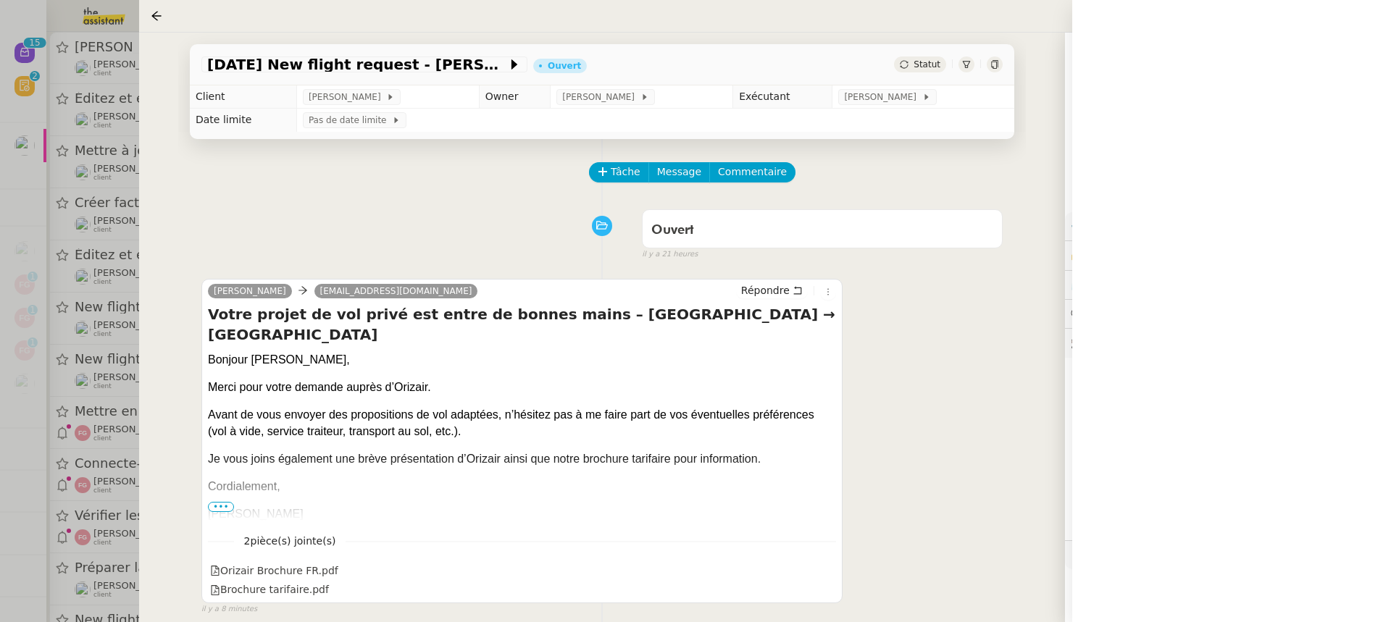
click at [77, 191] on div at bounding box center [695, 311] width 1391 height 622
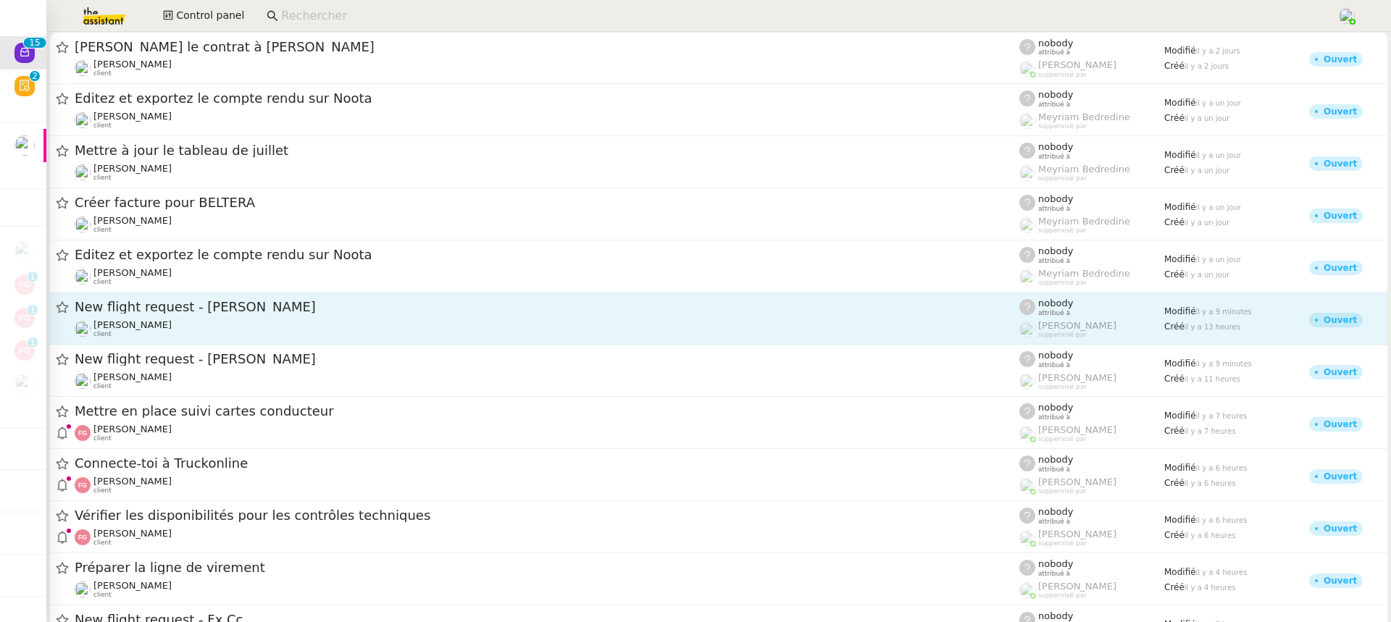
click at [260, 332] on div "[PERSON_NAME] client" at bounding box center [547, 328] width 944 height 19
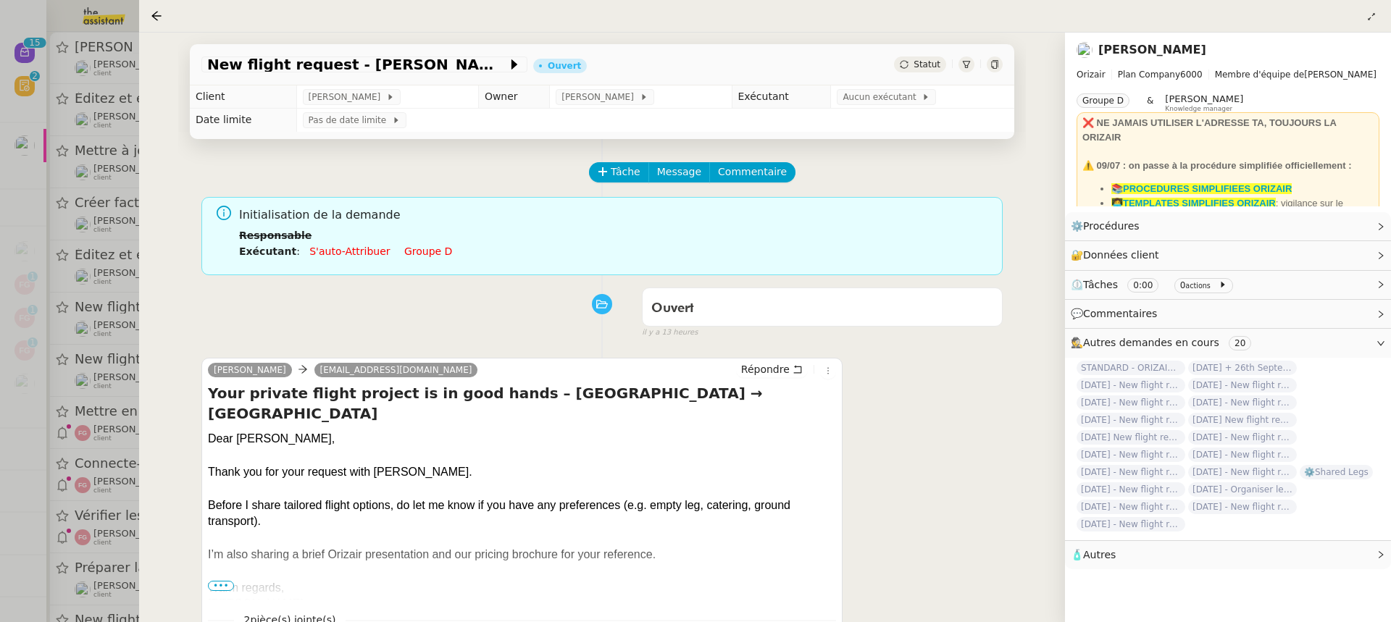
scroll to position [409, 0]
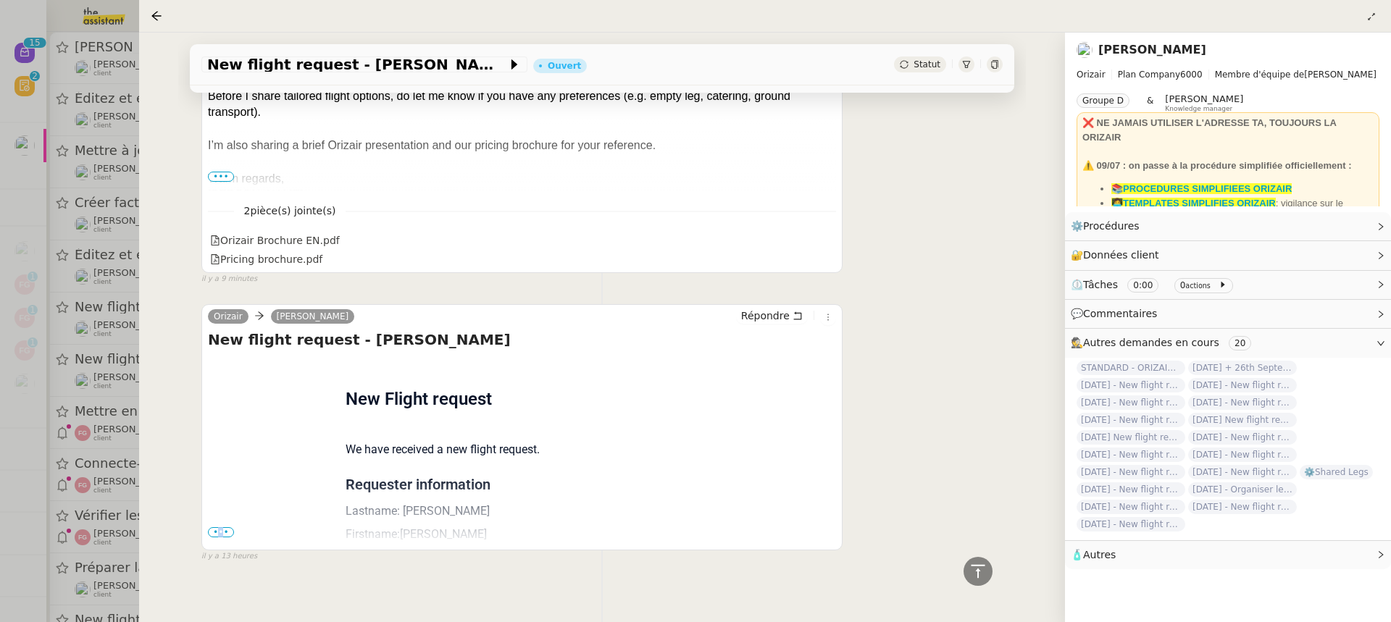
click at [220, 527] on span "•••" at bounding box center [221, 532] width 26 height 10
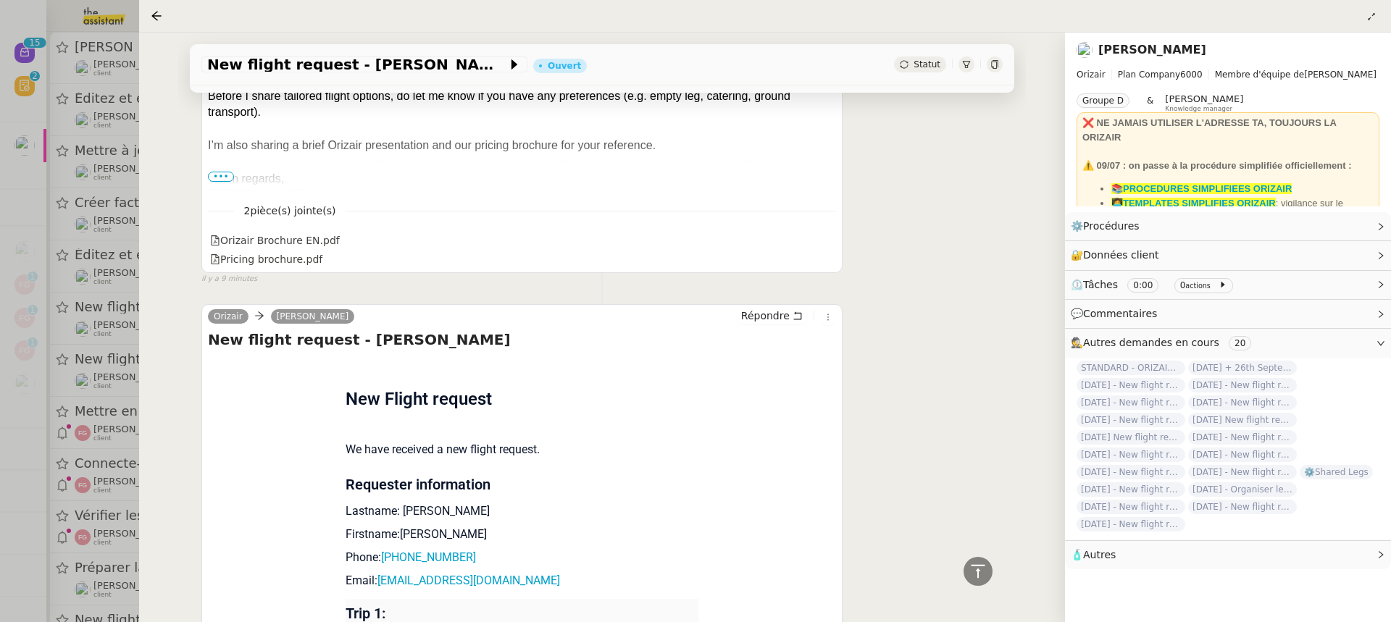
scroll to position [696, 0]
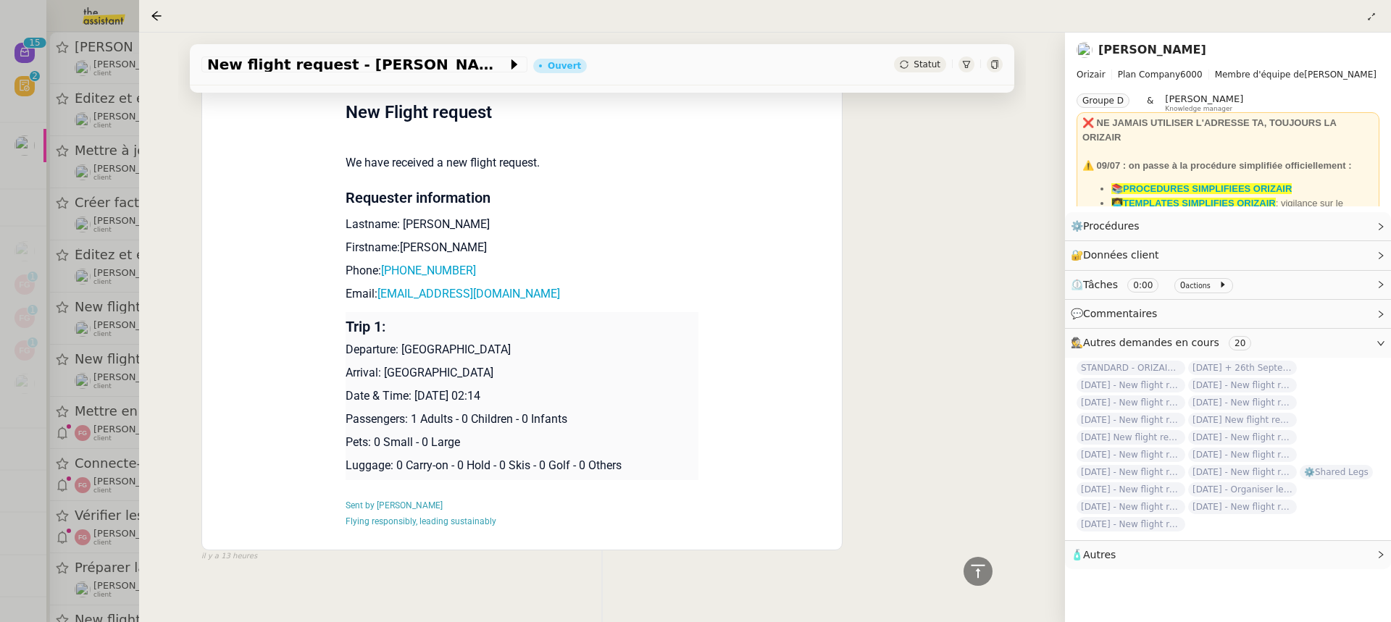
drag, startPoint x: 414, startPoint y: 383, endPoint x: 524, endPoint y: 385, distance: 110.8
click at [524, 387] on p "Date & Time: 29th September 2025 02:14" at bounding box center [521, 395] width 353 height 17
copy p "29th September 2025"
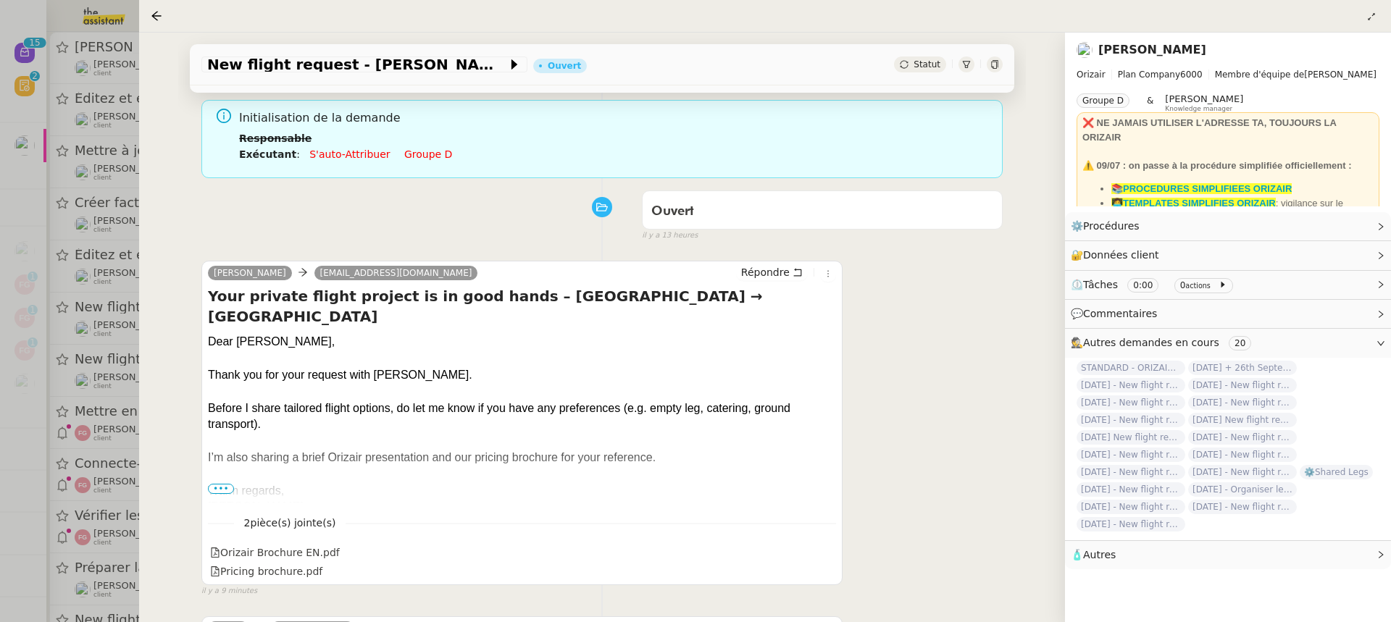
scroll to position [0, 0]
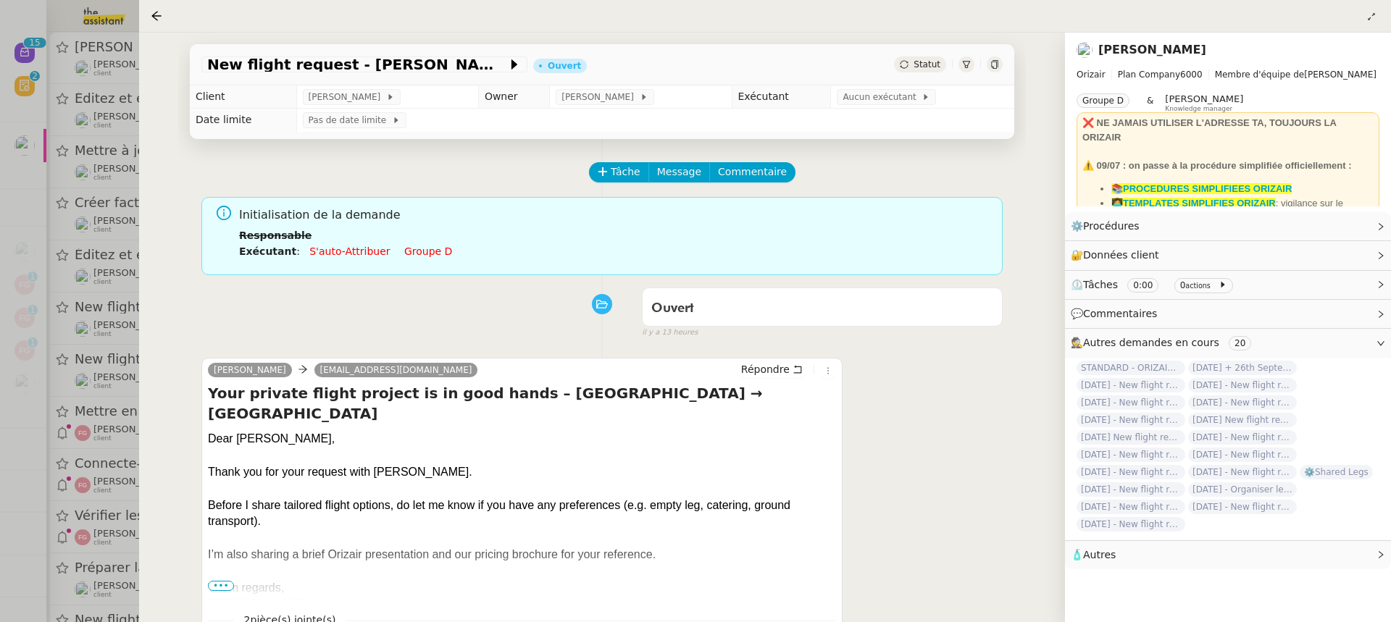
click at [291, 83] on div "New flight request - Cedric Rodriguez Ouvert Statut" at bounding box center [602, 64] width 824 height 41
click at [282, 59] on span "New flight request - [PERSON_NAME]" at bounding box center [357, 64] width 300 height 14
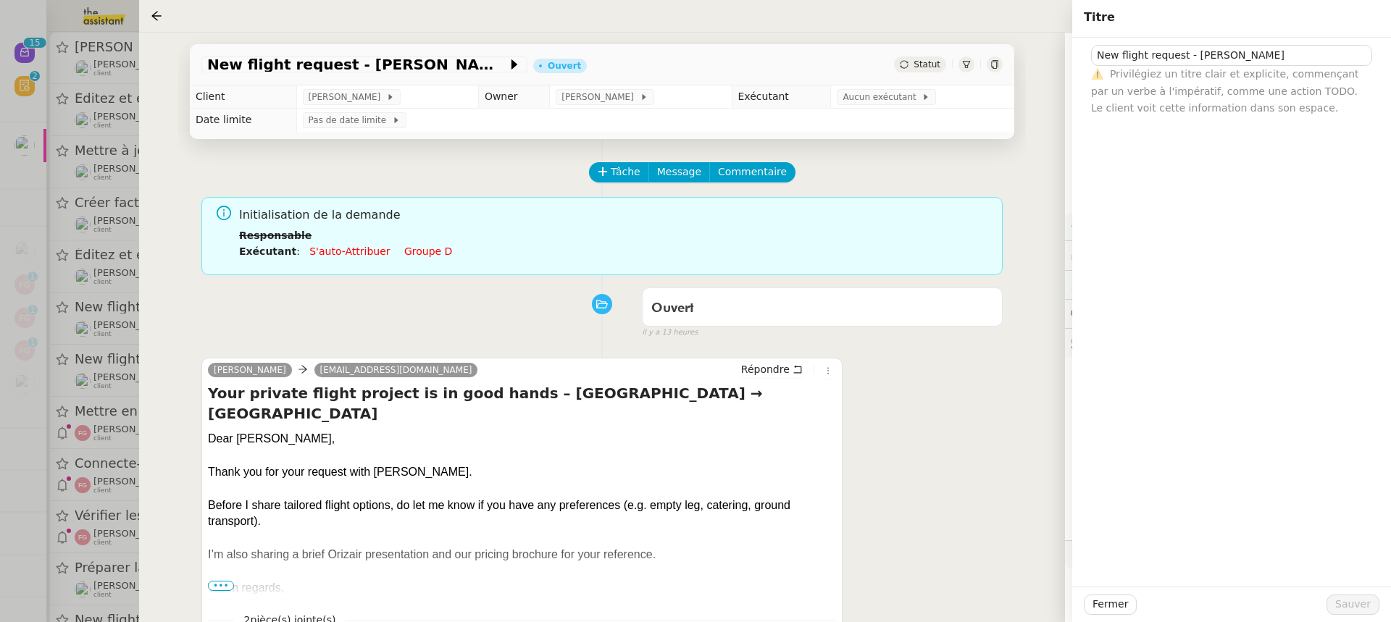
click at [1091, 67] on div "⚠️ Privilégiez un titre clair et explicite, commençant par un verbe à l'impérat…" at bounding box center [1231, 91] width 281 height 51
click at [1099, 56] on input "New flight request - [PERSON_NAME]" at bounding box center [1231, 55] width 281 height 21
paste input "29th September 2025"
type input "29th September 2025 New flight request - Cedric Rodriguez"
click at [1352, 597] on span "Sauver" at bounding box center [1352, 604] width 35 height 17
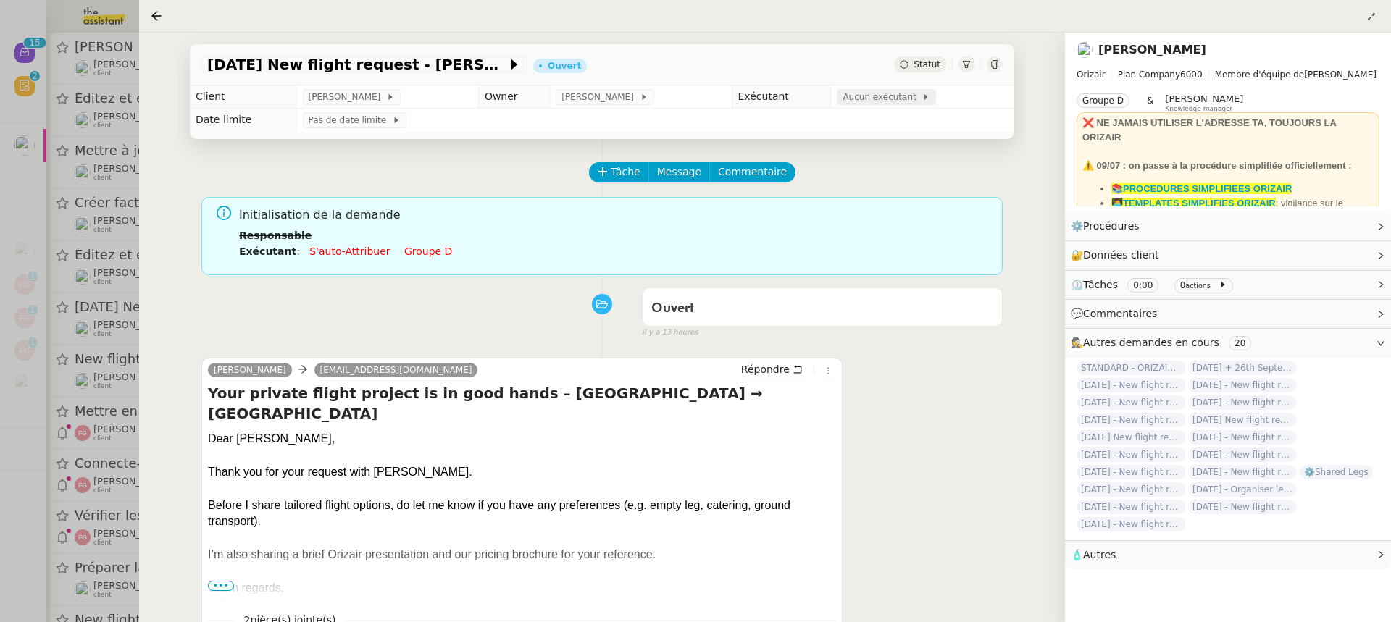
click at [855, 101] on span "Aucun exécutant" at bounding box center [881, 97] width 79 height 14
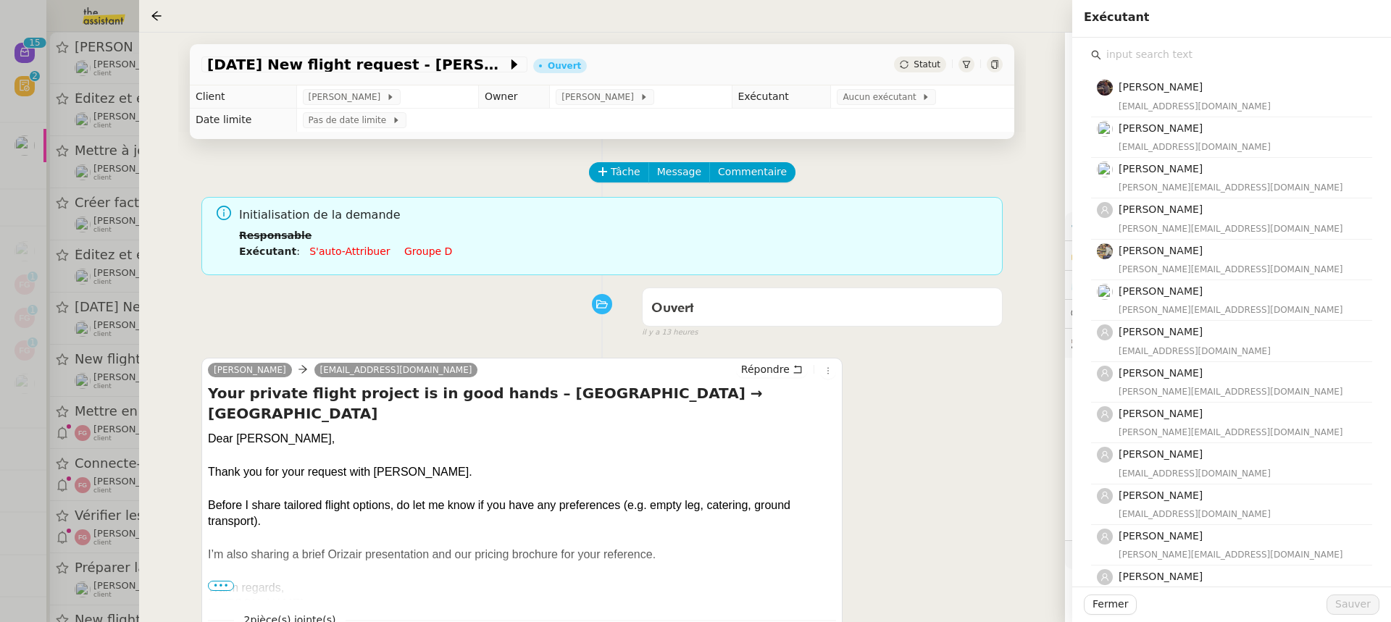
click at [1124, 59] on input "text" at bounding box center [1236, 55] width 271 height 20
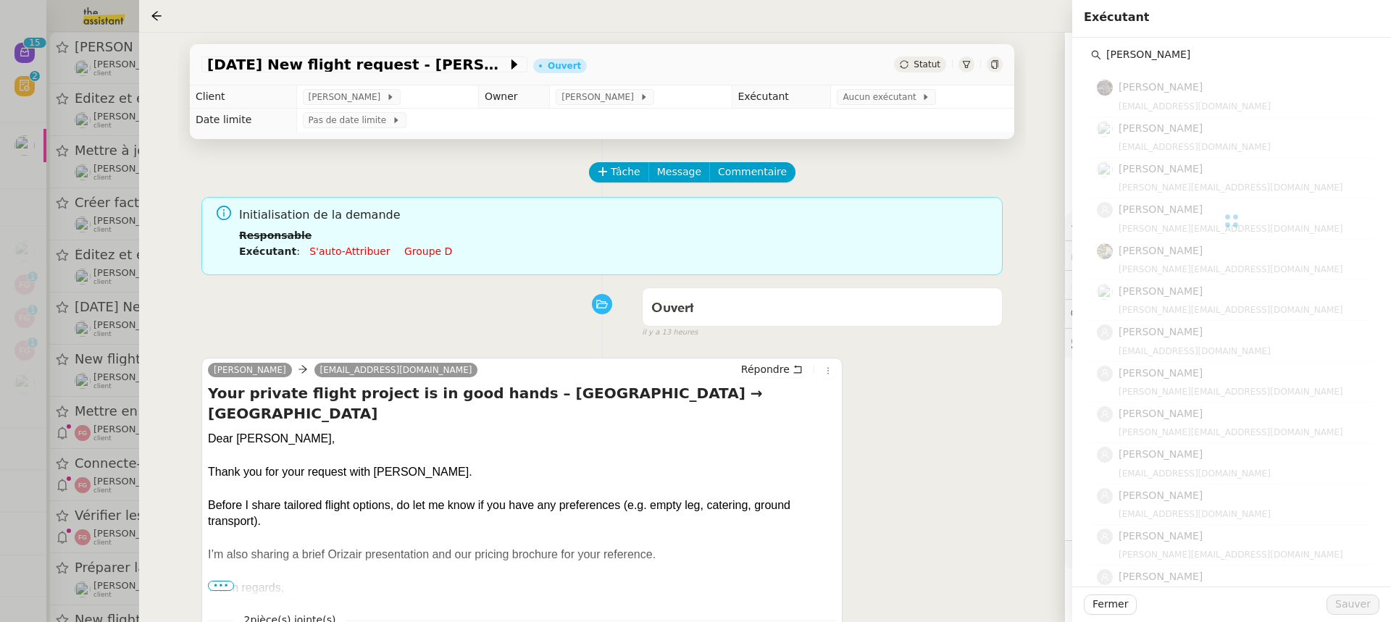
type input "anna"
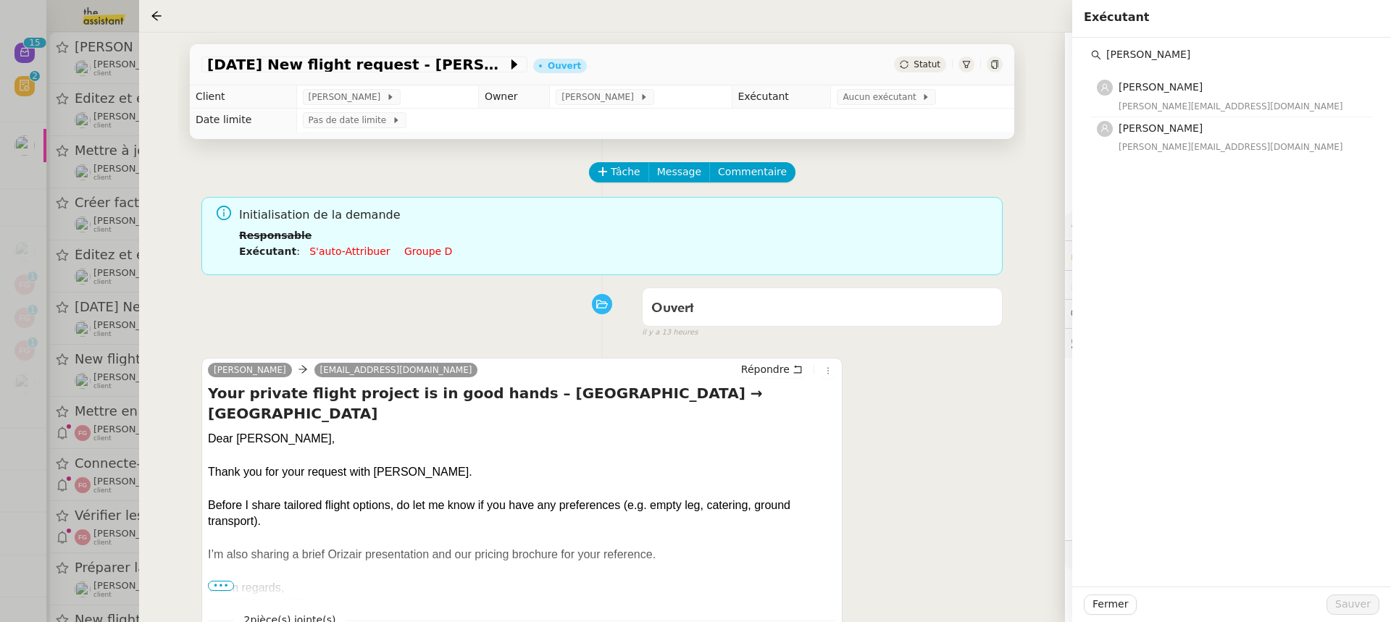
click at [1160, 97] on div "Hannah Cassar hannah@theassistant.team" at bounding box center [1240, 96] width 245 height 34
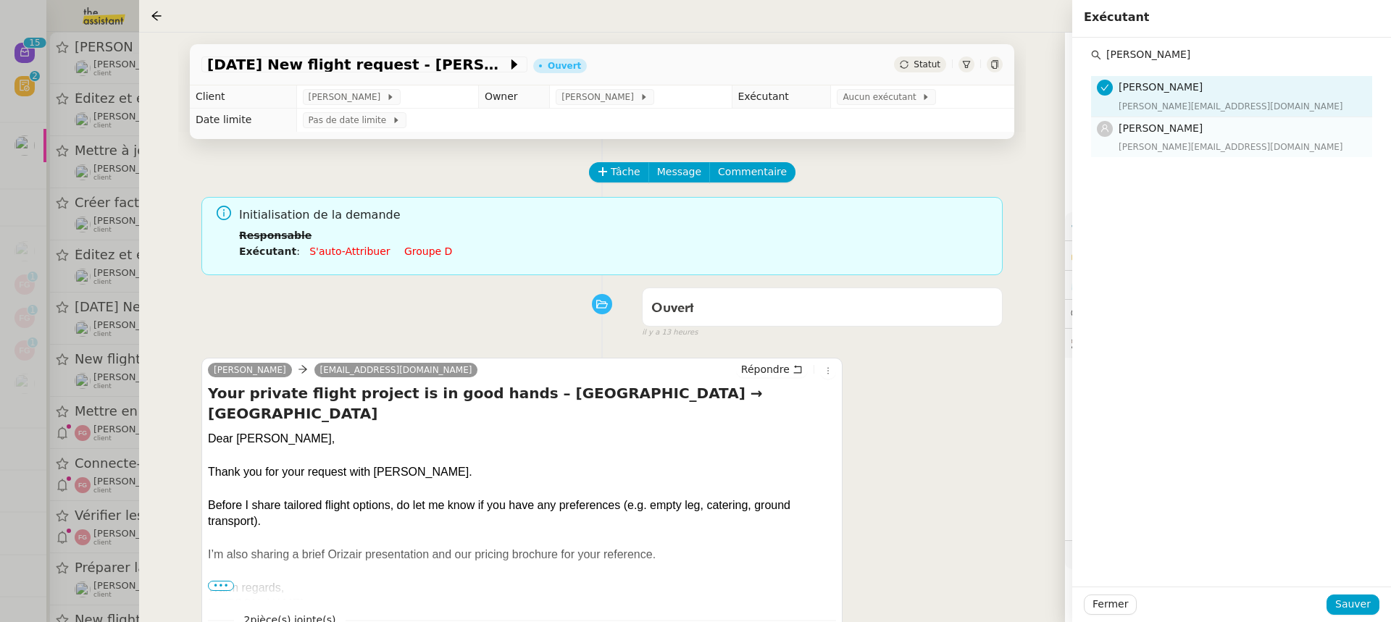
click at [1173, 140] on div "anna@theassistant.team" at bounding box center [1240, 147] width 245 height 14
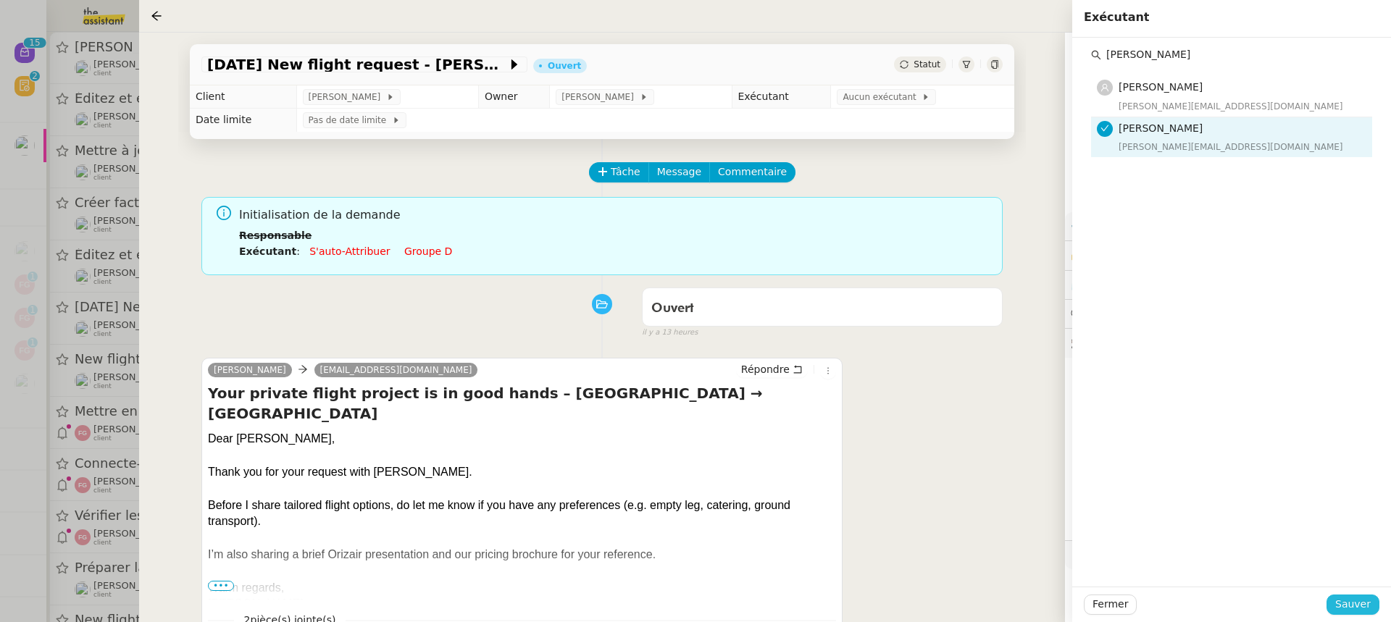
click at [1357, 609] on span "Sauver" at bounding box center [1352, 604] width 35 height 17
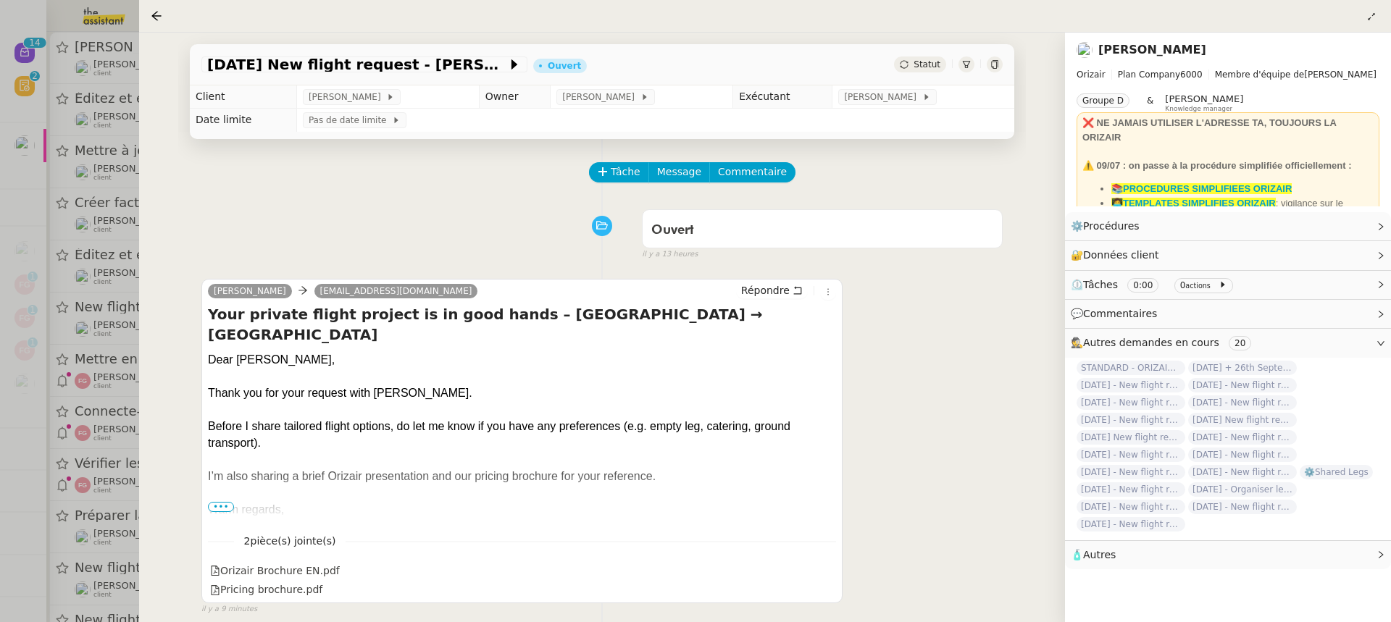
click at [83, 252] on div at bounding box center [695, 311] width 1391 height 622
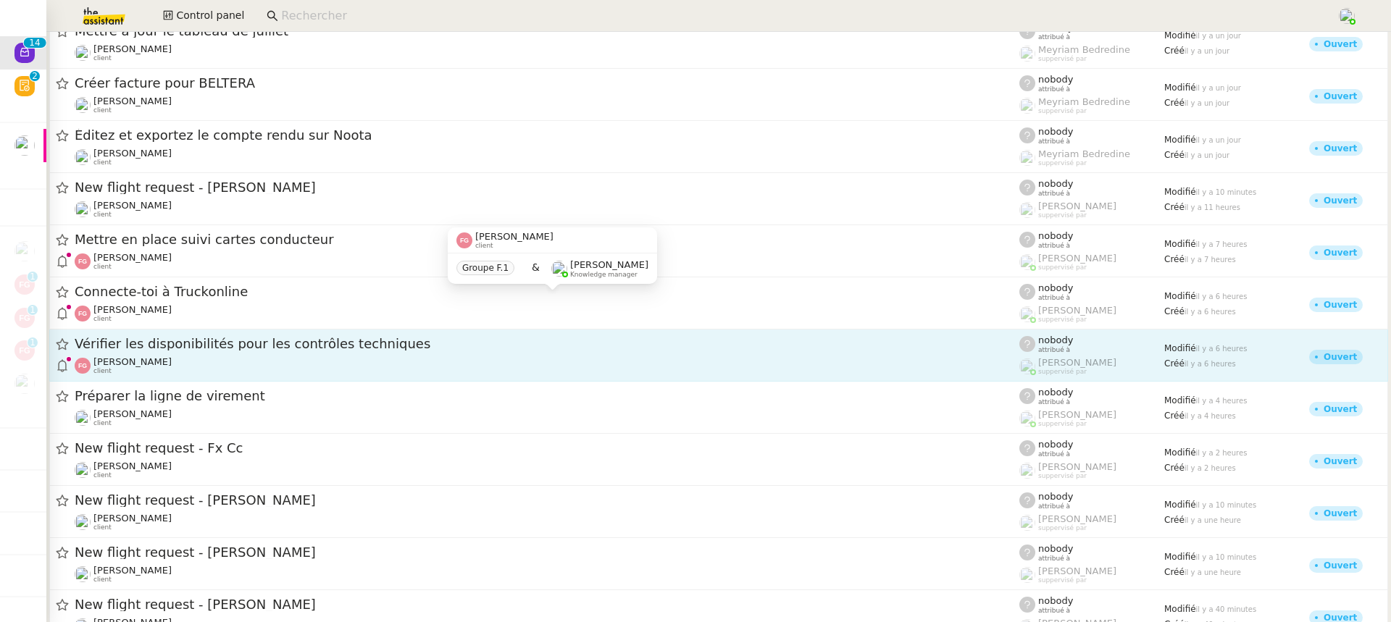
scroll to position [180, 0]
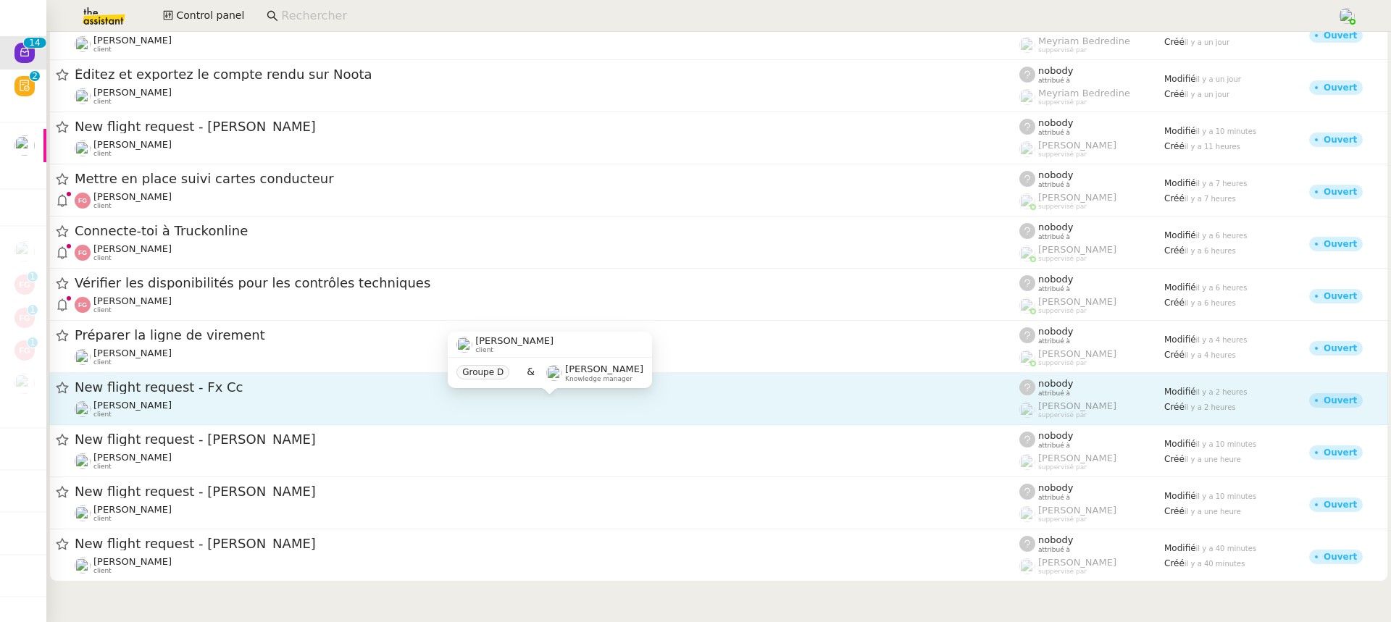
click at [217, 403] on div "[PERSON_NAME] client" at bounding box center [547, 409] width 944 height 19
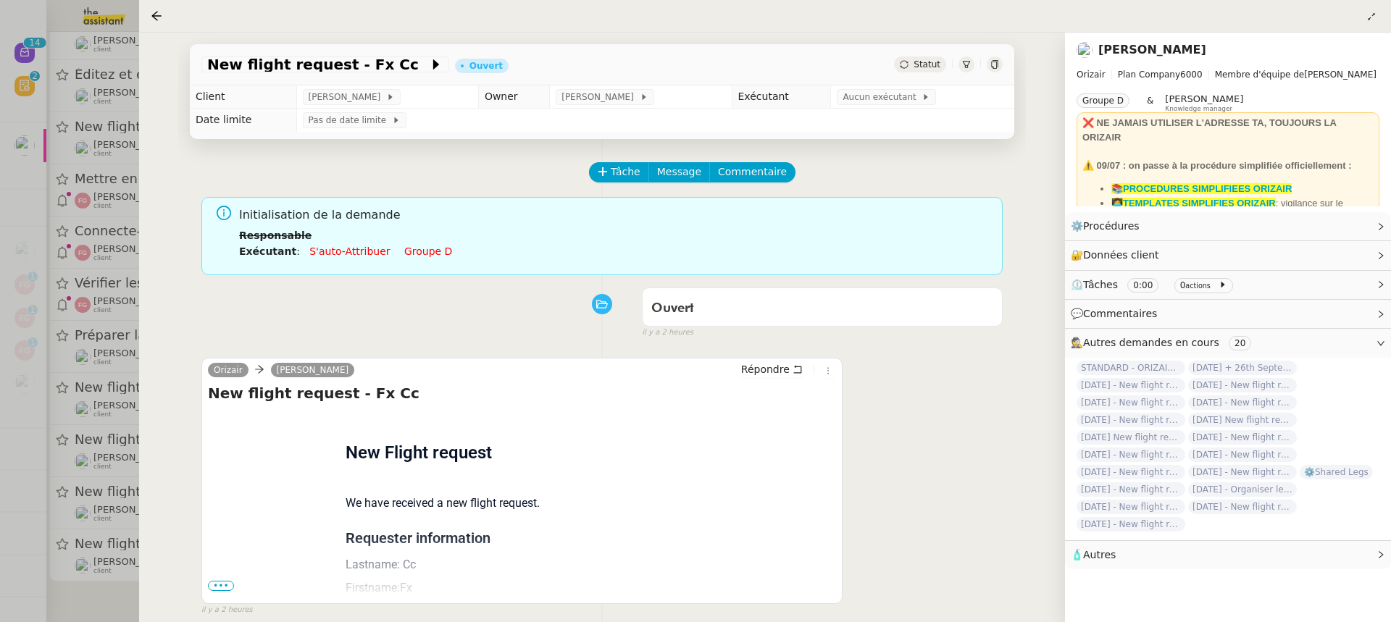
scroll to position [185, 0]
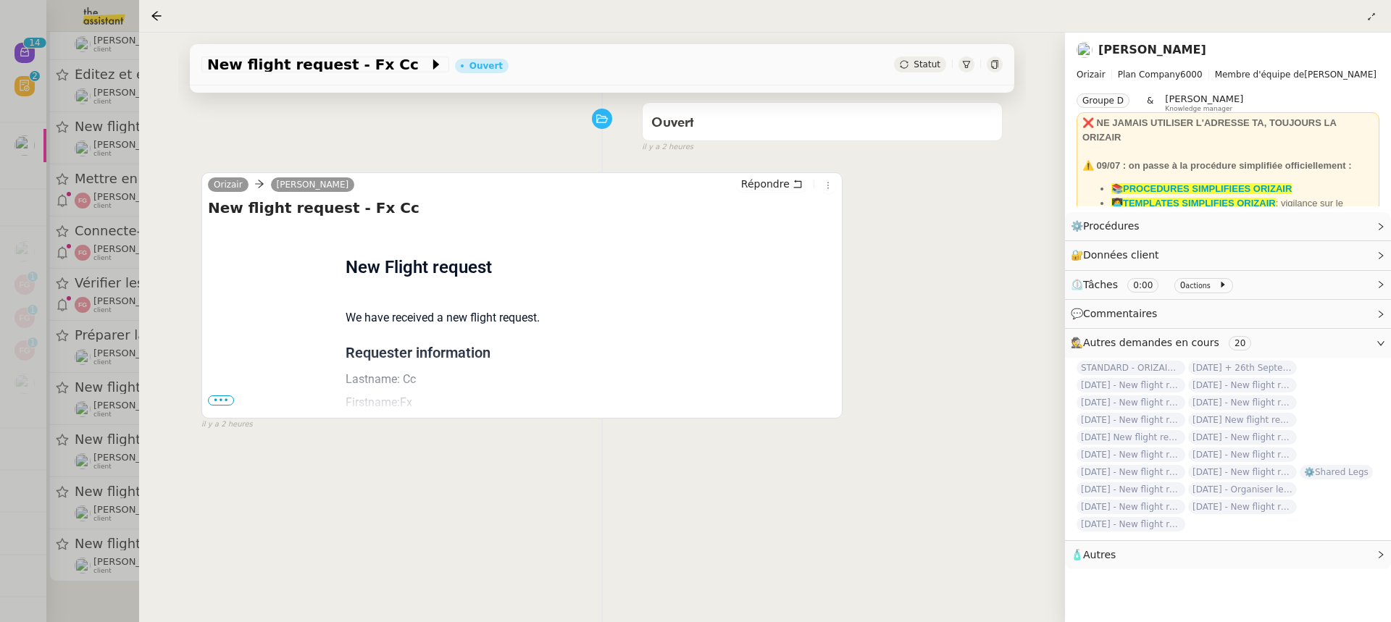
click at [221, 401] on span "•••" at bounding box center [221, 400] width 26 height 10
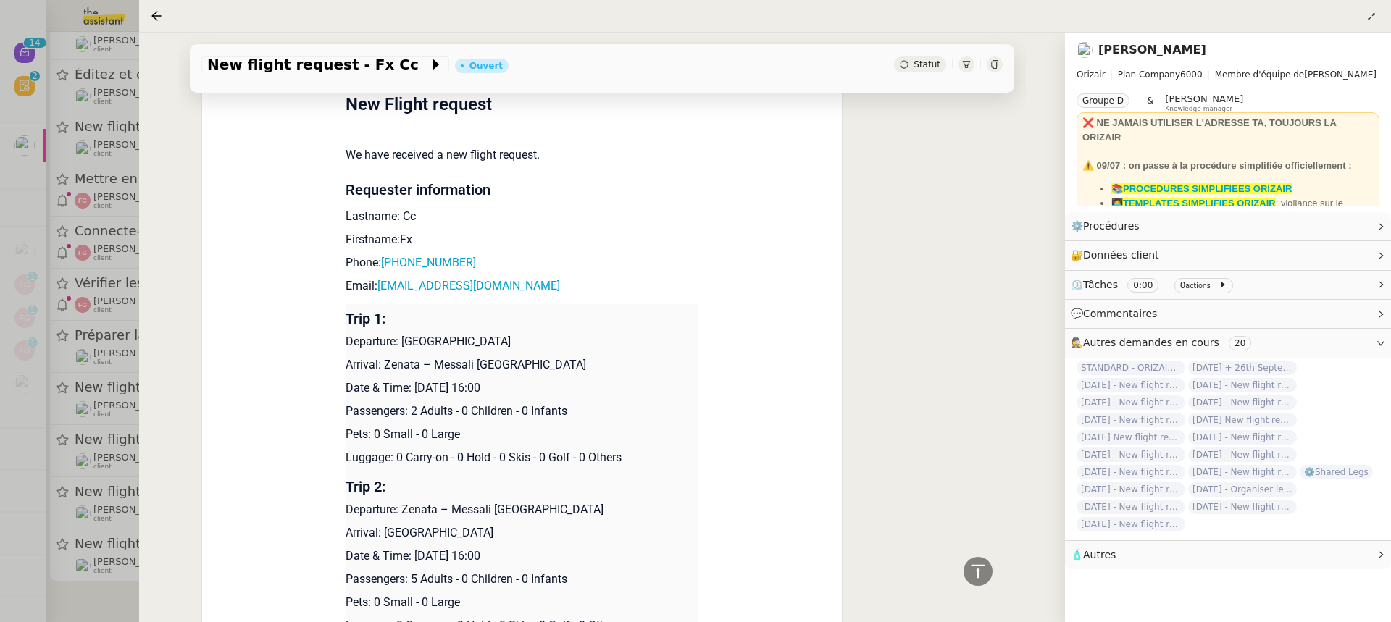
scroll to position [356, 0]
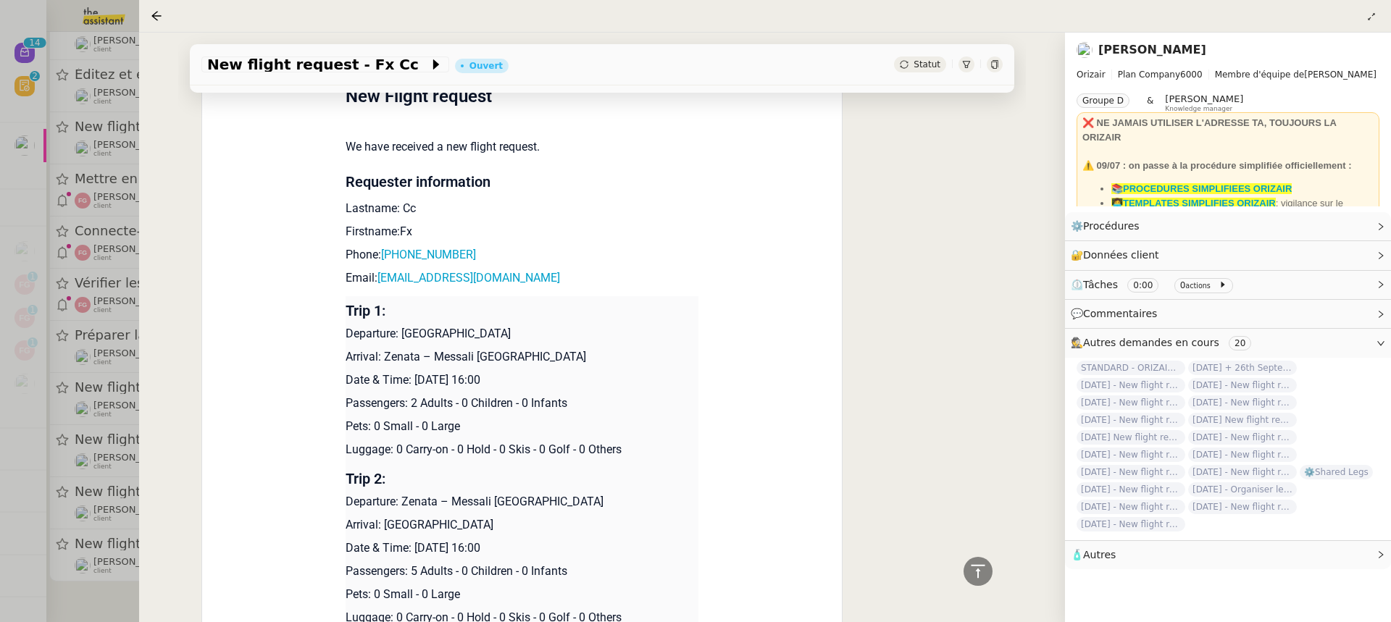
drag, startPoint x: 414, startPoint y: 378, endPoint x: 507, endPoint y: 375, distance: 93.5
click at [507, 375] on p "Date & Time: 20th August 2025 16:00" at bounding box center [521, 380] width 353 height 17
copy p "20th August 2025"
click at [337, 80] on div "New flight request - Fx Cc Ouvert Statut" at bounding box center [602, 64] width 824 height 41
click at [335, 72] on span "New flight request - Fx Cc" at bounding box center [318, 64] width 222 height 14
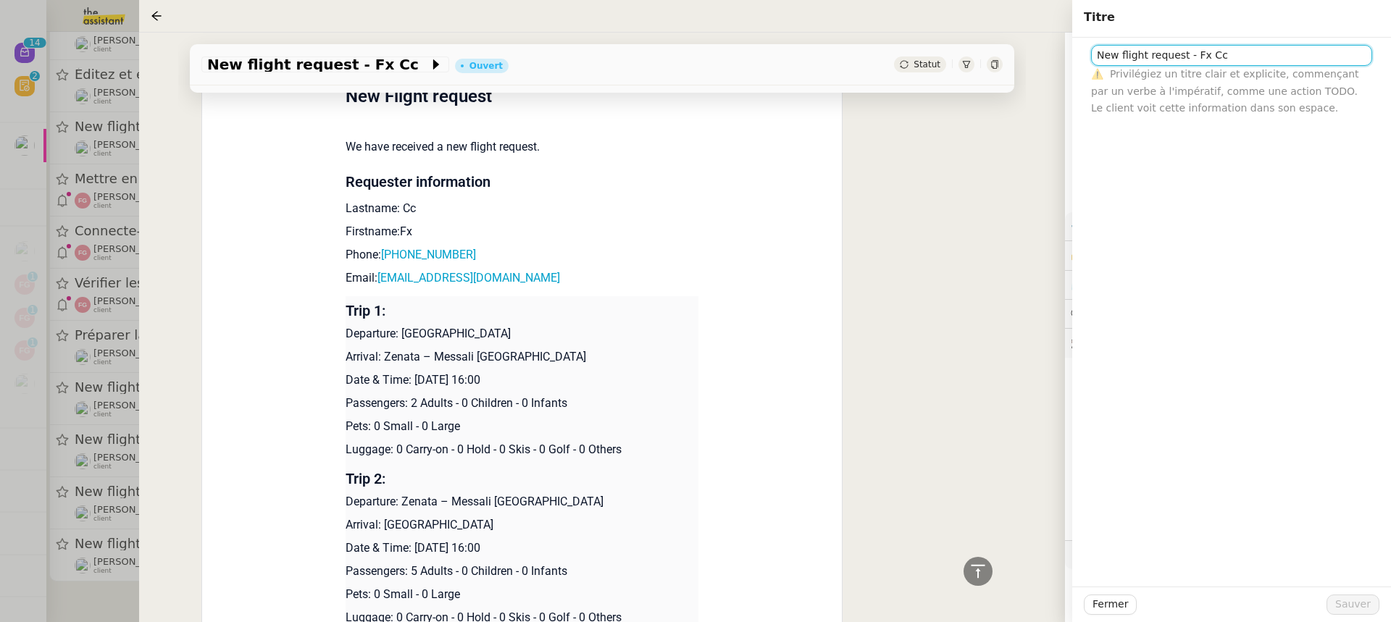
click at [1099, 54] on input "New flight request - Fx Cc" at bounding box center [1231, 55] width 281 height 21
paste input "20th August 2025"
click at [1099, 54] on input "20th August 2025 New flight request - Fx Cc" at bounding box center [1231, 55] width 281 height 21
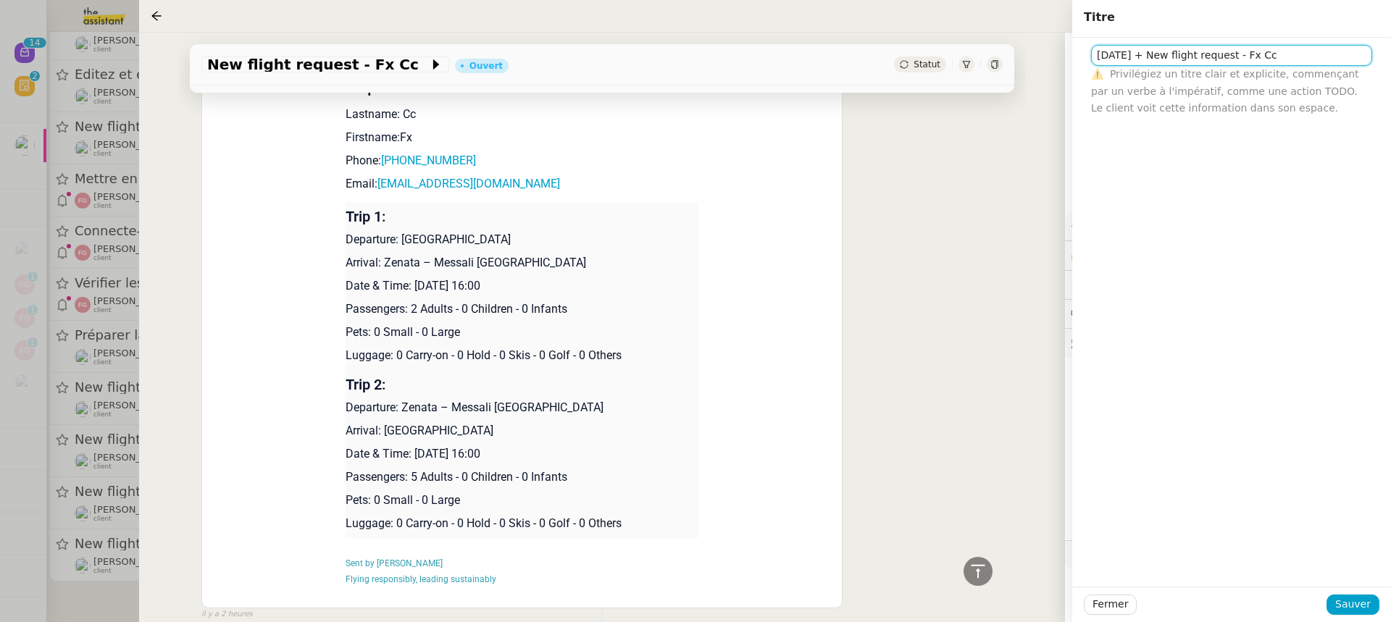
scroll to position [517, 0]
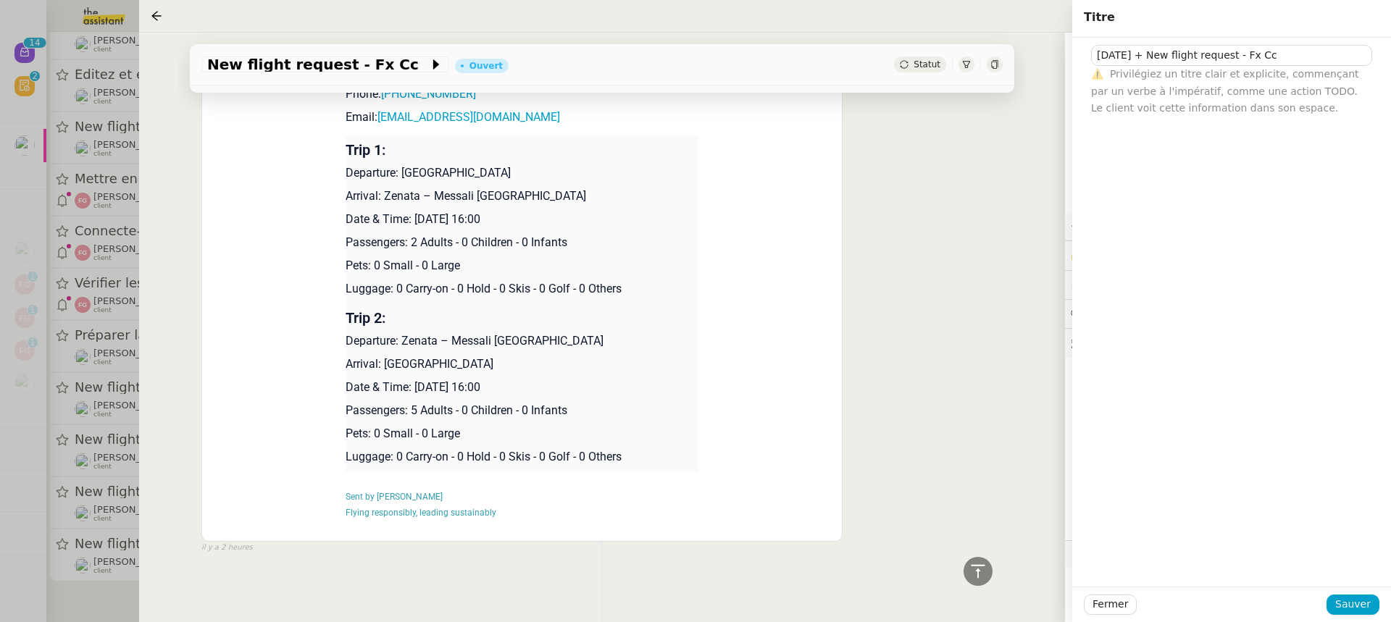
drag, startPoint x: 414, startPoint y: 386, endPoint x: 521, endPoint y: 381, distance: 108.0
click at [521, 381] on p "Date & Time: 4th September 2025 16:00" at bounding box center [521, 387] width 353 height 17
copy p "4th September 2025"
click at [1193, 57] on input "20th August 2025 + New flight request - Fx Cc" at bounding box center [1231, 55] width 281 height 21
paste input "4th September 2025"
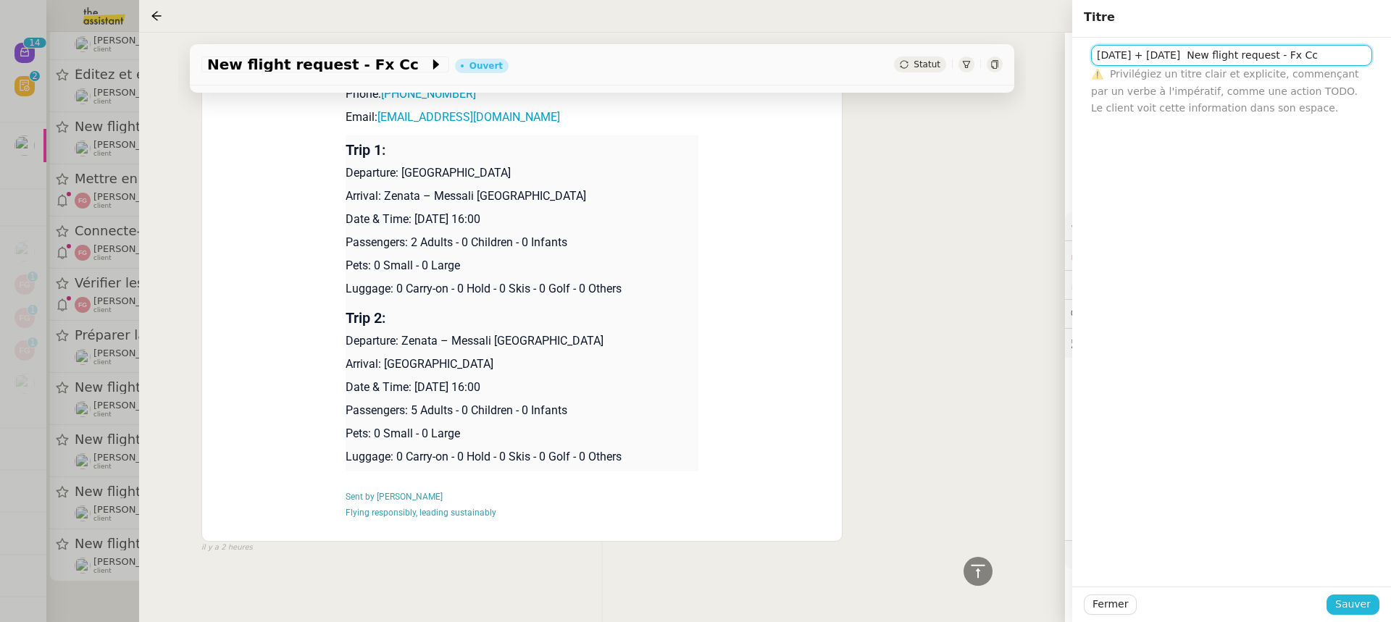
type input "20th August 2025 + 4th September 2025 New flight request - Fx Cc"
click at [1352, 603] on span "Sauver" at bounding box center [1352, 604] width 35 height 17
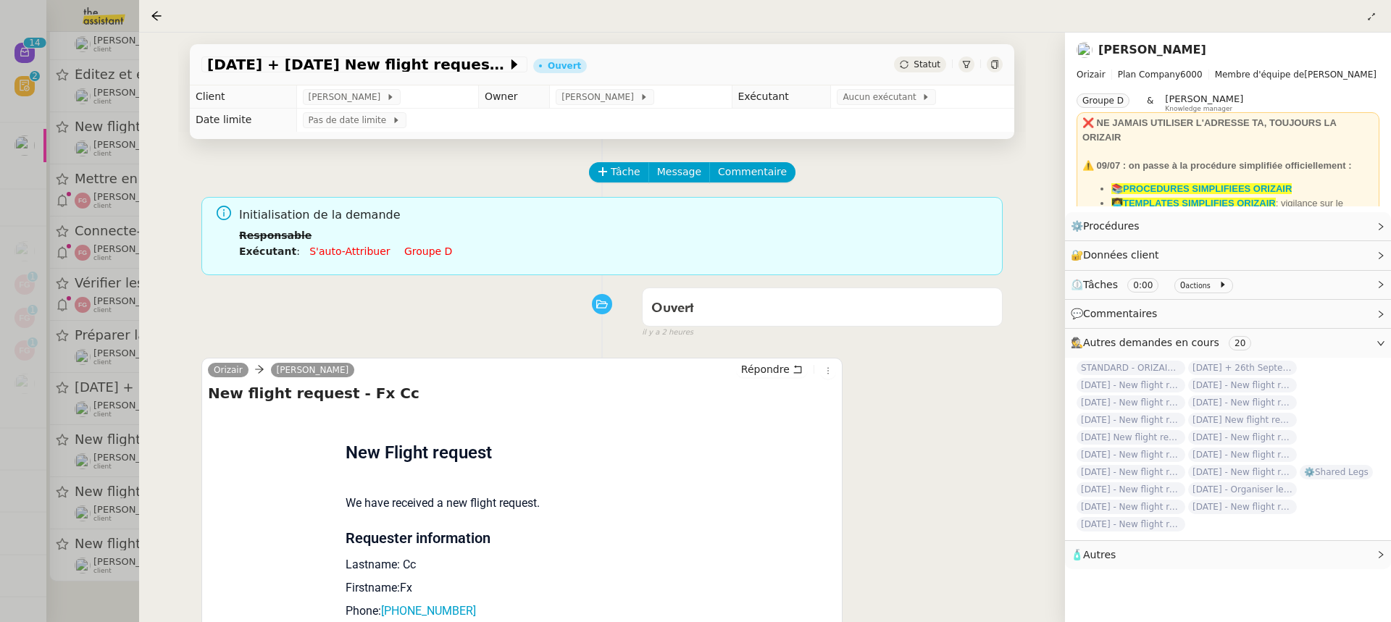
click at [401, 258] on li "Exécutant : S'auto-attribuer Groupe d" at bounding box center [615, 251] width 752 height 16
click at [404, 250] on link "Groupe d" at bounding box center [428, 252] width 48 height 12
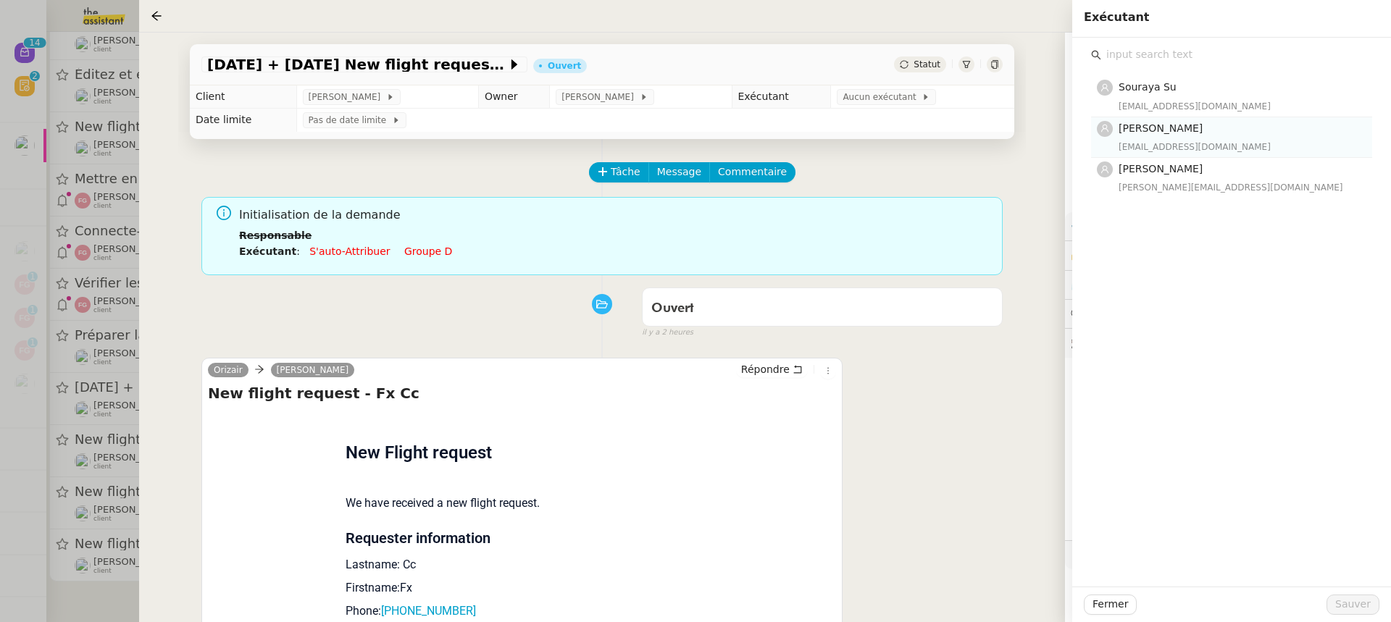
click at [1246, 140] on div "paulinej@team.theassistant.com" at bounding box center [1240, 147] width 245 height 14
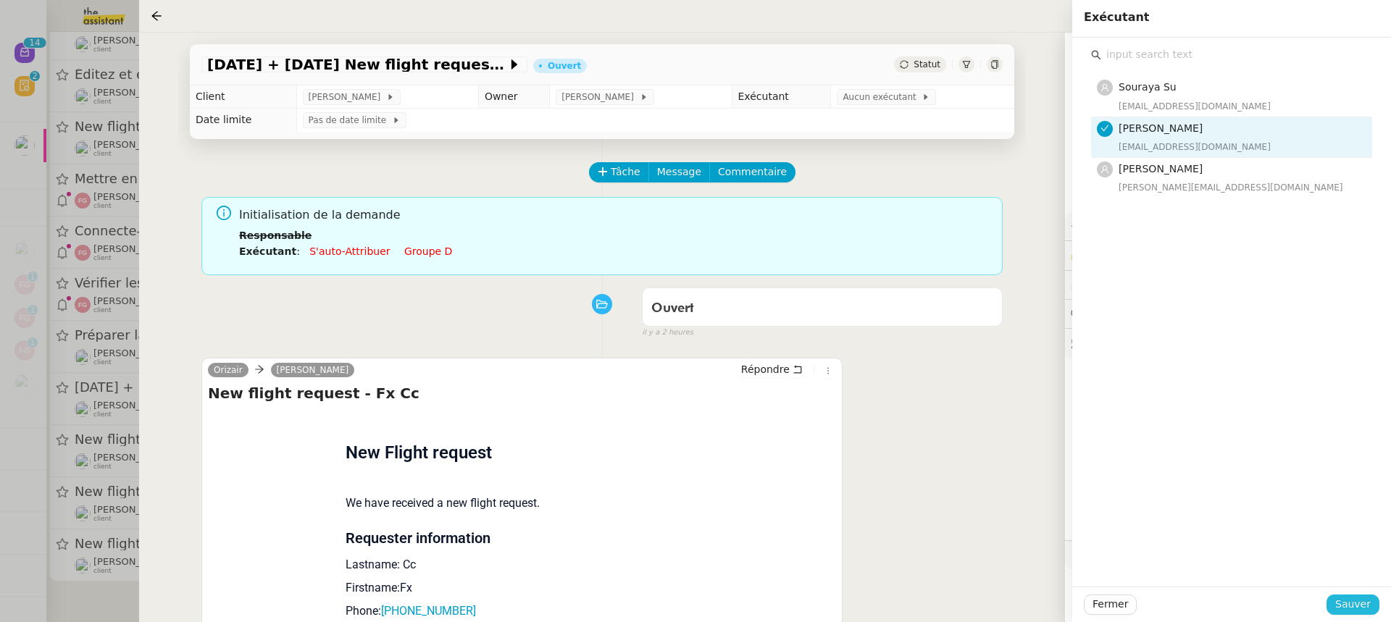
click at [1363, 602] on span "Sauver" at bounding box center [1352, 604] width 35 height 17
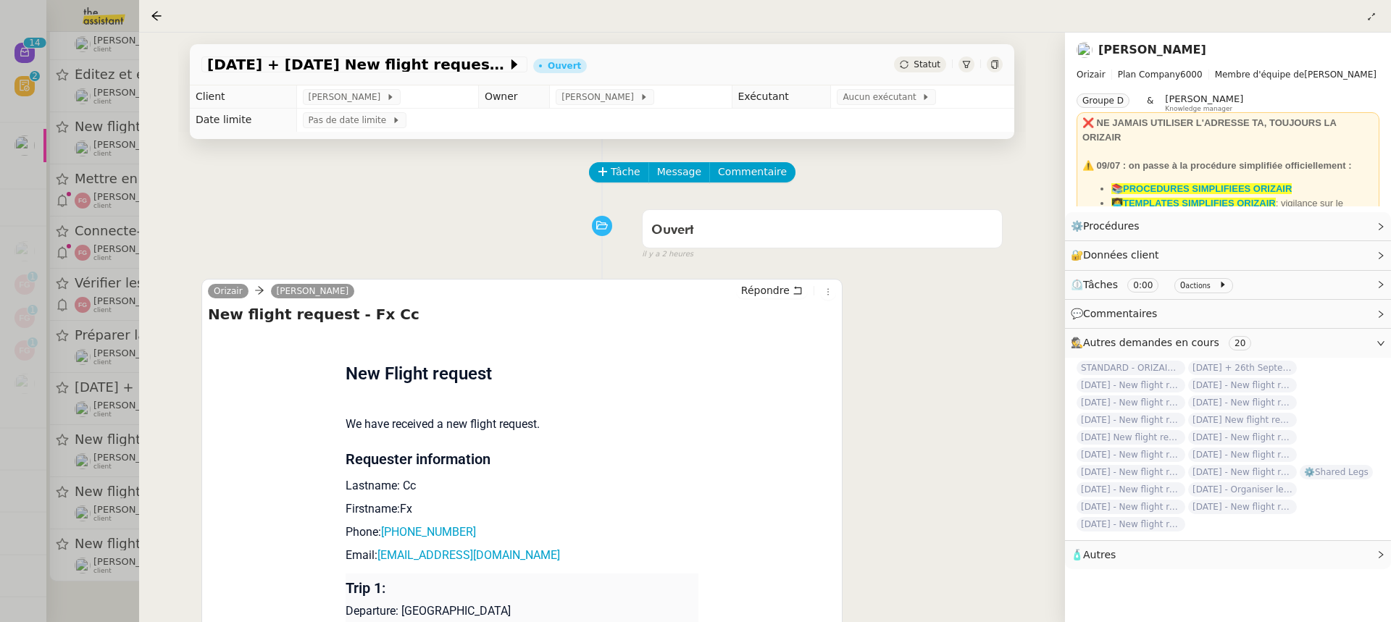
scroll to position [125, 0]
click at [34, 319] on div at bounding box center [695, 311] width 1391 height 622
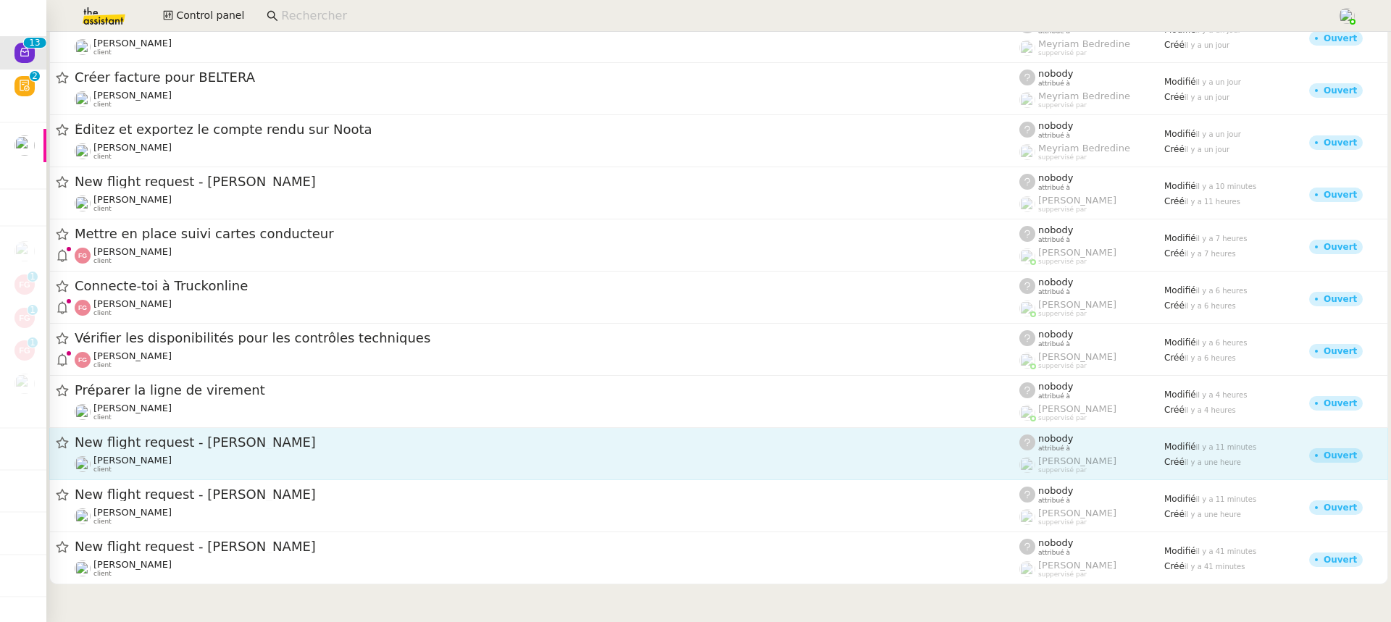
click at [247, 463] on div "[PERSON_NAME] client" at bounding box center [547, 464] width 944 height 19
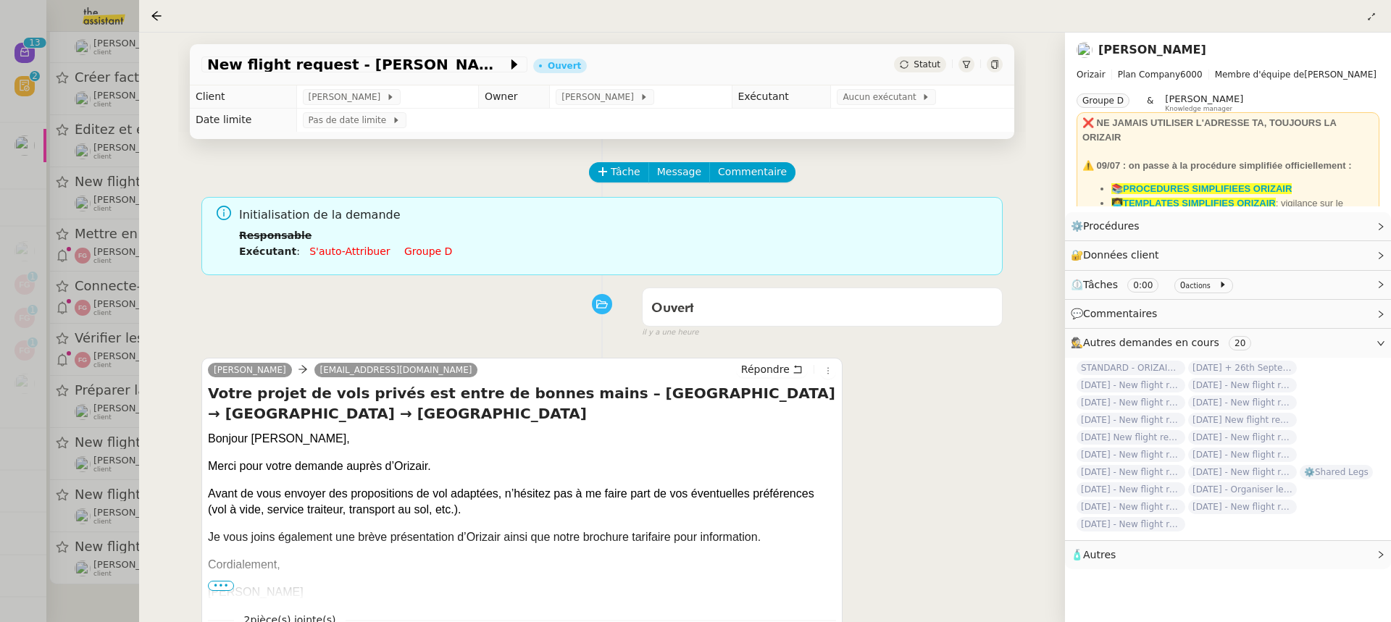
click at [871, 107] on td "Aucun exécutant" at bounding box center [922, 96] width 183 height 23
click at [867, 104] on span "Aucun exécutant" at bounding box center [881, 97] width 79 height 14
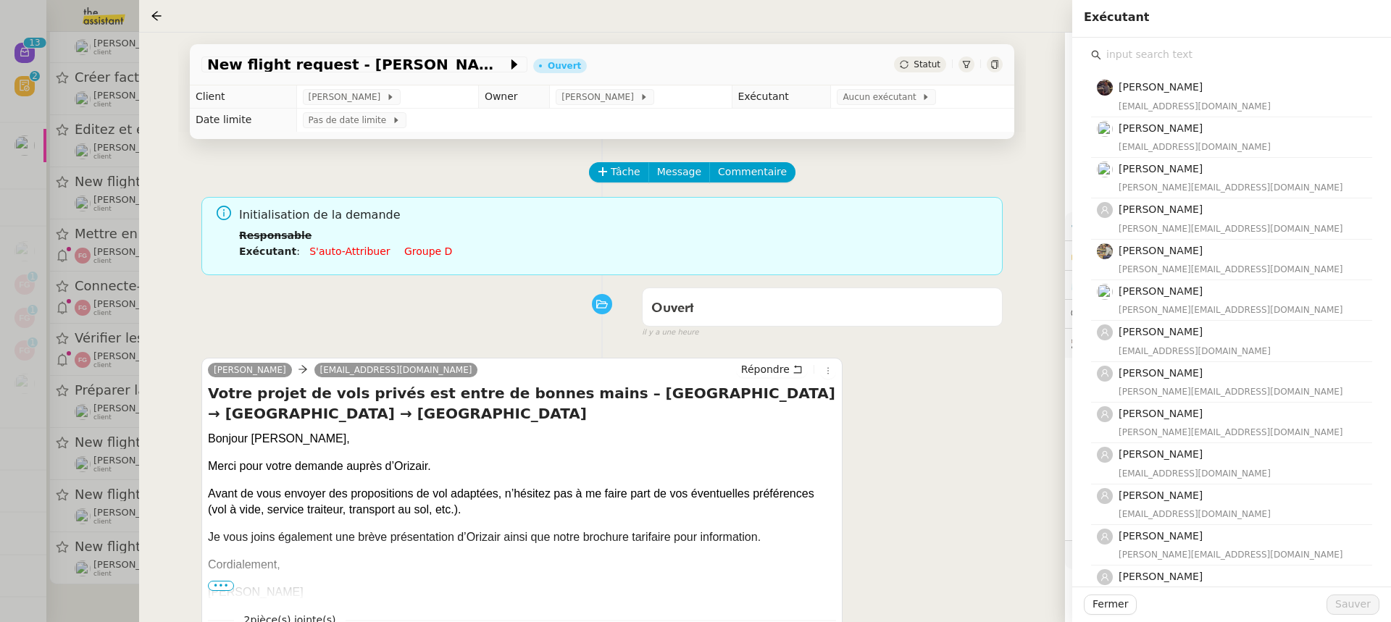
click at [1249, 58] on input "text" at bounding box center [1236, 55] width 271 height 20
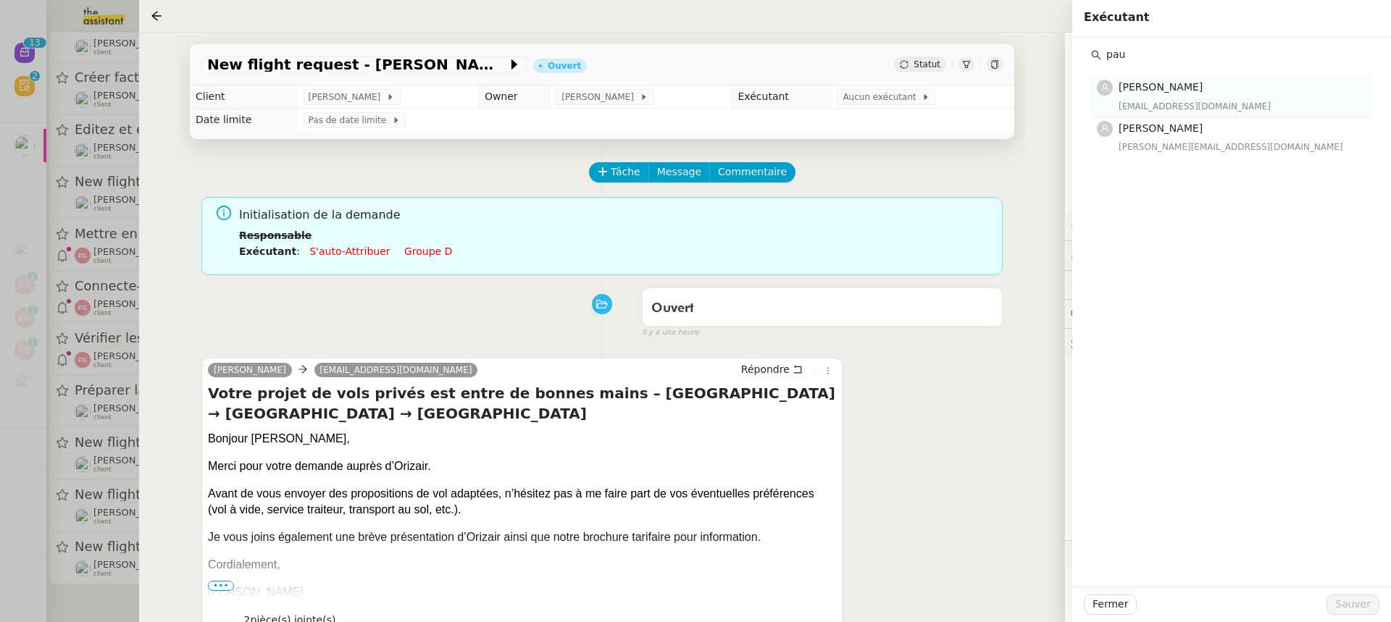
type input "pau"
click at [1176, 106] on div "paulinej@team.theassistant.com" at bounding box center [1240, 106] width 245 height 14
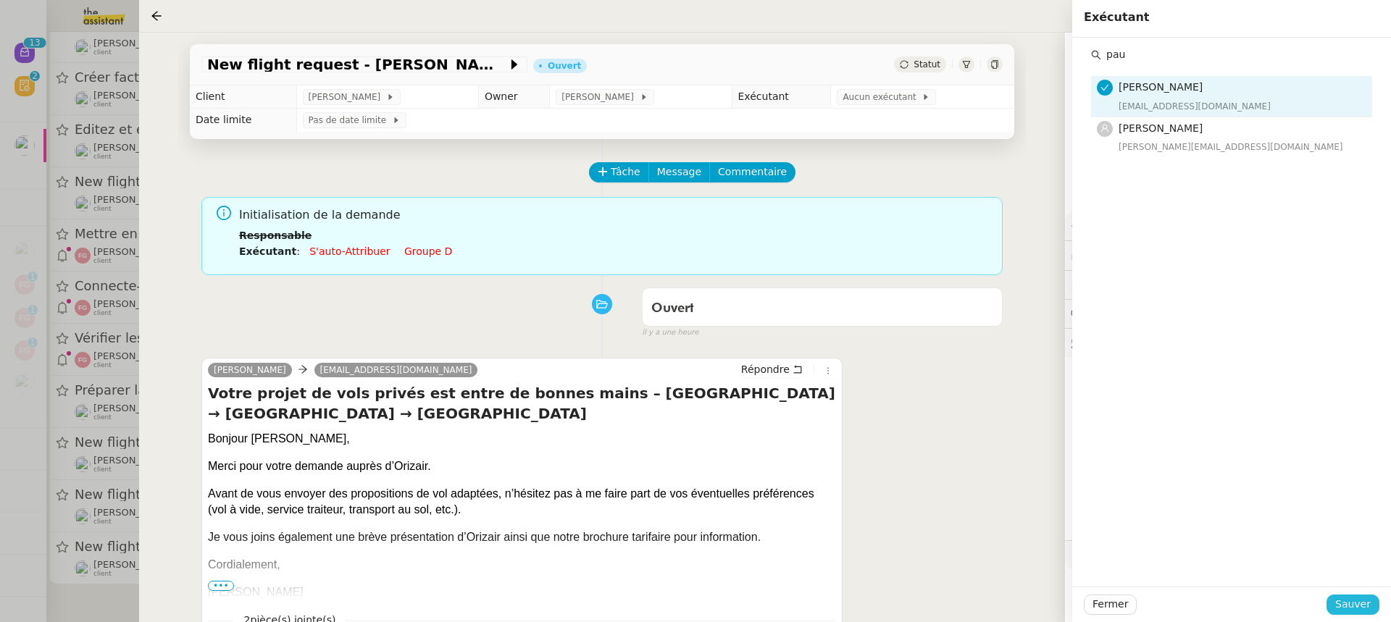
click at [1353, 602] on span "Sauver" at bounding box center [1352, 604] width 35 height 17
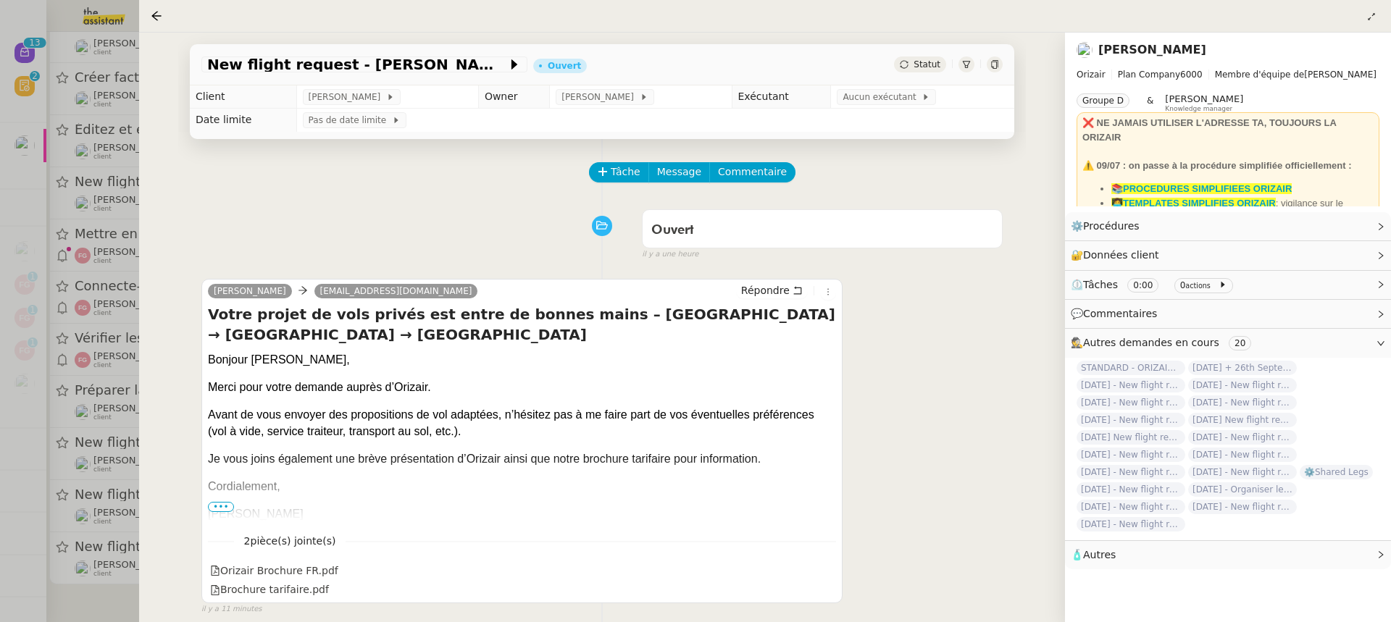
scroll to position [70, 0]
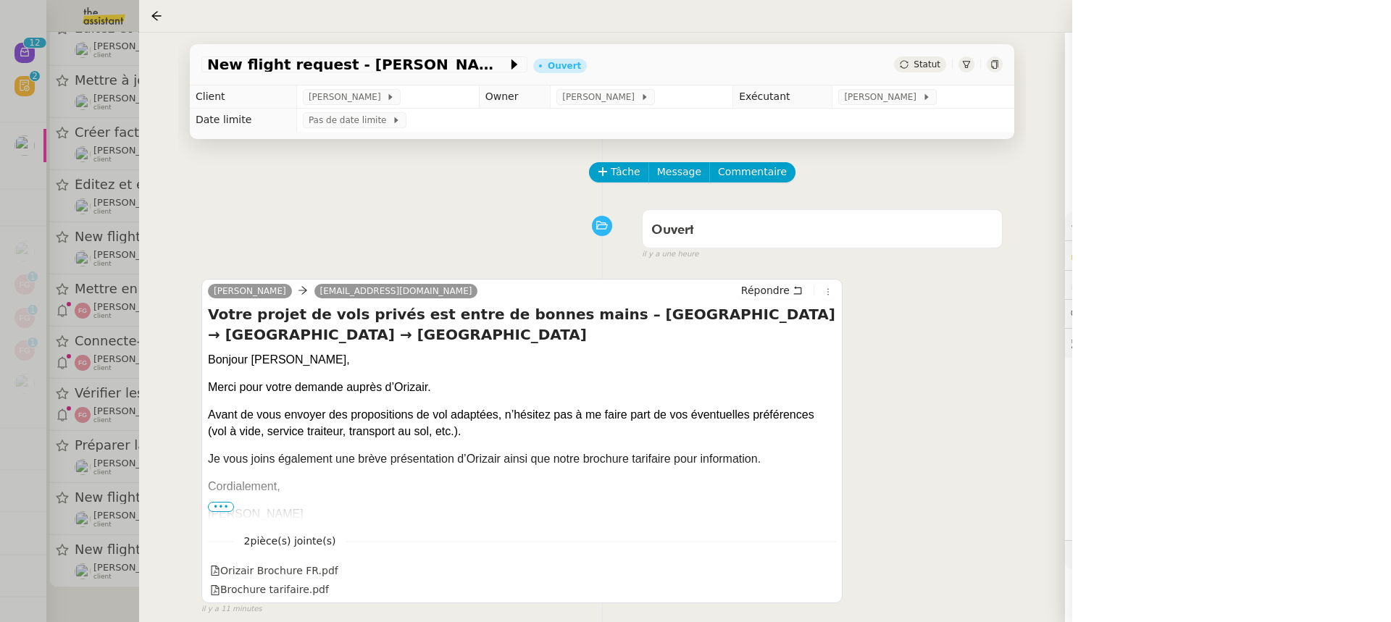
click at [116, 372] on div at bounding box center [695, 311] width 1391 height 622
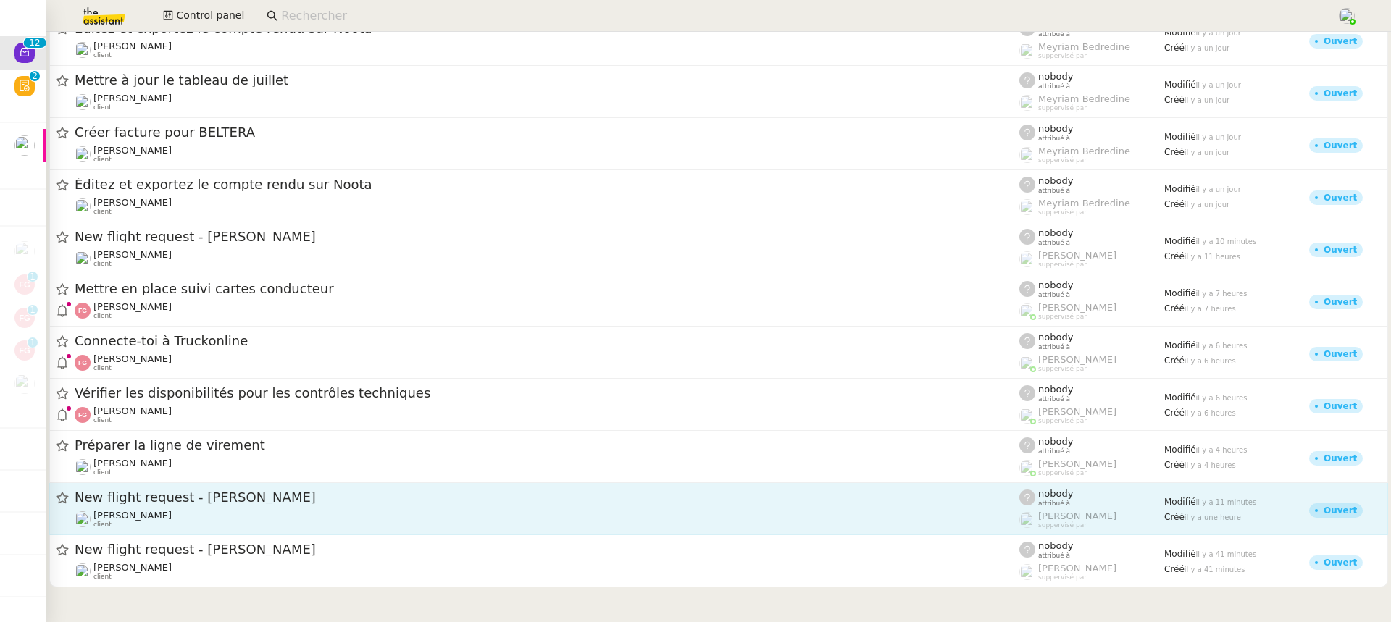
click at [177, 518] on div "[PERSON_NAME] client" at bounding box center [547, 519] width 944 height 19
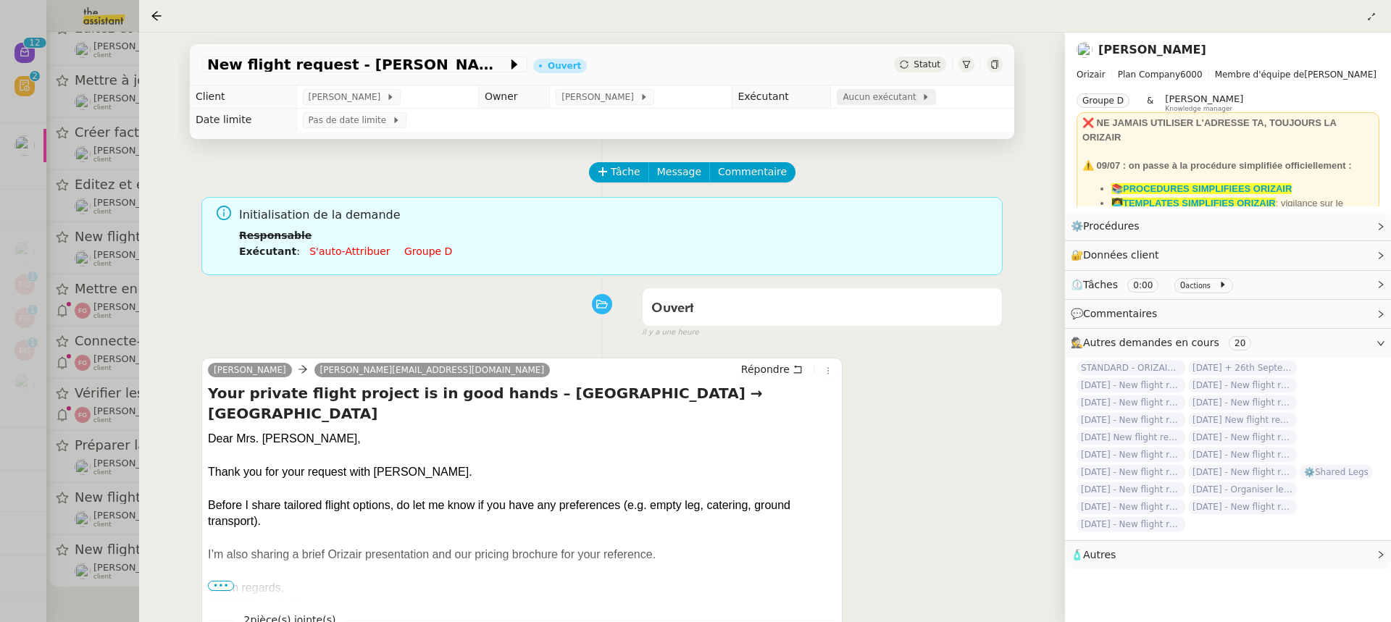
click at [853, 98] on span "Aucun exécutant" at bounding box center [881, 97] width 79 height 14
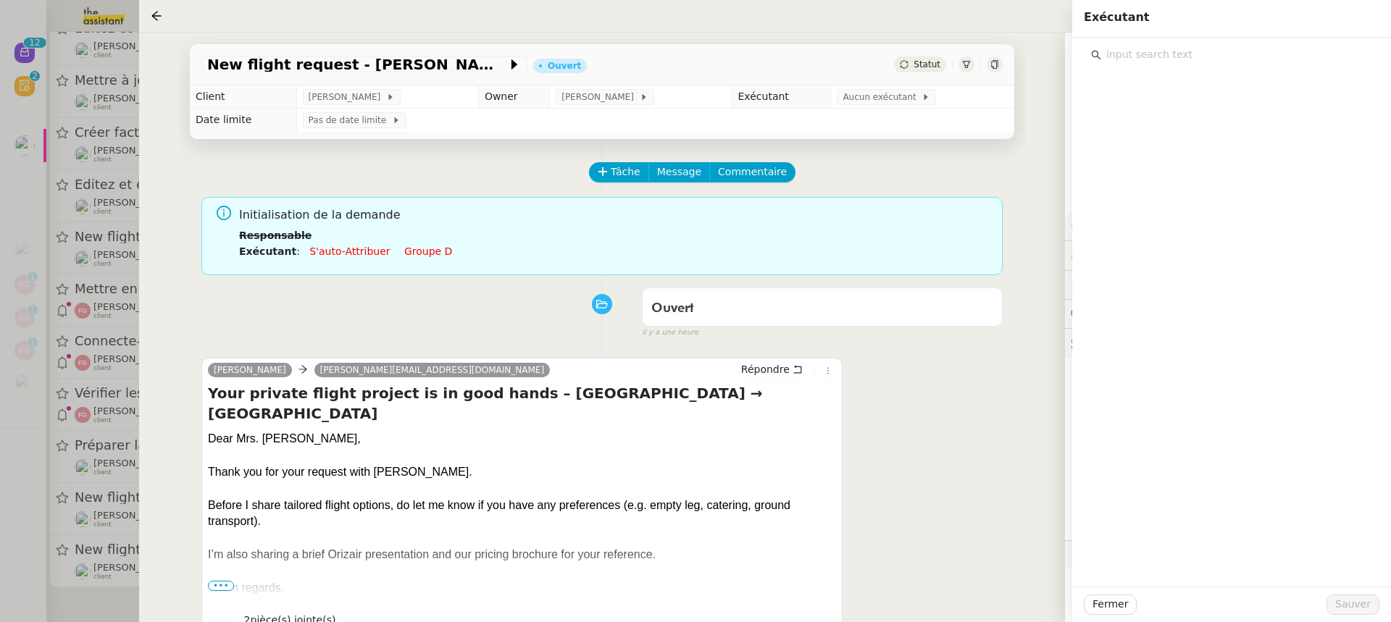
click at [1127, 49] on input "text" at bounding box center [1236, 55] width 271 height 20
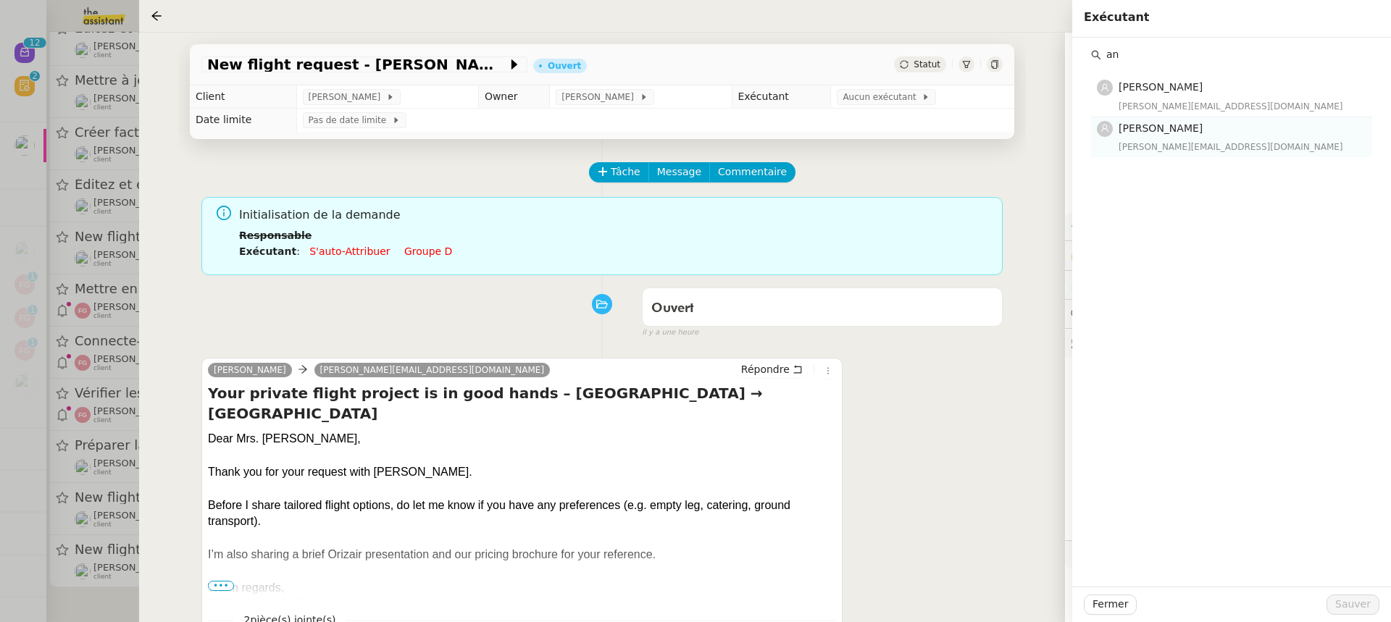
type input "an"
click at [1160, 125] on span "[PERSON_NAME]" at bounding box center [1160, 128] width 84 height 12
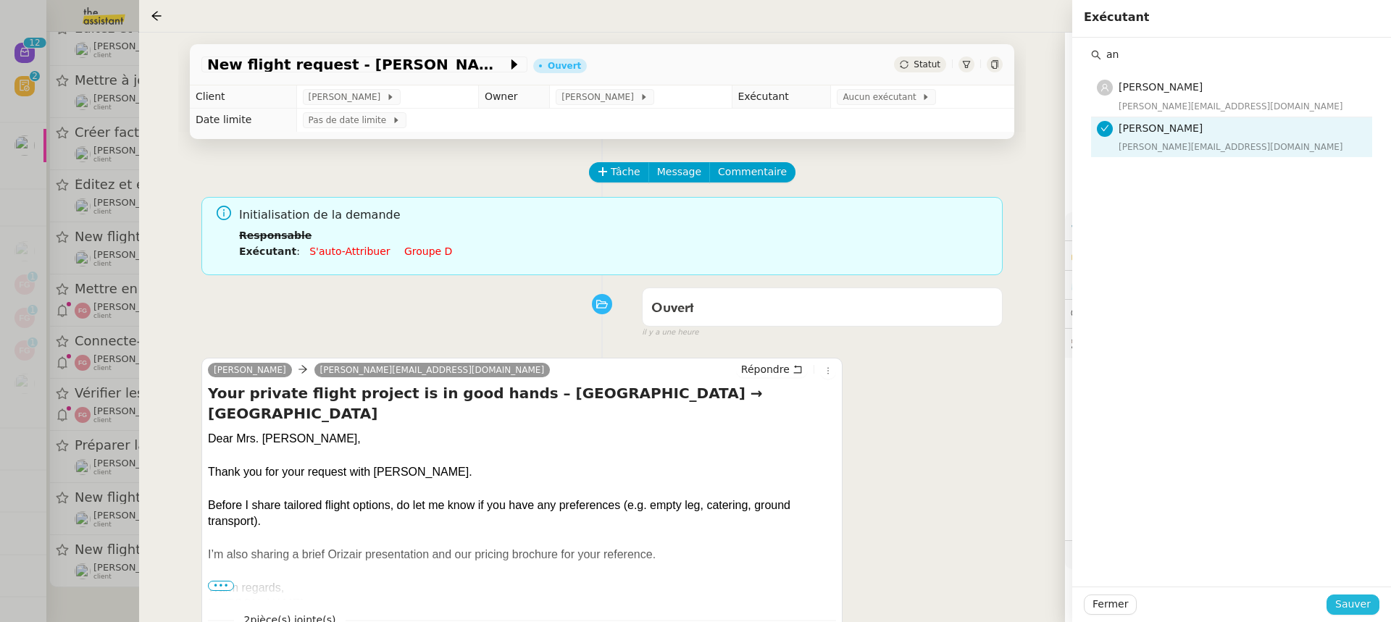
click at [1347, 609] on span "Sauver" at bounding box center [1352, 604] width 35 height 17
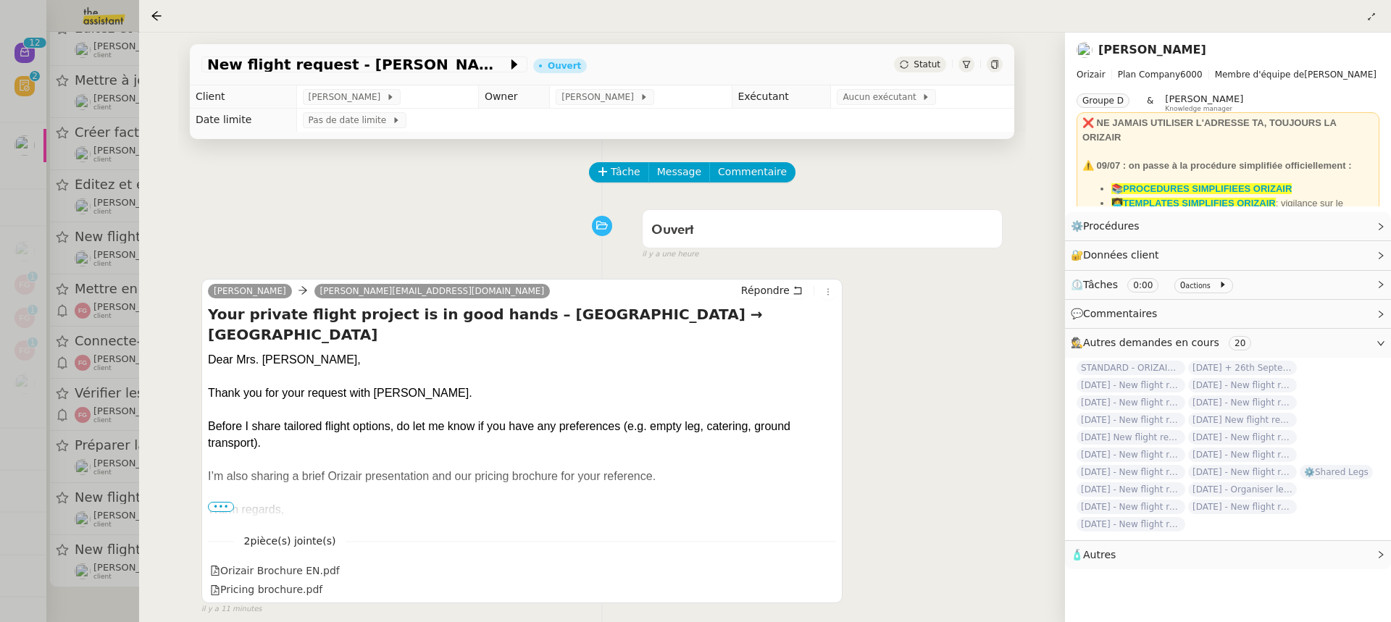
scroll to position [15, 0]
drag, startPoint x: 40, startPoint y: 382, endPoint x: 41, endPoint y: 373, distance: 8.7
click at [41, 382] on div at bounding box center [695, 311] width 1391 height 622
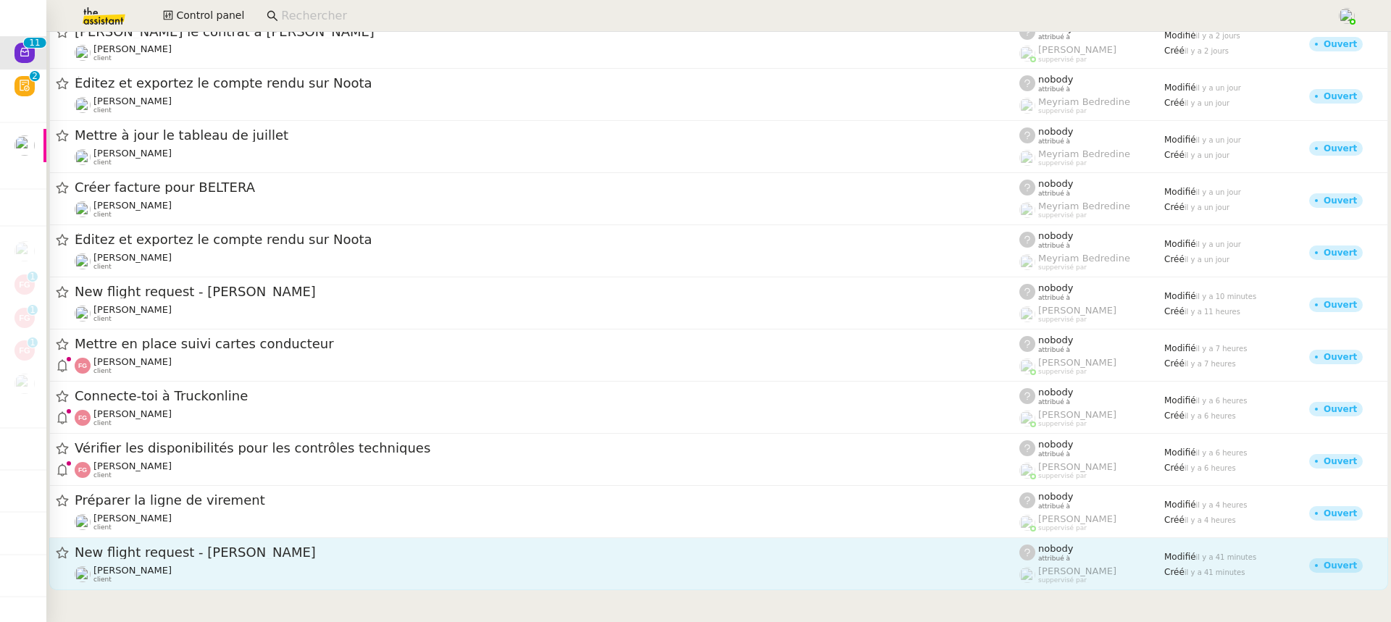
click at [282, 561] on div "New flight request - [PERSON_NAME]" at bounding box center [547, 553] width 944 height 18
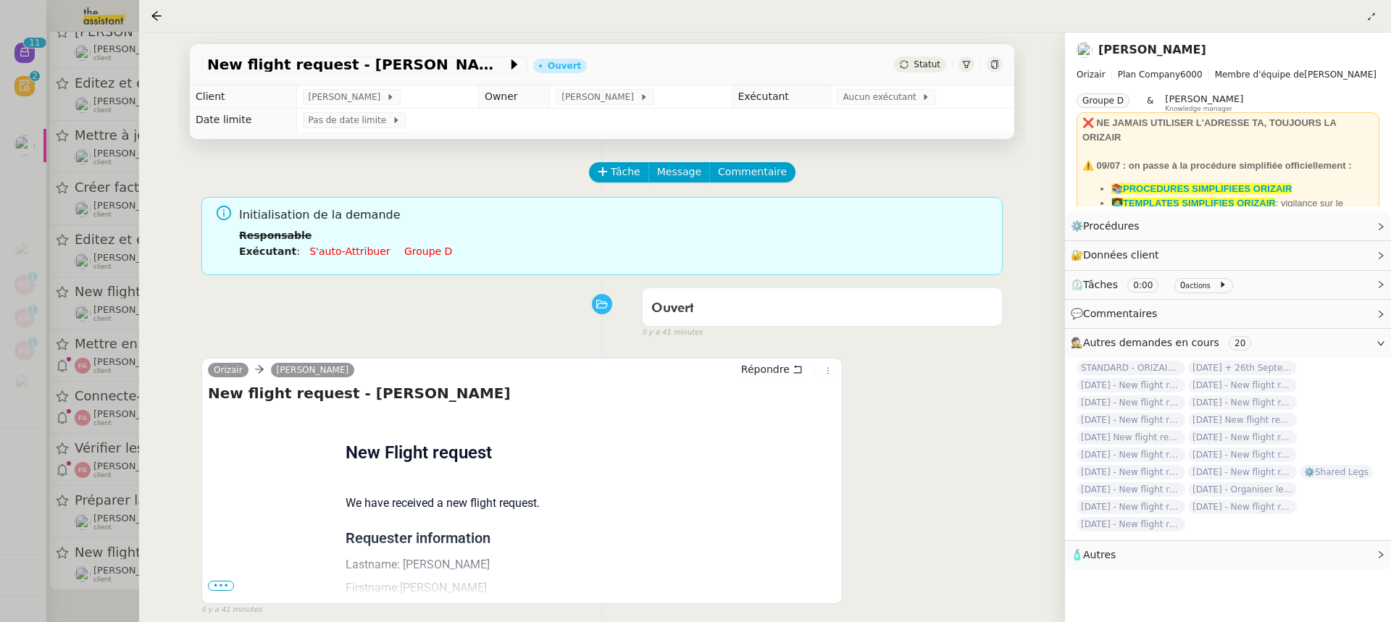
click at [218, 581] on span "•••" at bounding box center [221, 586] width 26 height 10
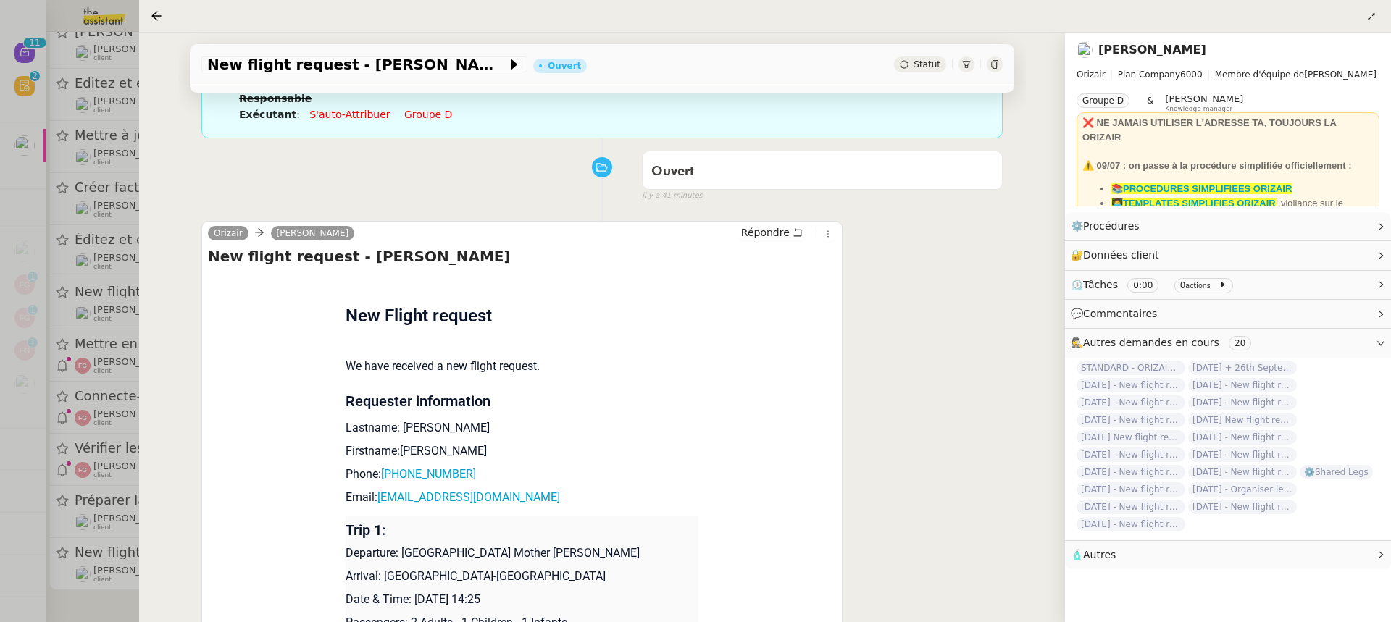
scroll to position [349, 0]
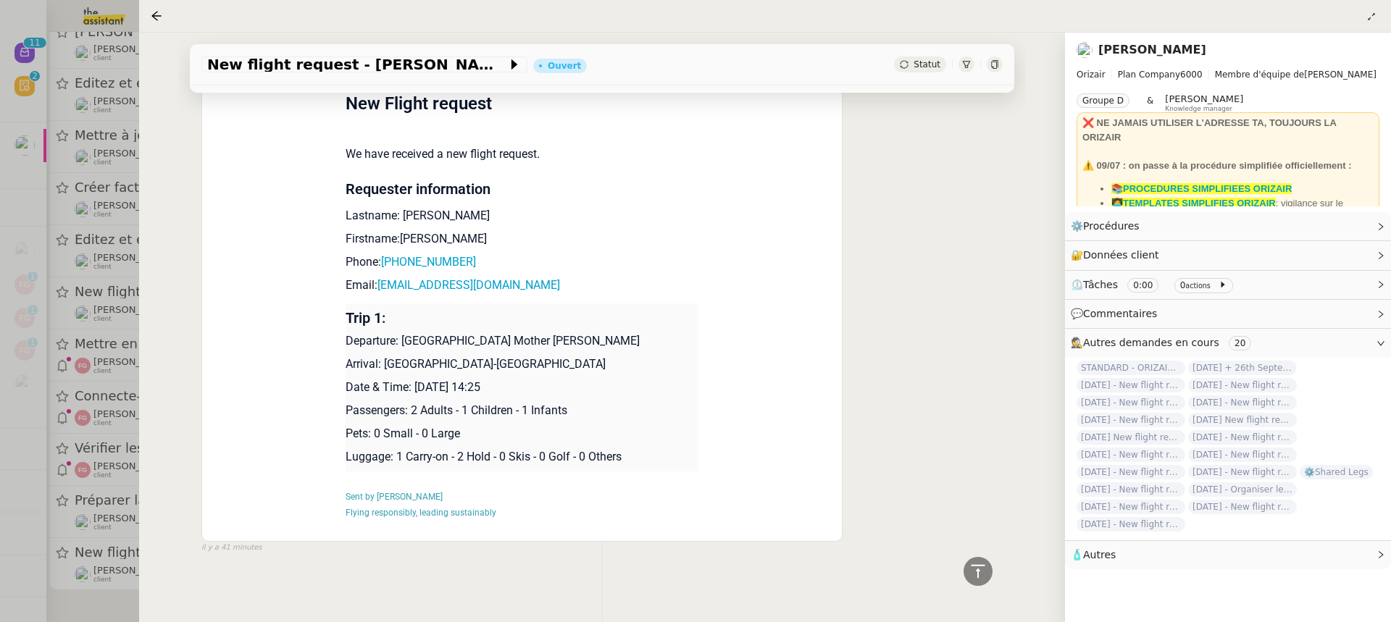
drag, startPoint x: 503, startPoint y: 390, endPoint x: 411, endPoint y: 391, distance: 92.0
click at [411, 391] on p "Date & Time: 23rd August 2025 14:25" at bounding box center [521, 387] width 353 height 17
copy p "23rd August 2025"
click at [337, 67] on span "New flight request - [PERSON_NAME]" at bounding box center [357, 64] width 300 height 14
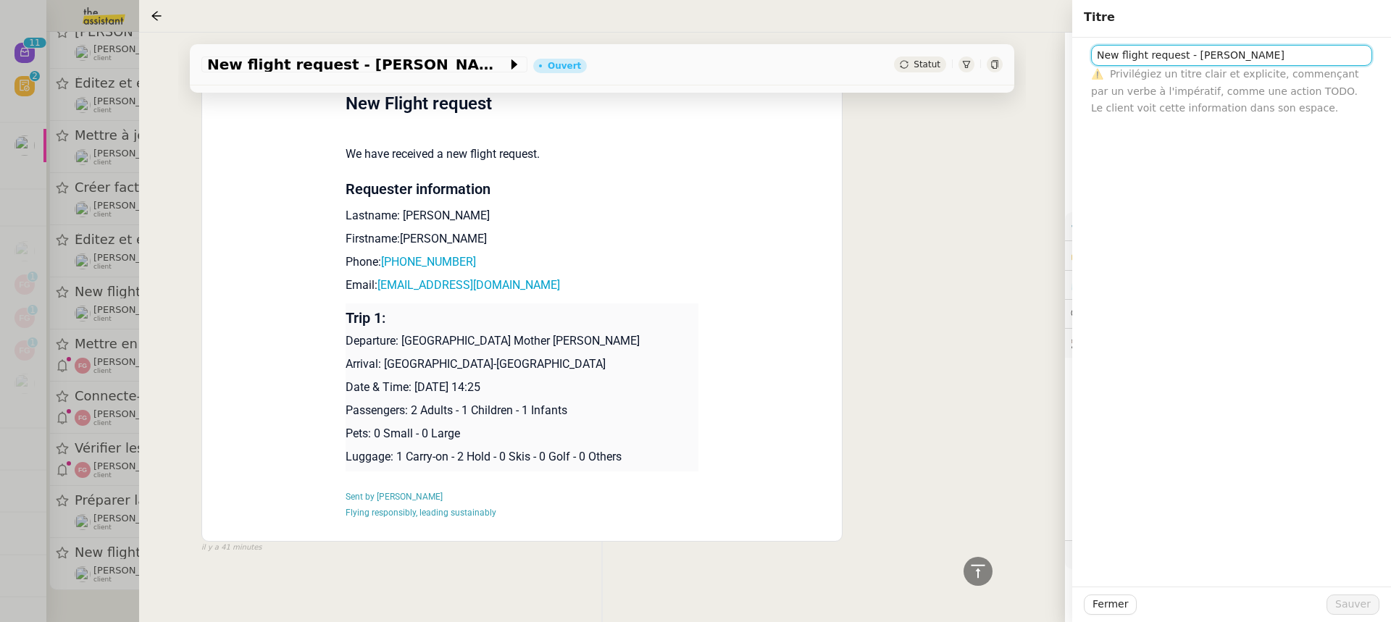
click at [1091, 59] on input "New flight request - [PERSON_NAME]" at bounding box center [1231, 55] width 281 height 21
paste input "23rd August 2025"
type input "23rd August 2025 New flight request - Anaïs DUSHKU"
click at [1375, 603] on button "Sauver" at bounding box center [1352, 605] width 53 height 20
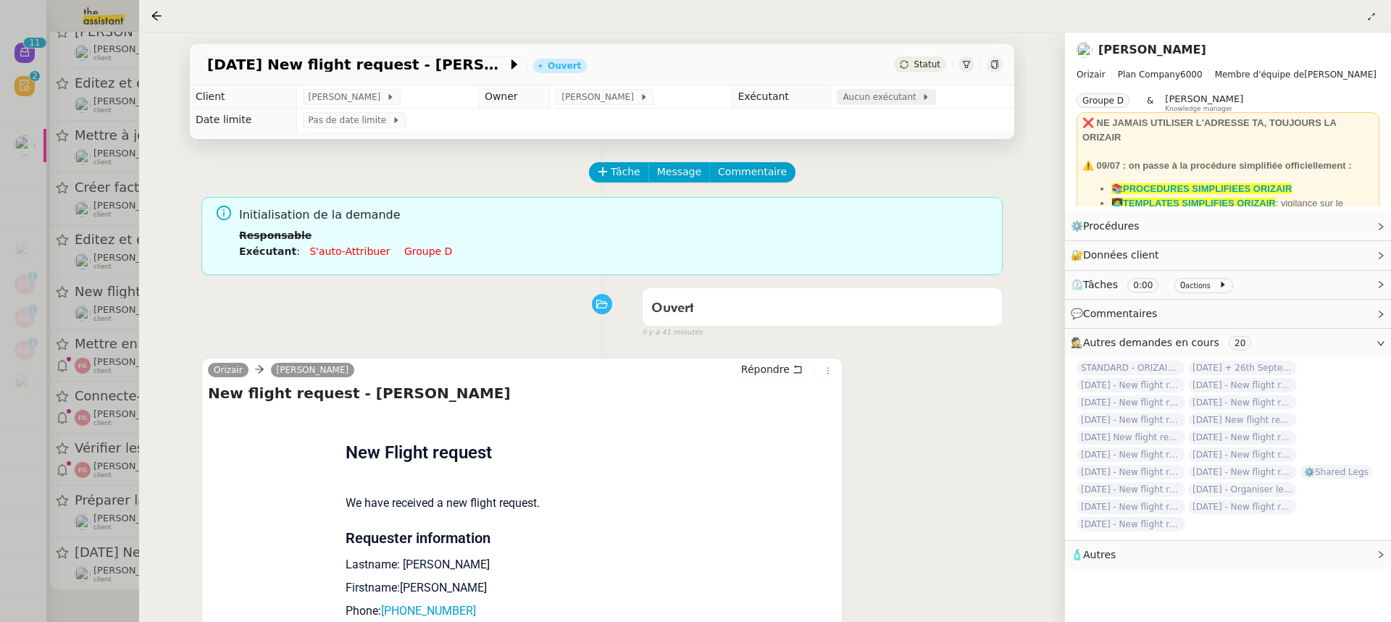
click at [879, 104] on span "Aucun exécutant" at bounding box center [881, 97] width 79 height 14
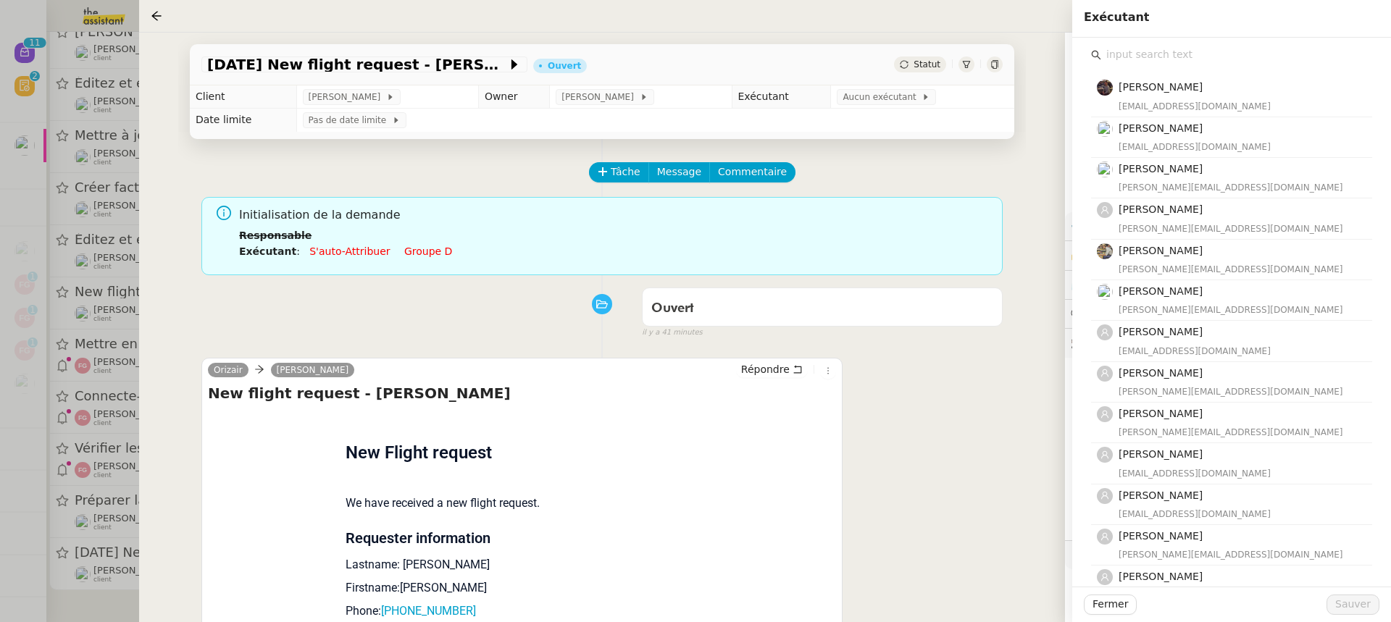
click at [1140, 62] on input "text" at bounding box center [1236, 55] width 271 height 20
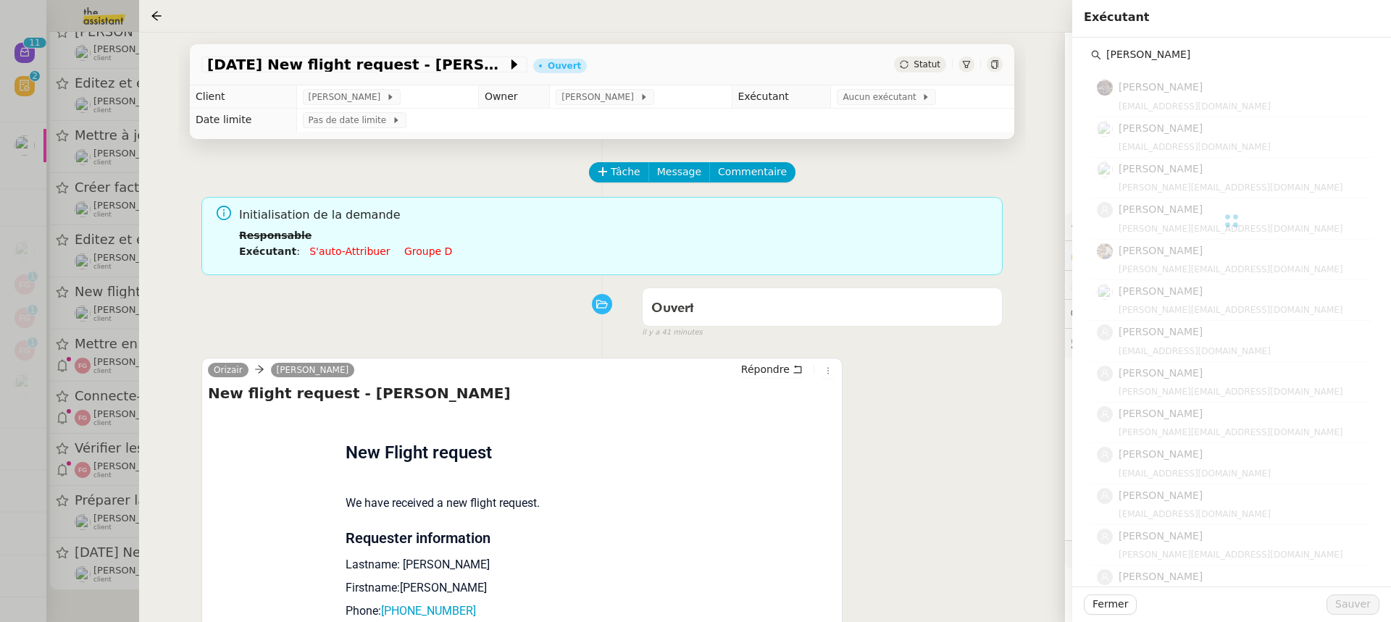
type input "anna"
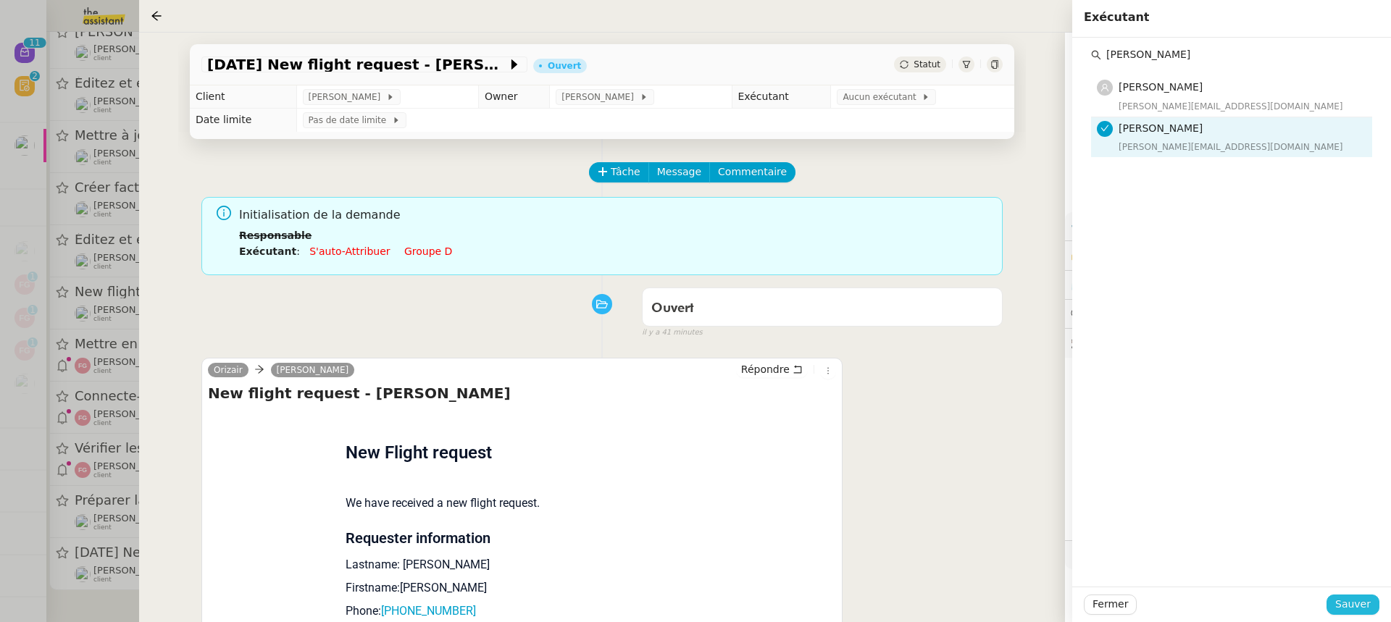
click at [1347, 612] on span "Sauver" at bounding box center [1352, 604] width 35 height 17
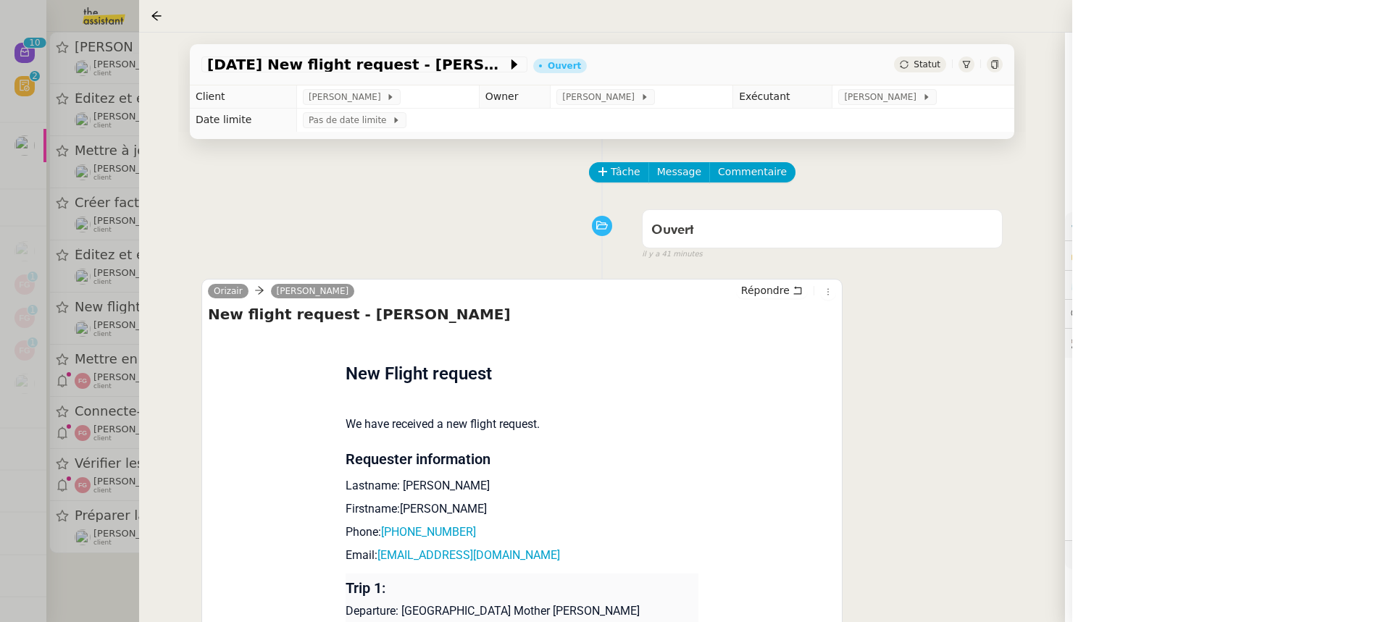
click at [101, 238] on div at bounding box center [695, 311] width 1391 height 622
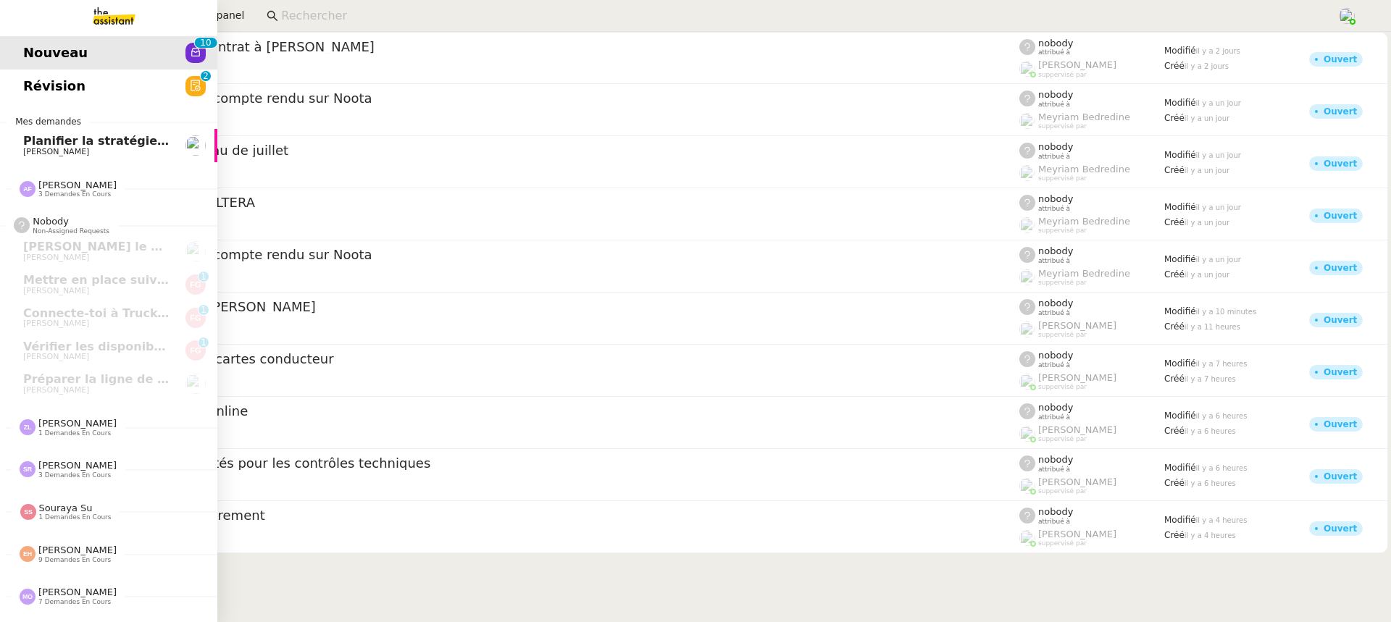
click at [46, 96] on span "Révision" at bounding box center [54, 86] width 62 height 22
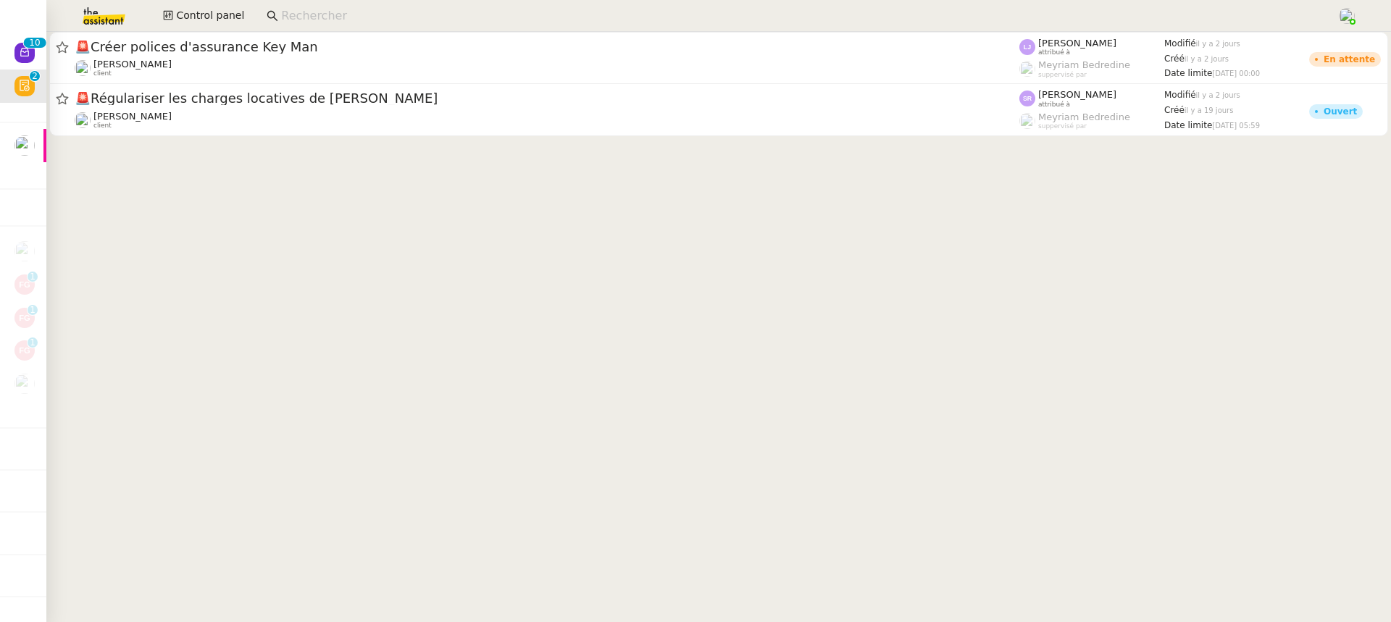
click at [47, 144] on cdk-virtual-scroll-viewport "🚨 Créer polices d'assurance Key Man Rayan Ouafi client Léa Jonville attribué à …" at bounding box center [718, 327] width 1344 height 590
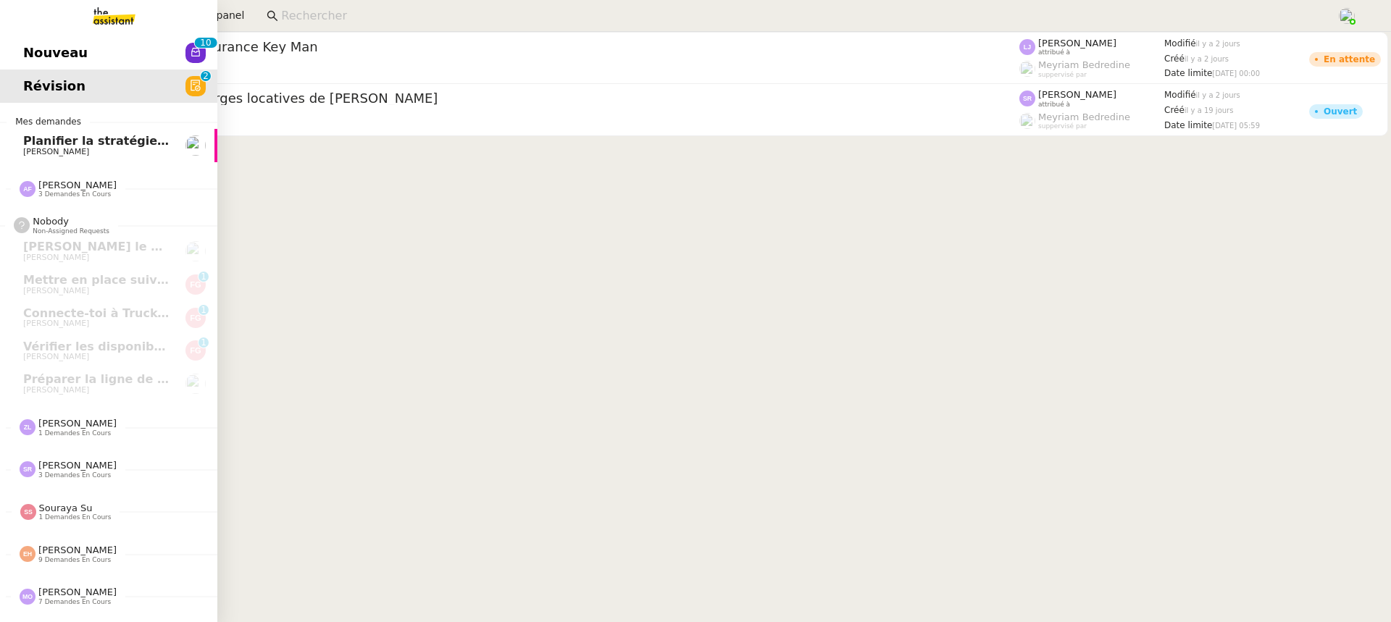
click at [32, 144] on span "Planifier la stratégie de communication Cobra Fantastic" at bounding box center [205, 141] width 364 height 14
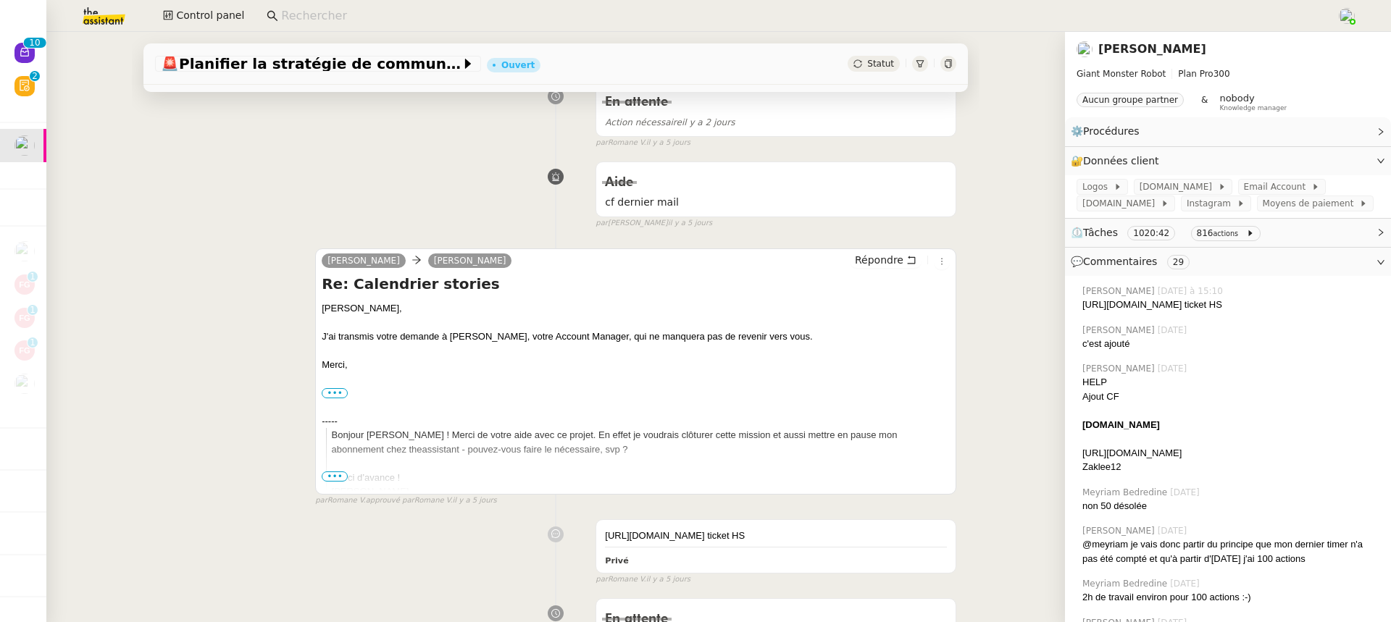
scroll to position [429, 0]
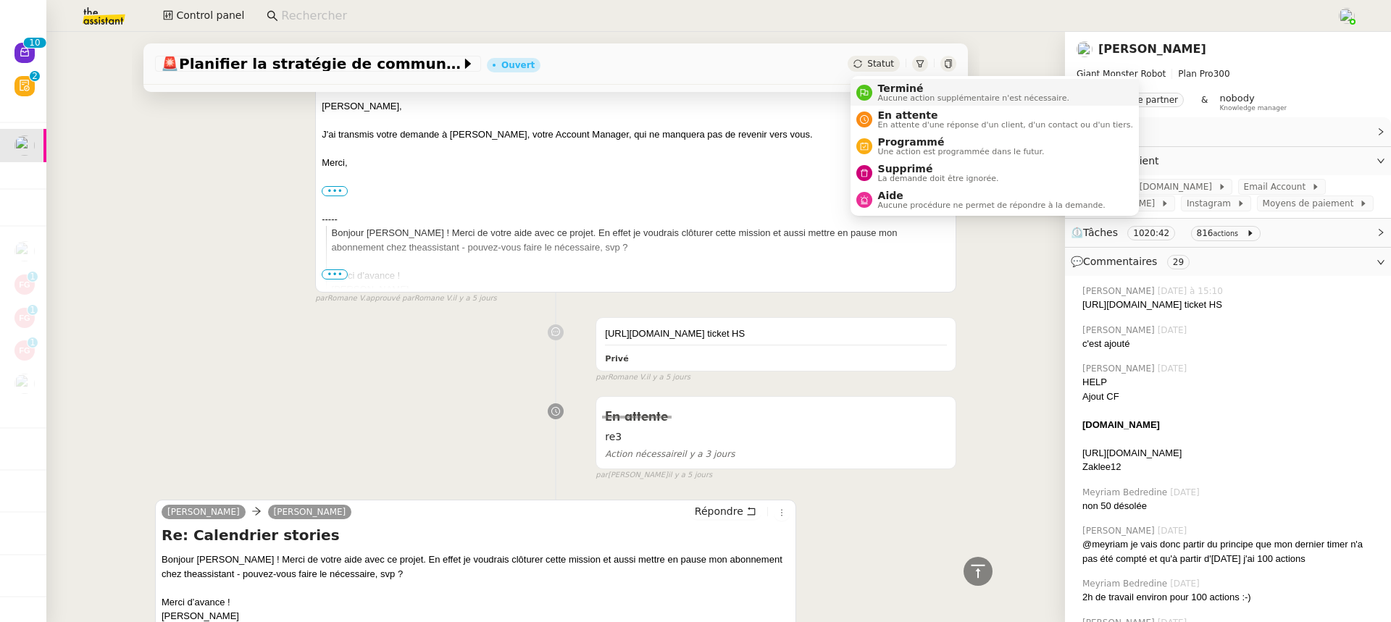
click at [905, 98] on span "Aucune action supplémentaire n'est nécessaire." at bounding box center [973, 98] width 191 height 8
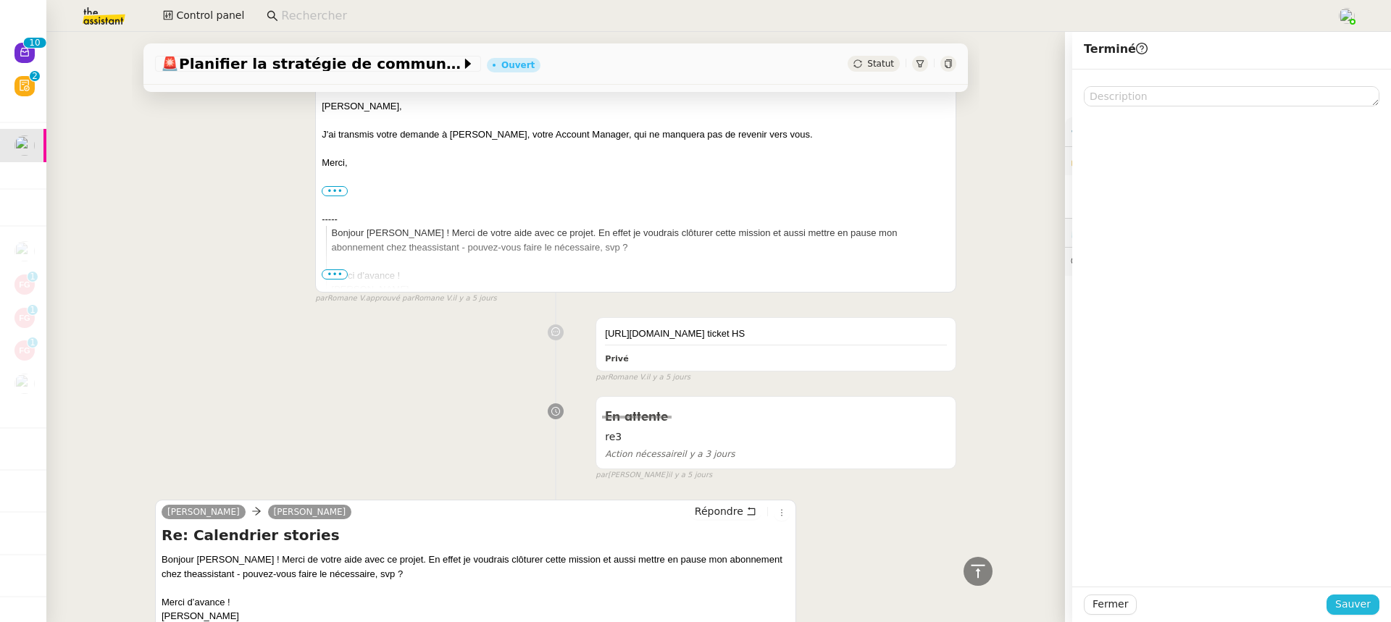
click at [1372, 611] on button "Sauver" at bounding box center [1352, 605] width 53 height 20
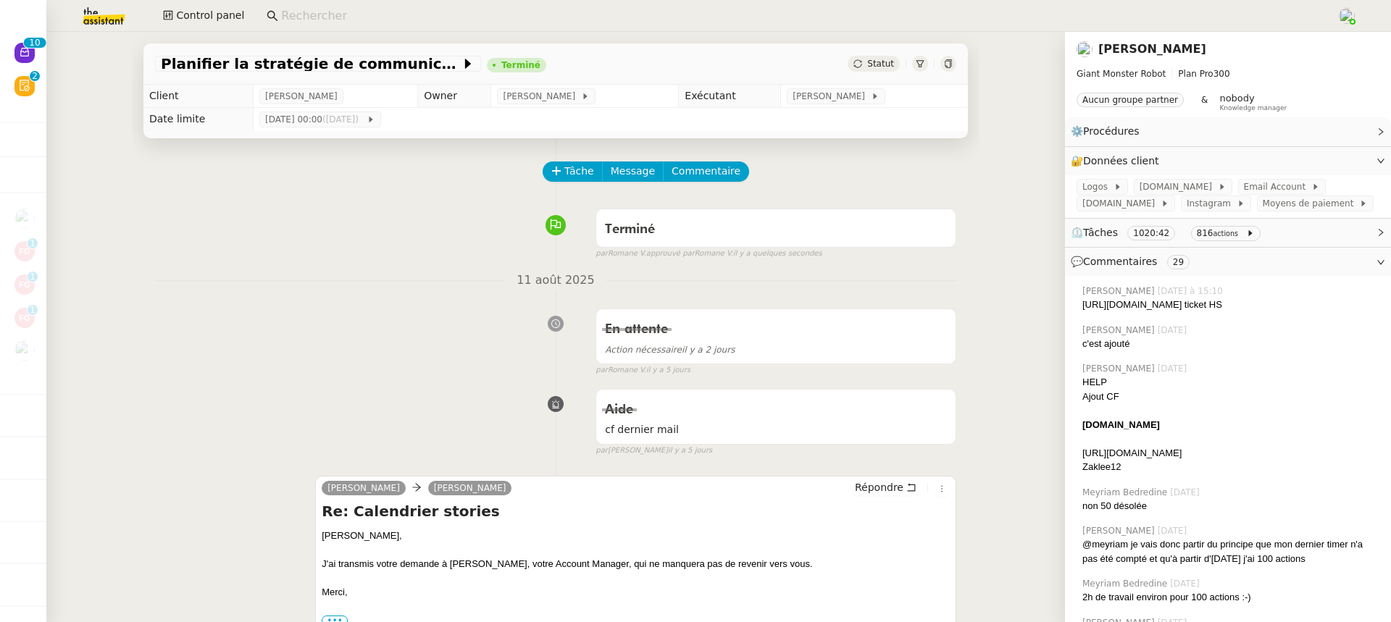
click at [190, 38] on div "Planifier la stratégie de communication Cobra Fantastic Terminé Statut" at bounding box center [555, 58] width 847 height 53
click at [212, 9] on span "Control panel" at bounding box center [210, 15] width 68 height 17
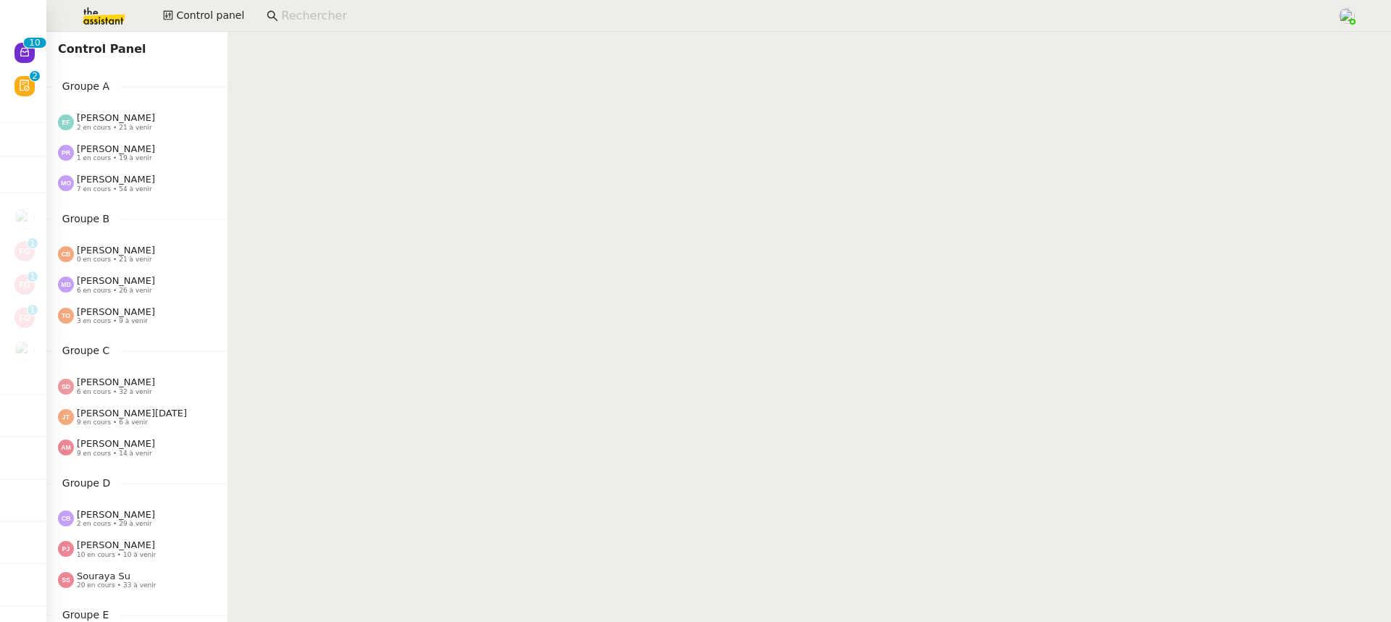
click at [112, 154] on span "[PERSON_NAME]" at bounding box center [116, 148] width 78 height 11
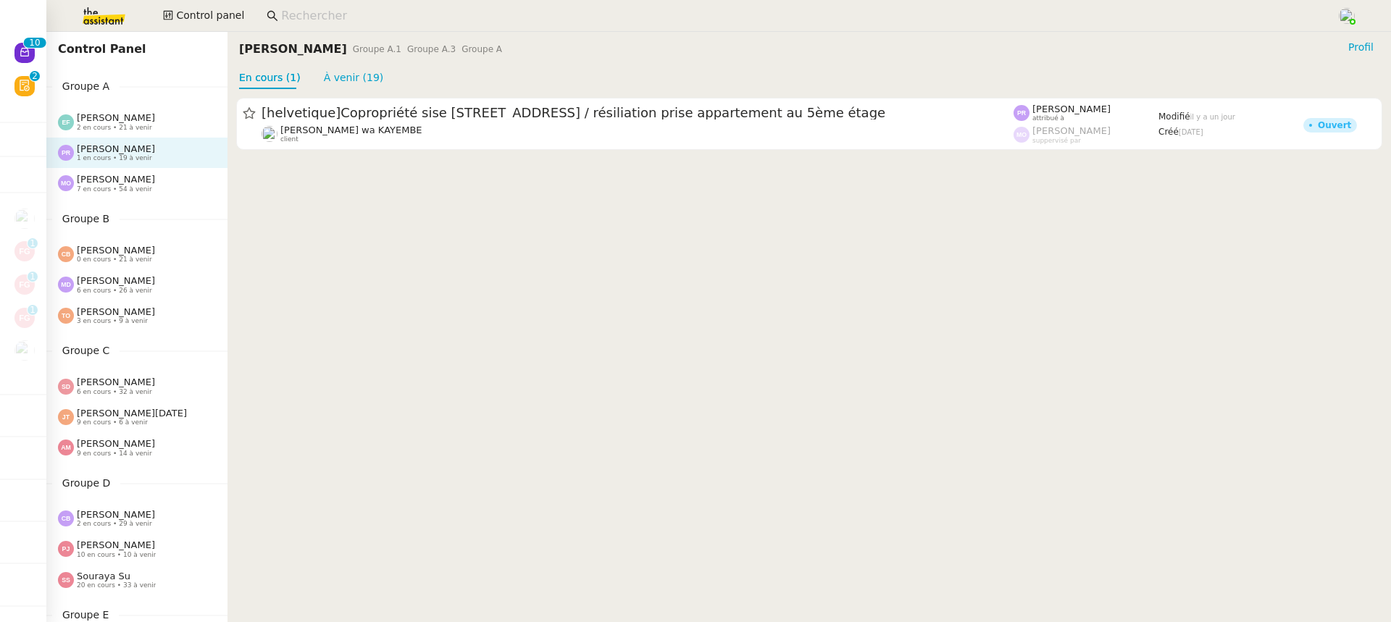
click at [440, 151] on div "[helvetique]Copropriété sise Boulevard Helvétique 16 à Genève / résiliation pri…" at bounding box center [808, 124] width 1163 height 70
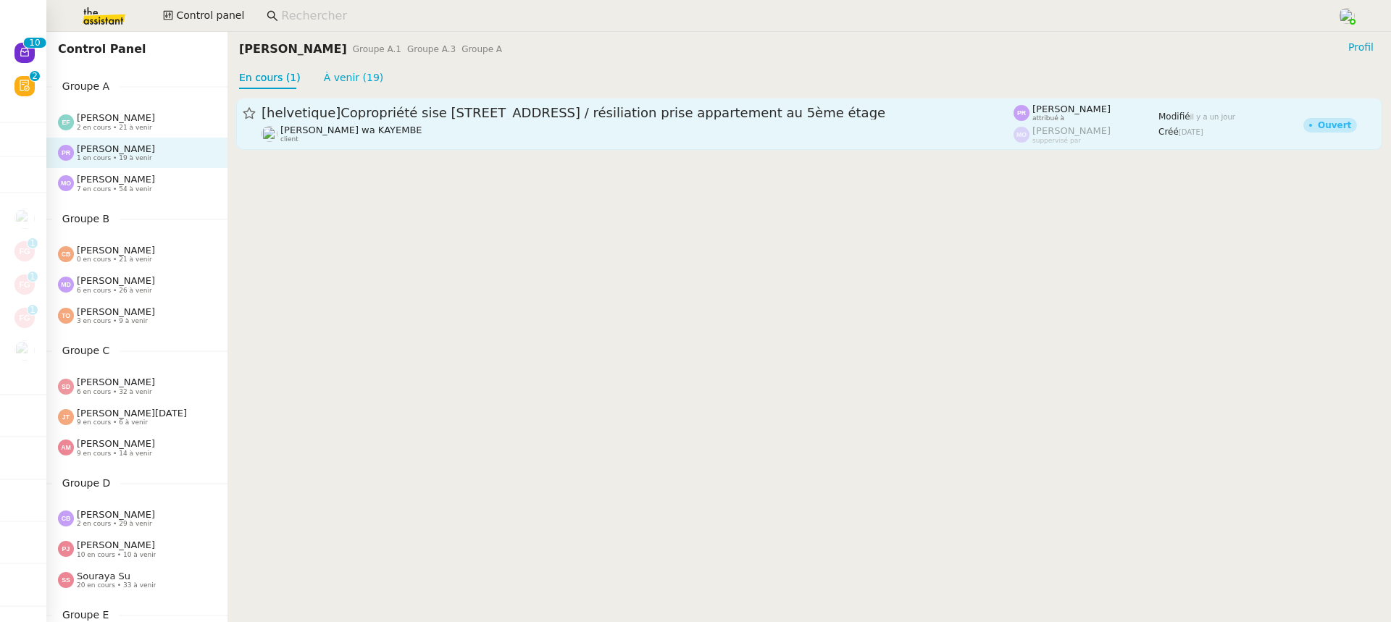
click at [432, 147] on link "[helvetique]Copropriété sise Boulevard Helvétique 16 à Genève / résiliation pri…" at bounding box center [809, 124] width 1146 height 52
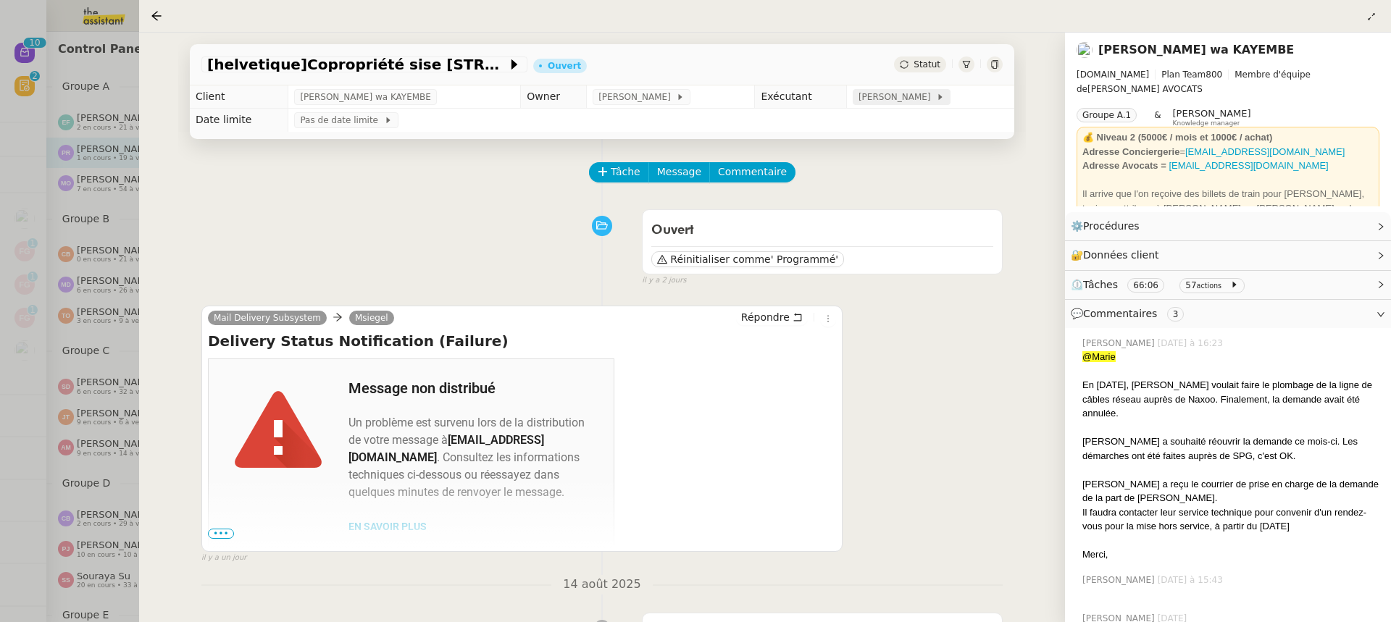
click at [876, 104] on span "[PERSON_NAME]" at bounding box center [896, 97] width 77 height 14
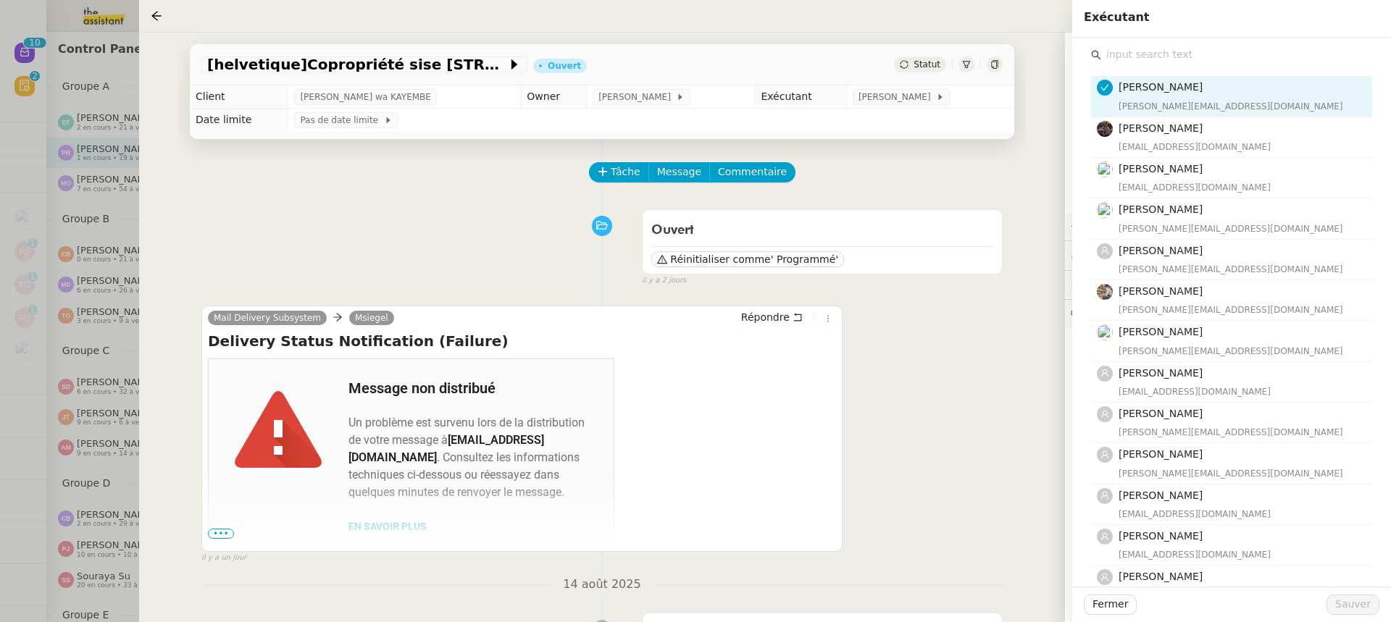
click at [1146, 53] on input "text" at bounding box center [1236, 55] width 271 height 20
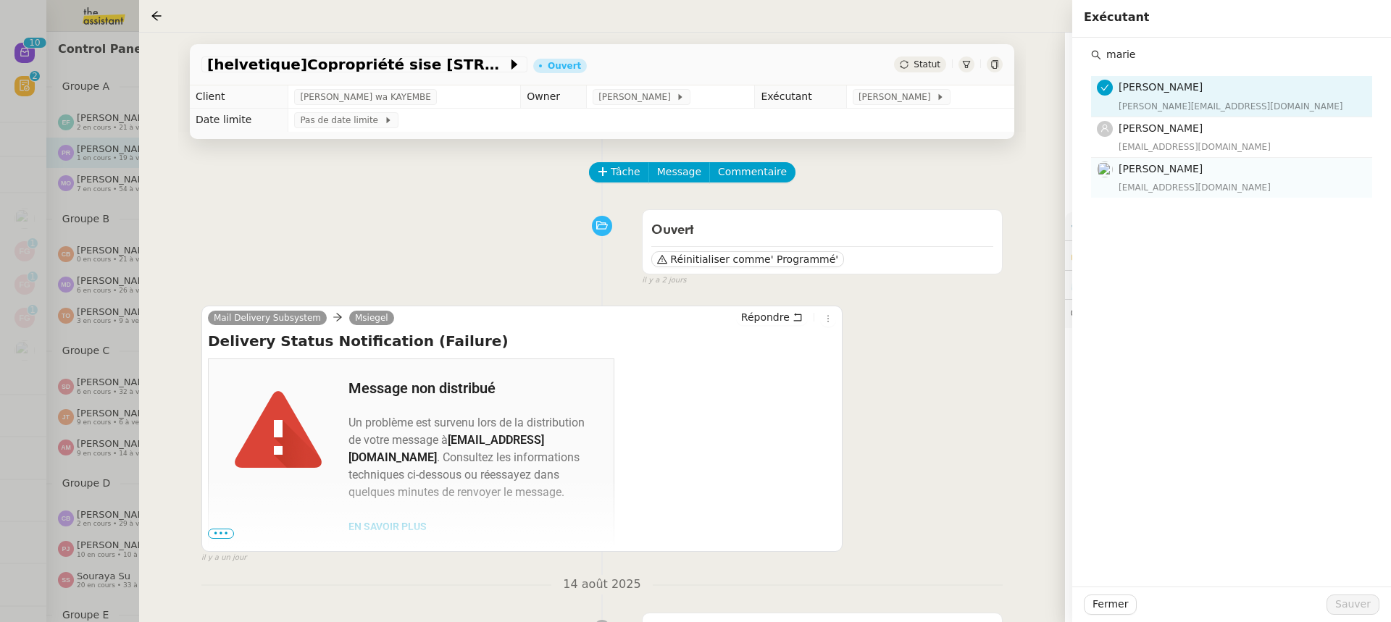
type input "marie"
click at [1167, 159] on nz-list-item "Marie Rivoira marie.rivoira@team.theassistant.com" at bounding box center [1231, 178] width 281 height 40
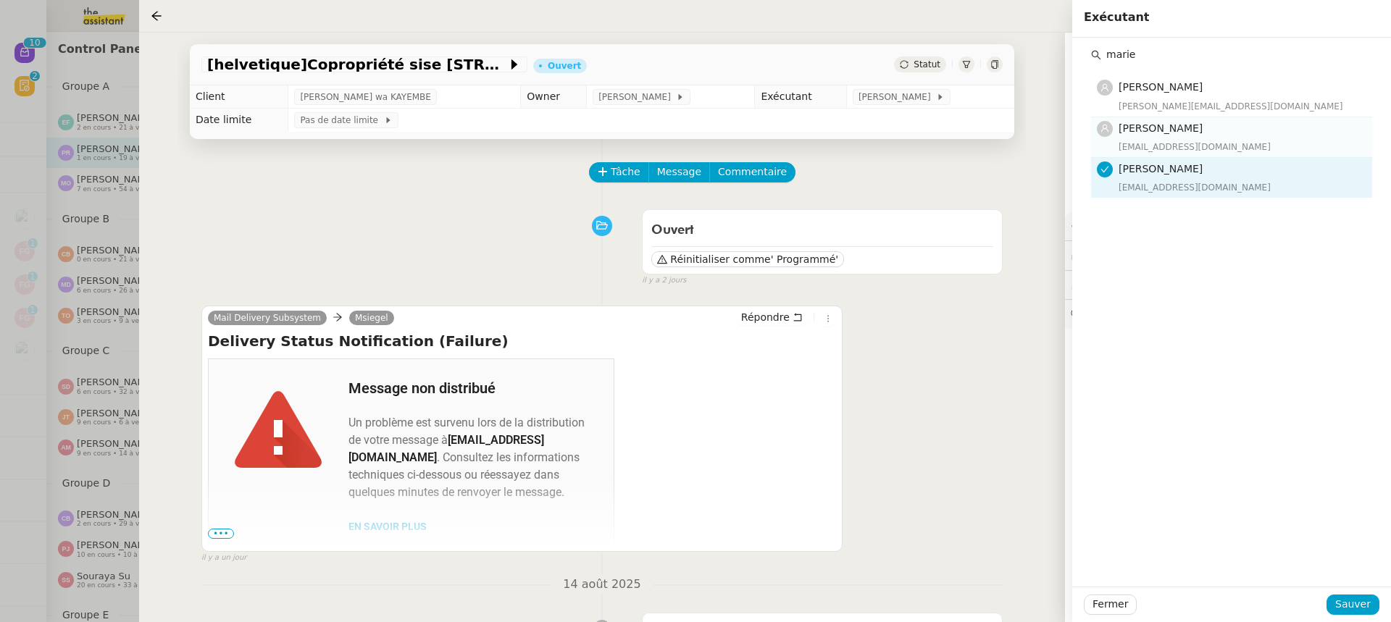
click at [1149, 137] on div "Marie Orsoni marie@team.theassistant.com" at bounding box center [1240, 137] width 245 height 34
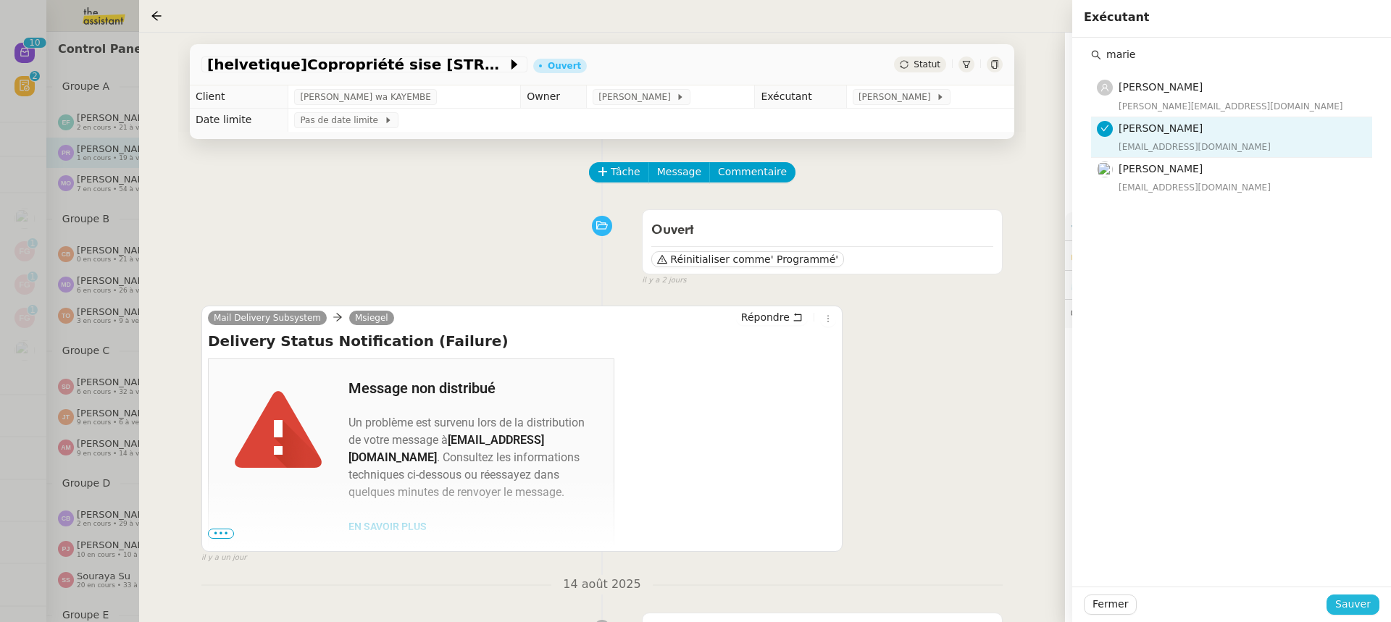
click at [1362, 597] on span "Sauver" at bounding box center [1352, 604] width 35 height 17
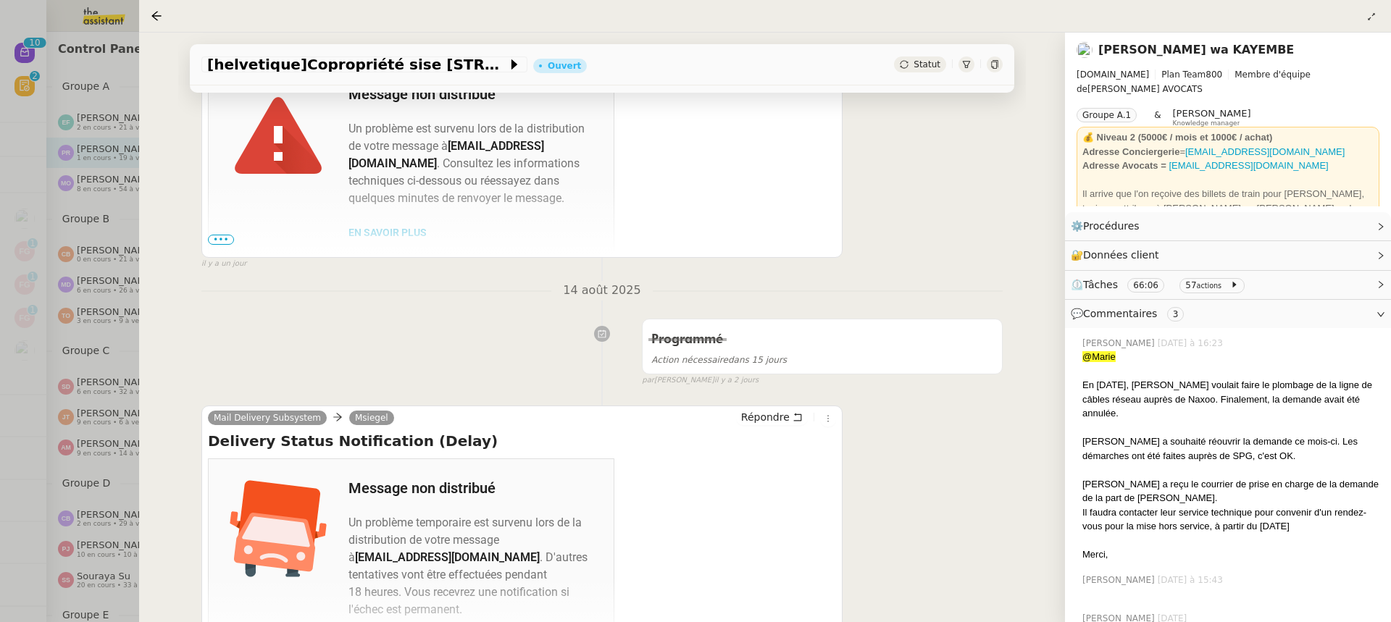
scroll to position [614, 0]
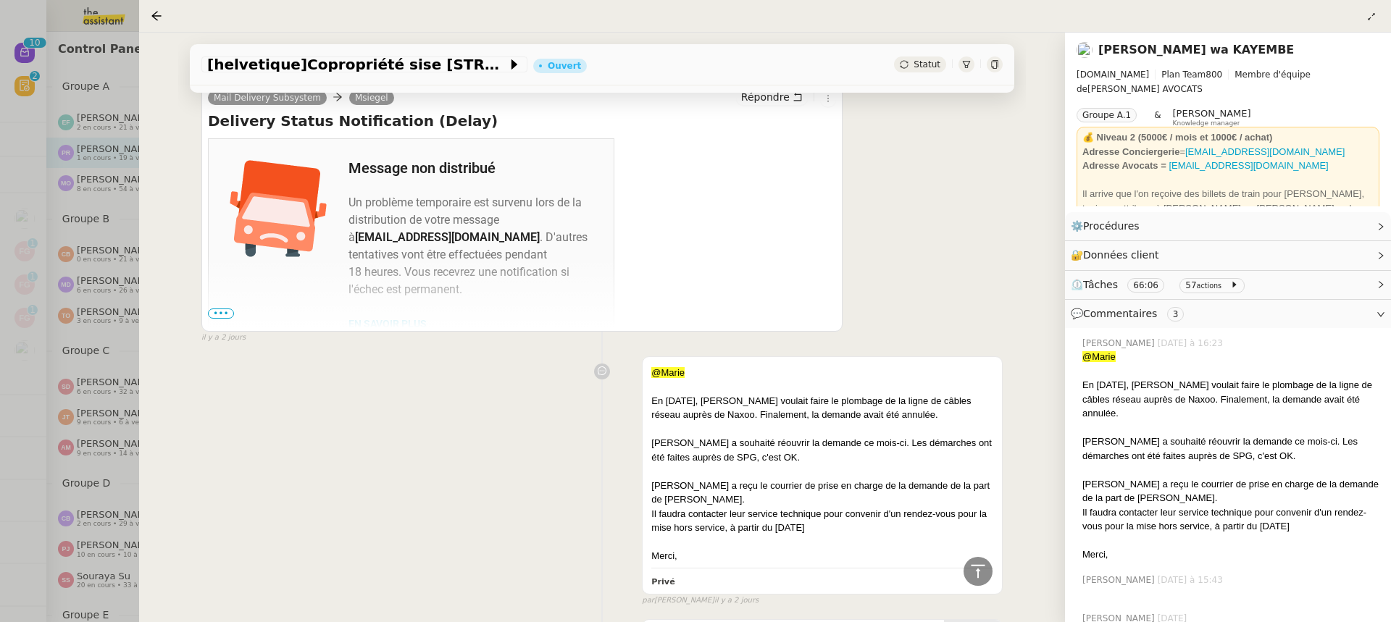
click at [40, 208] on div at bounding box center [695, 311] width 1391 height 622
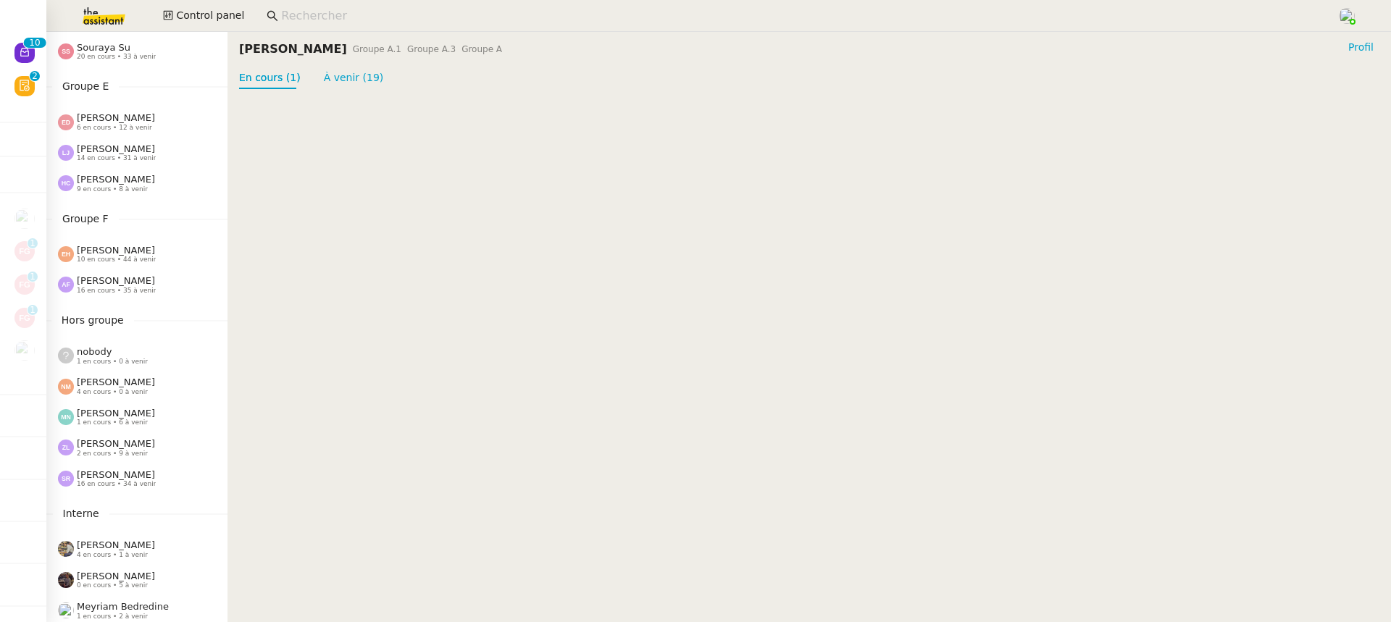
scroll to position [563, 0]
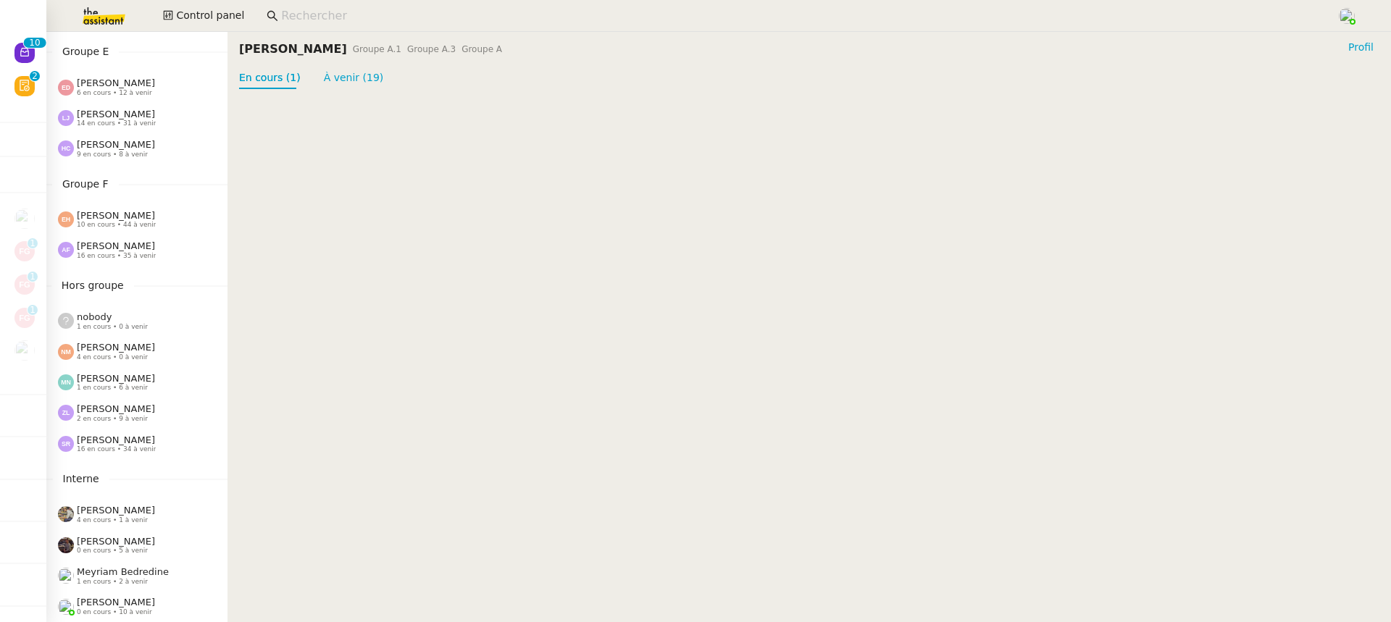
click at [111, 250] on span "[PERSON_NAME]" at bounding box center [116, 245] width 78 height 11
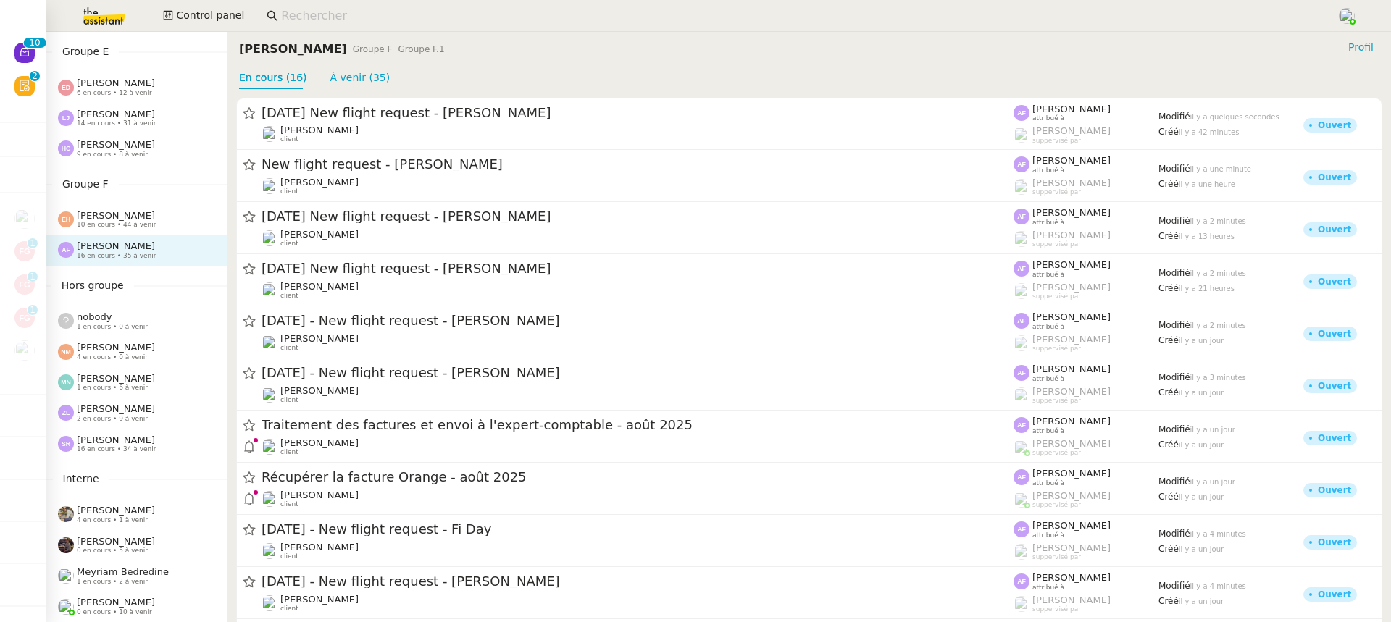
click at [78, 4] on img at bounding box center [92, 16] width 112 height 32
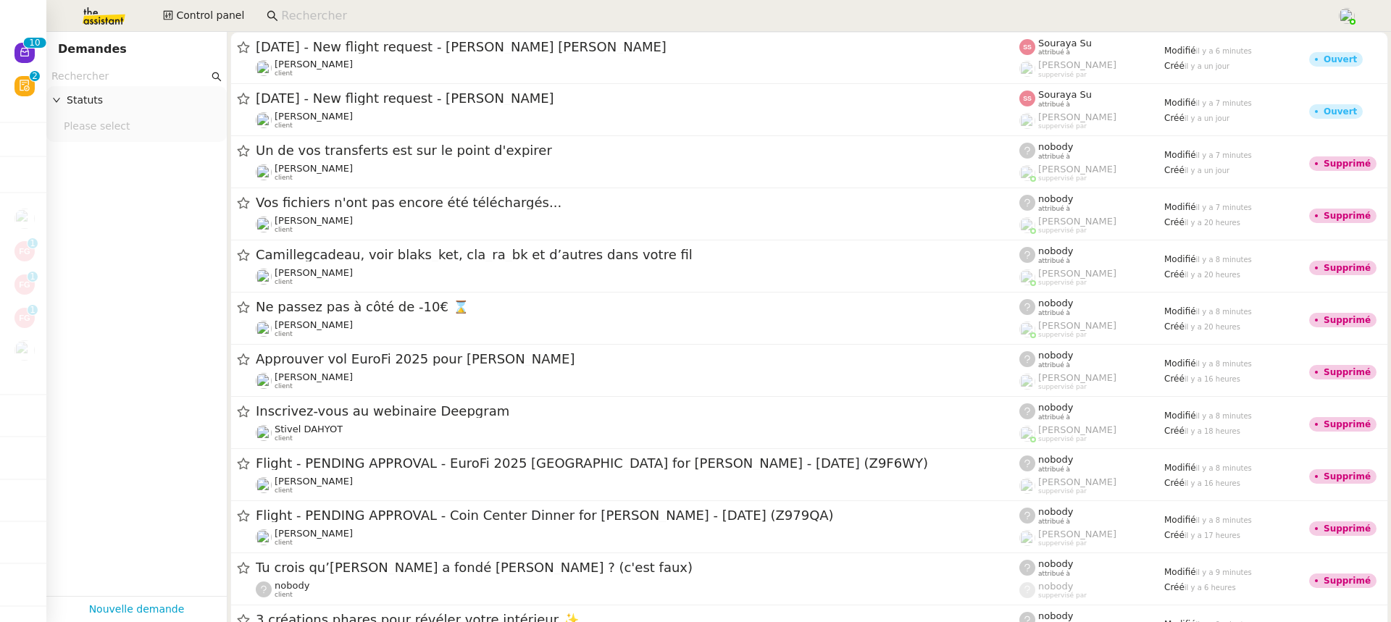
click at [117, 80] on input "text" at bounding box center [129, 76] width 157 height 17
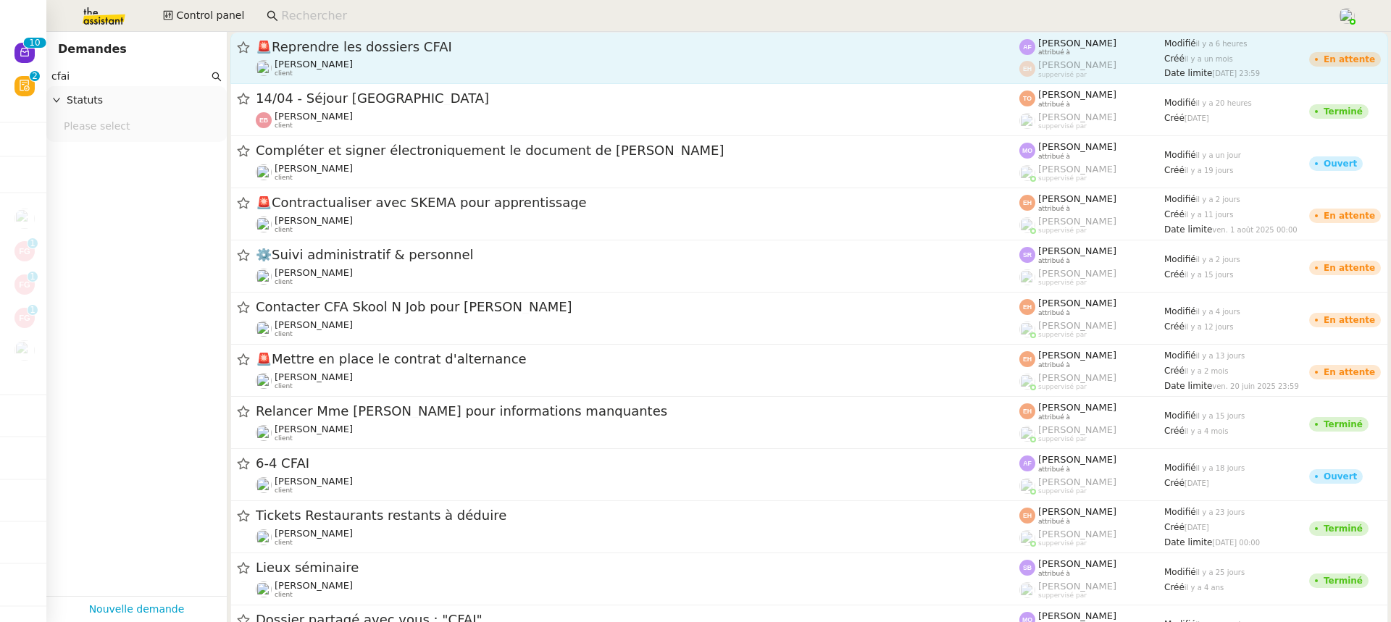
type input "cfai"
click at [330, 64] on span "[PERSON_NAME]" at bounding box center [313, 64] width 78 height 11
